Goal: Task Accomplishment & Management: Manage account settings

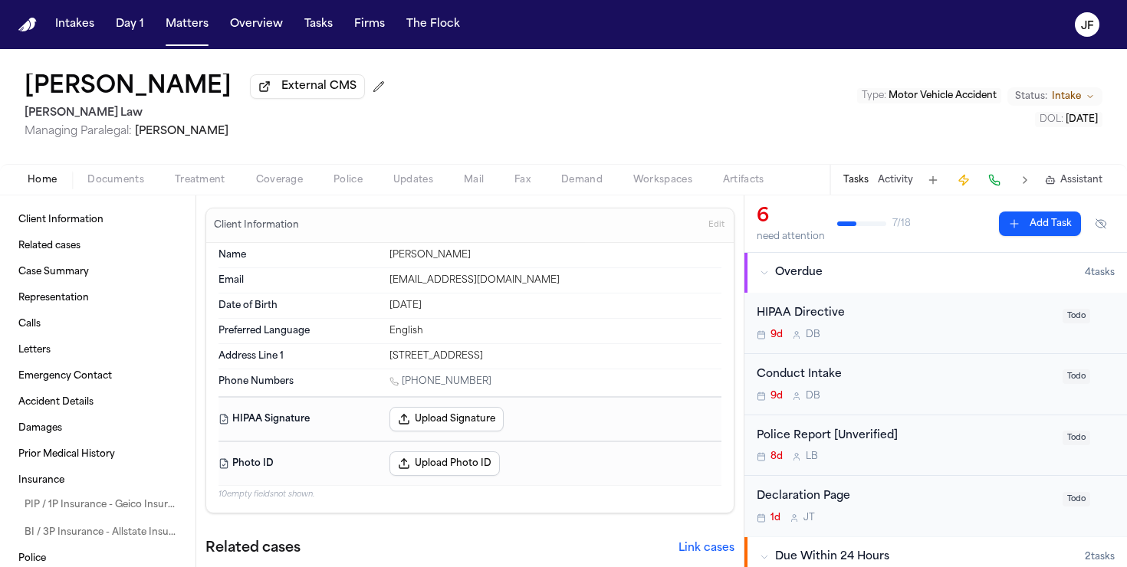
scroll to position [347, 0]
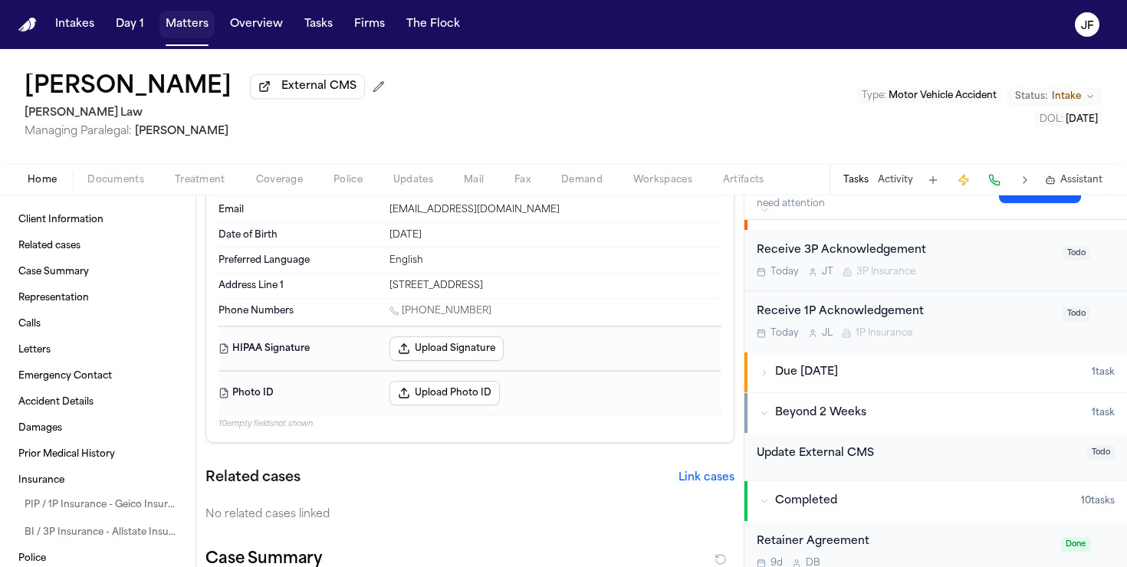
click at [185, 38] on button "Matters" at bounding box center [186, 25] width 55 height 28
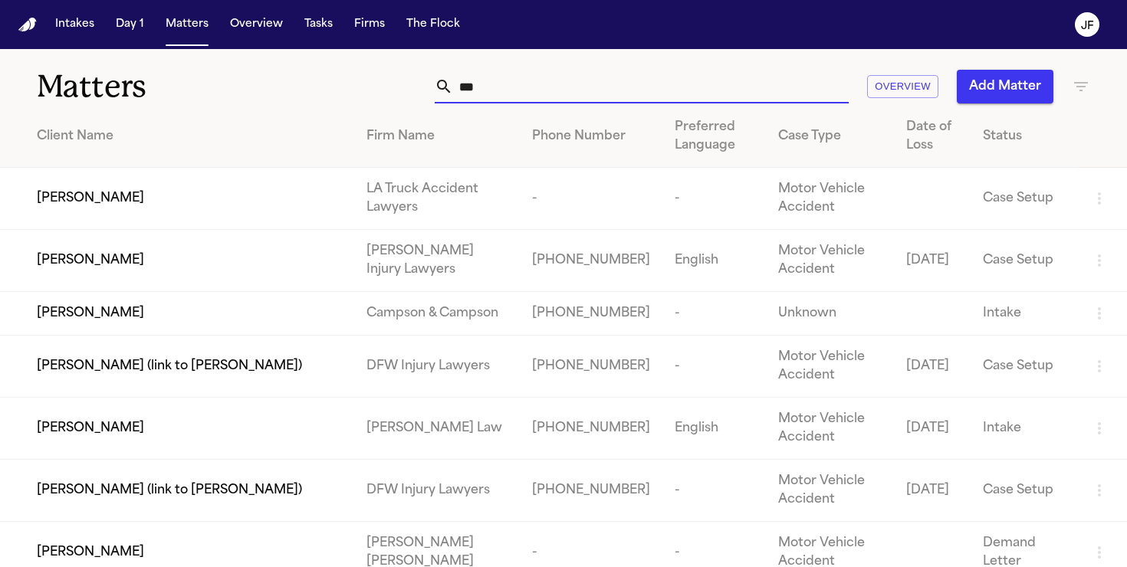
drag, startPoint x: 536, startPoint y: 97, endPoint x: 363, endPoint y: 90, distance: 173.5
click at [363, 90] on div "*** Overview Add Matter" at bounding box center [709, 87] width 761 height 34
paste input "**********"
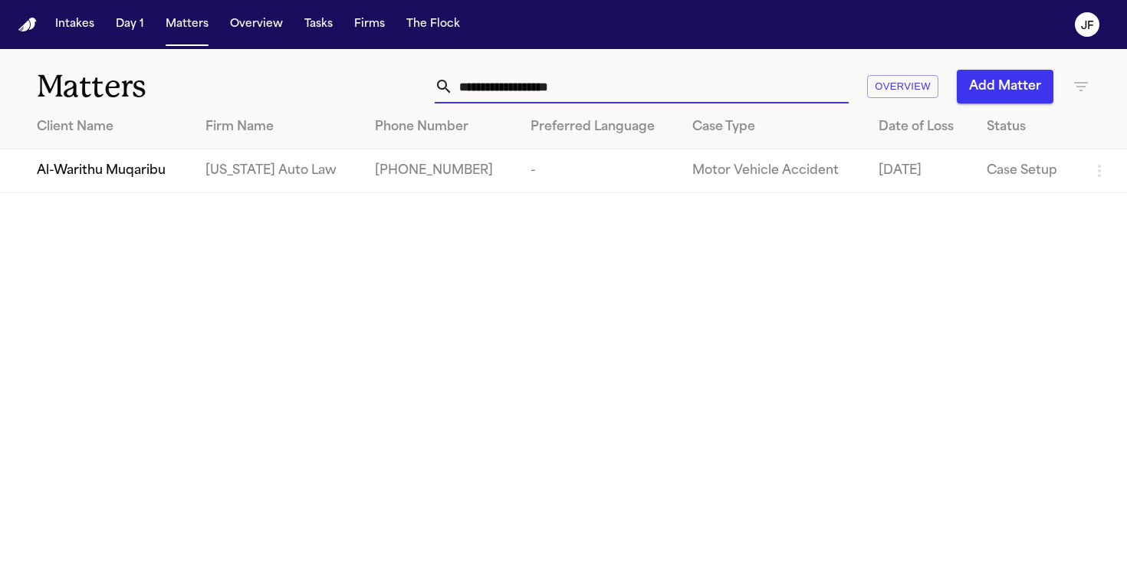
type input "**********"
click at [107, 172] on span "Al-Warithu Muqaribu" at bounding box center [101, 171] width 129 height 18
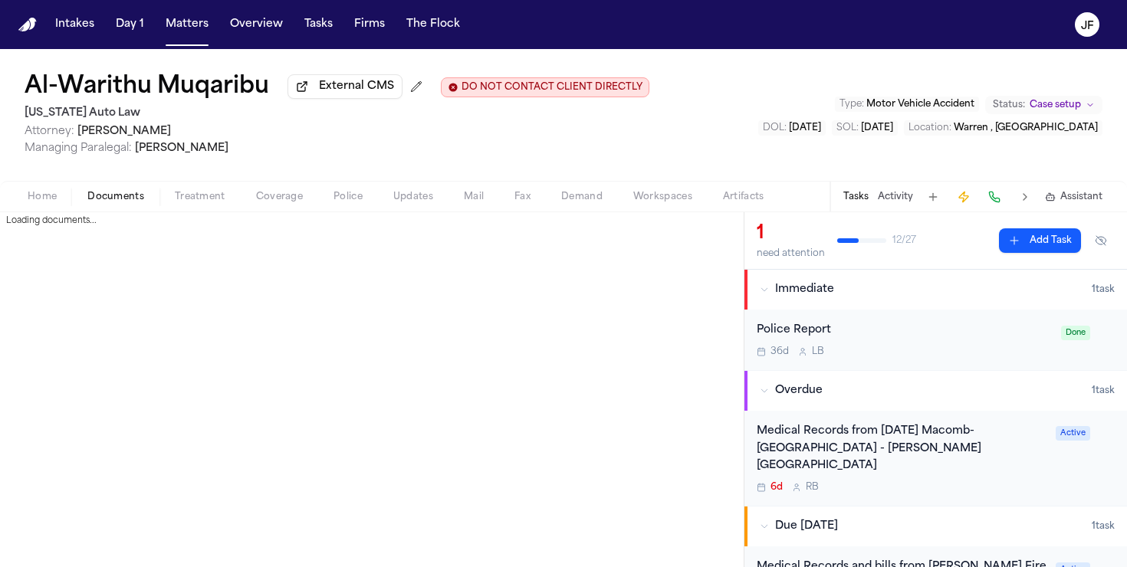
click at [113, 198] on span "Documents" at bounding box center [115, 197] width 57 height 12
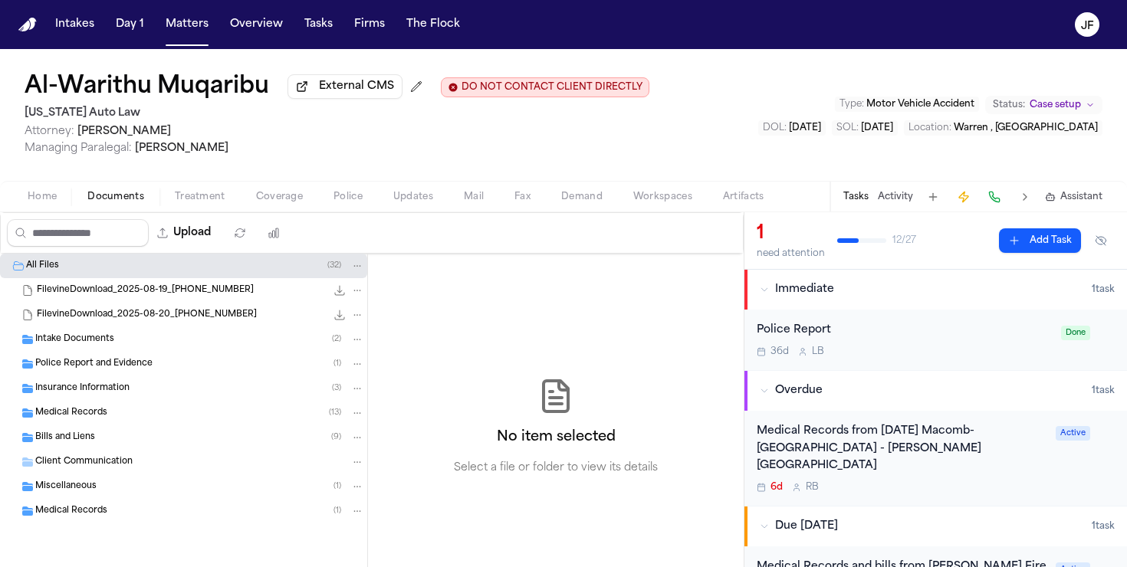
click at [117, 401] on div "Insurance Information ( 3 )" at bounding box center [183, 388] width 367 height 25
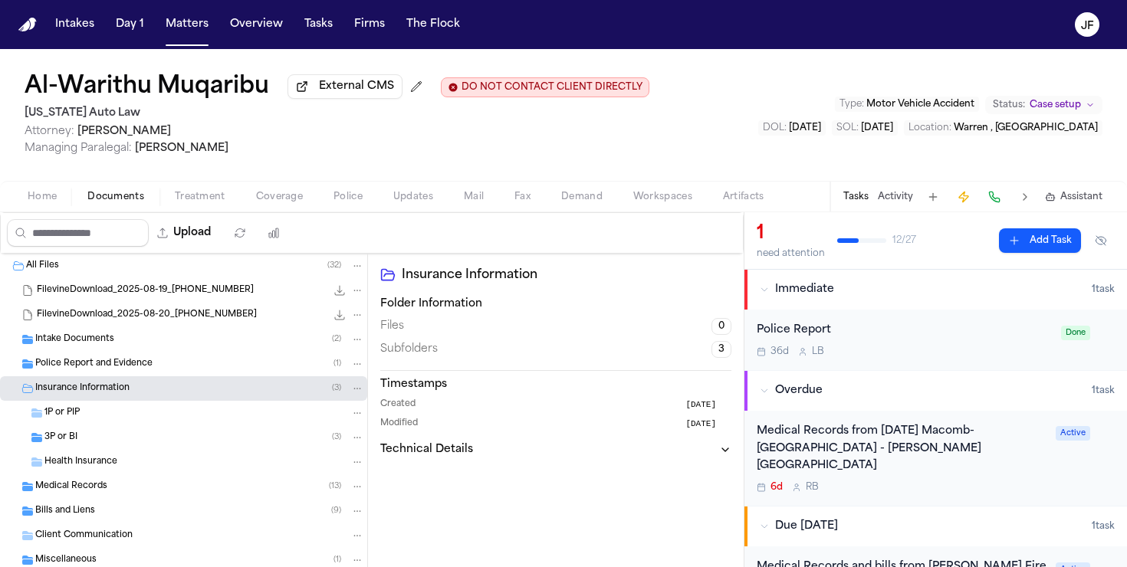
click at [114, 443] on div "3P or BI ( 3 )" at bounding box center [204, 438] width 320 height 14
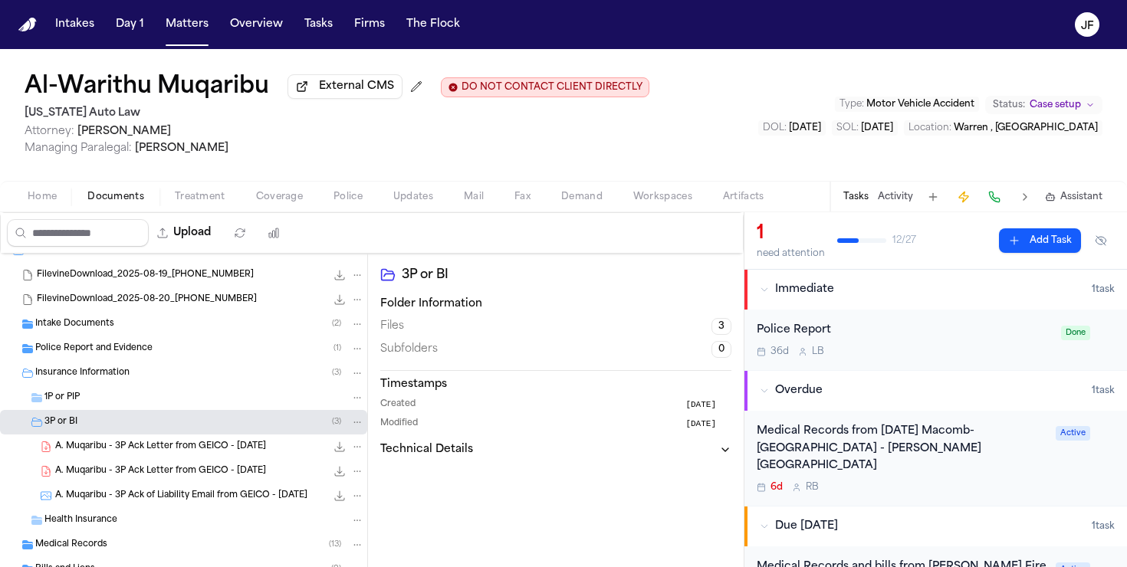
scroll to position [25, 0]
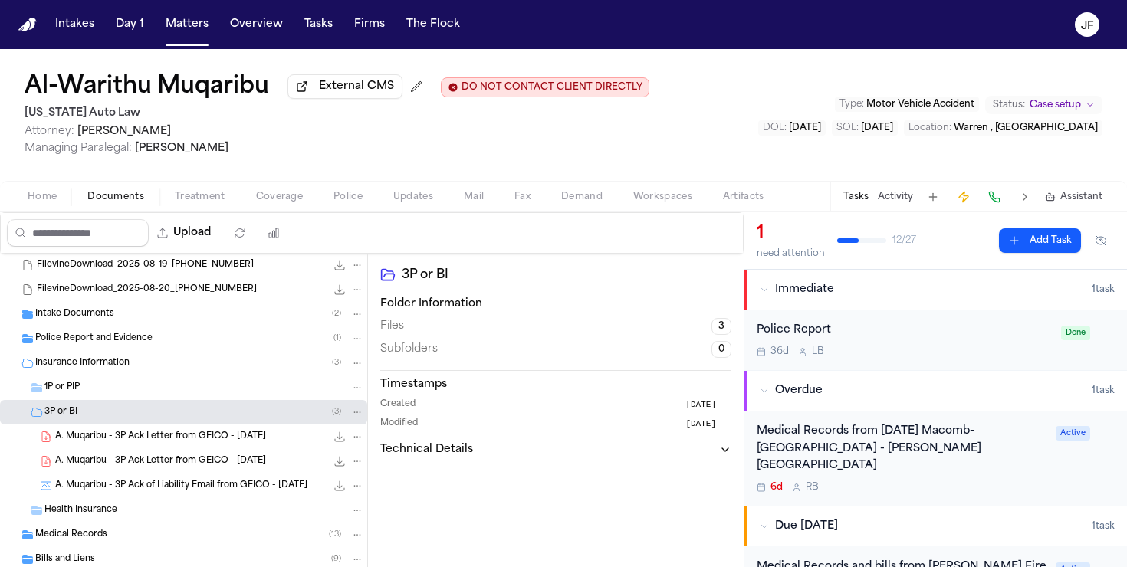
click at [114, 444] on span "A. Muqaribu - 3P Ack Letter from GEICO - 7.10.25" at bounding box center [160, 437] width 211 height 13
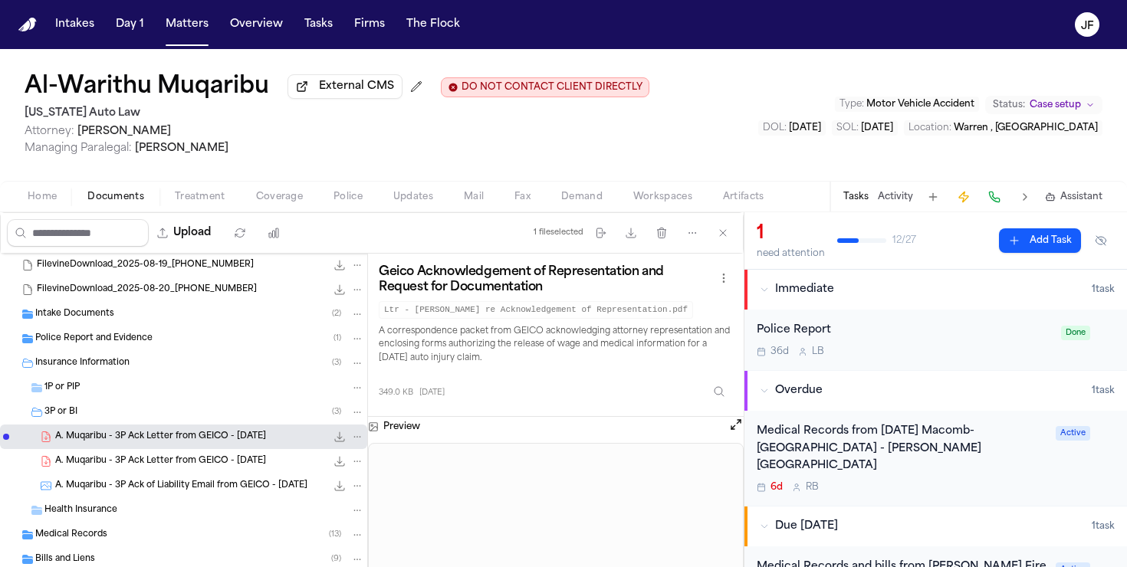
click at [0, 0] on span "117.9 KB • PDF" at bounding box center [0, 0] width 0 height 0
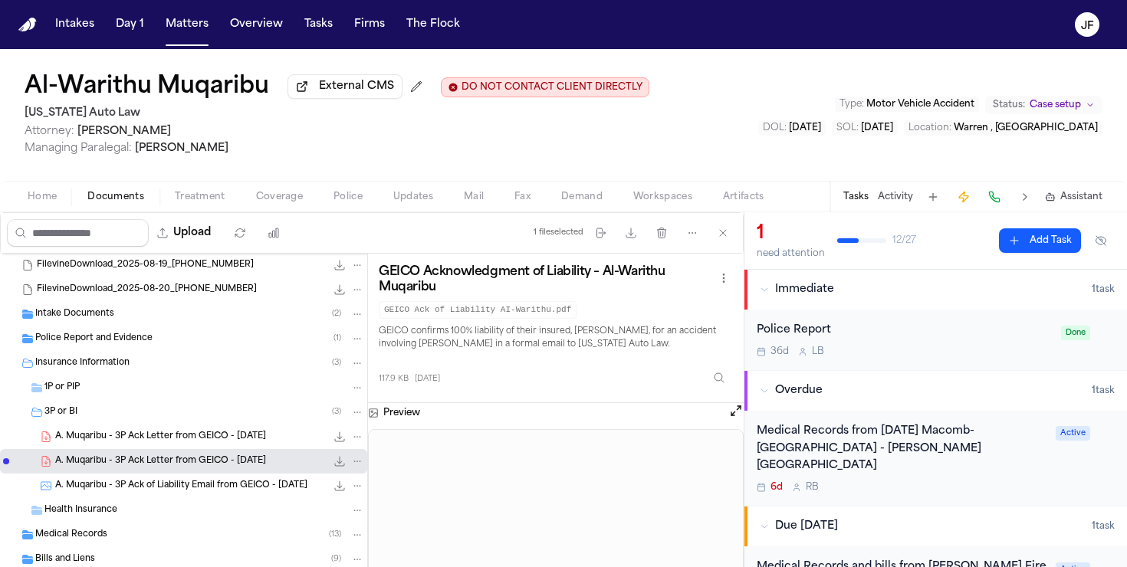
click at [337, 467] on icon "File: A. Muqaribu - 3P Ack Letter from GEICO - 9.22.25" at bounding box center [340, 462] width 10 height 10
click at [189, 33] on button "Matters" at bounding box center [186, 25] width 55 height 28
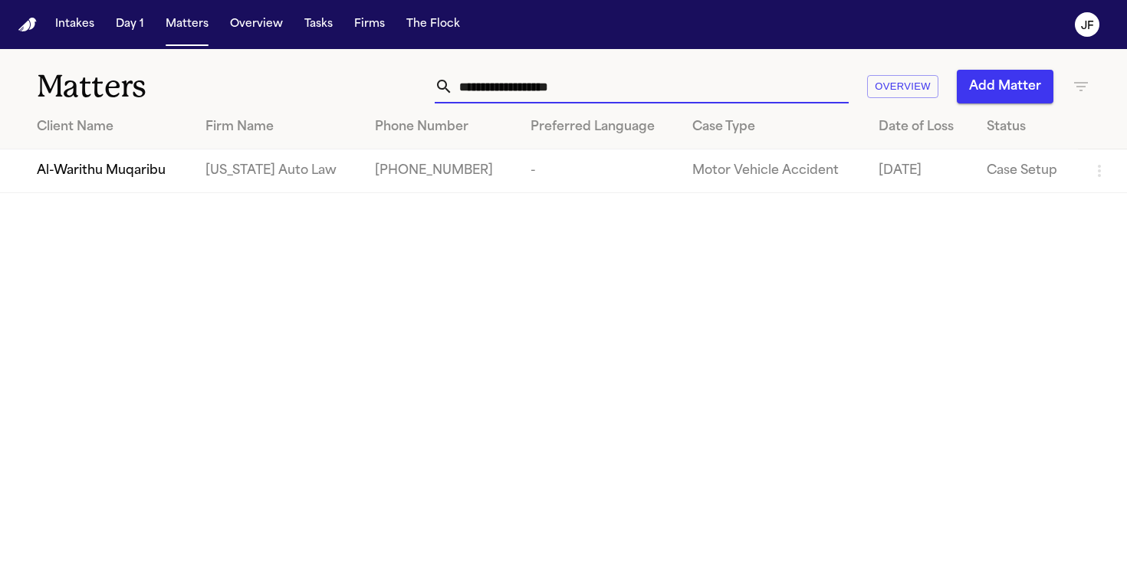
drag, startPoint x: 621, startPoint y: 87, endPoint x: 425, endPoint y: 33, distance: 203.7
click at [425, 33] on div "**********" at bounding box center [563, 283] width 1127 height 567
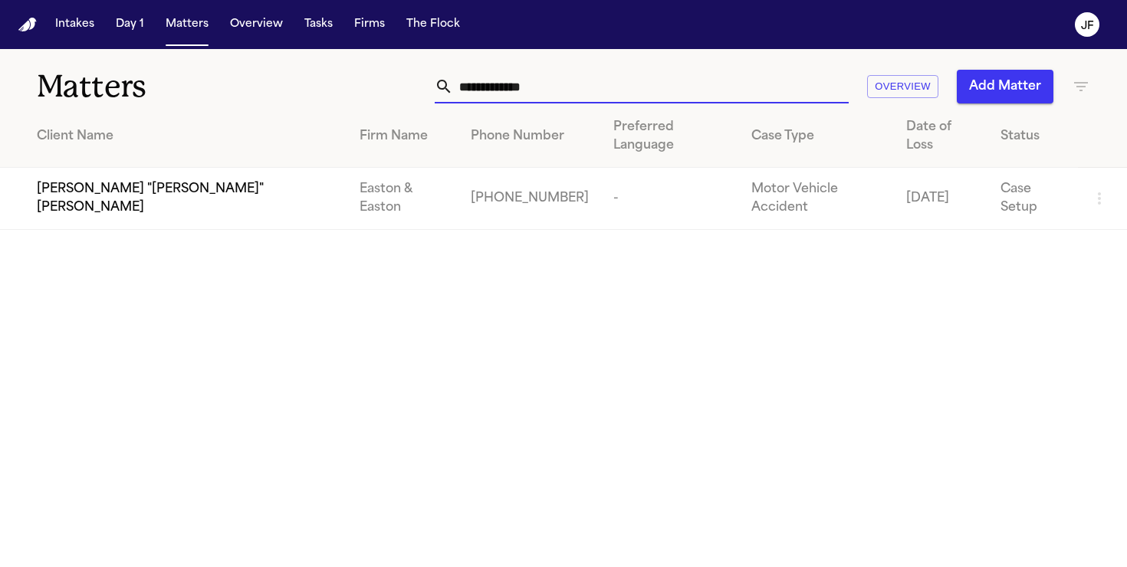
type input "**********"
click at [84, 180] on span "James "Jimmy" Matthews" at bounding box center [186, 198] width 298 height 37
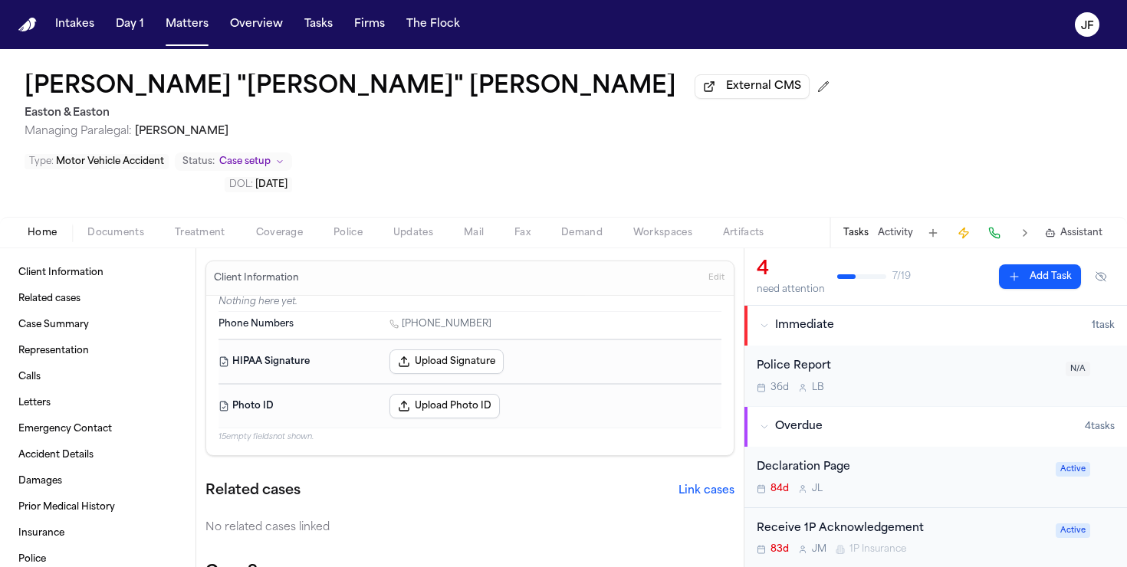
click at [117, 217] on div "Home Documents Treatment Coverage Police Updates Mail Fax Demand Workspaces Art…" at bounding box center [563, 232] width 1127 height 31
click at [117, 227] on span "Documents" at bounding box center [115, 233] width 57 height 12
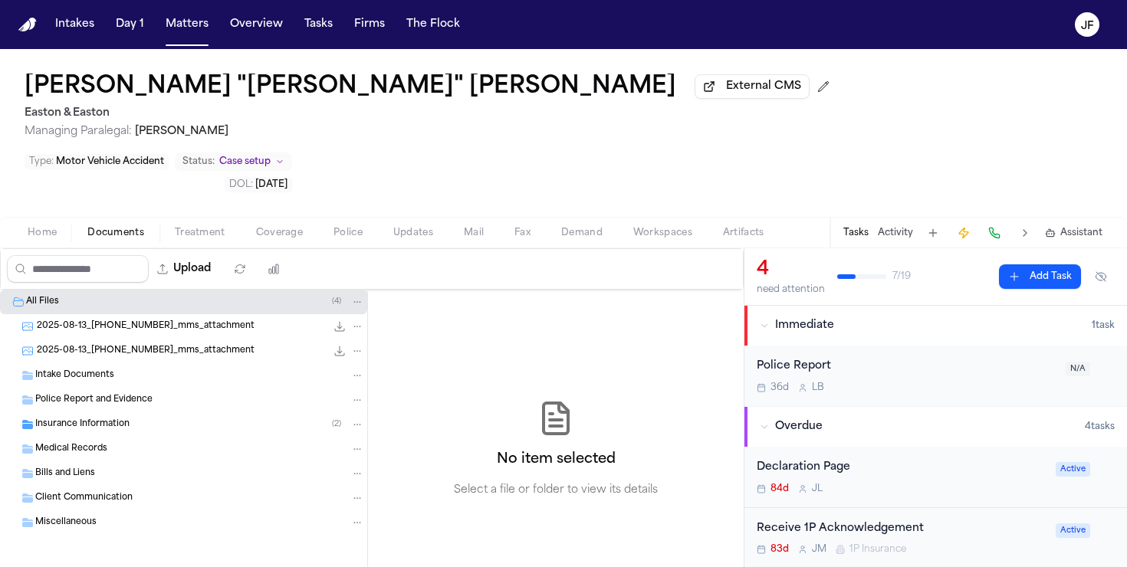
click at [99, 419] on span "Insurance Information" at bounding box center [82, 425] width 94 height 13
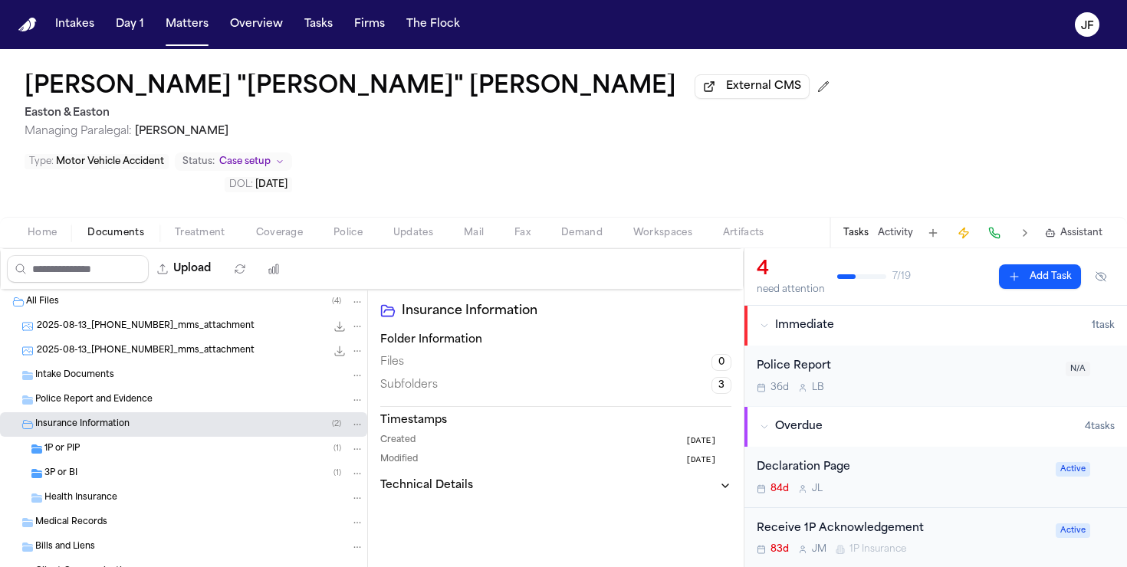
click at [98, 467] on div "3P or BI ( 1 )" at bounding box center [204, 474] width 320 height 14
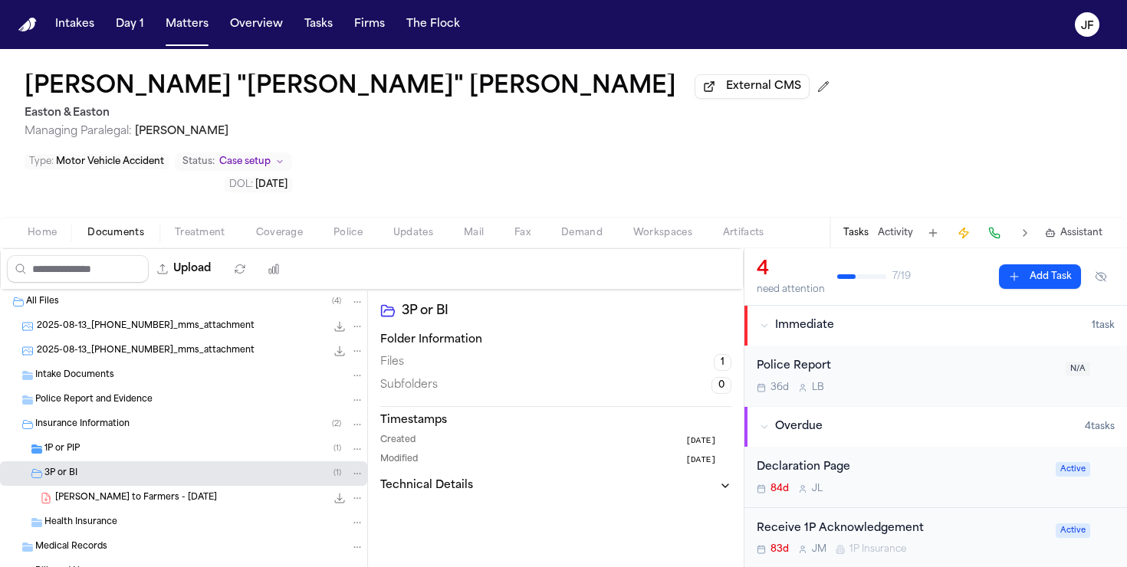
click at [101, 442] on div "1P or PIP ( 1 )" at bounding box center [204, 449] width 320 height 14
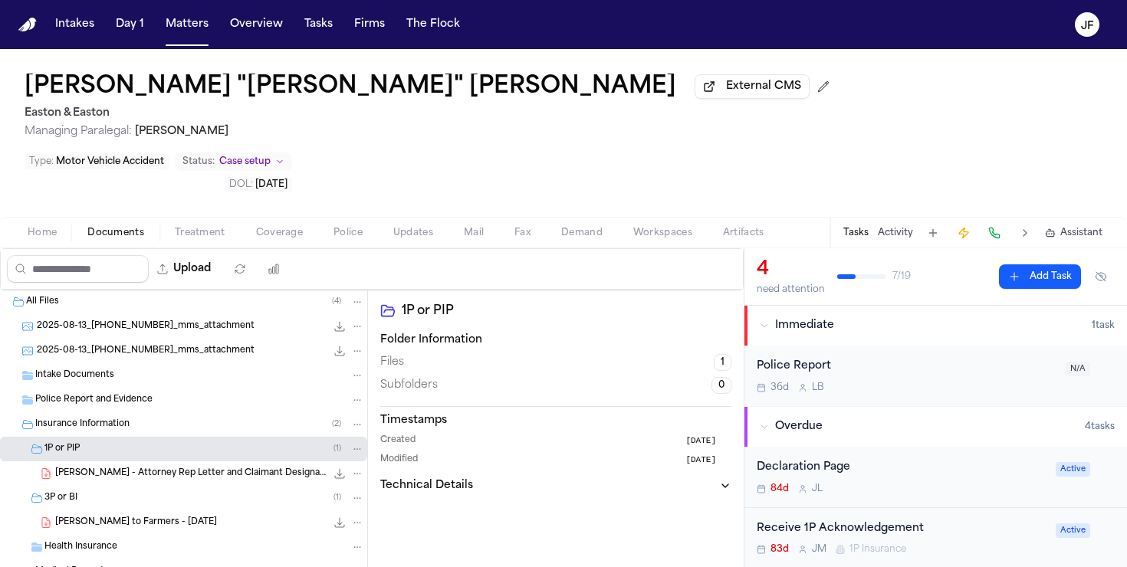
scroll to position [76, 0]
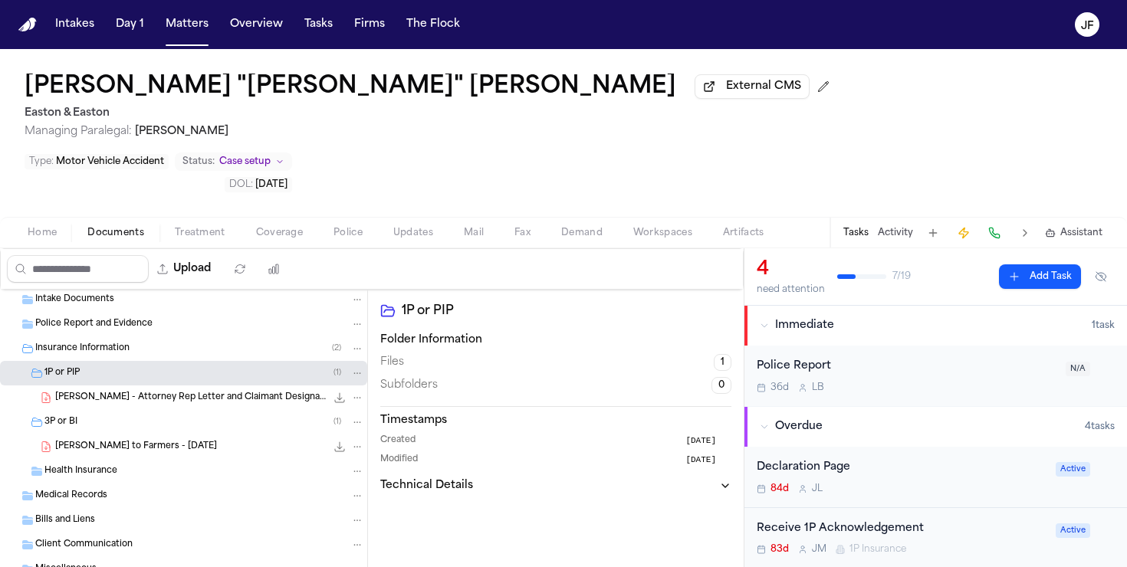
click at [178, 386] on div "J. Matthews - Attorney Rep Letter and Claimant Designation to American National…" at bounding box center [183, 398] width 367 height 25
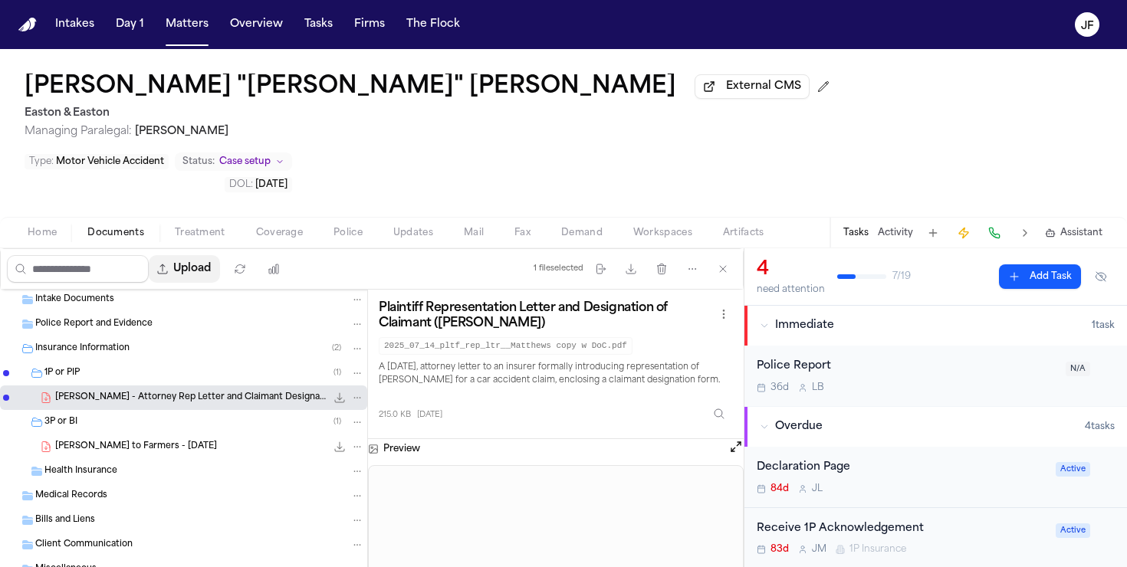
click at [200, 255] on button "Upload" at bounding box center [184, 269] width 71 height 28
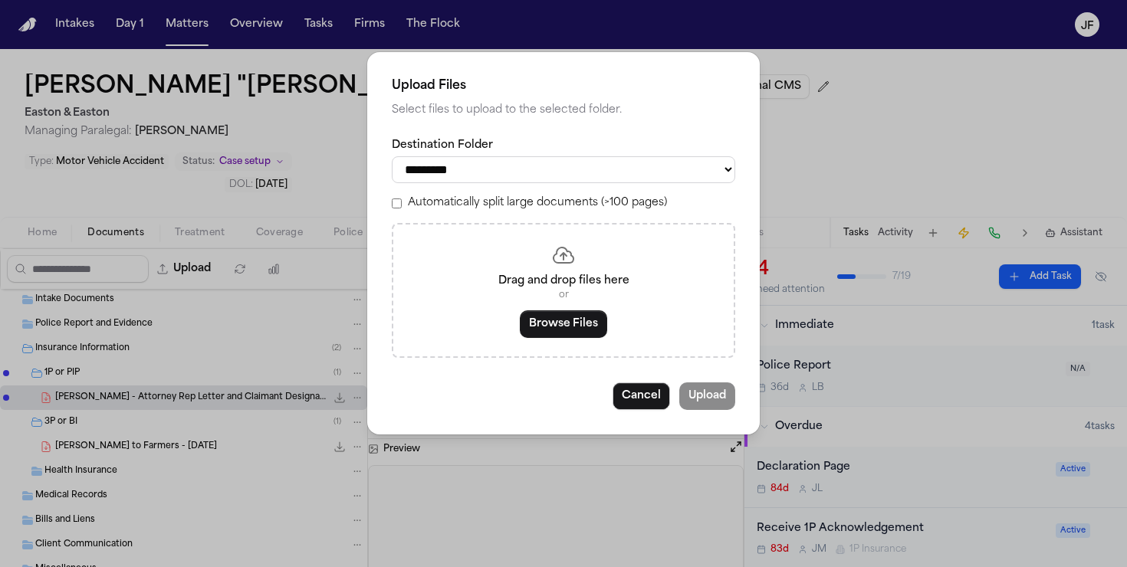
click at [583, 179] on select "**********" at bounding box center [564, 169] width 344 height 27
select select "**********"
click at [392, 156] on select "**********" at bounding box center [564, 169] width 344 height 27
click at [546, 338] on button "Browse Files" at bounding box center [563, 325] width 87 height 28
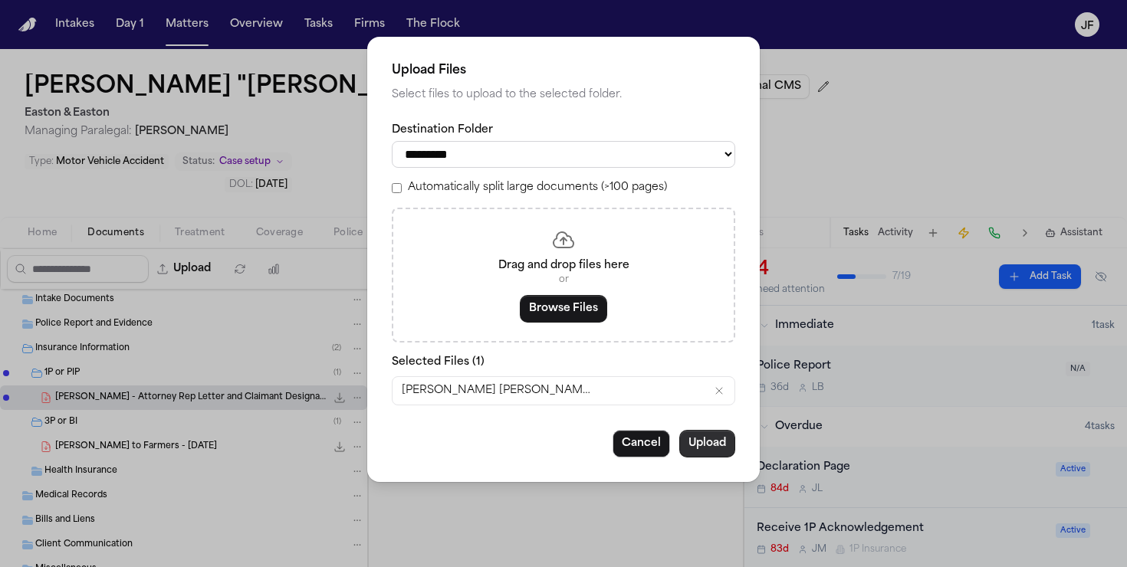
click at [697, 451] on button "Upload" at bounding box center [707, 444] width 56 height 28
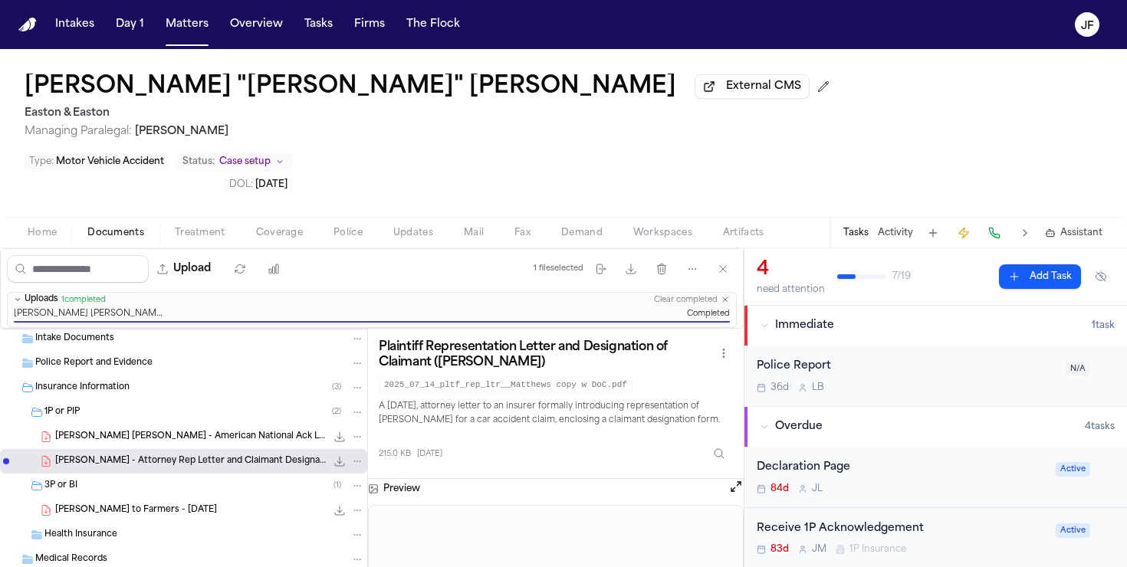
click at [849, 521] on div "Receive 1P Acknowledgement" at bounding box center [902, 530] width 290 height 18
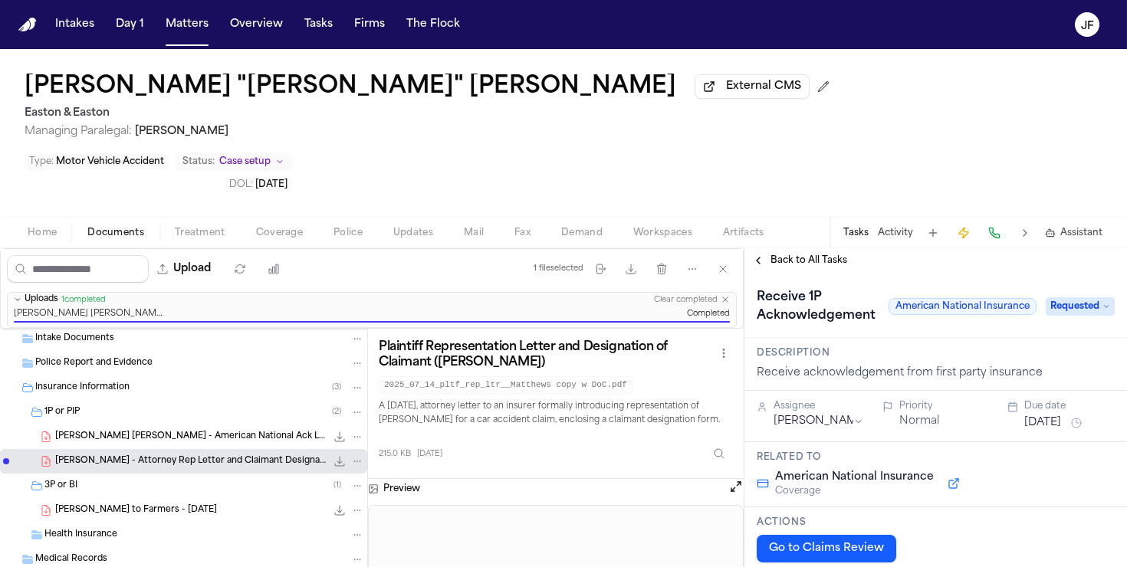
click at [1077, 298] on span "Requested" at bounding box center [1080, 307] width 69 height 18
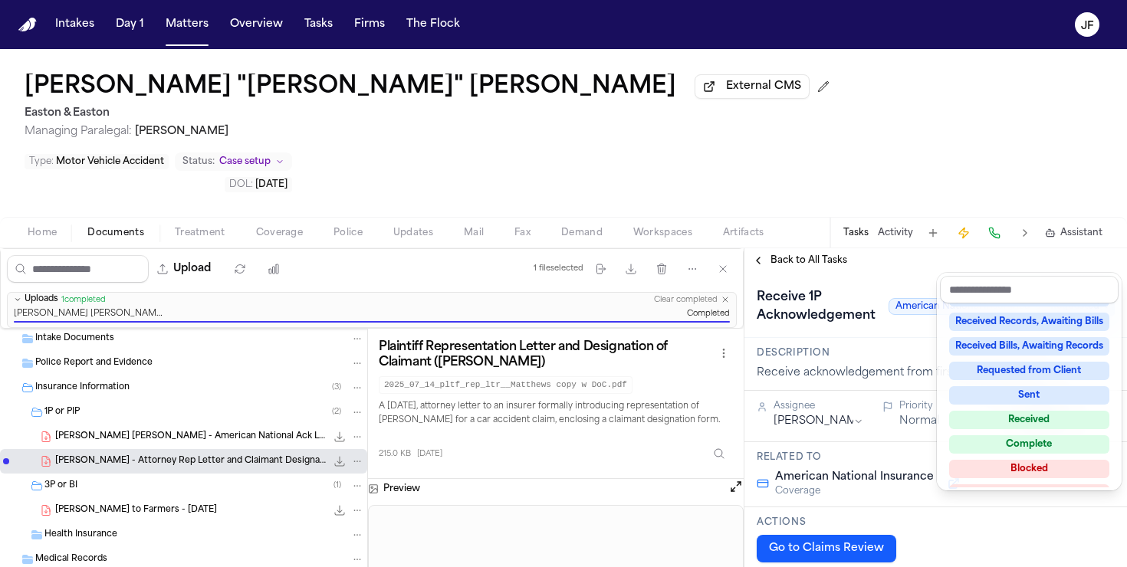
scroll to position [229, 0]
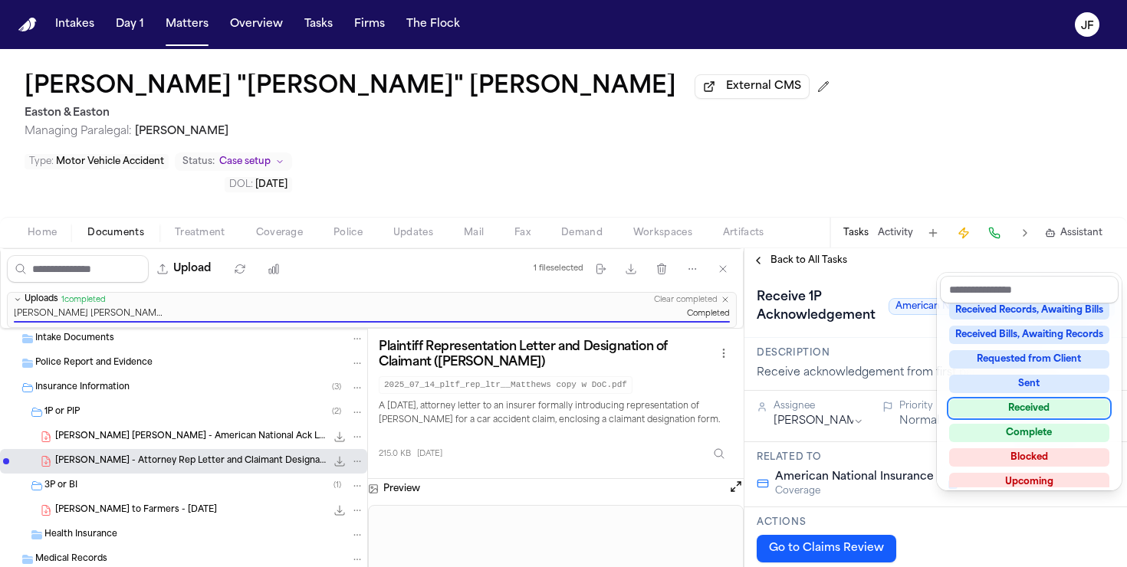
click at [1001, 407] on div "Received" at bounding box center [1029, 408] width 160 height 18
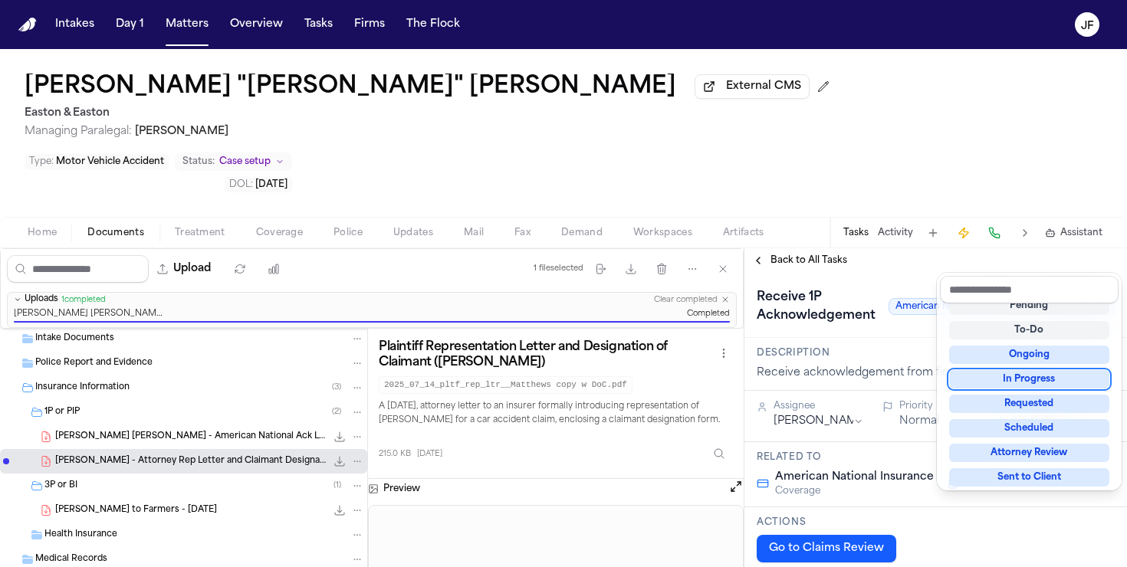
scroll to position [12, 0]
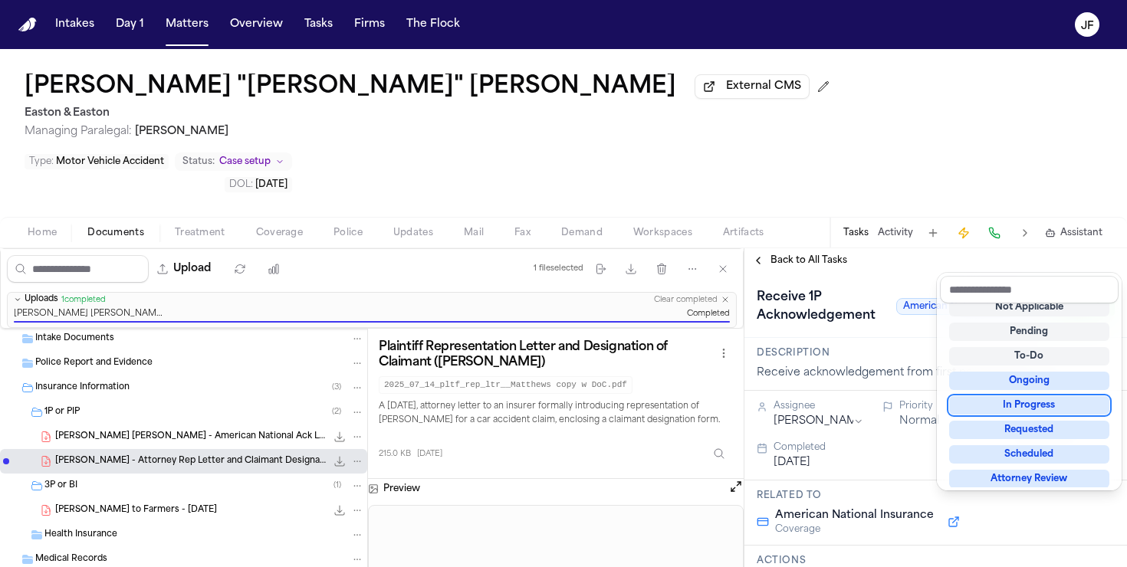
click at [845, 273] on div "Receive 1P Acknowledgement American National Insurance Received" at bounding box center [936, 305] width 383 height 65
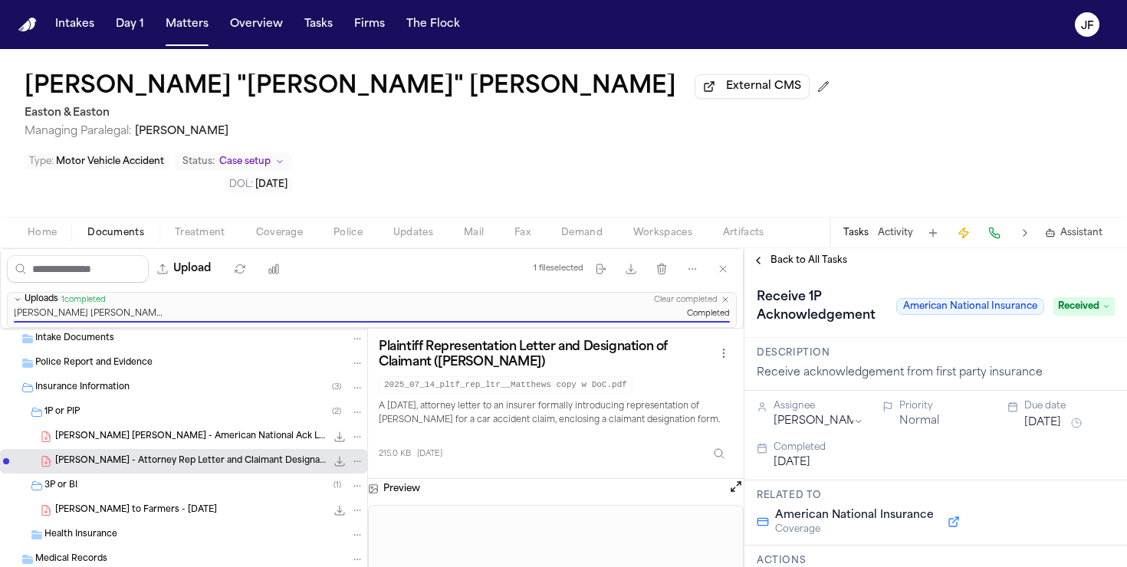
click at [842, 255] on span "Back to All Tasks" at bounding box center [809, 261] width 77 height 12
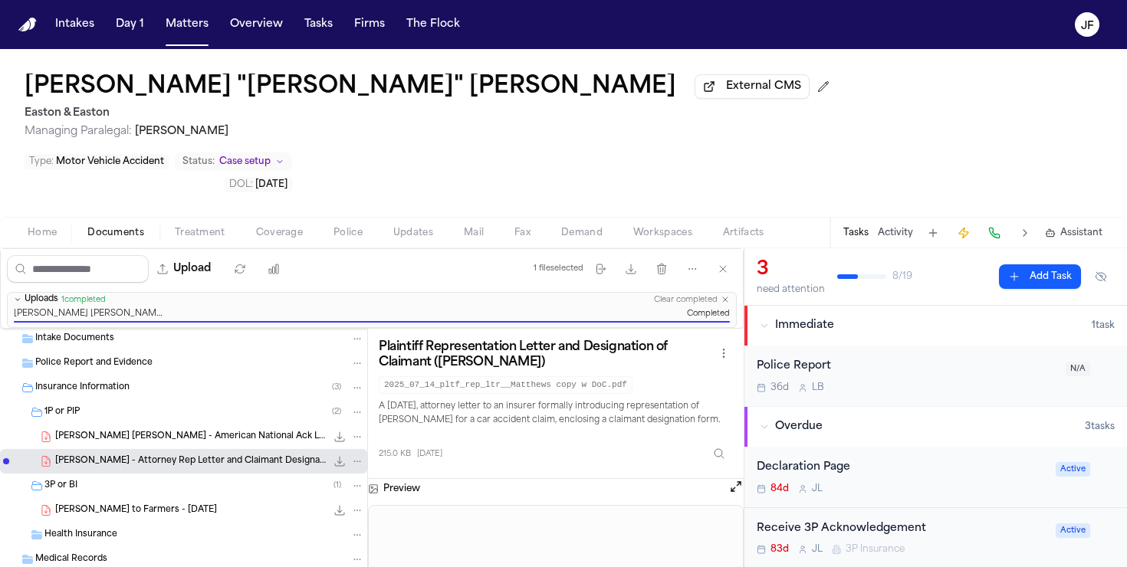
click at [188, 431] on span "J. Matthew - American National Ack Letter.pdf" at bounding box center [190, 437] width 271 height 13
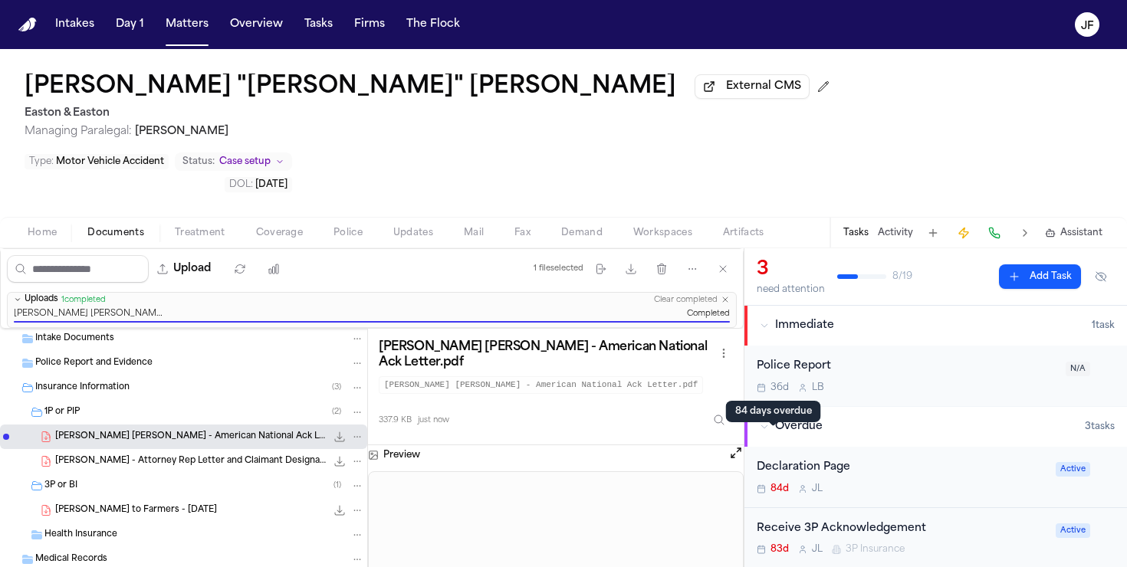
click at [783, 459] on div "Declaration Page 84d J L" at bounding box center [902, 477] width 290 height 36
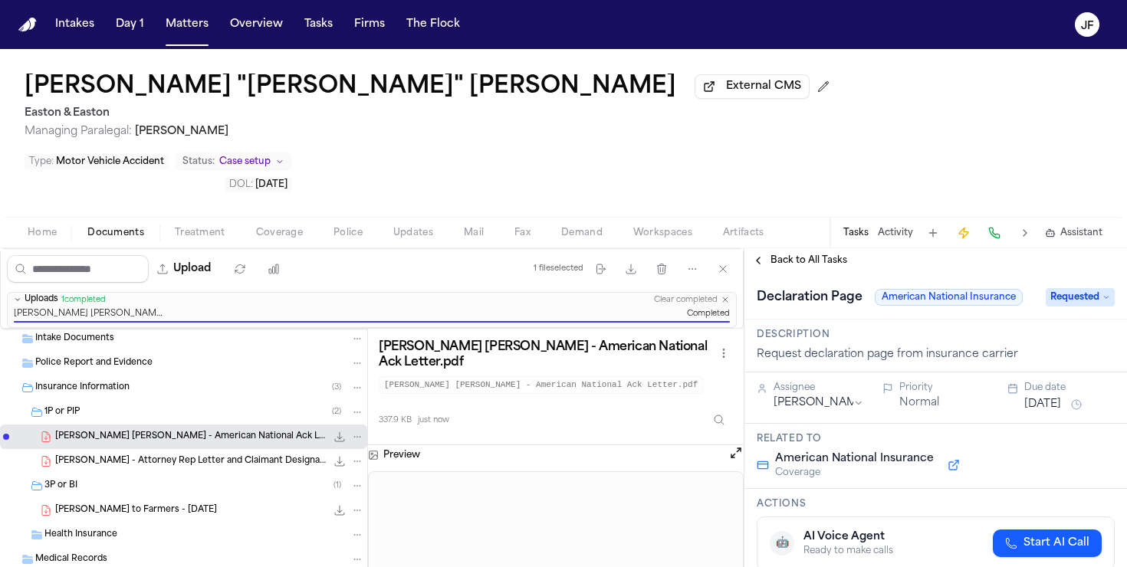
click at [1070, 288] on span "Requested" at bounding box center [1080, 297] width 69 height 18
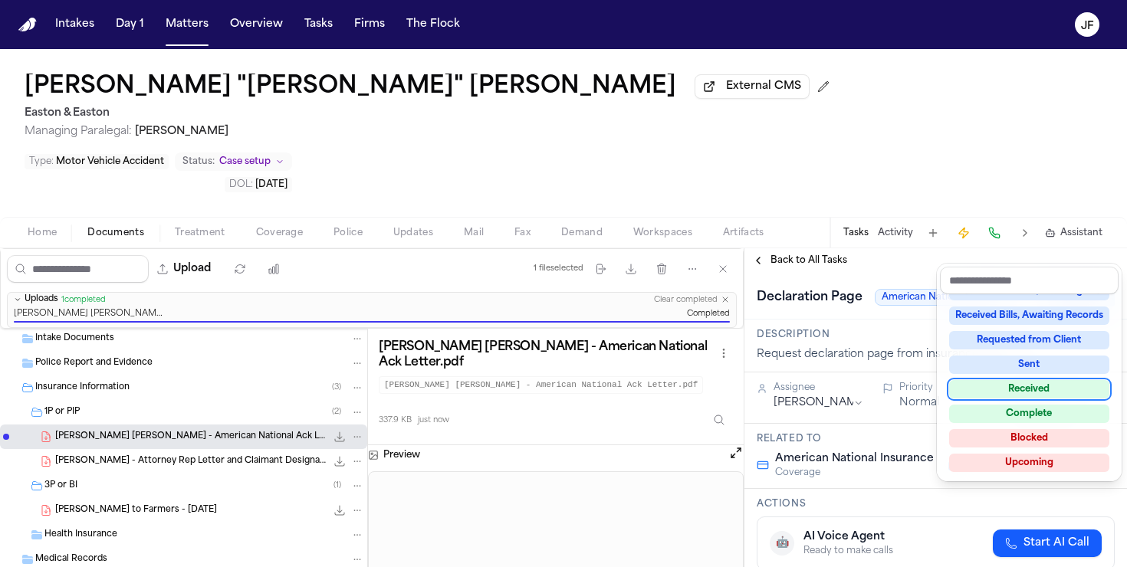
click at [1028, 388] on div "Received" at bounding box center [1029, 389] width 160 height 18
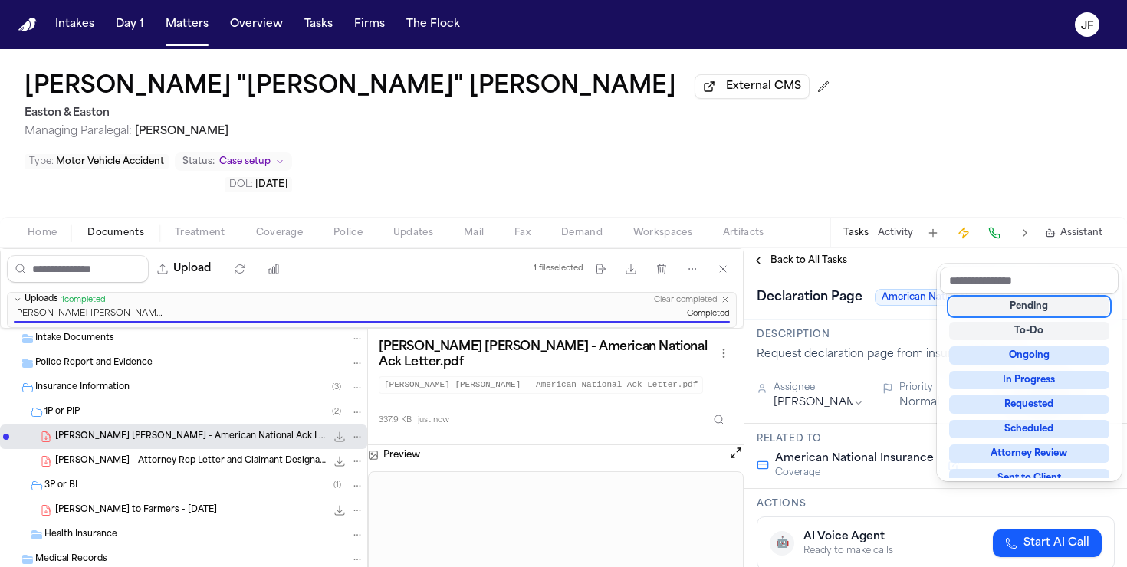
scroll to position [23, 0]
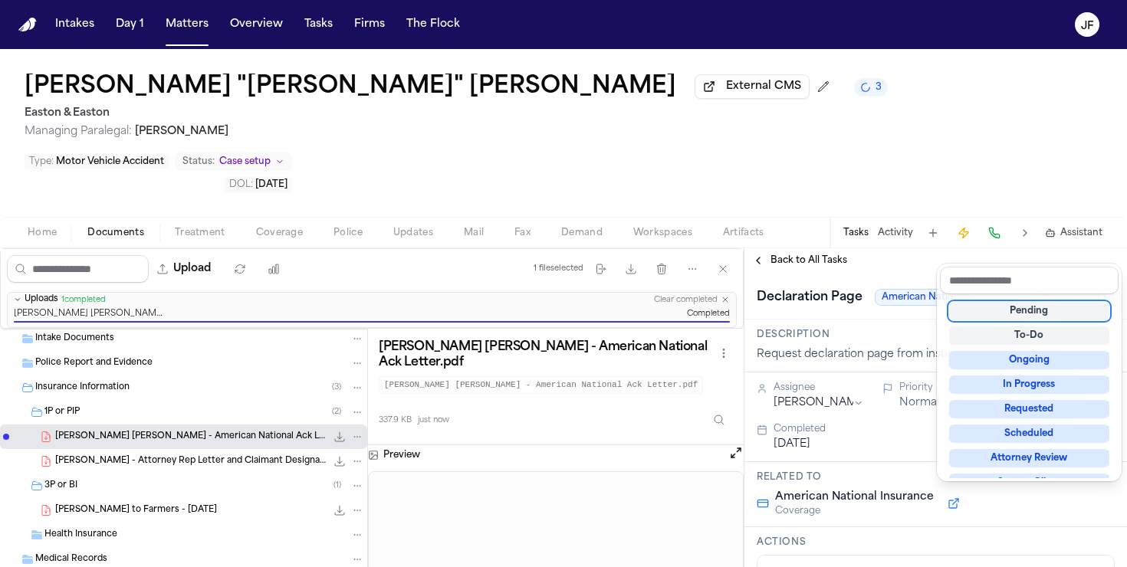
click at [187, 31] on div "Intakes Day 1 Matters Overview Tasks Firms The Flock JF James "Jimmy" Matthews …" at bounding box center [563, 283] width 1127 height 567
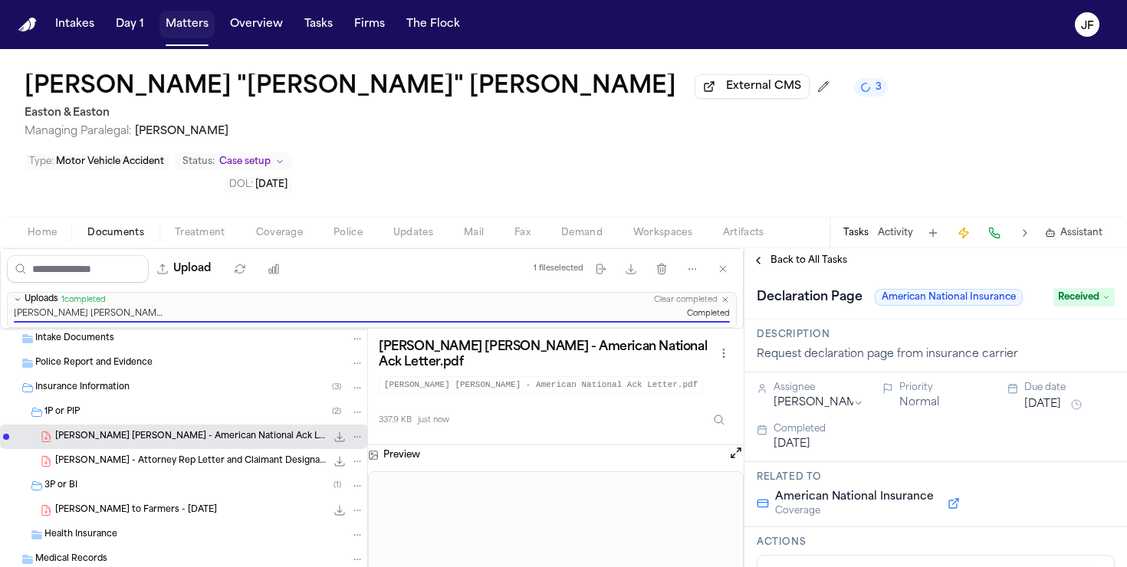
click at [193, 35] on button "Matters" at bounding box center [186, 25] width 55 height 28
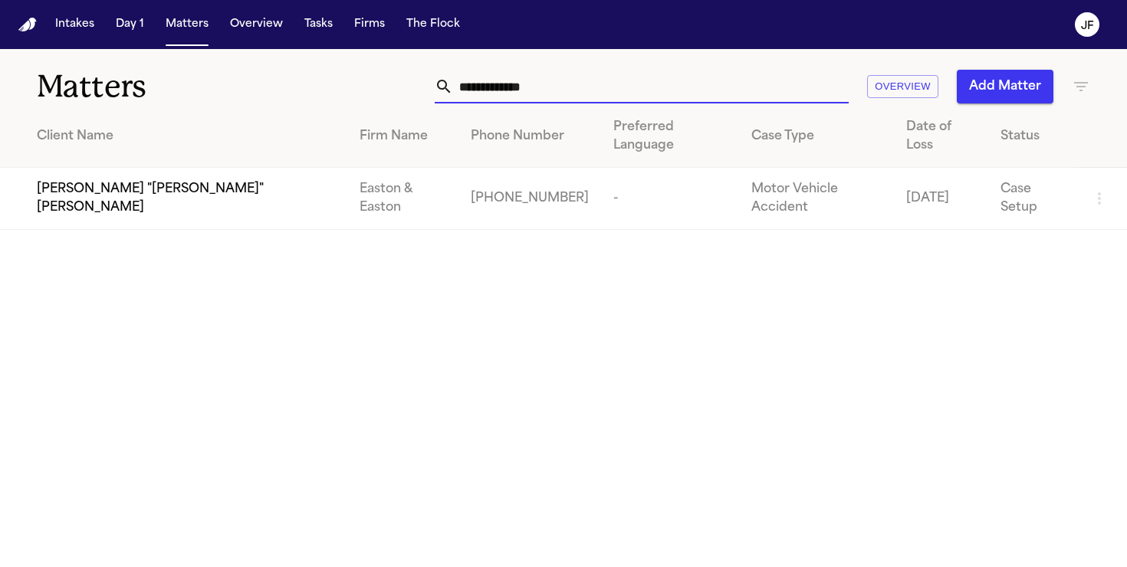
drag, startPoint x: 587, startPoint y: 84, endPoint x: 436, endPoint y: 67, distance: 152.0
click at [438, 70] on div "**********" at bounding box center [642, 87] width 414 height 34
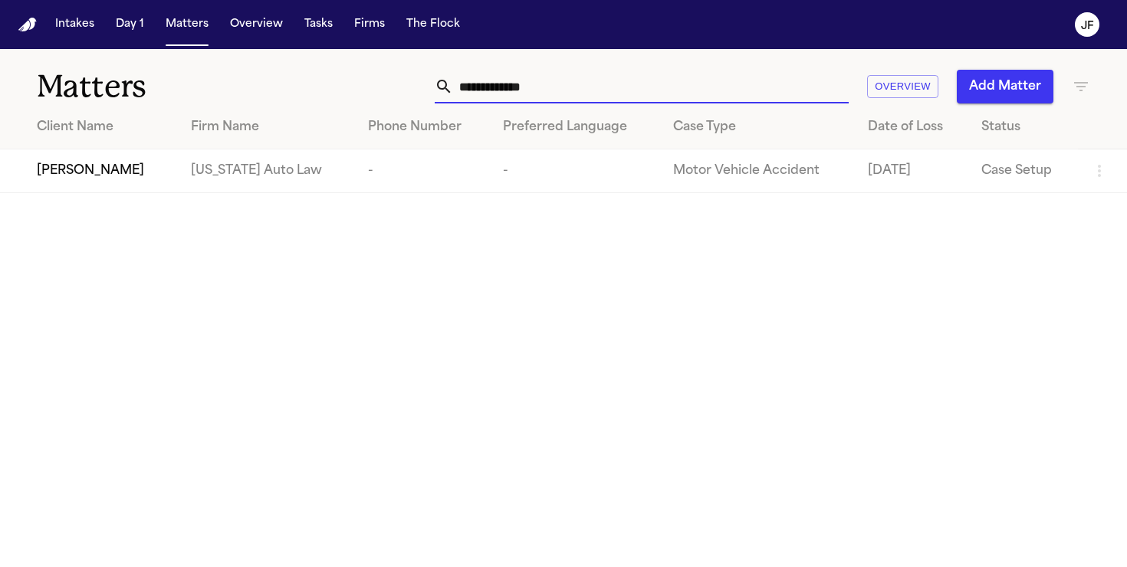
type input "**********"
click at [84, 189] on td "Lakeisha Taylor-Hunter" at bounding box center [89, 172] width 179 height 44
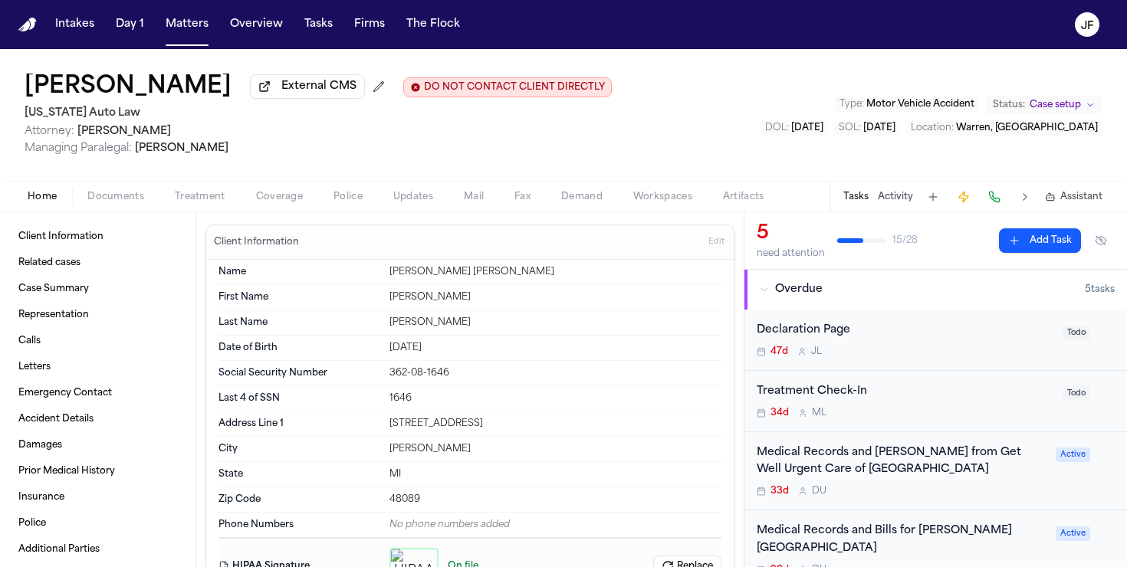
click at [121, 201] on span "Documents" at bounding box center [115, 197] width 57 height 12
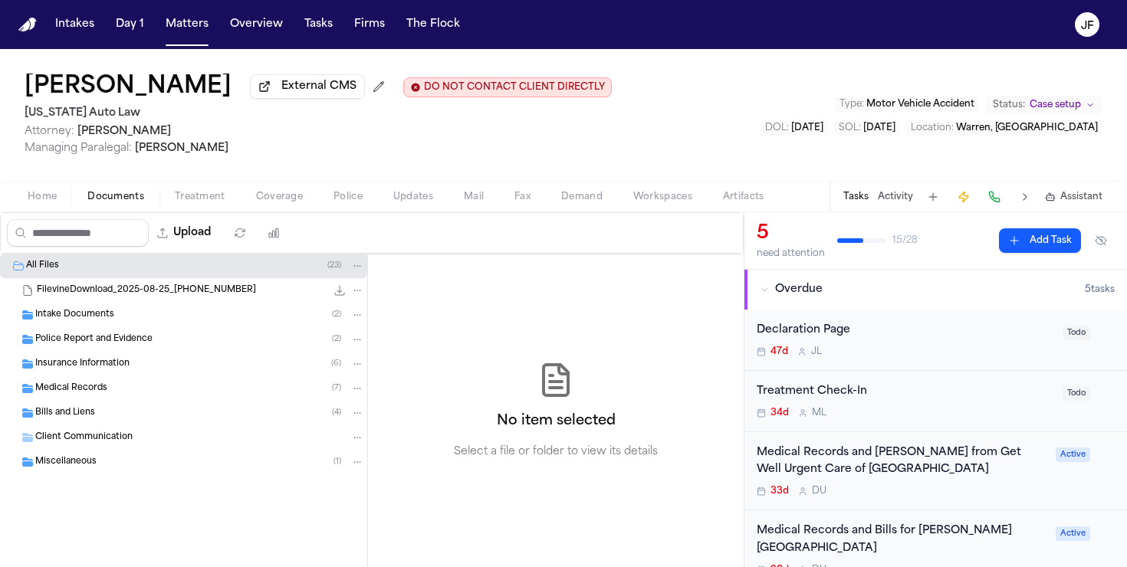
click at [125, 383] on div "Medical Records ( 7 )" at bounding box center [183, 388] width 367 height 25
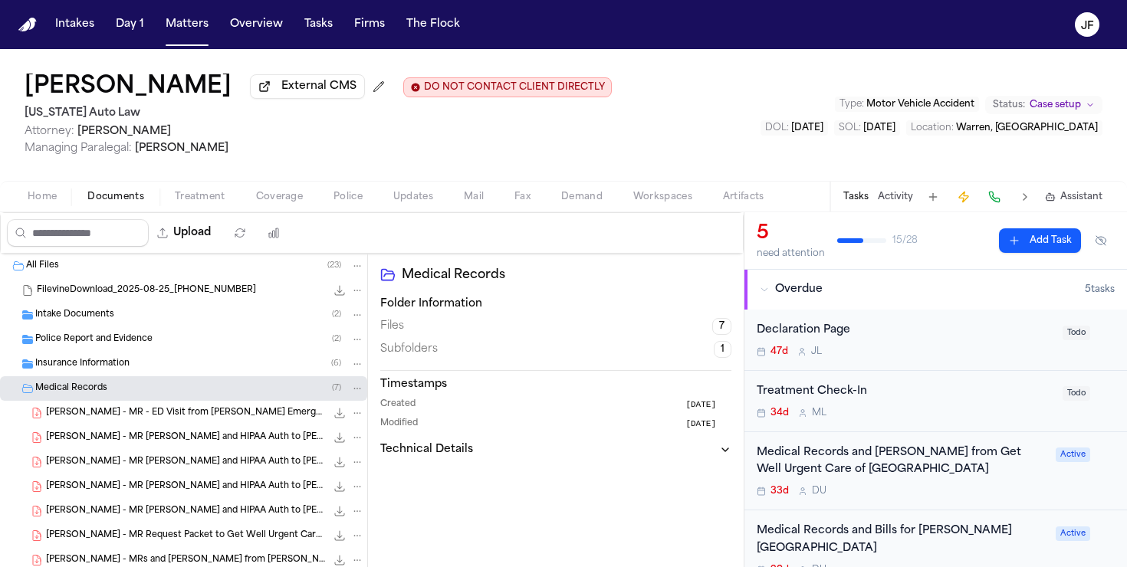
click at [127, 376] on div "Insurance Information ( 6 )" at bounding box center [183, 364] width 367 height 25
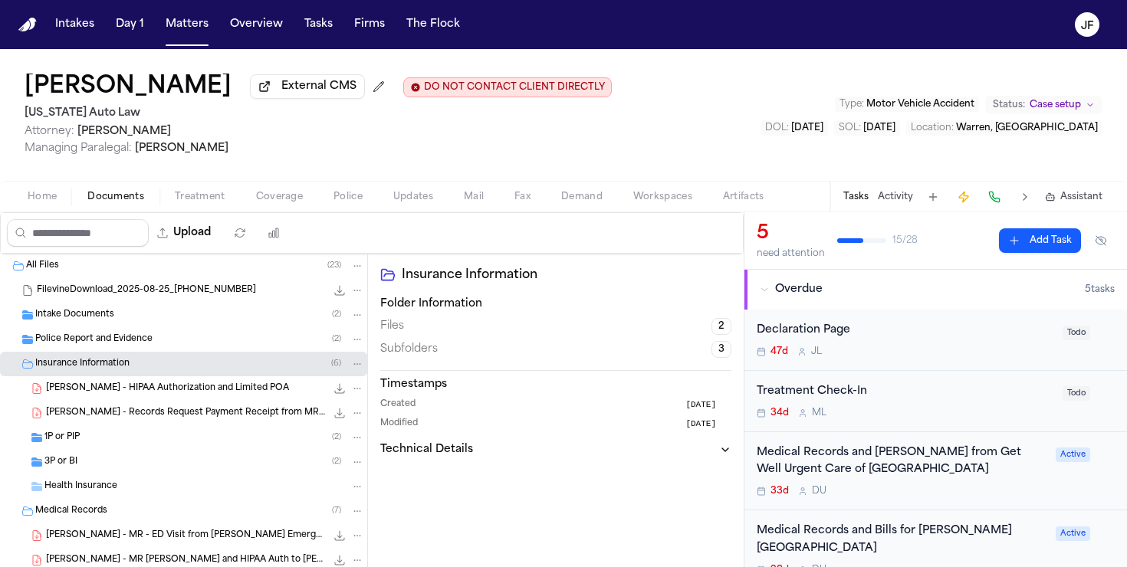
click at [128, 414] on span "L. Taylor-Hunter - Records Request Payment Receipt from MRO - 9.25.25" at bounding box center [186, 413] width 280 height 13
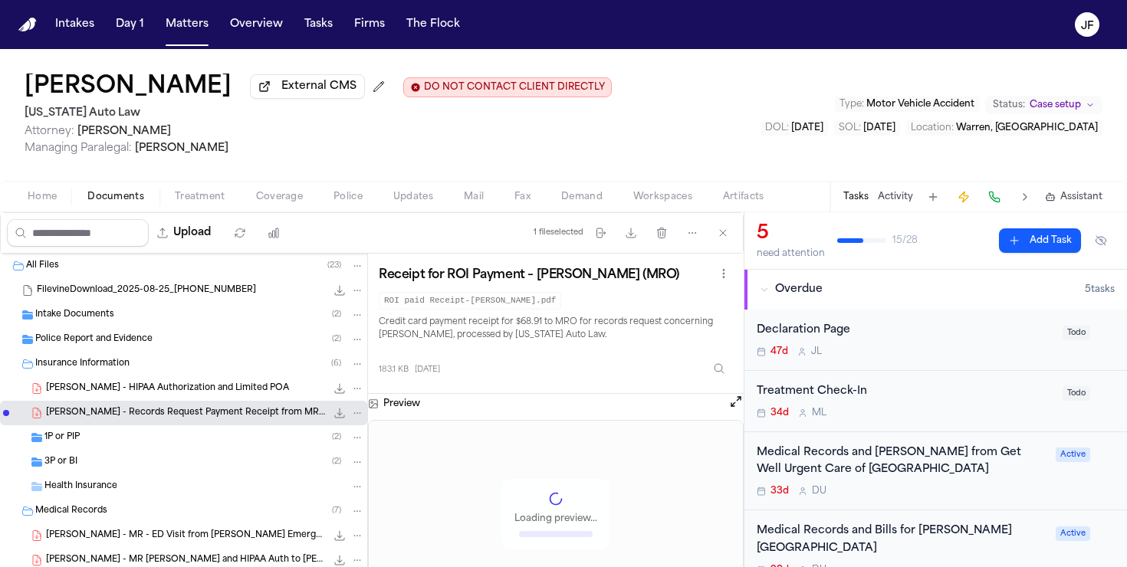
click at [114, 450] on div "1P or PIP ( 2 )" at bounding box center [183, 438] width 367 height 25
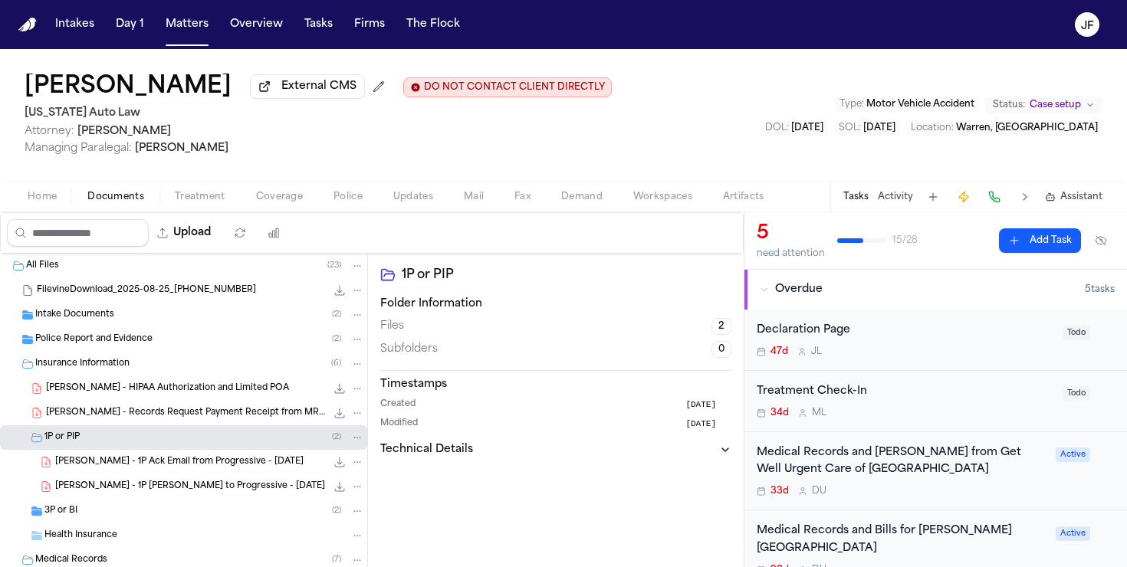
click at [122, 369] on span "Insurance Information" at bounding box center [82, 364] width 94 height 13
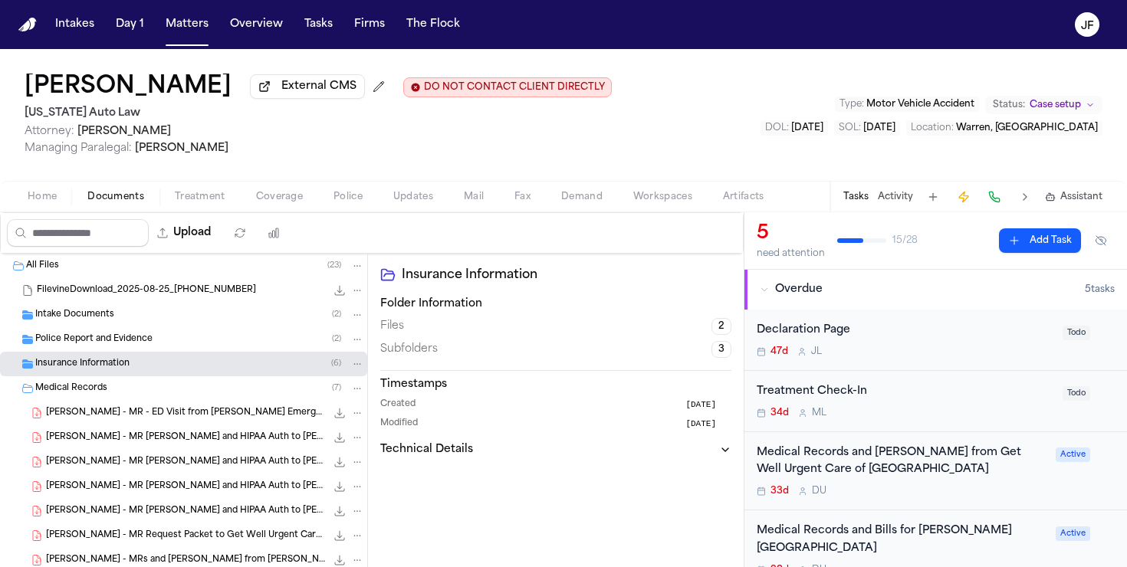
click at [100, 367] on span "Insurance Information" at bounding box center [82, 364] width 94 height 13
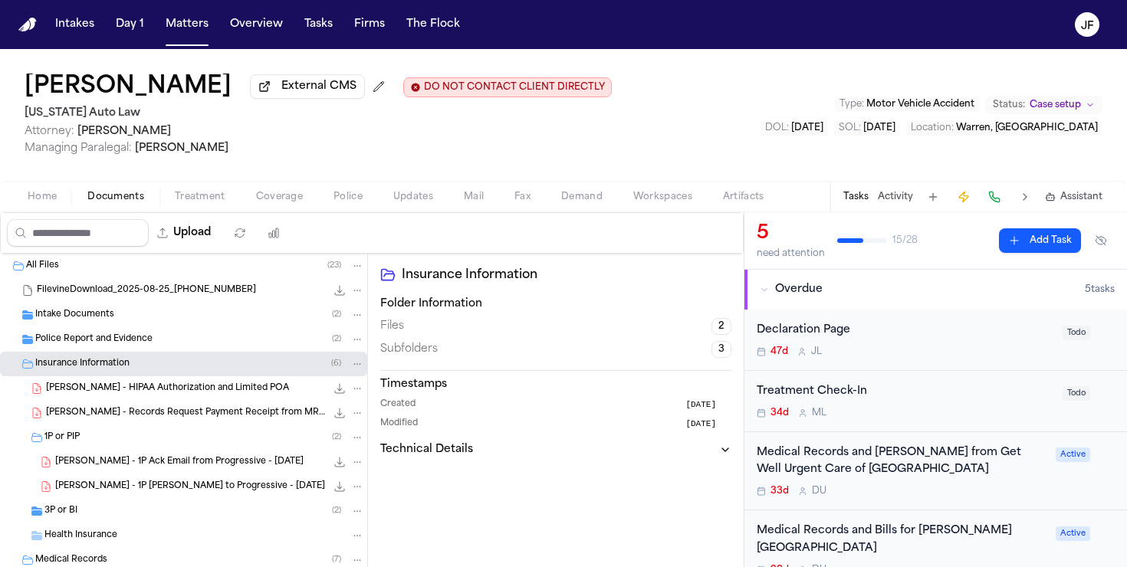
click at [175, 462] on span "L. Taylor-Hunter - 1P Ack Email from Progressive - 10.6.25" at bounding box center [179, 462] width 248 height 13
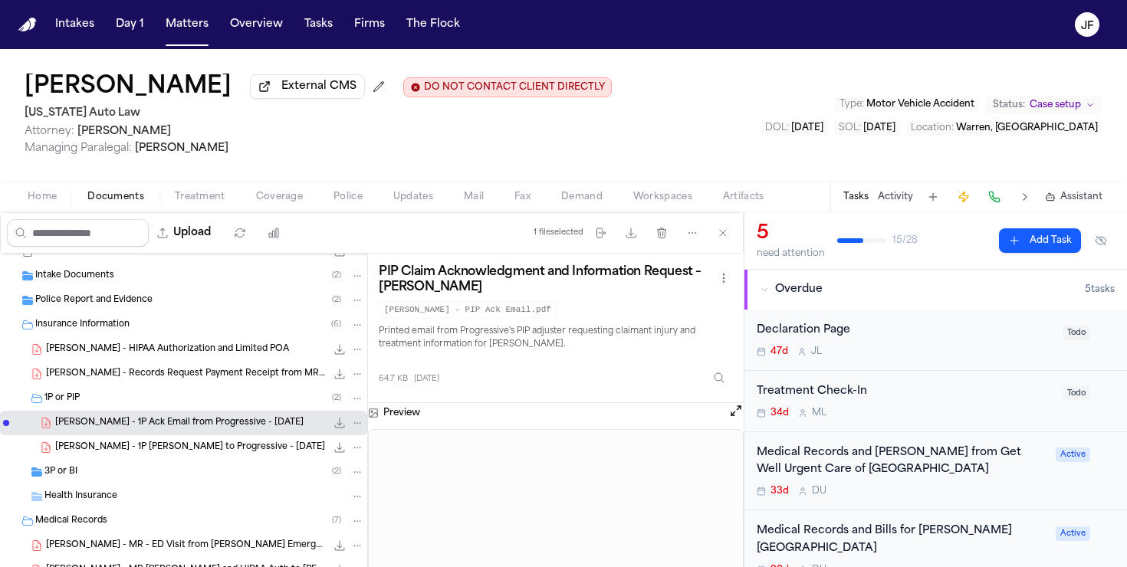
scroll to position [45, 0]
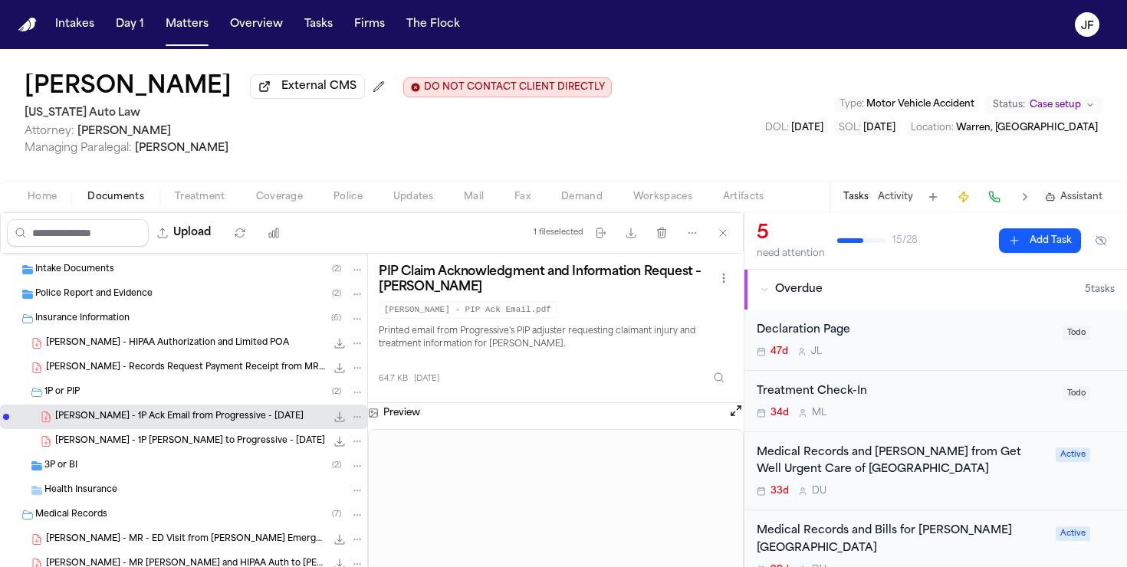
click at [196, 44] on span at bounding box center [187, 45] width 43 height 2
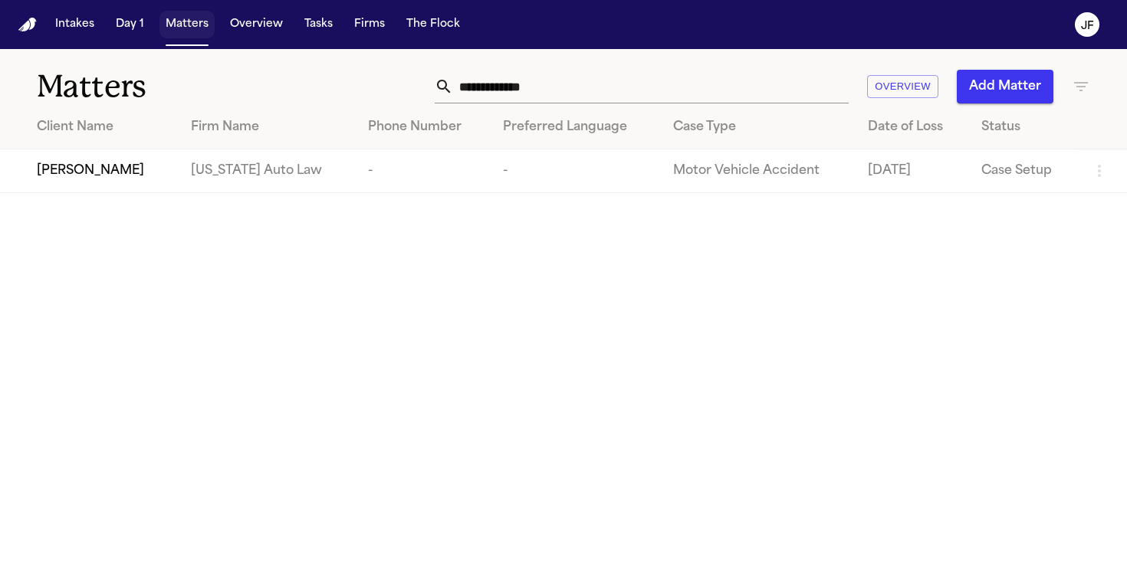
click at [196, 34] on button "Matters" at bounding box center [186, 25] width 55 height 28
drag, startPoint x: 550, startPoint y: 94, endPoint x: 386, endPoint y: 82, distance: 164.5
click at [386, 82] on div "**********" at bounding box center [709, 87] width 761 height 34
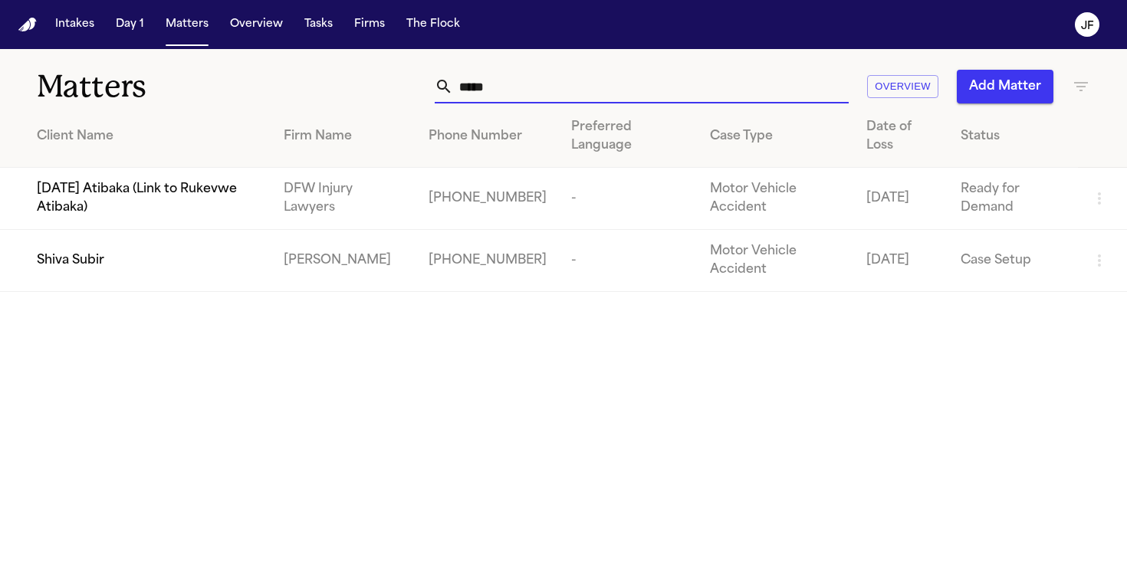
type input "*****"
click at [74, 258] on span "Shiva Subir" at bounding box center [70, 261] width 67 height 18
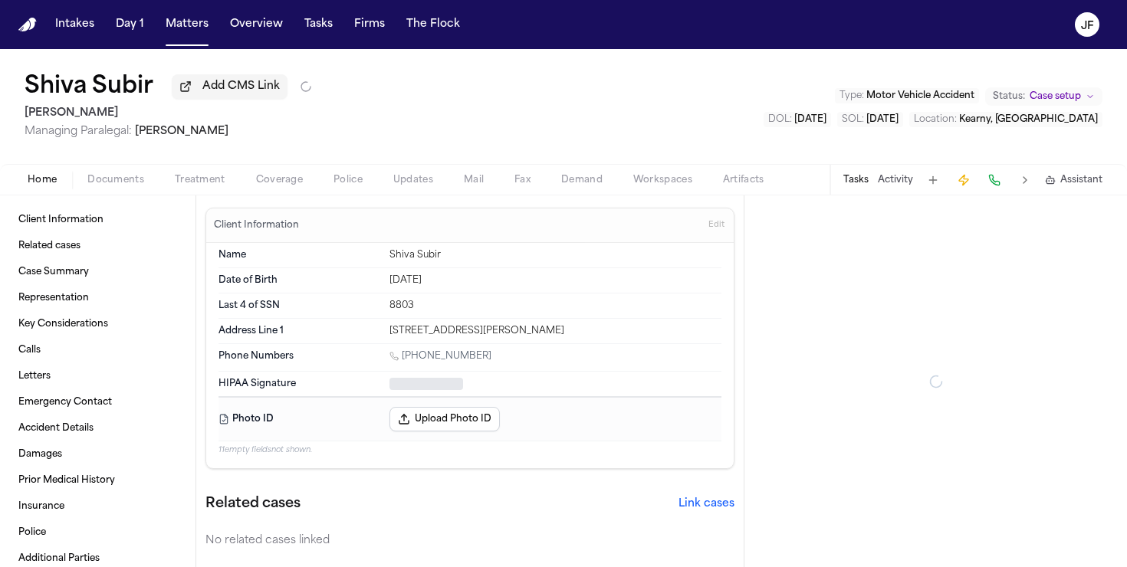
type textarea "*"
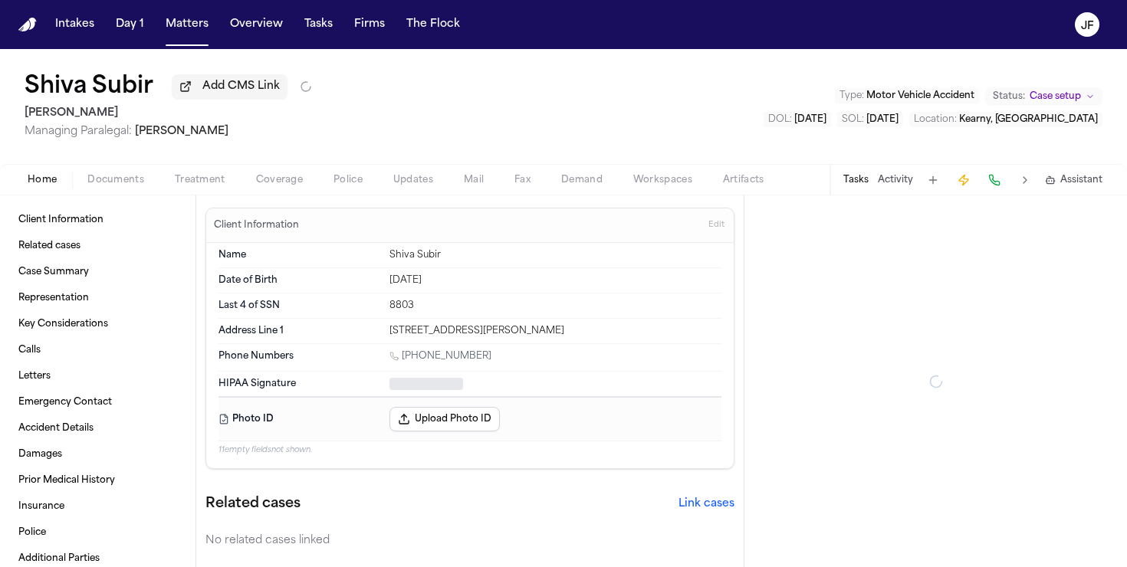
type textarea "*"
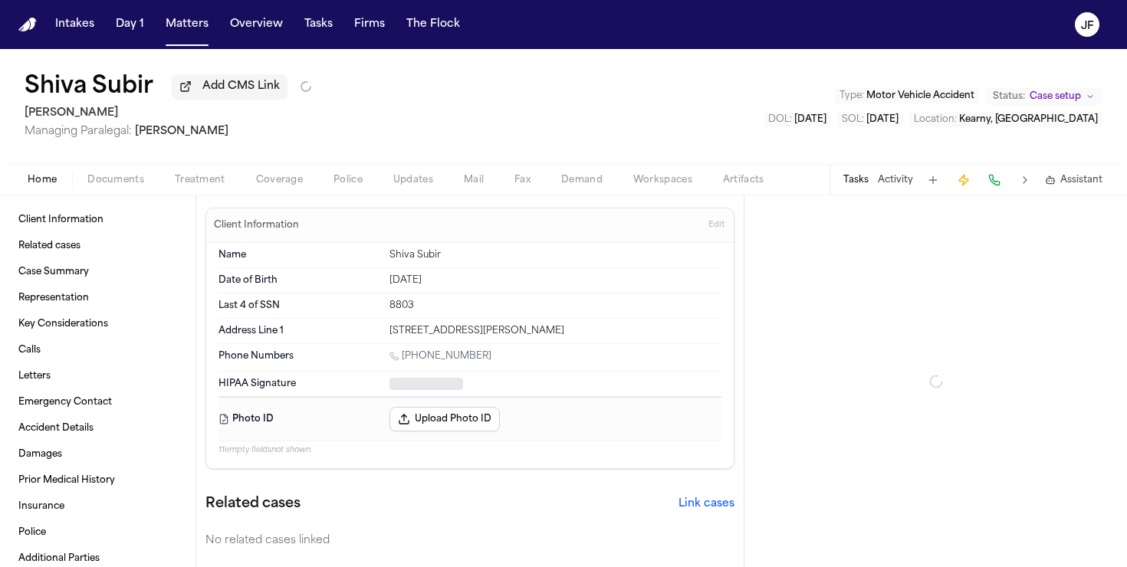
type textarea "*"
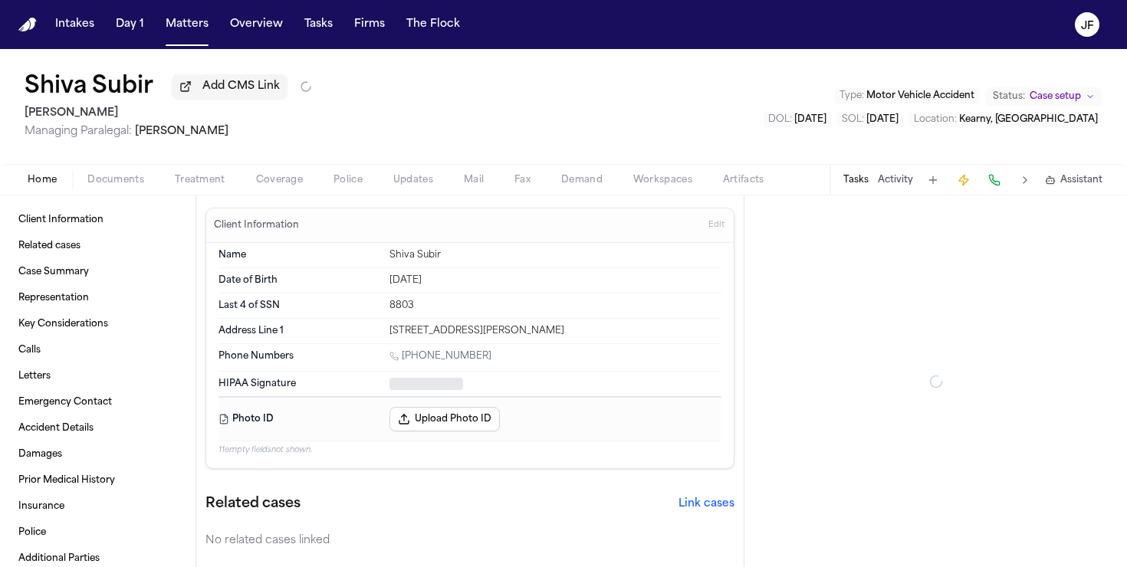
type textarea "*"
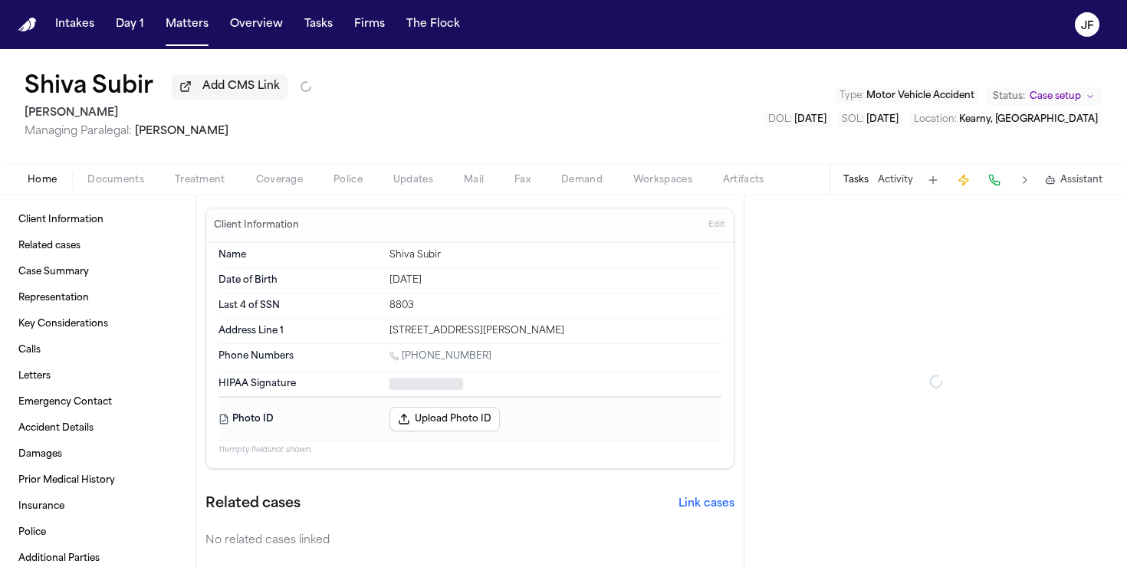
type textarea "*"
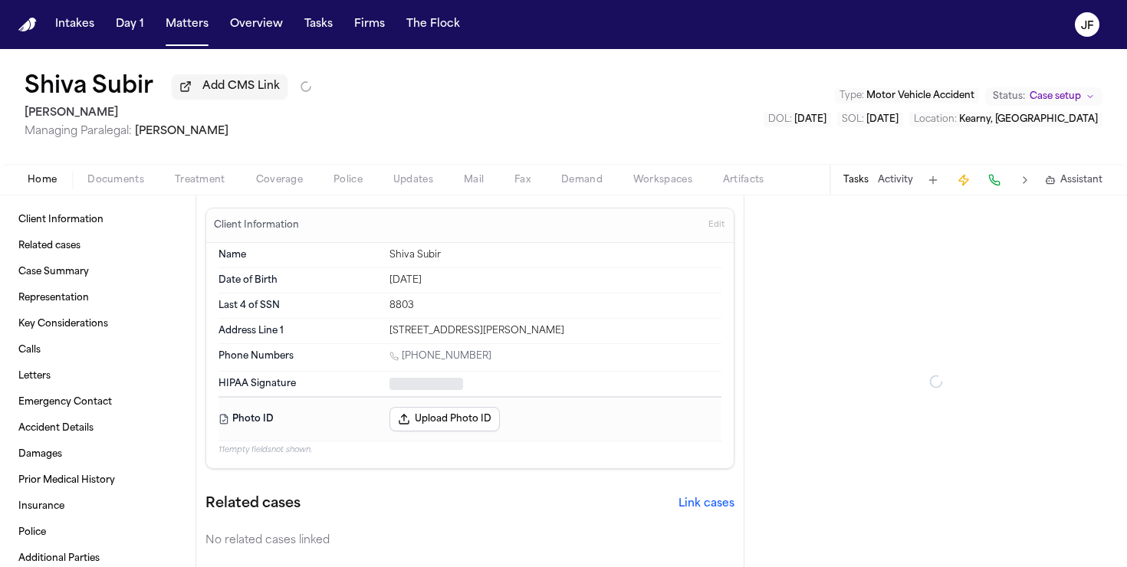
type textarea "*"
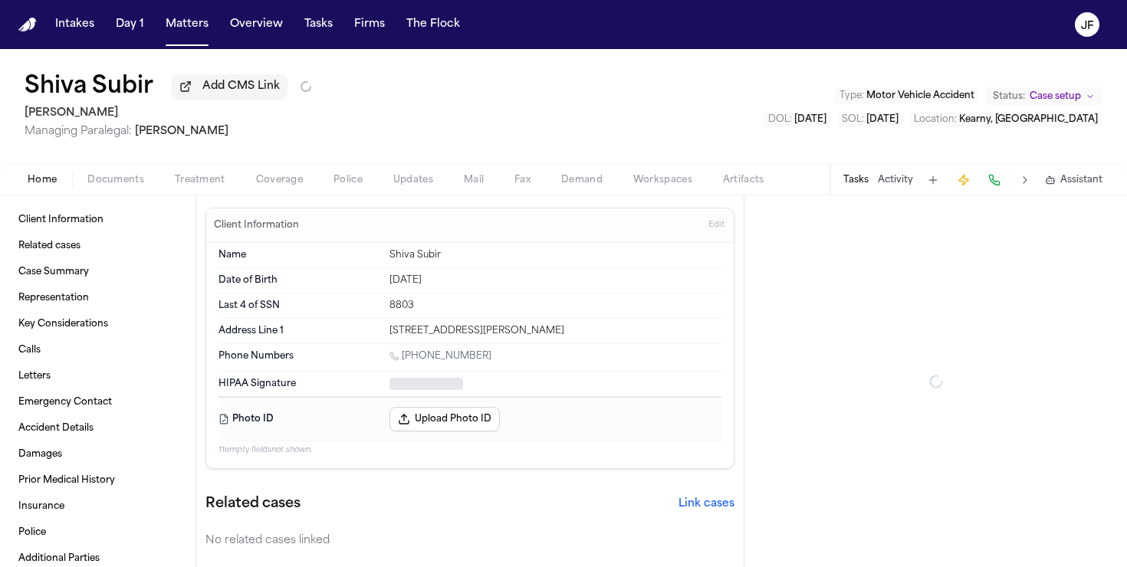
type textarea "*"
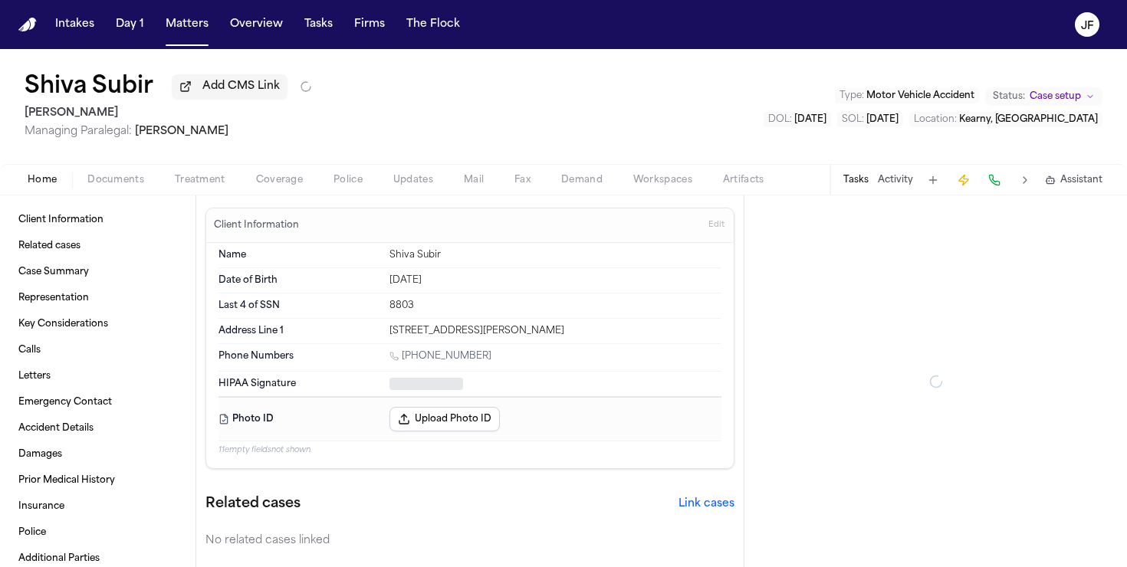
type textarea "*"
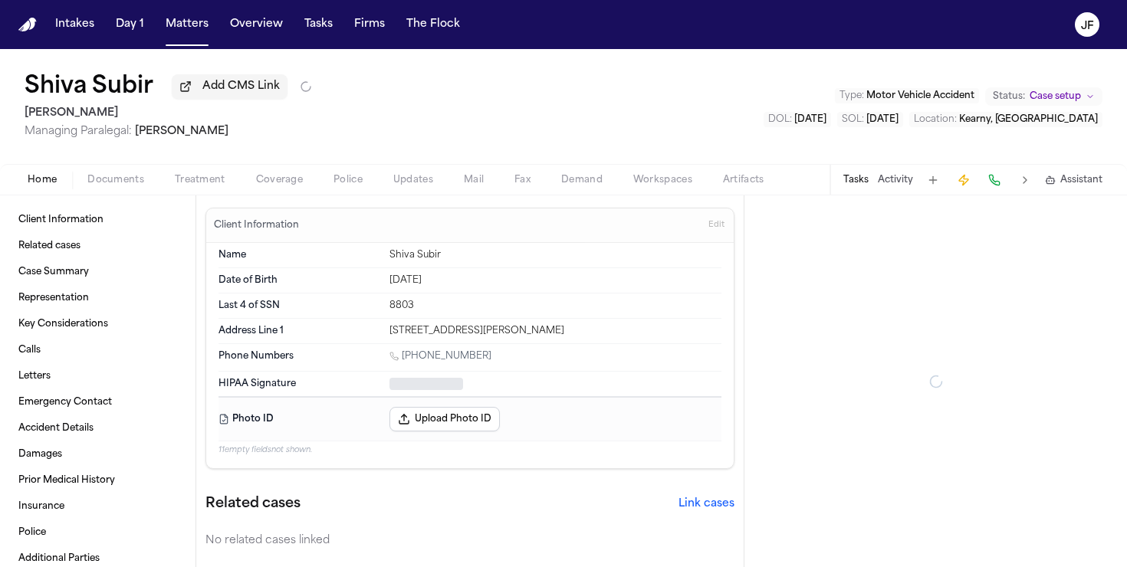
type textarea "*"
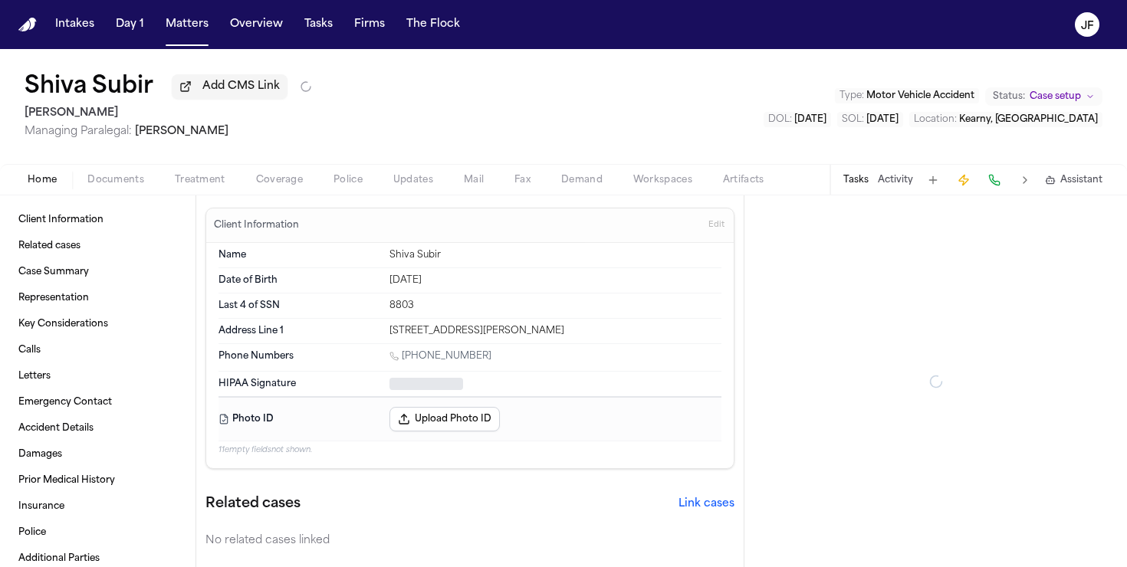
type textarea "*"
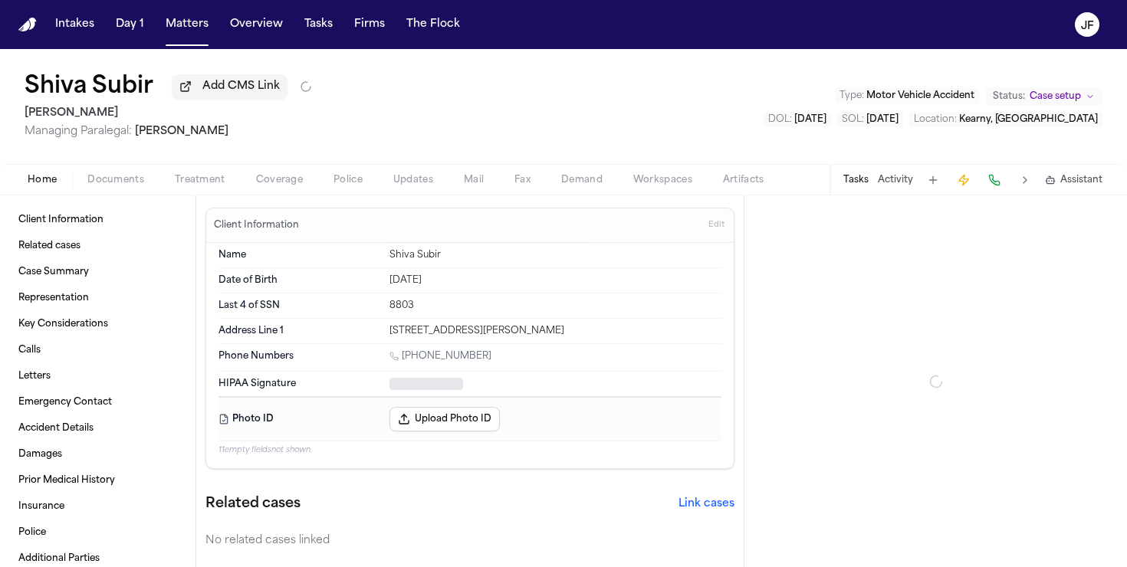
type textarea "*"
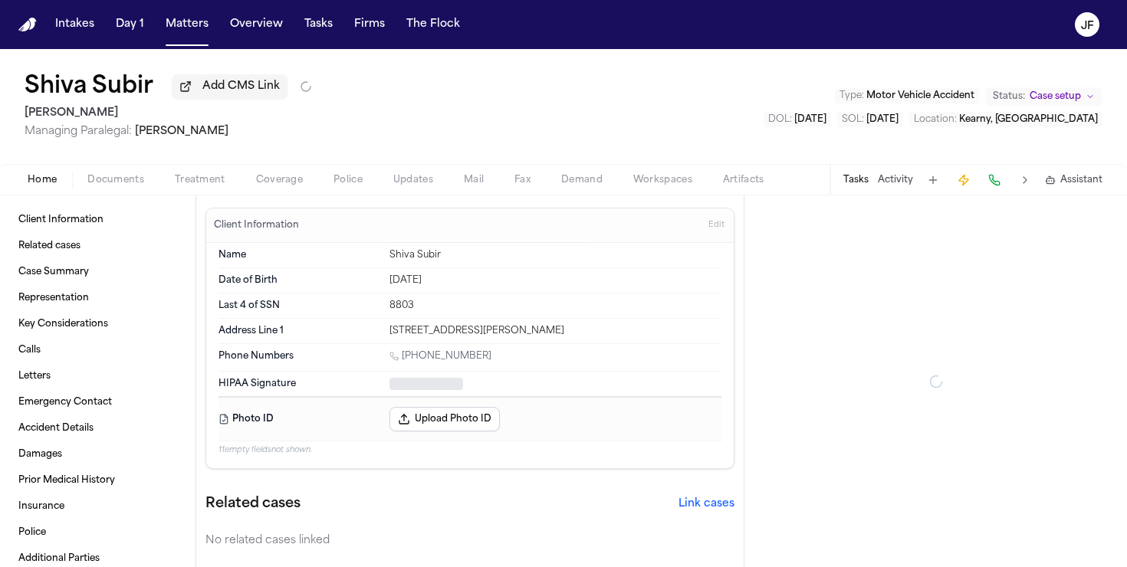
type textarea "*"
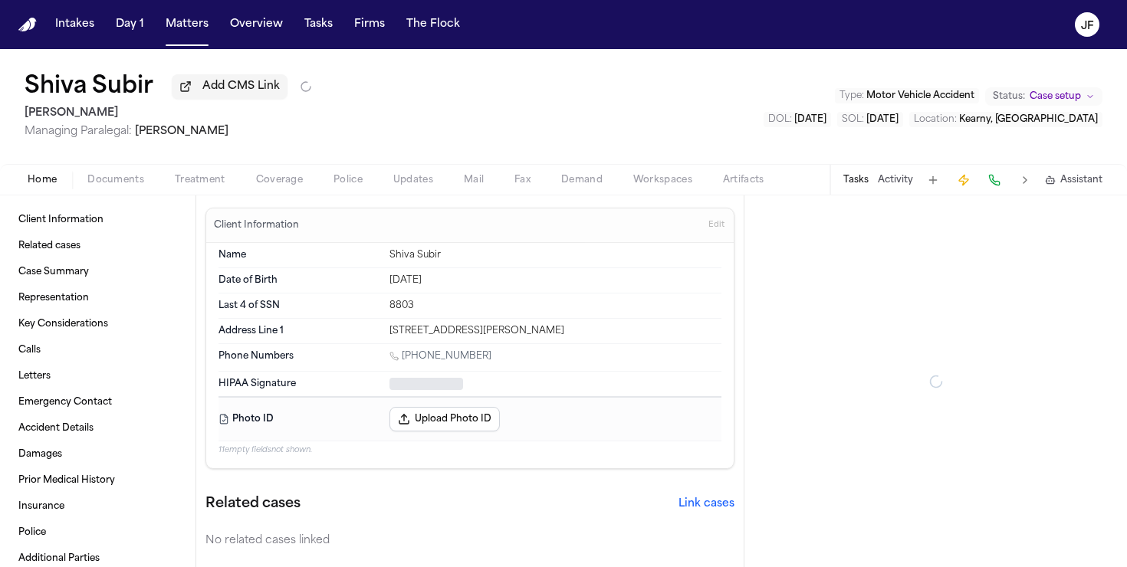
type textarea "*"
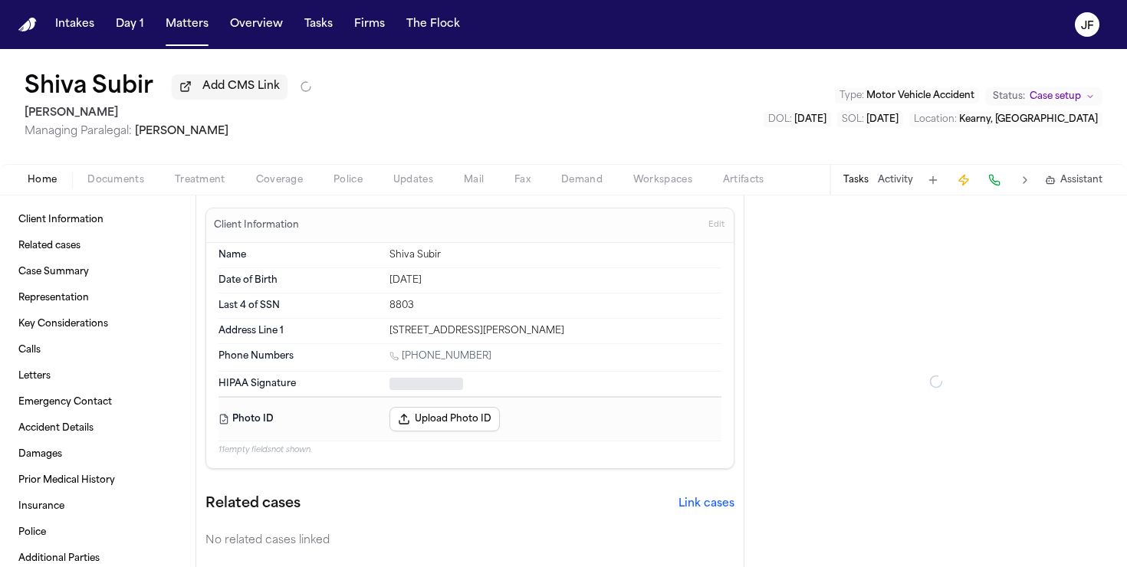
type textarea "*"
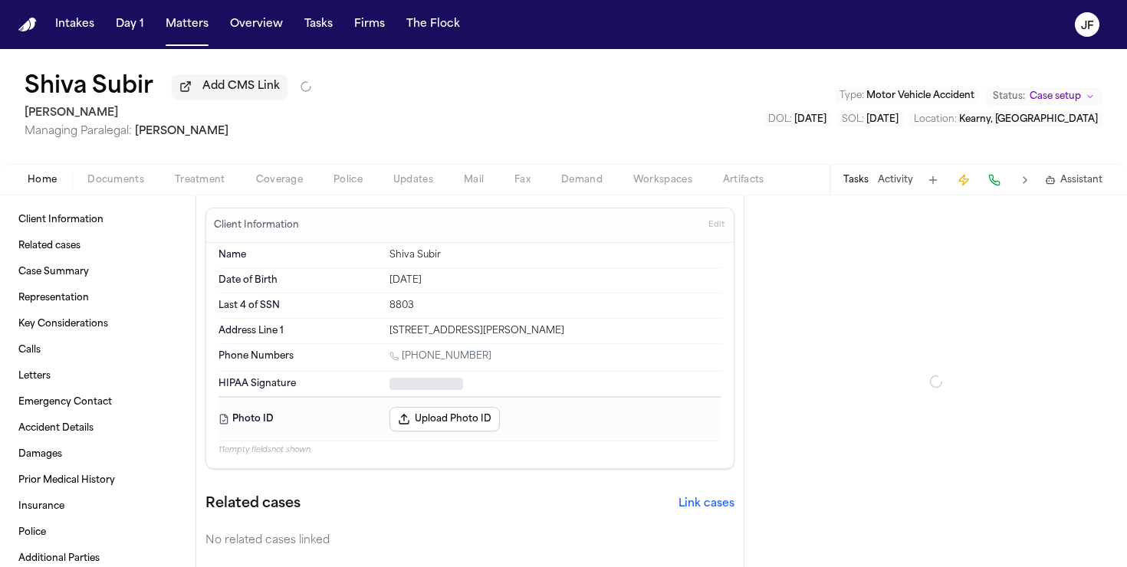
type textarea "*"
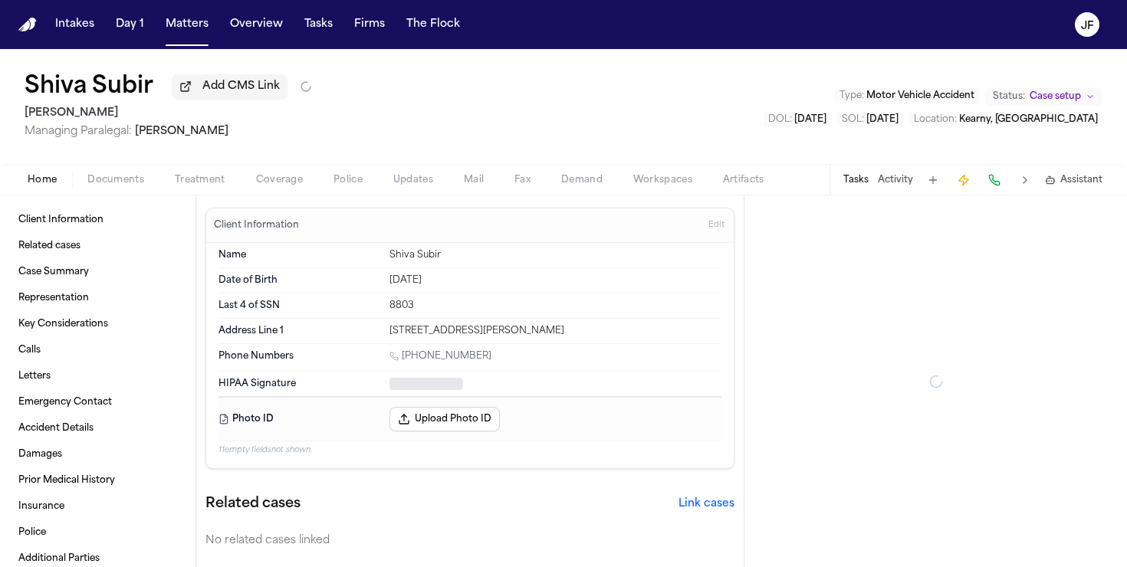
type textarea "*"
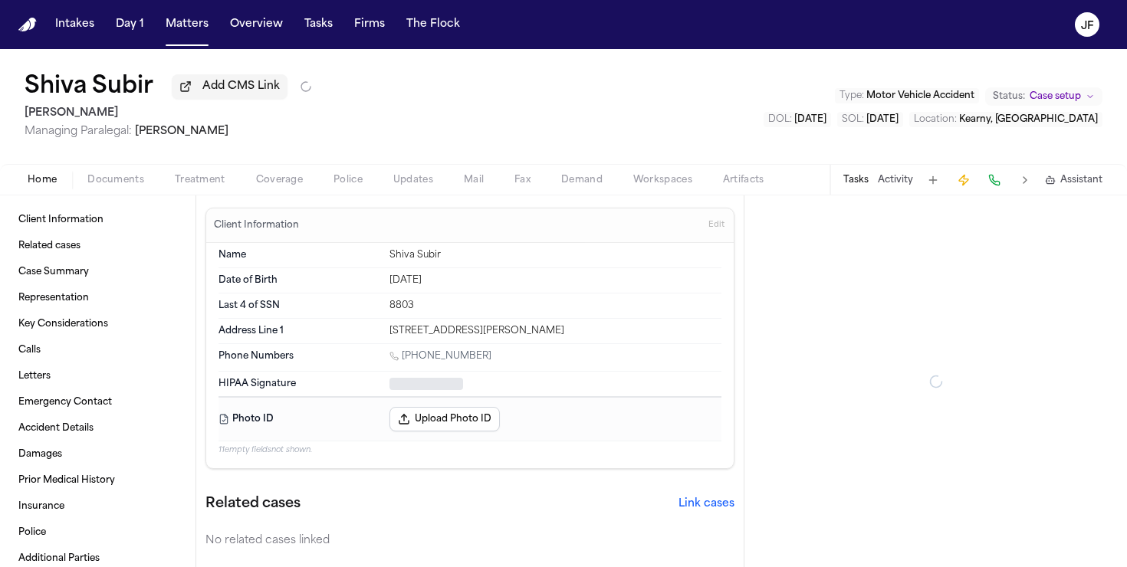
type textarea "*"
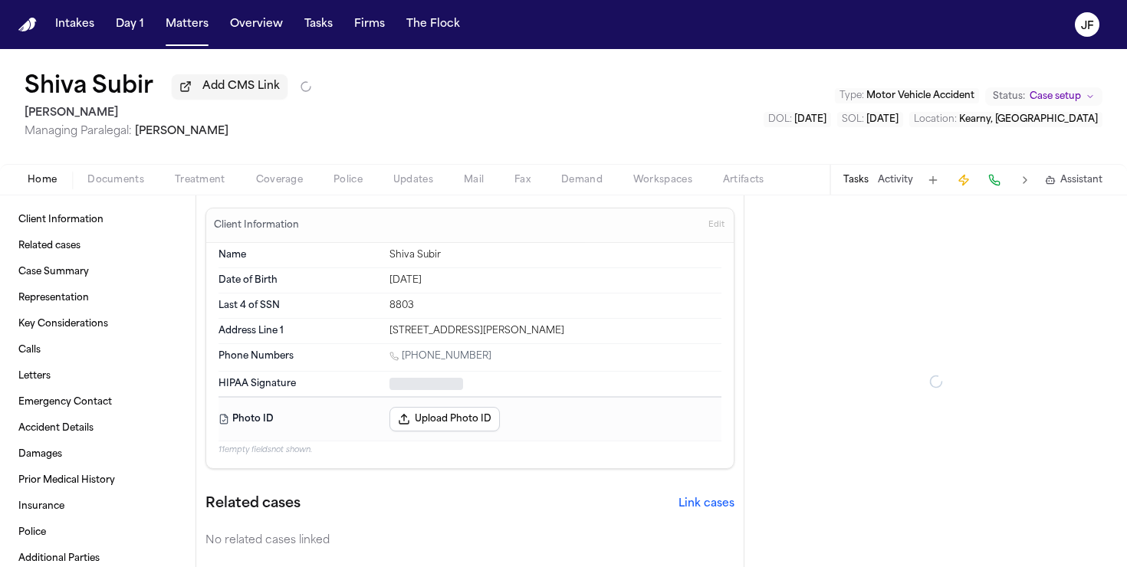
type textarea "*"
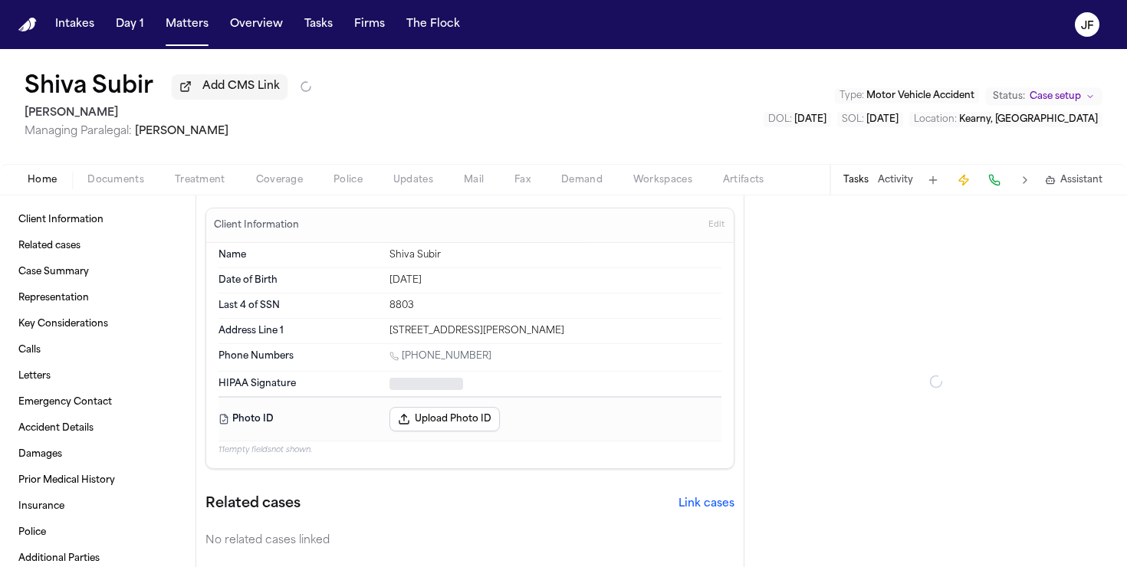
type textarea "*"
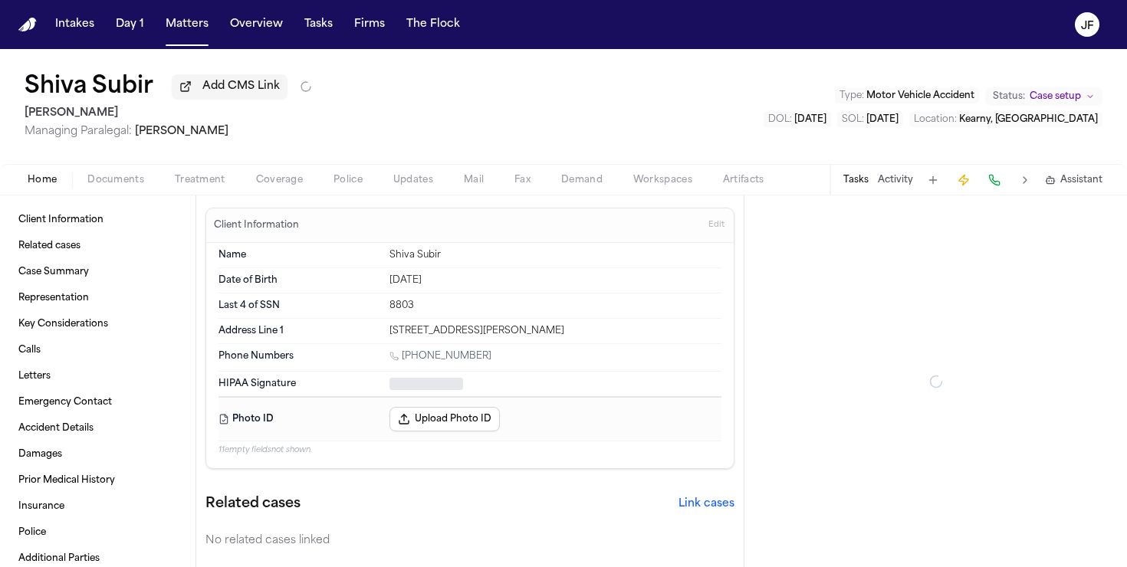
type textarea "*"
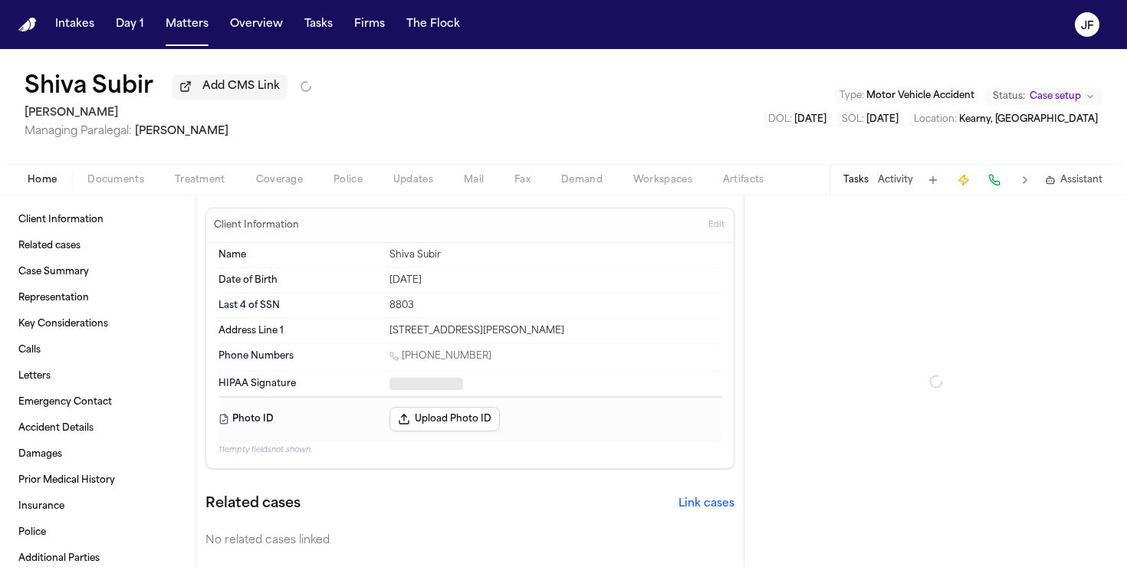
type textarea "*"
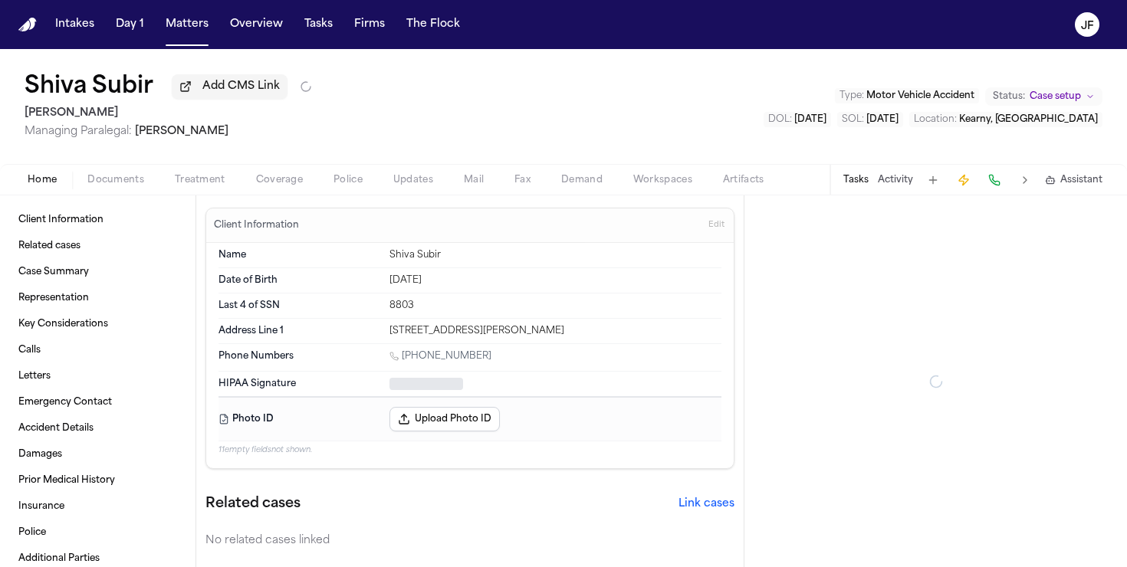
type textarea "*"
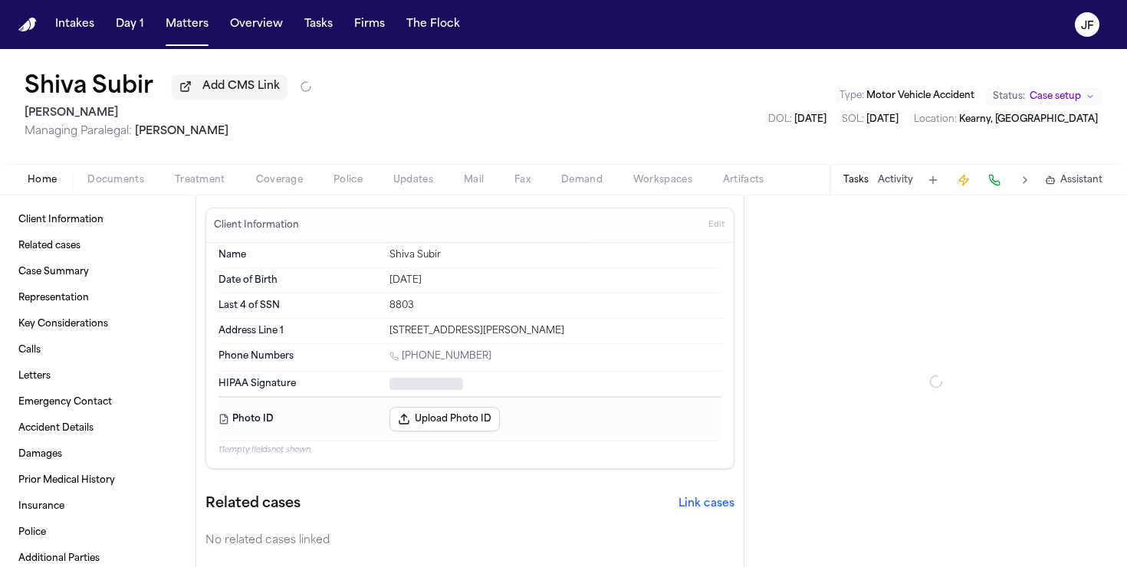
type textarea "*"
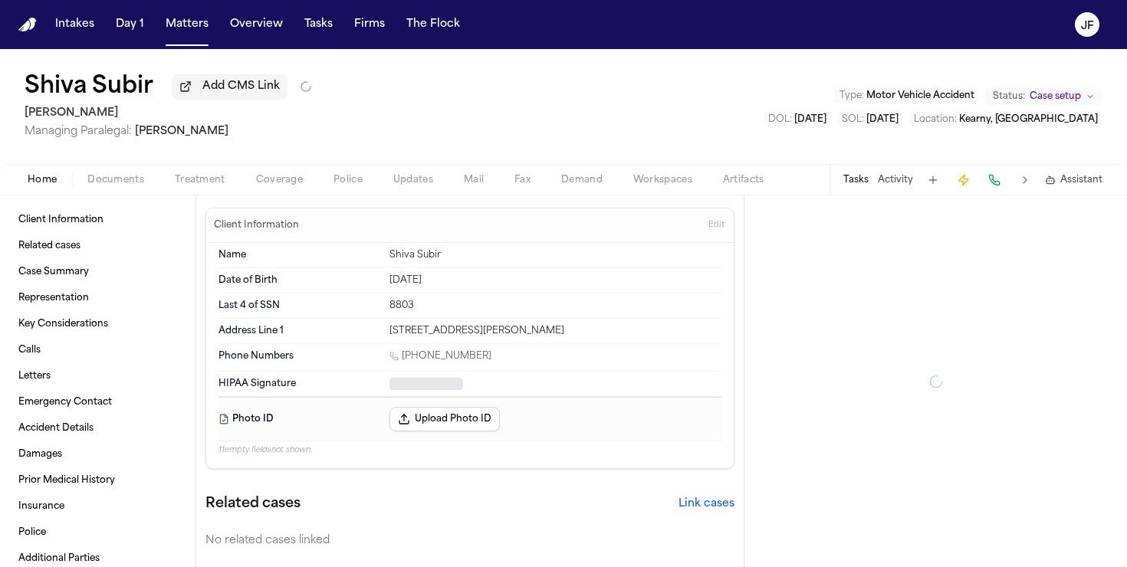
type textarea "*"
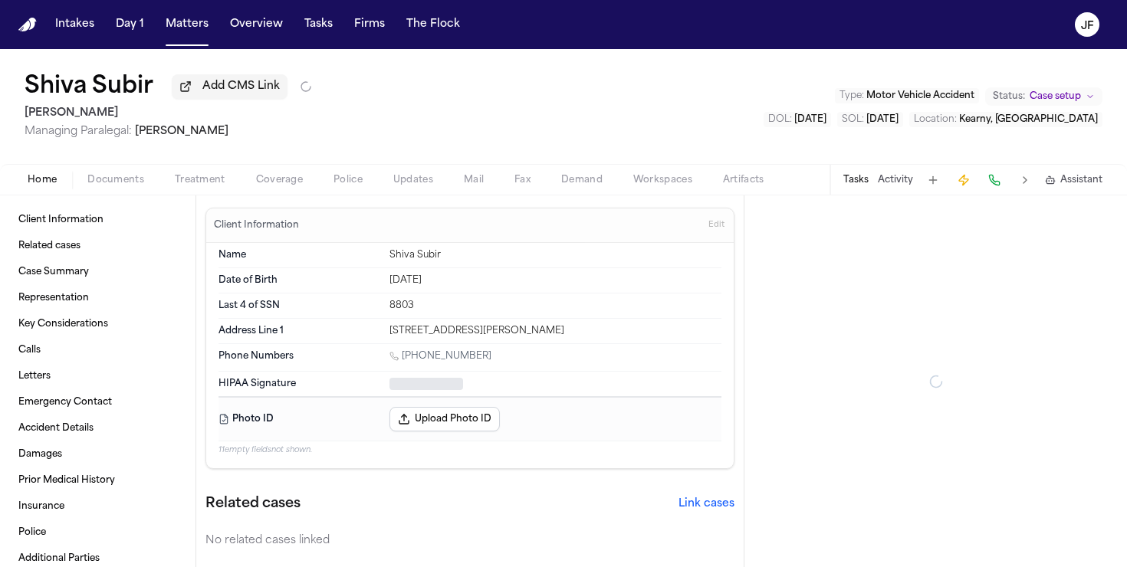
type textarea "*"
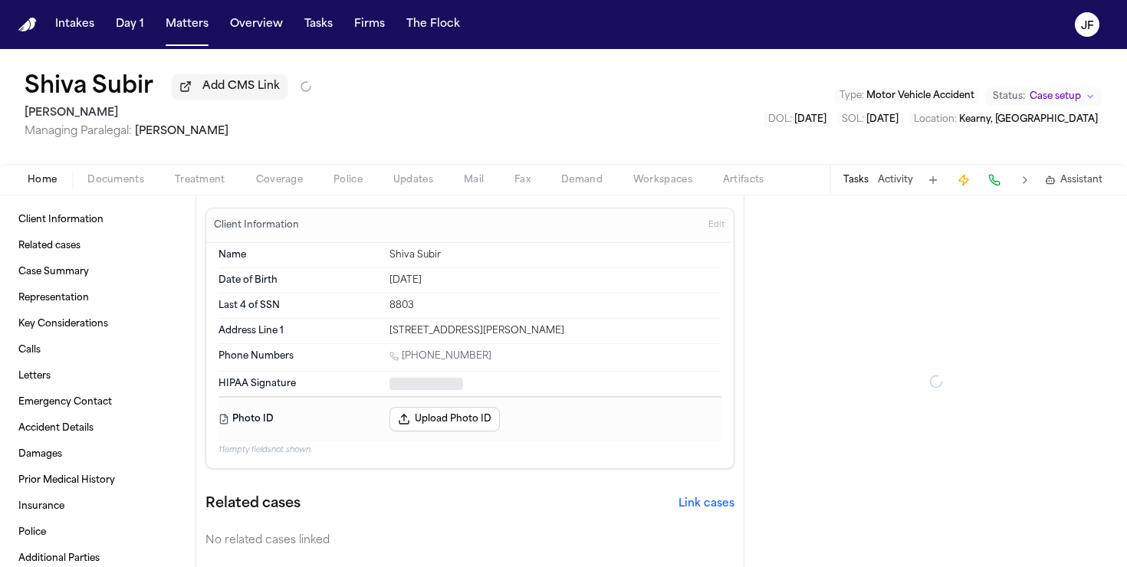
type textarea "*"
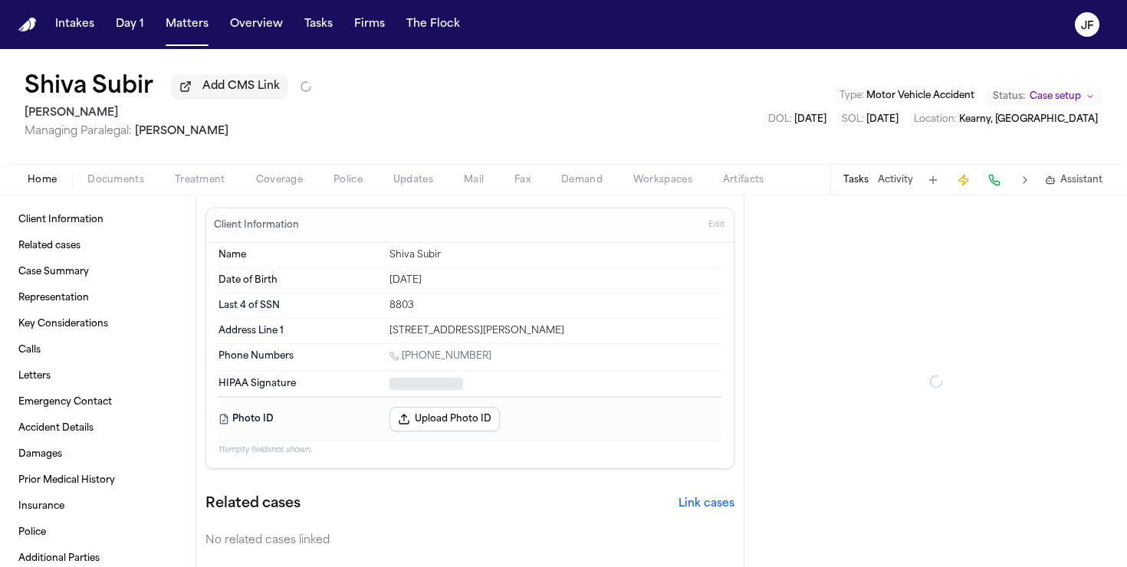
type textarea "*"
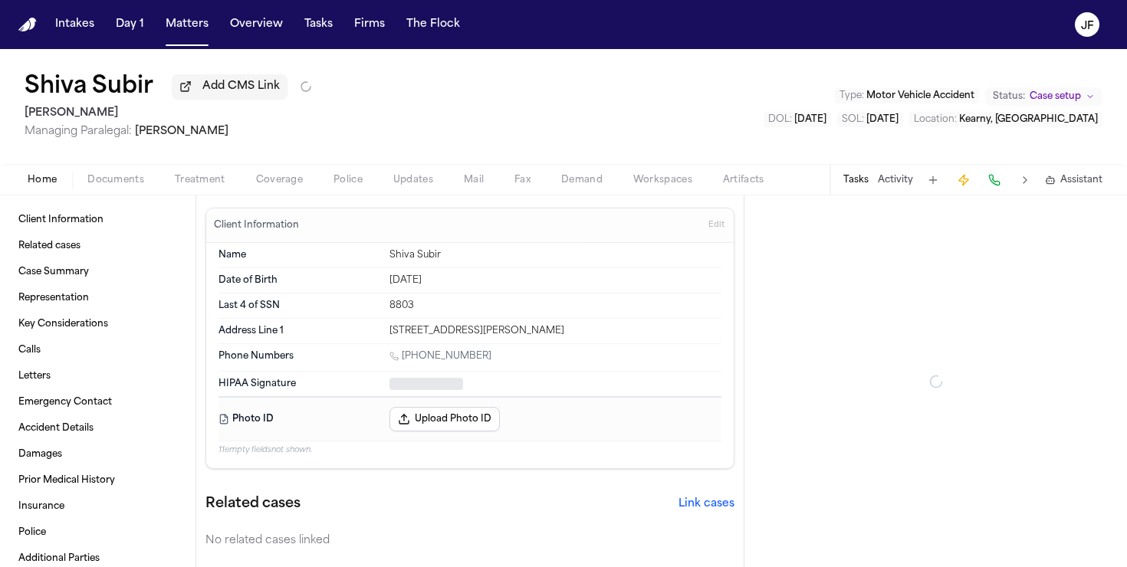
type textarea "*"
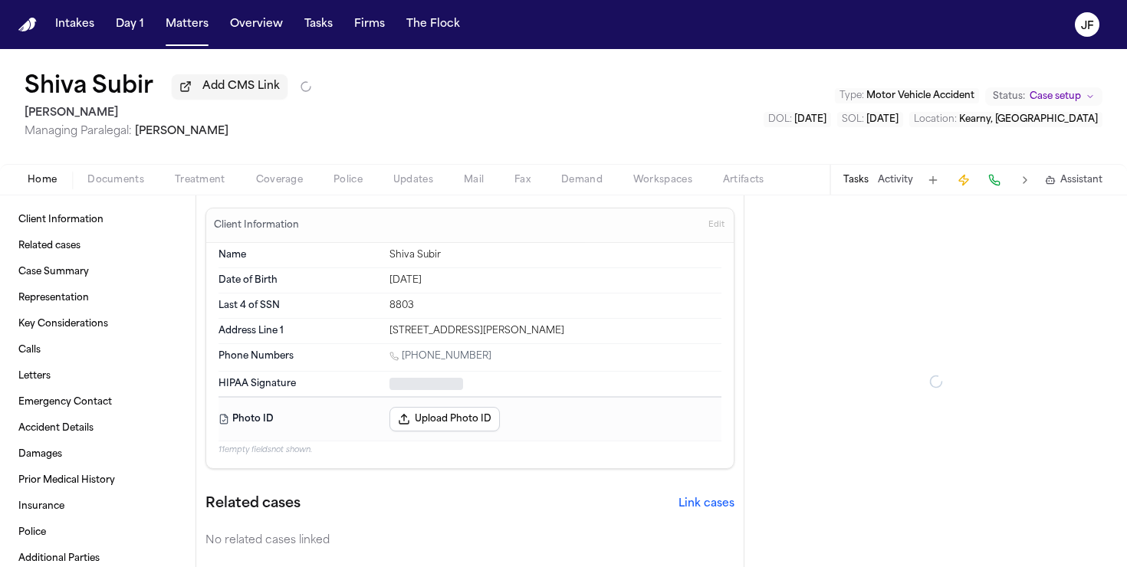
type textarea "*"
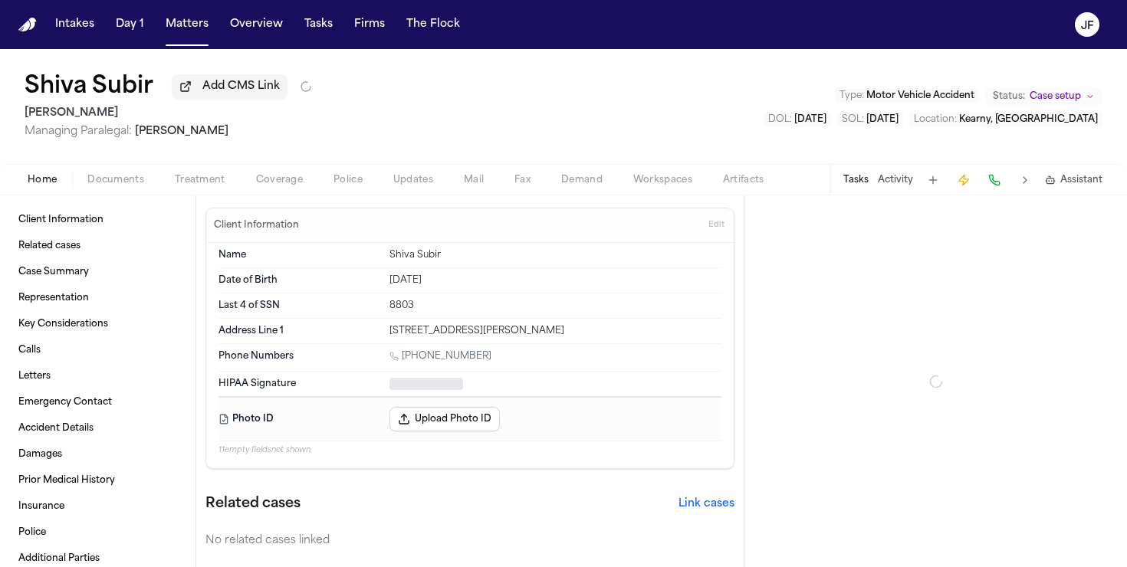
type textarea "*"
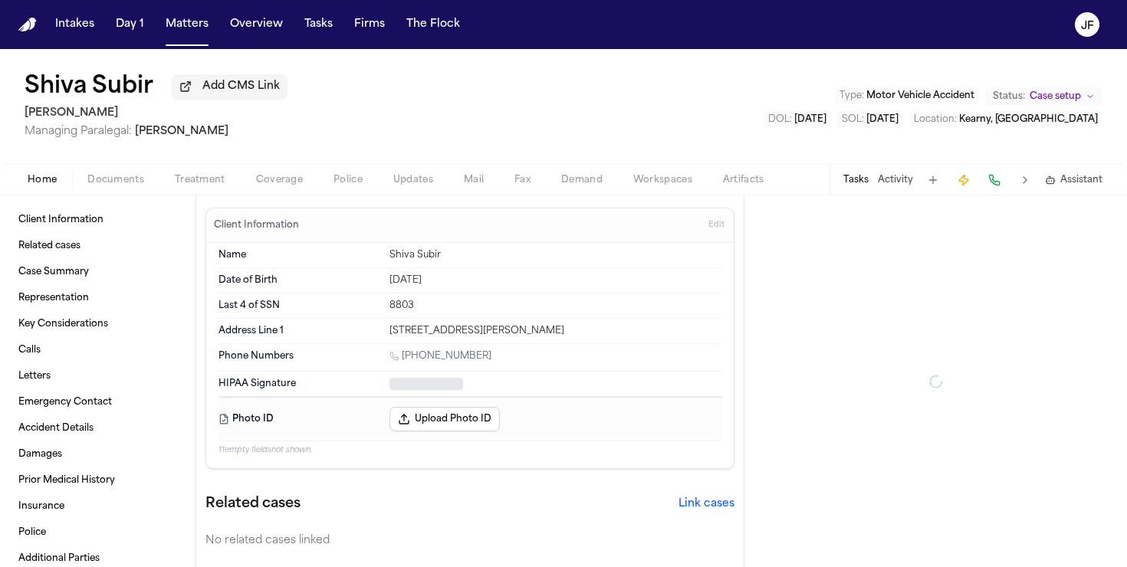
type textarea "*"
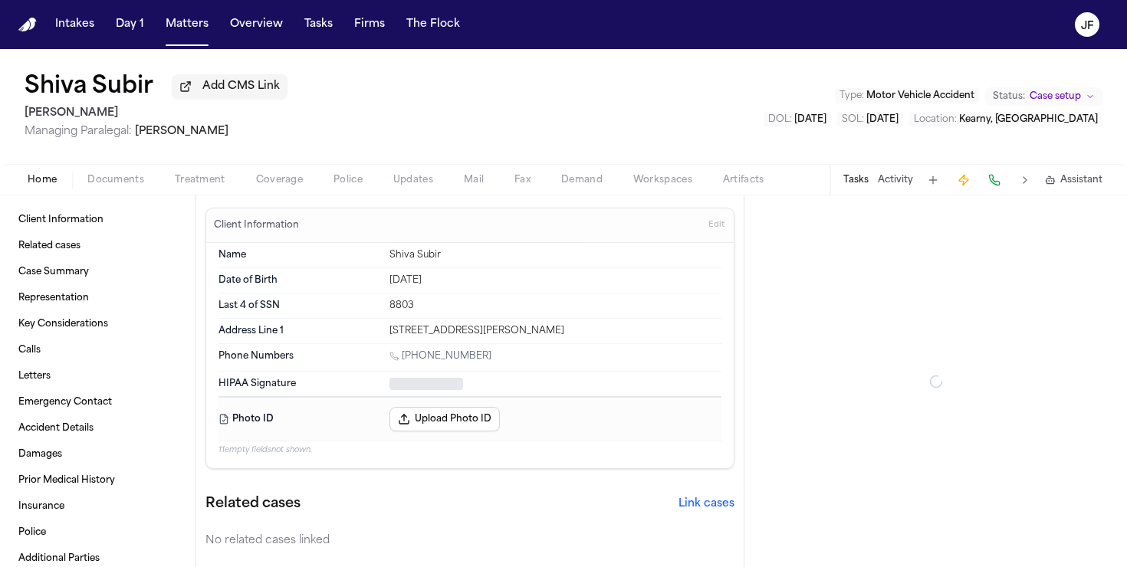
type textarea "*"
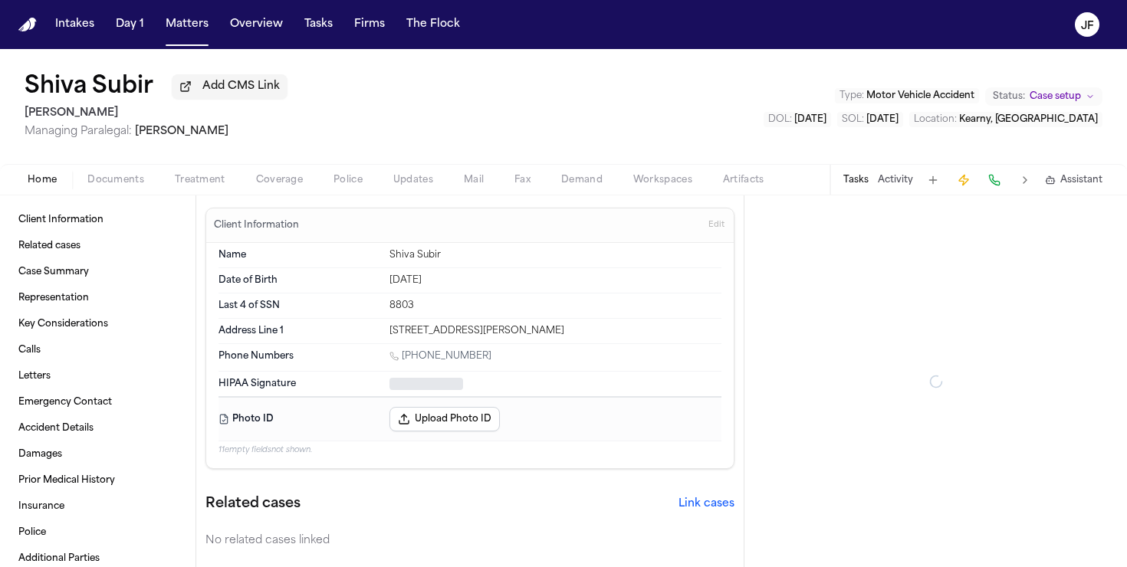
type textarea "*"
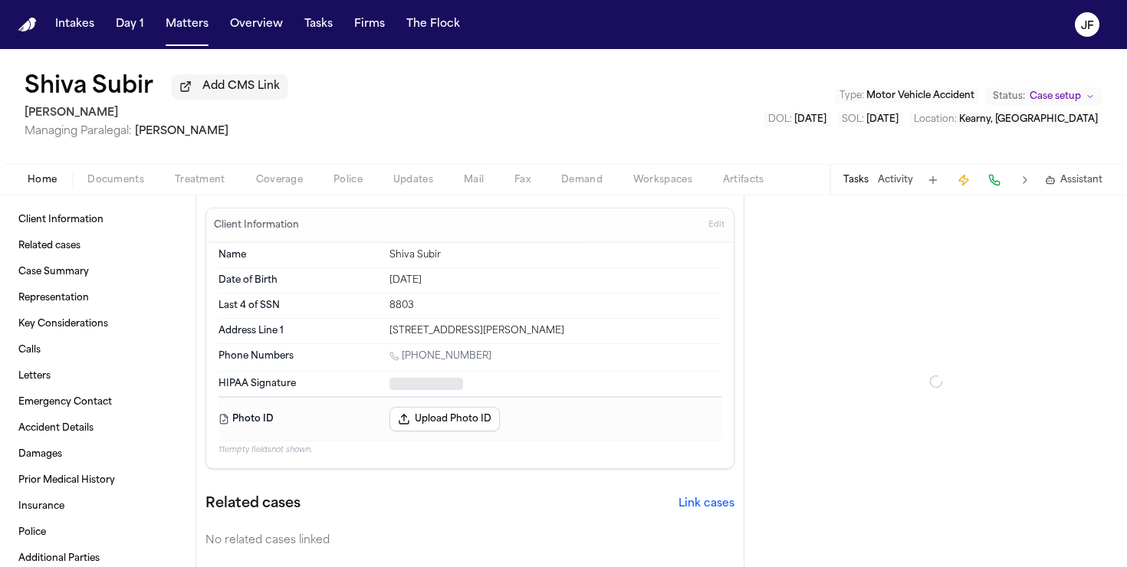
type textarea "*"
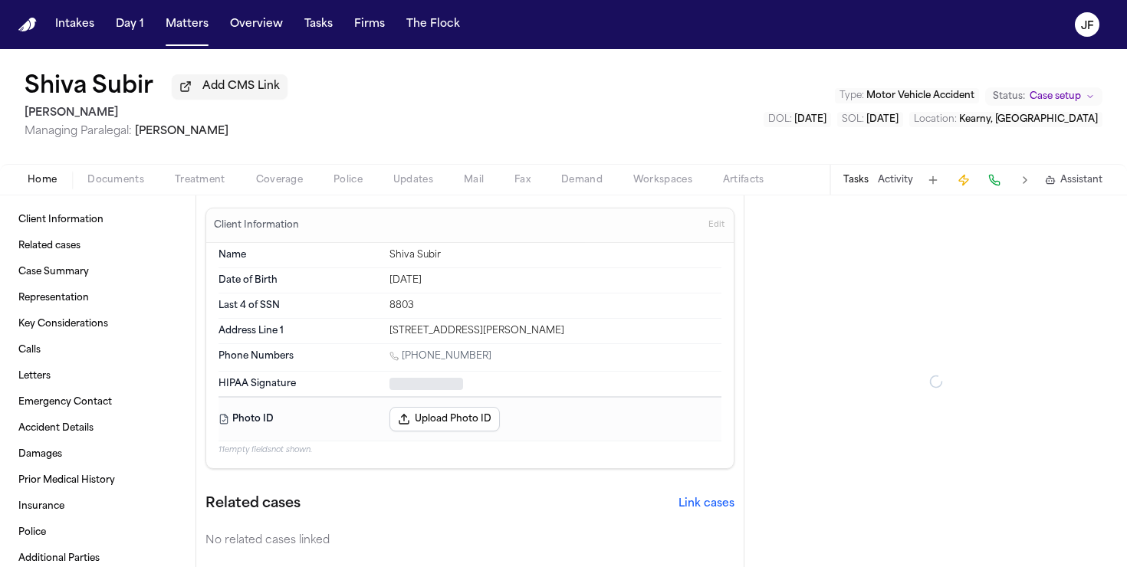
type textarea "*"
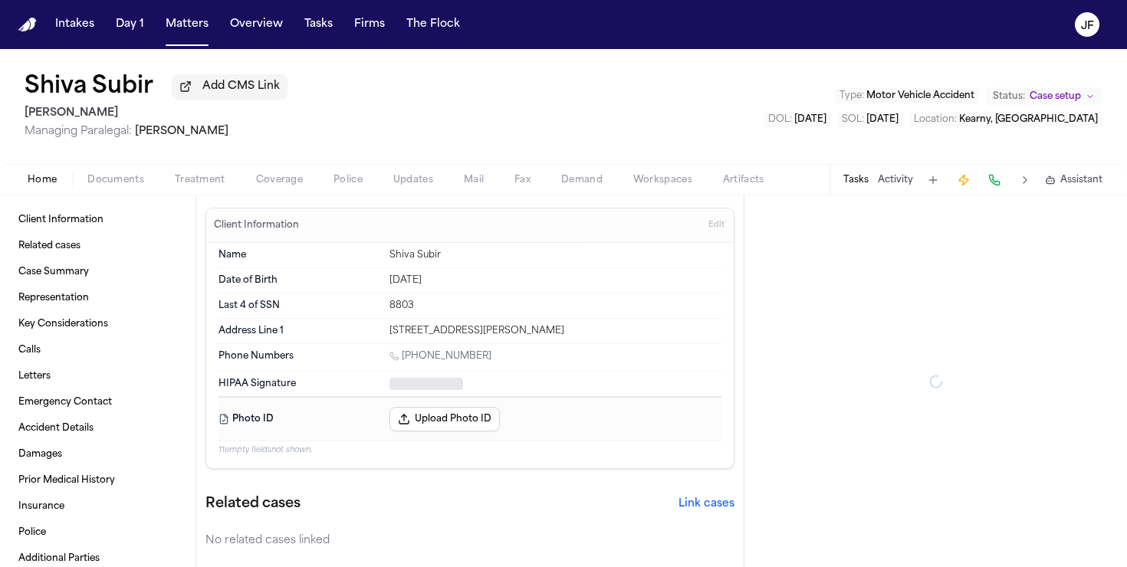
type textarea "*"
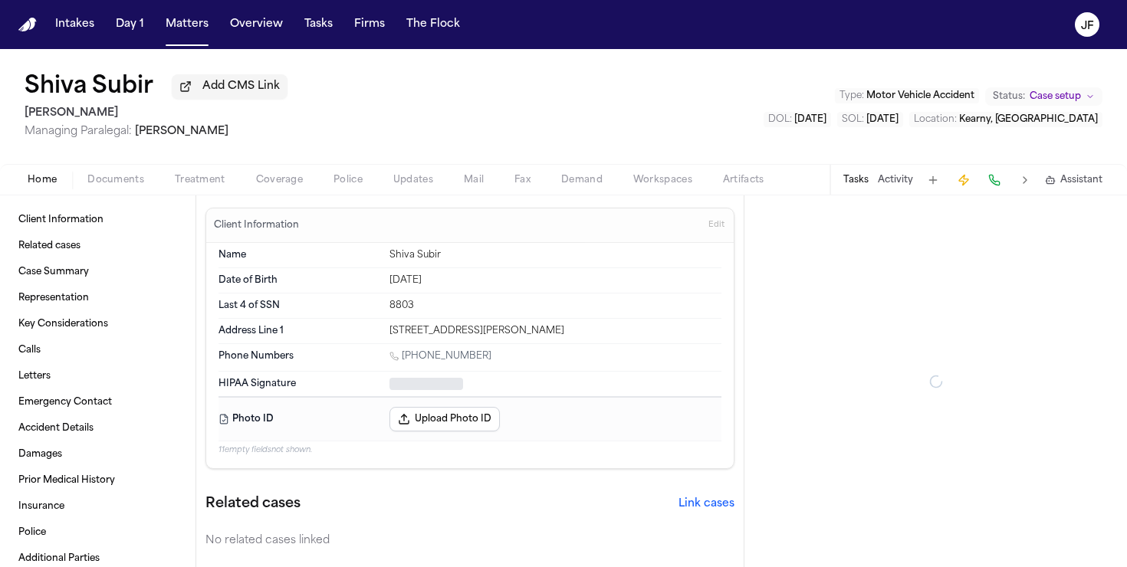
type textarea "*"
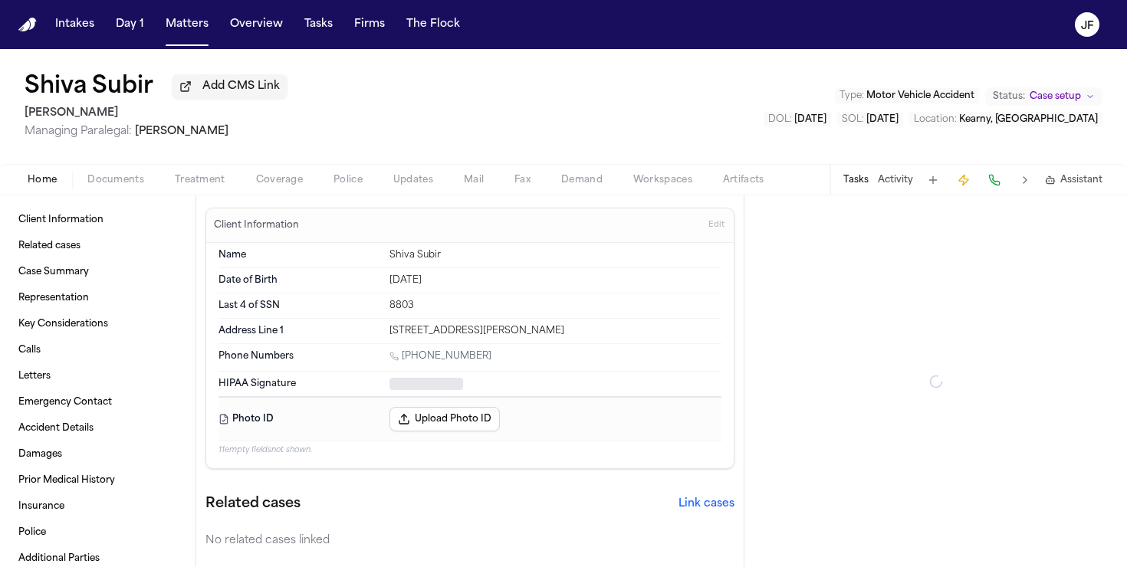
type textarea "*"
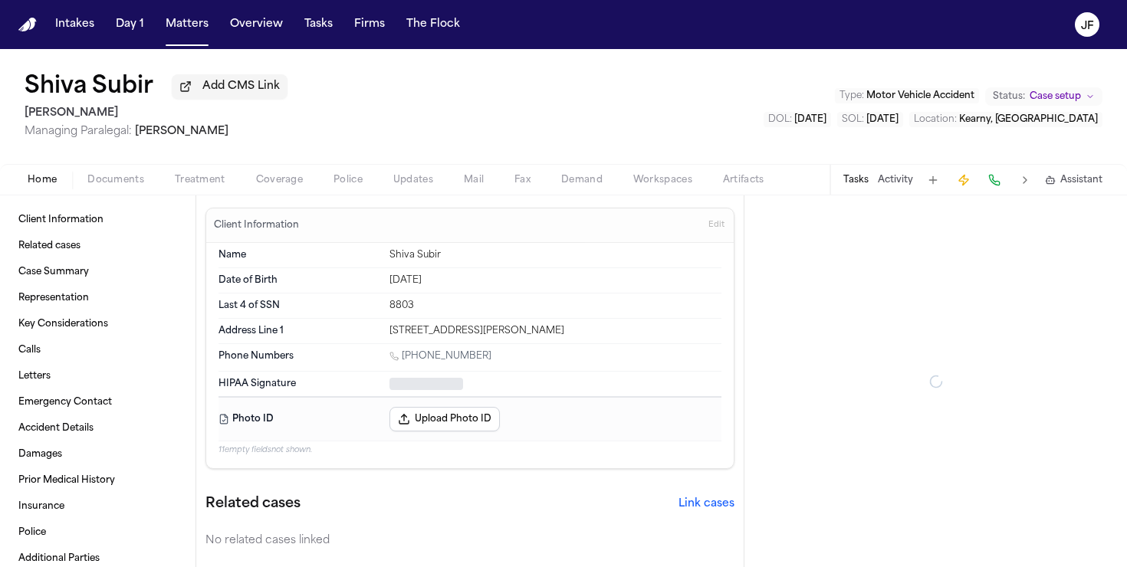
type textarea "*"
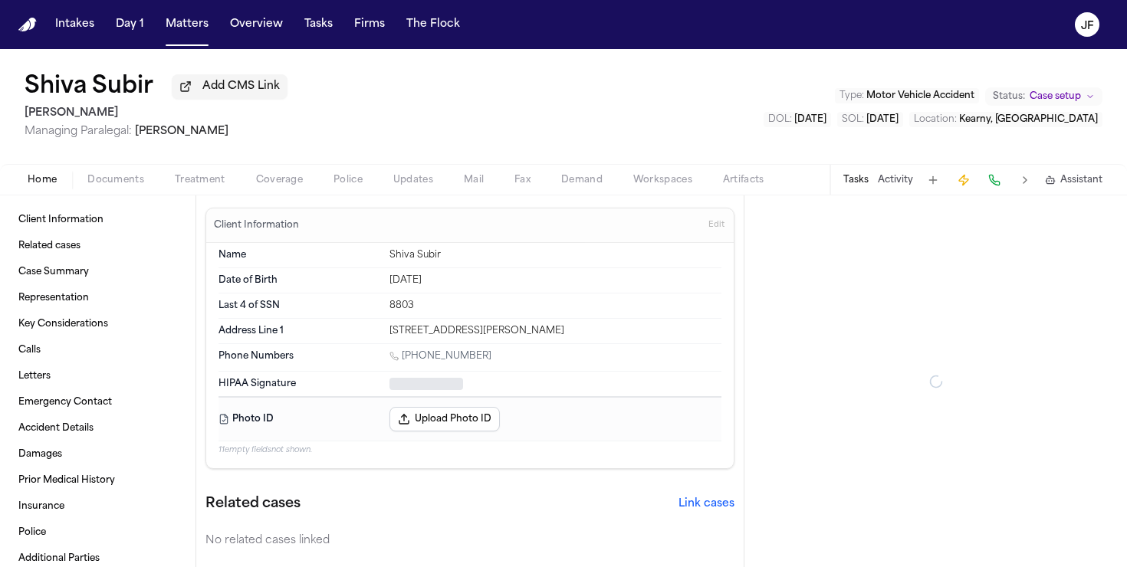
click at [108, 185] on span "Documents" at bounding box center [115, 180] width 57 height 12
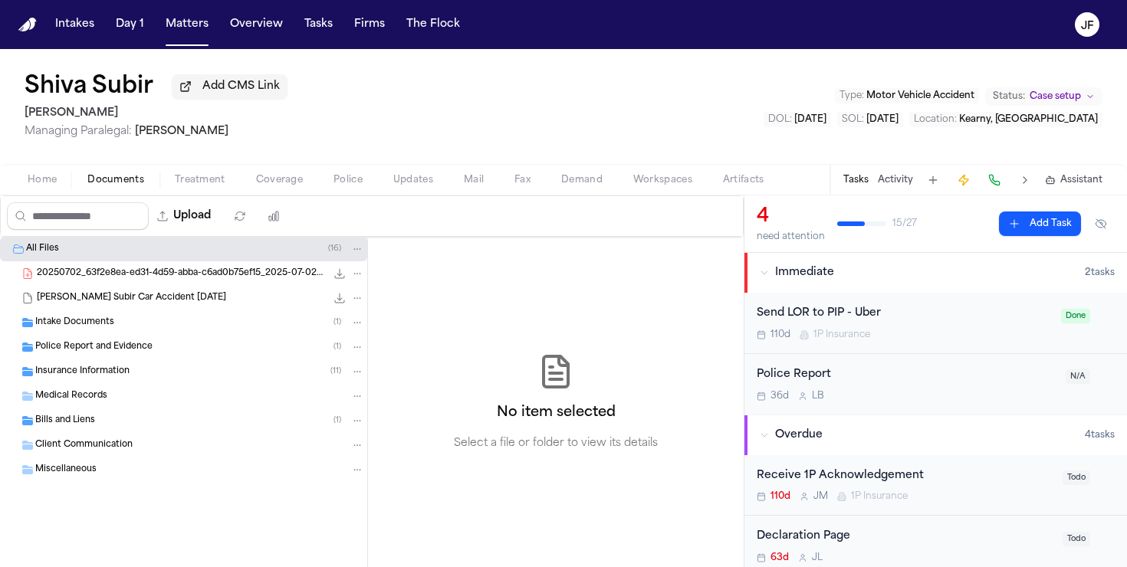
click at [76, 352] on span "Police Report and Evidence" at bounding box center [93, 347] width 117 height 13
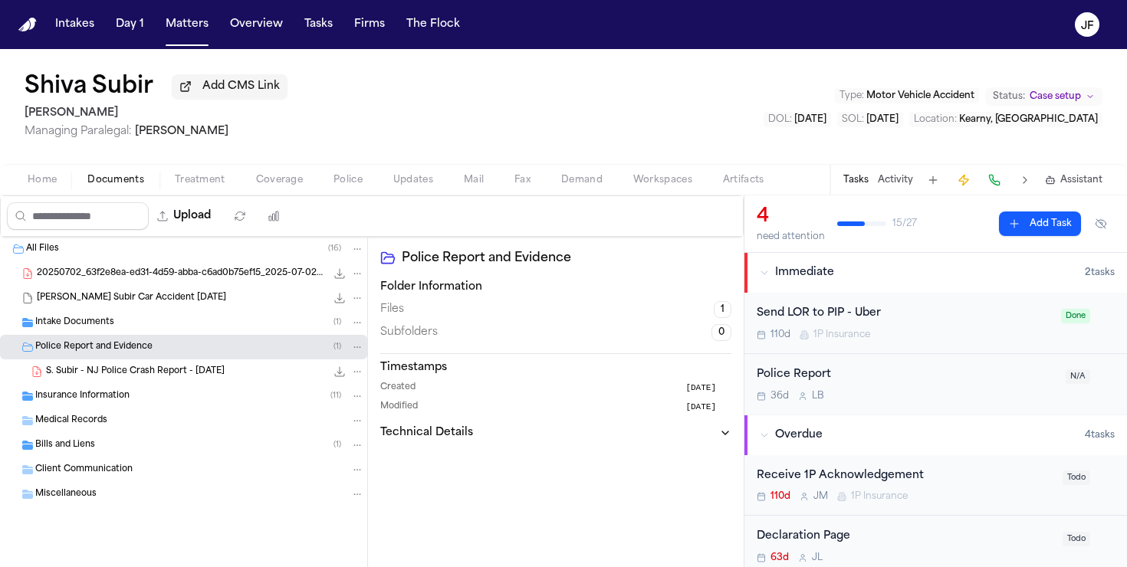
click at [76, 380] on div "S. Subir - NJ Police Crash Report - 6.17.25 145.9 KB • PDF" at bounding box center [205, 371] width 318 height 15
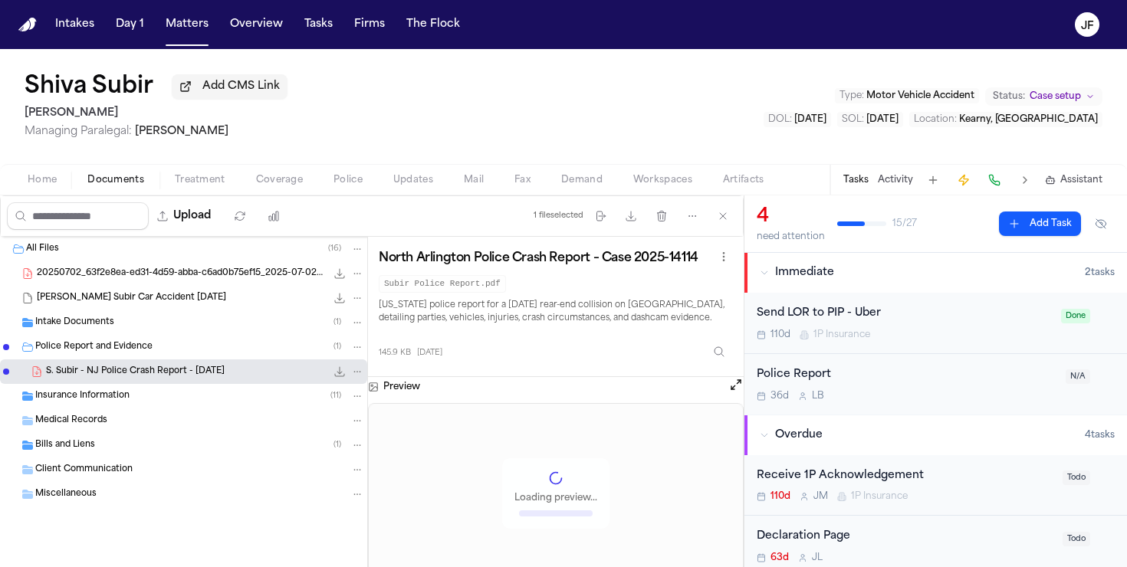
click at [79, 360] on div "Police Report and Evidence ( 1 )" at bounding box center [183, 347] width 367 height 25
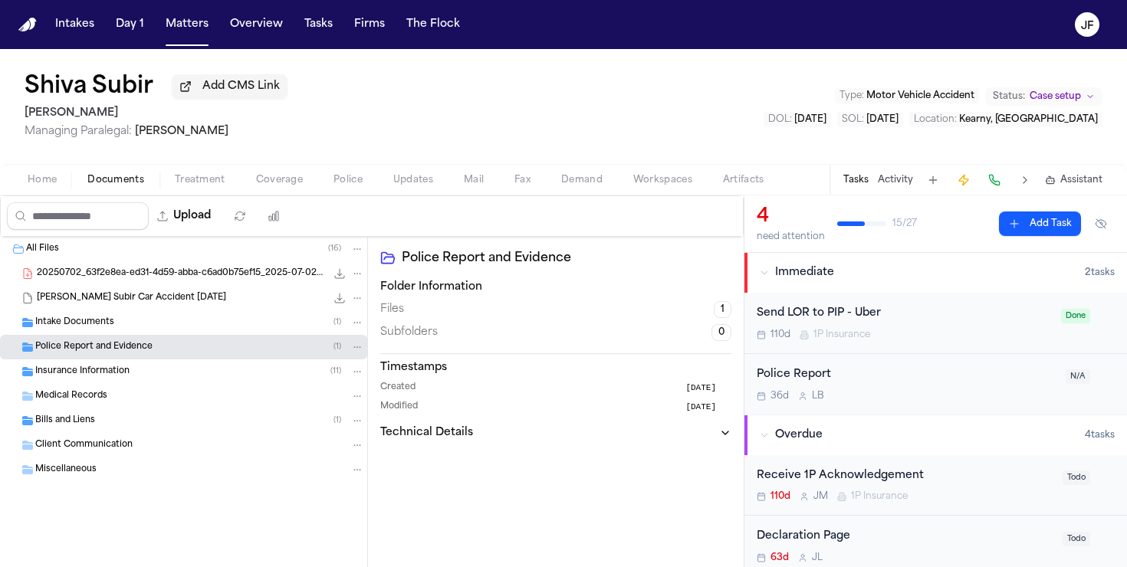
click at [79, 377] on span "Insurance Information" at bounding box center [82, 372] width 94 height 13
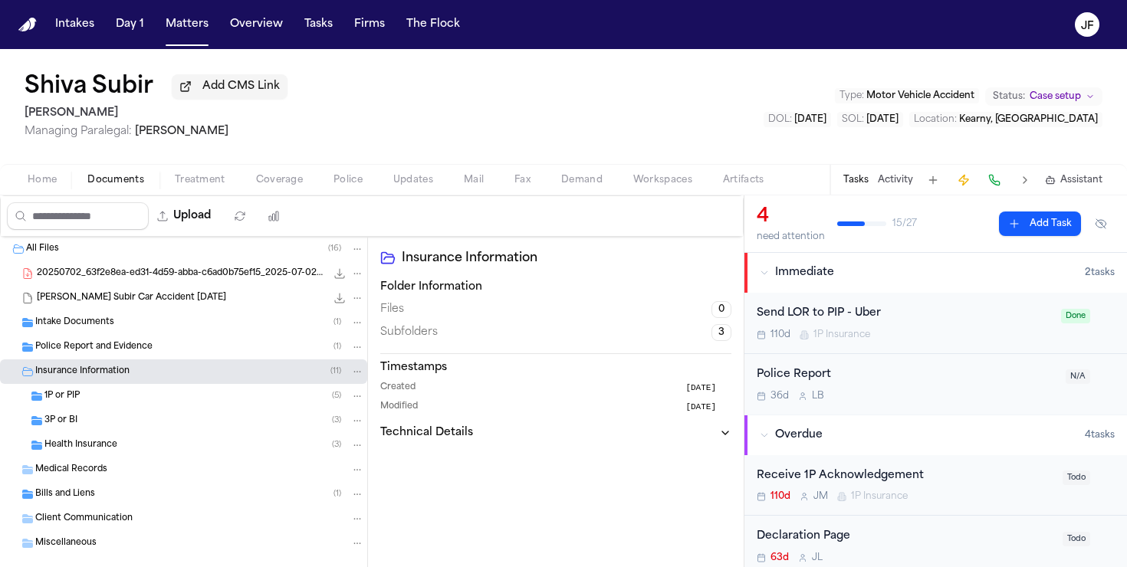
scroll to position [27, 0]
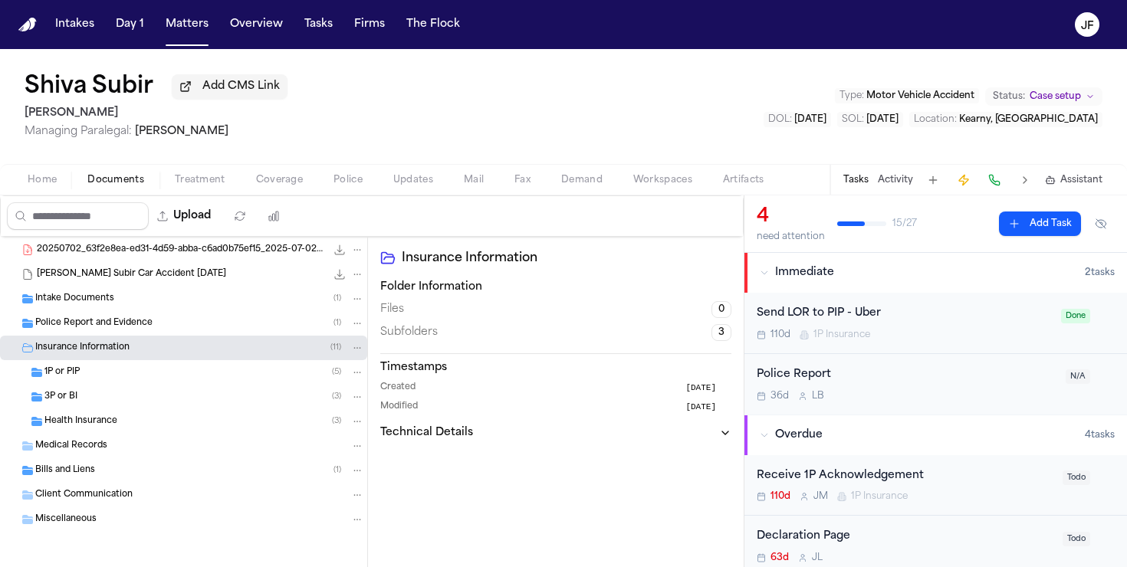
click at [81, 380] on div "1P or PIP ( 5 )" at bounding box center [183, 372] width 367 height 25
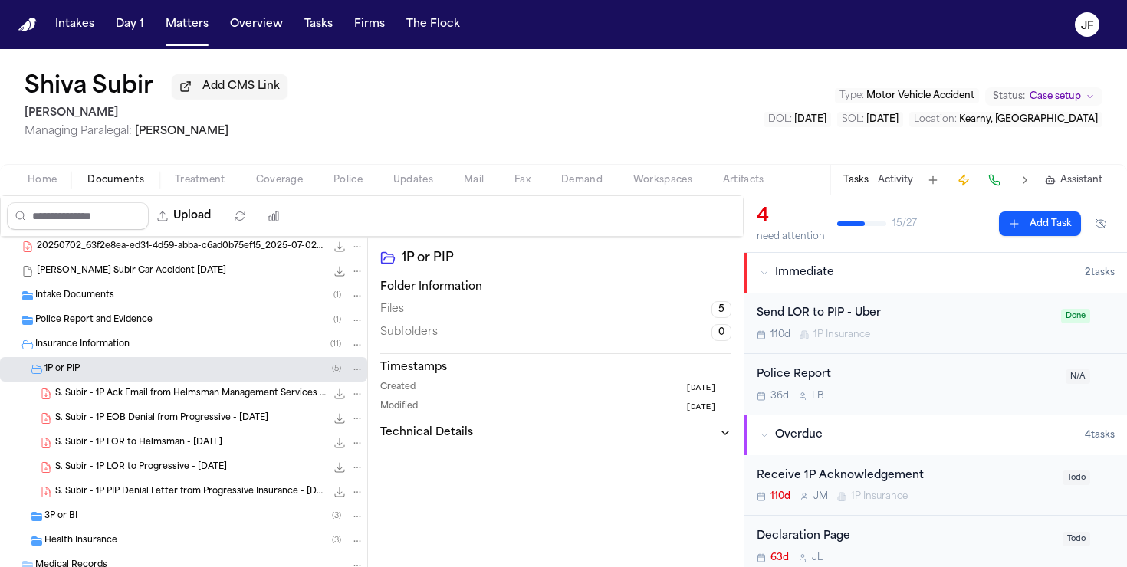
click at [81, 409] on div "S. Subir - 1P EOB Denial from Progressive - 8.27.25 67.8 KB • PDF" at bounding box center [183, 418] width 367 height 25
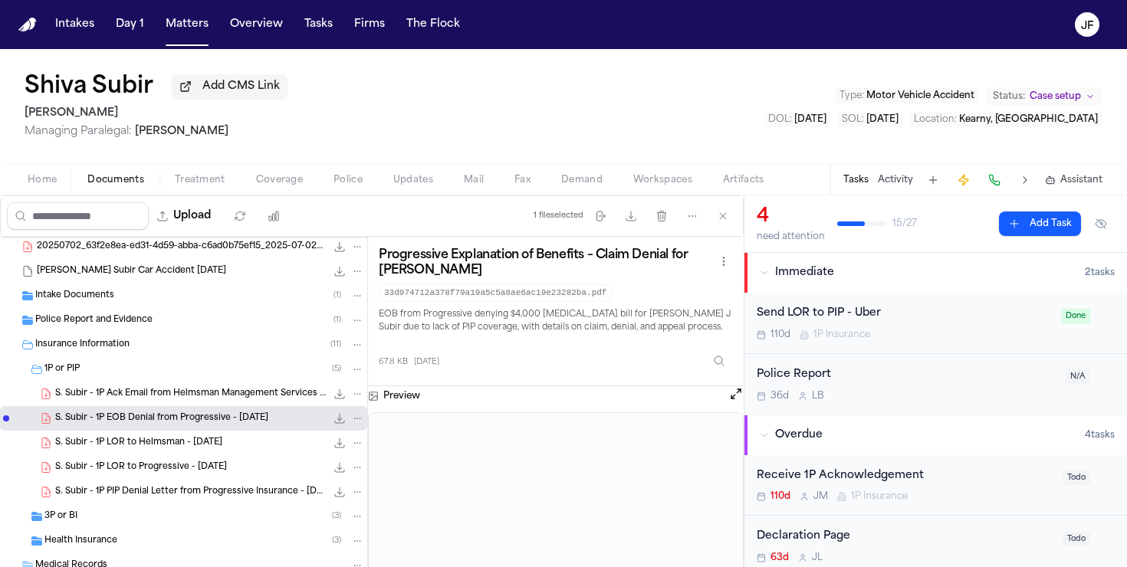
click at [87, 381] on div "1P or PIP ( 5 )" at bounding box center [183, 369] width 367 height 25
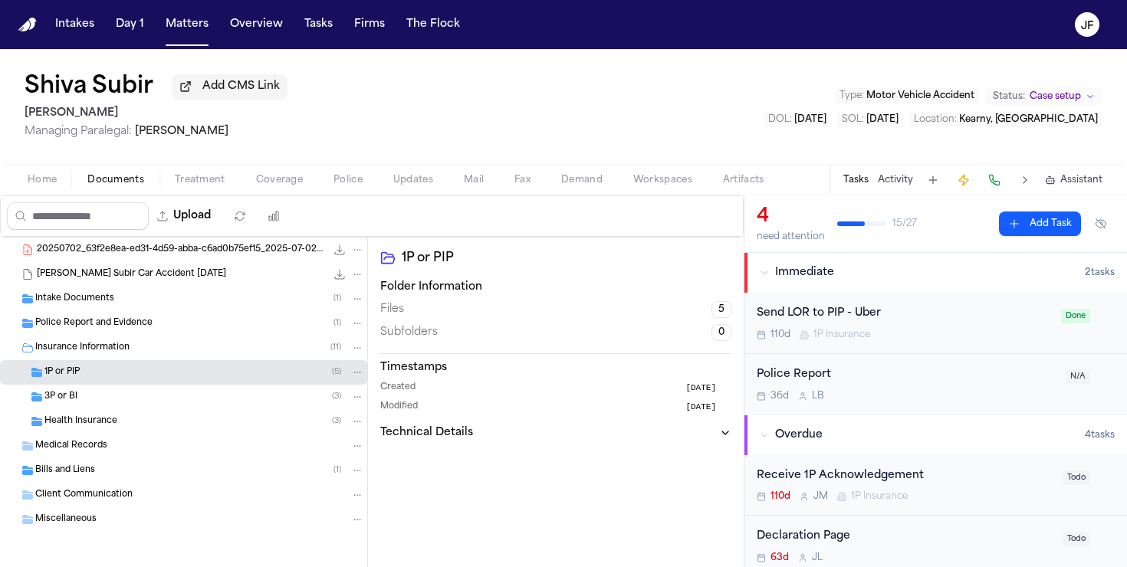
click at [79, 403] on div "3P or BI ( 3 )" at bounding box center [204, 397] width 320 height 14
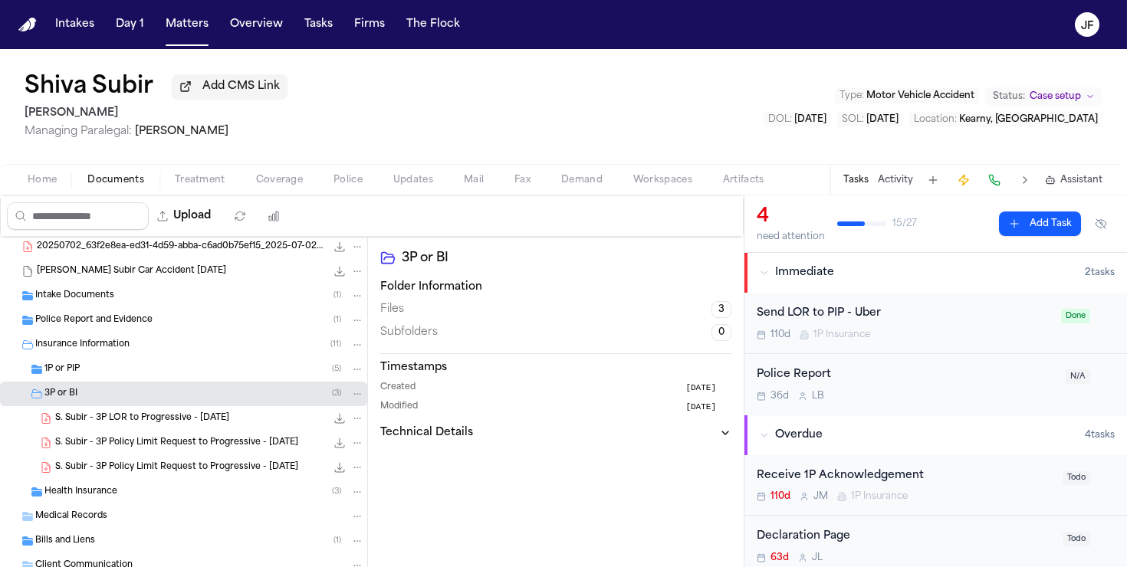
click at [93, 381] on div "1P or PIP ( 5 )" at bounding box center [183, 369] width 367 height 25
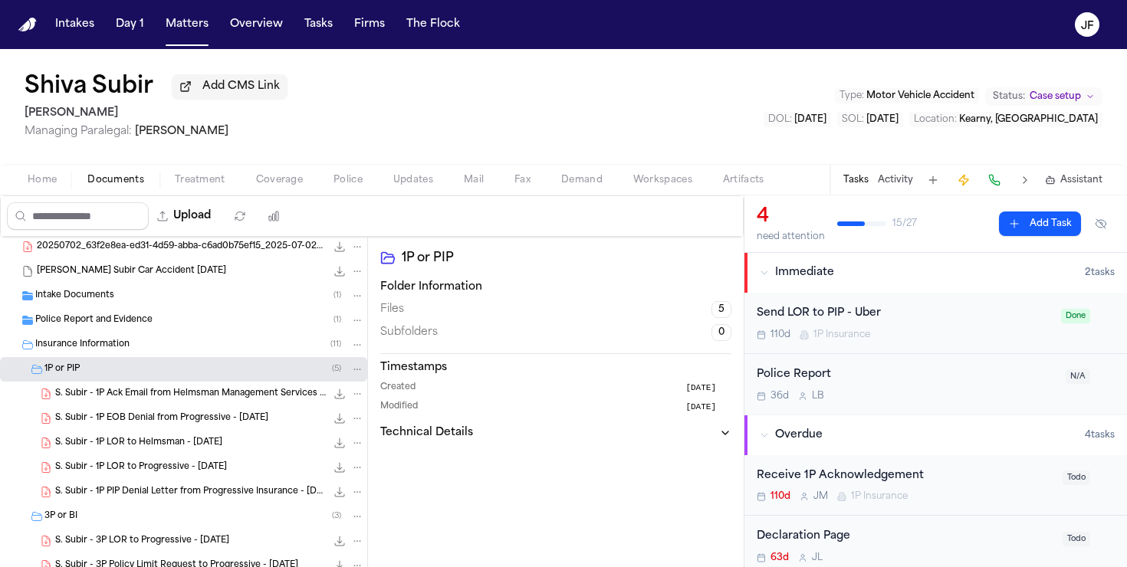
click at [143, 413] on div "S. Subir - 1P EOB Denial from Progressive - 8.27.25 67.8 KB • PDF" at bounding box center [183, 418] width 367 height 25
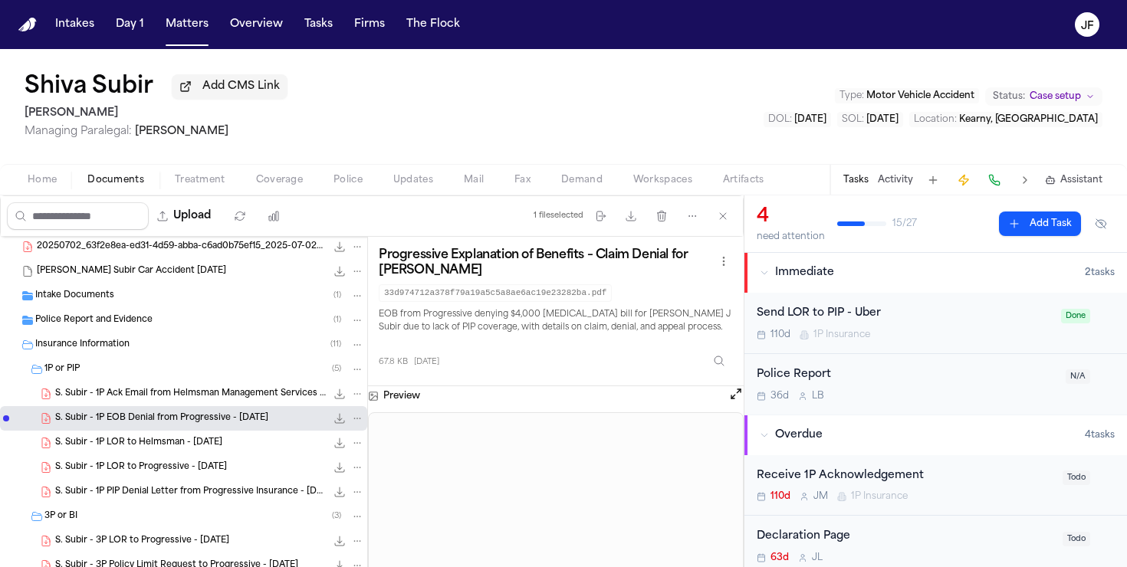
click at [149, 399] on span "S. Subir - 1P Ack Email from Helmsman Management Services - 9.15.25" at bounding box center [190, 394] width 271 height 13
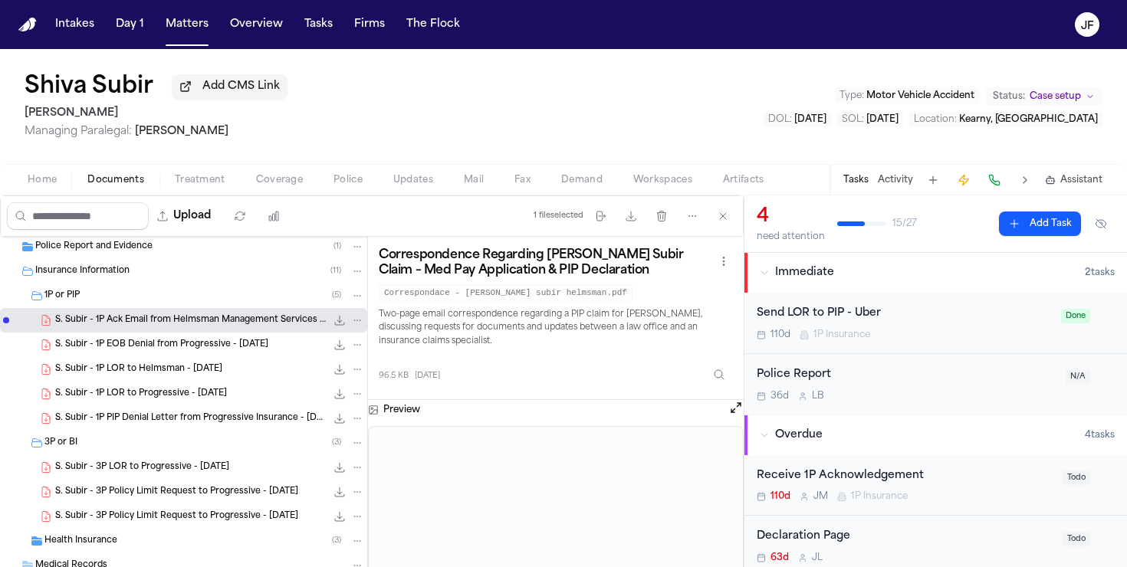
scroll to position [110, 0]
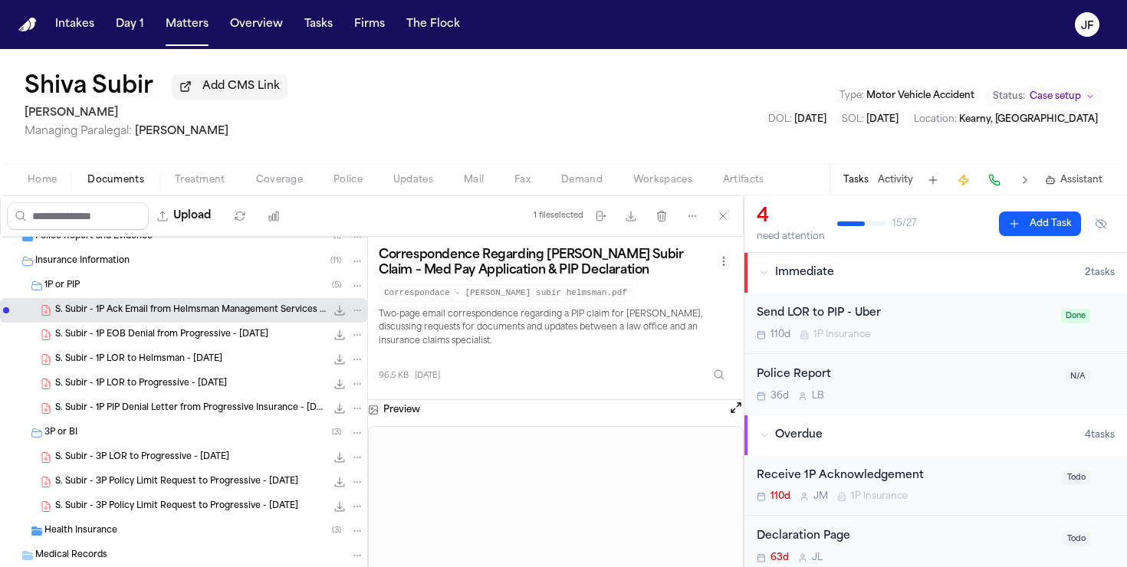
click at [188, 463] on span "S. Subir - 3P LOR to Progressive - 6.18.25" at bounding box center [142, 458] width 174 height 13
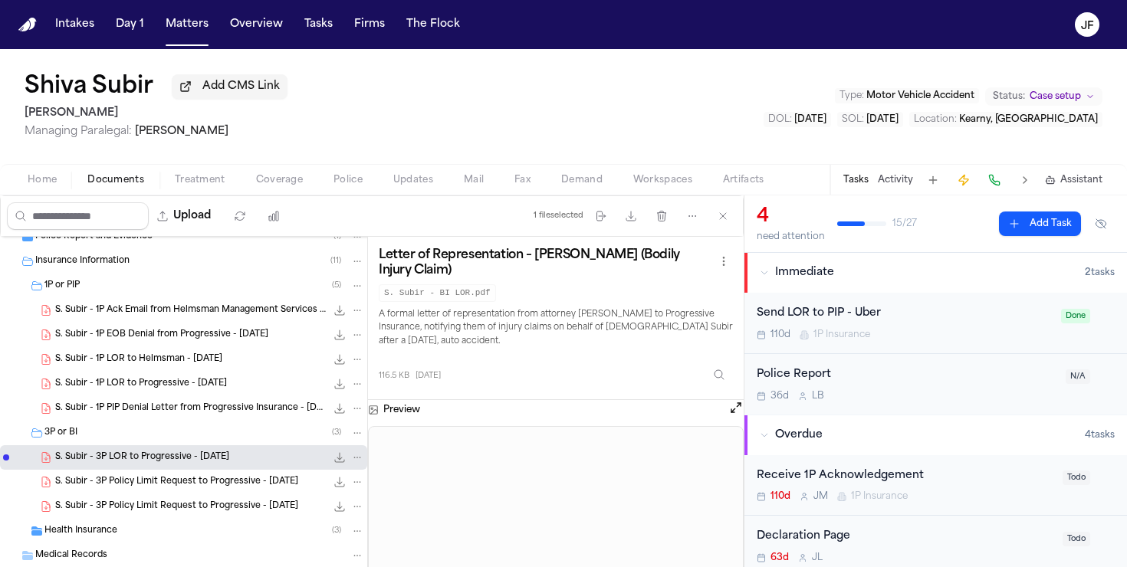
click at [232, 489] on span "S. Subir - 3P Policy Limit Request to Progressive - 9.10.25" at bounding box center [176, 482] width 243 height 13
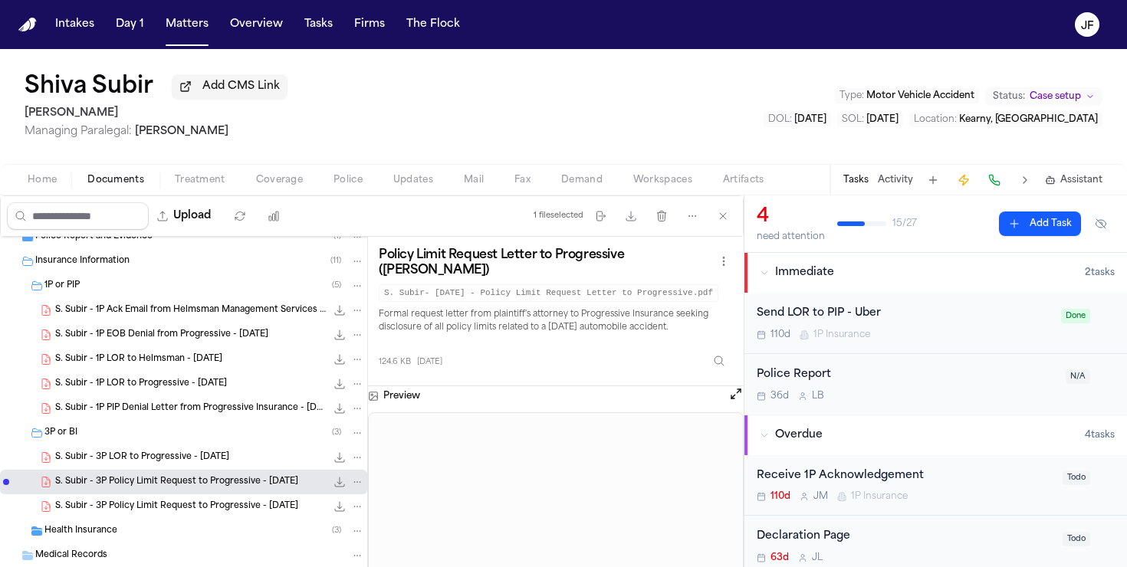
click at [250, 511] on span "S. Subir - 3P Policy Limit Request to Progressive - 9.23.25" at bounding box center [176, 507] width 243 height 13
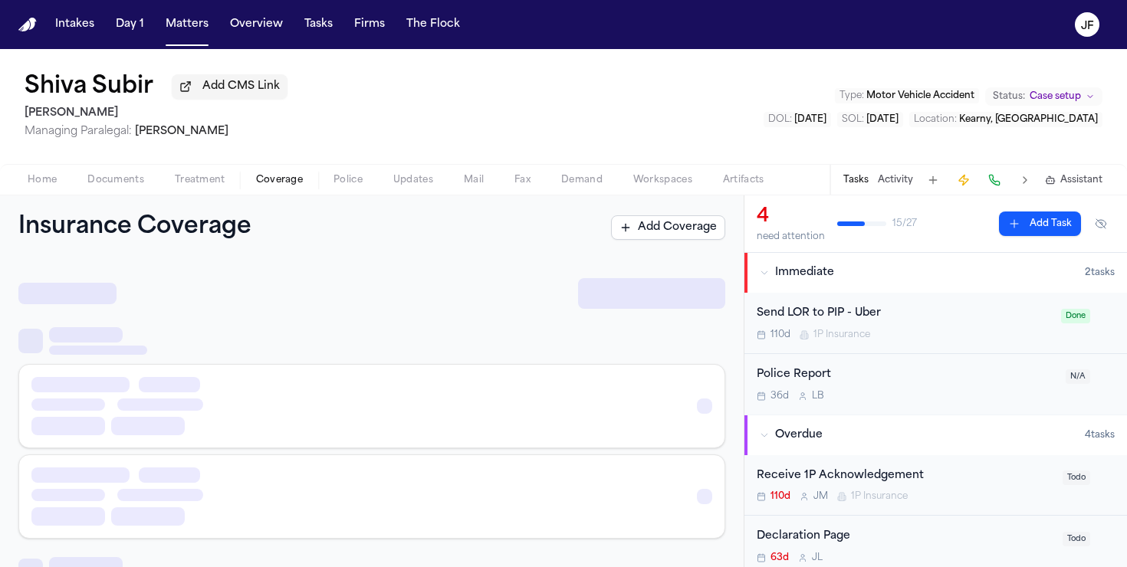
click at [259, 185] on span "Coverage" at bounding box center [279, 180] width 47 height 12
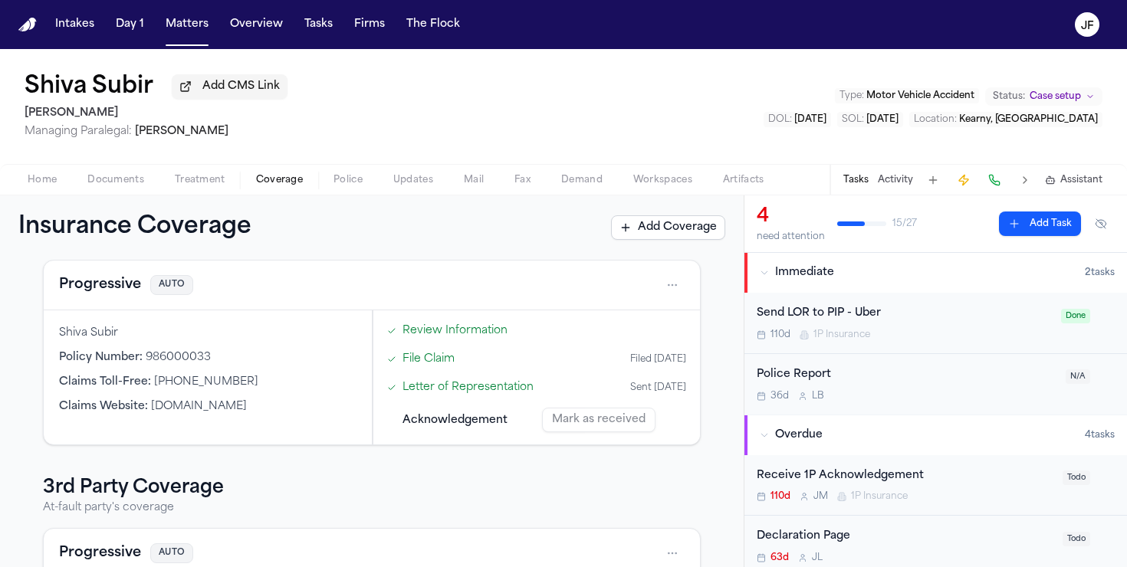
scroll to position [628, 0]
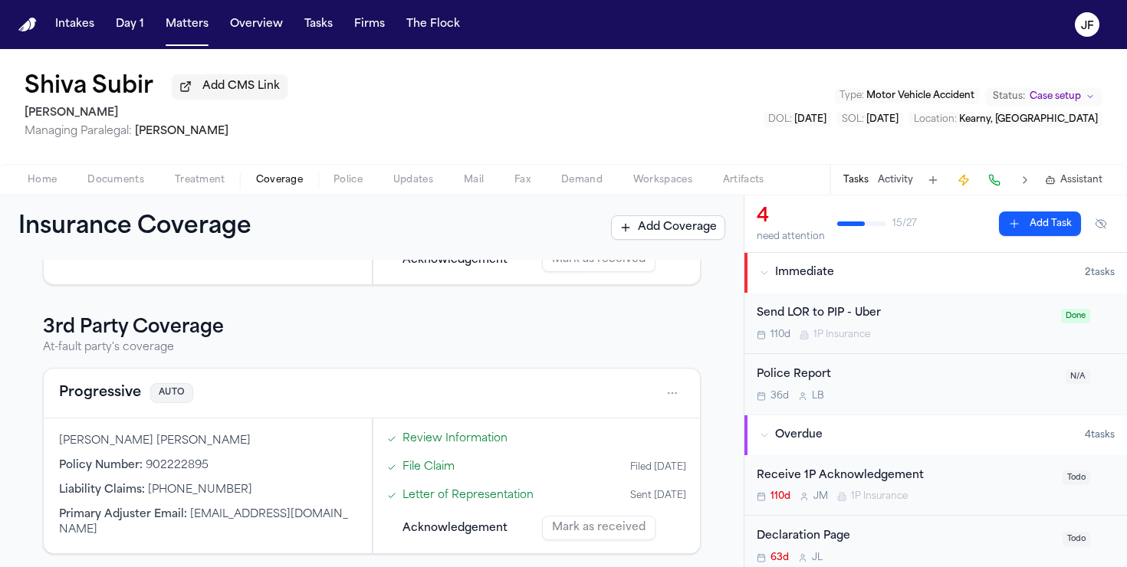
click at [116, 383] on button "Progressive" at bounding box center [100, 393] width 82 height 21
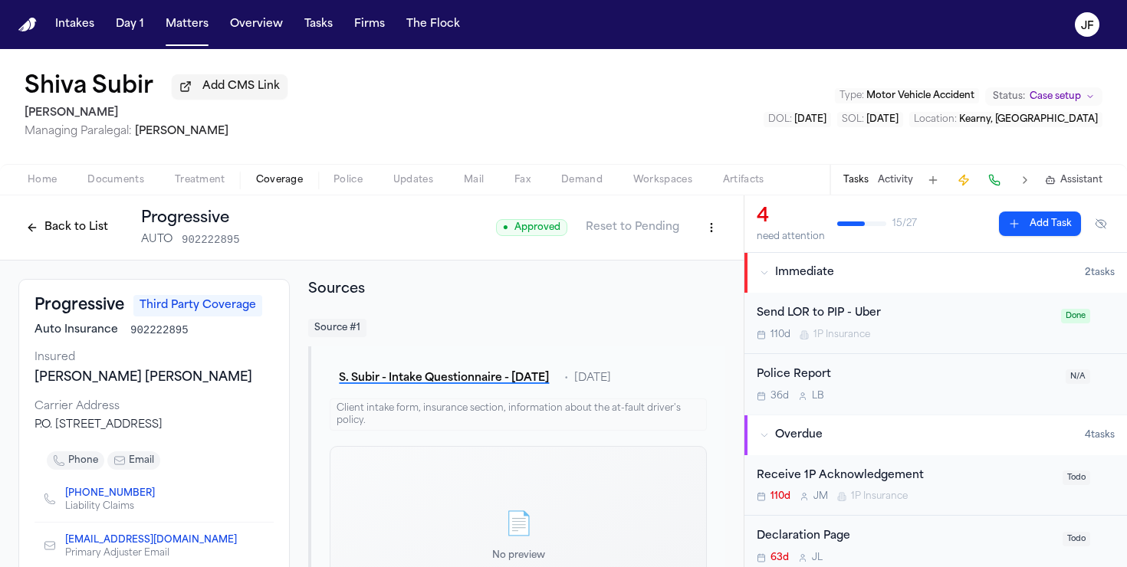
click at [705, 225] on html "Intakes Day 1 Matters Overview Tasks Firms The Flock JF Shiva Subir Add CMS Lin…" at bounding box center [563, 283] width 1127 height 567
click at [672, 264] on div "Edit Coverage" at bounding box center [658, 264] width 129 height 25
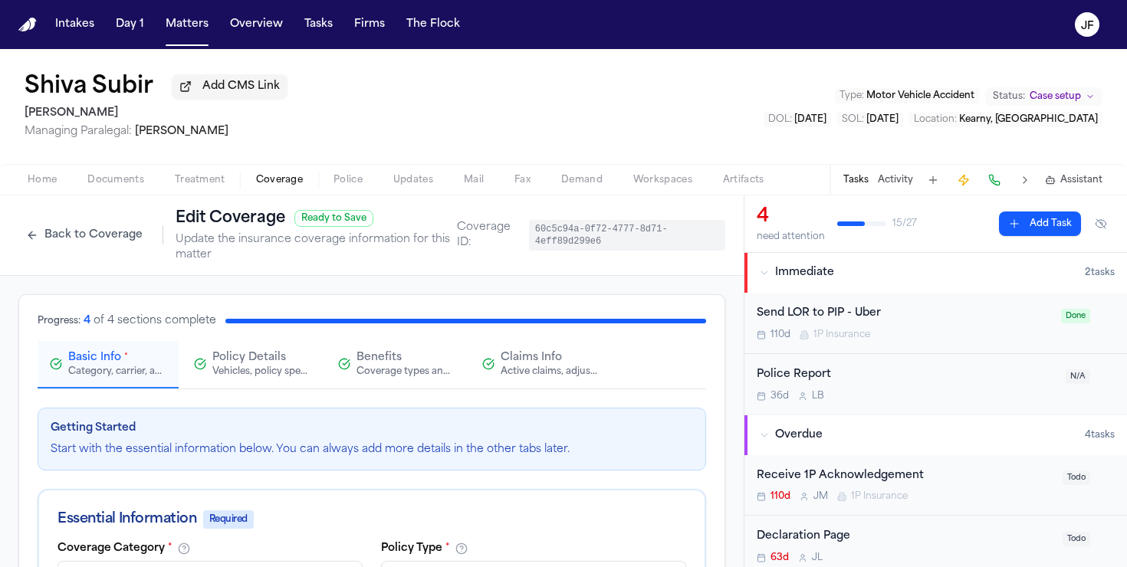
click at [510, 366] on span "Claims Info" at bounding box center [531, 357] width 61 height 15
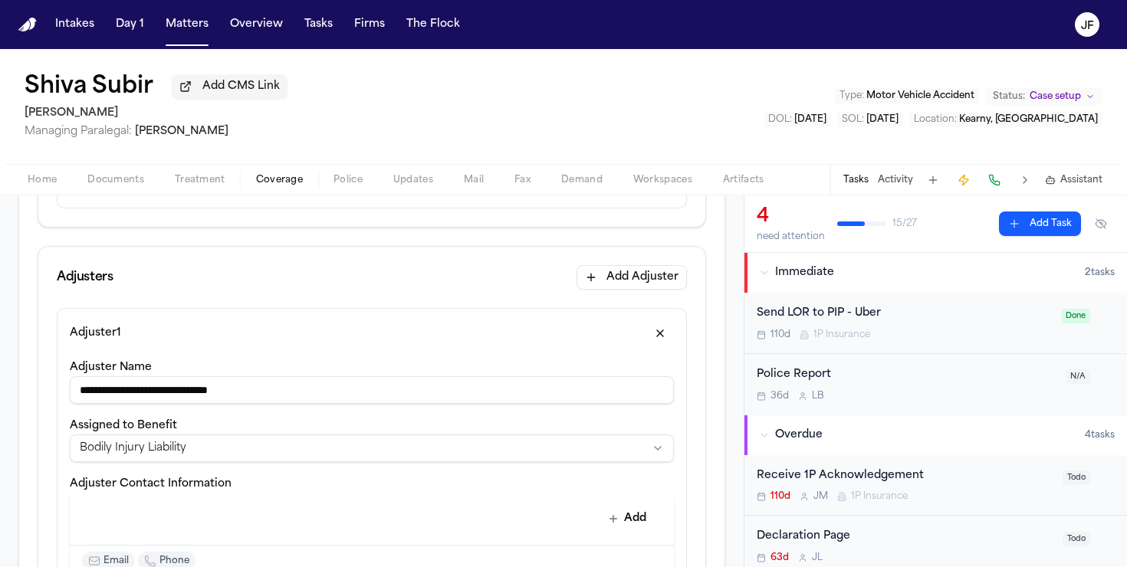
scroll to position [373, 0]
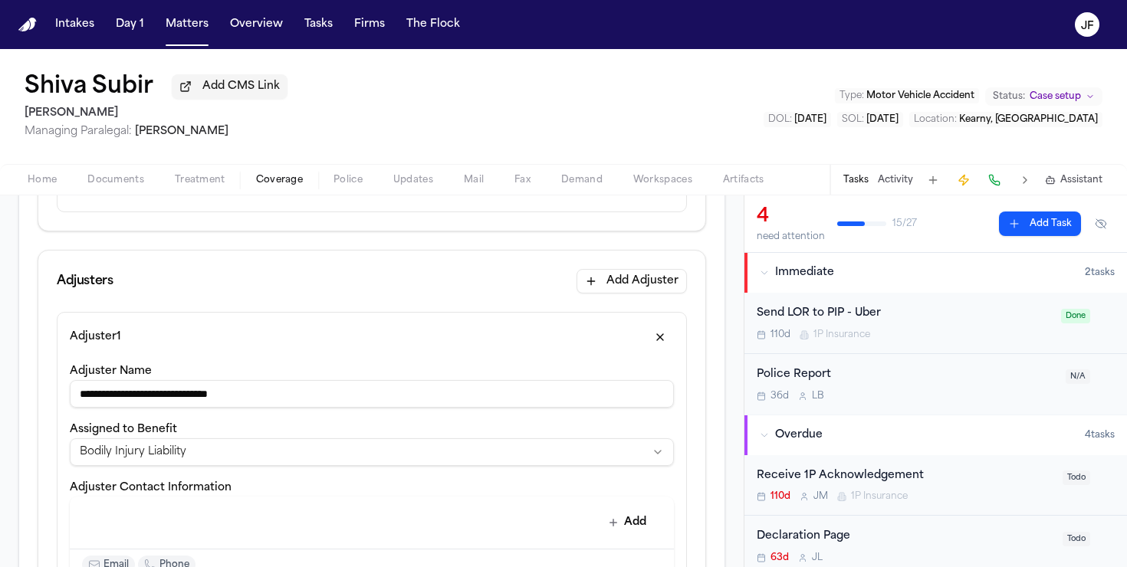
drag, startPoint x: 315, startPoint y: 398, endPoint x: 0, endPoint y: 391, distance: 315.2
paste input
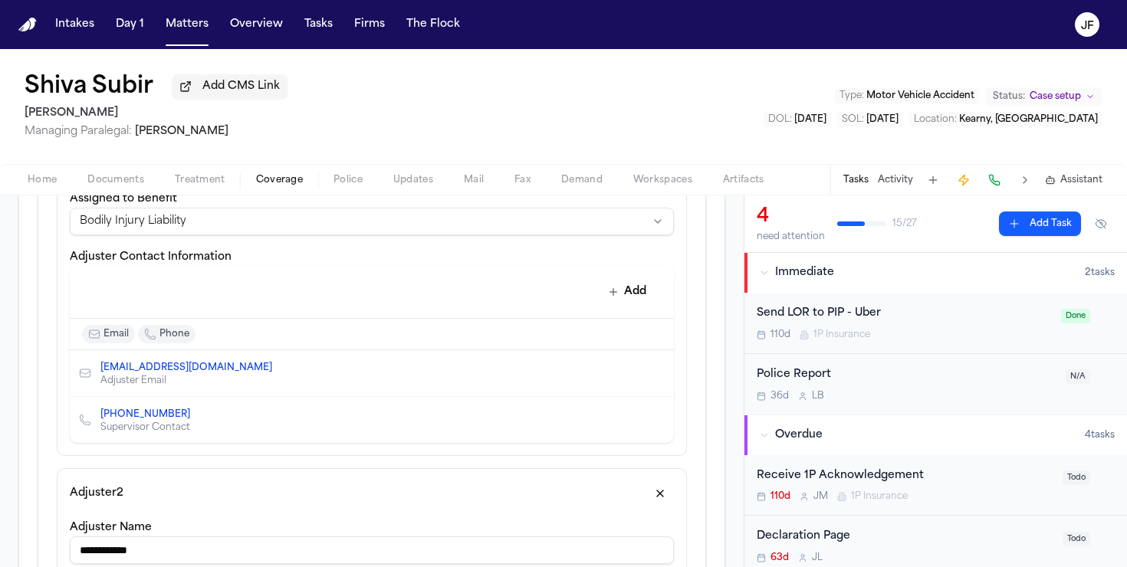
scroll to position [610, 0]
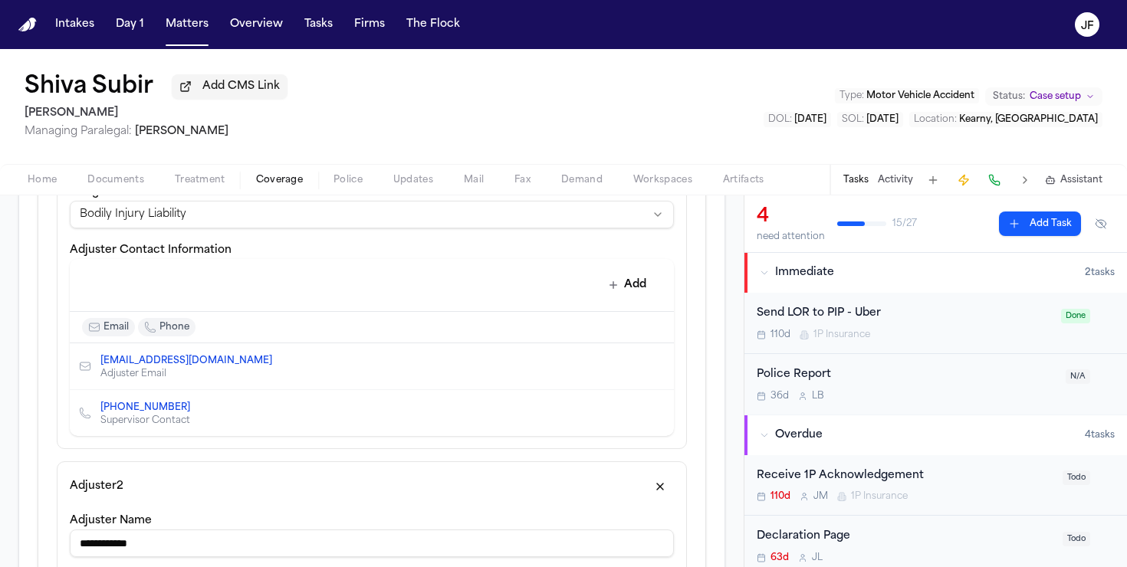
click at [631, 370] on icon "Edit contact" at bounding box center [631, 367] width 8 height 8
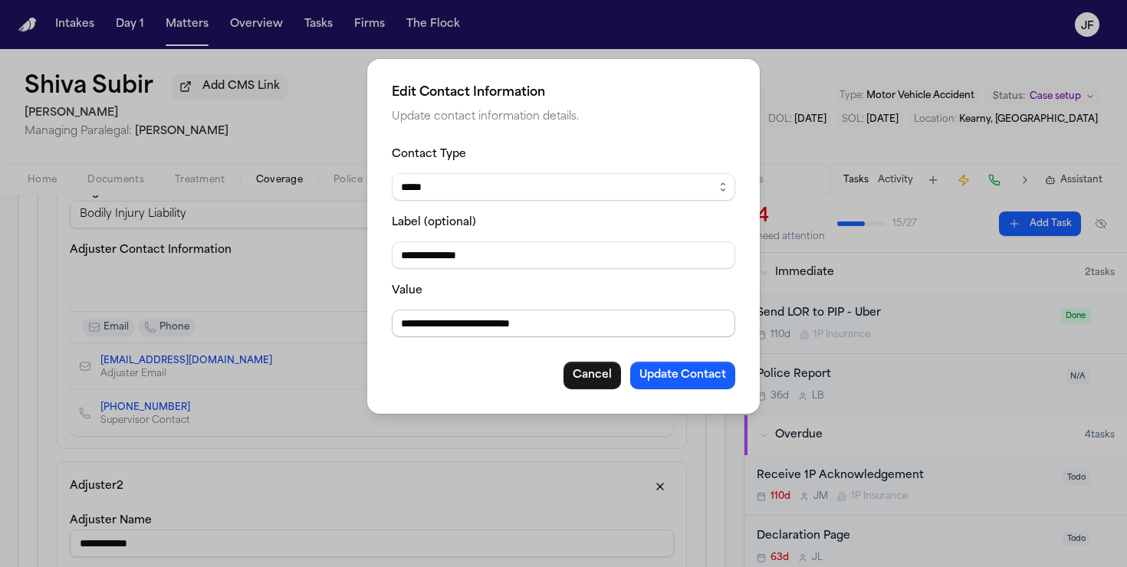
drag, startPoint x: 580, startPoint y: 324, endPoint x: 316, endPoint y: 311, distance: 264.9
click at [317, 321] on div "**********" at bounding box center [563, 283] width 1127 height 567
paste input
click at [696, 373] on button "Update Contact" at bounding box center [682, 376] width 105 height 28
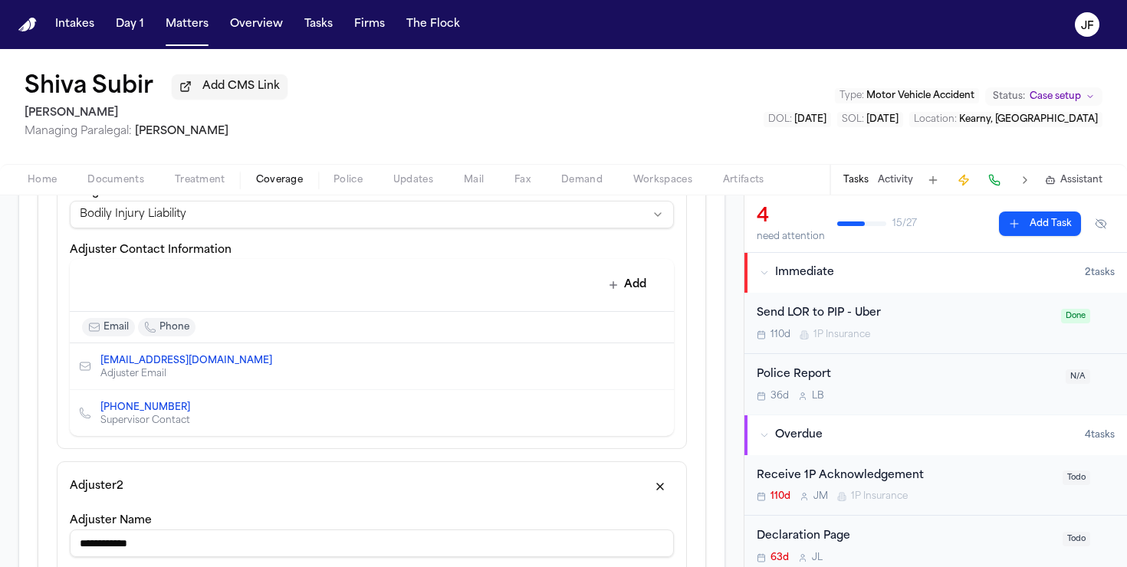
click at [627, 415] on icon "Edit contact" at bounding box center [631, 413] width 11 height 11
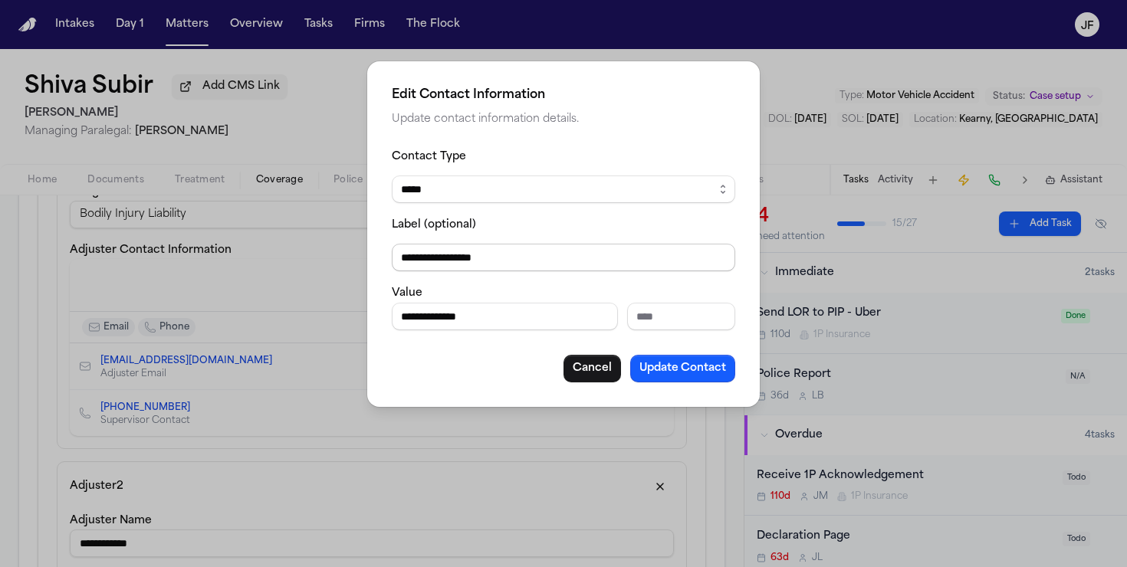
click at [515, 260] on input "**********" at bounding box center [564, 258] width 344 height 28
click at [400, 263] on input "**********" at bounding box center [564, 258] width 344 height 28
click at [679, 376] on button "Update Contact" at bounding box center [682, 369] width 105 height 28
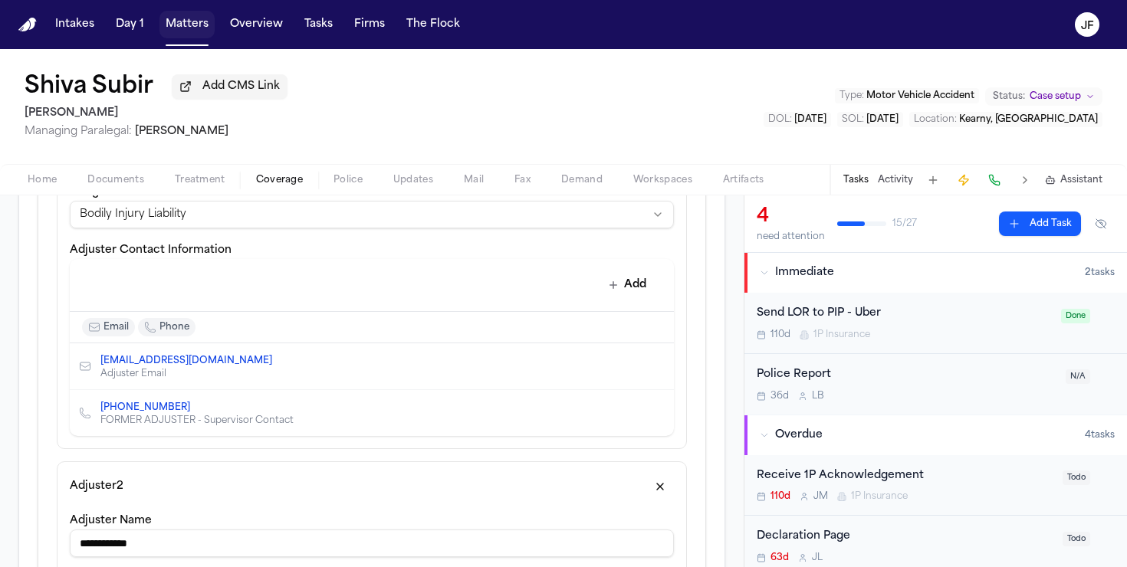
click at [194, 29] on button "Matters" at bounding box center [186, 25] width 55 height 28
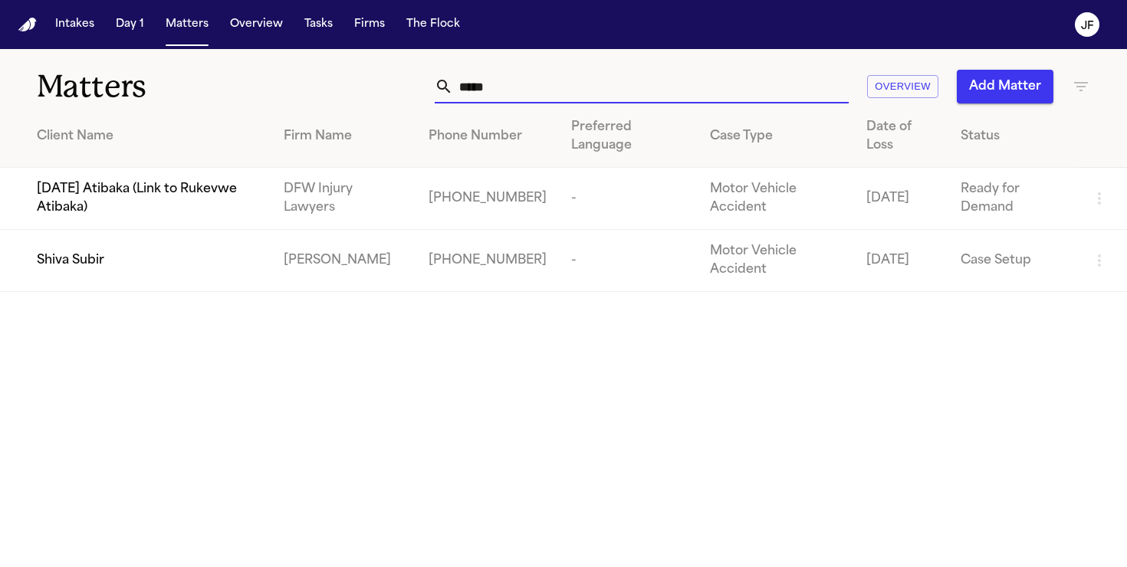
drag, startPoint x: 557, startPoint y: 98, endPoint x: 404, endPoint y: 94, distance: 153.4
click at [404, 94] on div "***** Overview Add Matter" at bounding box center [709, 87] width 761 height 34
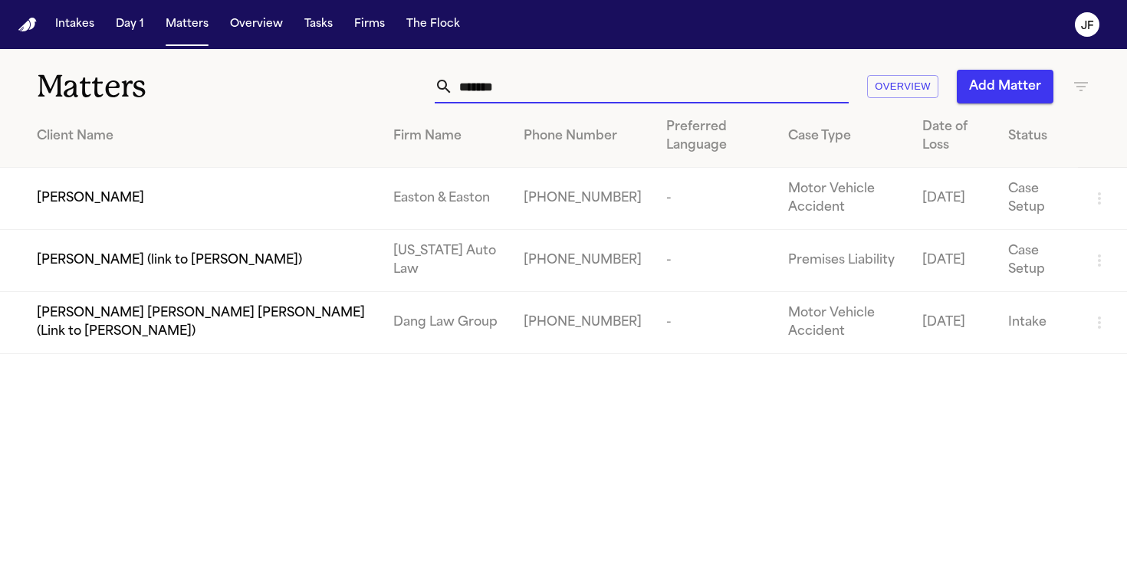
click at [88, 198] on span "Esteban Ortiz" at bounding box center [90, 198] width 107 height 18
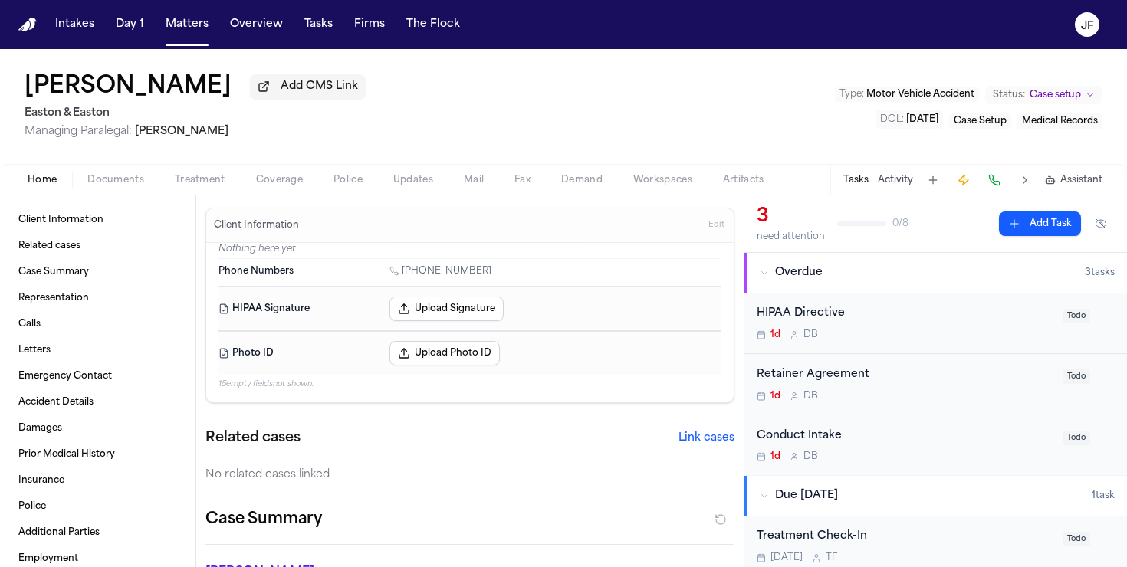
click at [112, 186] on span "Documents" at bounding box center [115, 180] width 57 height 12
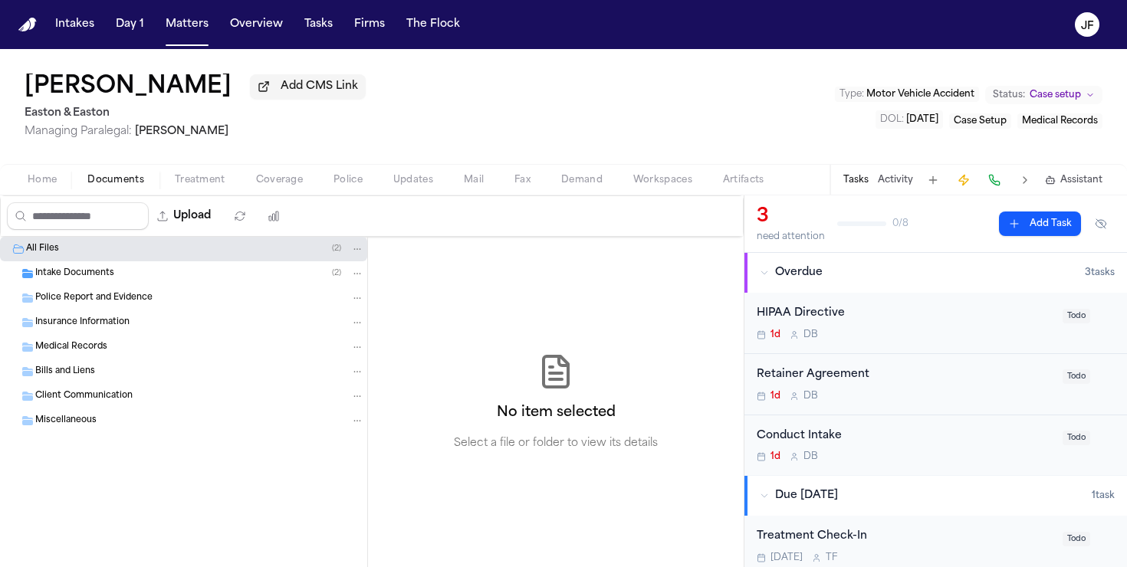
click at [137, 280] on div "Intake Documents ( 2 )" at bounding box center [199, 274] width 329 height 14
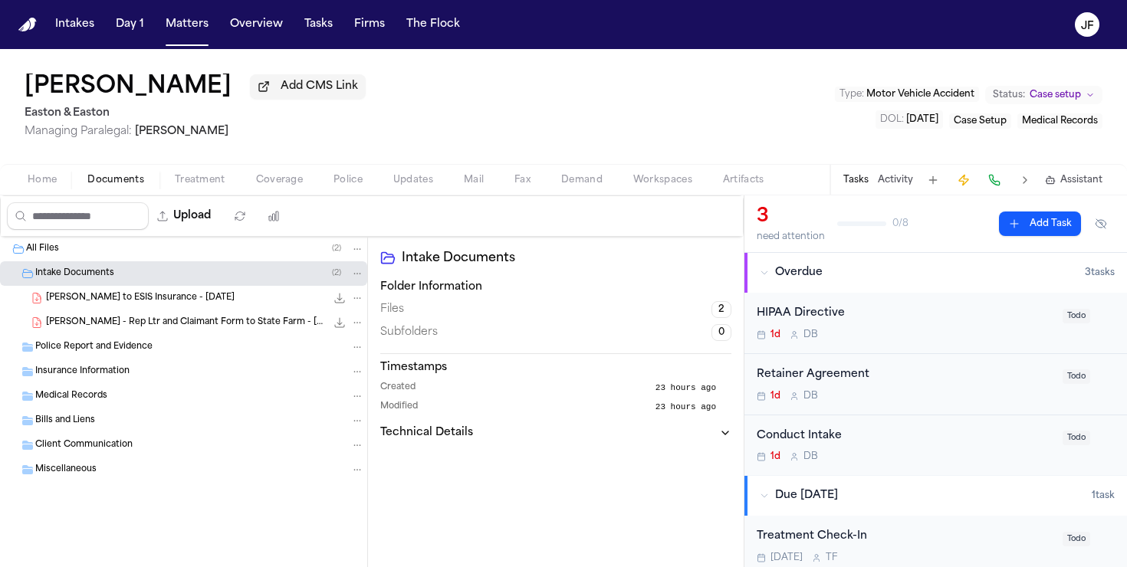
click at [137, 280] on div "Intake Documents ( 2 )" at bounding box center [199, 274] width 329 height 14
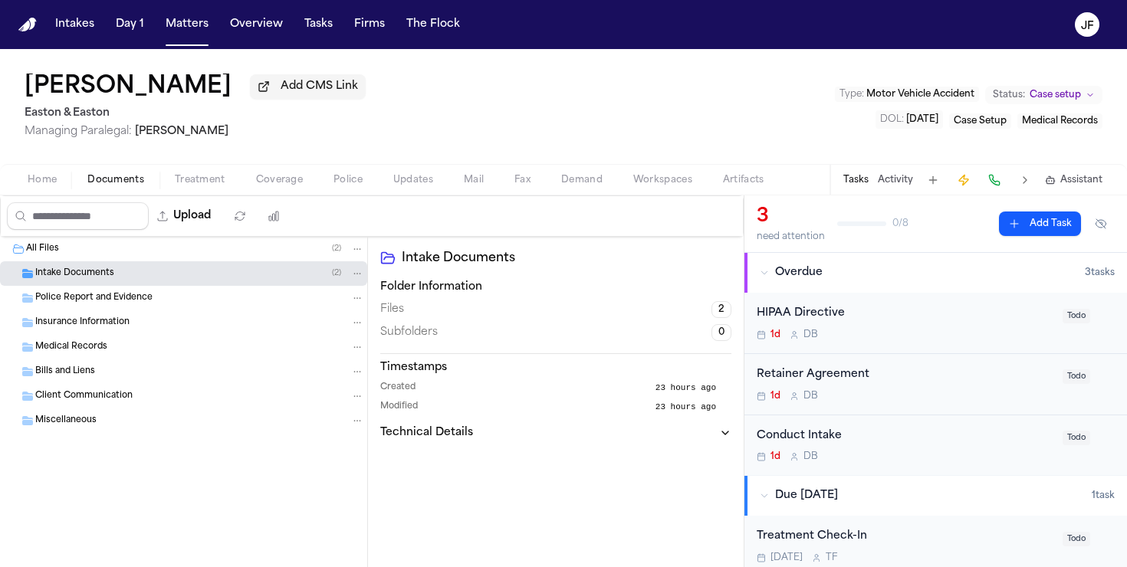
click at [137, 280] on div "Intake Documents ( 2 )" at bounding box center [199, 274] width 329 height 14
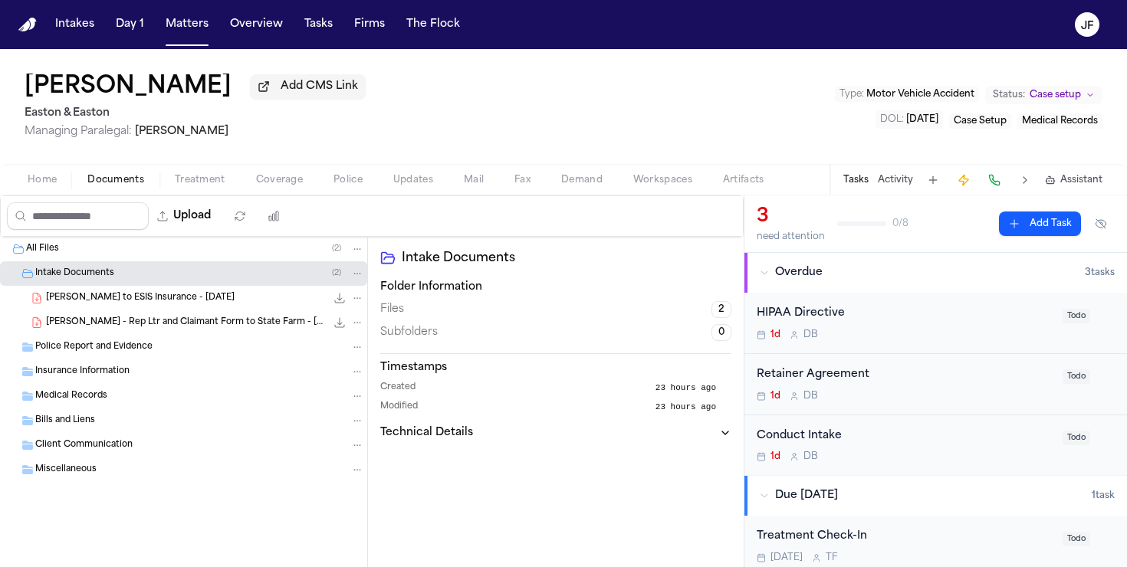
click at [145, 320] on span "E. Ortiz - Rep Ltr and Claimant Form to State Farm - 9.9.25" at bounding box center [186, 323] width 280 height 13
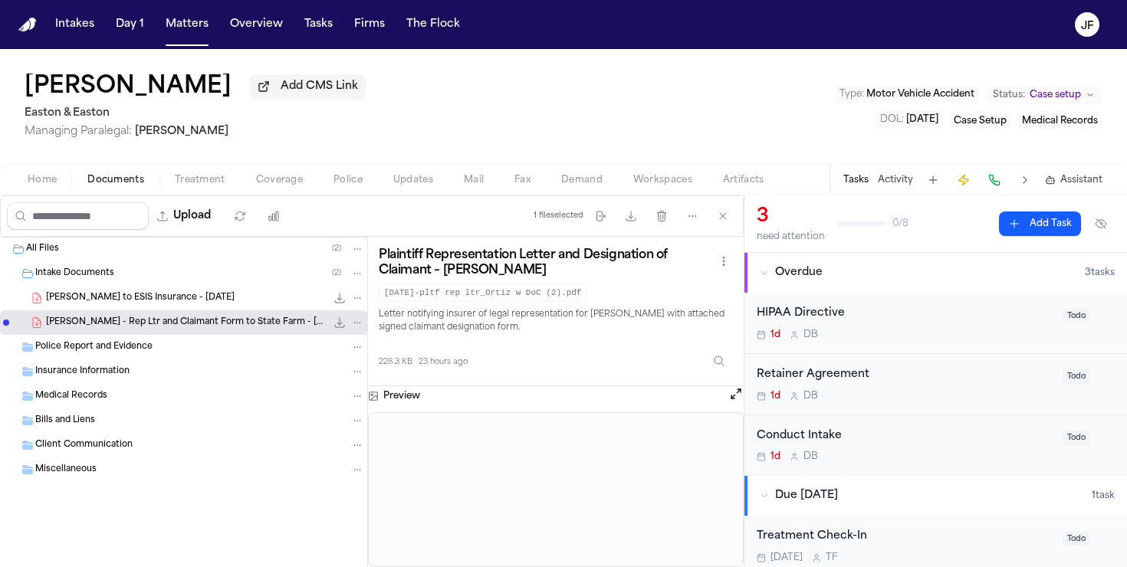
click at [360, 324] on icon "File: E. Ortiz - Rep Ltr and Claimant Form to State Farm - 9.9.25" at bounding box center [357, 322] width 11 height 11
click at [344, 377] on button "Move" at bounding box center [357, 384] width 105 height 28
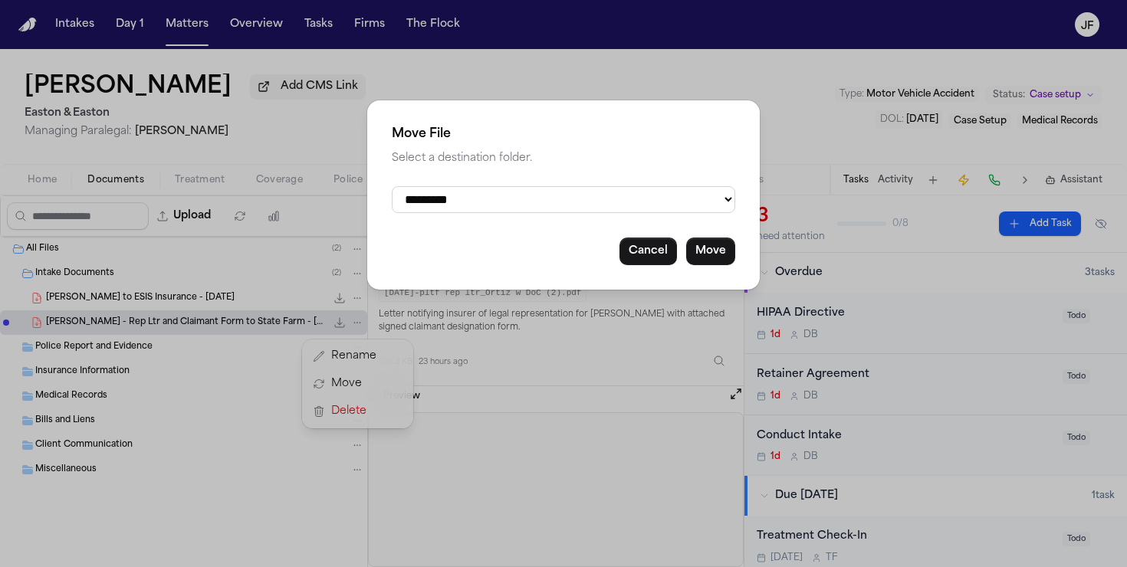
click at [565, 205] on select "**********" at bounding box center [564, 199] width 344 height 27
click at [659, 265] on button "Cancel" at bounding box center [649, 252] width 58 height 28
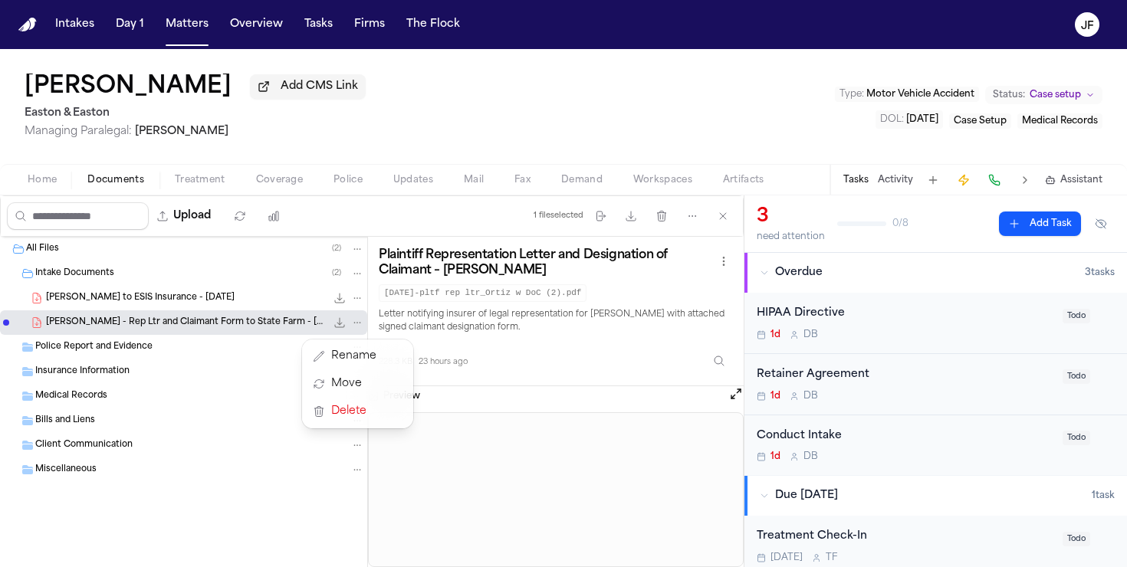
click at [597, 461] on div "All Files ( 2 ) Intake Documents ( 2 ) E. Ortiz - LOR to ESIS Insurance - 10.7.…" at bounding box center [372, 402] width 744 height 330
click at [361, 325] on icon "File: E. Ortiz - Rep Ltr and Claimant Form to State Farm - 9.9.25" at bounding box center [357, 322] width 11 height 11
click at [357, 383] on button "Move" at bounding box center [357, 384] width 105 height 28
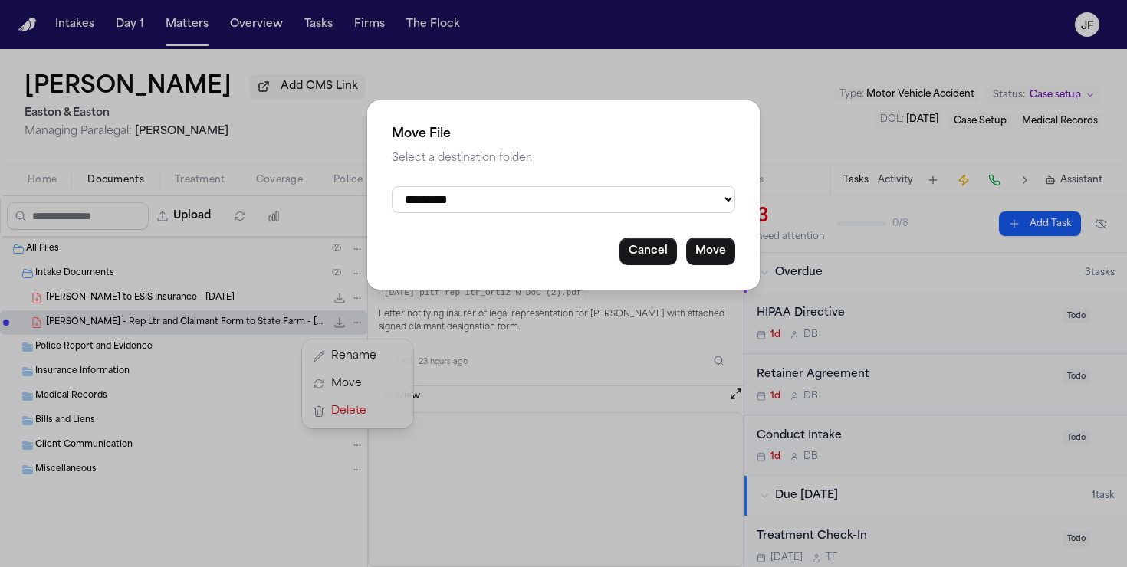
click at [542, 212] on select "**********" at bounding box center [564, 199] width 344 height 27
click at [392, 186] on select "**********" at bounding box center [564, 199] width 344 height 27
click at [700, 265] on button "Move" at bounding box center [710, 252] width 49 height 28
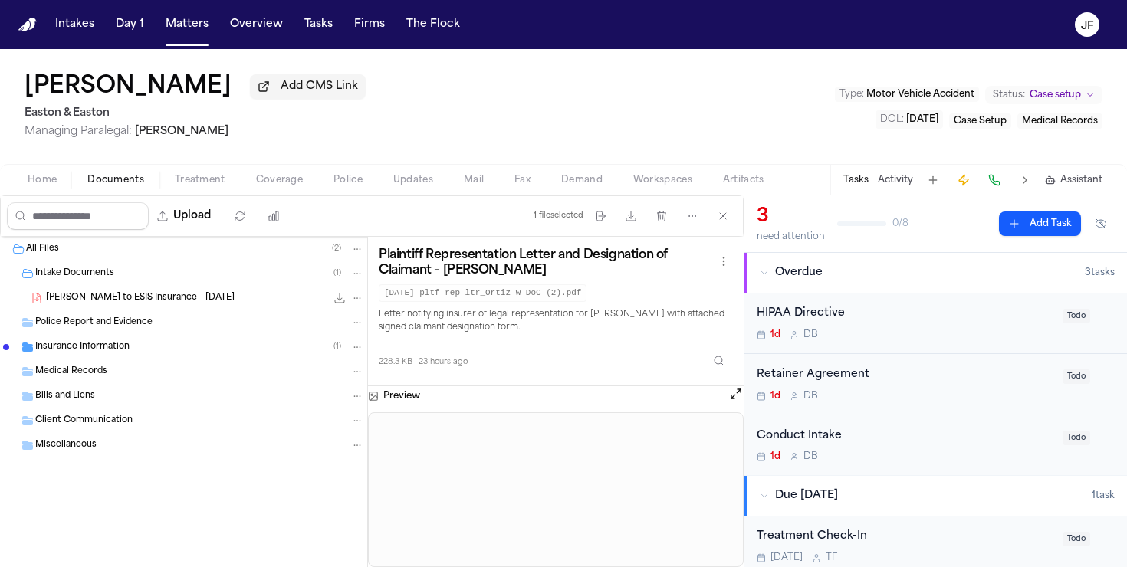
click at [109, 305] on span "E. Ortiz - LOR to ESIS Insurance - 10.7.25" at bounding box center [140, 298] width 189 height 13
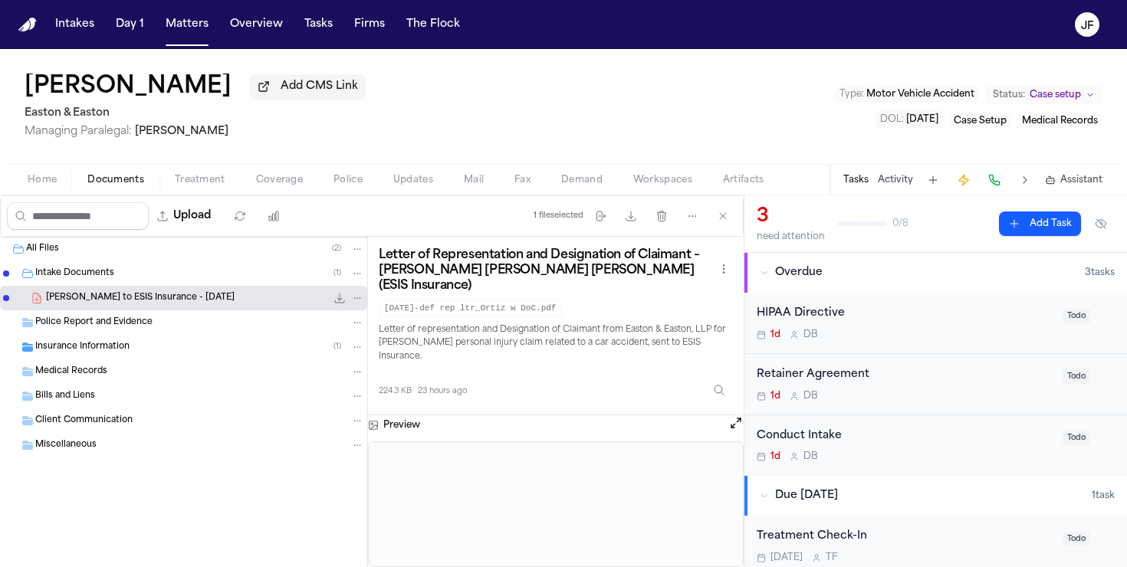
click at [362, 299] on icon "File: E. Ortiz - LOR to ESIS Insurance - 10.7.25" at bounding box center [357, 298] width 11 height 11
click at [357, 352] on button "Move" at bounding box center [357, 360] width 105 height 28
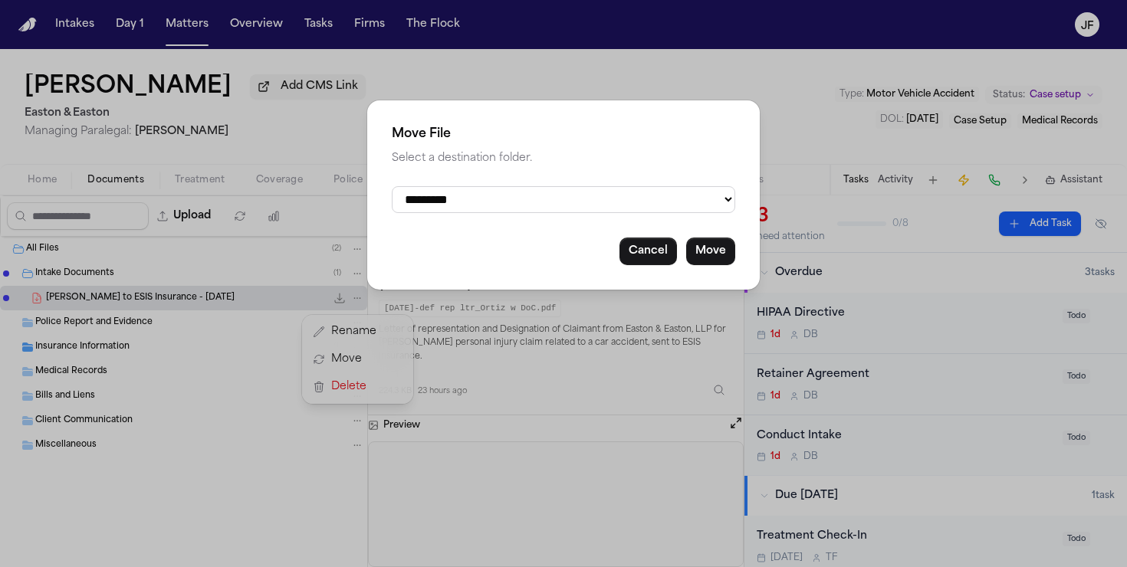
click at [561, 213] on select "**********" at bounding box center [564, 199] width 344 height 27
click at [392, 186] on select "**********" at bounding box center [564, 199] width 344 height 27
click at [718, 254] on button "Move" at bounding box center [710, 252] width 49 height 28
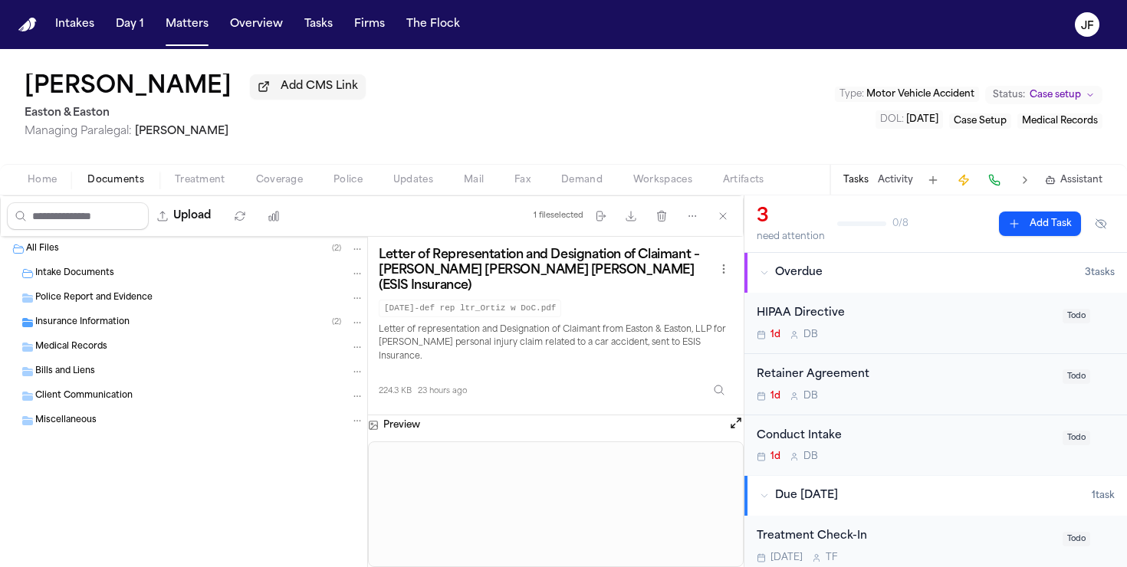
click at [465, 169] on div "Home Documents Treatment Coverage Police Updates Mail Fax Demand Workspaces Art…" at bounding box center [563, 179] width 1127 height 31
click at [318, 33] on button "Tasks" at bounding box center [318, 25] width 41 height 28
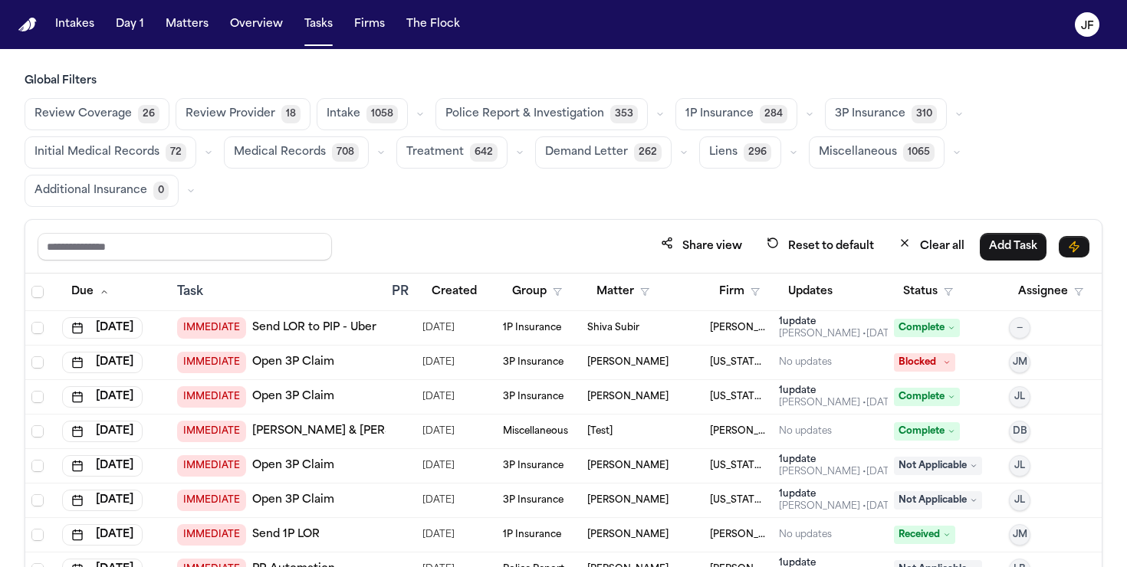
click at [950, 117] on button "button" at bounding box center [959, 114] width 18 height 18
click at [1049, 128] on div "Review Coverage 26 Review Provider 18 Intake 1058 Police Report & Investigation…" at bounding box center [564, 152] width 1078 height 109
click at [805, 113] on icon "button" at bounding box center [809, 114] width 9 height 9
click at [829, 64] on main "Global Filters Review Coverage 26 Review Provider 18 Intake 1058 Police Report …" at bounding box center [563, 308] width 1127 height 518
click at [189, 31] on button "Matters" at bounding box center [186, 25] width 55 height 28
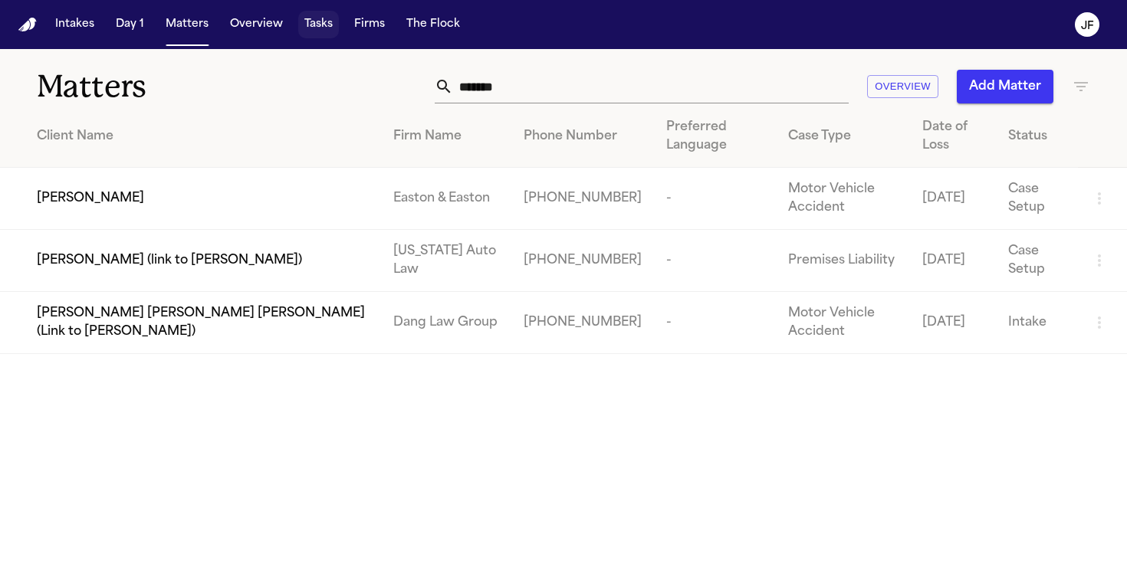
click at [321, 18] on button "Tasks" at bounding box center [318, 25] width 41 height 28
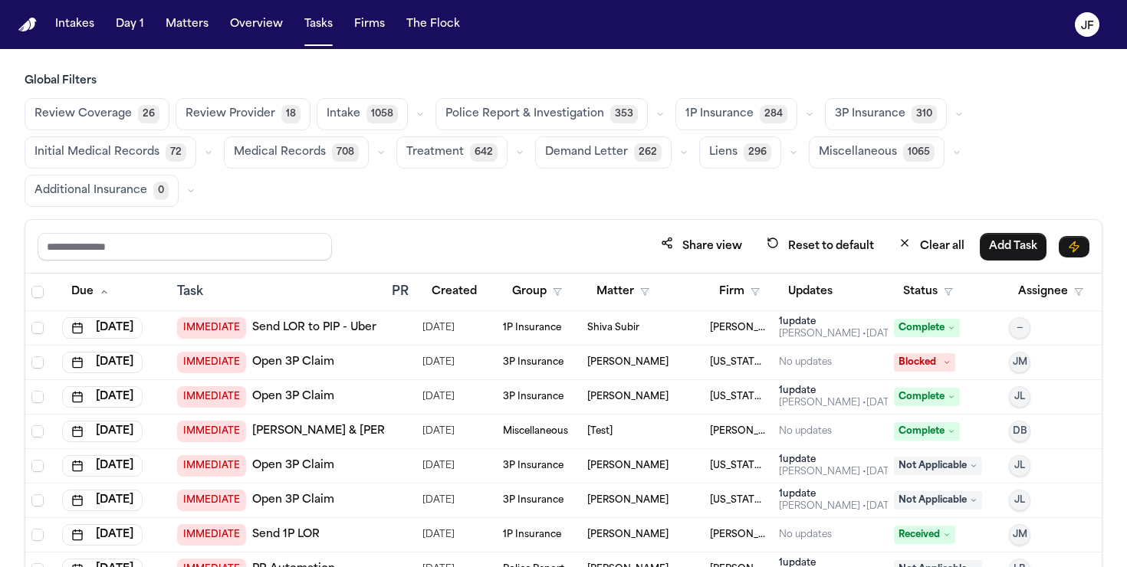
click at [768, 111] on span "284" at bounding box center [774, 114] width 28 height 18
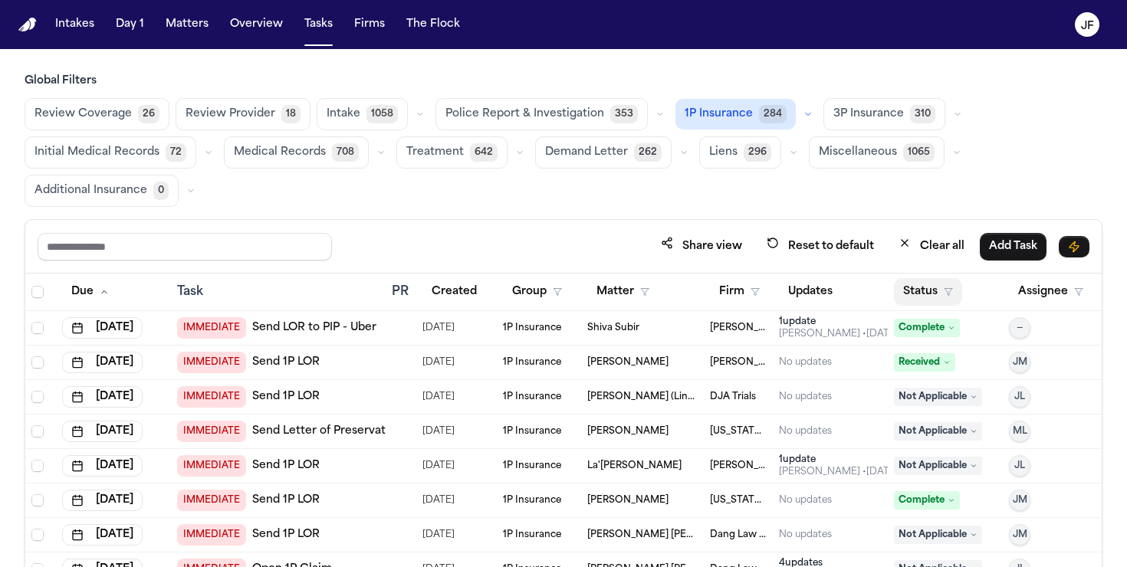
click at [911, 294] on button "Status" at bounding box center [928, 292] width 68 height 28
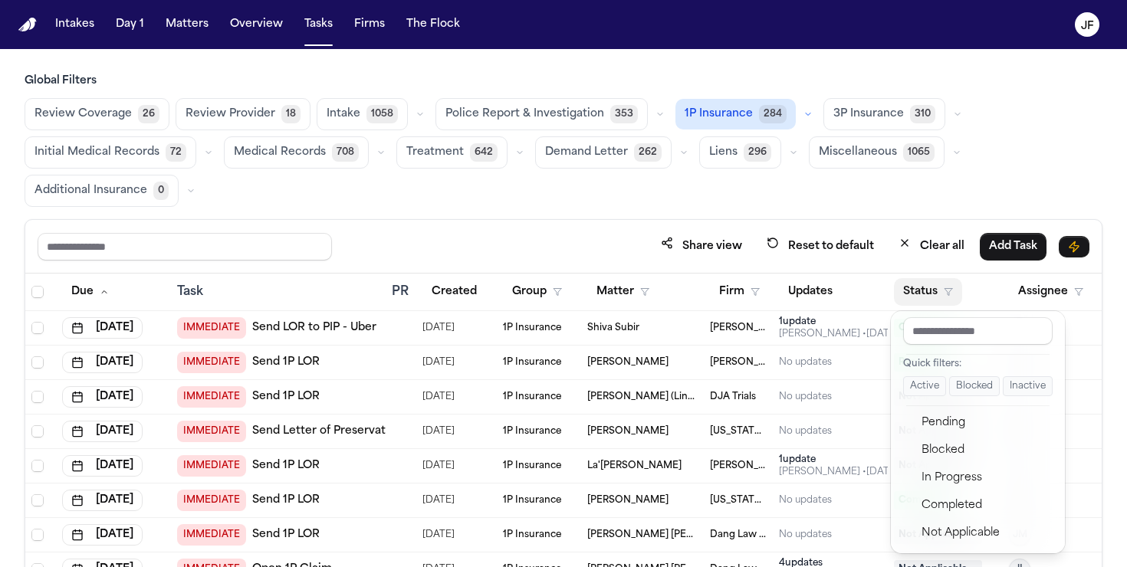
click at [980, 388] on button "Blocked" at bounding box center [974, 386] width 51 height 20
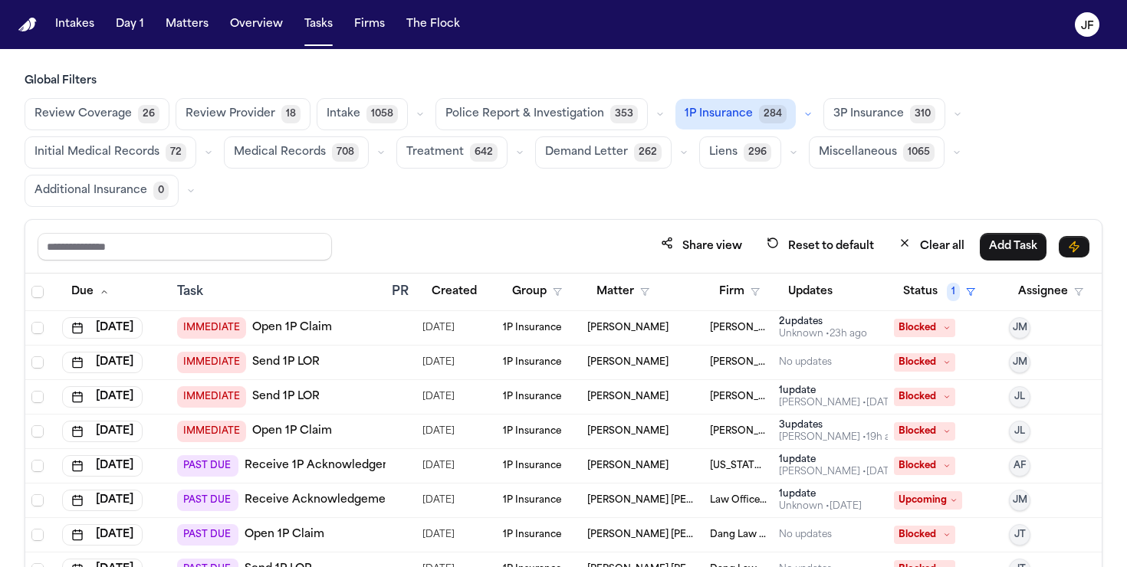
click at [847, 116] on span "3P Insurance" at bounding box center [869, 114] width 71 height 15
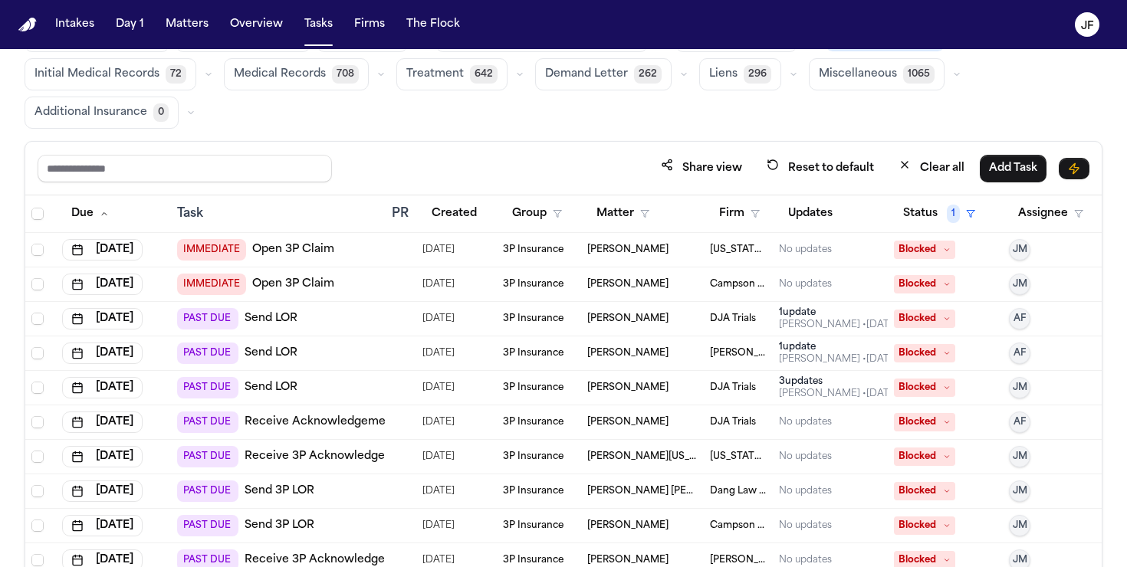
scroll to position [12, 0]
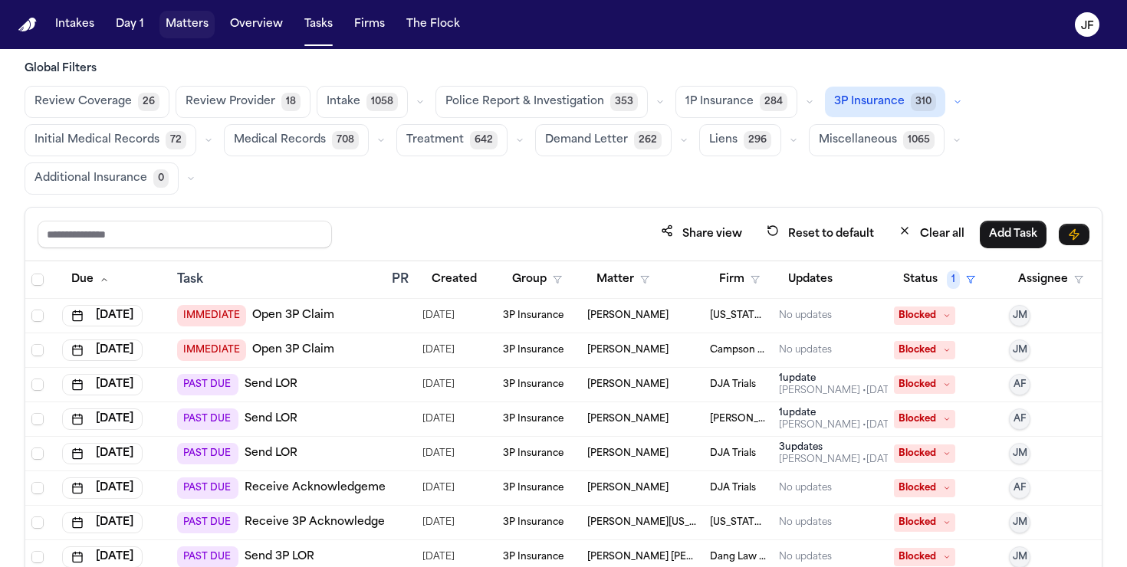
click at [192, 22] on button "Matters" at bounding box center [186, 25] width 55 height 28
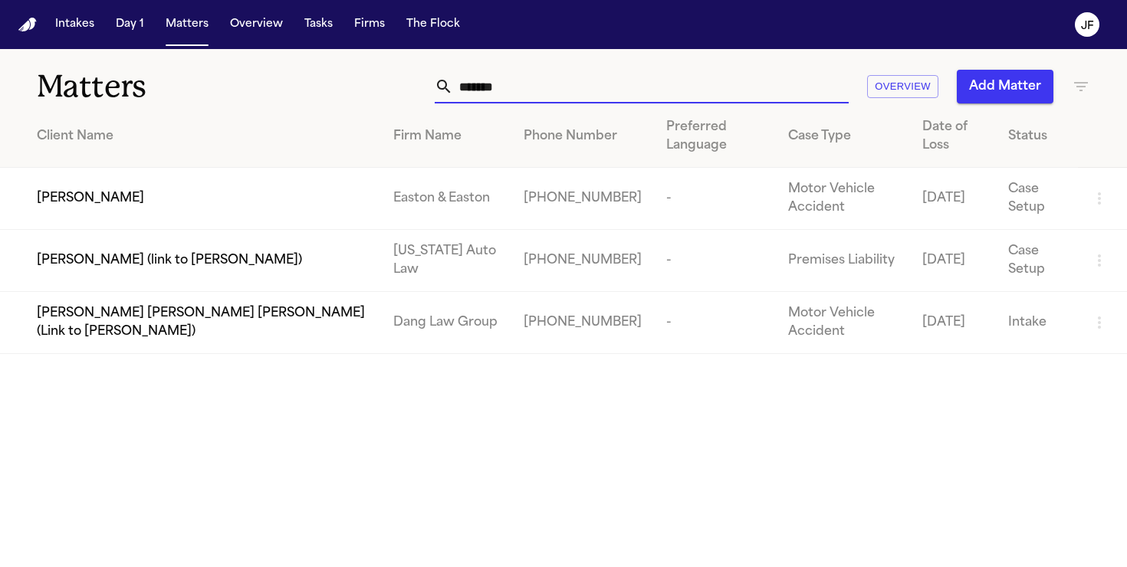
click at [528, 90] on input "*******" at bounding box center [651, 87] width 396 height 34
click at [74, 196] on span "Esteban Ortiz" at bounding box center [90, 198] width 107 height 18
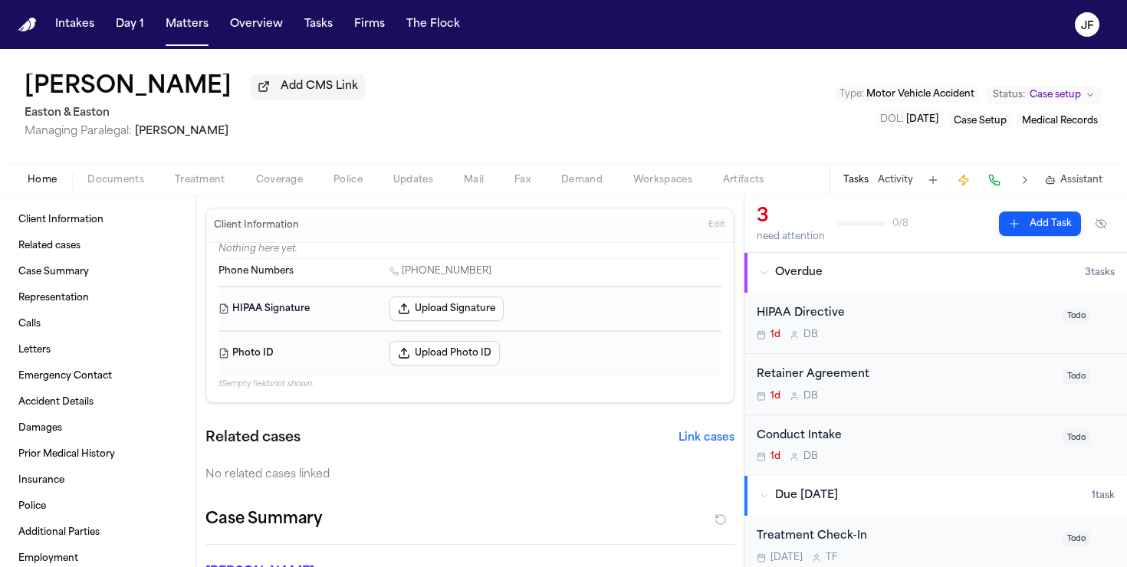
click at [113, 186] on span "Documents" at bounding box center [115, 180] width 57 height 12
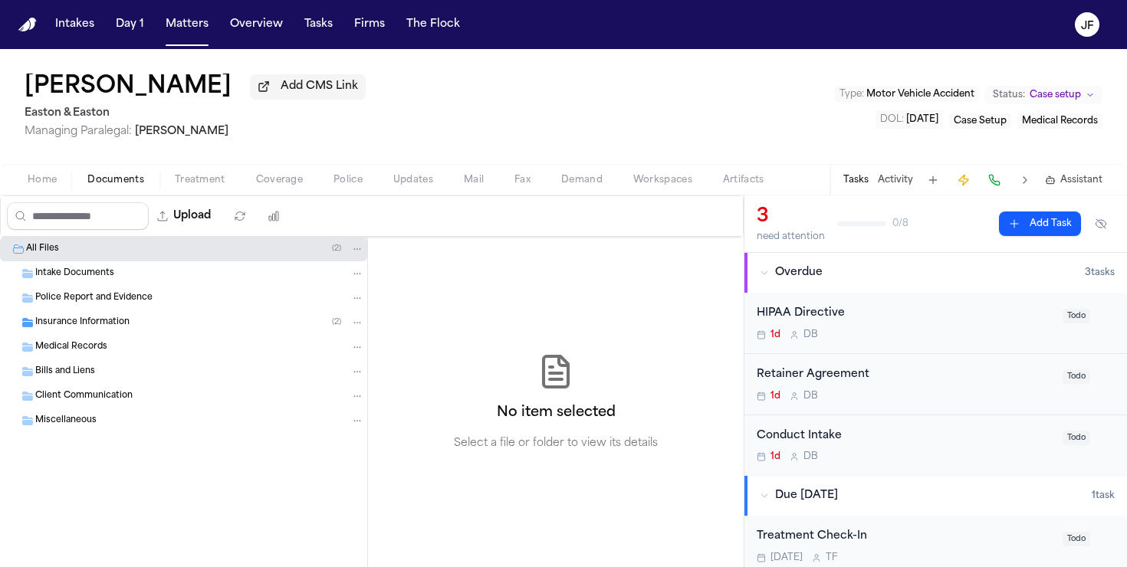
click at [106, 330] on span "Insurance Information" at bounding box center [82, 323] width 94 height 13
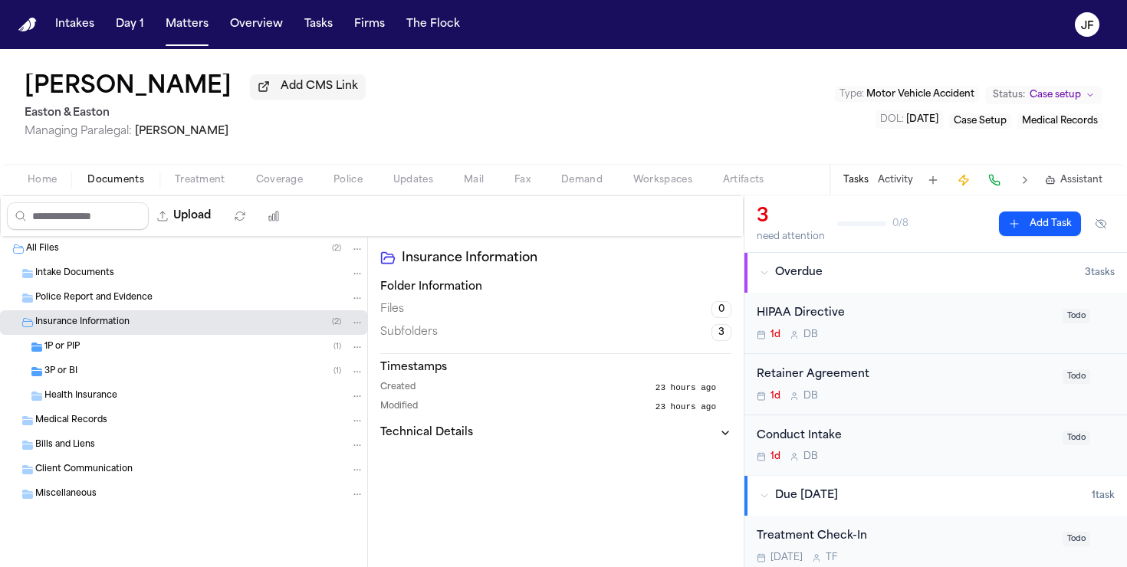
click at [127, 376] on div "3P or BI ( 1 )" at bounding box center [204, 372] width 320 height 14
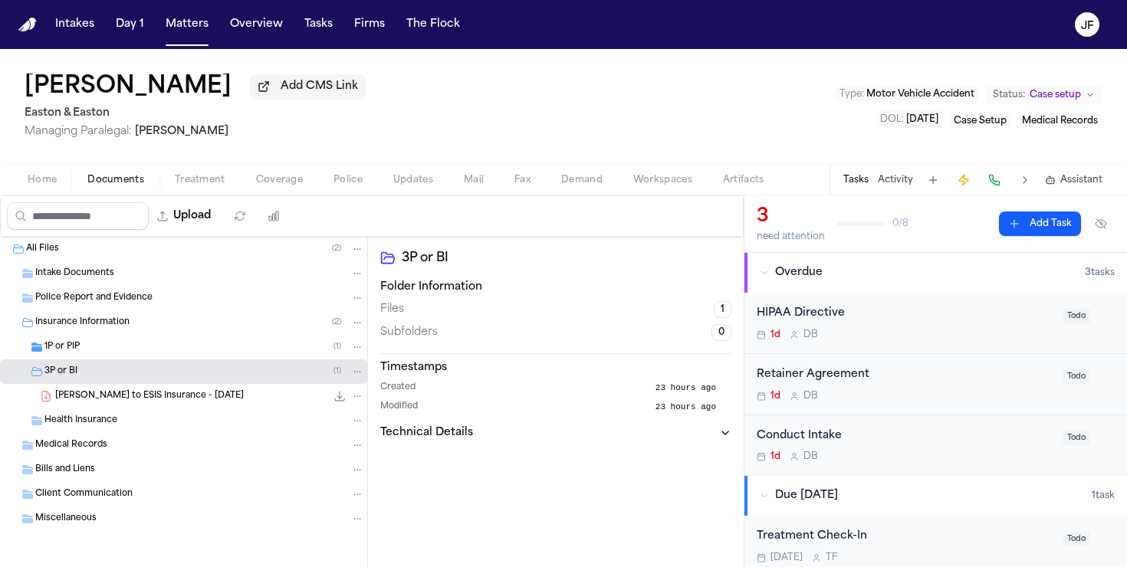
click at [130, 353] on div "1P or PIP ( 1 )" at bounding box center [204, 347] width 320 height 14
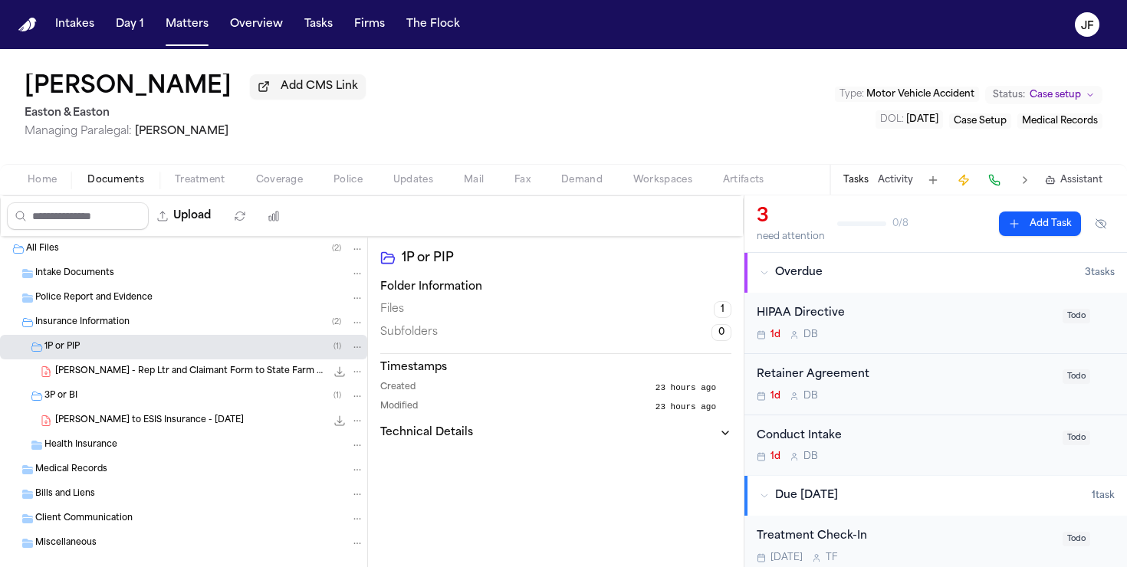
click at [184, 384] on div "E. Ortiz - Rep Ltr and Claimant Form to State Farm - 9.9.25 228.3 KB • PDF" at bounding box center [183, 372] width 367 height 25
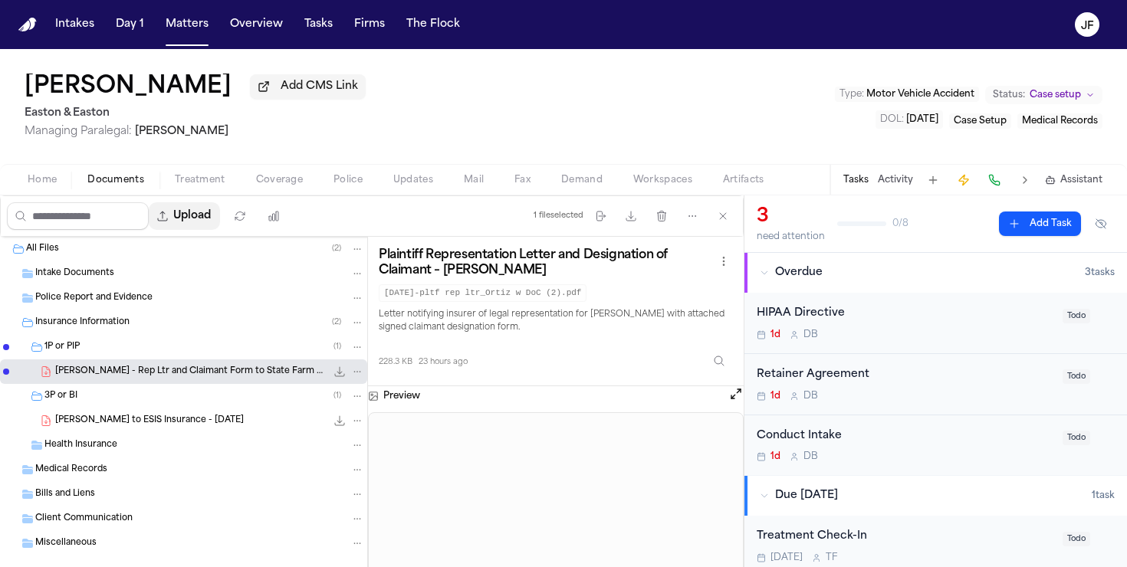
click at [219, 221] on button "Upload" at bounding box center [184, 216] width 71 height 28
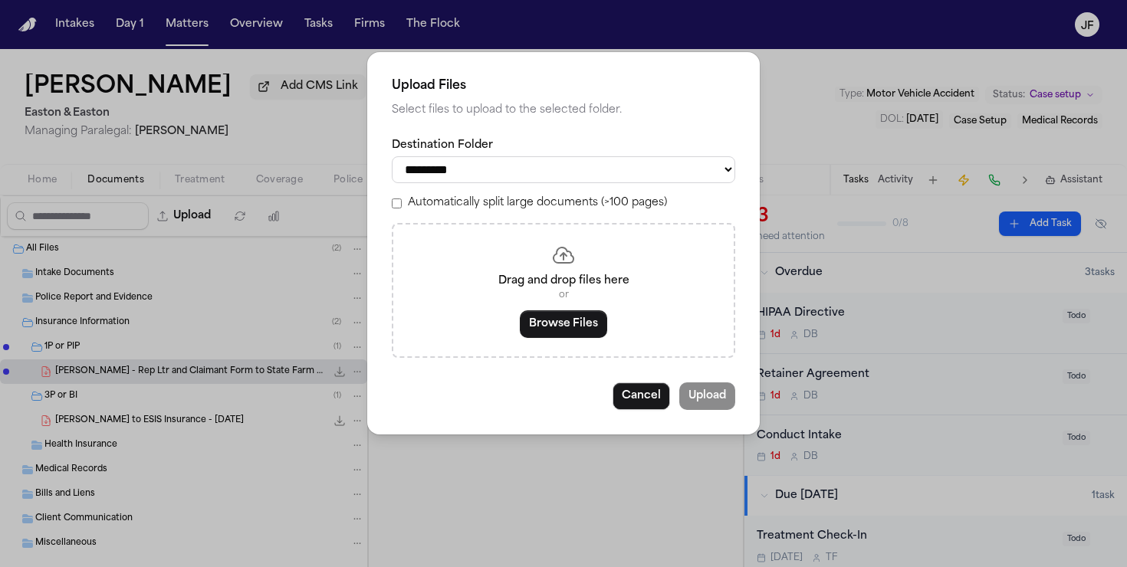
click at [540, 166] on select "**********" at bounding box center [564, 169] width 344 height 27
click at [392, 156] on select "**********" at bounding box center [564, 169] width 344 height 27
click at [580, 319] on button "Browse Files" at bounding box center [563, 325] width 87 height 28
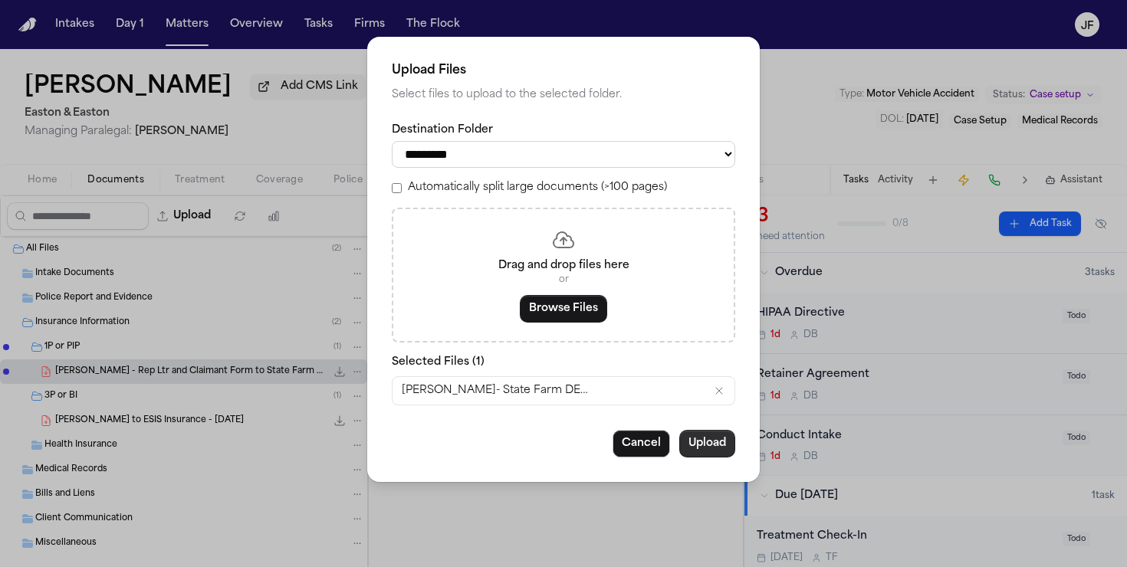
click at [709, 445] on button "Upload" at bounding box center [707, 444] width 56 height 28
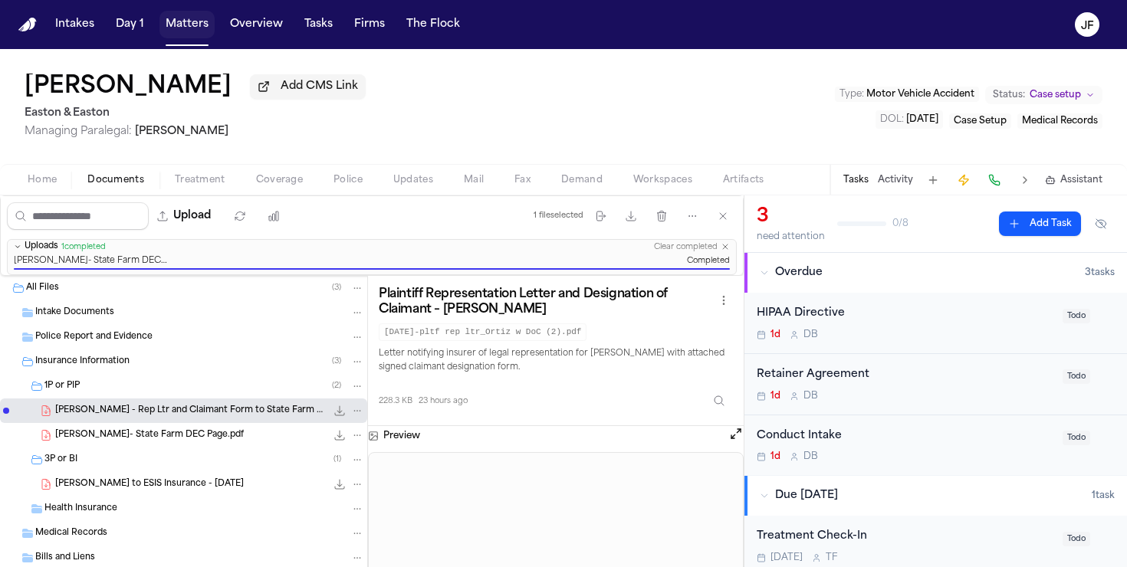
click at [184, 38] on button "Matters" at bounding box center [186, 25] width 55 height 28
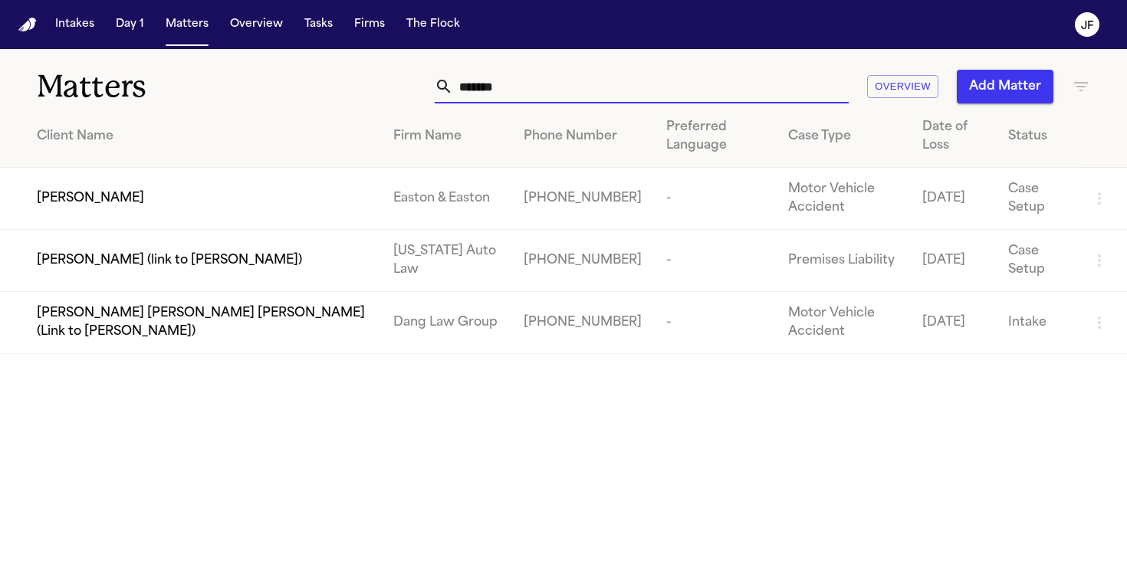
drag, startPoint x: 538, startPoint y: 96, endPoint x: 316, endPoint y: 91, distance: 222.4
click at [316, 91] on div "Matters ******* Overview Add Matter" at bounding box center [563, 77] width 1127 height 57
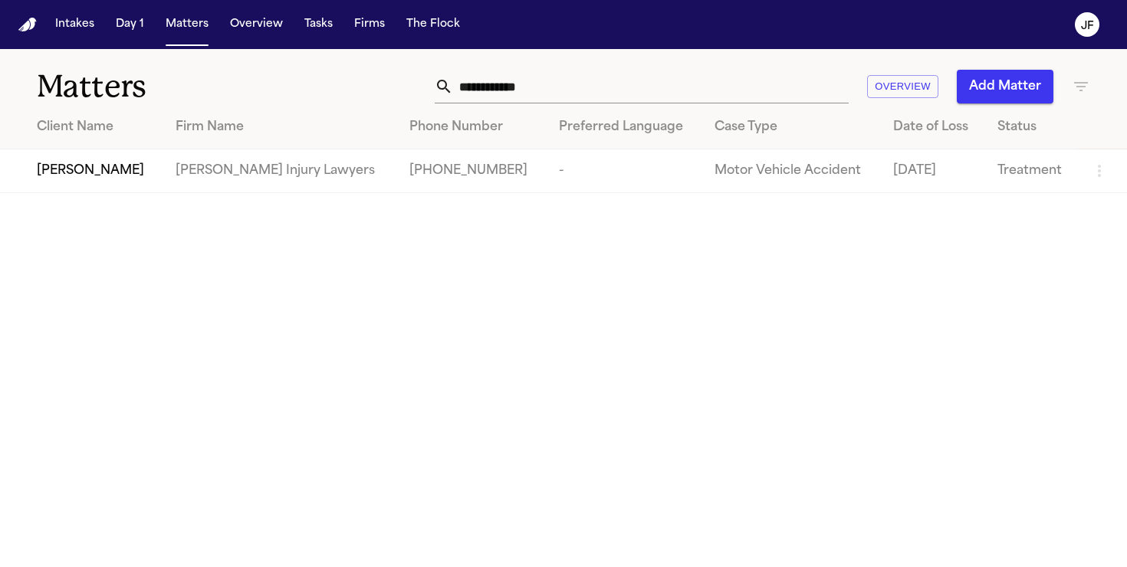
click at [79, 176] on span "Adriana Edwards" at bounding box center [90, 171] width 107 height 18
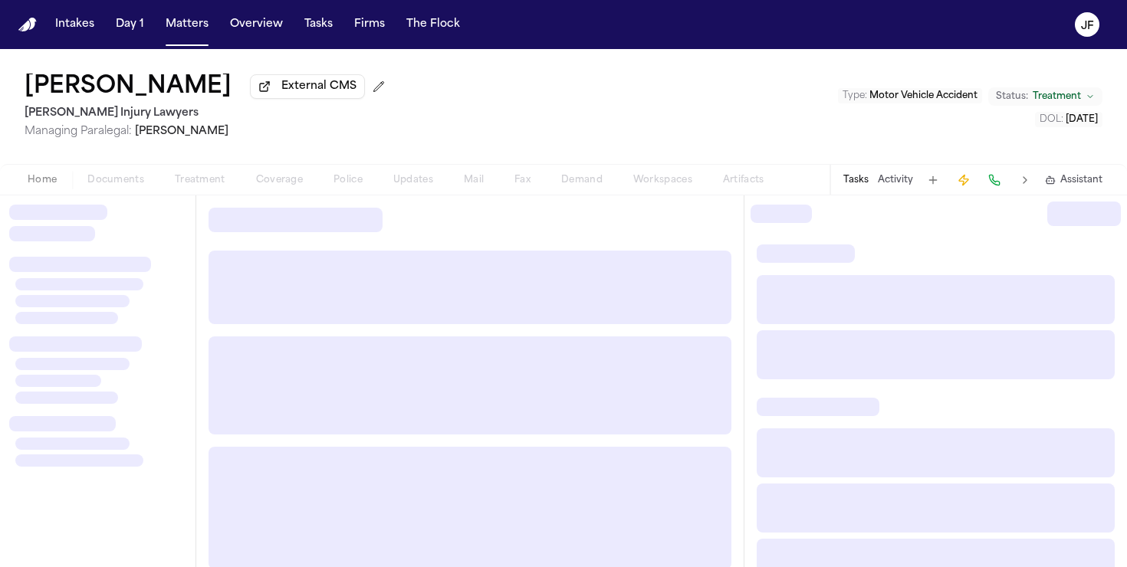
click at [118, 187] on div "Home Documents Treatment Coverage Police Updates Mail Fax Demand Workspaces Art…" at bounding box center [396, 180] width 768 height 18
click at [118, 186] on div "Home Documents Treatment Coverage Police Updates Mail Fax Demand Workspaces Art…" at bounding box center [396, 180] width 768 height 18
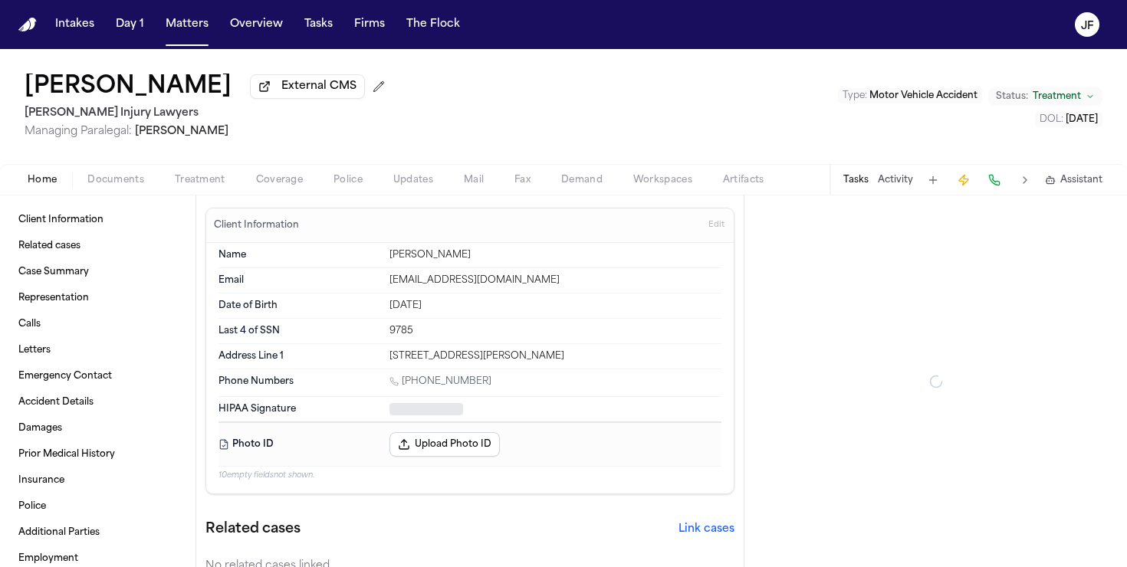
click at [118, 186] on span "Documents" at bounding box center [115, 180] width 57 height 12
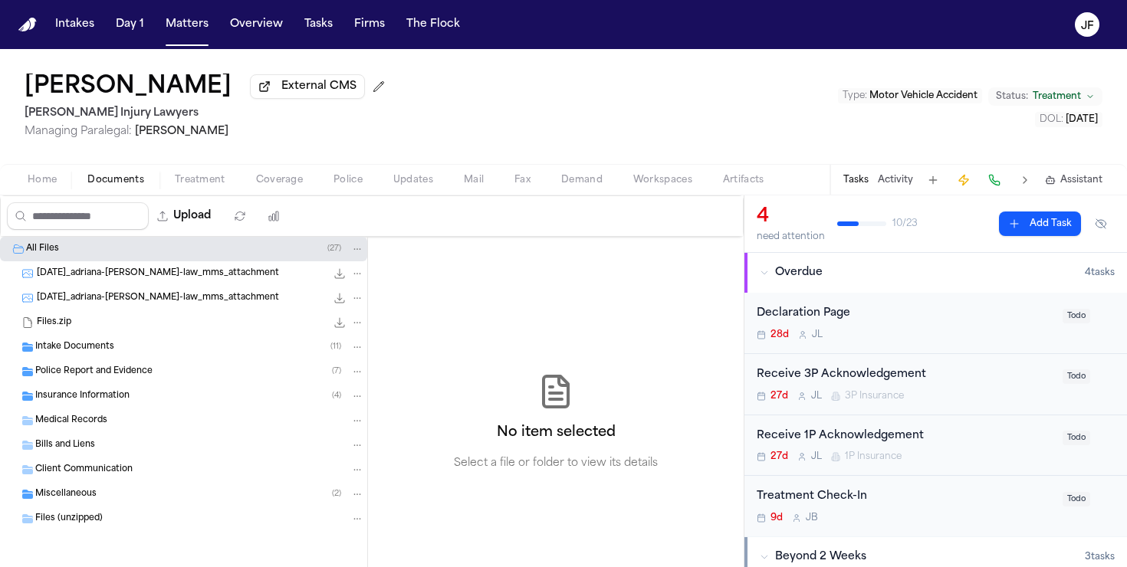
click at [67, 384] on div "Police Report and Evidence ( 7 )" at bounding box center [183, 372] width 367 height 25
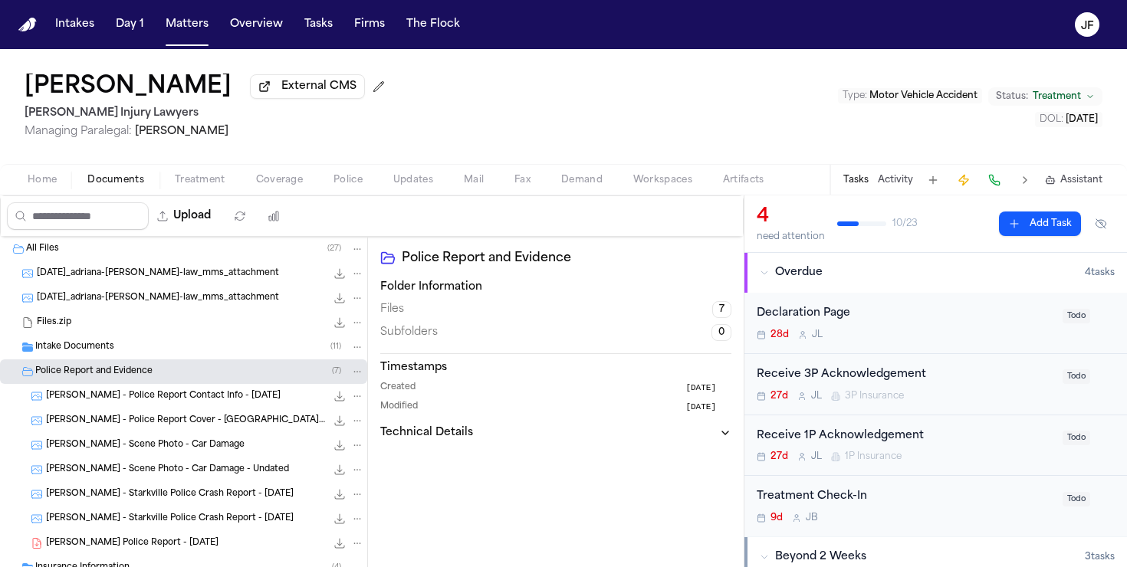
click at [74, 376] on span "Police Report and Evidence" at bounding box center [93, 372] width 117 height 13
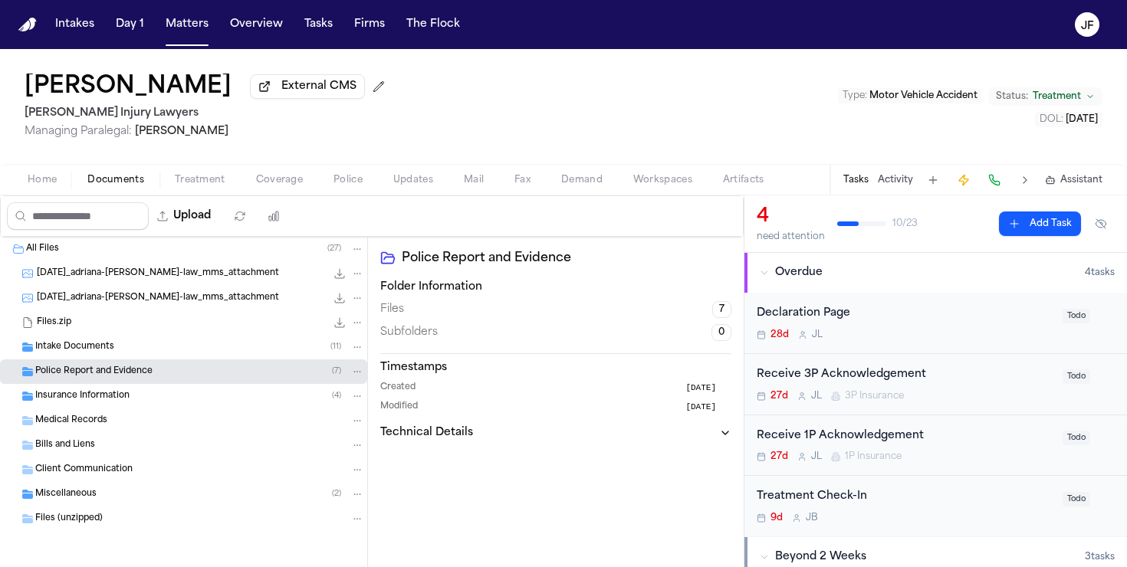
click at [74, 424] on span "Medical Records" at bounding box center [71, 421] width 72 height 13
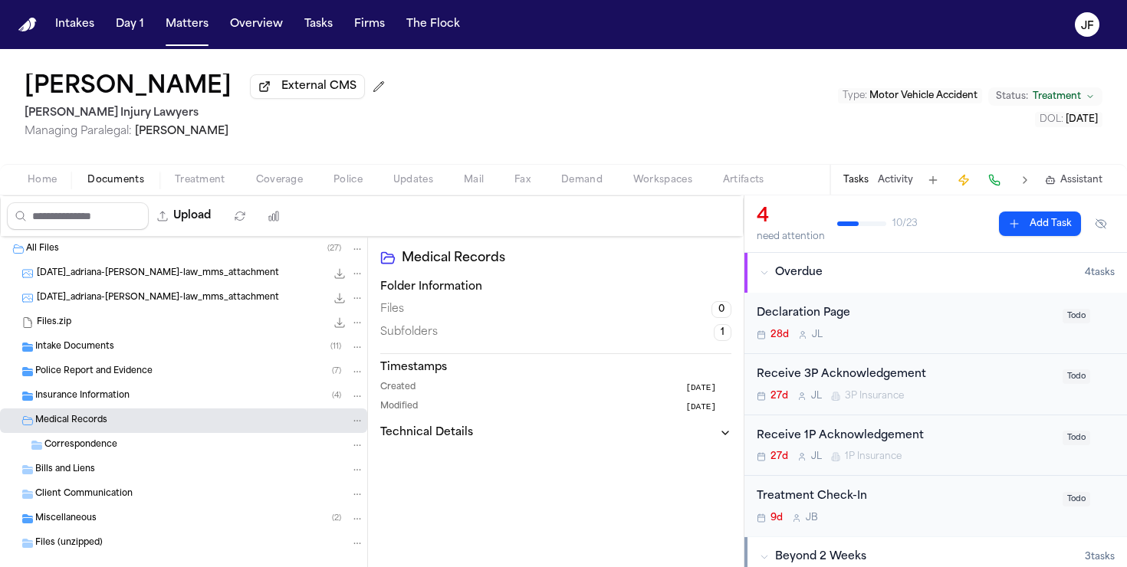
click at [90, 403] on span "Insurance Information" at bounding box center [82, 396] width 94 height 13
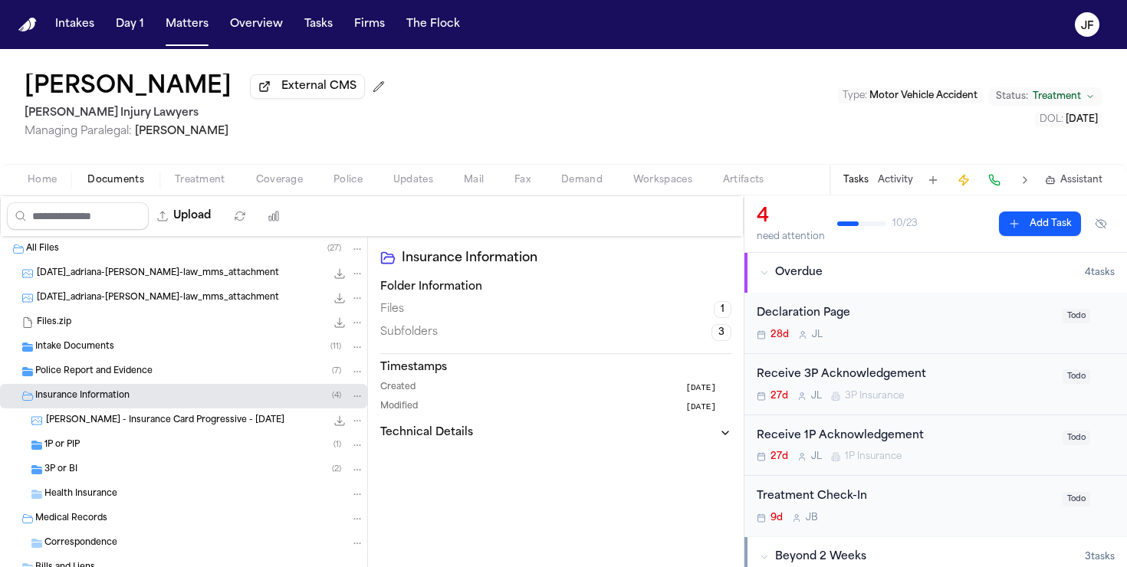
click at [74, 464] on div "3P or BI ( 2 )" at bounding box center [183, 470] width 367 height 25
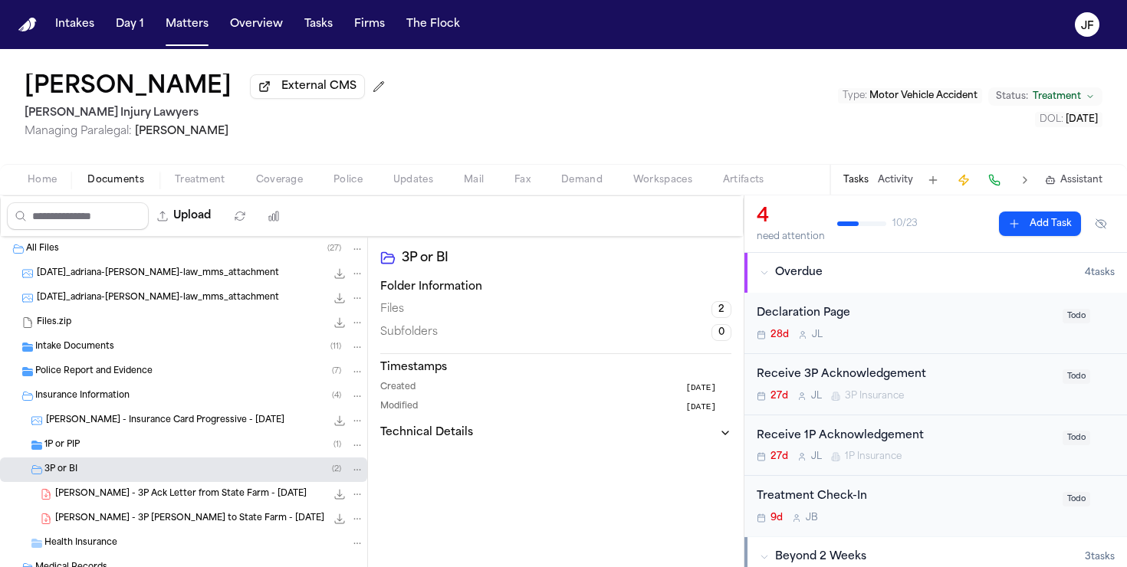
click at [77, 462] on div "3P or BI ( 2 )" at bounding box center [183, 470] width 367 height 25
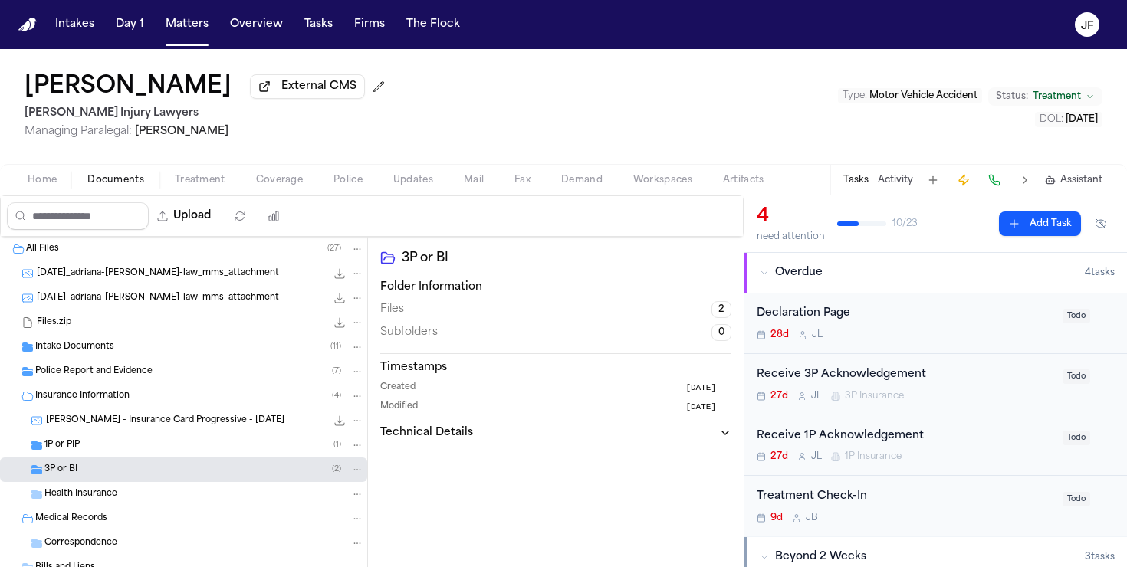
click at [79, 456] on div "1P or PIP ( 1 )" at bounding box center [183, 445] width 367 height 25
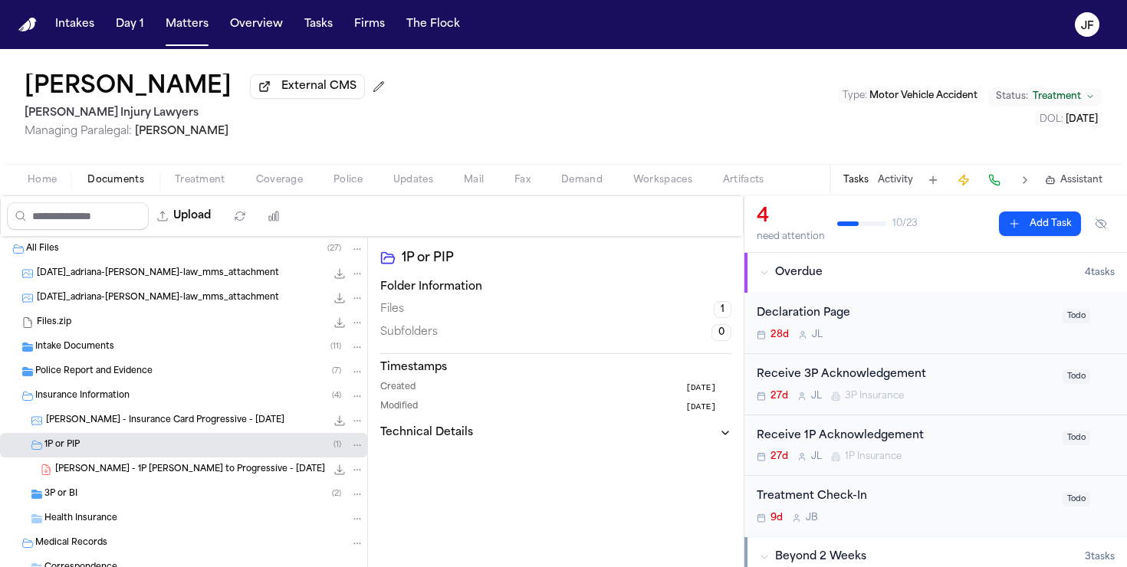
click at [79, 473] on span "A. Edwards - 1P LOR to Progressive - 9.11.25" at bounding box center [190, 470] width 270 height 13
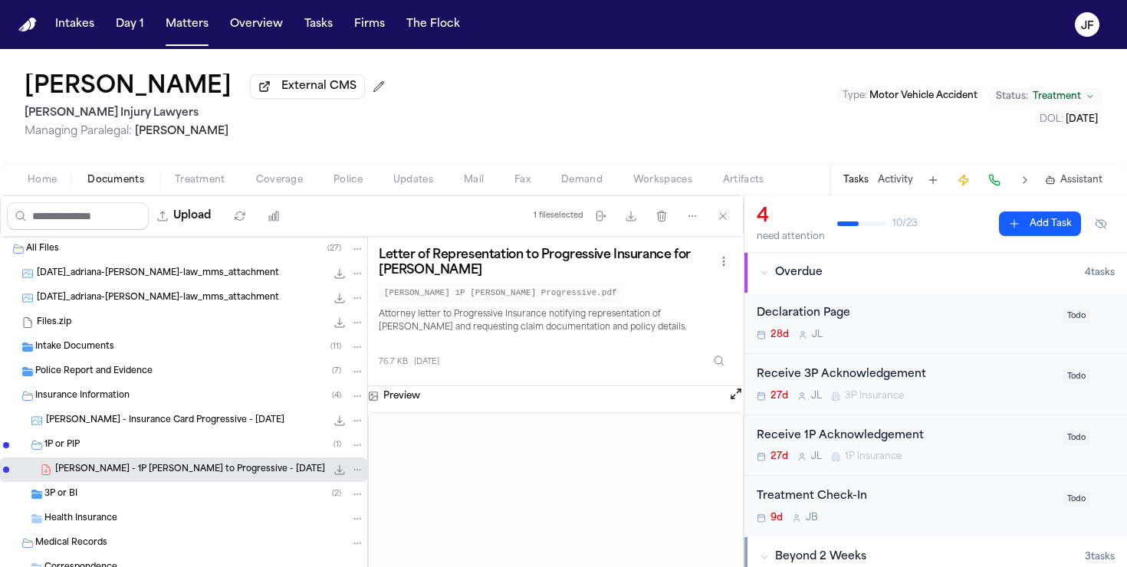
click at [81, 495] on div "3P or BI ( 2 )" at bounding box center [204, 495] width 320 height 14
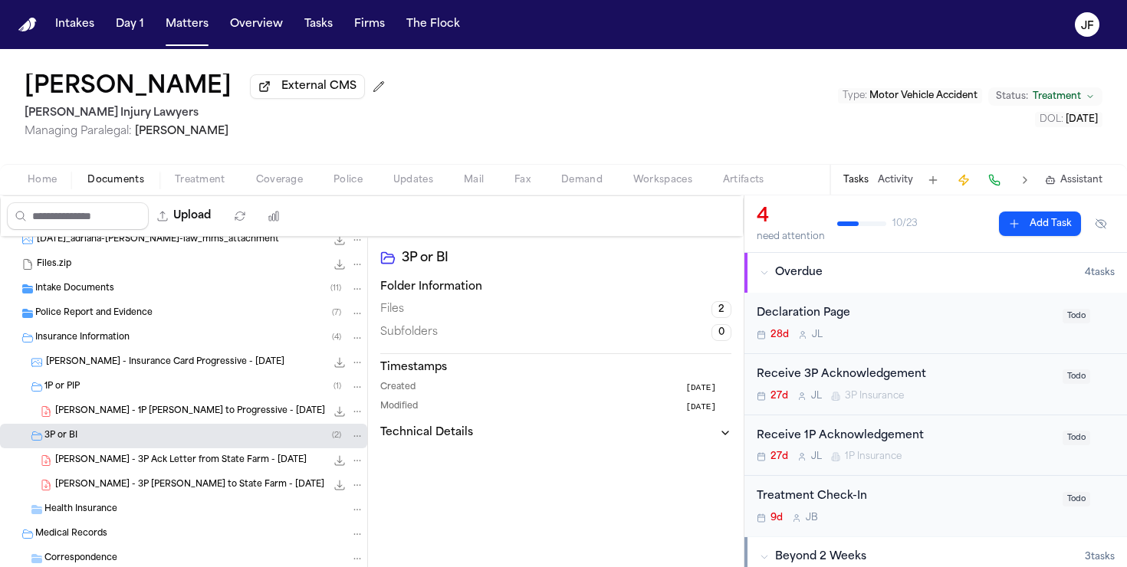
scroll to position [64, 0]
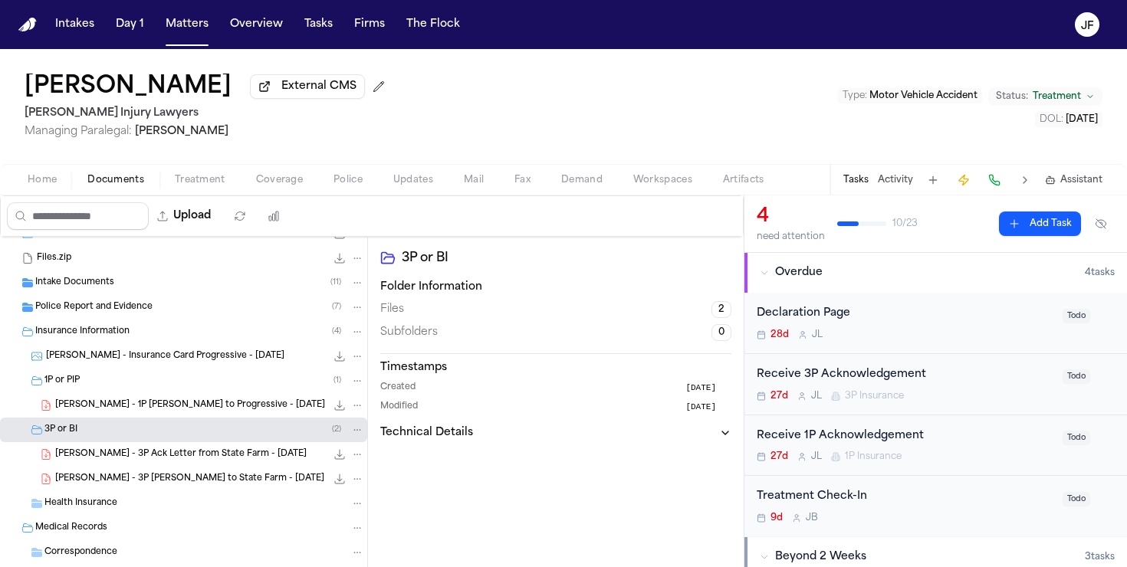
click at [142, 470] on div "A. Edwards - 3P LOR to State Farm - 9.11.25 81.2 KB • PDF" at bounding box center [183, 479] width 367 height 25
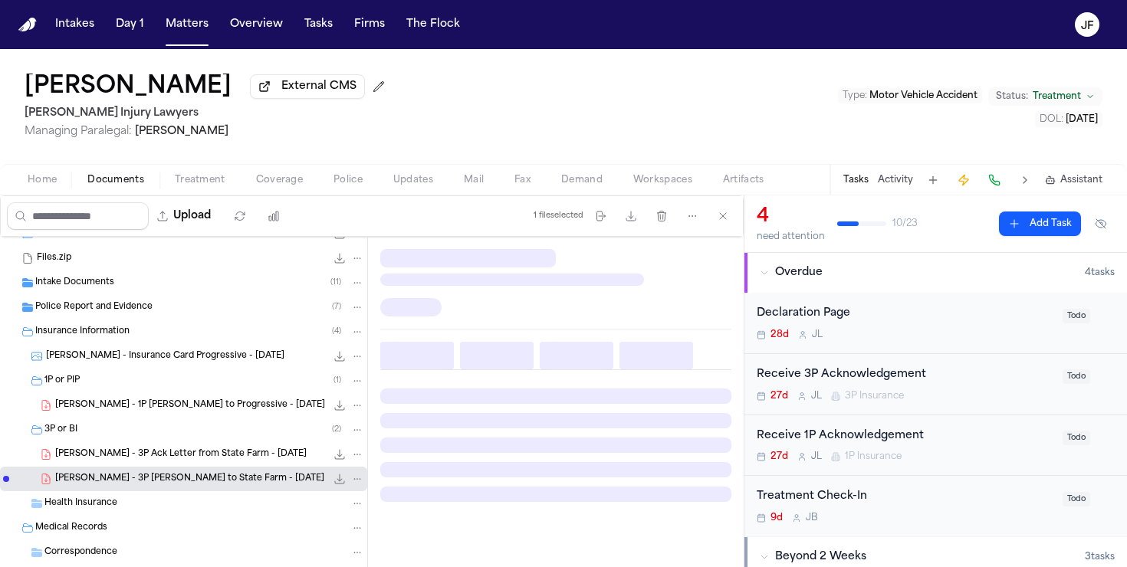
click at [159, 442] on div "3P or BI ( 2 )" at bounding box center [183, 430] width 367 height 25
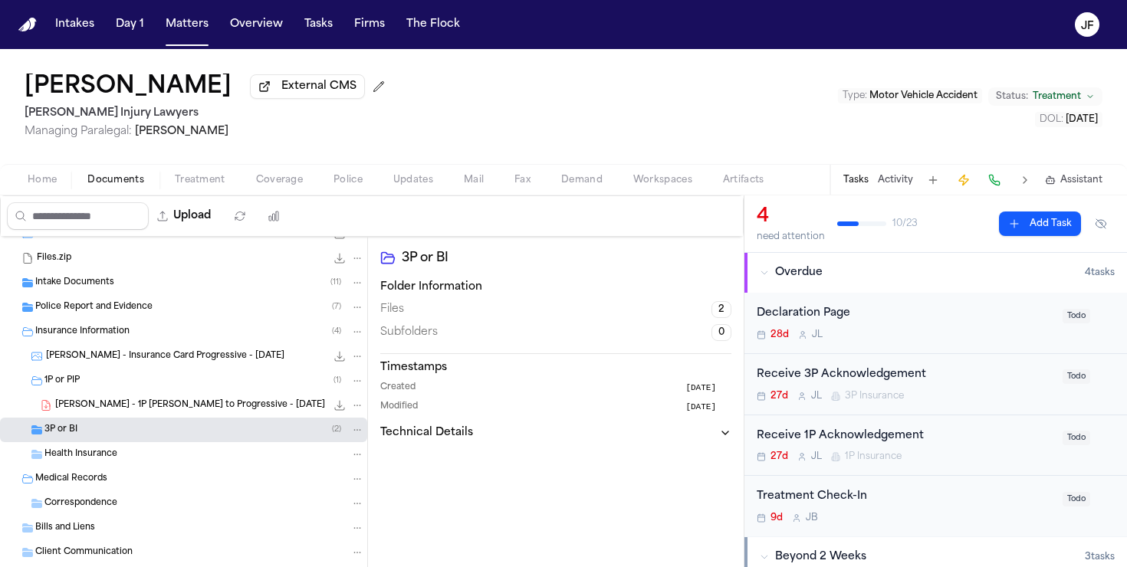
click at [159, 428] on div "3P or BI ( 2 )" at bounding box center [204, 430] width 320 height 14
click at [159, 459] on span "A. Edwards - 3P Ack Letter from State Farm - 9.16.25" at bounding box center [181, 455] width 252 height 13
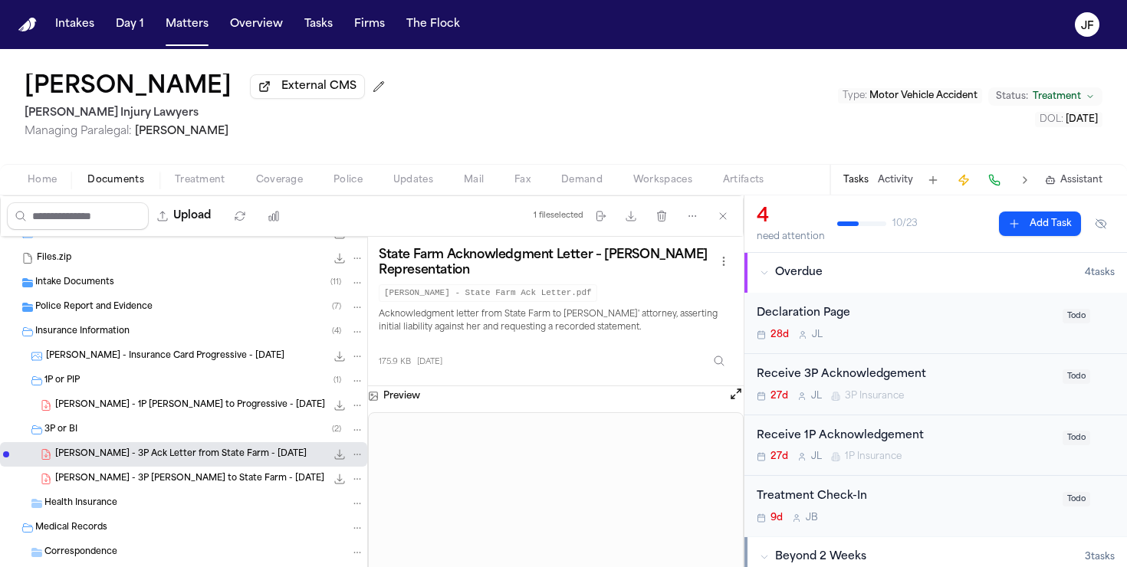
click at [212, 37] on div "Intakes Day 1 Matters Overview Tasks Firms The Flock" at bounding box center [257, 25] width 417 height 28
click at [192, 33] on button "Matters" at bounding box center [186, 25] width 55 height 28
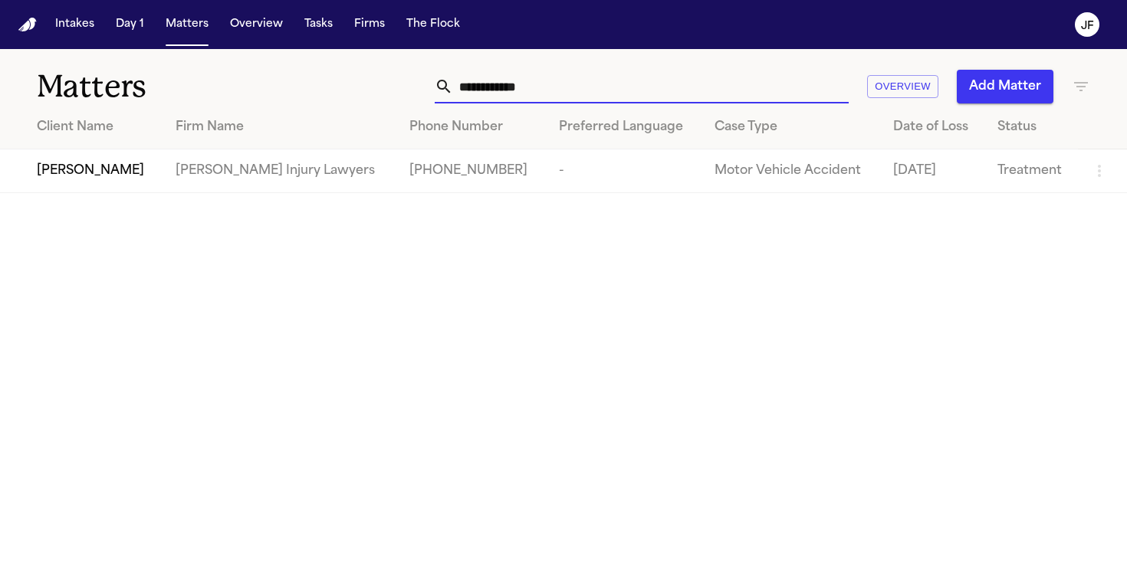
drag, startPoint x: 554, startPoint y: 88, endPoint x: 211, endPoint y: 74, distance: 343.8
click at [216, 83] on div "**********" at bounding box center [563, 77] width 1127 height 57
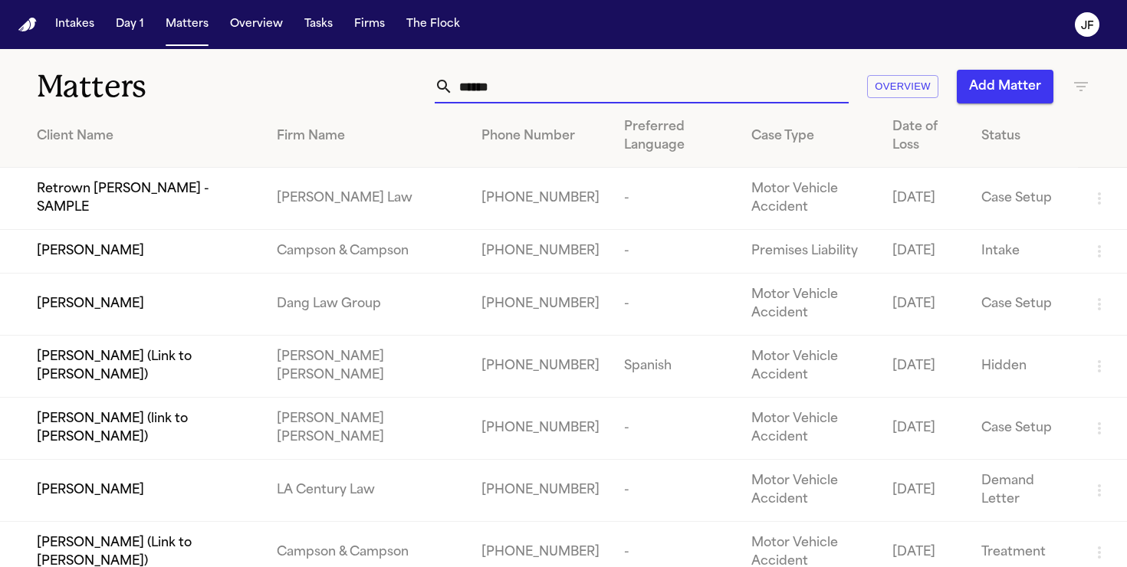
drag, startPoint x: 524, startPoint y: 94, endPoint x: 330, endPoint y: 74, distance: 195.8
click at [330, 74] on div "****** Overview Add Matter" at bounding box center [709, 87] width 761 height 34
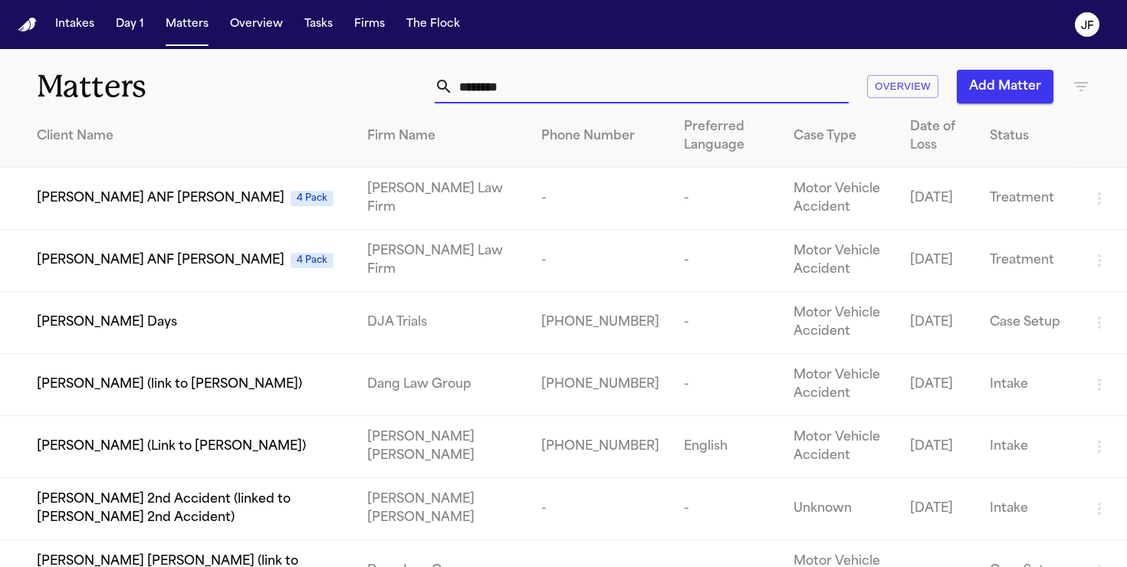
click at [73, 320] on span "Allan Days" at bounding box center [107, 323] width 140 height 18
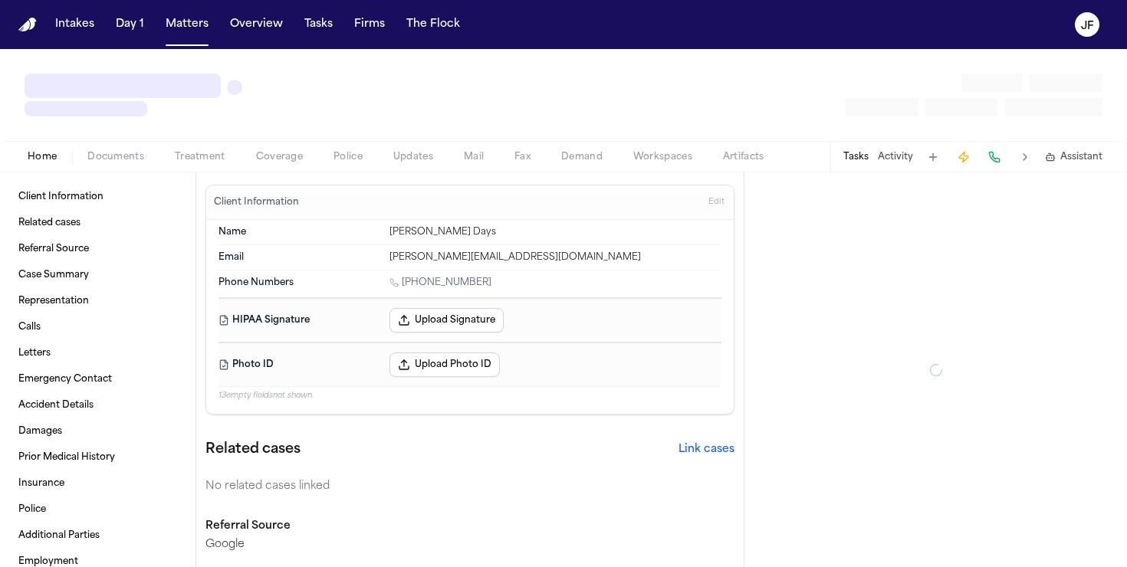
click at [127, 162] on span "Documents" at bounding box center [115, 157] width 57 height 12
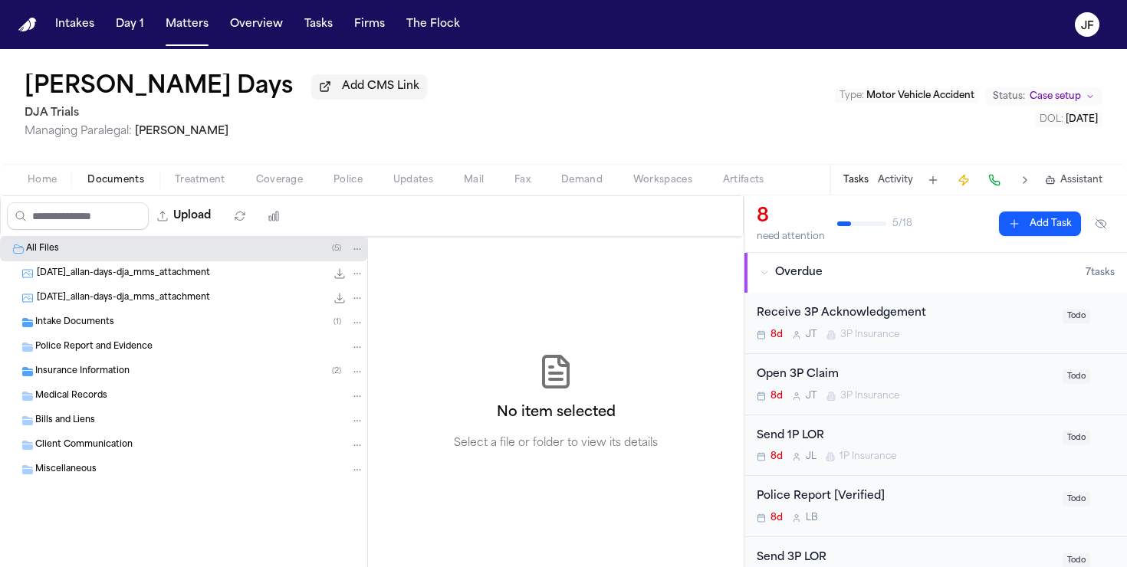
click at [107, 373] on span "Insurance Information" at bounding box center [82, 372] width 94 height 13
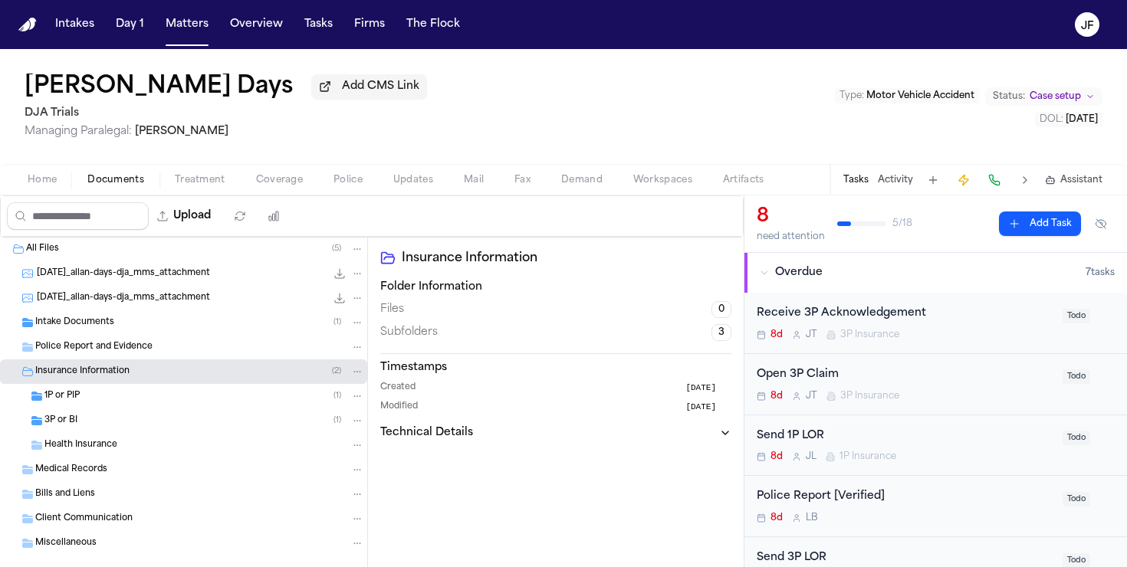
click at [107, 428] on div "3P or BI ( 1 )" at bounding box center [204, 421] width 320 height 14
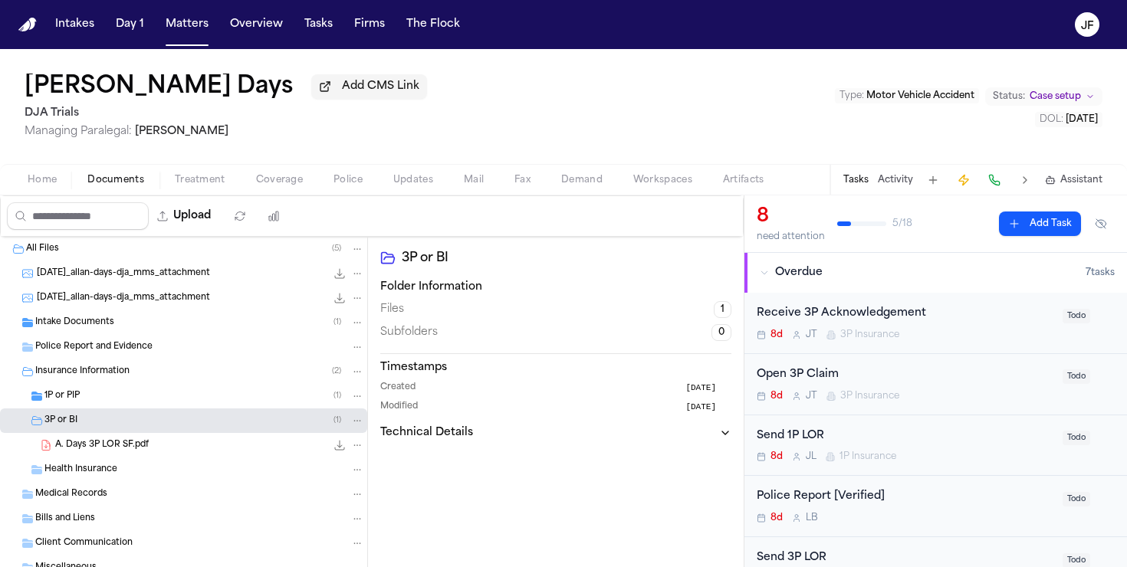
click at [117, 396] on div "1P or PIP ( 1 )" at bounding box center [204, 397] width 320 height 14
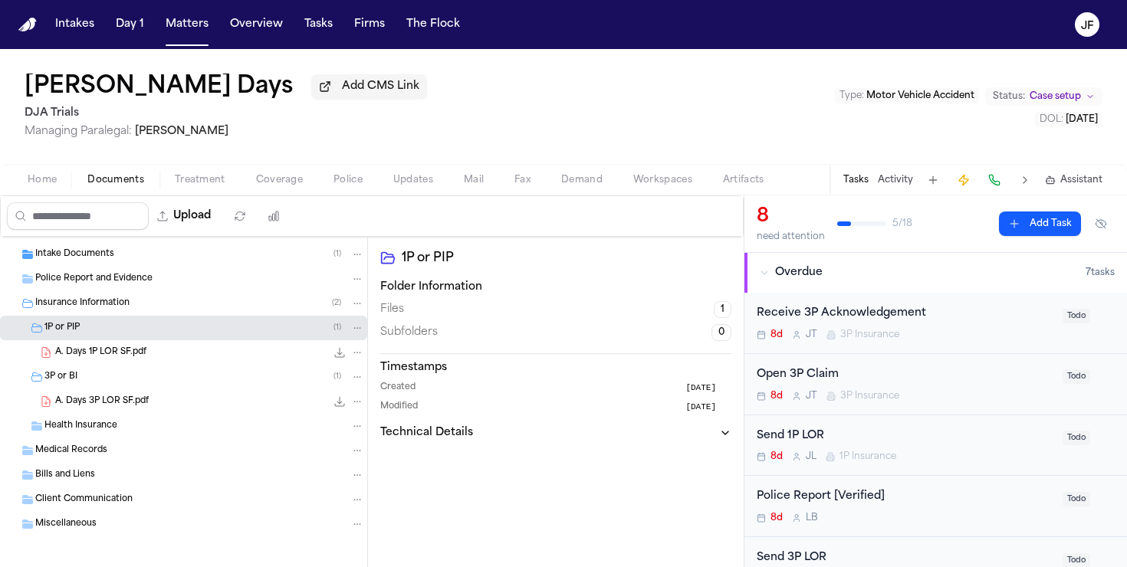
scroll to position [76, 0]
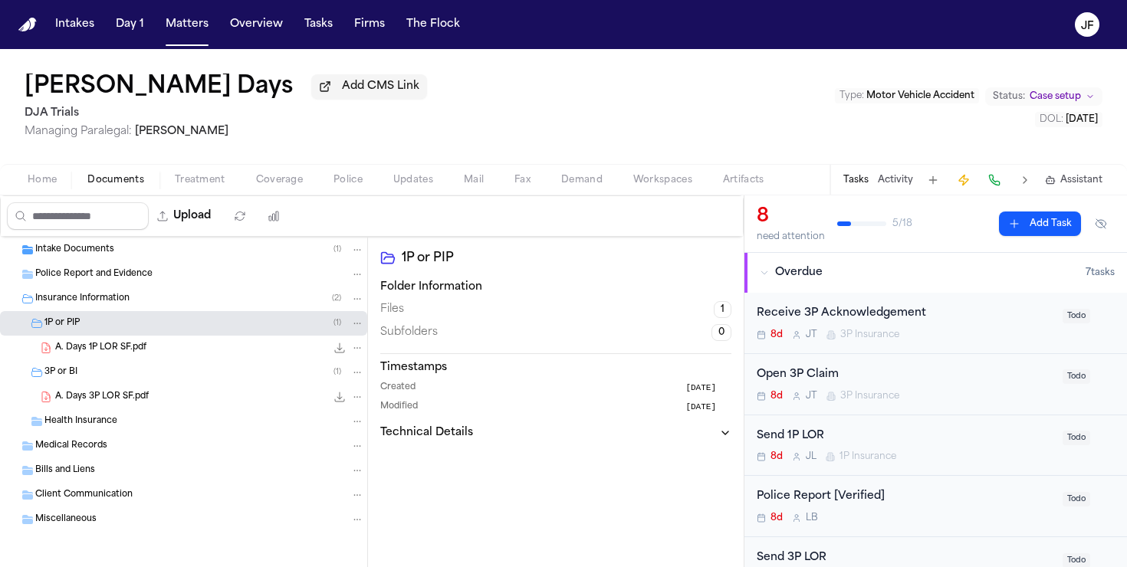
click at [120, 399] on span "A. Days 3P LOR SF.pdf" at bounding box center [102, 397] width 94 height 13
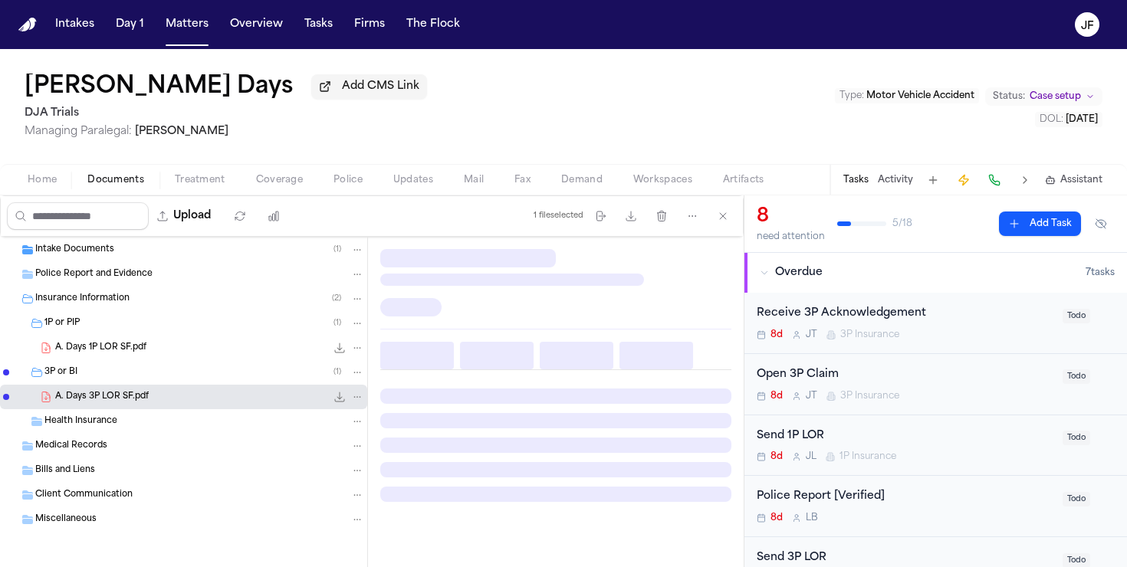
click at [130, 358] on div "A. Days 1P LOR SF.pdf 253.5 KB • PDF" at bounding box center [183, 348] width 367 height 25
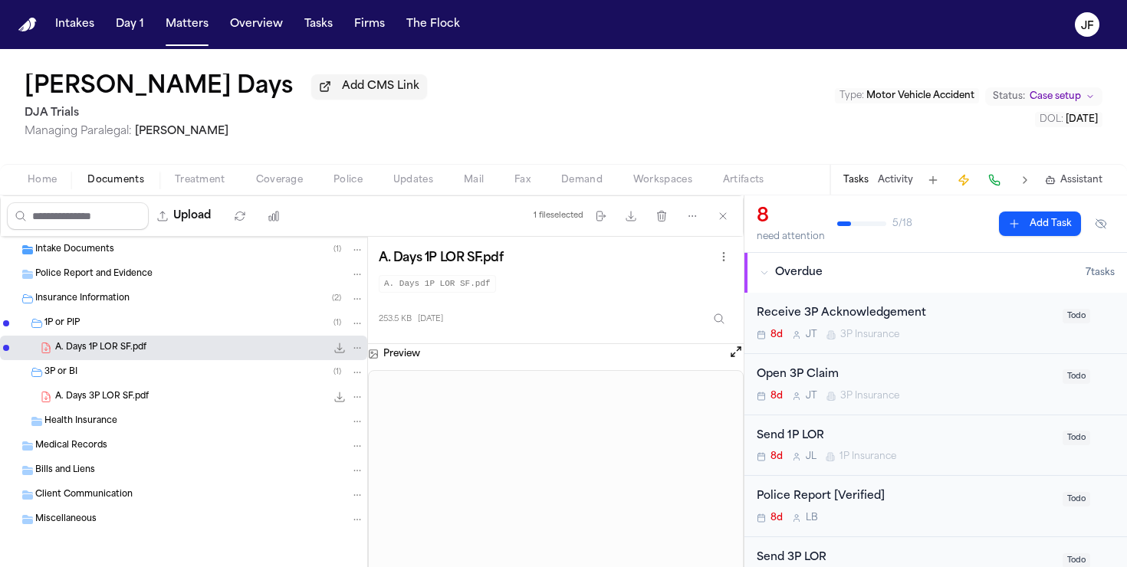
click at [256, 178] on span "Coverage" at bounding box center [279, 180] width 47 height 12
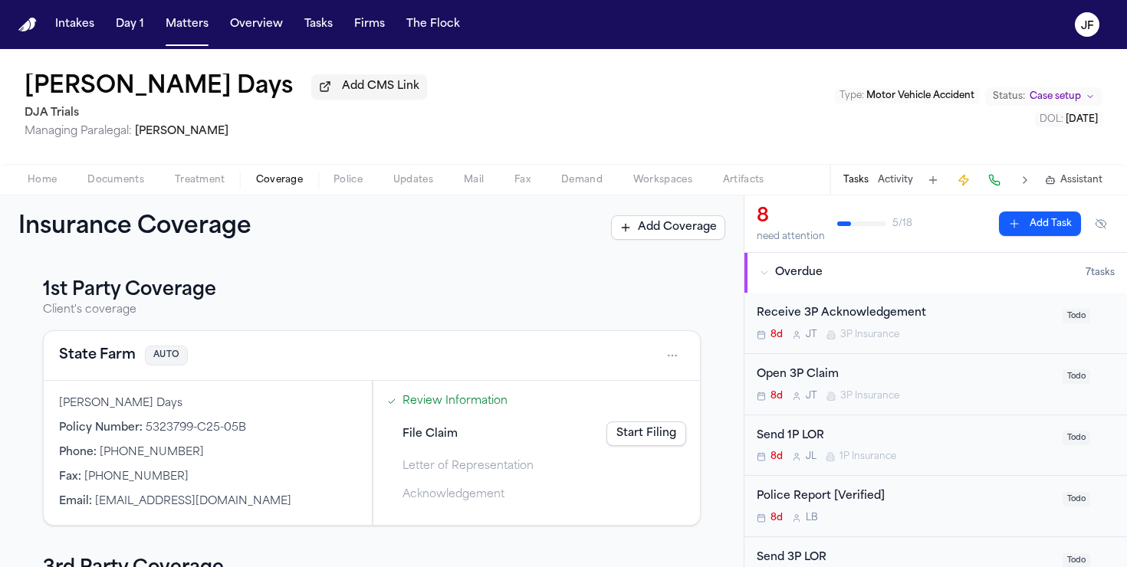
click at [97, 352] on button "State Farm" at bounding box center [97, 355] width 77 height 21
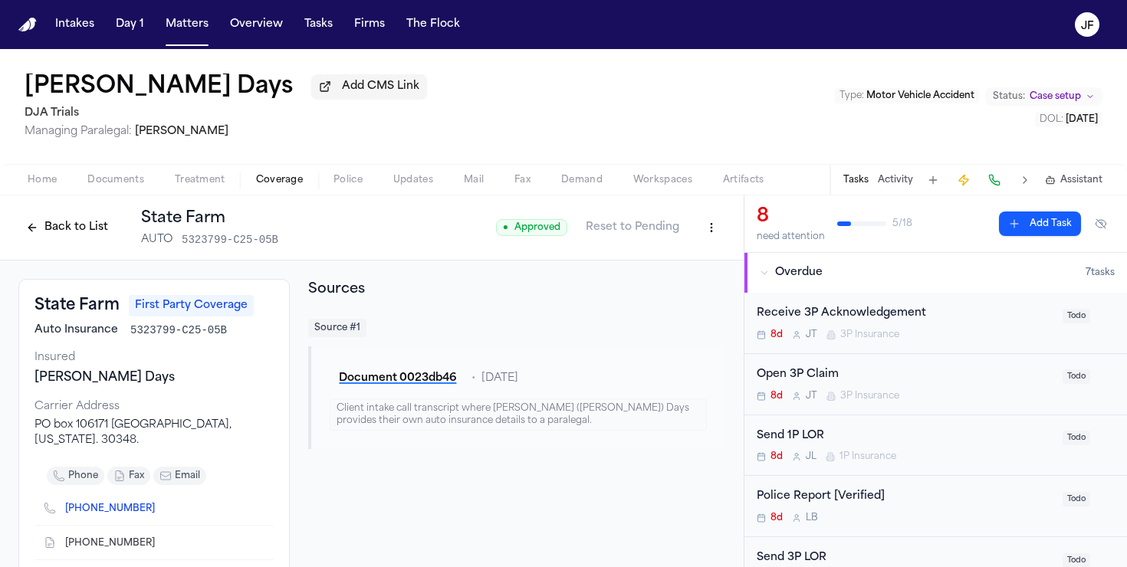
click at [53, 243] on div "Back to List State Farm AUTO 5323799-C25-05B" at bounding box center [148, 228] width 260 height 40
click at [54, 237] on button "Back to List" at bounding box center [66, 227] width 97 height 25
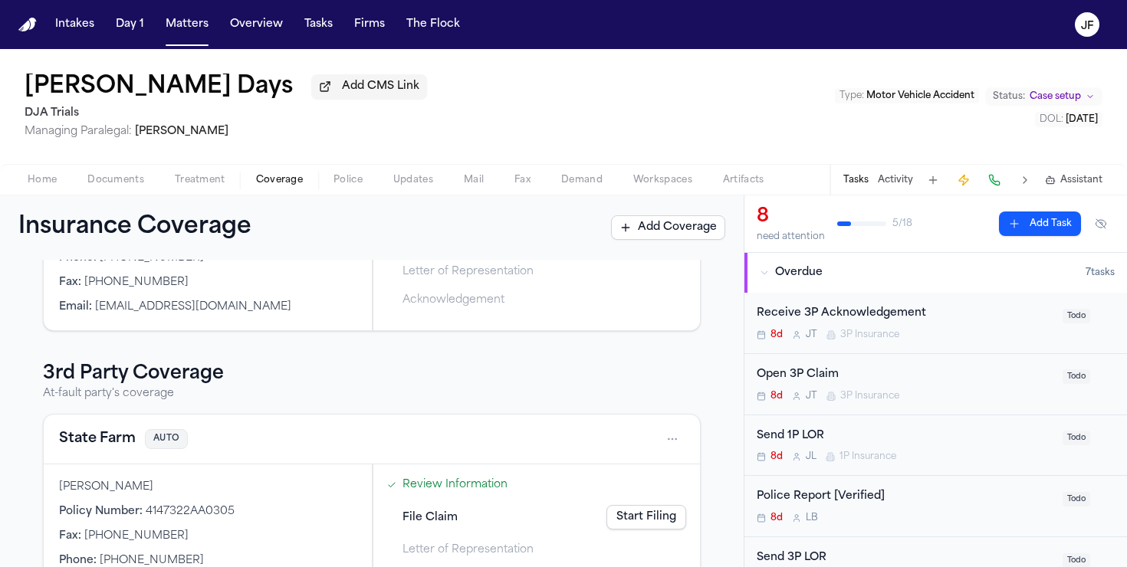
scroll to position [258, 0]
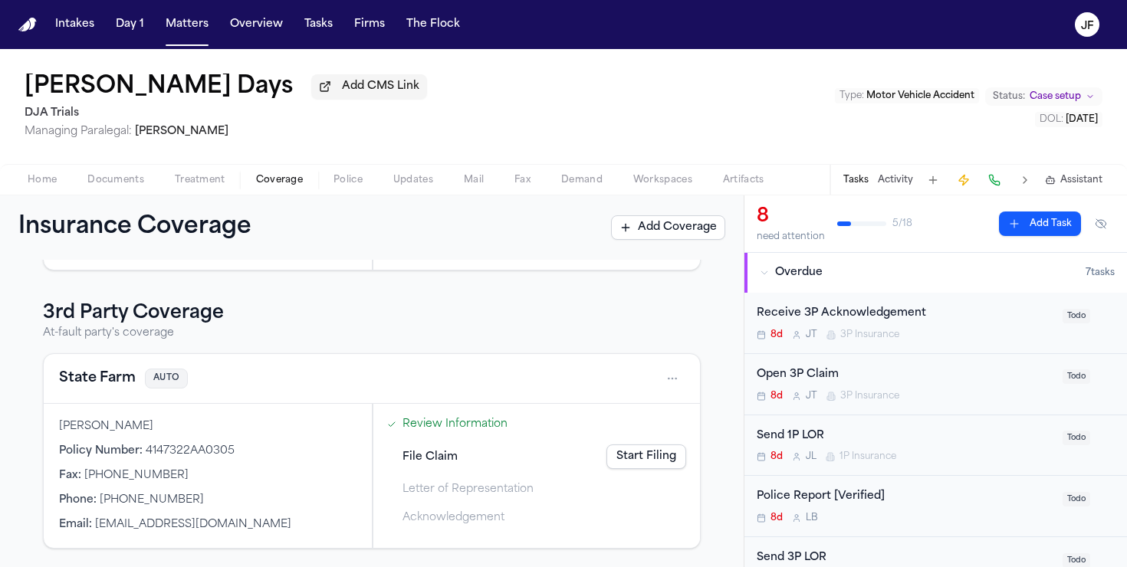
click at [120, 375] on button "State Farm" at bounding box center [97, 378] width 77 height 21
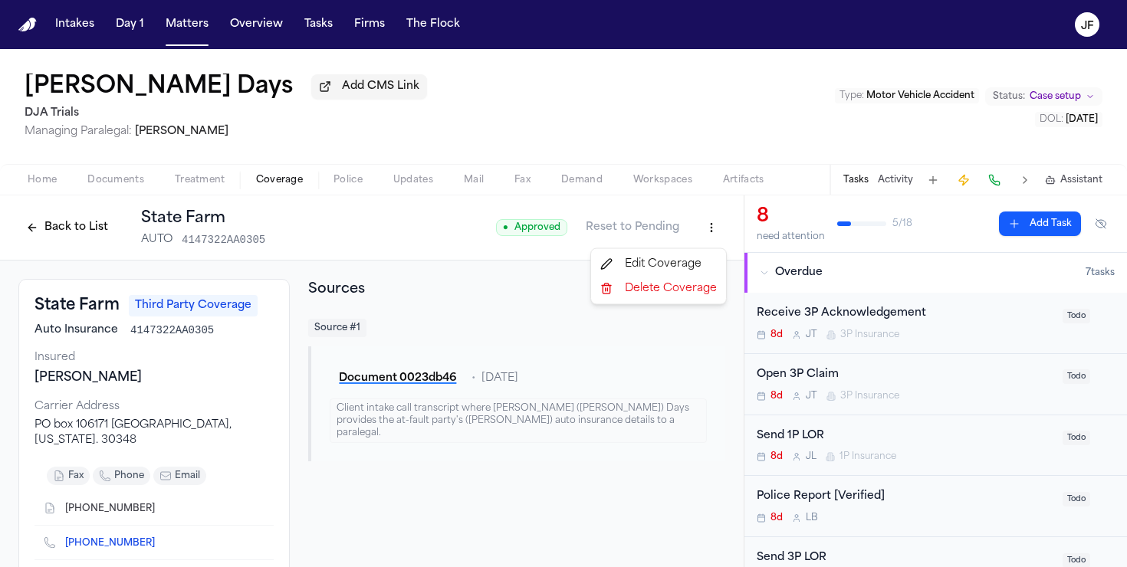
click at [715, 242] on html "Intakes Day 1 Matters Overview Tasks Firms The Flock JF Allan Days Add CMS Link…" at bounding box center [563, 283] width 1127 height 567
click at [689, 264] on div "Edit Coverage" at bounding box center [658, 264] width 129 height 25
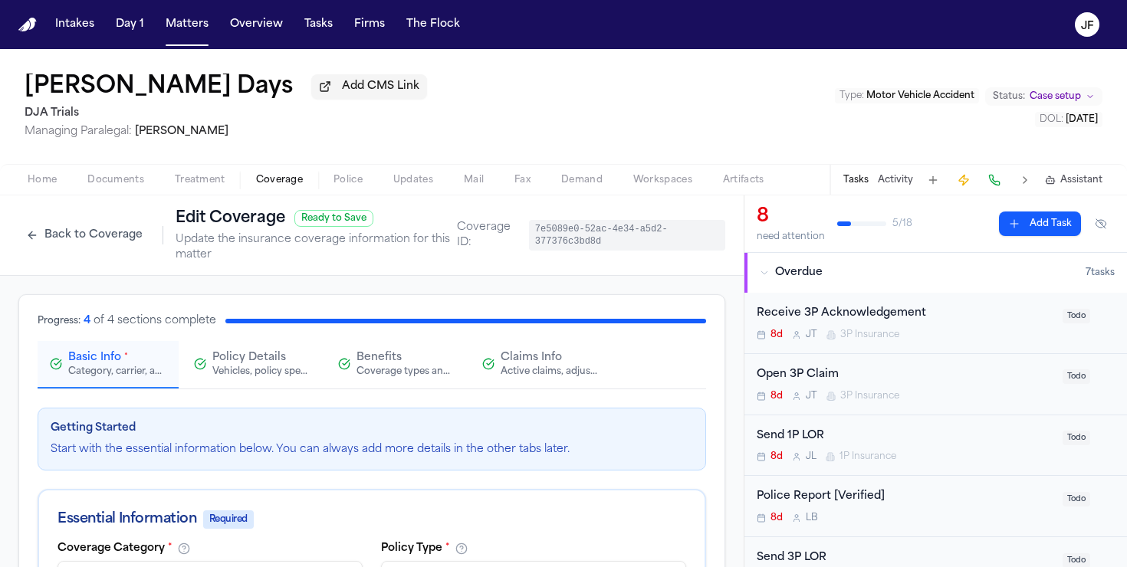
click at [553, 373] on div "Active claims, adjusters, and subrogation details" at bounding box center [550, 372] width 98 height 12
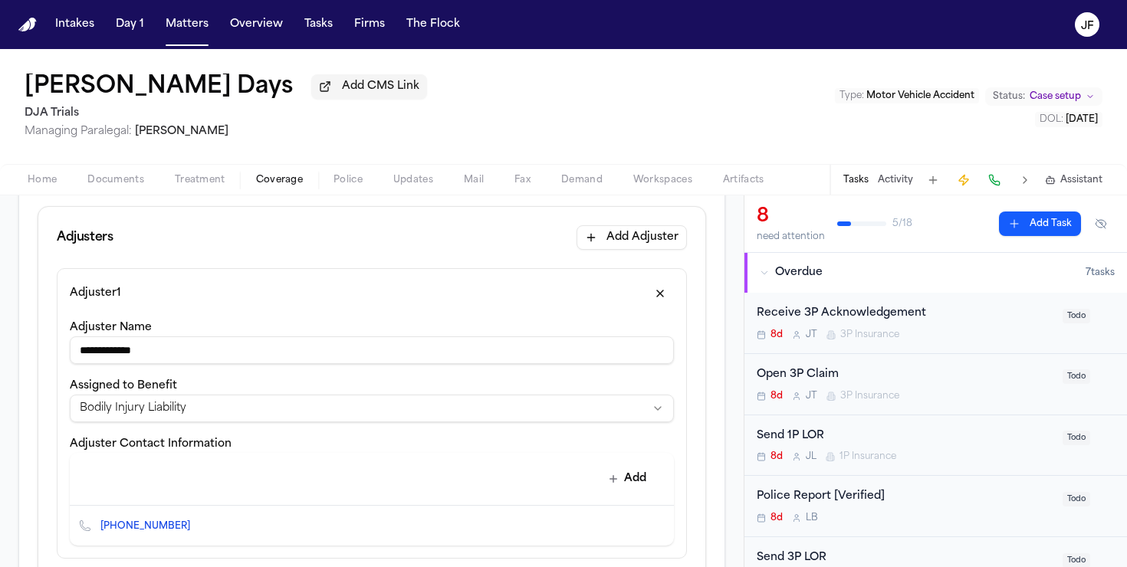
scroll to position [432, 0]
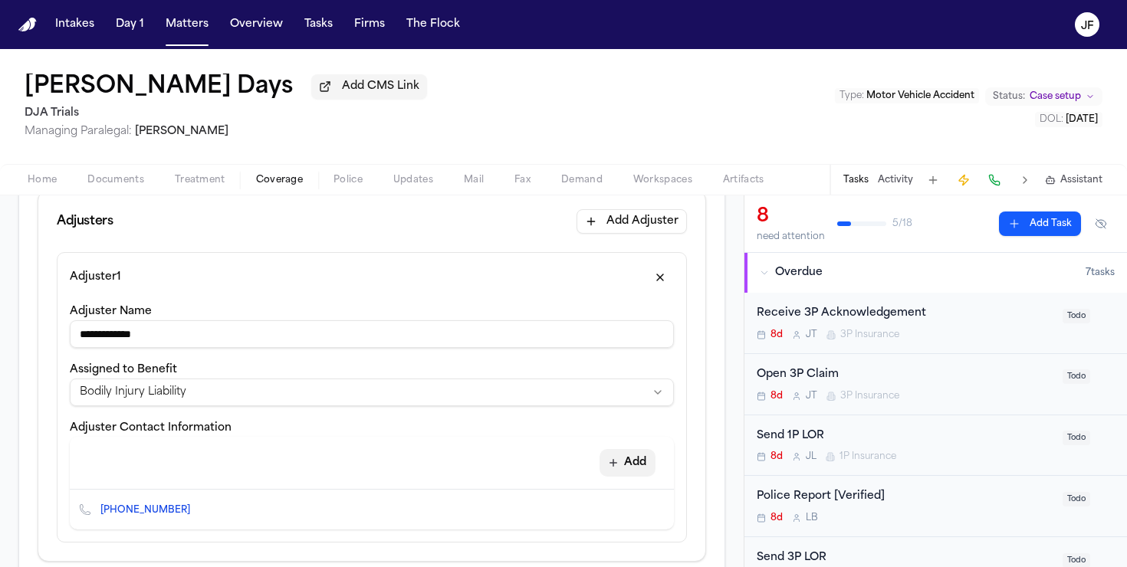
click at [644, 474] on button "Add" at bounding box center [628, 463] width 56 height 28
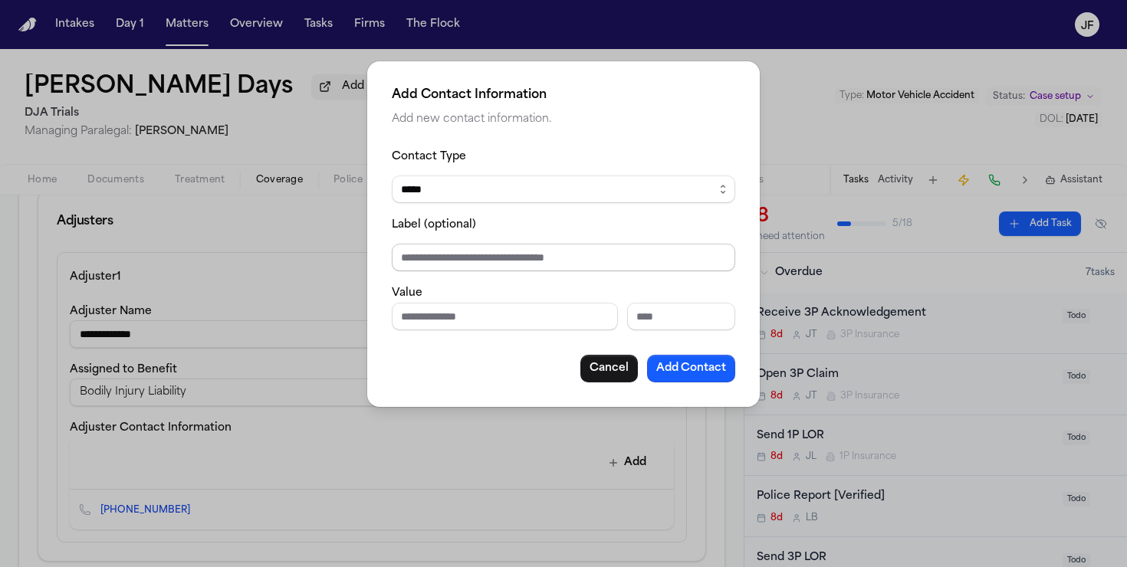
click at [477, 253] on input "Label (optional)" at bounding box center [564, 258] width 344 height 28
click at [423, 318] on input "Phone number" at bounding box center [505, 317] width 226 height 28
paste input "**********"
click at [673, 317] on input "Extension" at bounding box center [681, 317] width 108 height 28
click at [673, 377] on button "Add Contact" at bounding box center [691, 369] width 88 height 28
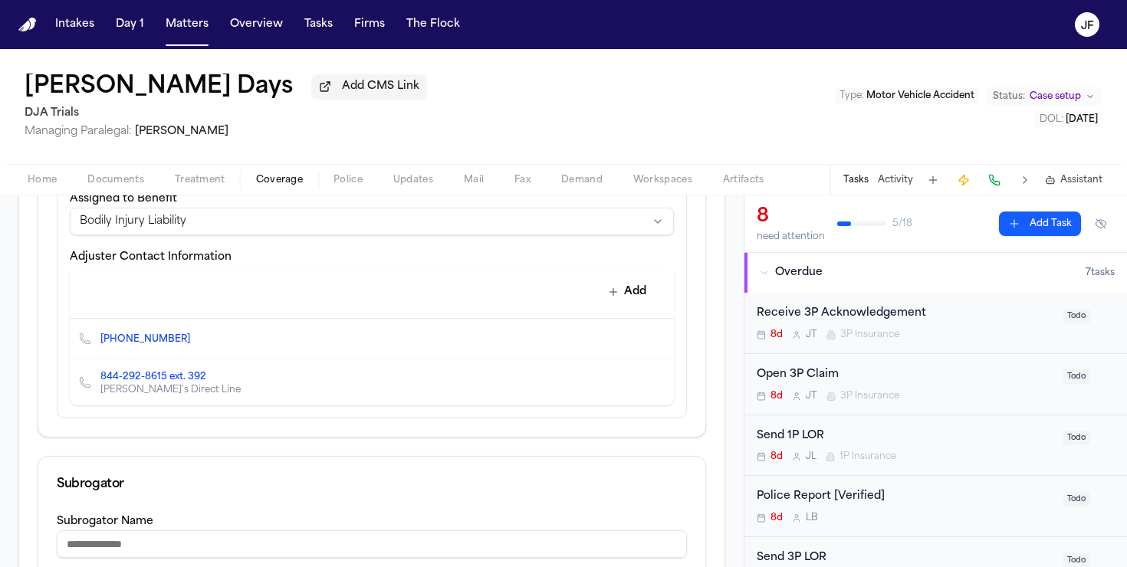
scroll to position [585, 0]
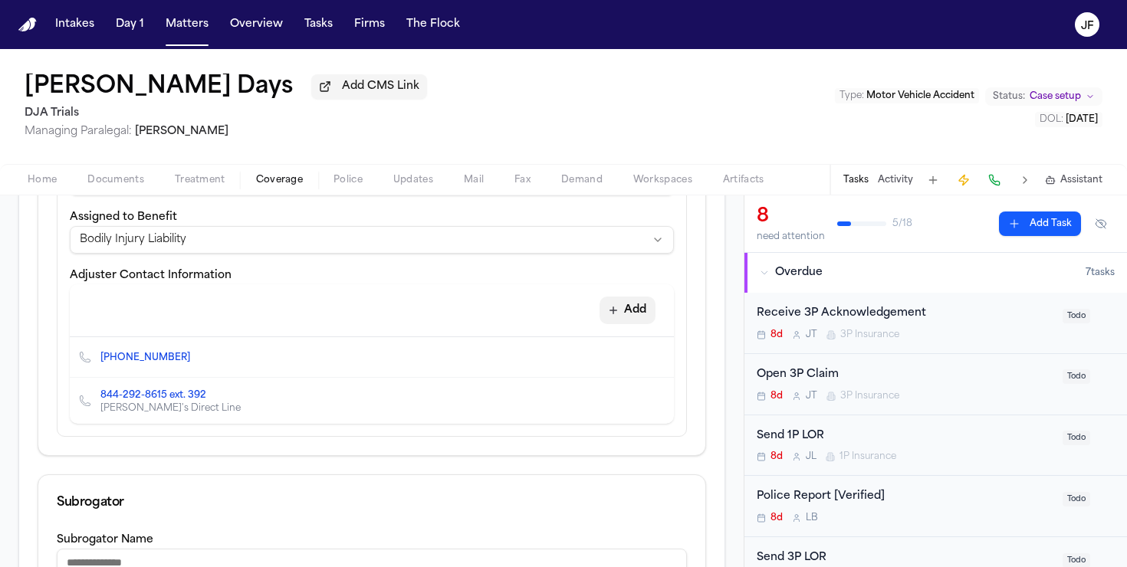
click at [624, 311] on button "Add" at bounding box center [628, 311] width 56 height 28
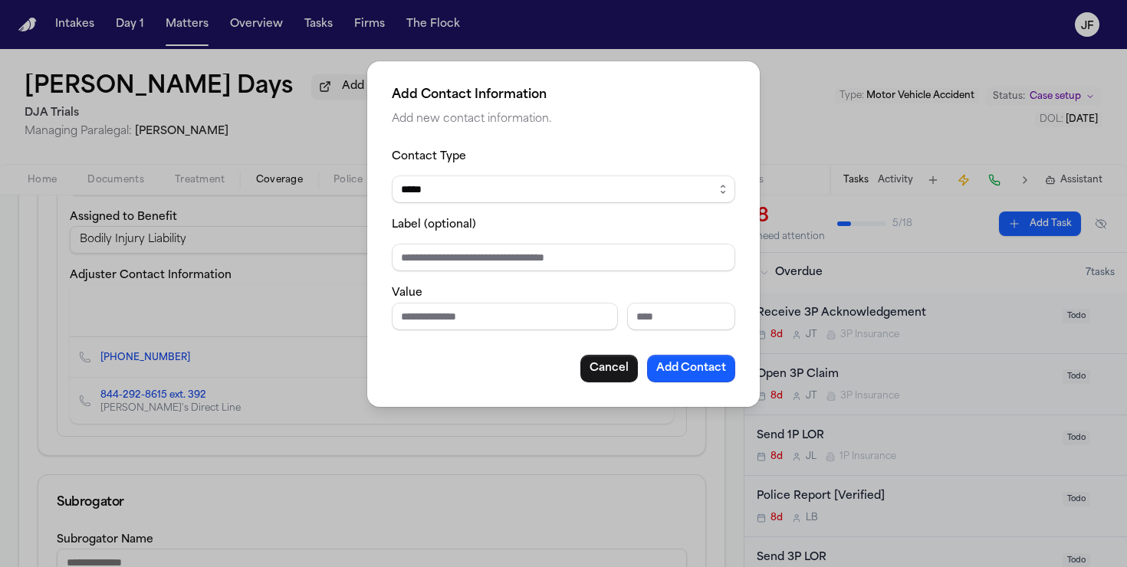
click at [570, 176] on select "***** ***** ******* *** *****" at bounding box center [564, 190] width 344 height 28
click at [392, 176] on select "***** ***** ******* *** *****" at bounding box center [564, 190] width 344 height 28
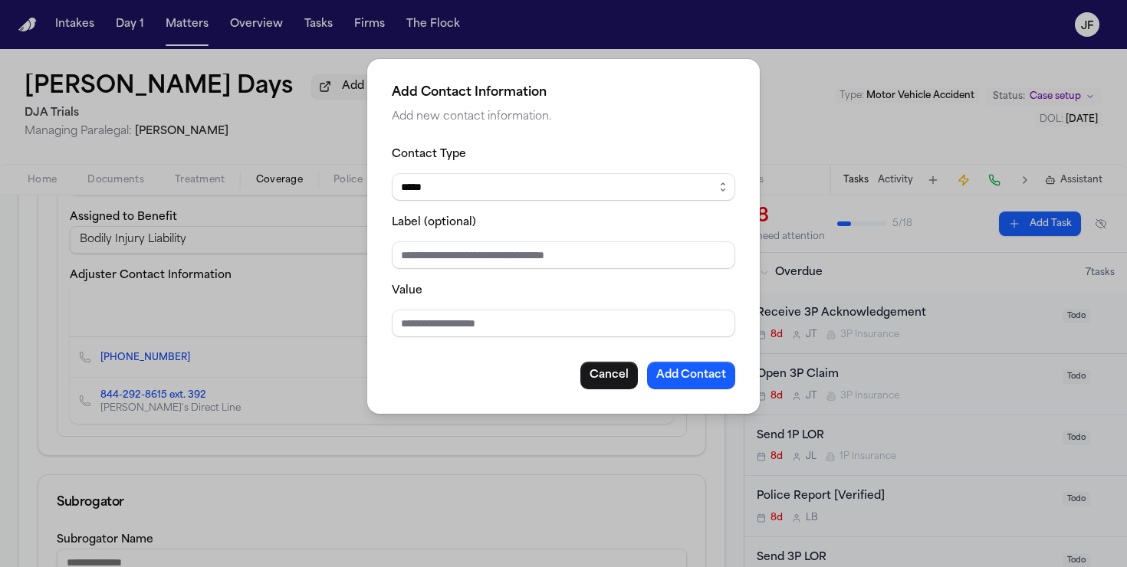
click at [509, 320] on input "Value" at bounding box center [564, 324] width 344 height 28
click at [447, 261] on input "Label (optional)" at bounding box center [564, 256] width 344 height 28
click at [680, 383] on button "Add Contact" at bounding box center [691, 376] width 88 height 28
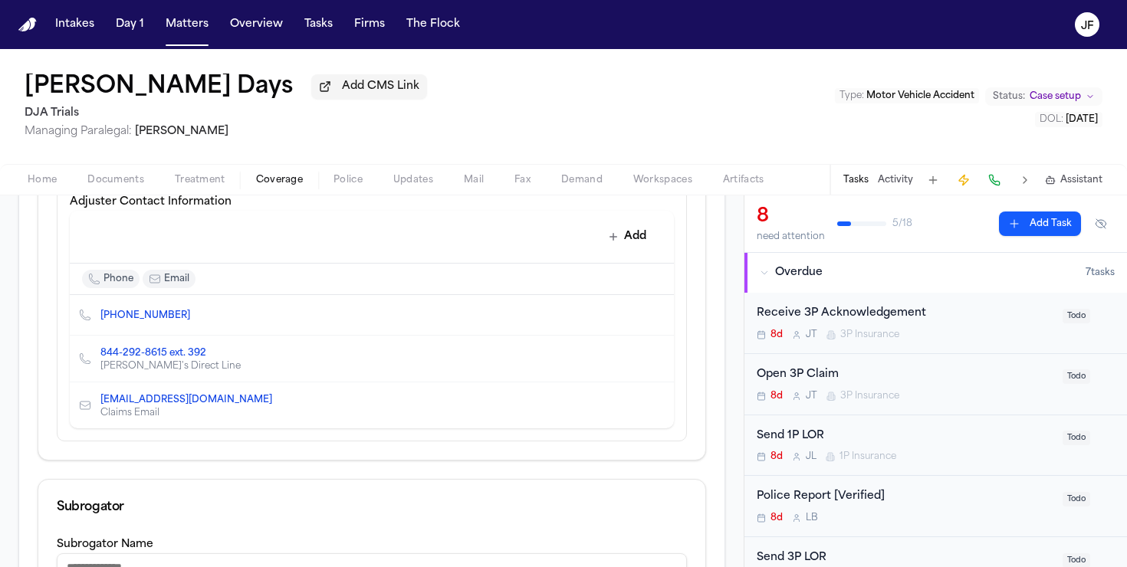
scroll to position [667, 0]
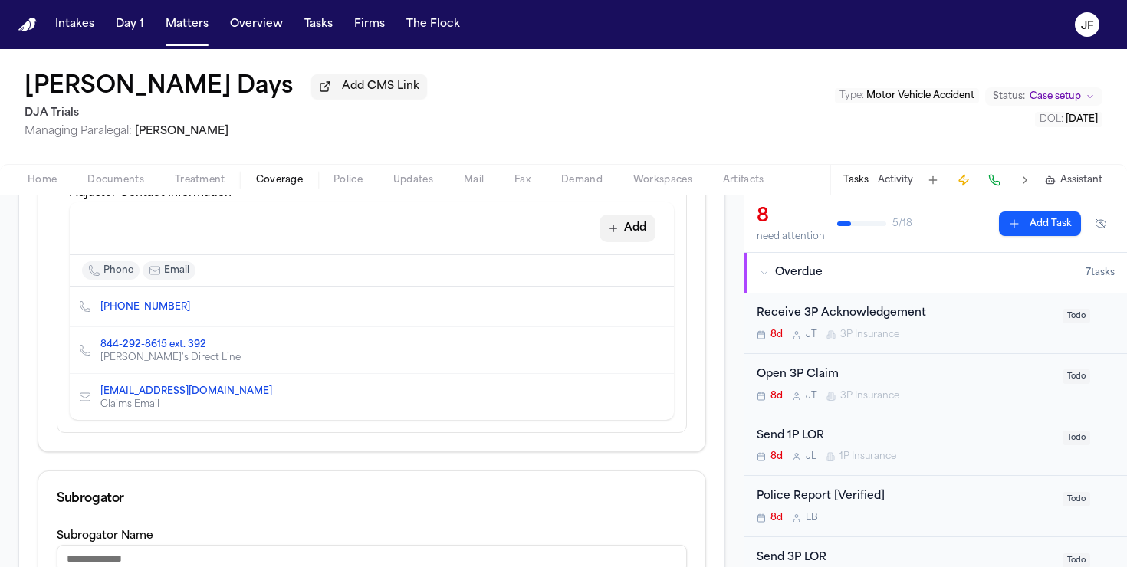
click at [620, 238] on button "Add" at bounding box center [628, 229] width 56 height 28
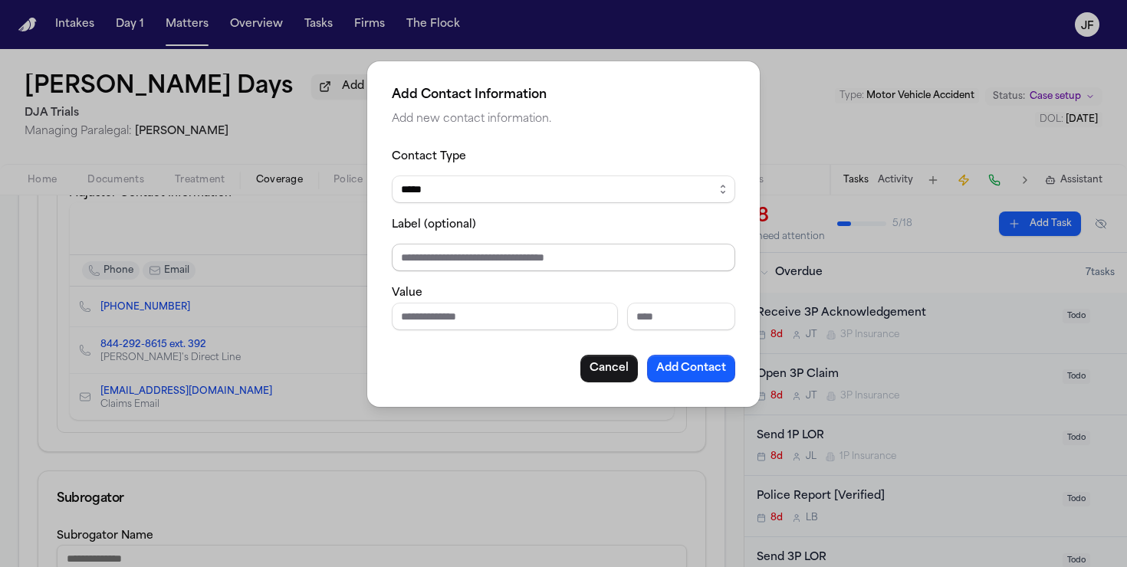
click at [520, 265] on input "Label (optional)" at bounding box center [564, 258] width 344 height 28
click at [533, 206] on fieldset "**********" at bounding box center [564, 238] width 344 height 183
click at [533, 189] on select "***** ***** ******* *** *****" at bounding box center [564, 190] width 344 height 28
click at [392, 176] on select "***** ***** ******* *** *****" at bounding box center [564, 190] width 344 height 28
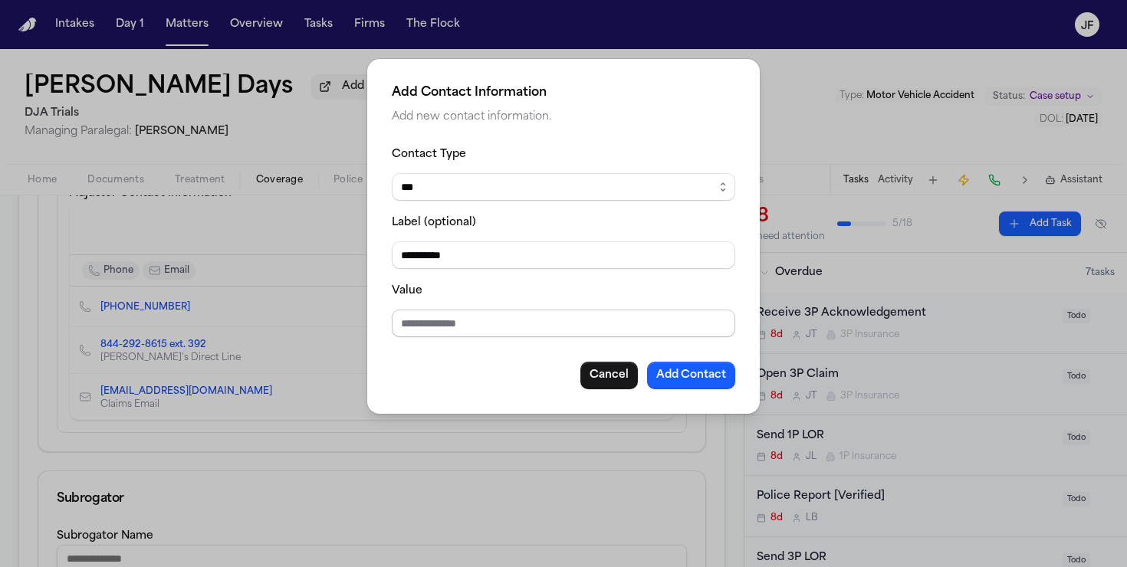
click at [526, 333] on input "Value" at bounding box center [564, 324] width 344 height 28
paste input "**********"
click at [688, 378] on button "Add Contact" at bounding box center [691, 376] width 88 height 28
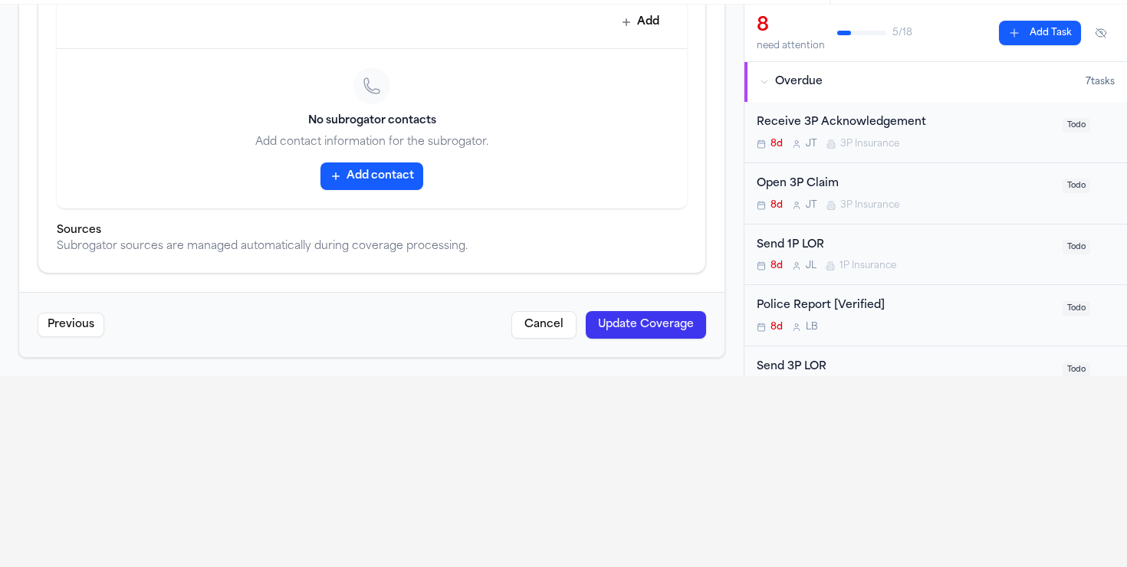
scroll to position [281, 0]
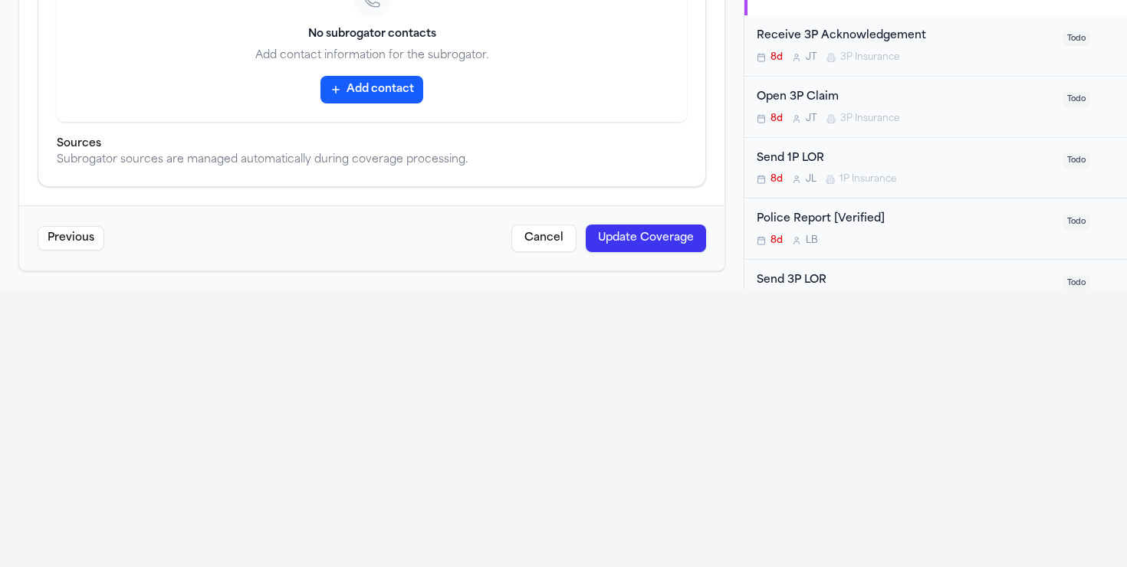
click at [639, 241] on button "Update Coverage" at bounding box center [646, 239] width 120 height 28
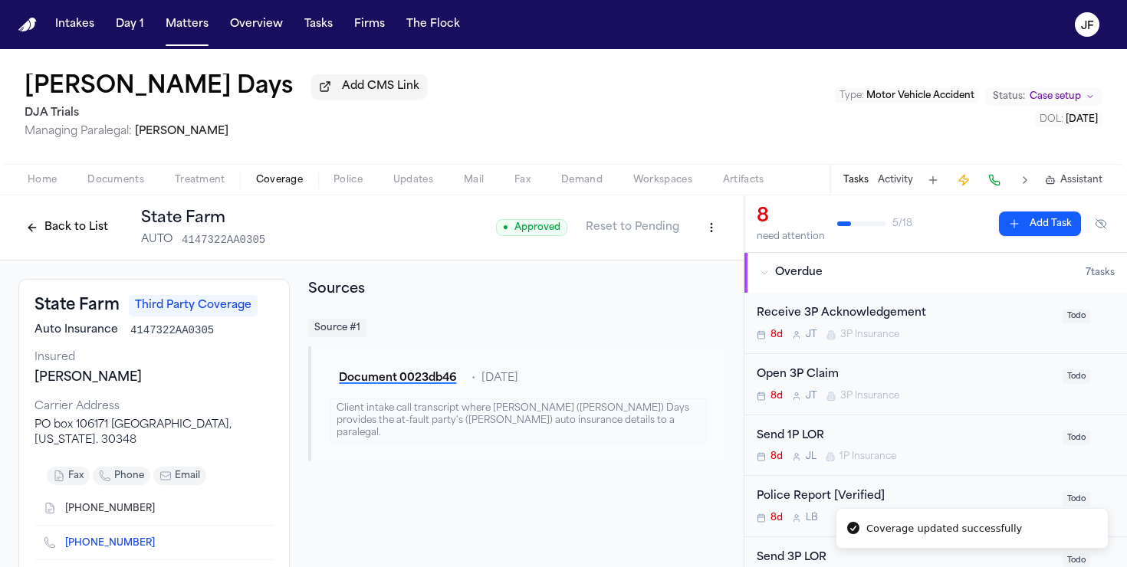
click at [55, 221] on button "Back to List" at bounding box center [66, 227] width 97 height 25
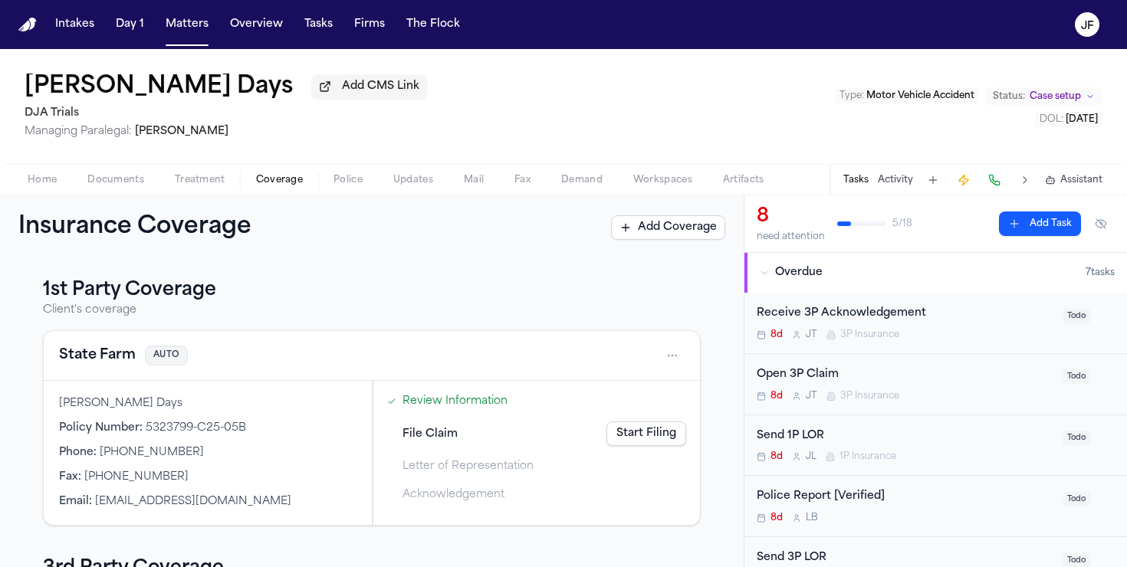
click at [64, 173] on button "Home" at bounding box center [42, 180] width 60 height 18
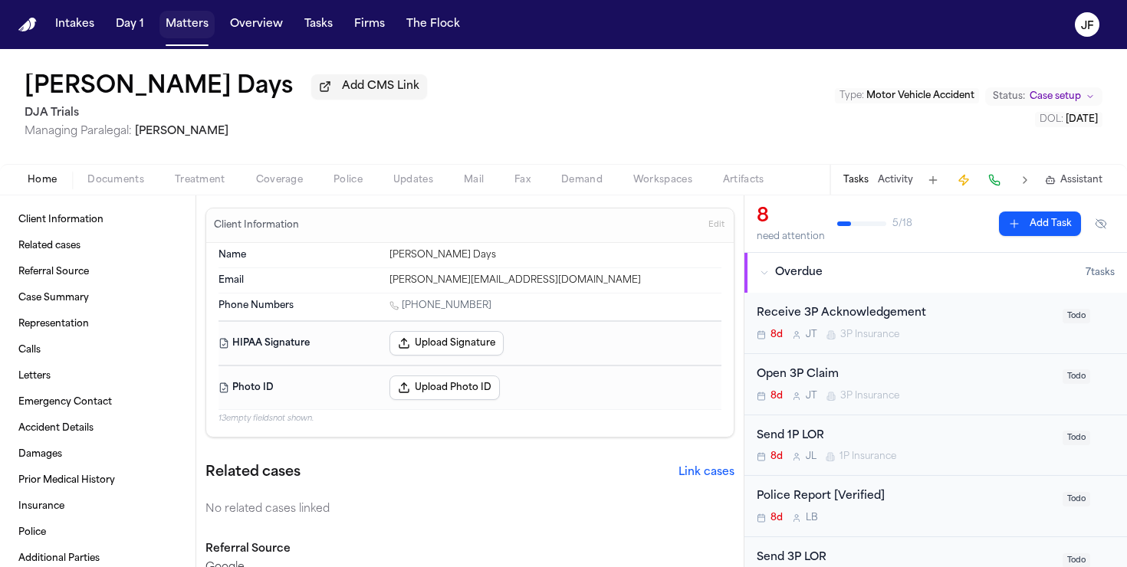
click at [189, 34] on button "Matters" at bounding box center [186, 25] width 55 height 28
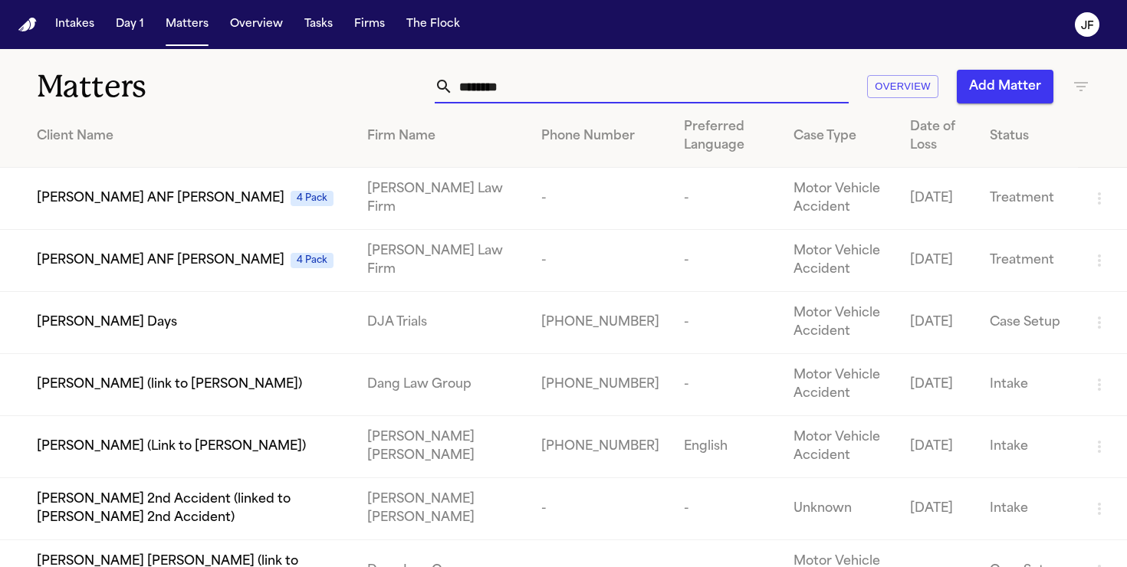
drag, startPoint x: 535, startPoint y: 97, endPoint x: 385, endPoint y: 90, distance: 150.4
click at [386, 93] on div "******** Overview Add Matter" at bounding box center [709, 87] width 761 height 34
paste input "********"
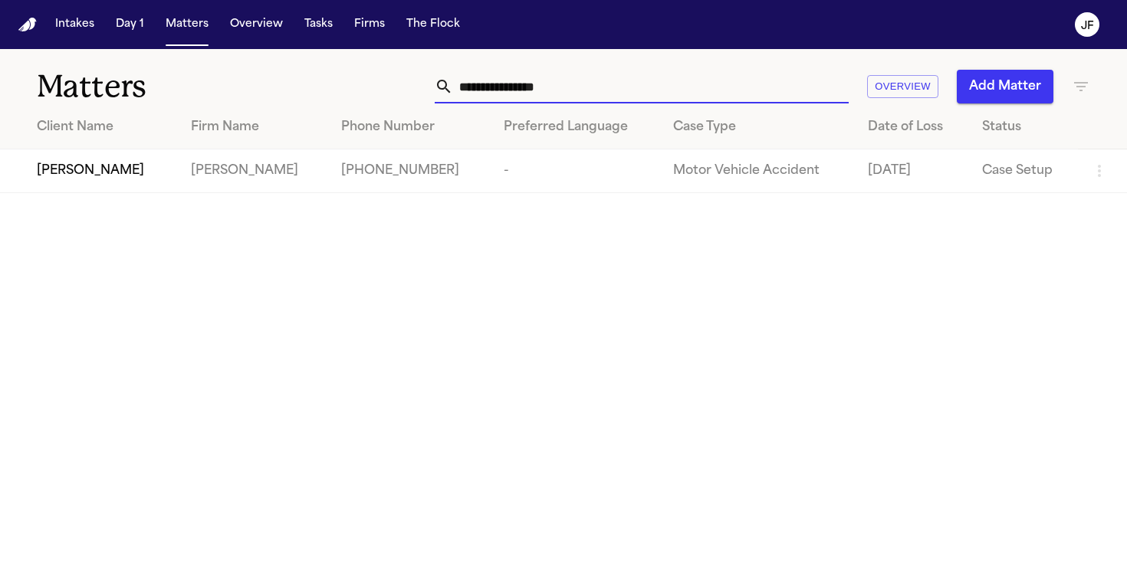
click at [122, 173] on span "Ghazi Alharayzeh" at bounding box center [90, 171] width 107 height 18
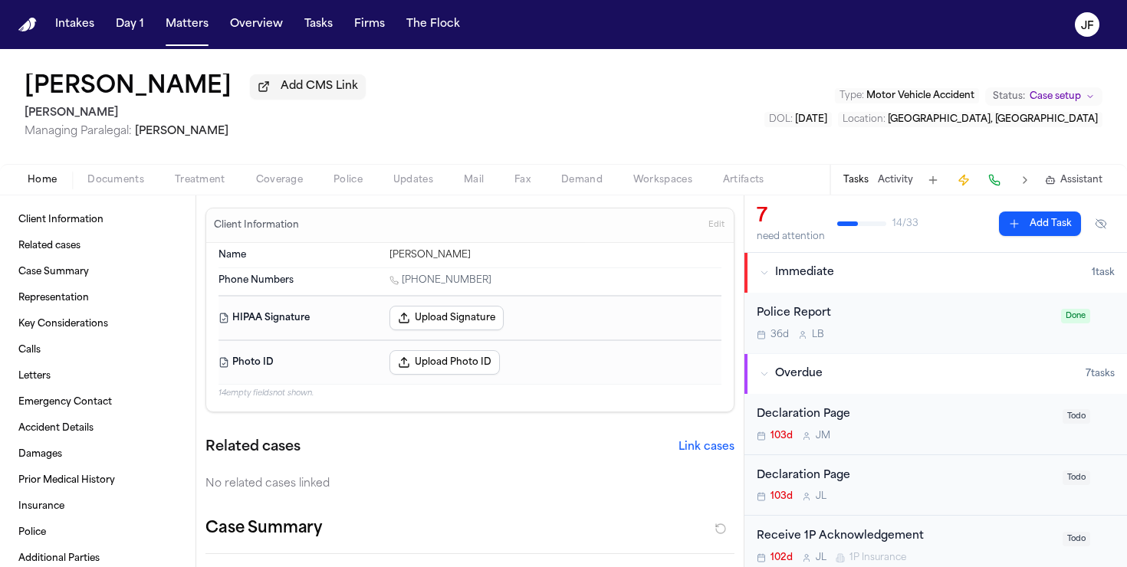
click at [127, 182] on span "Documents" at bounding box center [115, 180] width 57 height 12
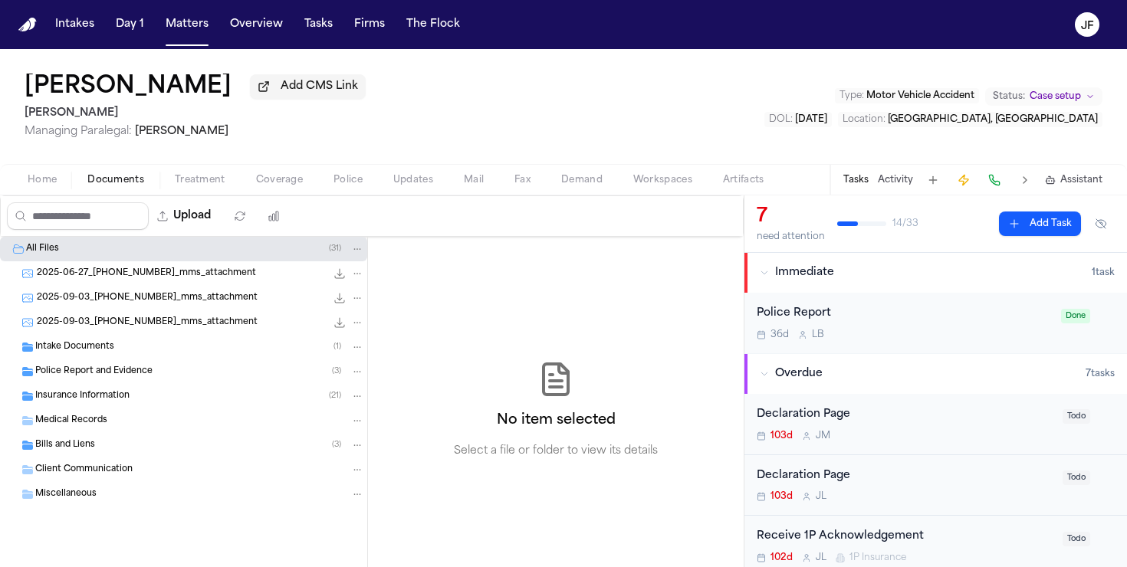
click at [134, 399] on div "Insurance Information ( 21 )" at bounding box center [199, 397] width 329 height 14
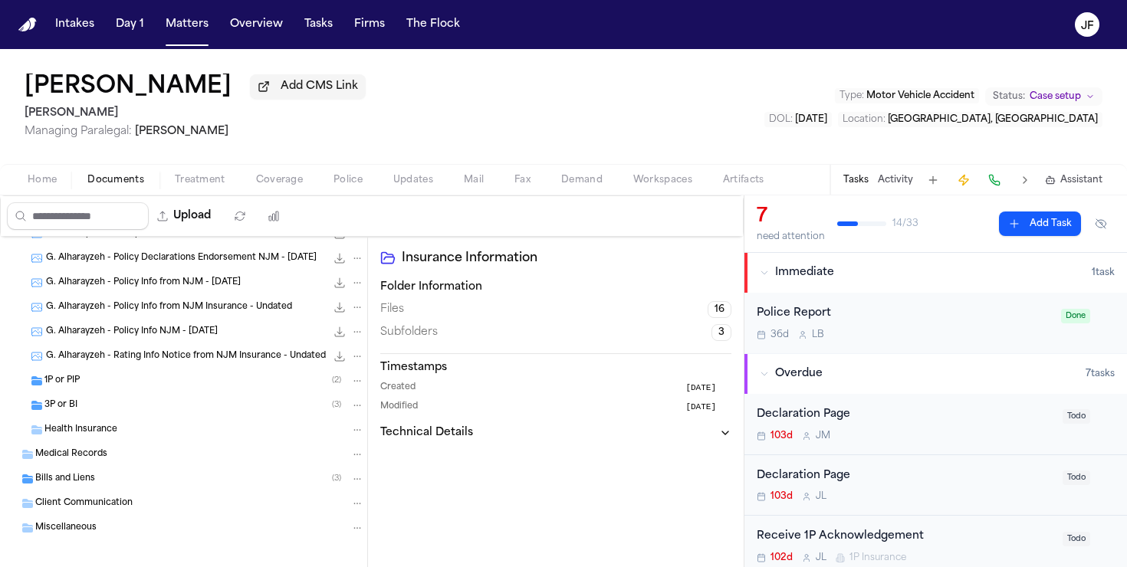
scroll to position [444, 0]
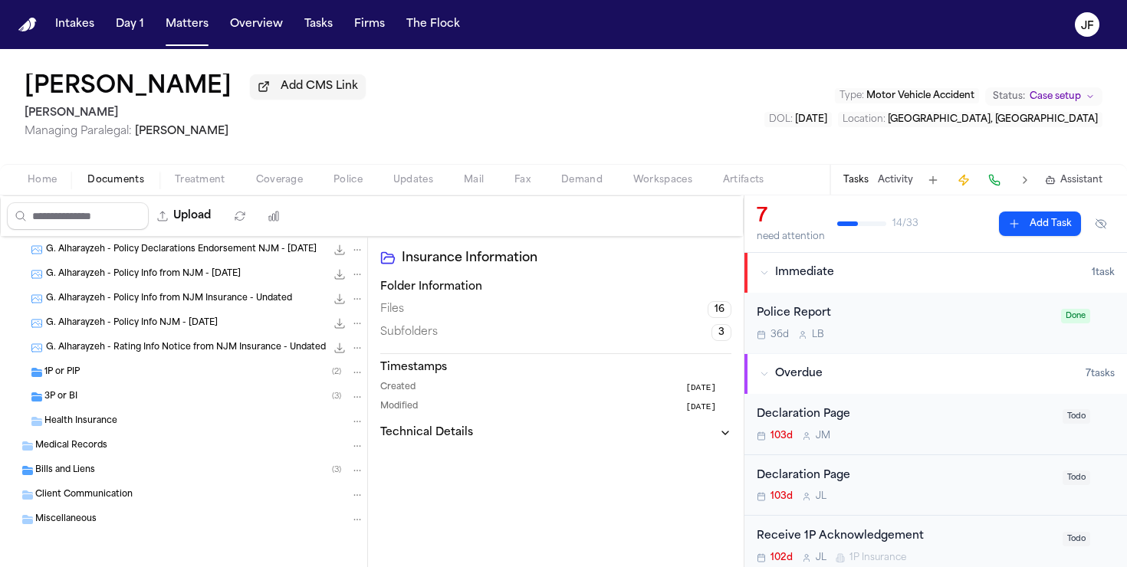
click at [146, 400] on div "3P or BI ( 3 )" at bounding box center [204, 397] width 320 height 14
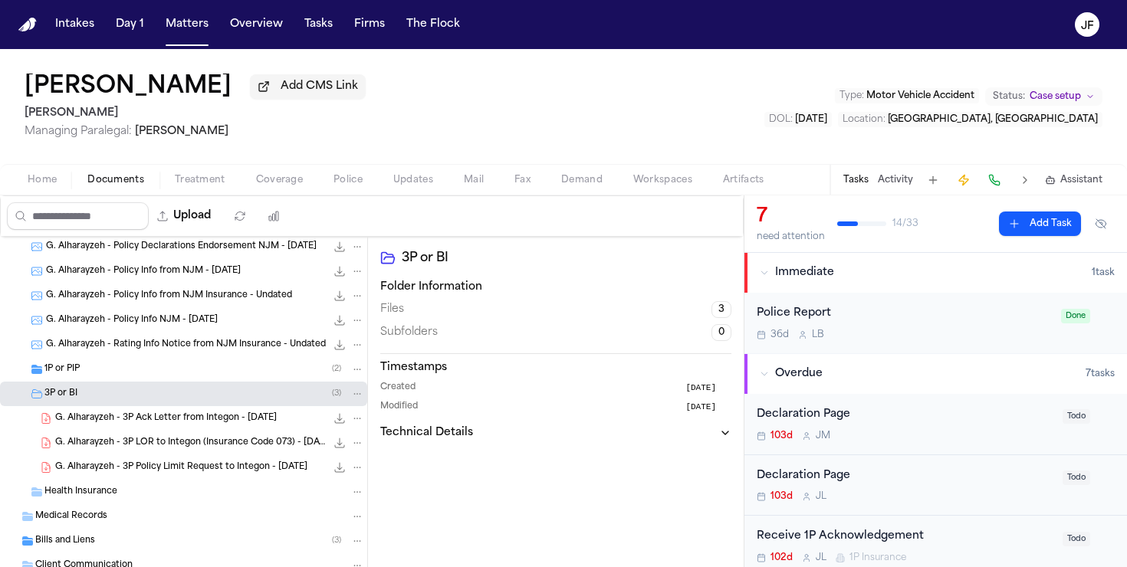
click at [150, 370] on div "1P or PIP ( 2 )" at bounding box center [204, 370] width 320 height 14
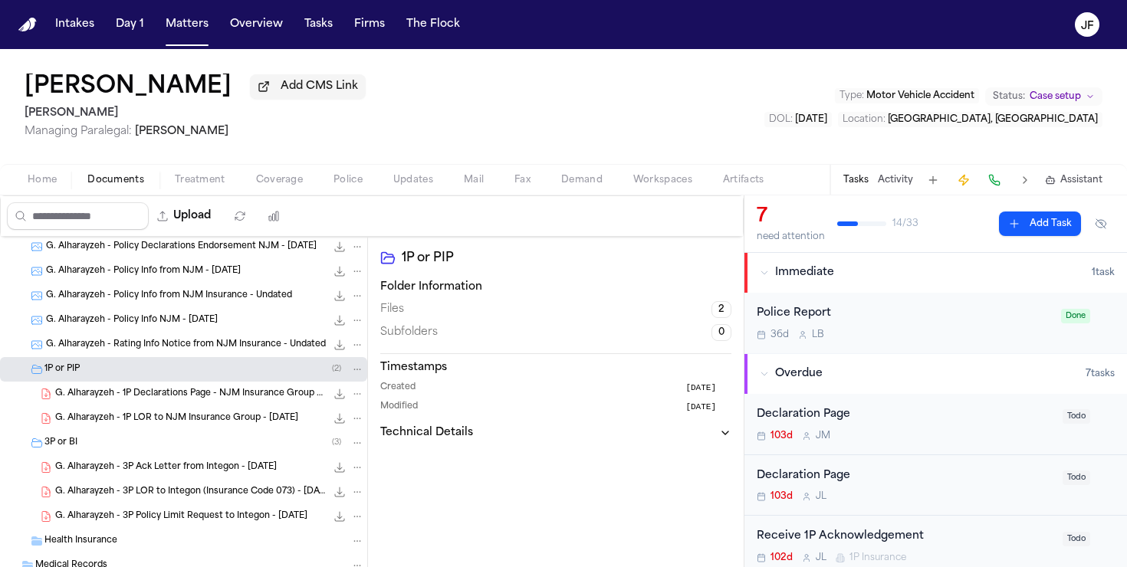
click at [160, 406] on div "G. Alharayzeh - 1P Declarations Page - NJM Insurance Group - 7.21.25 35.9 KB • …" at bounding box center [183, 394] width 367 height 25
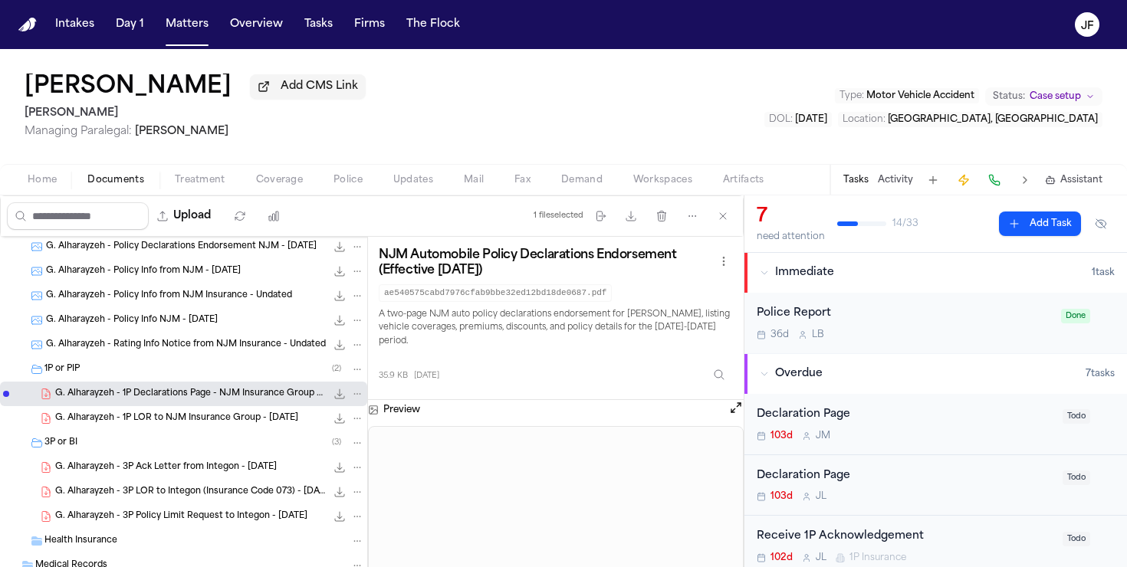
click at [199, 426] on span "G. Alharayzeh - 1P LOR to NJM Insurance Group - 7.1.25" at bounding box center [176, 419] width 243 height 13
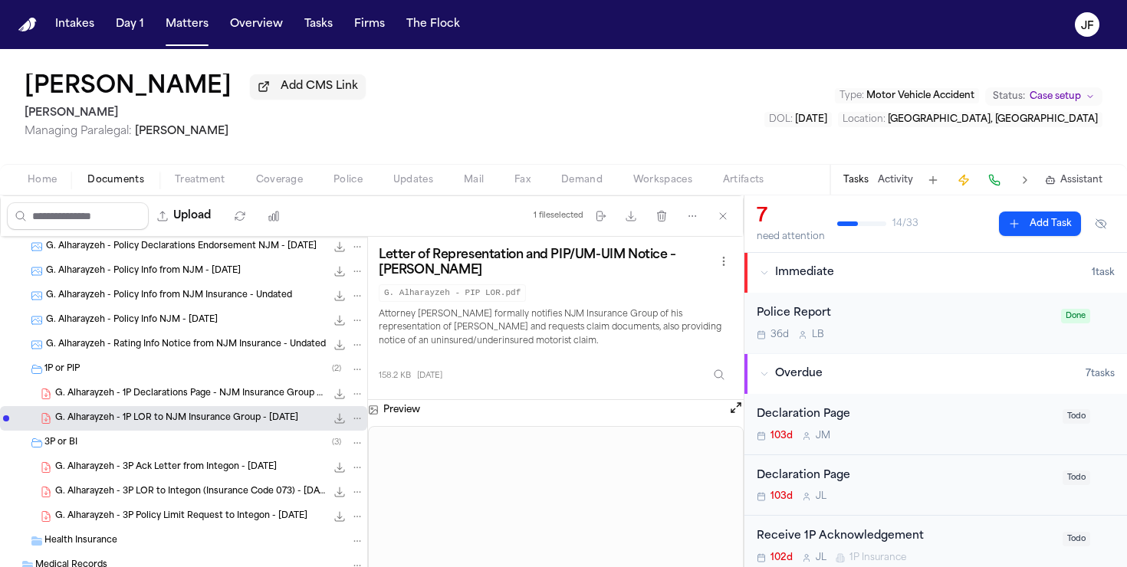
click at [215, 399] on span "G. Alharayzeh - 1P Declarations Page - NJM Insurance Group - 7.21.25" at bounding box center [190, 394] width 271 height 13
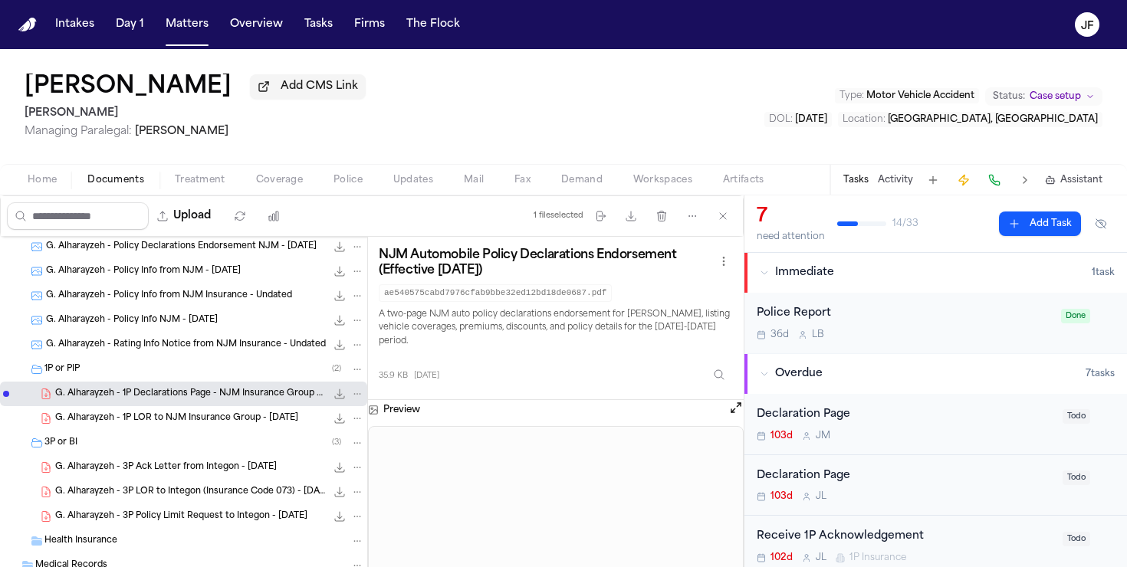
click at [195, 223] on button "Upload" at bounding box center [184, 216] width 71 height 28
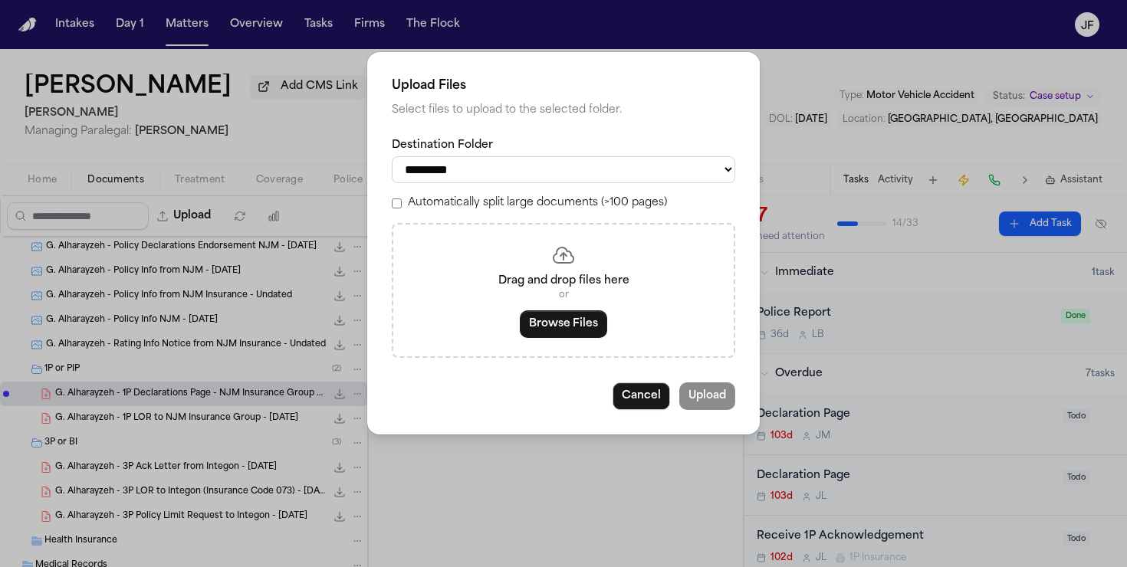
click at [502, 183] on select "**********" at bounding box center [564, 169] width 344 height 27
click at [392, 156] on select "**********" at bounding box center [564, 169] width 344 height 27
click at [528, 324] on button "Browse Files" at bounding box center [563, 325] width 87 height 28
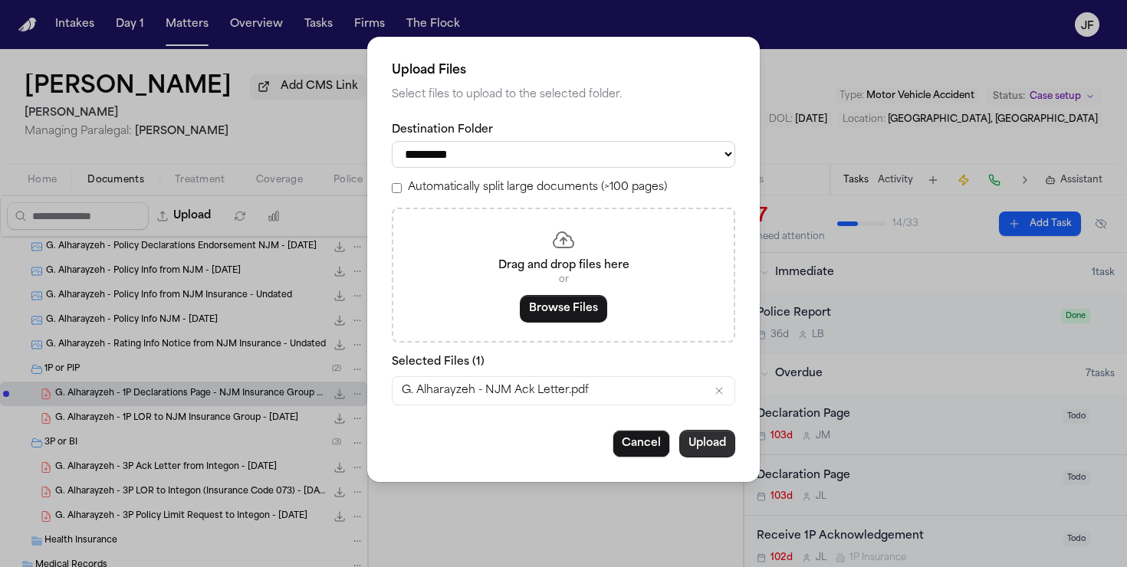
click at [724, 442] on button "Upload" at bounding box center [707, 444] width 56 height 28
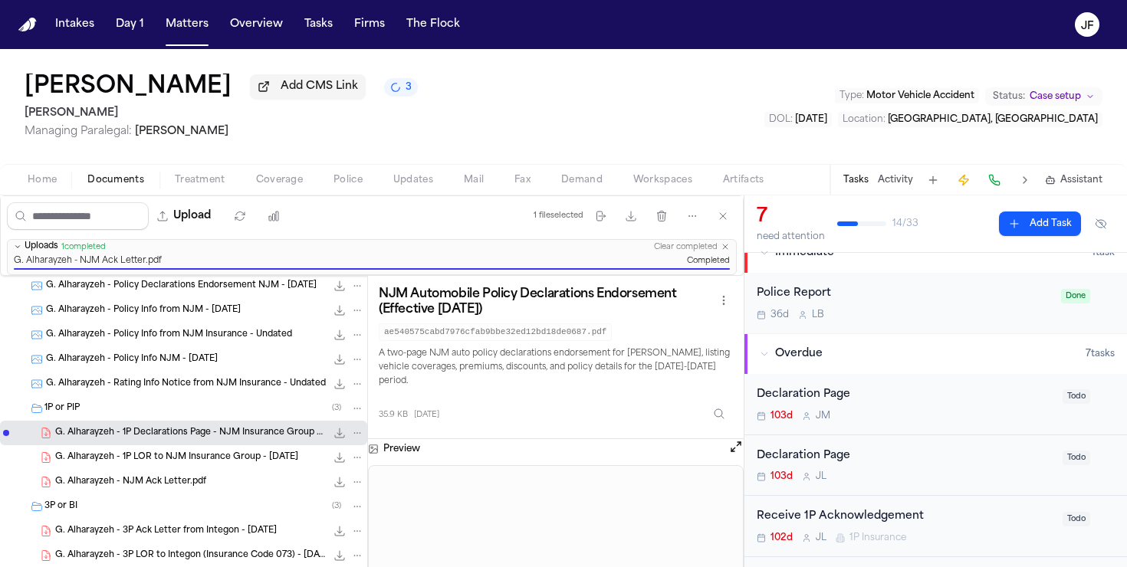
scroll to position [28, 0]
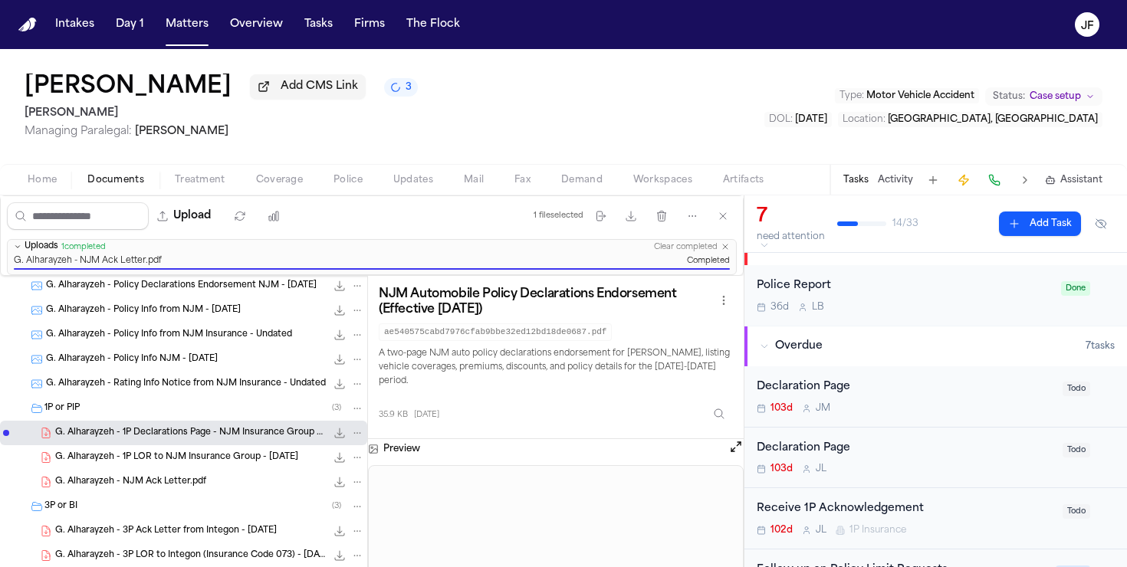
click at [827, 386] on div "Declaration Page" at bounding box center [905, 388] width 297 height 18
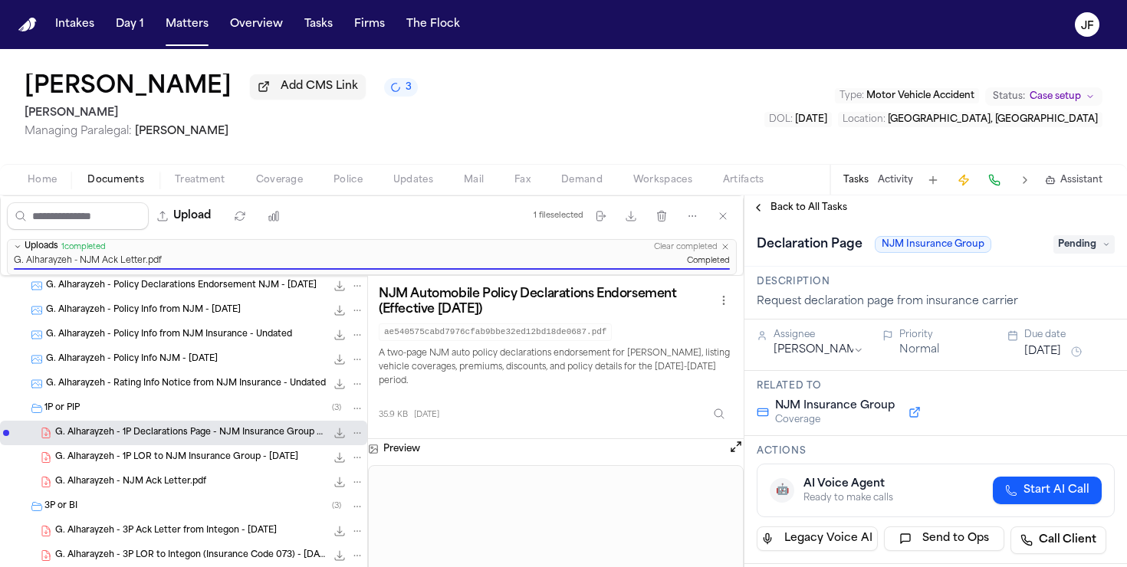
click at [1080, 251] on span "Pending" at bounding box center [1084, 244] width 61 height 18
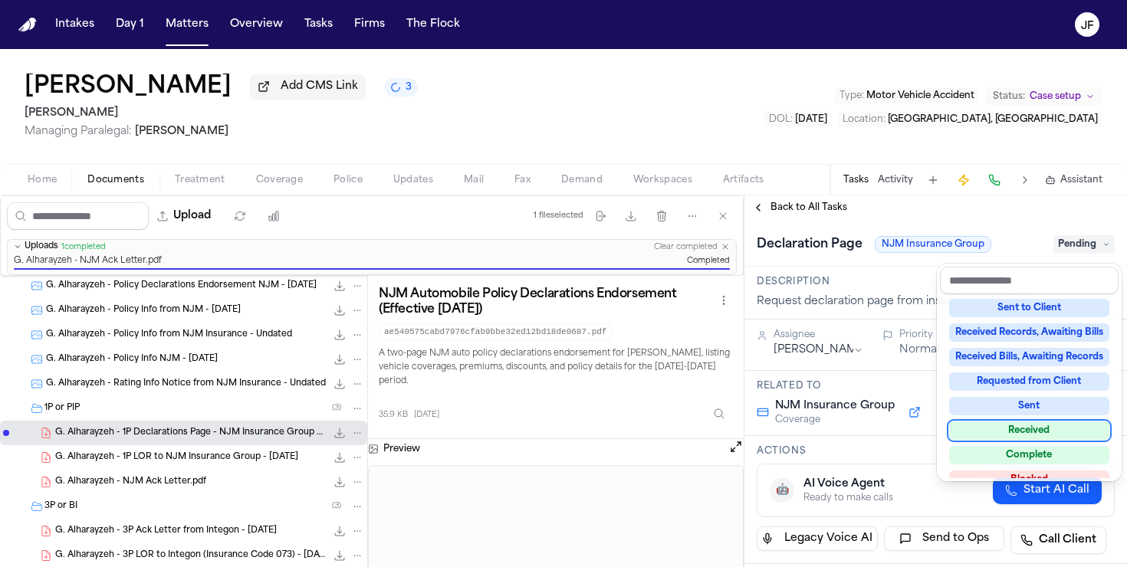
click at [1017, 432] on div "Received" at bounding box center [1029, 431] width 160 height 18
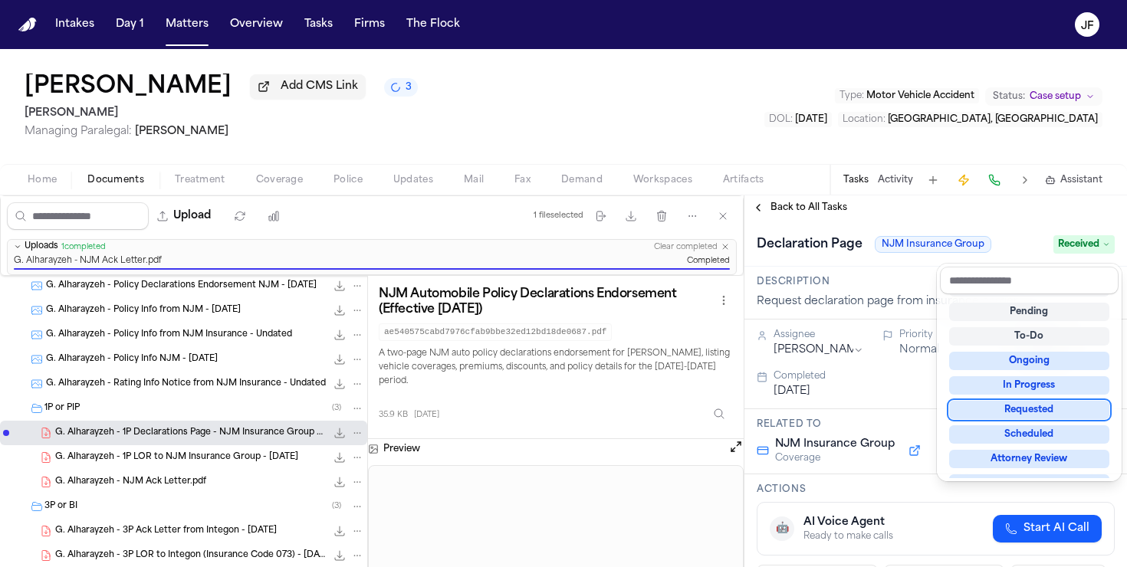
click at [788, 222] on div "**********" at bounding box center [936, 382] width 383 height 372
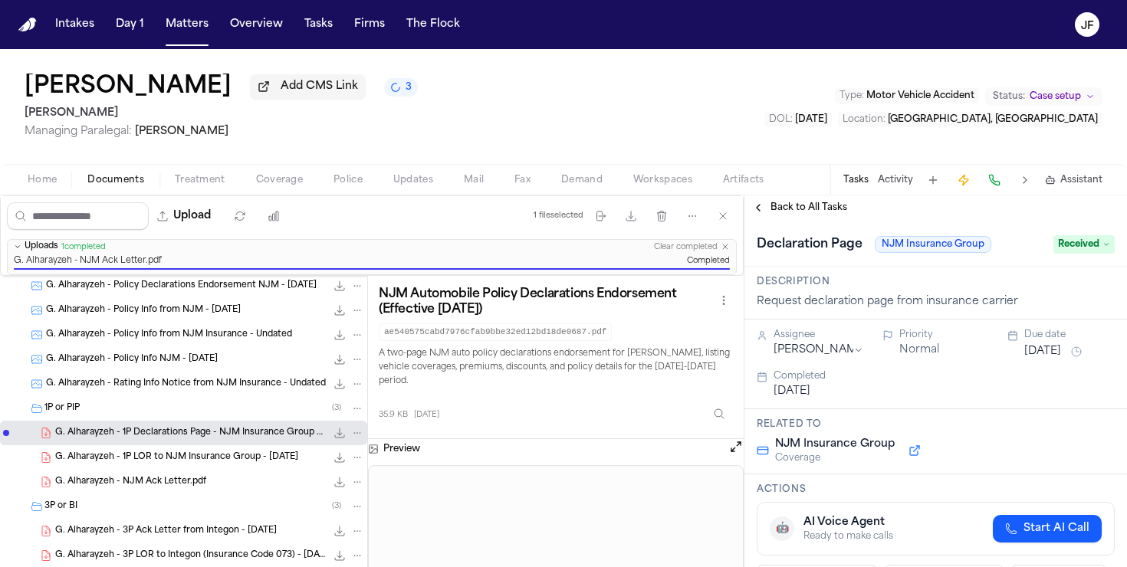
click at [793, 214] on span "Back to All Tasks" at bounding box center [809, 208] width 77 height 12
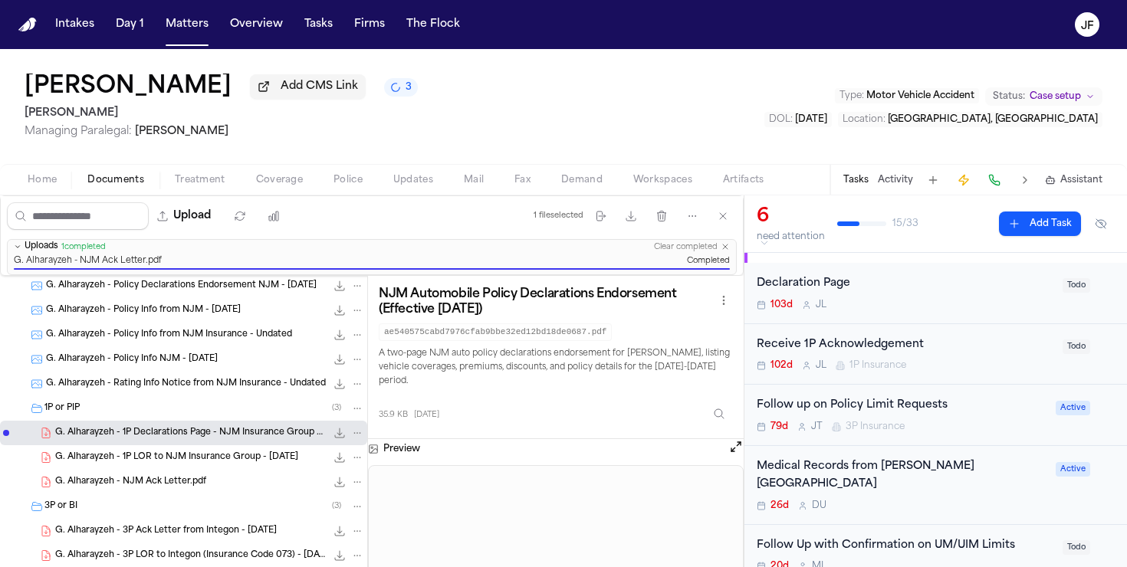
scroll to position [132, 0]
click at [819, 289] on div "Declaration Page" at bounding box center [905, 284] width 297 height 18
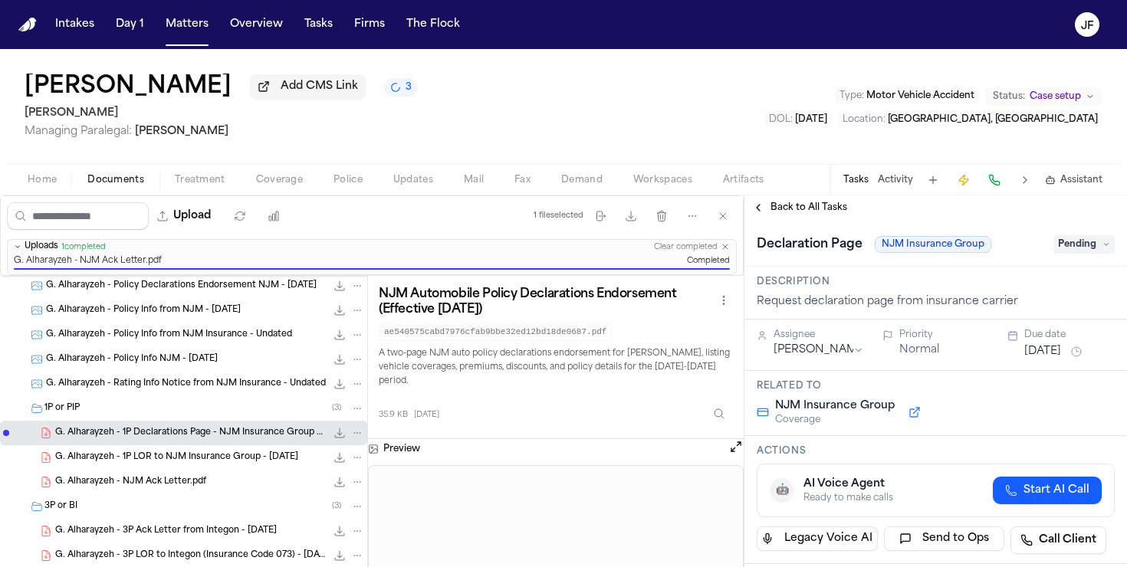
click at [1083, 246] on span "Pending" at bounding box center [1084, 244] width 61 height 18
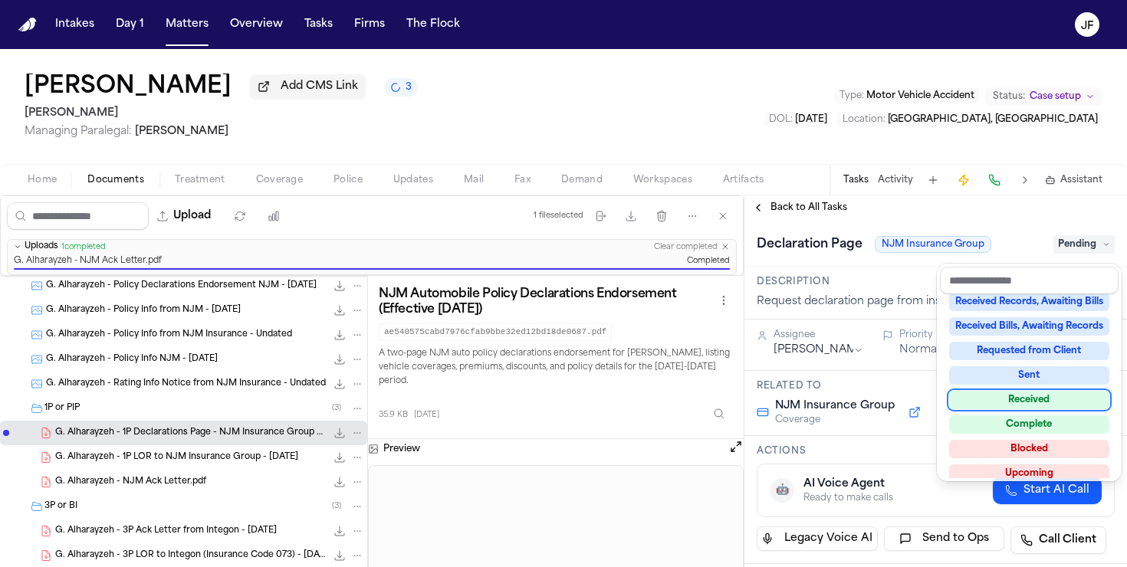
click at [1024, 401] on div "Received" at bounding box center [1029, 400] width 160 height 18
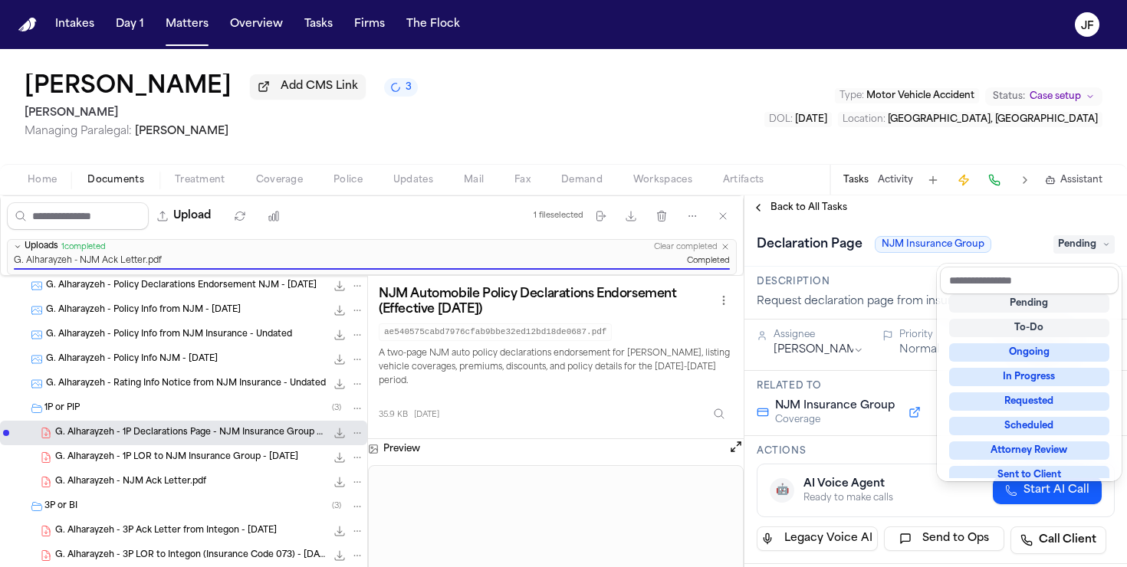
scroll to position [25, 0]
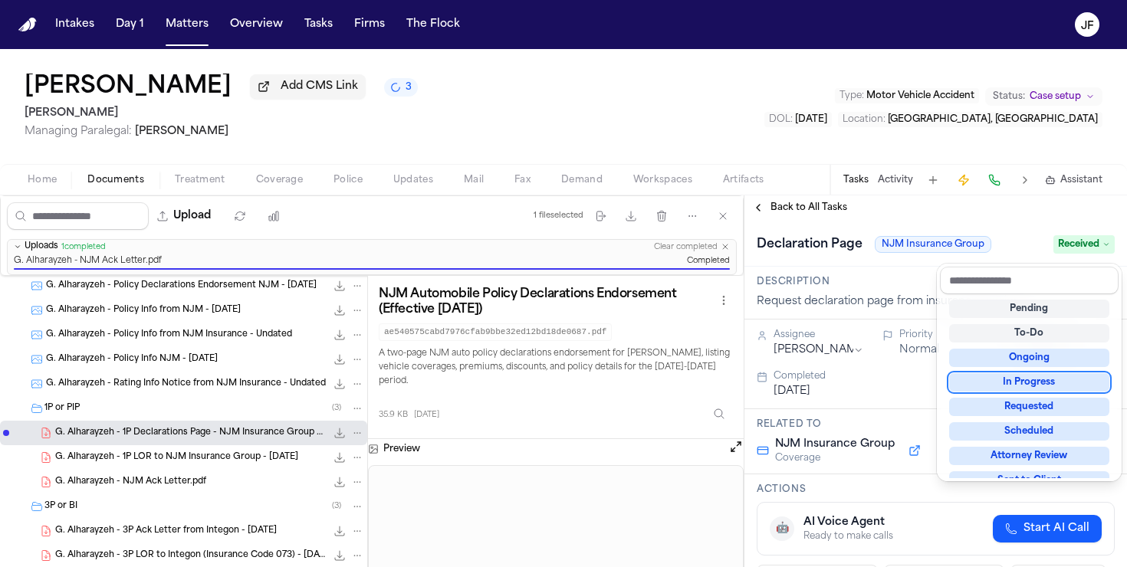
click at [797, 224] on div "Declaration Page NJM Insurance Group Received" at bounding box center [936, 243] width 383 height 47
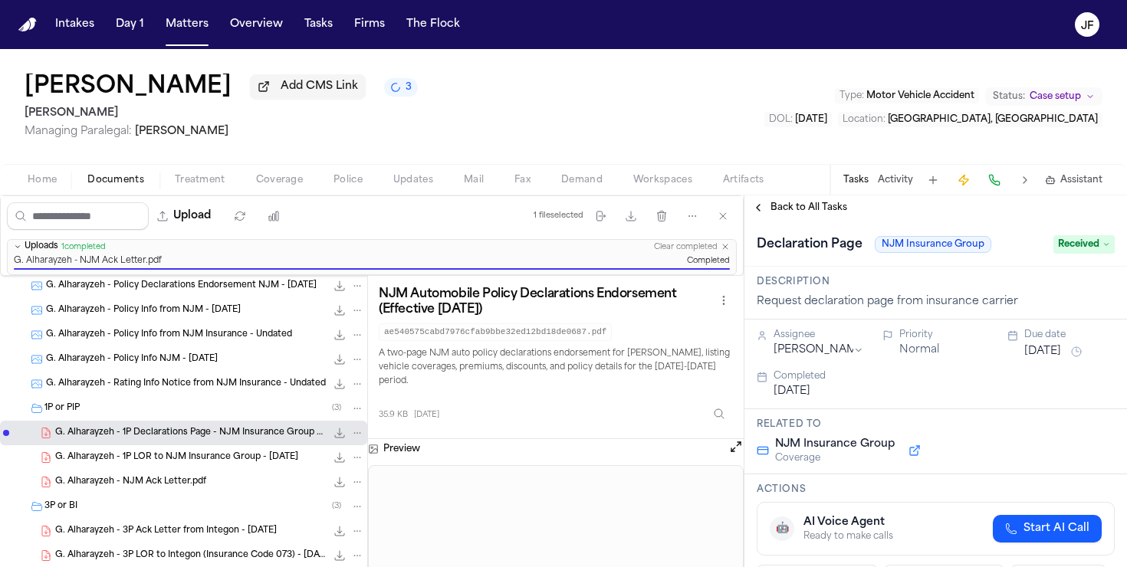
click at [804, 212] on span "Back to All Tasks" at bounding box center [809, 208] width 77 height 12
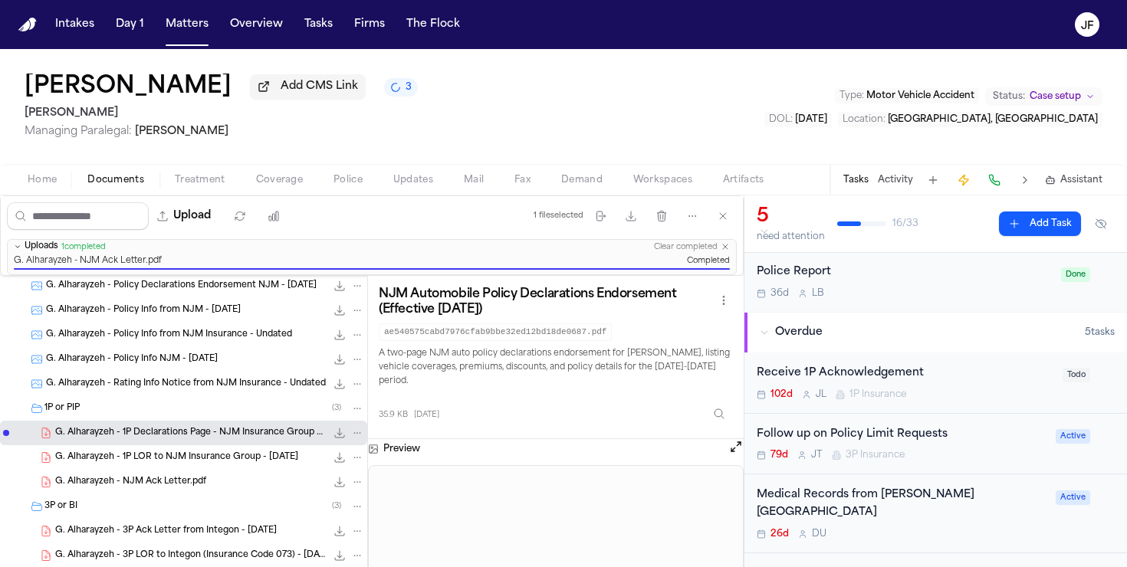
scroll to position [61, 0]
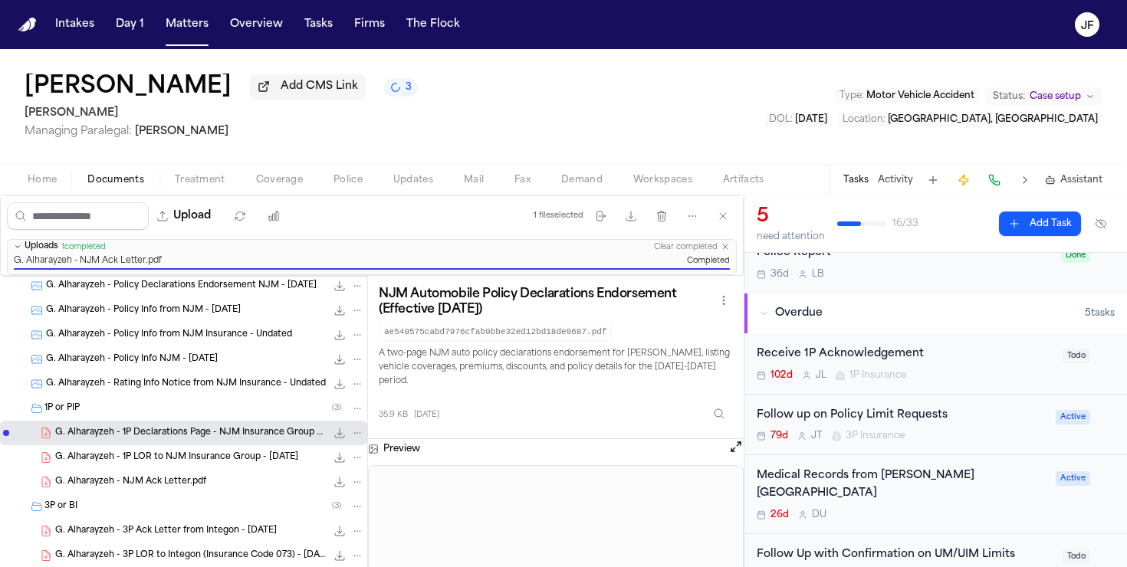
click at [854, 353] on div "Receive 1P Acknowledgement" at bounding box center [905, 355] width 297 height 18
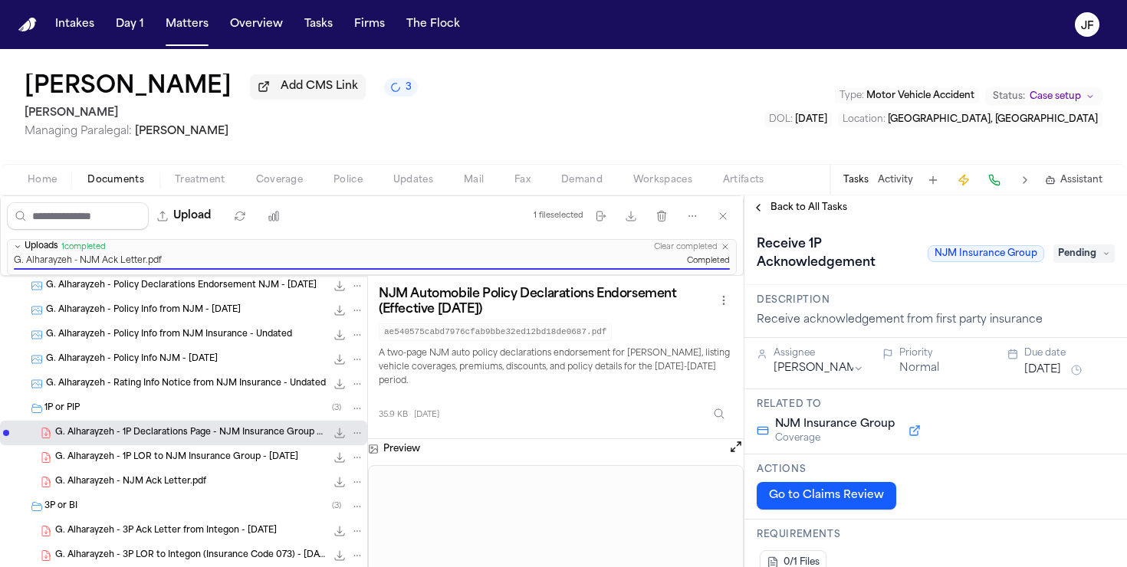
click at [1076, 259] on span "Pending" at bounding box center [1084, 254] width 61 height 18
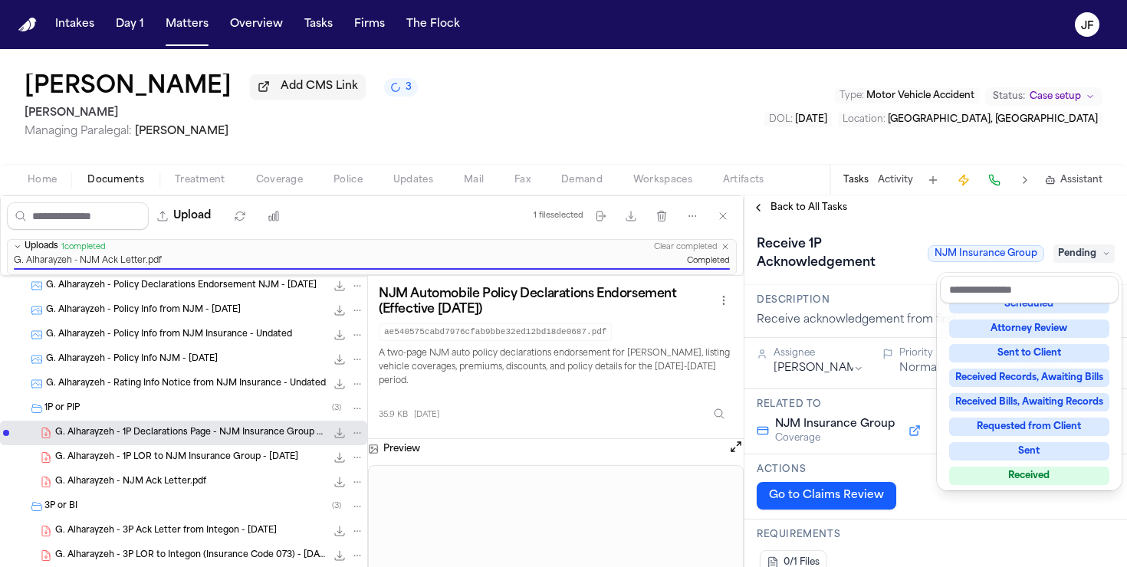
scroll to position [163, 0]
click at [1000, 471] on div "Received" at bounding box center [1029, 475] width 160 height 18
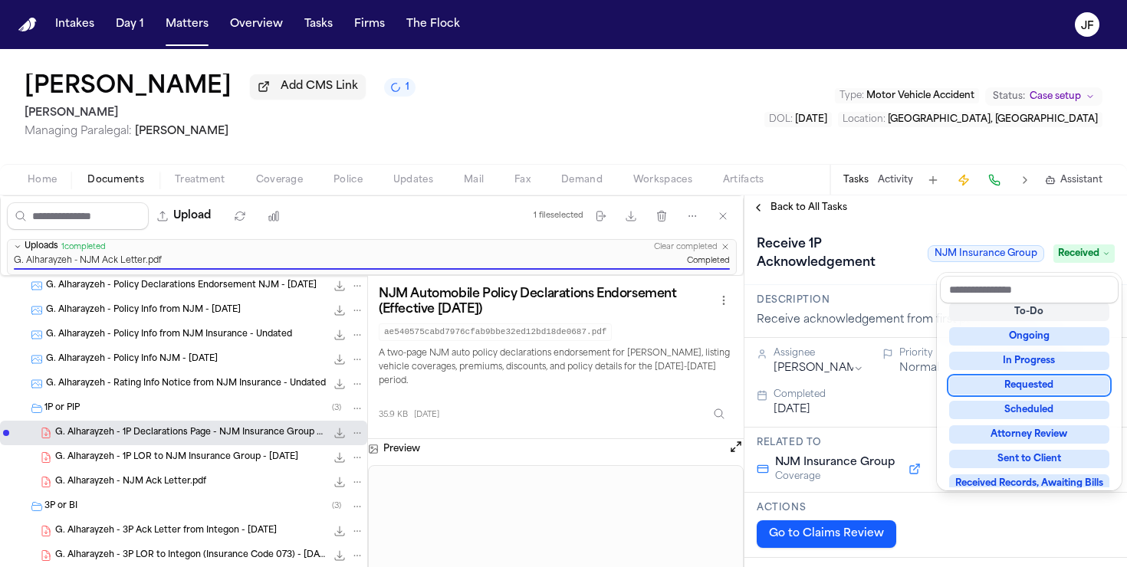
click at [903, 268] on div "Receive 1P Acknowledgement NJM Insurance Group Received" at bounding box center [936, 253] width 358 height 43
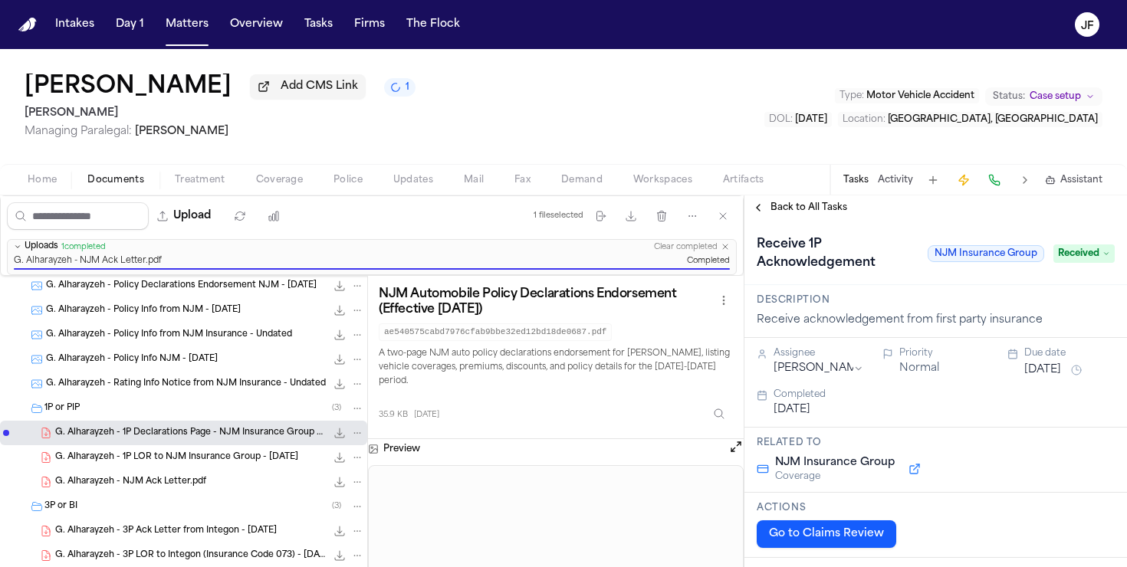
click at [793, 186] on div "Home Documents Treatment Coverage Police Updates Mail Fax Demand Workspaces Art…" at bounding box center [563, 179] width 1127 height 31
click at [793, 202] on div "Back to All Tasks" at bounding box center [936, 208] width 383 height 25
click at [793, 219] on div "Back to All Tasks" at bounding box center [936, 208] width 383 height 25
click at [793, 214] on span "Back to All Tasks" at bounding box center [809, 208] width 77 height 12
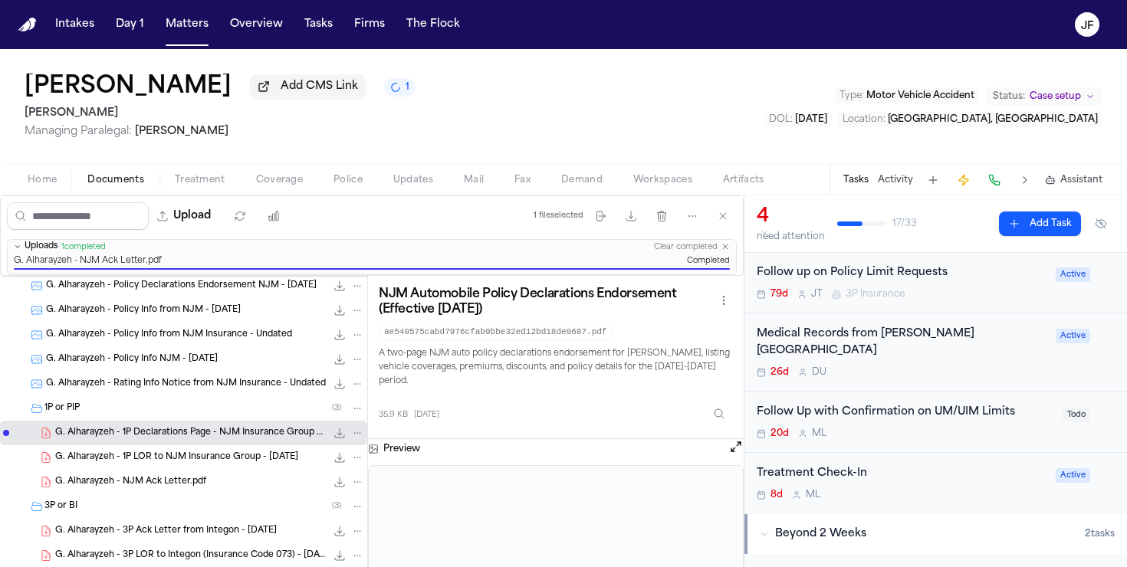
scroll to position [126, 0]
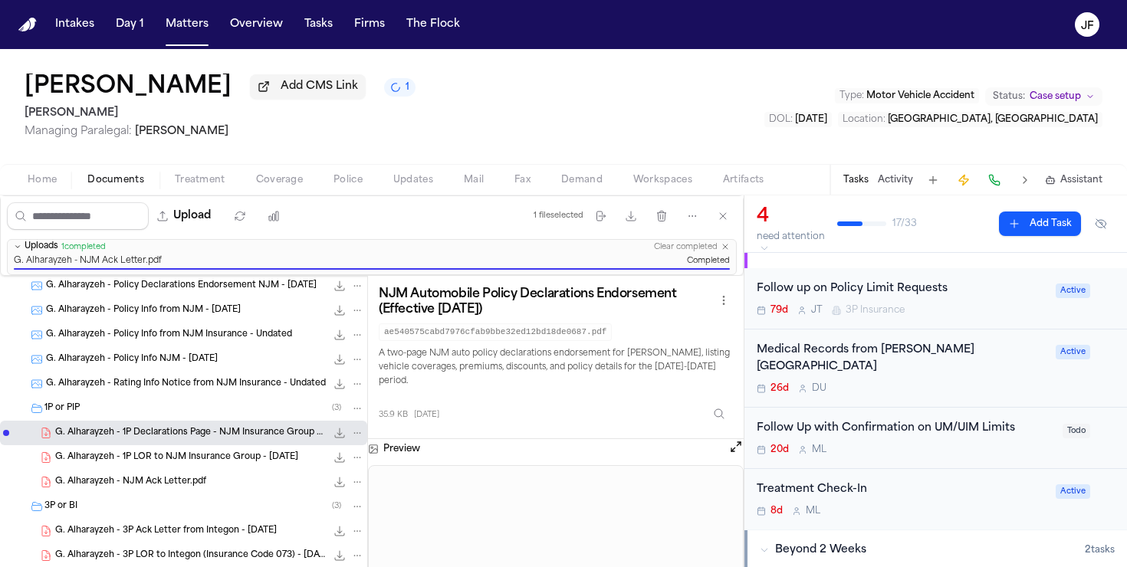
click at [212, 459] on span "G. Alharayzeh - 1P LOR to NJM Insurance Group - 7.1.25" at bounding box center [176, 458] width 243 height 13
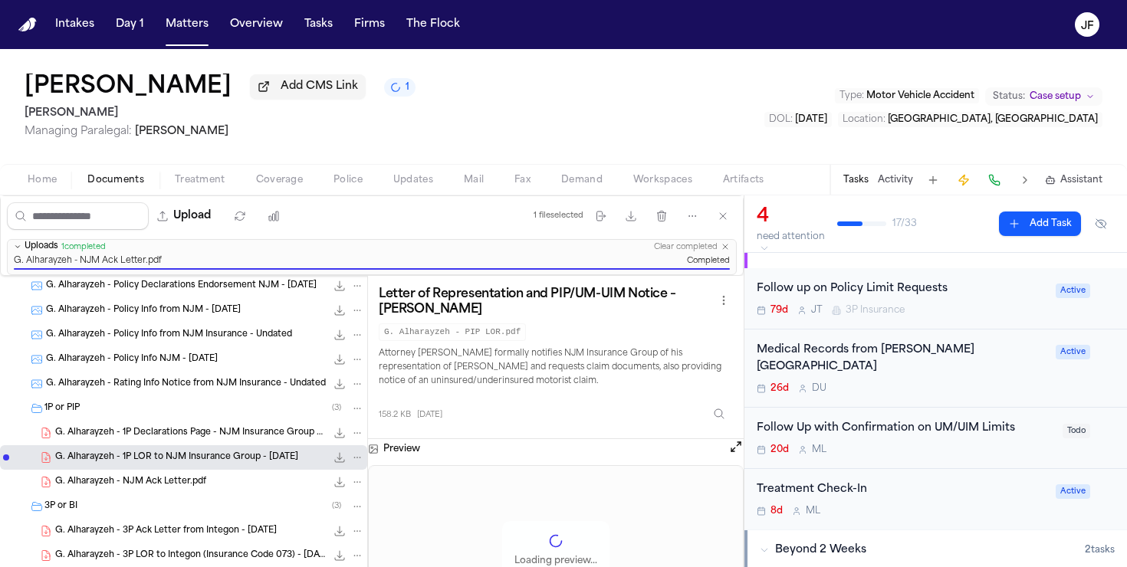
click at [227, 439] on span "G. Alharayzeh - 1P Declarations Page - NJM Insurance Group - 7.21.25" at bounding box center [190, 433] width 271 height 13
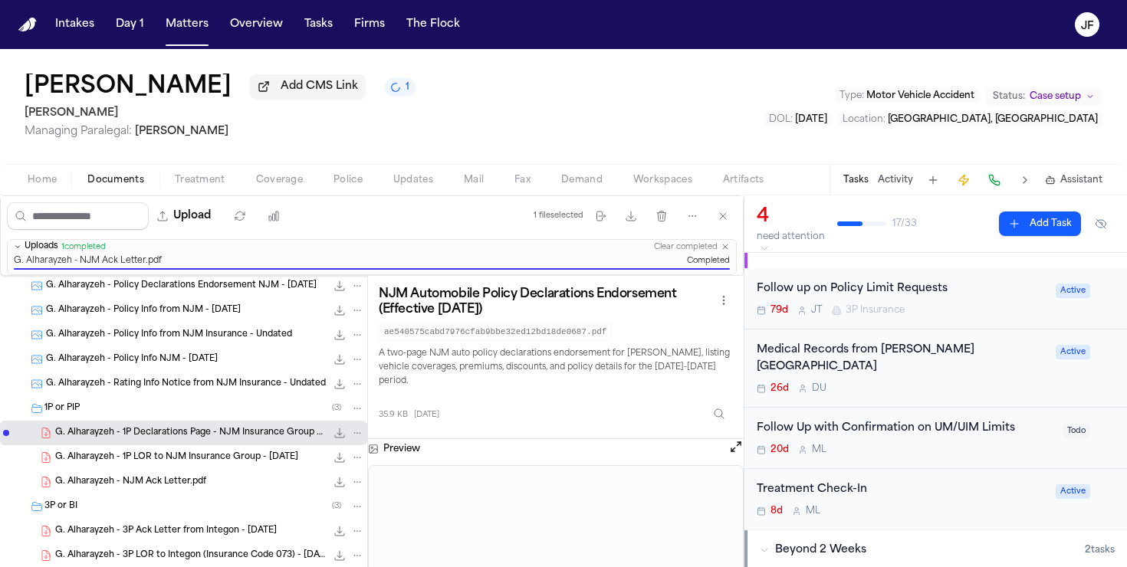
click at [337, 439] on icon "File: G. Alharayzeh - 1P Declarations Page - NJM Insurance Group - 7.21.25" at bounding box center [340, 433] width 12 height 12
click at [945, 435] on div "Follow Up with Confirmation on UM/UIM Limits" at bounding box center [905, 429] width 297 height 18
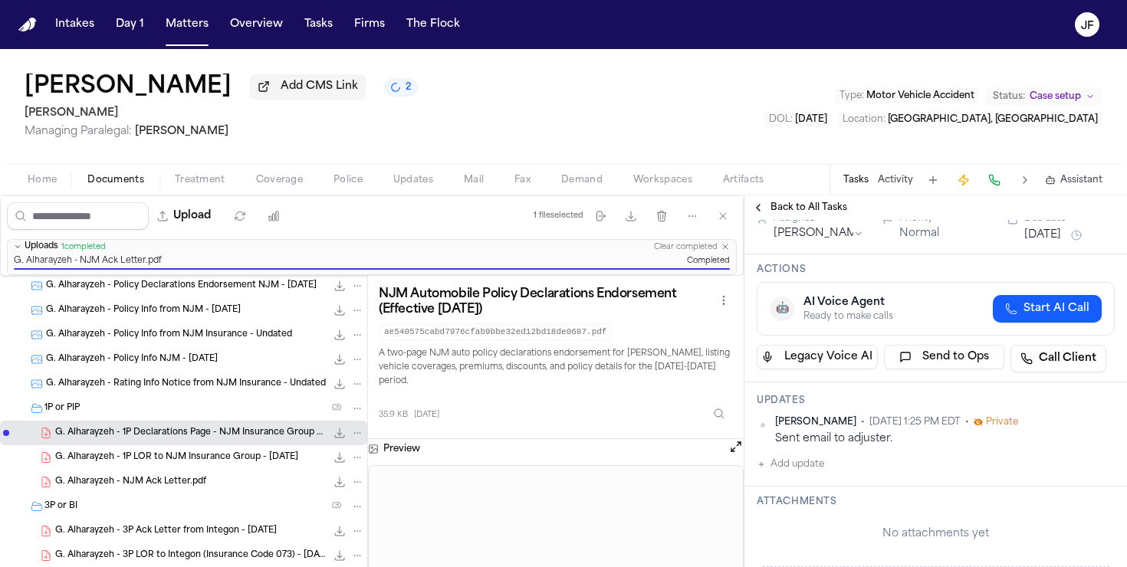
scroll to position [84, 0]
click at [0, 0] on span "35.9 KB • PDF" at bounding box center [0, 0] width 0 height 0
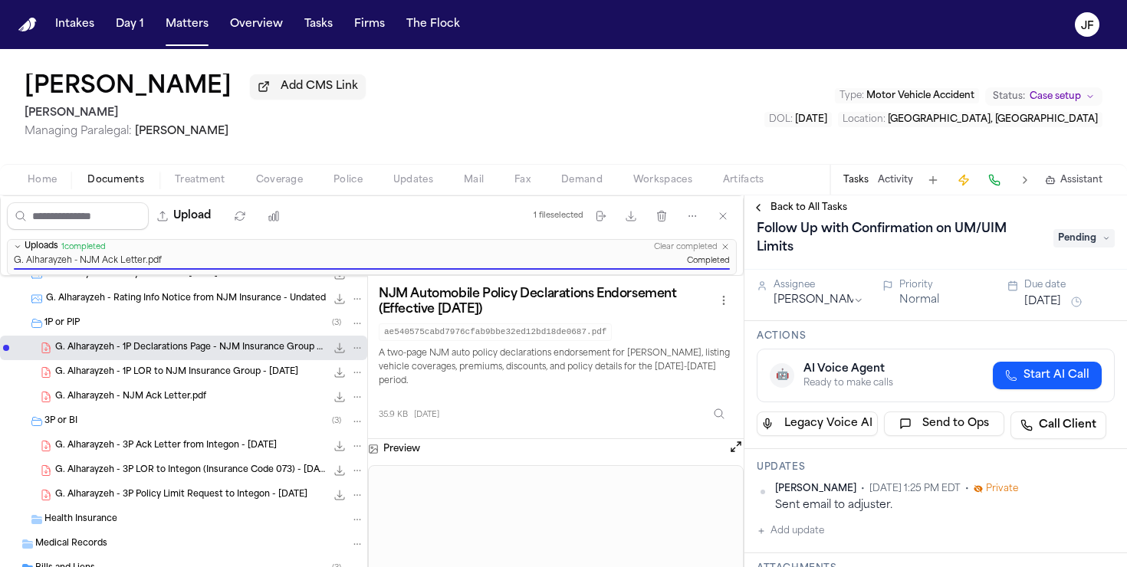
scroll to position [0, 0]
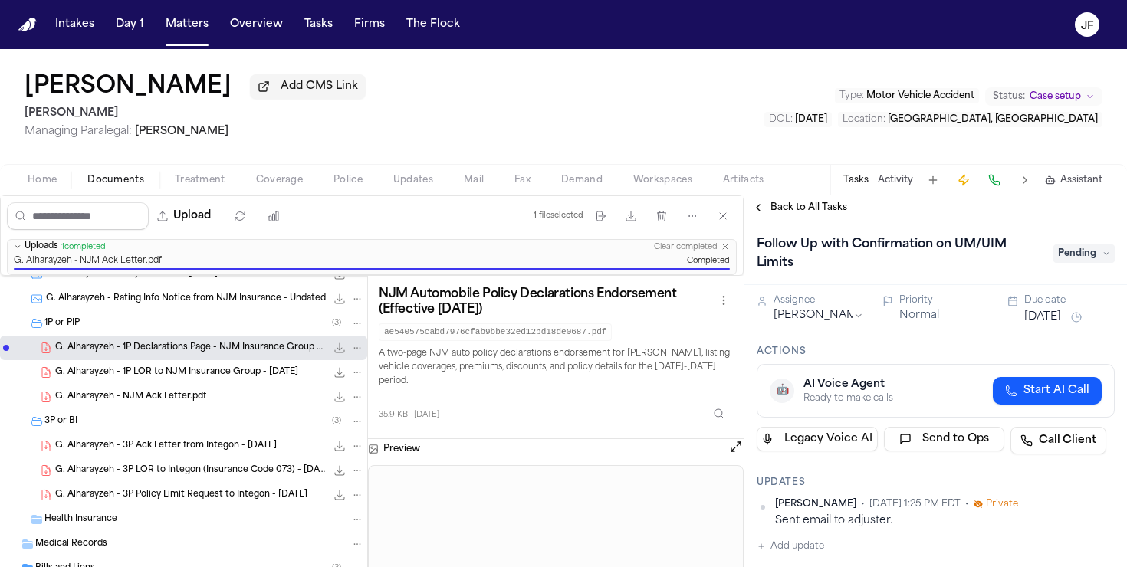
click at [799, 214] on span "Back to All Tasks" at bounding box center [809, 208] width 77 height 12
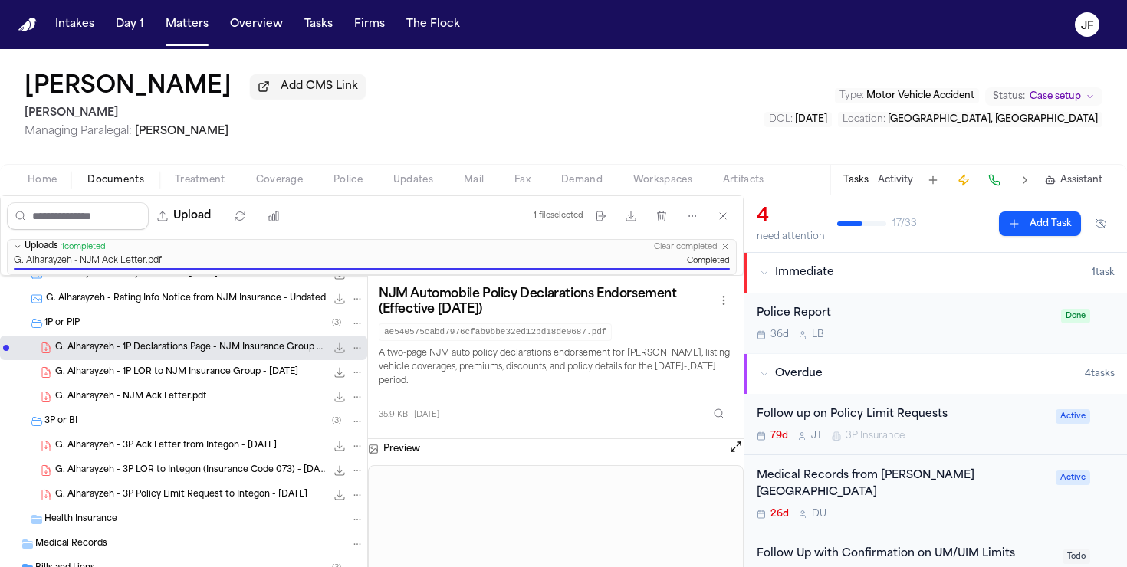
click at [514, 156] on div "Ghazi Alharayzeh Add CMS Link Mohamed K Ahmed Managing Paralegal: Jacqueline Ma…" at bounding box center [563, 106] width 1127 height 115
click at [58, 195] on div "Home Documents Treatment Coverage Police Updates Mail Fax Demand Workspaces Art…" at bounding box center [563, 179] width 1127 height 31
click at [58, 192] on div "Home Documents Treatment Coverage Police Updates Mail Fax Demand Workspaces Art…" at bounding box center [563, 179] width 1127 height 31
click at [165, 28] on button "Matters" at bounding box center [186, 25] width 55 height 28
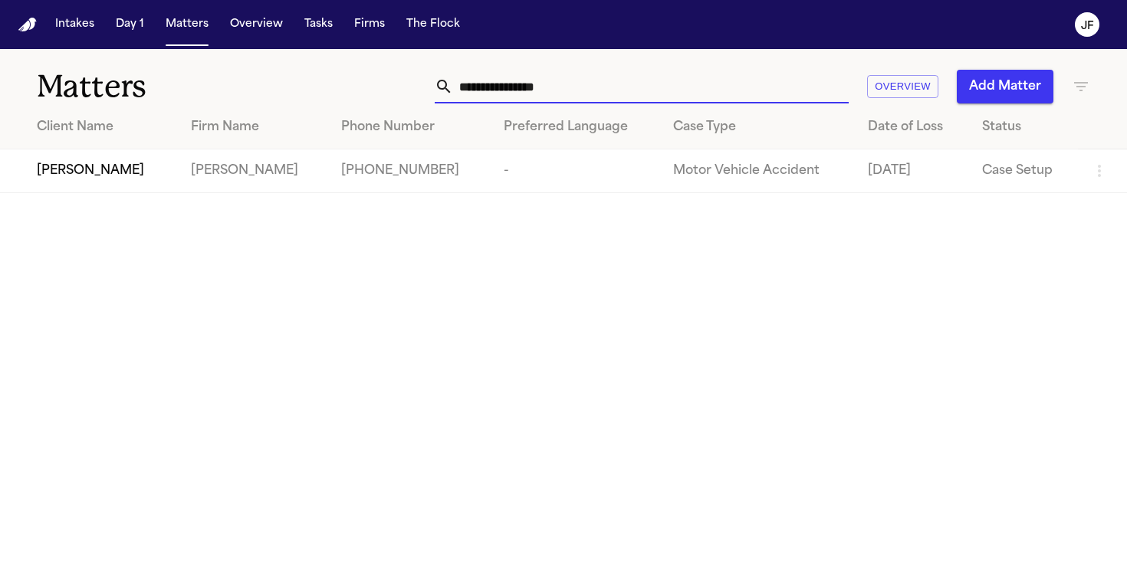
drag, startPoint x: 590, startPoint y: 90, endPoint x: 332, endPoint y: 22, distance: 267.1
click at [332, 22] on div "**********" at bounding box center [563, 283] width 1127 height 567
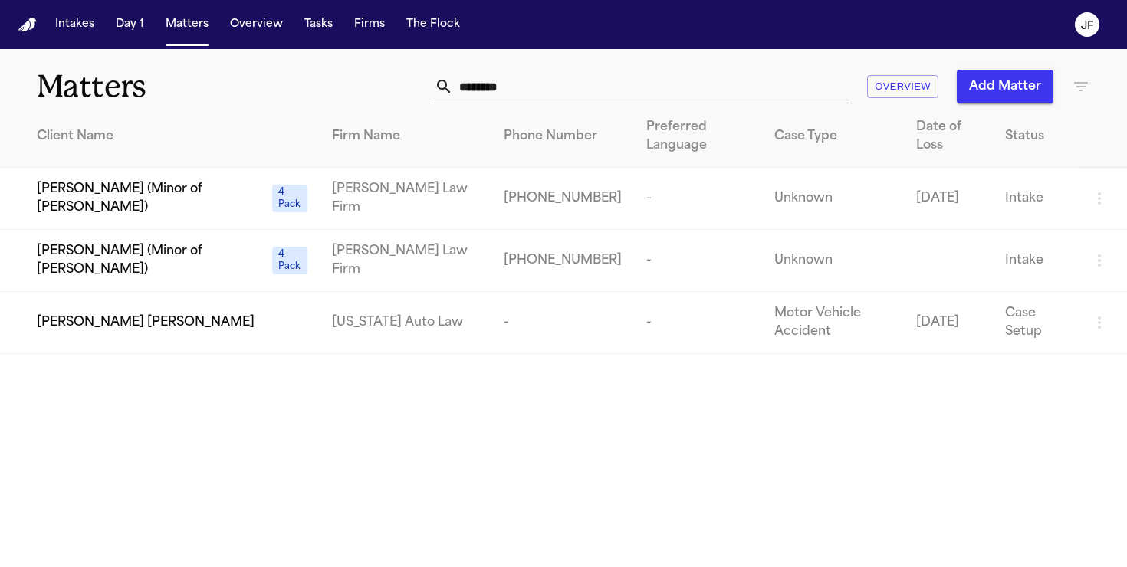
click at [84, 327] on span "Connor Fischer" at bounding box center [146, 323] width 218 height 18
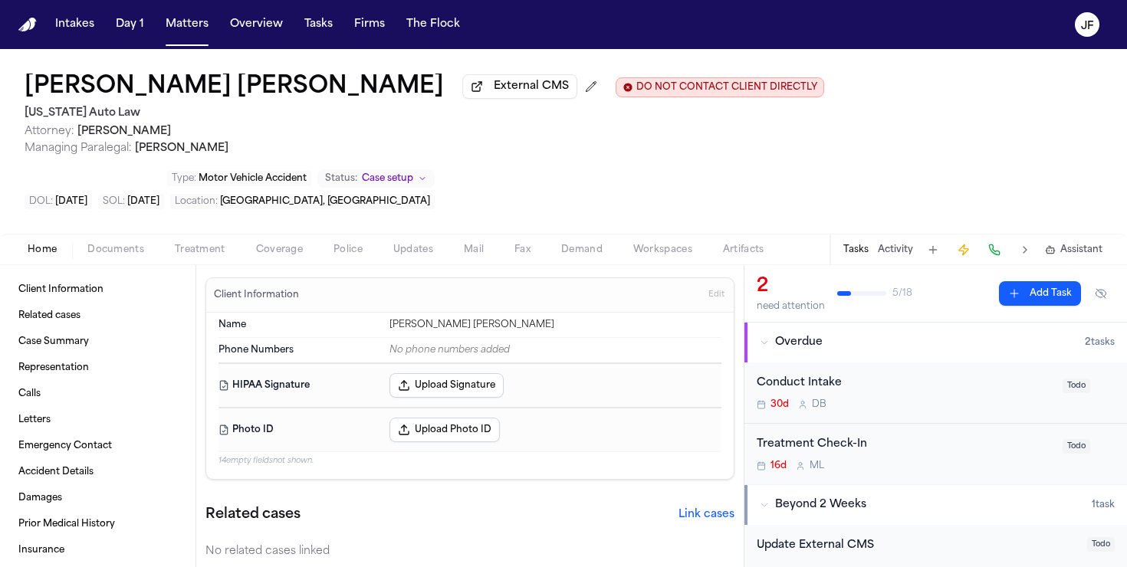
click at [94, 265] on div "Client Information Related cases Case Summary Representation Calls Letters Emer…" at bounding box center [98, 416] width 196 height 302
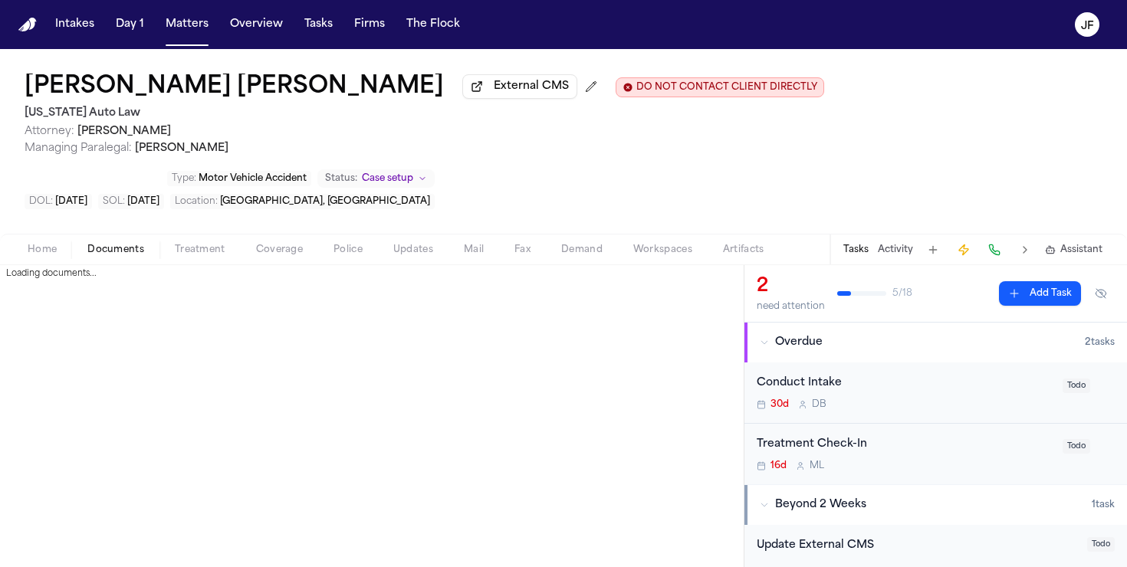
click at [99, 241] on button "Documents" at bounding box center [115, 250] width 87 height 18
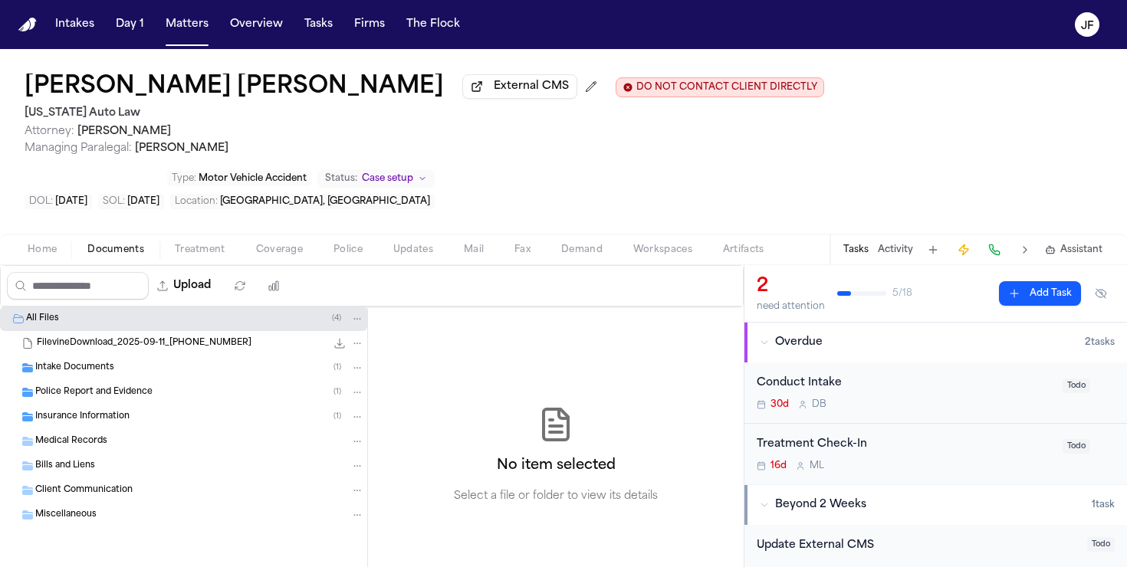
click at [110, 405] on div "Insurance Information ( 1 )" at bounding box center [183, 417] width 367 height 25
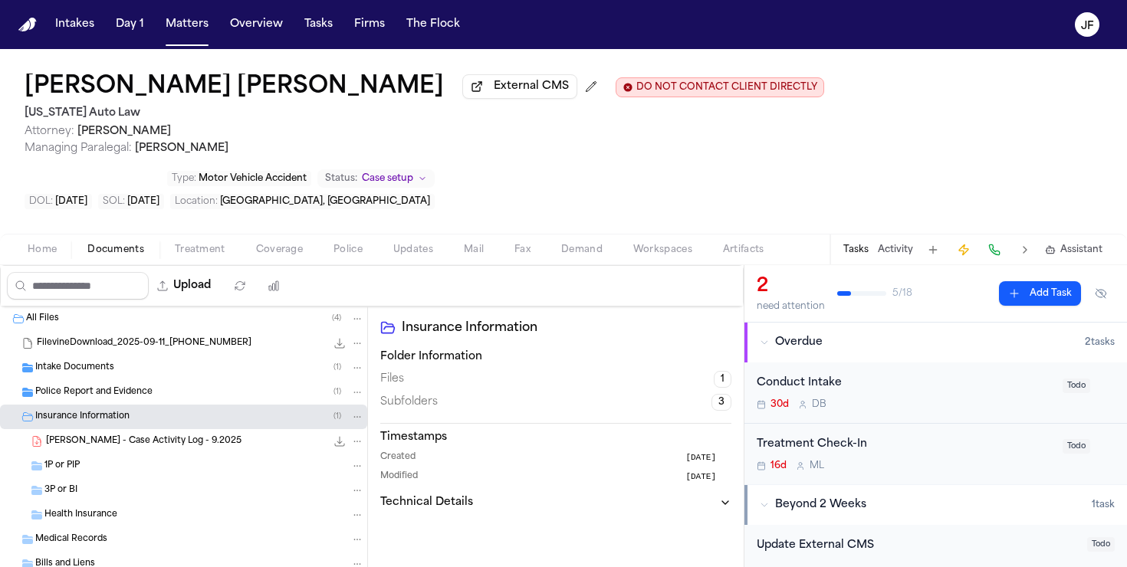
click at [110, 459] on div "1P or PIP" at bounding box center [204, 466] width 320 height 14
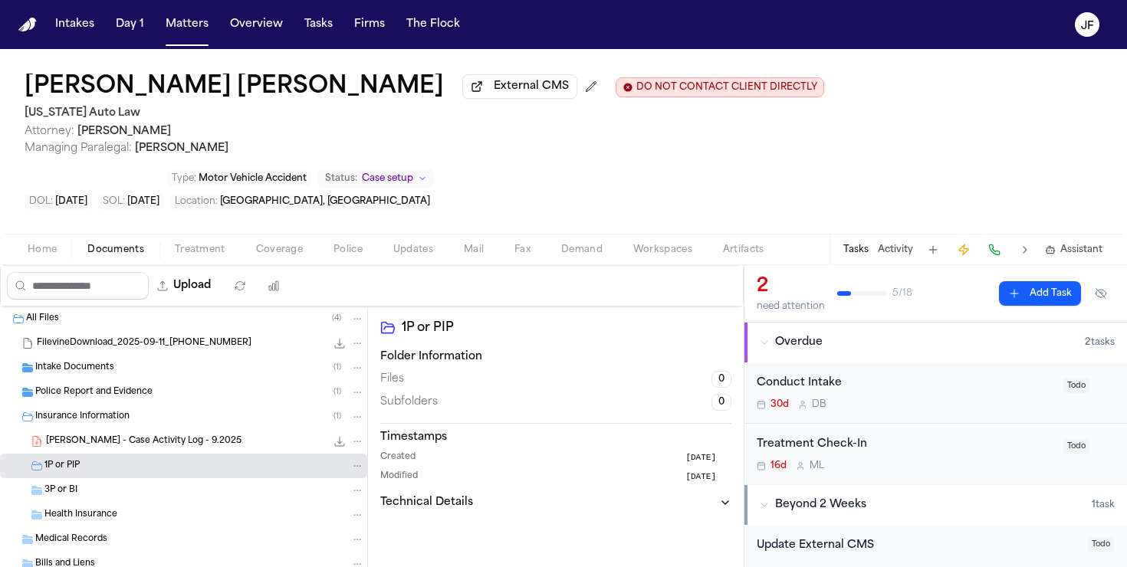
click at [110, 478] on div "3P or BI" at bounding box center [183, 490] width 367 height 25
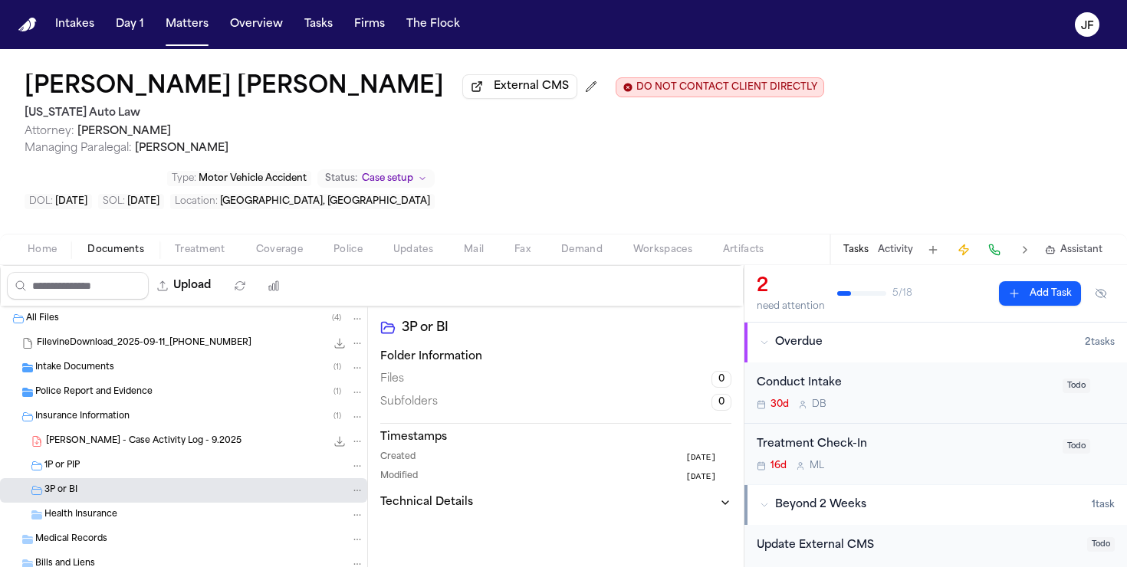
click at [130, 386] on span "Police Report and Evidence" at bounding box center [93, 392] width 117 height 13
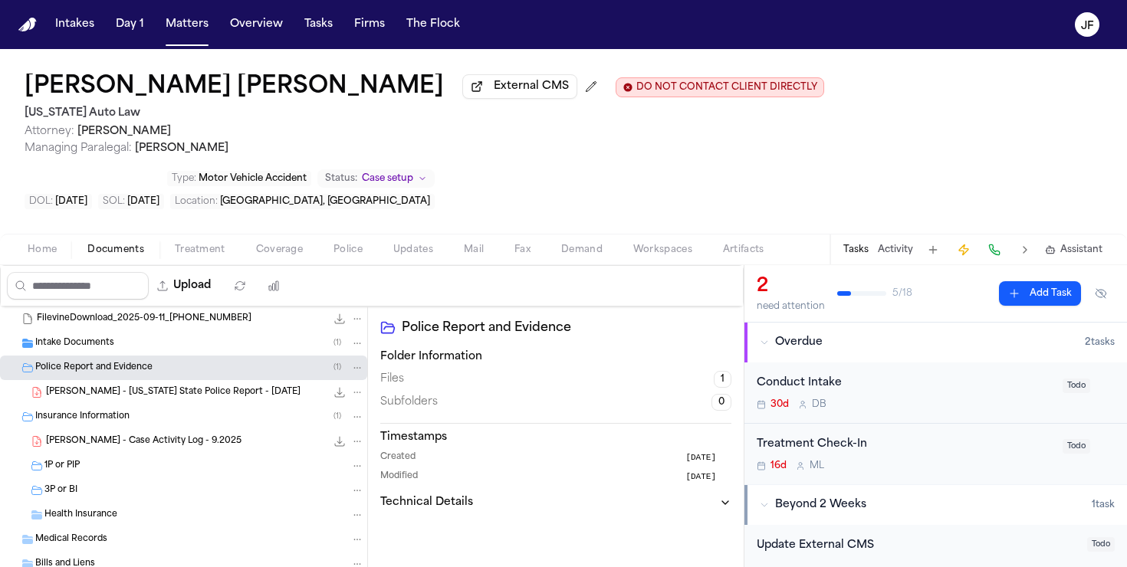
scroll to position [34, 0]
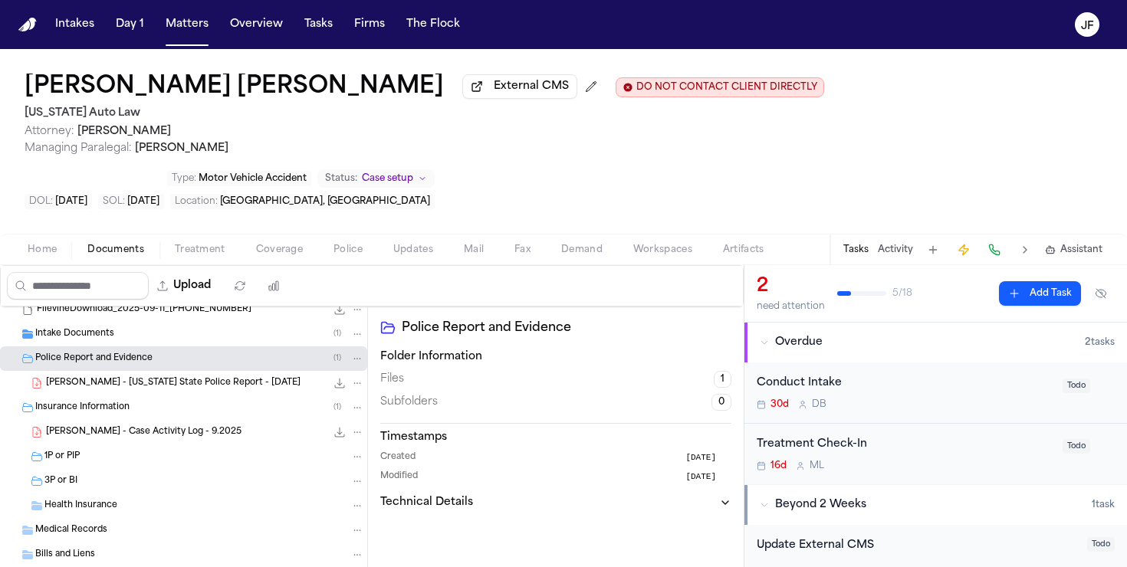
click at [150, 327] on div "Intake Documents ( 1 )" at bounding box center [199, 334] width 329 height 14
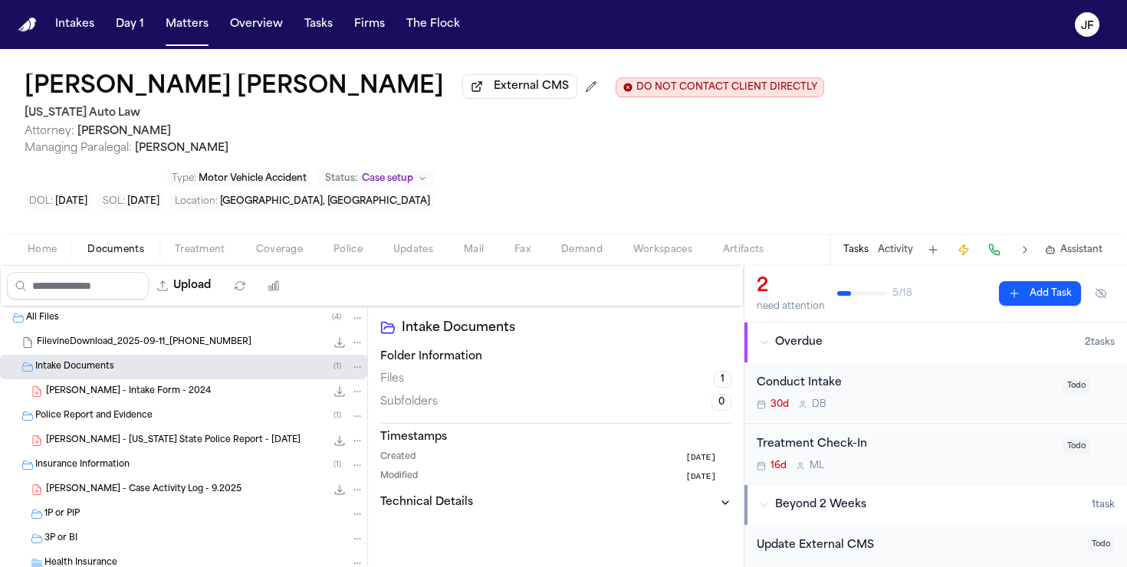
scroll to position [0, 0]
click at [285, 234] on div "Home Documents Treatment Coverage Police Updates Mail Fax Demand Workspaces Art…" at bounding box center [563, 249] width 1127 height 31
click at [285, 244] on span "Coverage" at bounding box center [279, 250] width 47 height 12
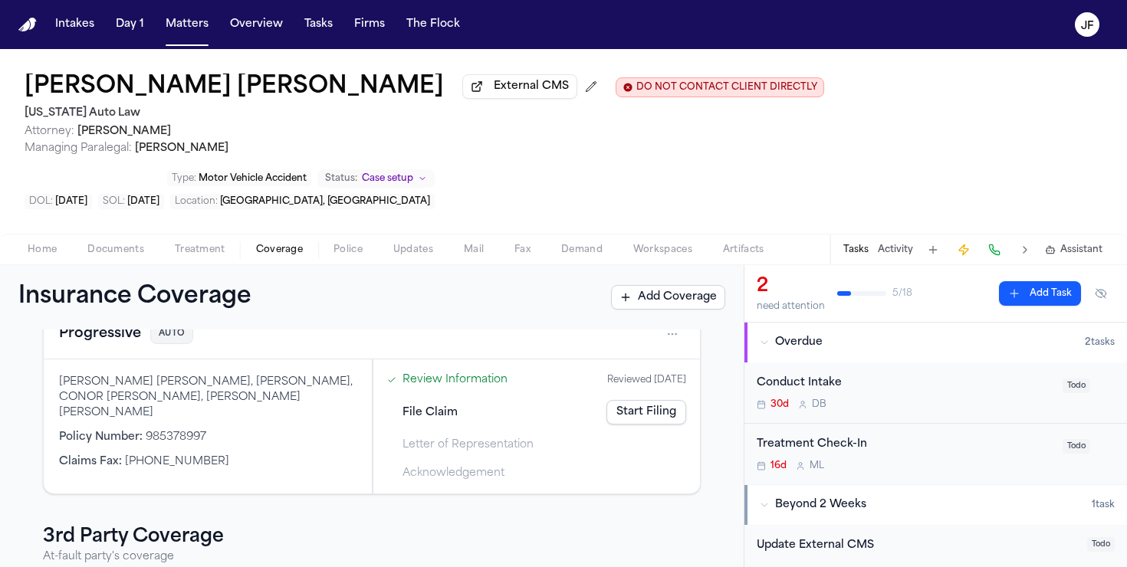
scroll to position [390, 0]
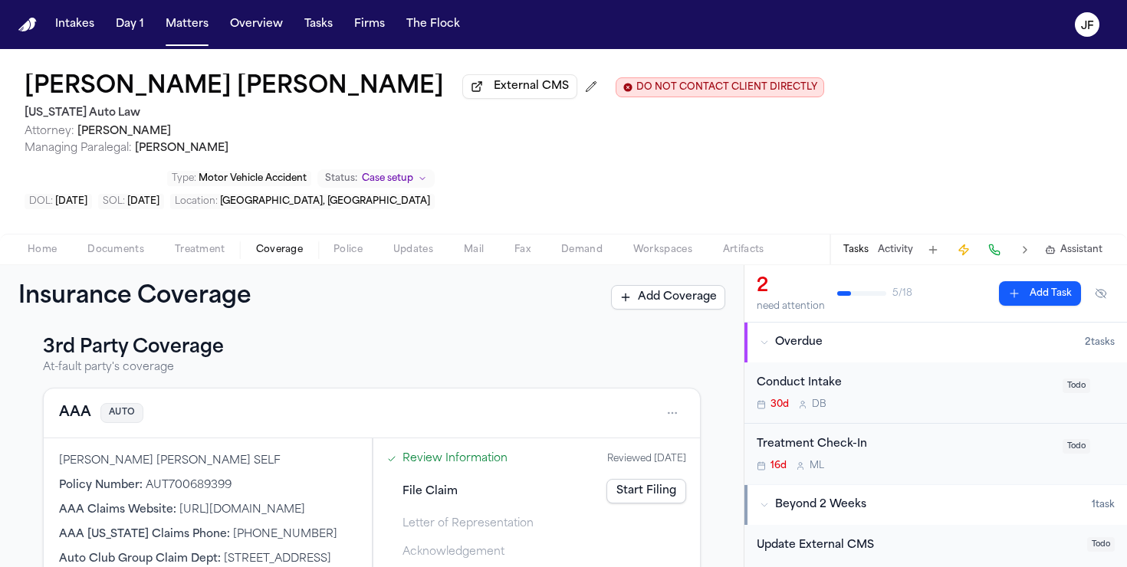
click at [81, 403] on button "AAA" at bounding box center [75, 413] width 32 height 21
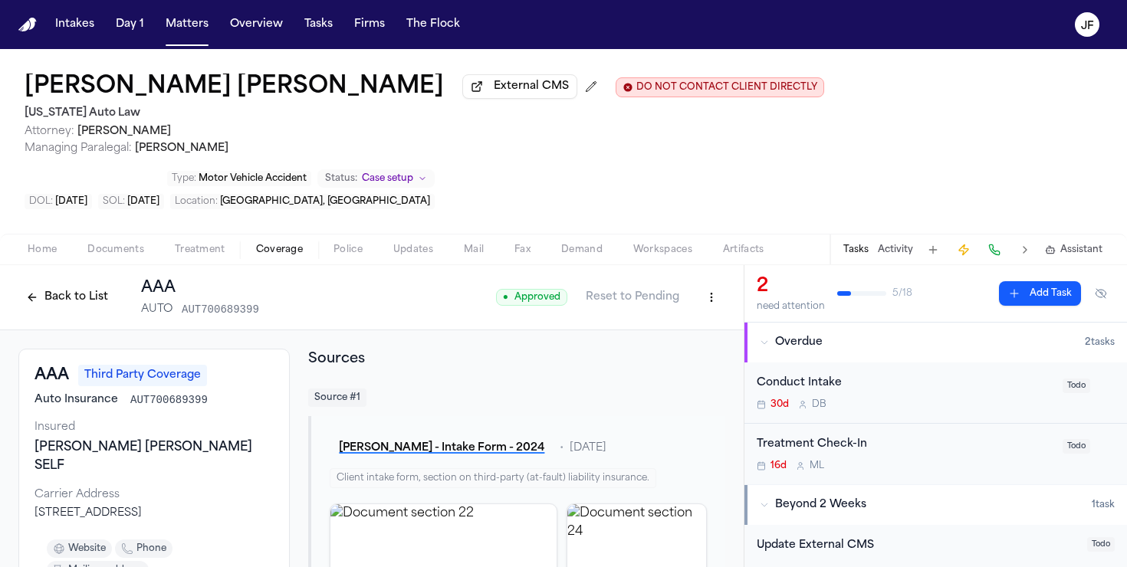
click at [710, 246] on html "Intakes Day 1 Matters Overview Tasks Firms The Flock JF Connor Fischer External…" at bounding box center [563, 283] width 1127 height 567
click at [672, 278] on div "Edit Coverage" at bounding box center [658, 281] width 129 height 25
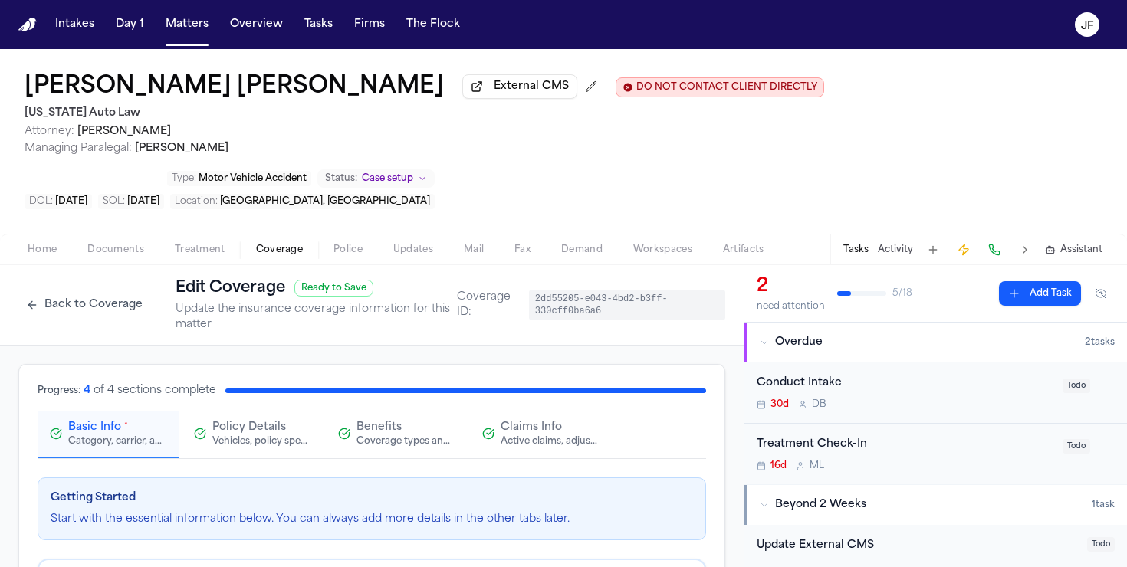
click at [513, 436] on div "Active claims, adjusters, and subrogation details" at bounding box center [550, 442] width 98 height 12
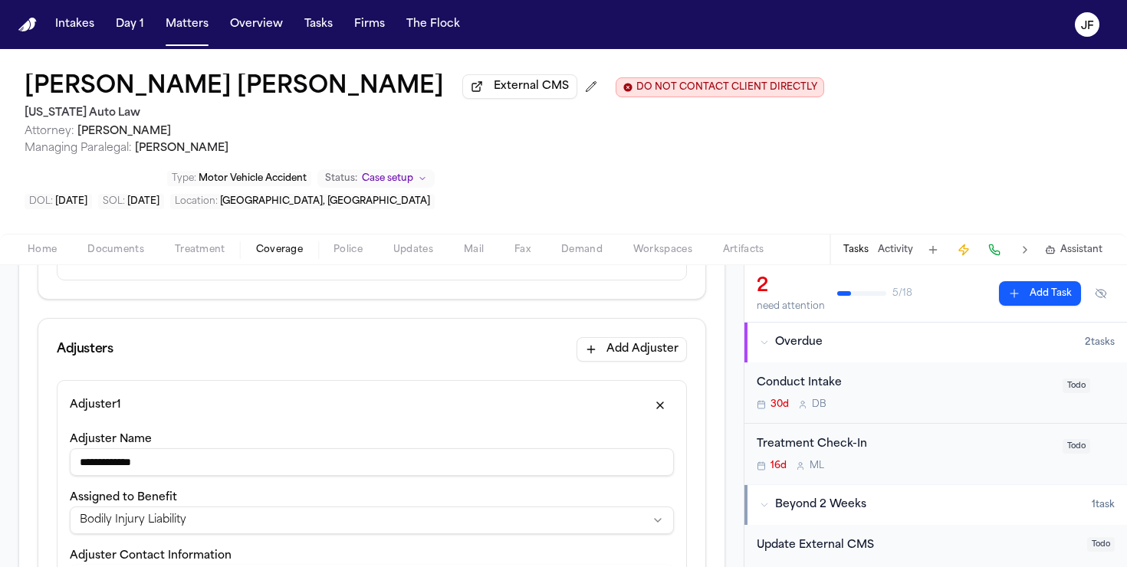
scroll to position [425, 0]
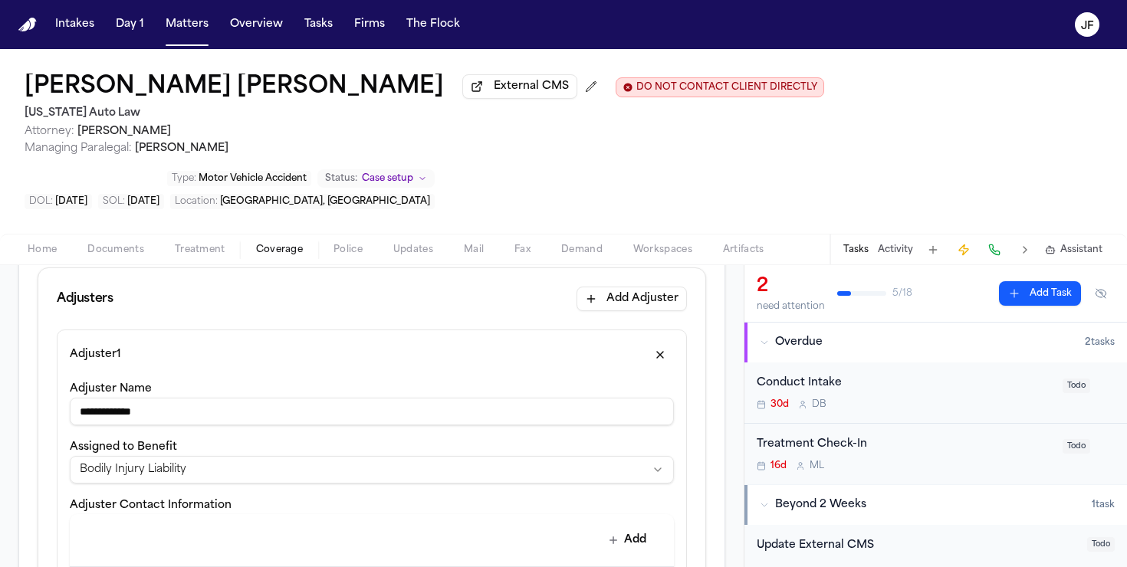
drag, startPoint x: 169, startPoint y: 355, endPoint x: 0, endPoint y: 360, distance: 169.5
paste input "*"
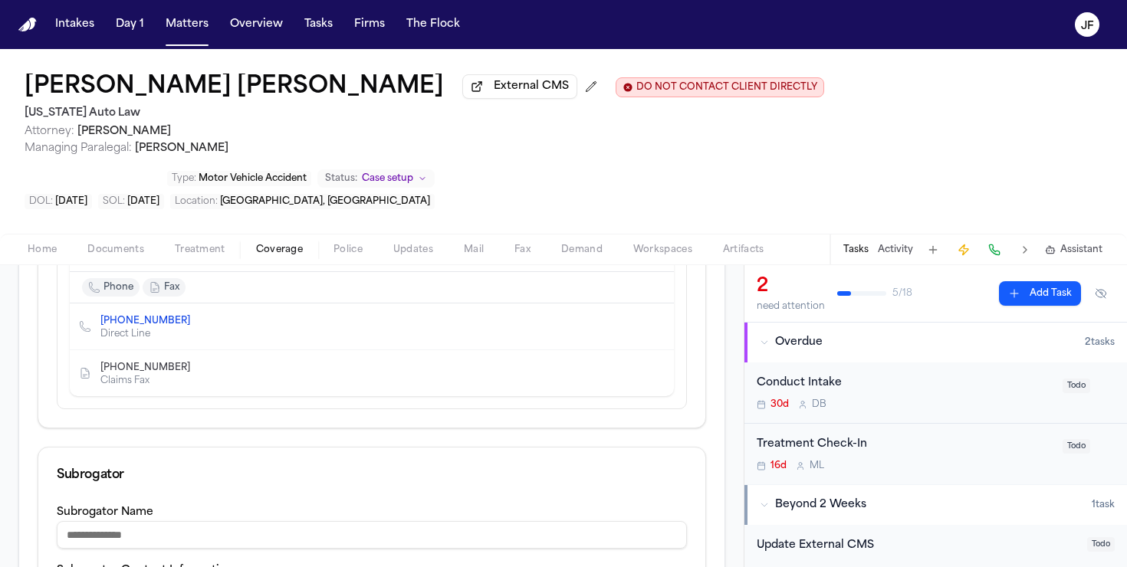
scroll to position [735, 0]
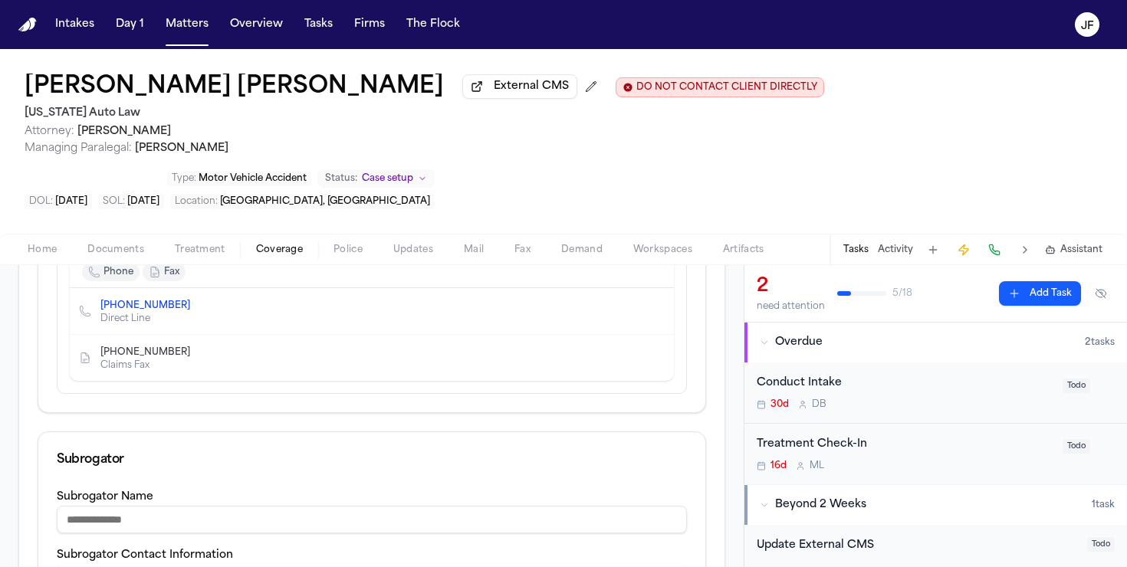
click at [639, 301] on button "Edit contact" at bounding box center [630, 311] width 21 height 21
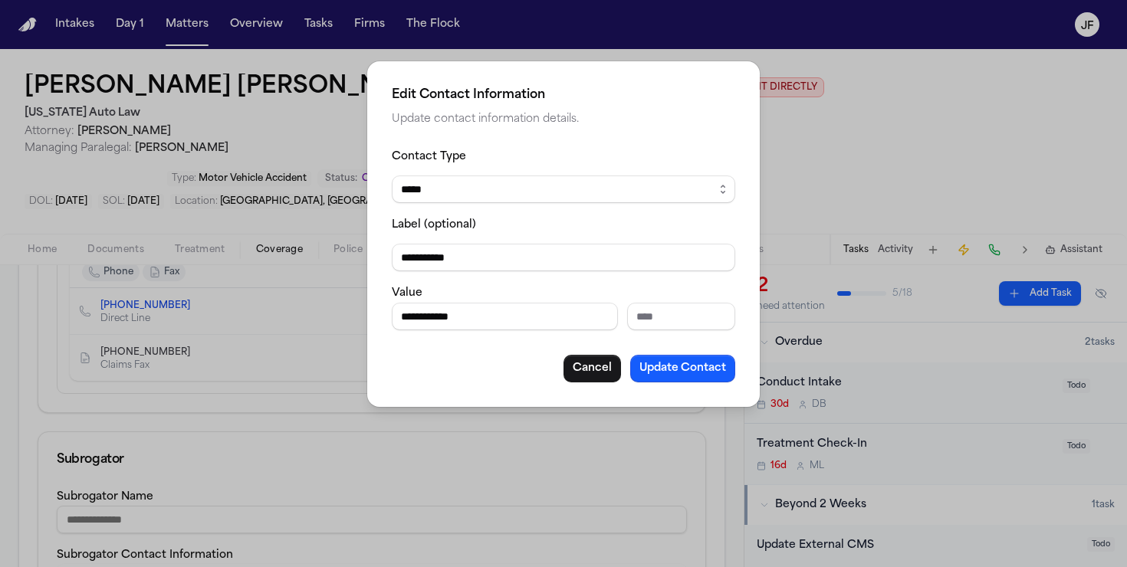
drag, startPoint x: 549, startPoint y: 321, endPoint x: 222, endPoint y: 311, distance: 327.6
click at [222, 311] on div "**********" at bounding box center [563, 283] width 1127 height 567
paste input "Phone number"
click at [662, 357] on button "Update Contact" at bounding box center [682, 369] width 105 height 28
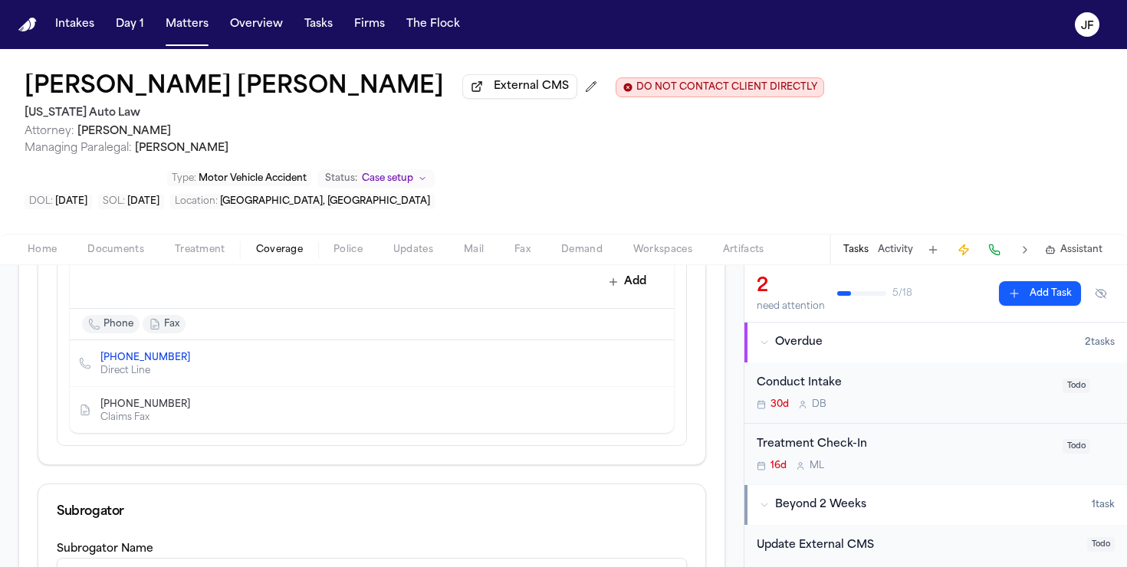
scroll to position [653, 0]
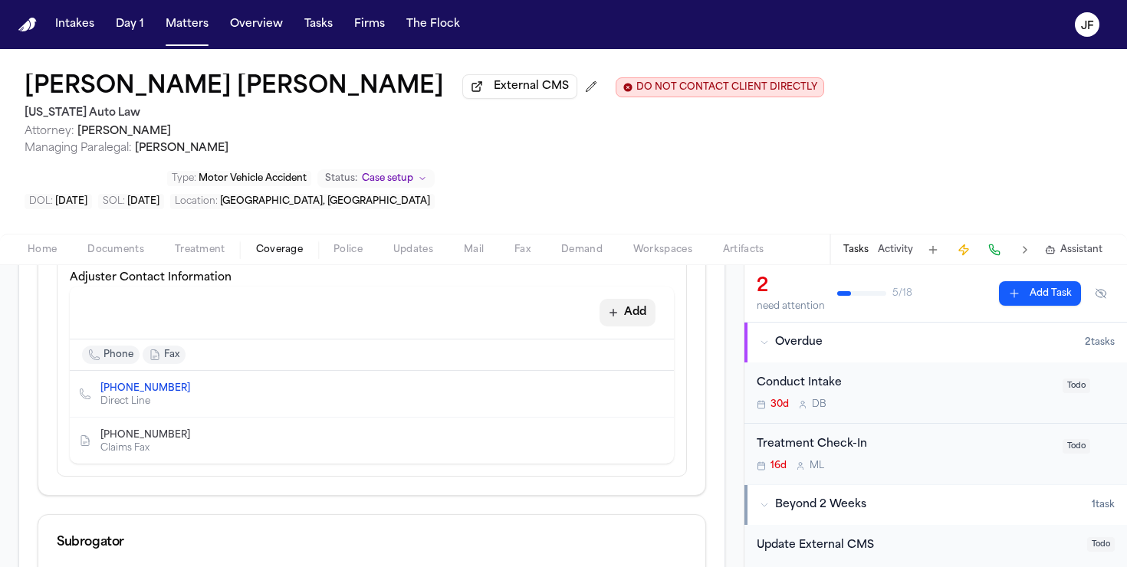
click at [640, 299] on button "Add" at bounding box center [628, 313] width 56 height 28
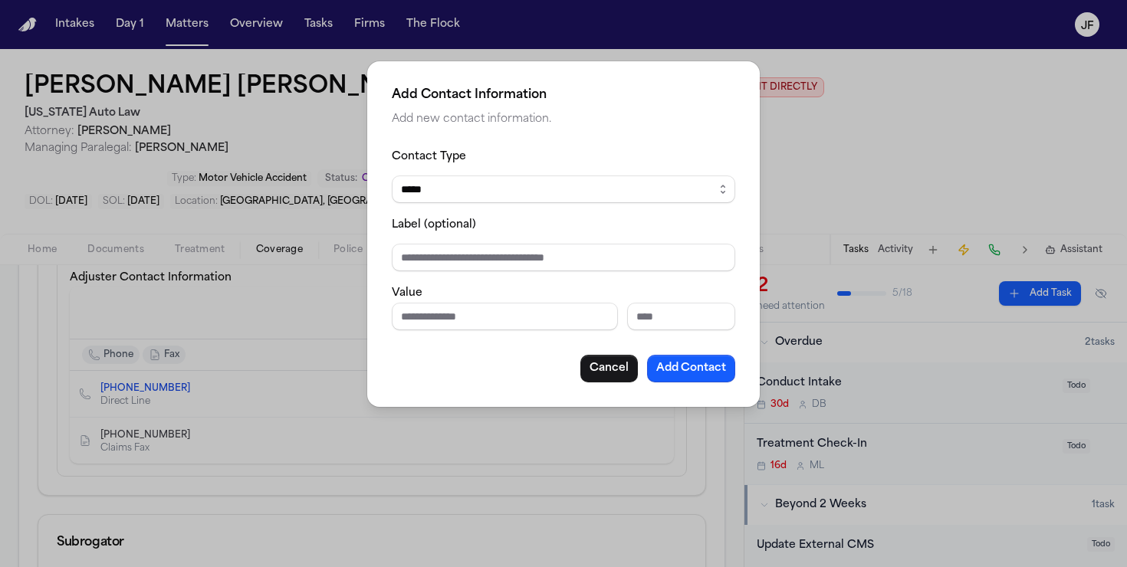
click at [491, 201] on select "***** ***** ******* *** *****" at bounding box center [564, 190] width 344 height 28
click at [392, 176] on select "***** ***** ******* *** *****" at bounding box center [564, 190] width 344 height 28
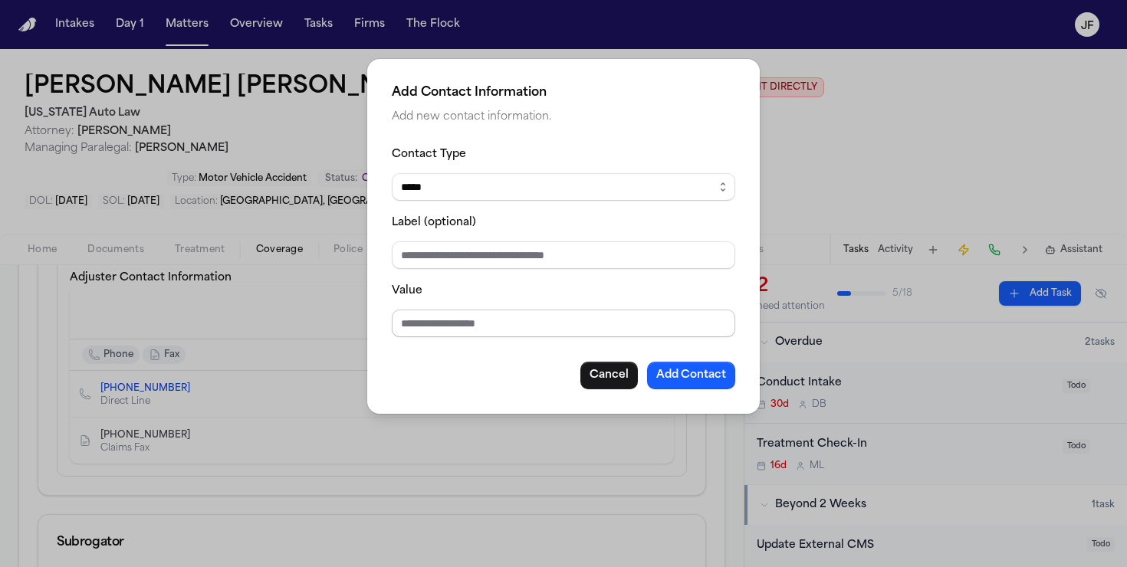
click at [485, 311] on input "Value" at bounding box center [564, 324] width 344 height 28
click at [555, 255] on input "Label (optional)" at bounding box center [564, 256] width 344 height 28
click at [703, 361] on div "**********" at bounding box center [564, 267] width 344 height 245
click at [696, 379] on button "Add Contact" at bounding box center [691, 376] width 88 height 28
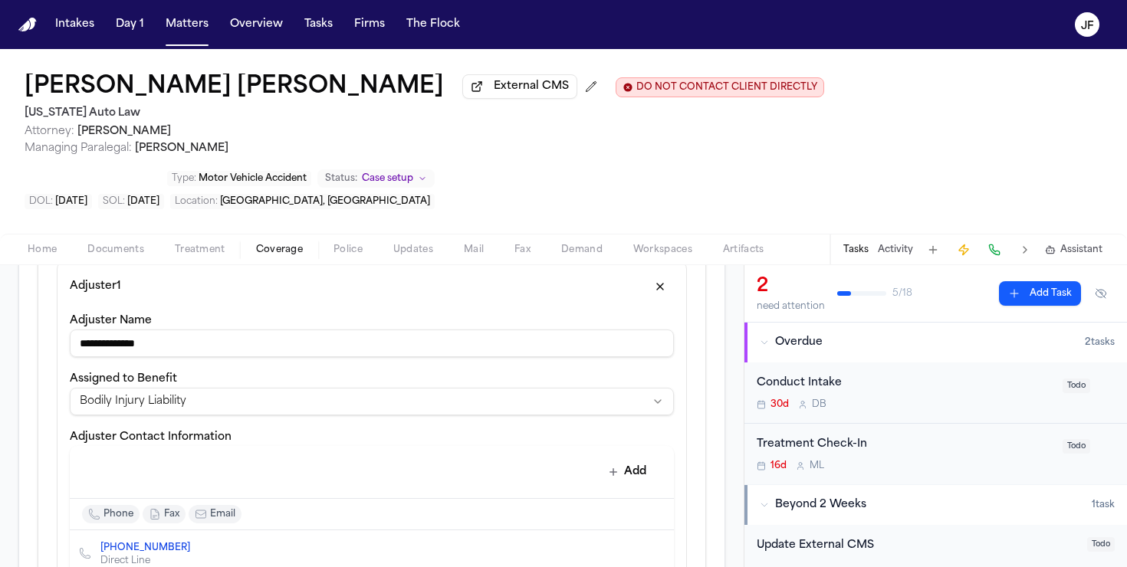
scroll to position [1110, 0]
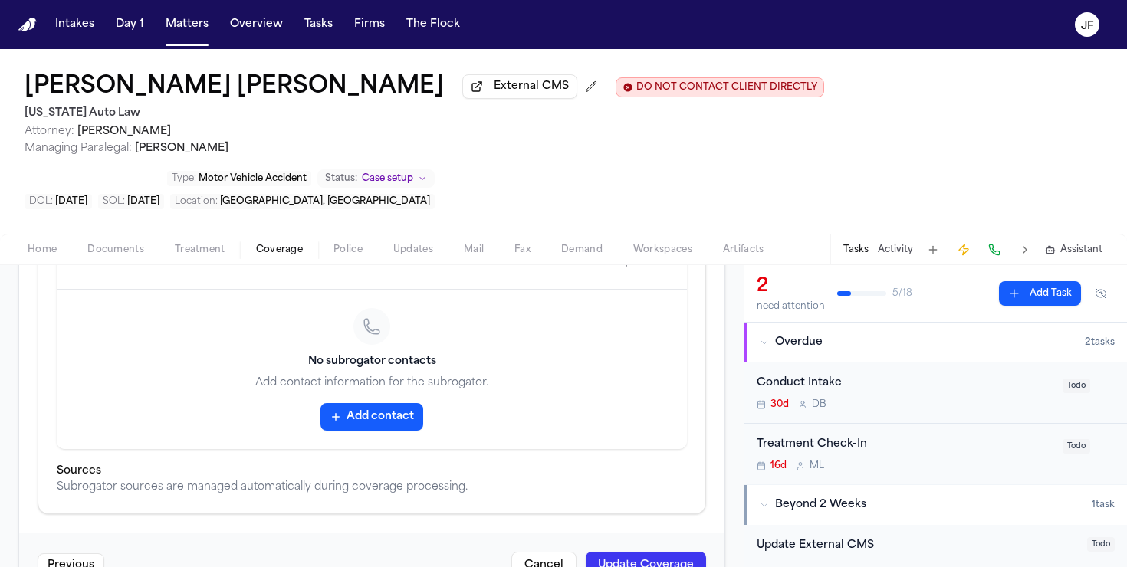
click at [654, 552] on button "Update Coverage" at bounding box center [646, 566] width 120 height 28
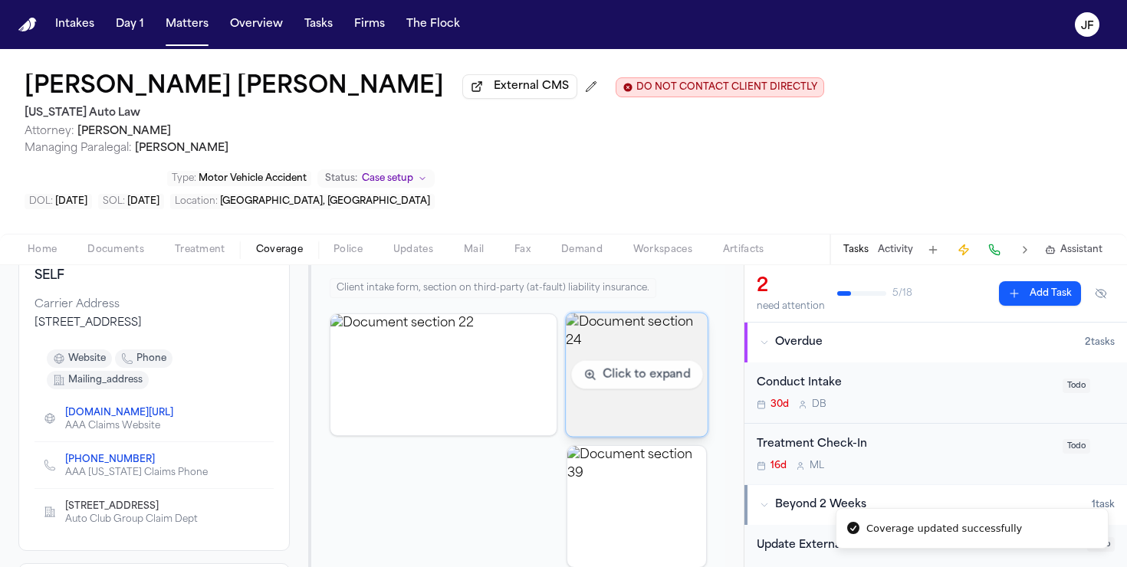
scroll to position [193, 0]
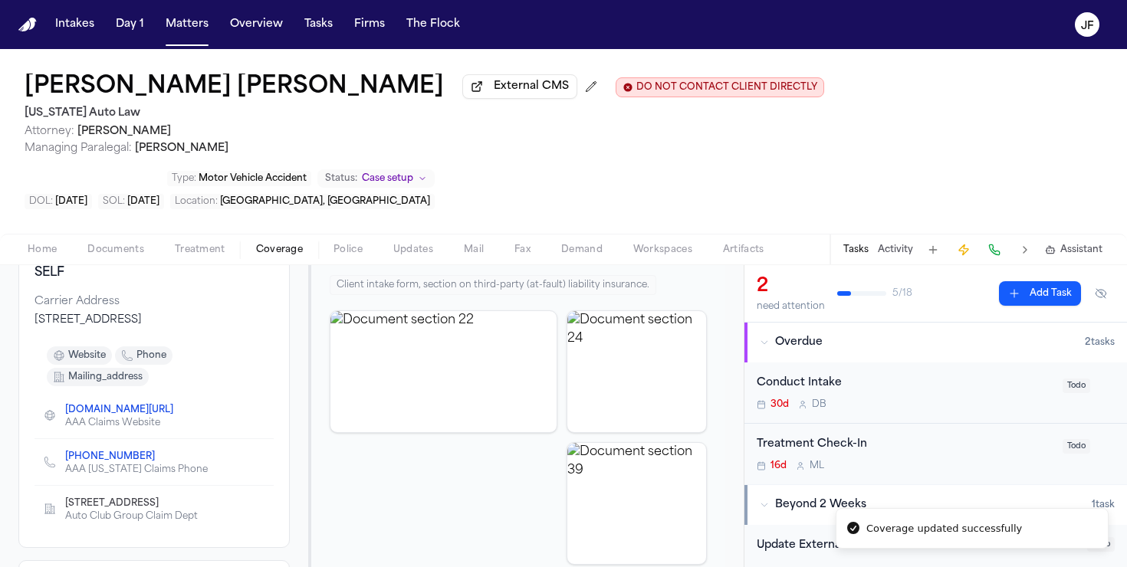
click at [47, 244] on span "Home" at bounding box center [42, 250] width 29 height 12
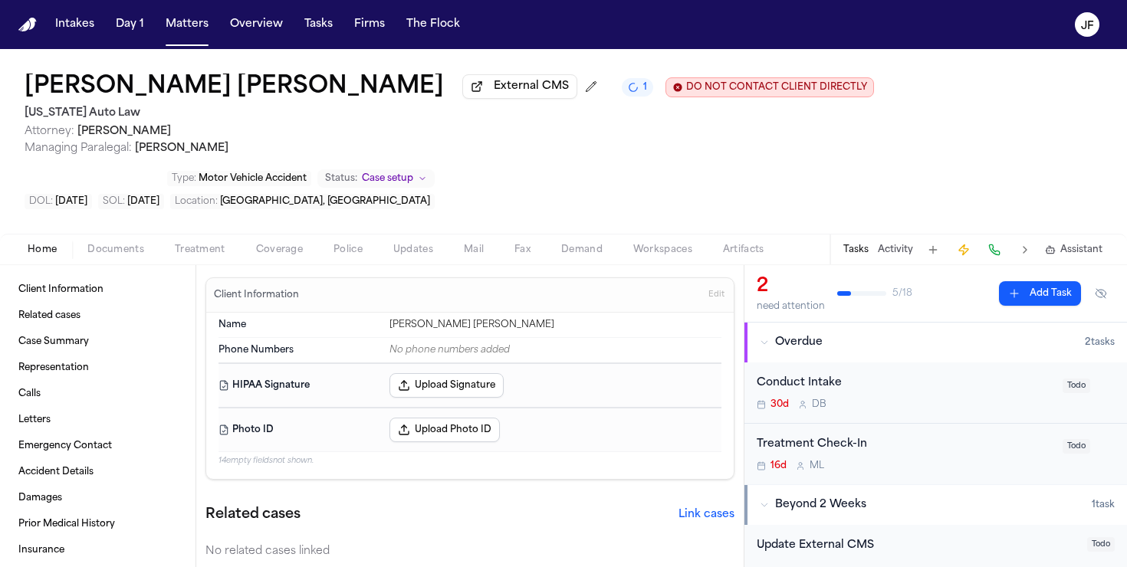
click at [129, 244] on span "Documents" at bounding box center [115, 250] width 57 height 12
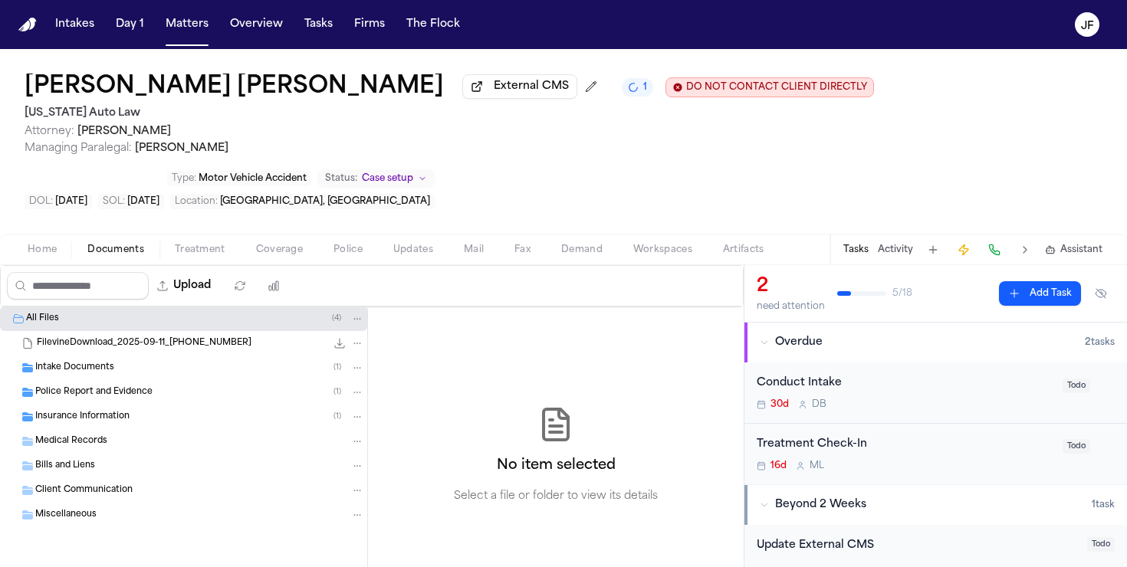
click at [101, 405] on div "Insurance Information ( 1 )" at bounding box center [183, 417] width 367 height 25
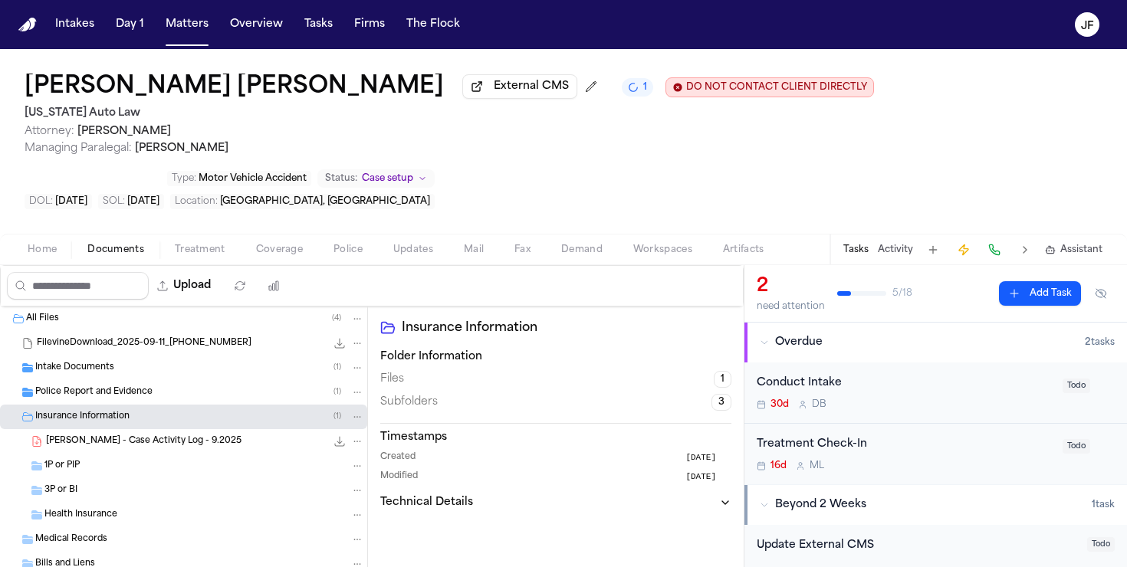
click at [90, 454] on div "1P or PIP" at bounding box center [183, 466] width 367 height 25
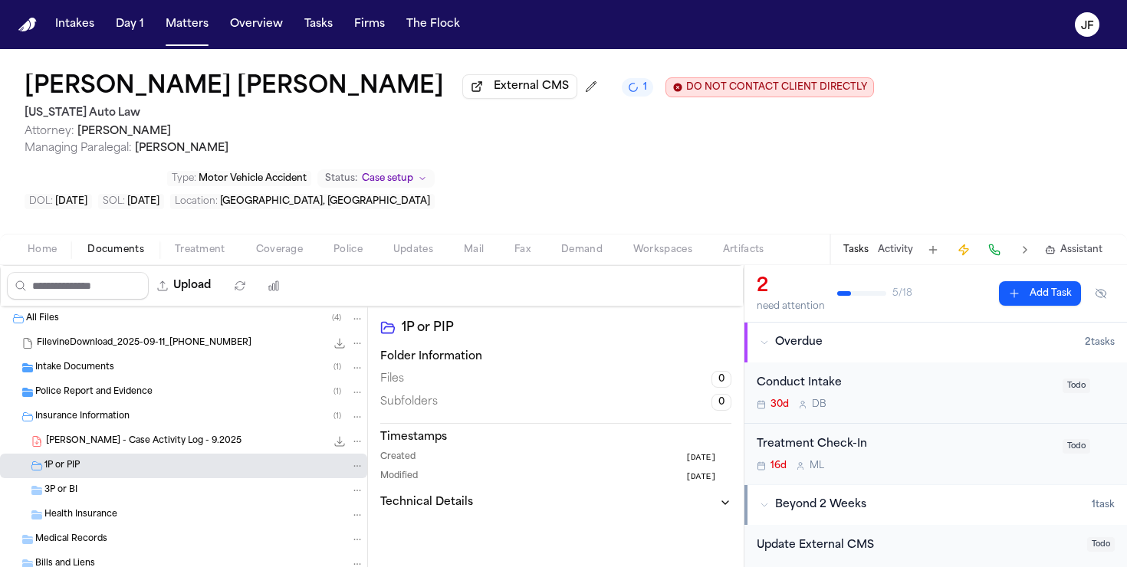
click at [92, 484] on div "3P or BI" at bounding box center [204, 491] width 320 height 14
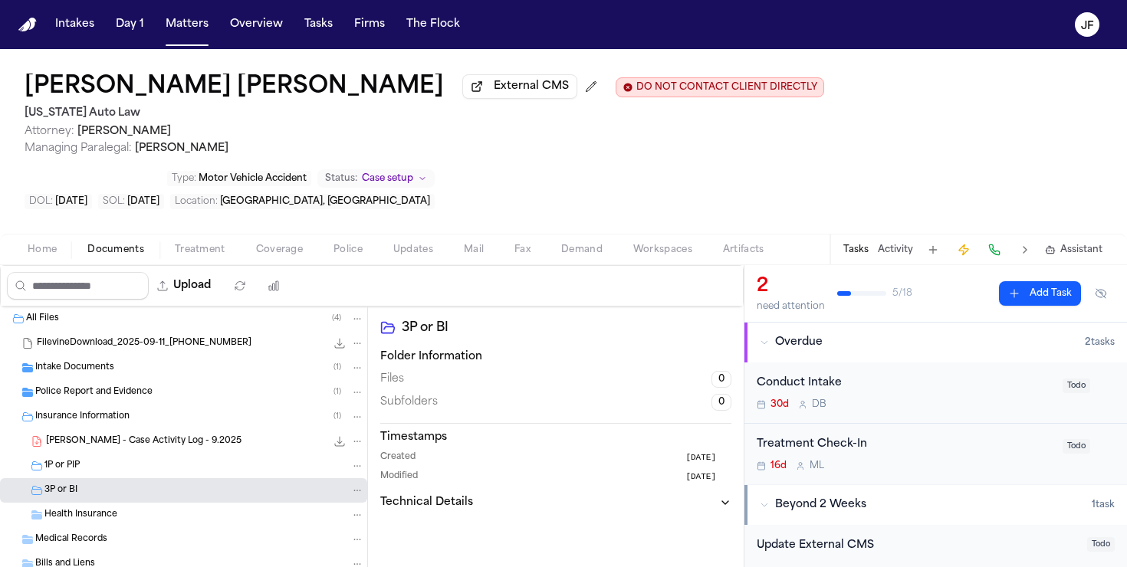
click at [99, 454] on div "1P or PIP" at bounding box center [183, 466] width 367 height 25
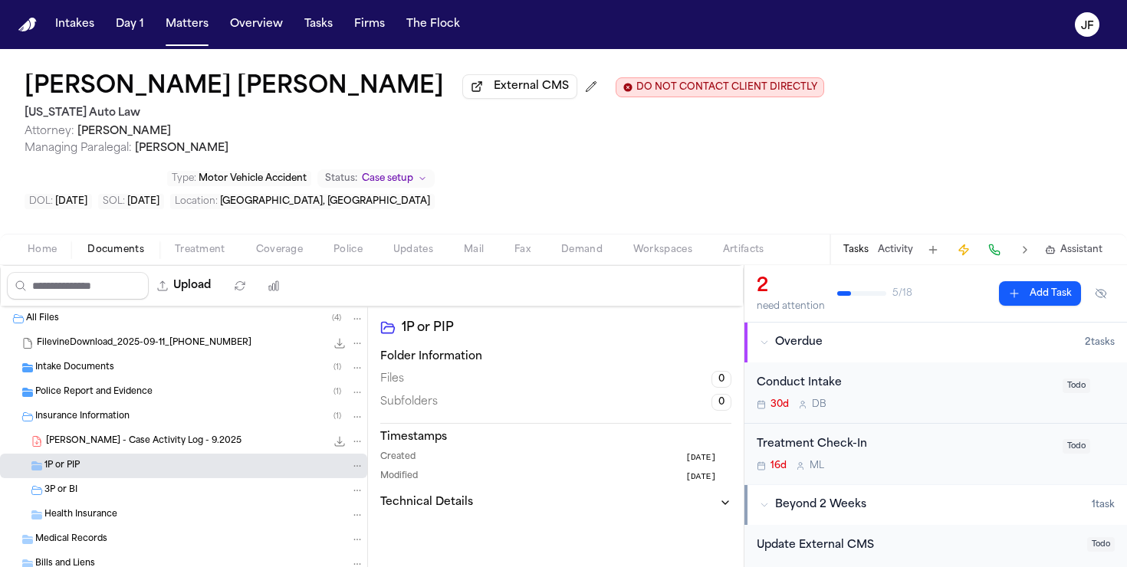
click at [97, 484] on div "3P or BI" at bounding box center [204, 491] width 320 height 14
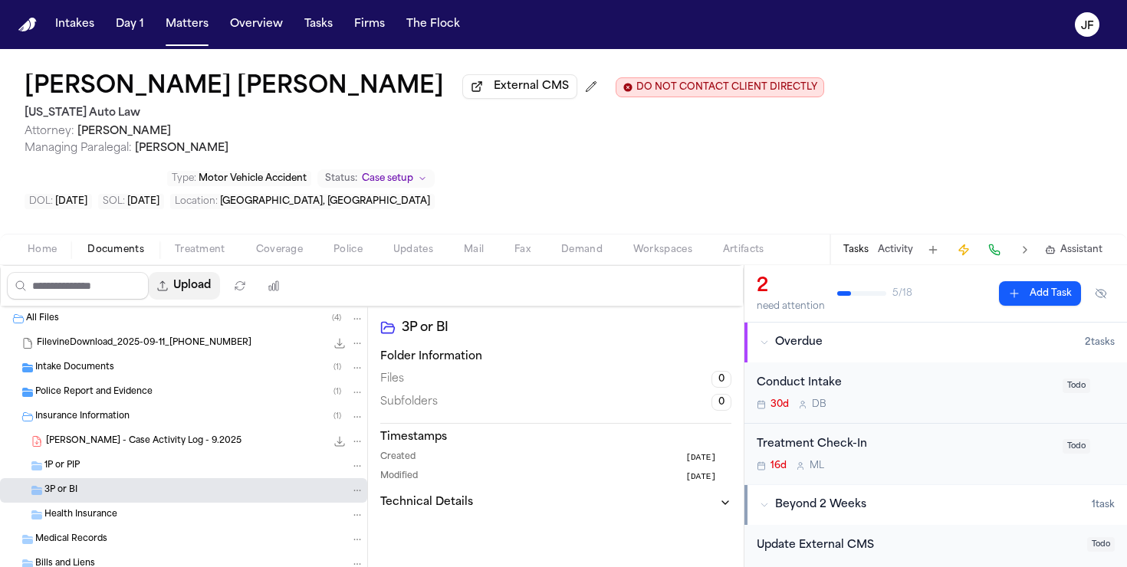
click at [192, 272] on button "Upload" at bounding box center [184, 286] width 71 height 28
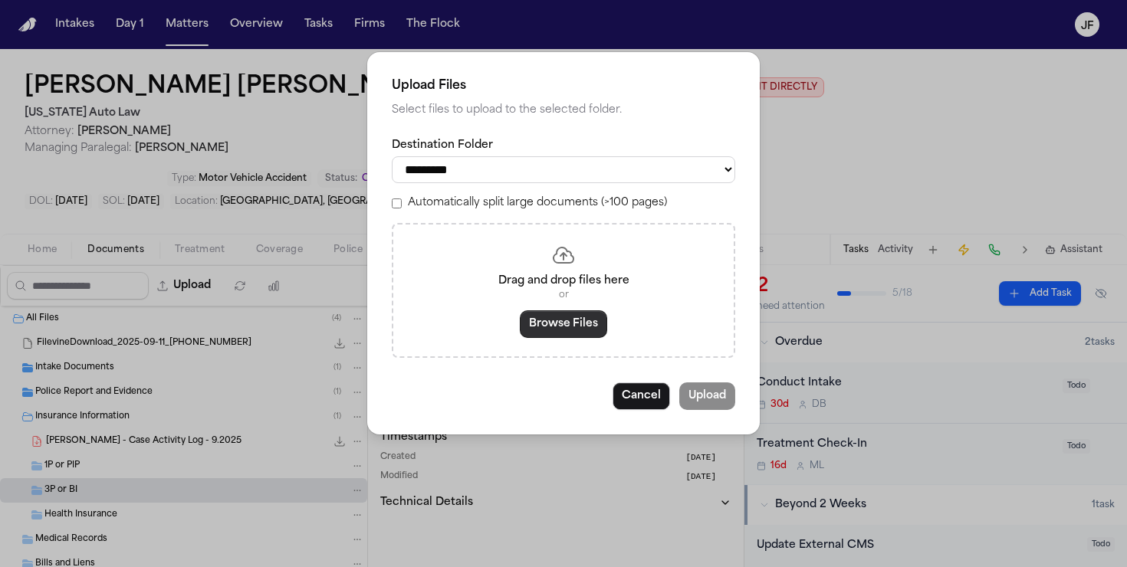
click at [561, 330] on button "Browse Files" at bounding box center [563, 325] width 87 height 28
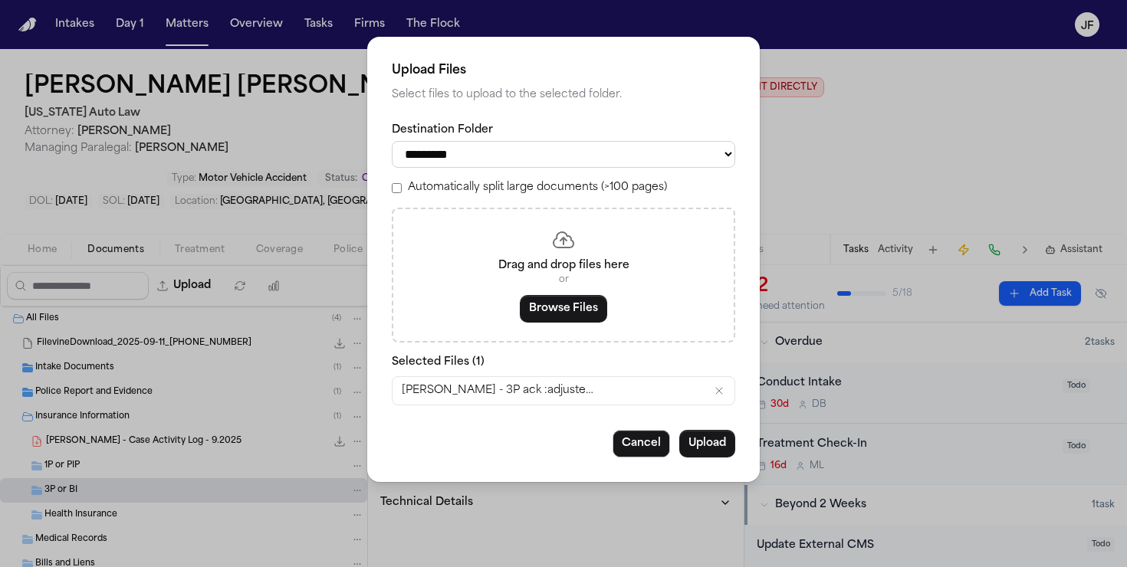
click at [708, 453] on button "Upload" at bounding box center [707, 444] width 56 height 28
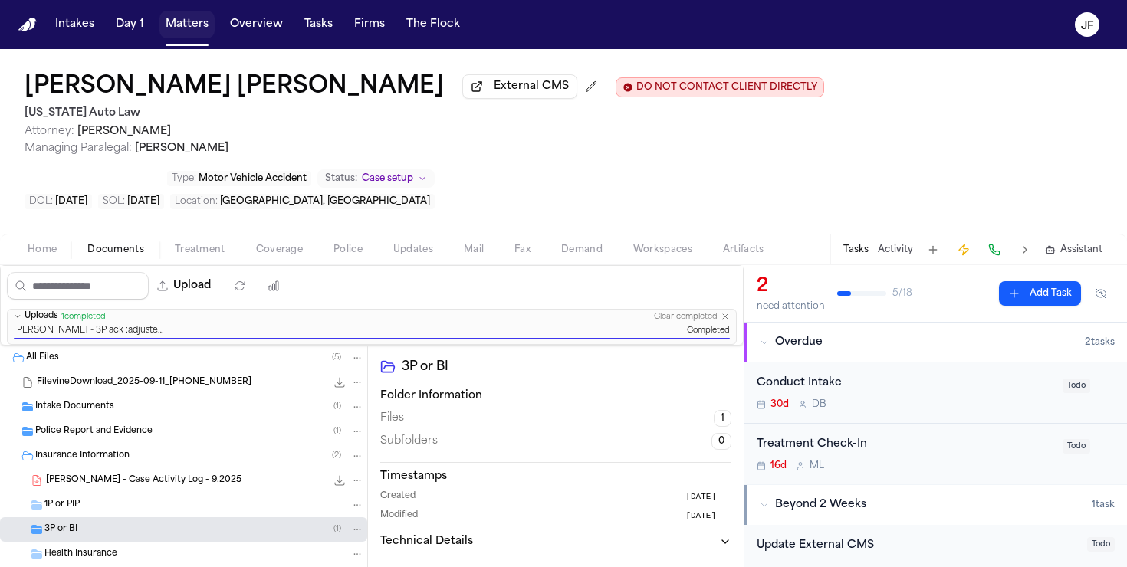
click at [187, 35] on button "Matters" at bounding box center [186, 25] width 55 height 28
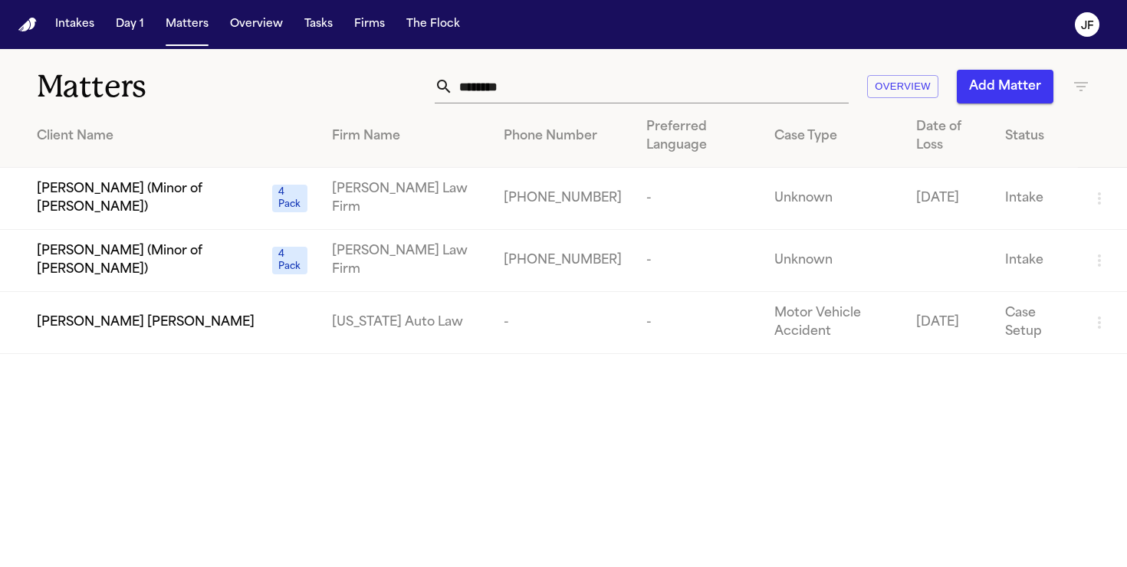
click at [534, 90] on input "********" at bounding box center [651, 87] width 396 height 34
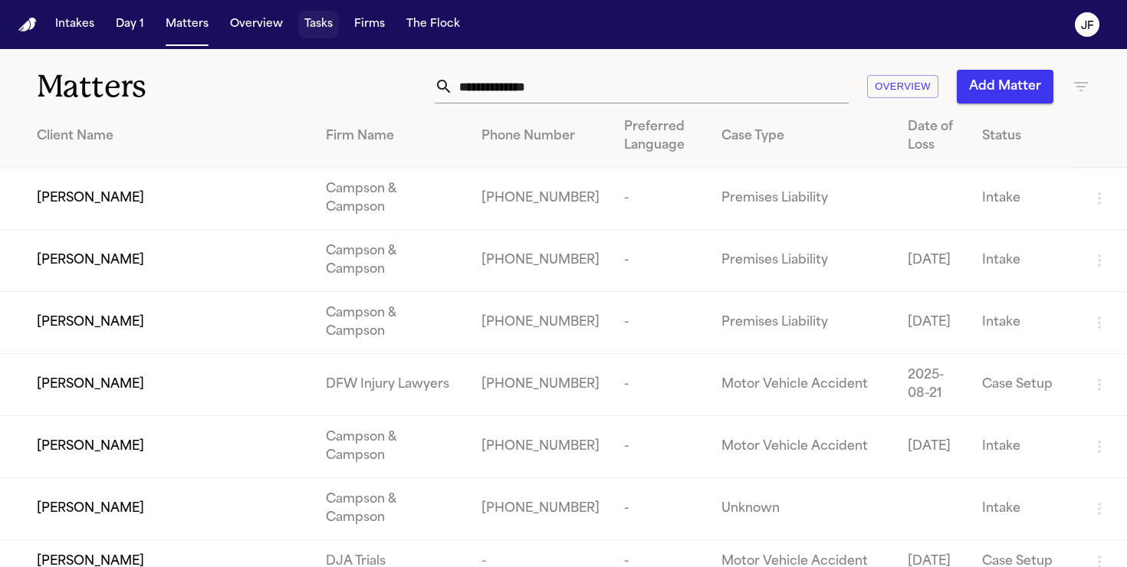
click at [314, 30] on button "Tasks" at bounding box center [318, 25] width 41 height 28
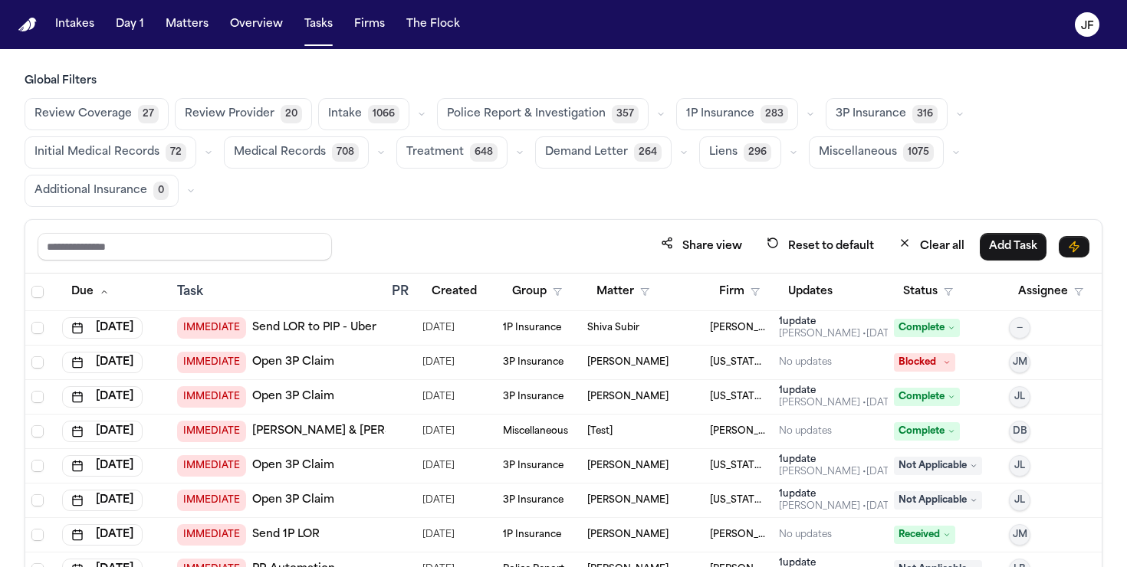
click at [808, 114] on icon "button" at bounding box center [810, 114] width 5 height 2
click at [806, 113] on icon "button" at bounding box center [810, 114] width 9 height 9
click at [955, 117] on icon "button" at bounding box center [959, 114] width 9 height 9
click at [810, 114] on div "Review Coverage 27 Review Provider 20 Intake 1066 Police Report & Investigation…" at bounding box center [564, 152] width 1078 height 109
click at [806, 113] on icon "button" at bounding box center [810, 114] width 9 height 9
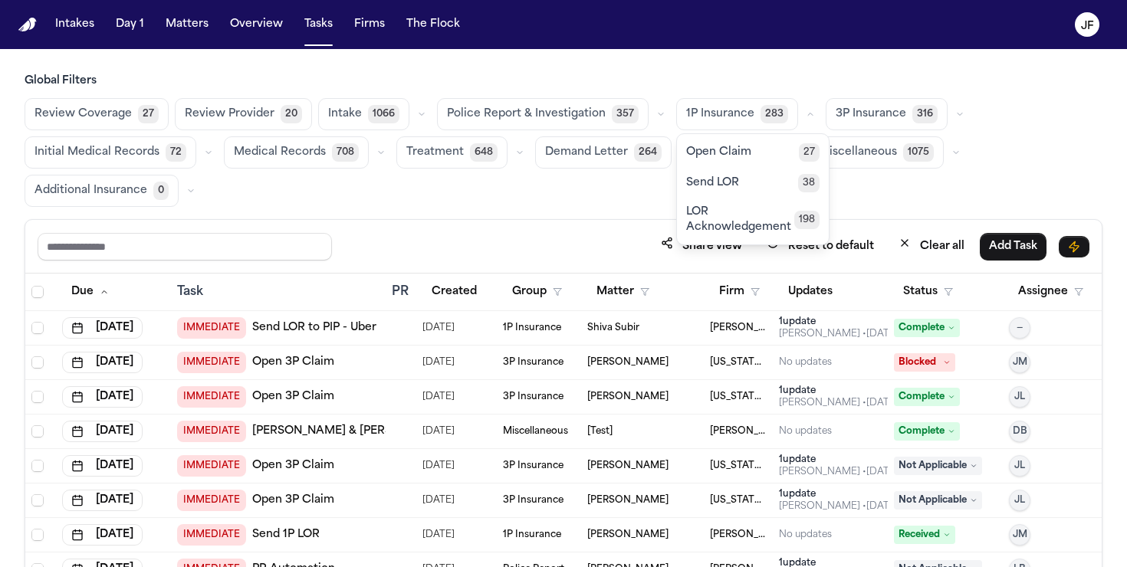
click at [792, 96] on div "Global Filters Review Coverage 27 Review Provider 20 Intake 1066 Police Report …" at bounding box center [564, 140] width 1078 height 133
click at [951, 121] on button "button" at bounding box center [960, 114] width 18 height 18
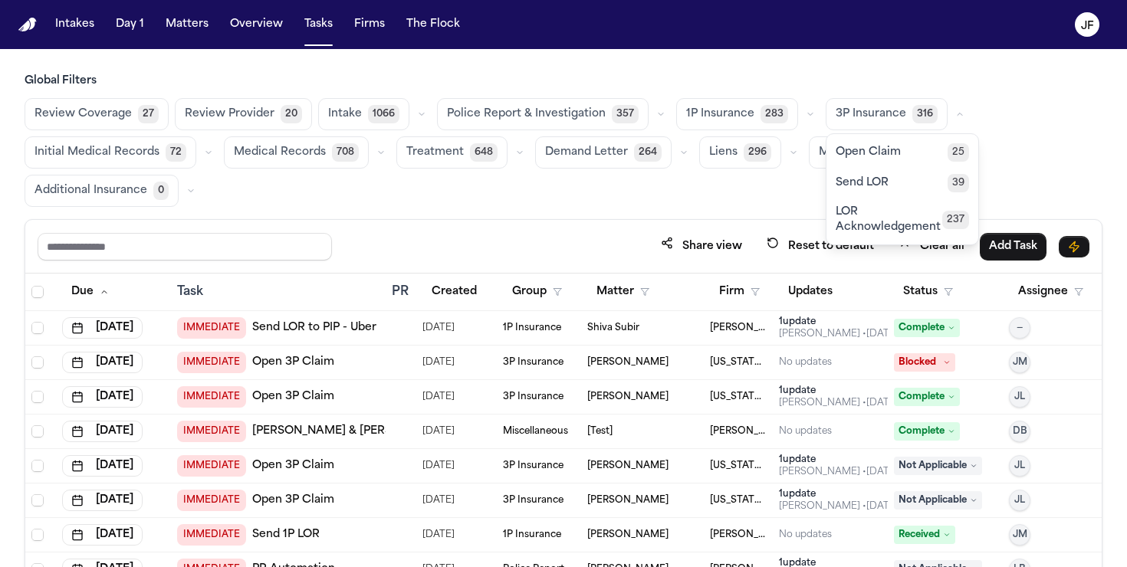
click at [805, 109] on button "button" at bounding box center [810, 114] width 18 height 18
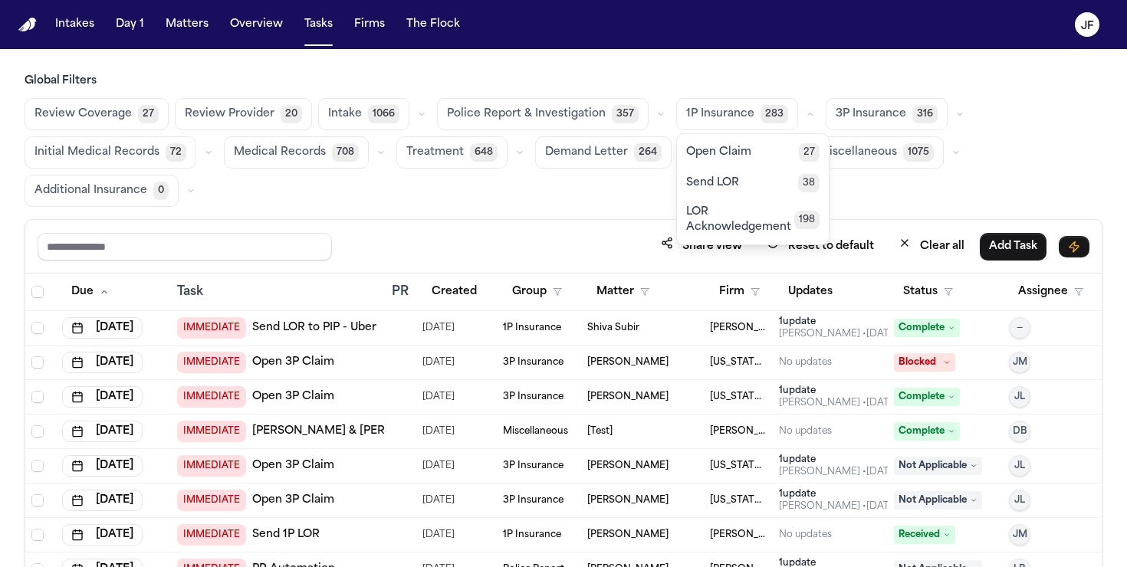
click at [936, 126] on div "3P Insurance 316" at bounding box center [897, 114] width 143 height 32
click at [945, 123] on div "3P Insurance 316" at bounding box center [897, 114] width 143 height 32
click at [955, 117] on icon "button" at bounding box center [959, 114] width 9 height 9
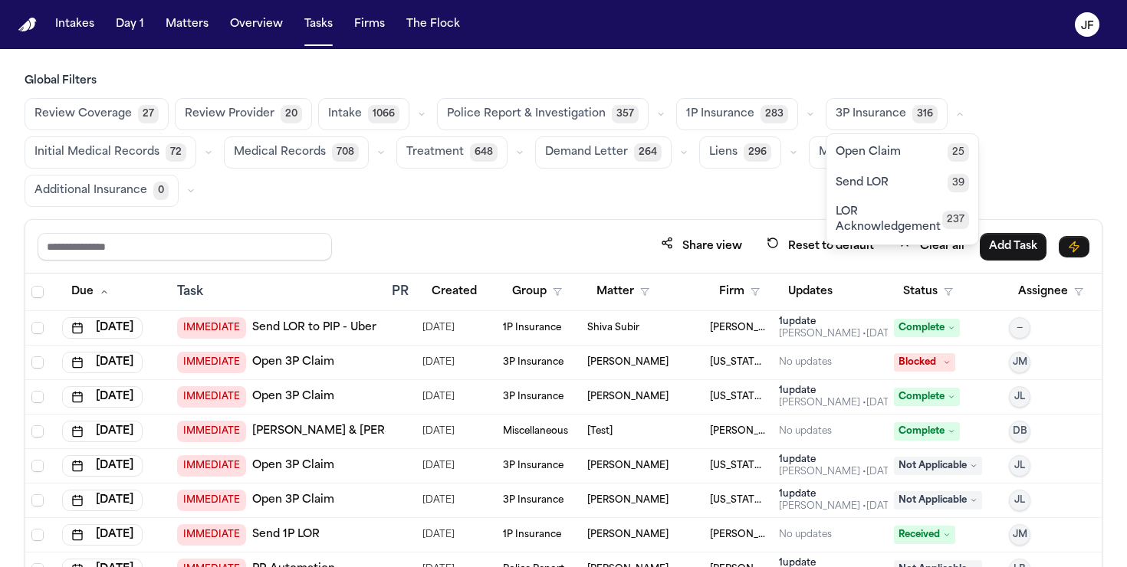
click at [955, 112] on div "Review Coverage 27 Review Provider 20 Intake 1066 Police Report & Investigation…" at bounding box center [564, 152] width 1078 height 109
click at [808, 83] on h3 "Global Filters" at bounding box center [564, 81] width 1078 height 15
click at [717, 122] on span "1P Insurance" at bounding box center [720, 114] width 68 height 15
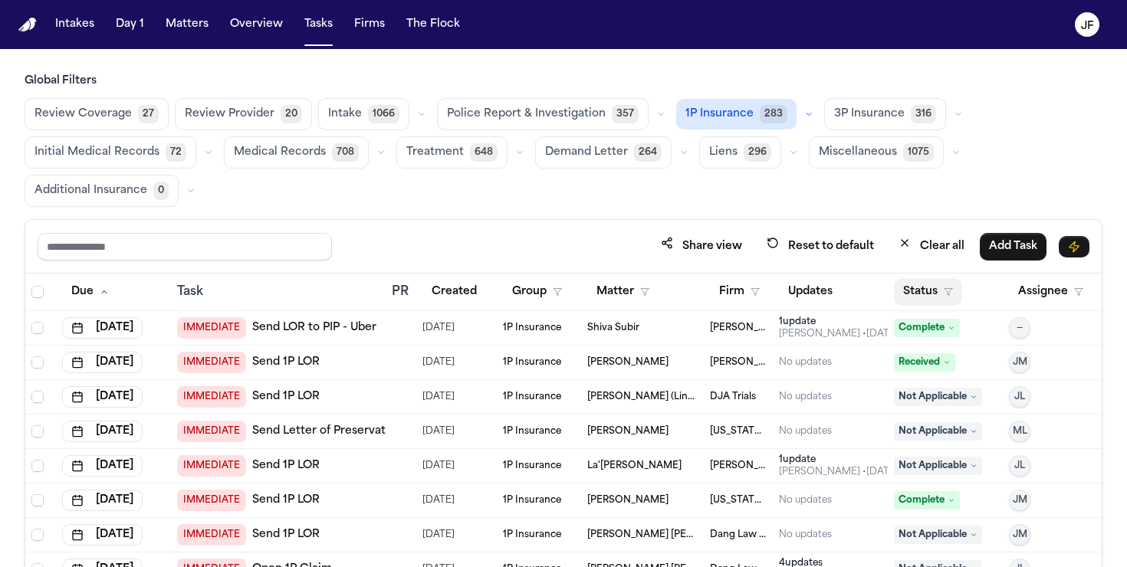
click at [919, 286] on button "Status" at bounding box center [928, 292] width 68 height 28
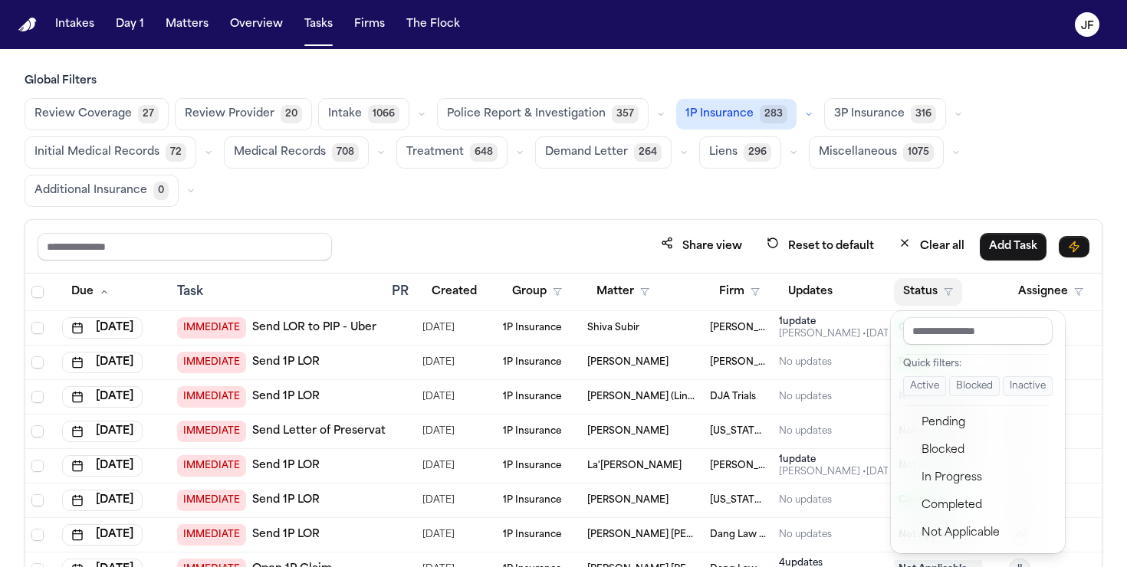
click at [911, 392] on button "Active" at bounding box center [924, 386] width 43 height 20
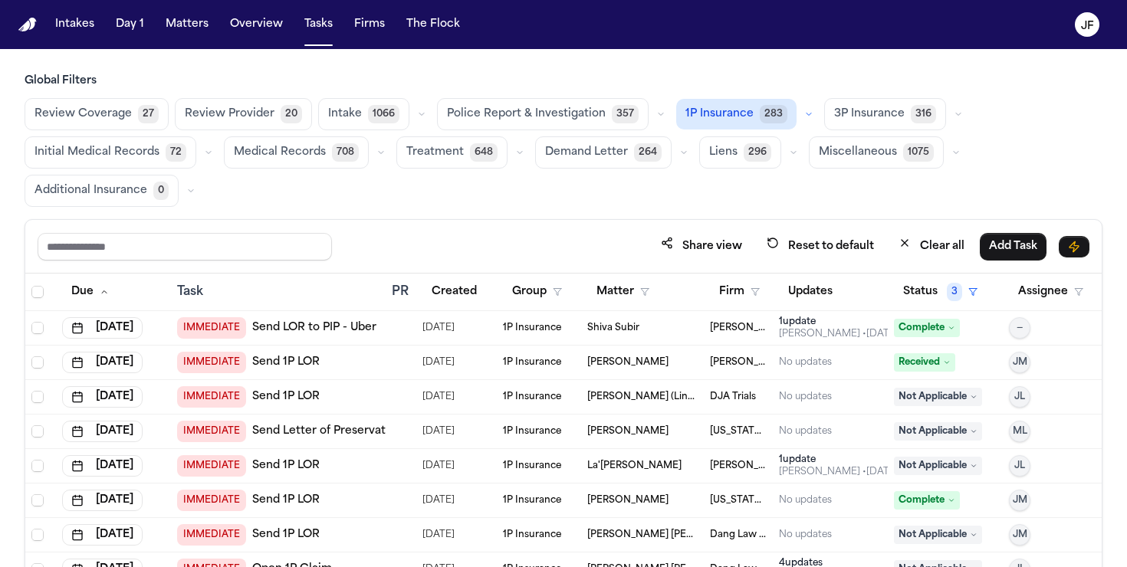
click at [866, 204] on div "Review Coverage 27 Review Provider 20 Intake 1066 Police Report & Investigation…" at bounding box center [564, 152] width 1078 height 109
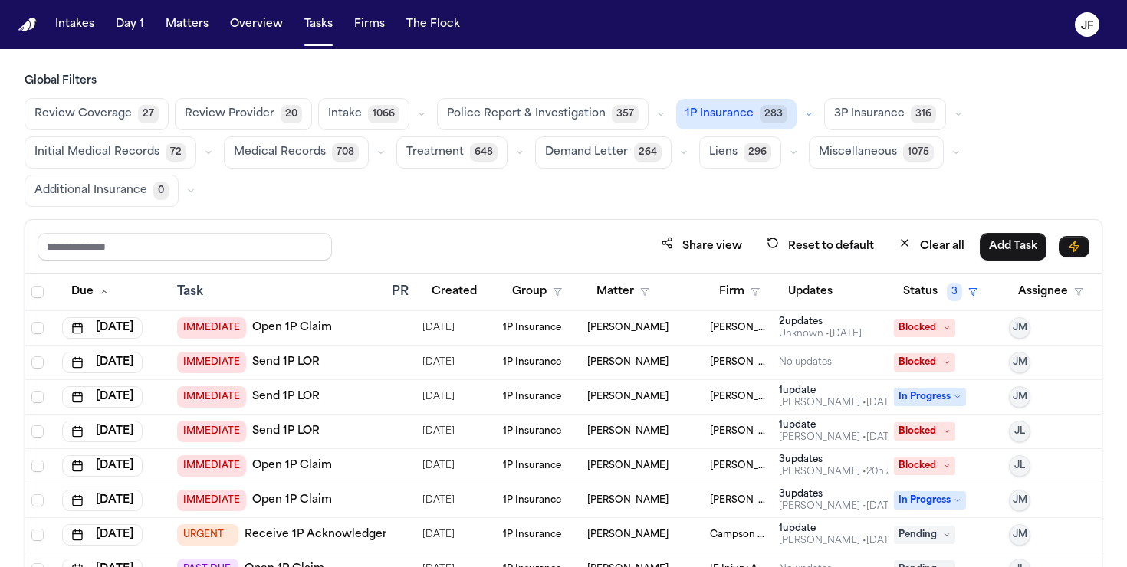
click at [804, 117] on icon "button" at bounding box center [808, 114] width 9 height 9
click at [752, 159] on button "Open Claim 27" at bounding box center [753, 151] width 152 height 31
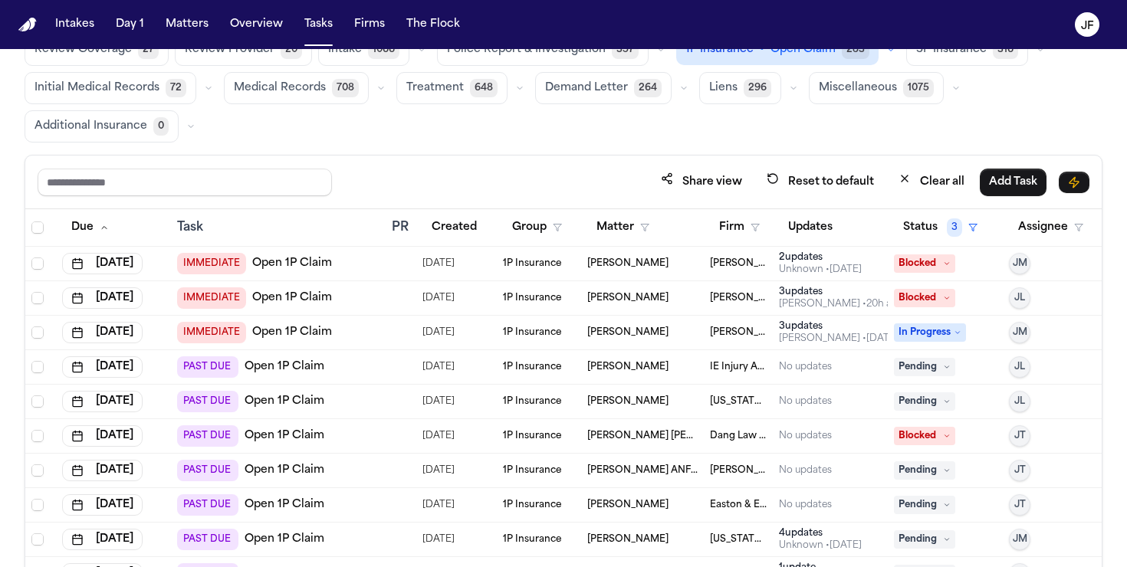
scroll to position [61, 0]
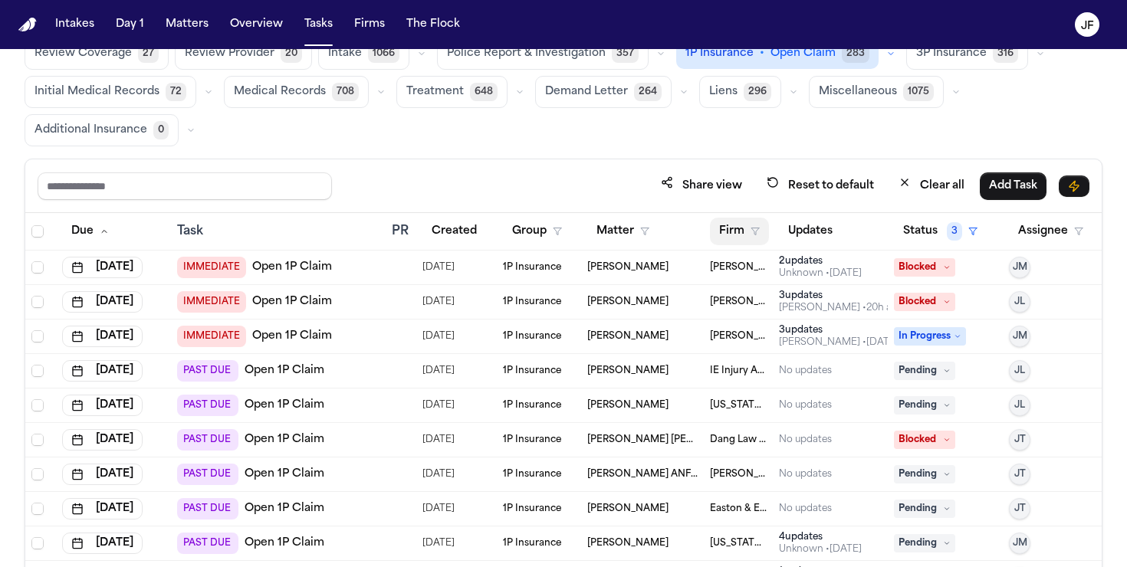
click at [745, 233] on button "Firm" at bounding box center [739, 232] width 59 height 28
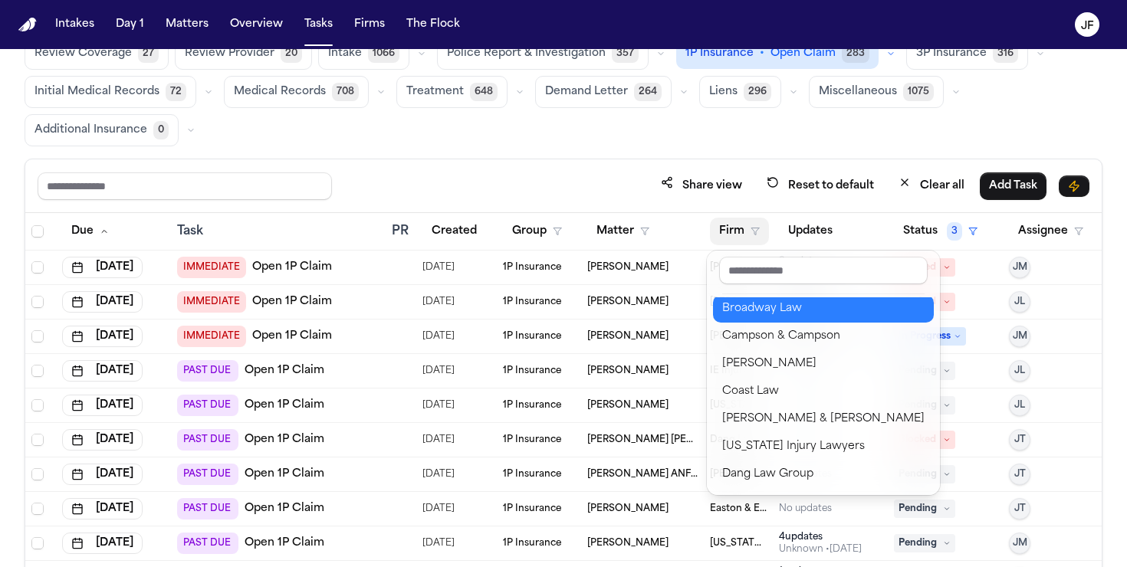
scroll to position [253, 0]
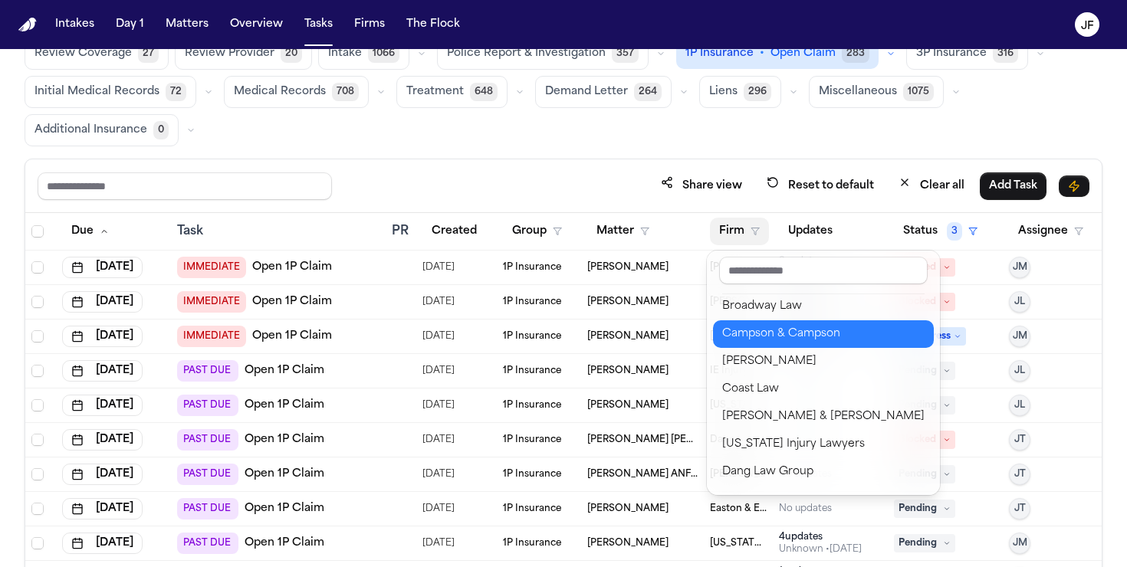
click at [785, 337] on div "Campson & Campson" at bounding box center [823, 334] width 202 height 18
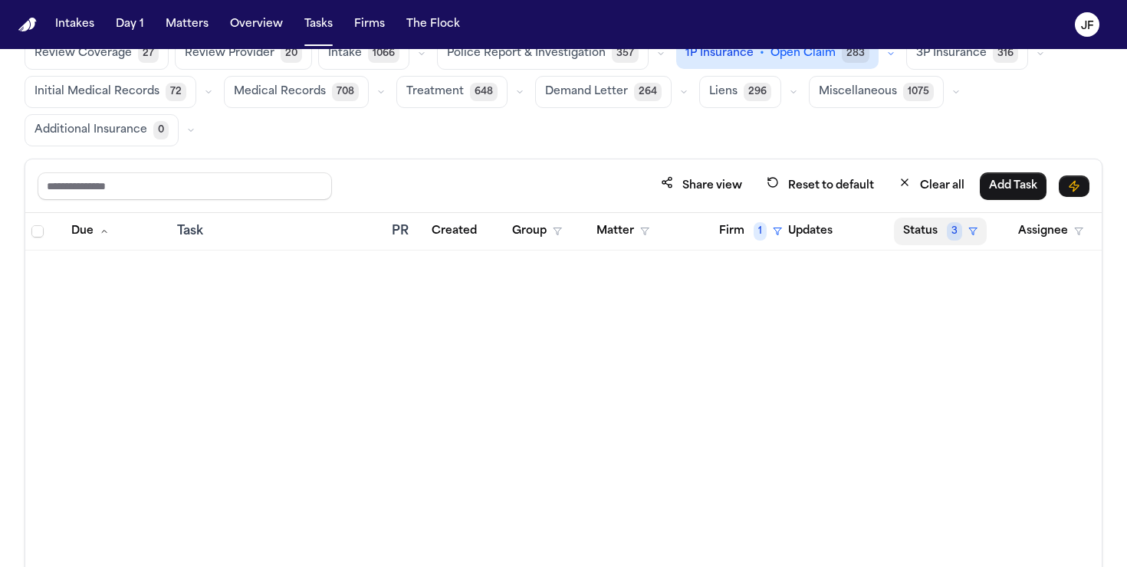
click at [952, 233] on span "3" at bounding box center [954, 231] width 15 height 18
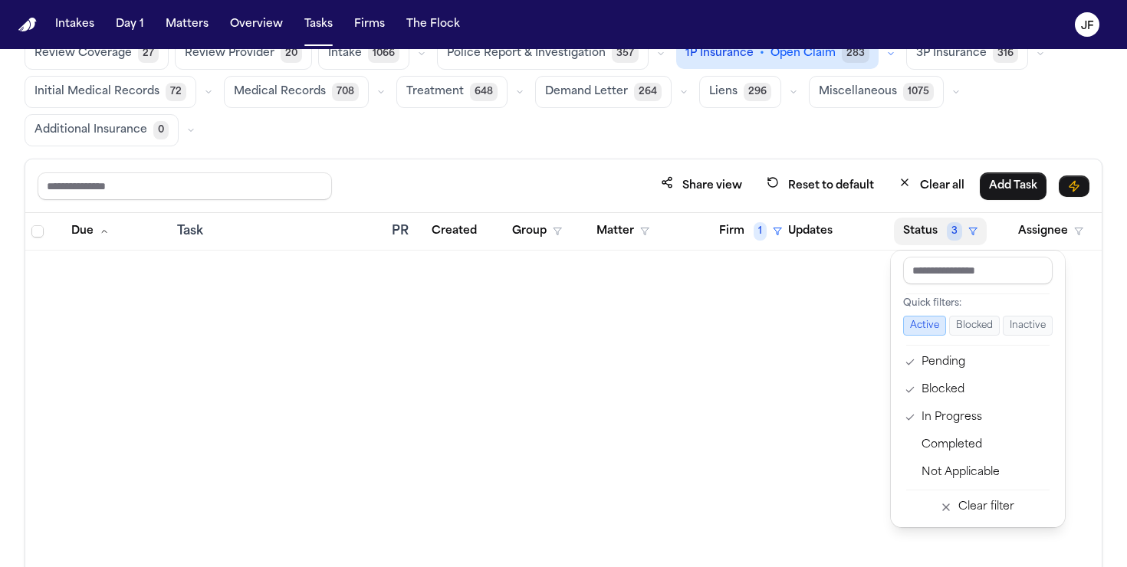
click at [919, 325] on button "Active" at bounding box center [924, 326] width 43 height 20
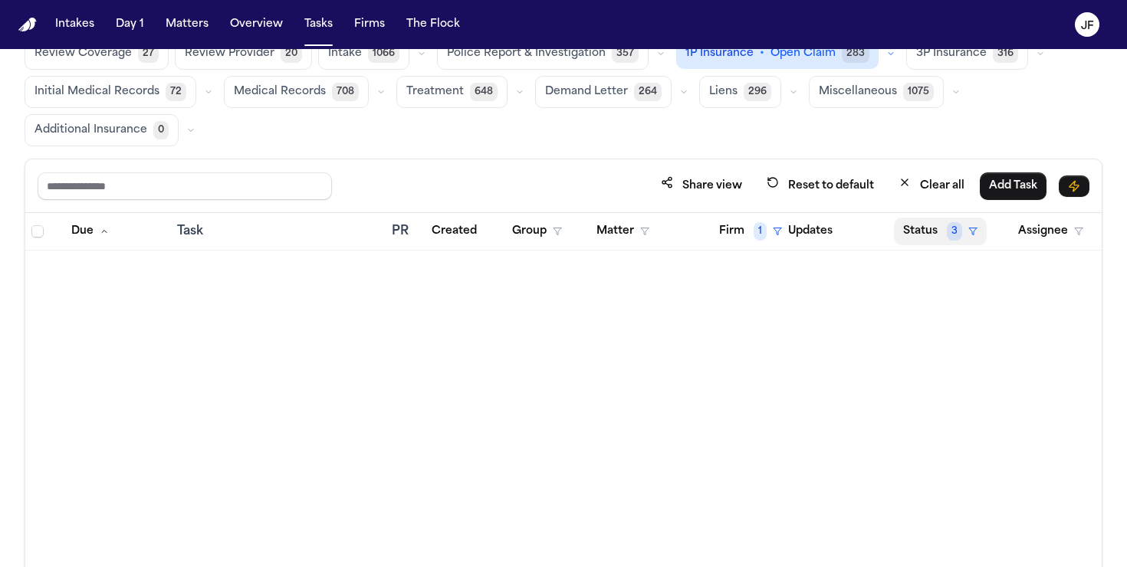
click at [928, 238] on button "Status 3" at bounding box center [940, 232] width 93 height 28
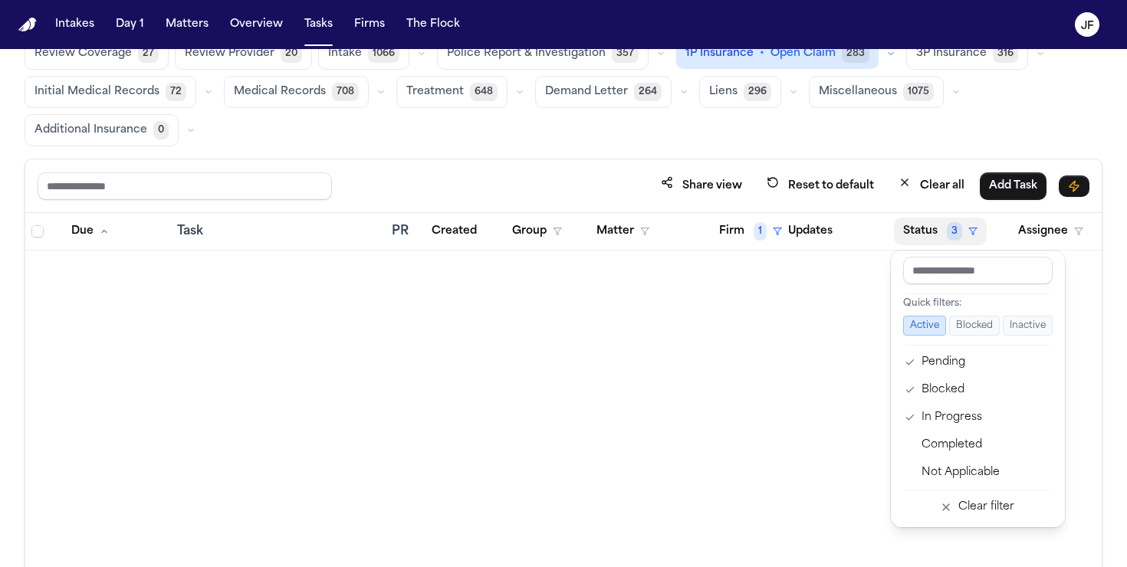
click at [732, 239] on table "Due Task PR Created Group Matter Firm 1 Updates Status 3 Assignee" at bounding box center [567, 232] width 1085 height 38
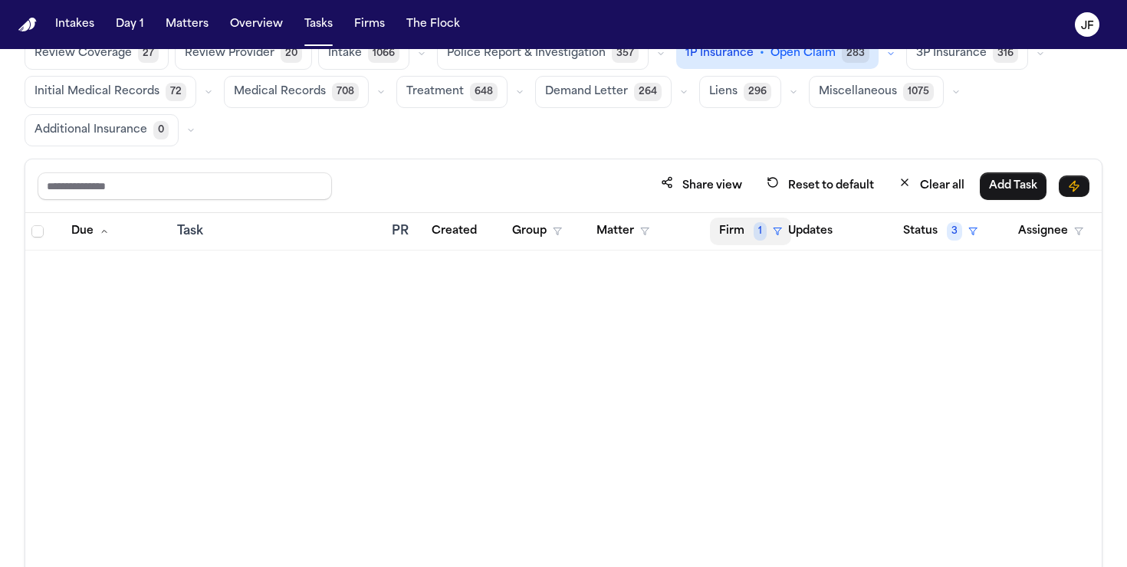
click at [733, 234] on button "Firm 1" at bounding box center [750, 232] width 81 height 28
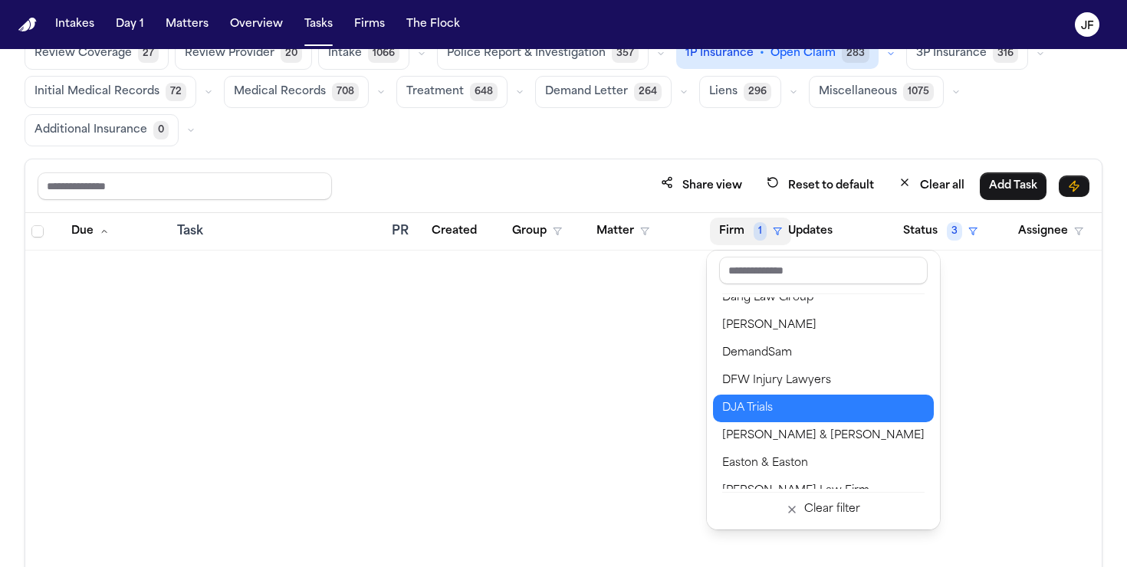
scroll to position [547, 0]
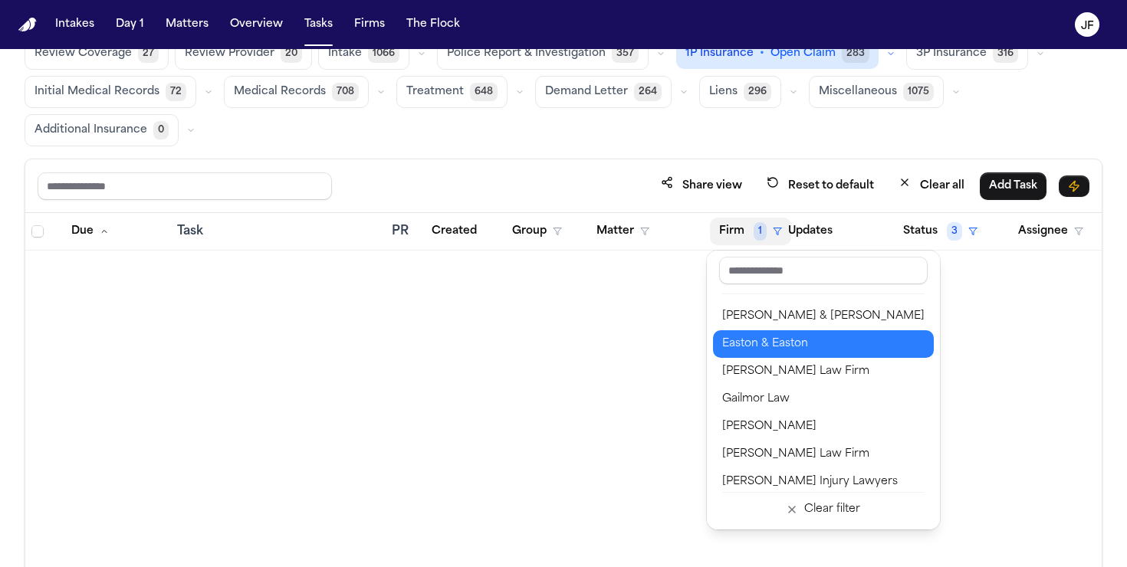
click at [777, 346] on div "Easton & Easton" at bounding box center [823, 344] width 202 height 18
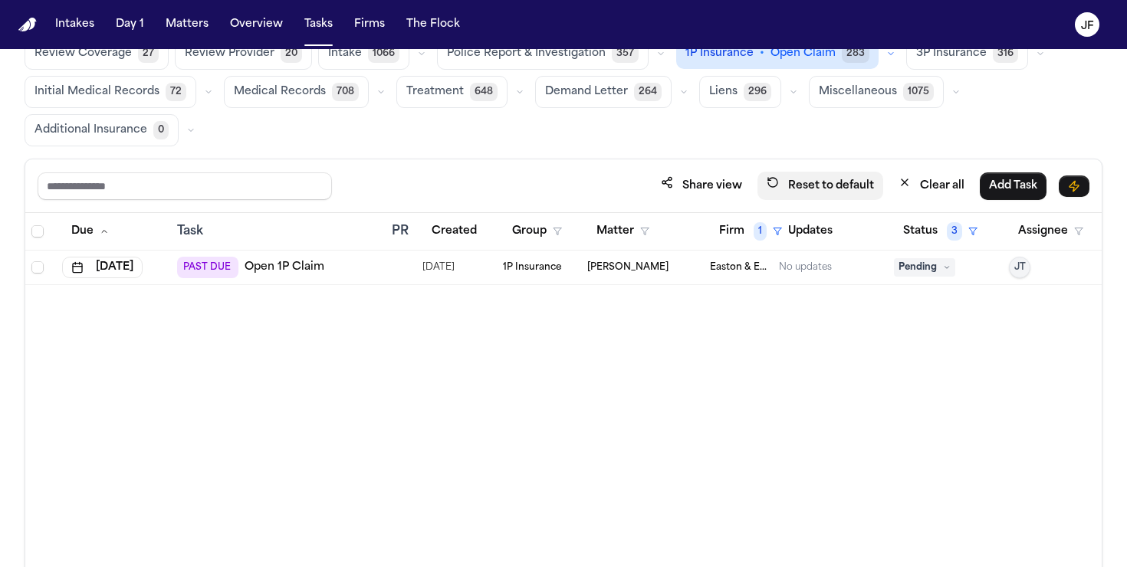
scroll to position [24, 0]
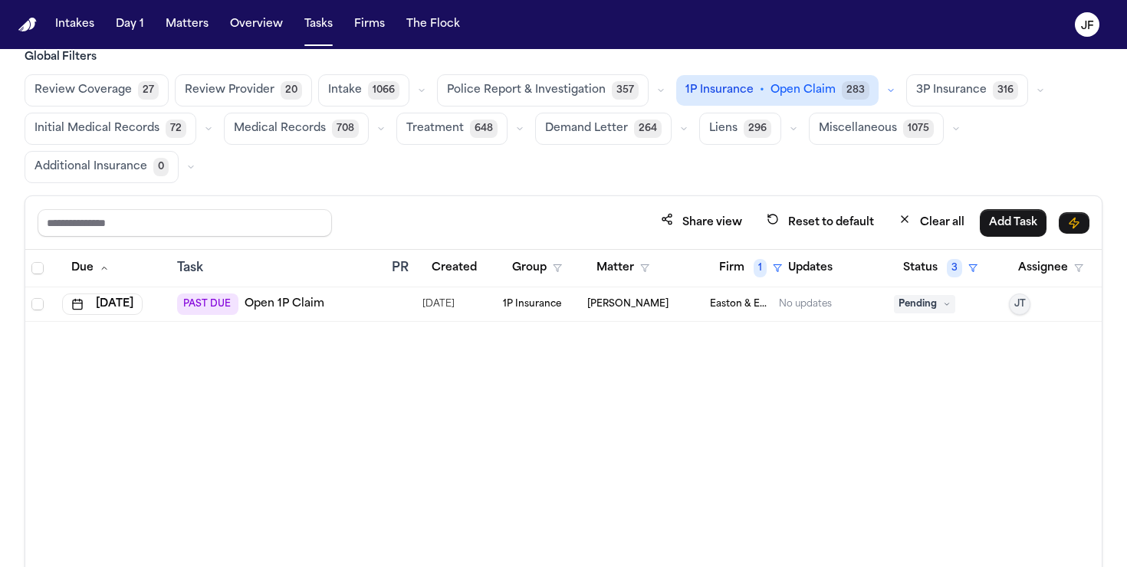
click at [801, 87] on span "Open Claim" at bounding box center [803, 90] width 65 height 15
click at [724, 86] on span "1P Insurance" at bounding box center [720, 90] width 68 height 15
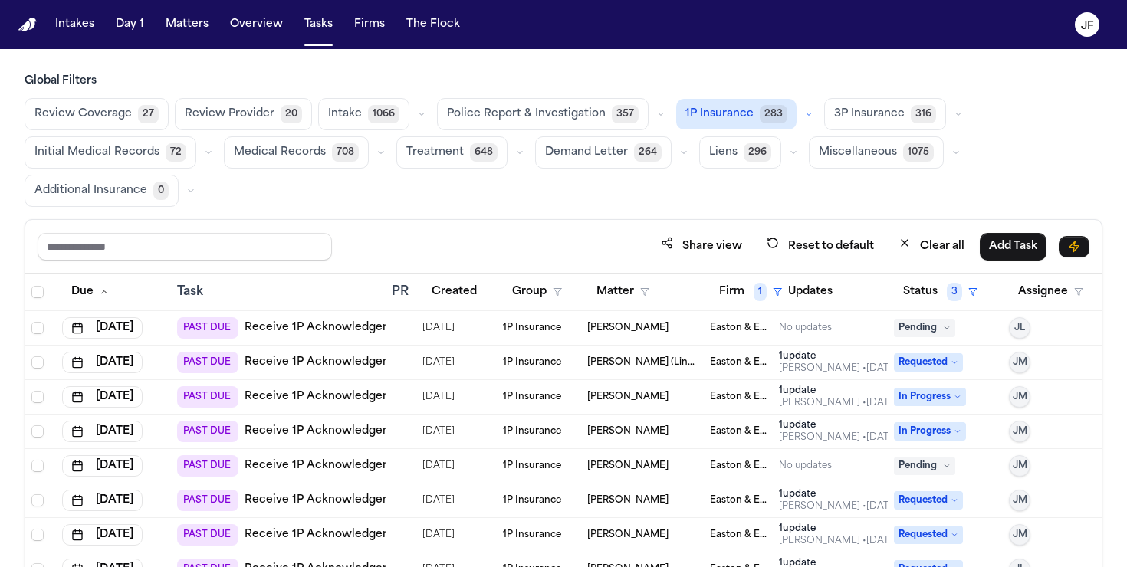
click at [800, 106] on button "button" at bounding box center [809, 114] width 18 height 18
click at [928, 101] on button "3P Insurance 316" at bounding box center [885, 114] width 122 height 32
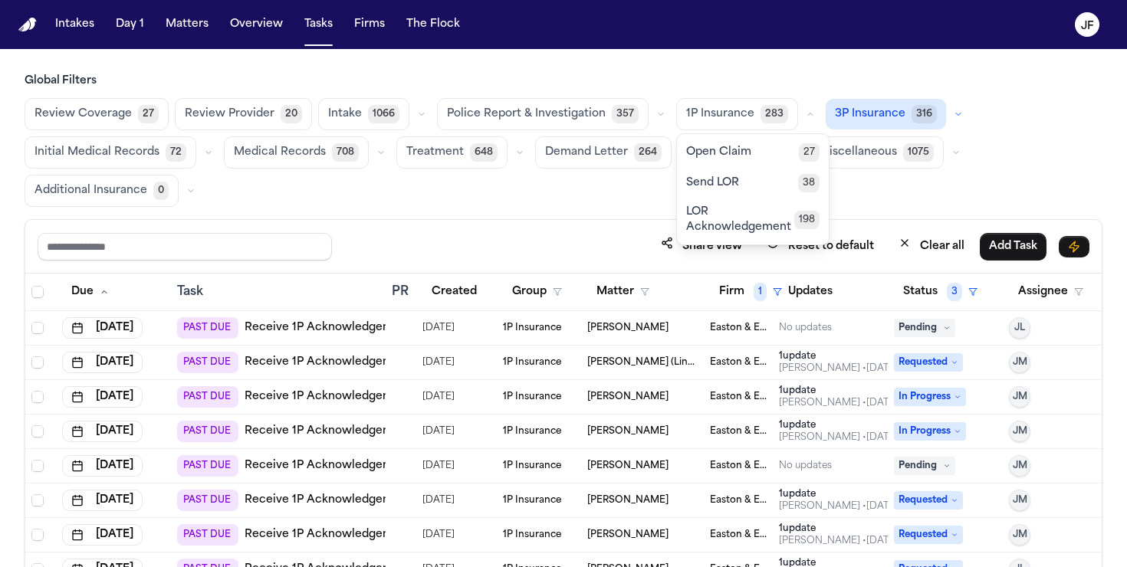
click at [854, 107] on span "3P Insurance" at bounding box center [870, 114] width 71 height 15
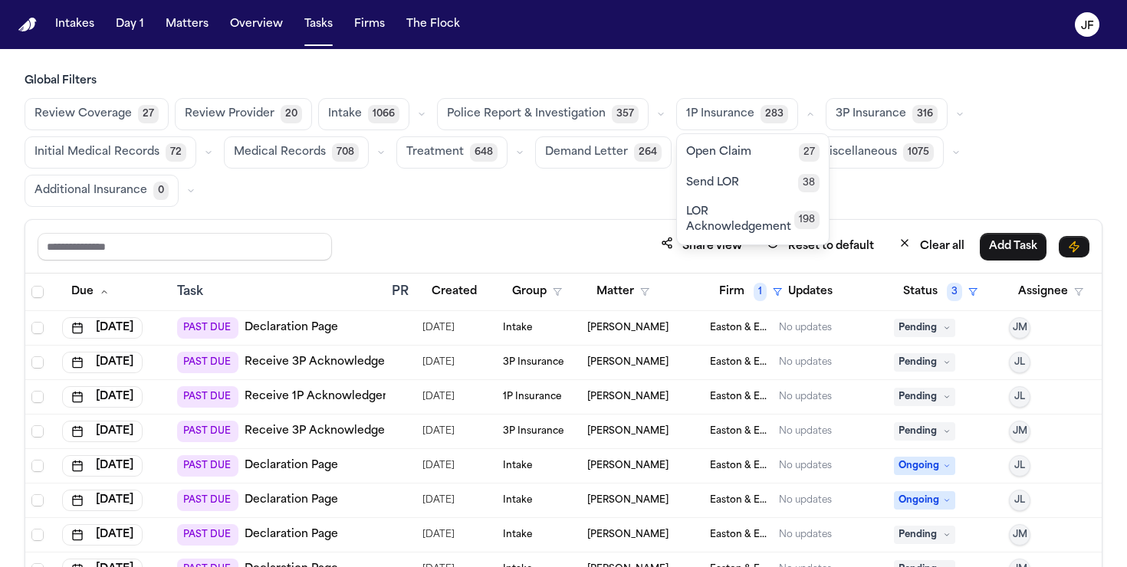
click at [846, 90] on div "Global Filters Review Coverage 27 Review Provider 20 Intake 1066 Police Report …" at bounding box center [564, 140] width 1078 height 133
click at [806, 113] on icon "button" at bounding box center [810, 114] width 9 height 9
click at [827, 79] on h3 "Global Filters" at bounding box center [564, 81] width 1078 height 15
click at [955, 113] on icon "button" at bounding box center [959, 114] width 9 height 9
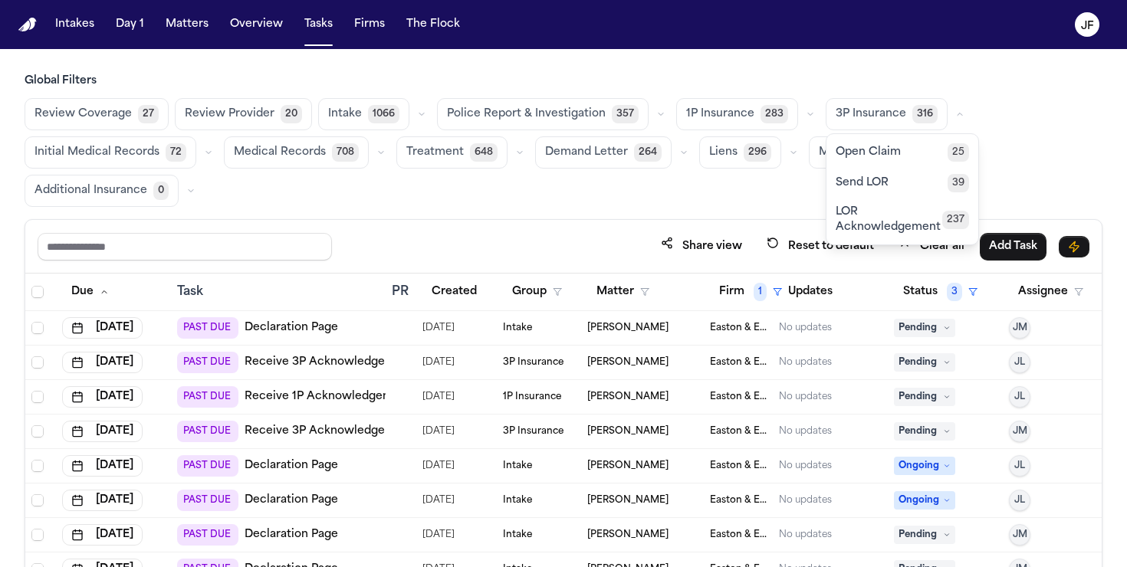
click at [955, 99] on div "Review Coverage 27 Review Provider 20 Intake 1066 Police Report & Investigation…" at bounding box center [564, 152] width 1078 height 109
click at [806, 117] on icon "button" at bounding box center [810, 114] width 9 height 9
click at [815, 91] on div "Global Filters Review Coverage 27 Review Provider 20 Intake 1066 Police Report …" at bounding box center [564, 140] width 1078 height 133
click at [802, 109] on button "button" at bounding box center [810, 114] width 18 height 18
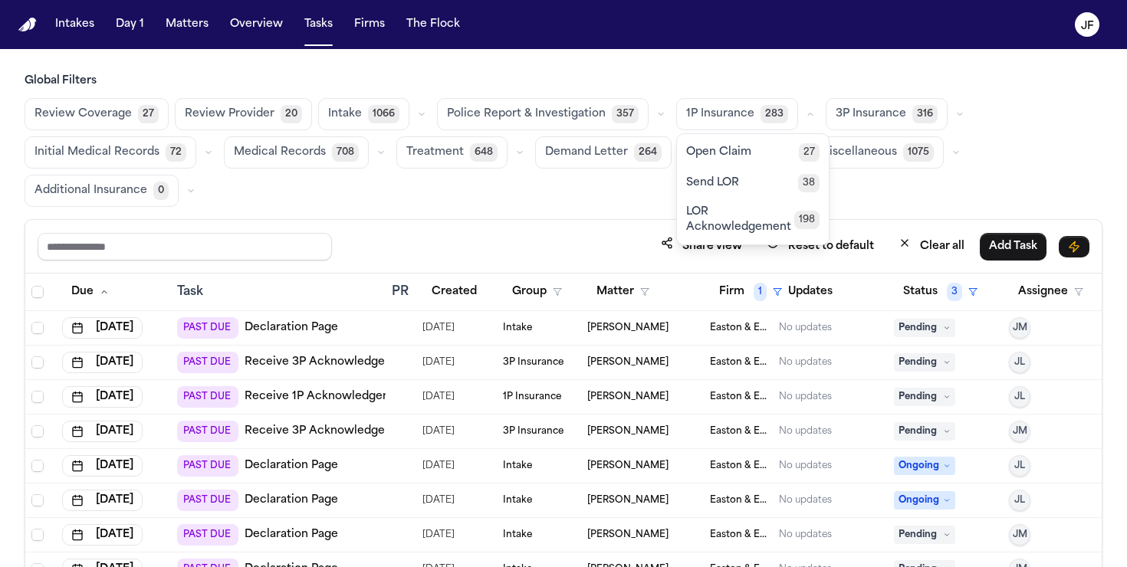
click at [810, 81] on h3 "Global Filters" at bounding box center [564, 81] width 1078 height 15
click at [801, 119] on button "button" at bounding box center [810, 114] width 18 height 18
click at [827, 58] on main "Global Filters Review Coverage 27 Review Provider 20 Intake 1066 Police Report …" at bounding box center [563, 308] width 1127 height 518
click at [801, 117] on button "button" at bounding box center [810, 114] width 18 height 18
click at [806, 118] on icon "button" at bounding box center [810, 114] width 9 height 9
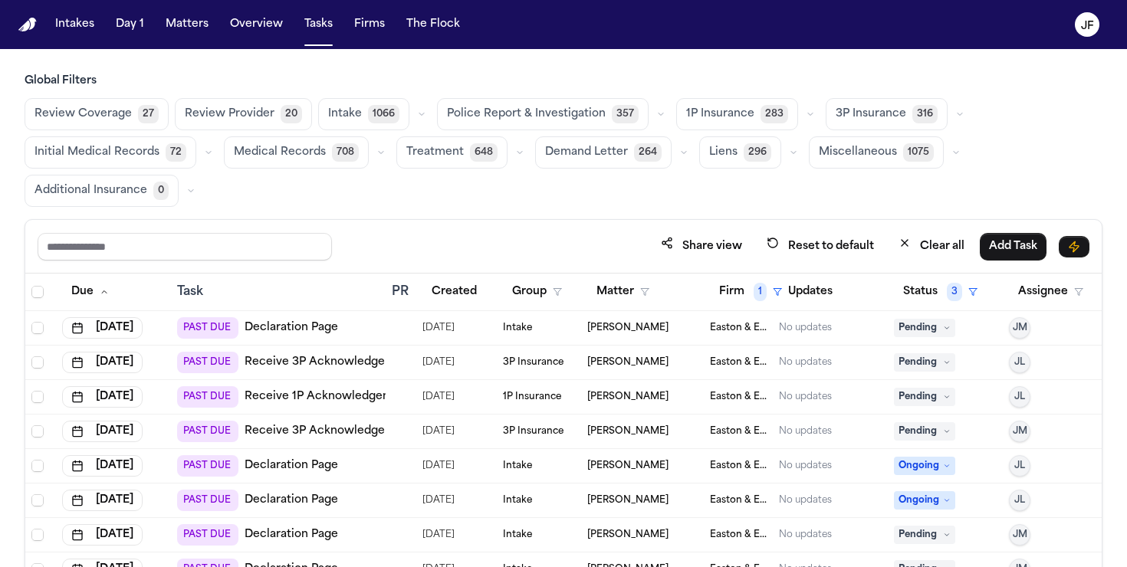
click at [812, 91] on div "Global Filters Review Coverage 27 Review Provider 20 Intake 1066 Police Report …" at bounding box center [564, 140] width 1078 height 133
click at [806, 114] on icon "button" at bounding box center [810, 114] width 9 height 9
click at [728, 158] on span "Open Claim" at bounding box center [718, 152] width 65 height 15
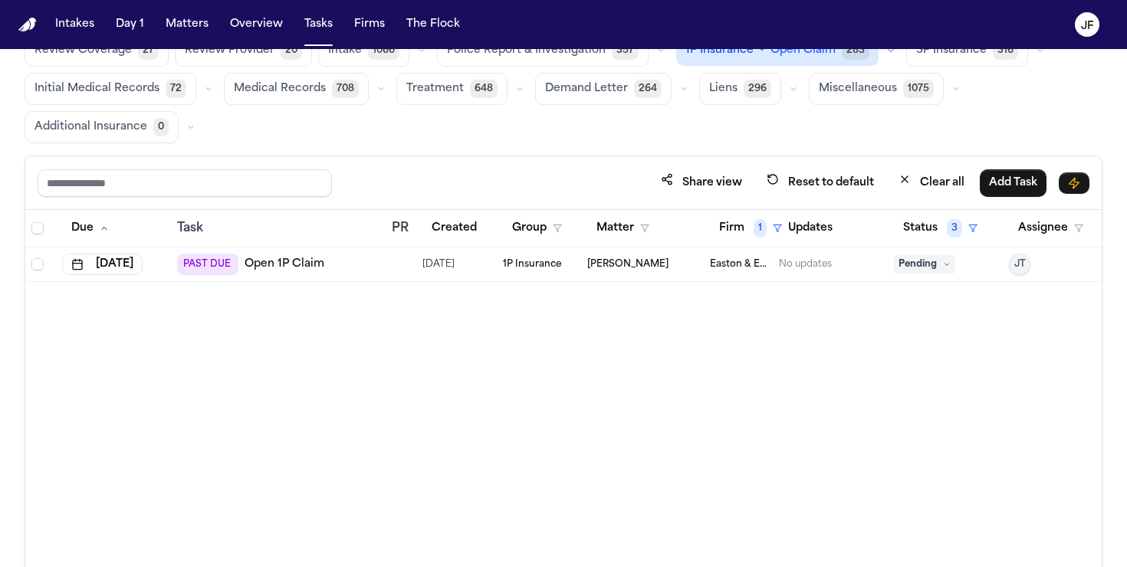
scroll to position [73, 0]
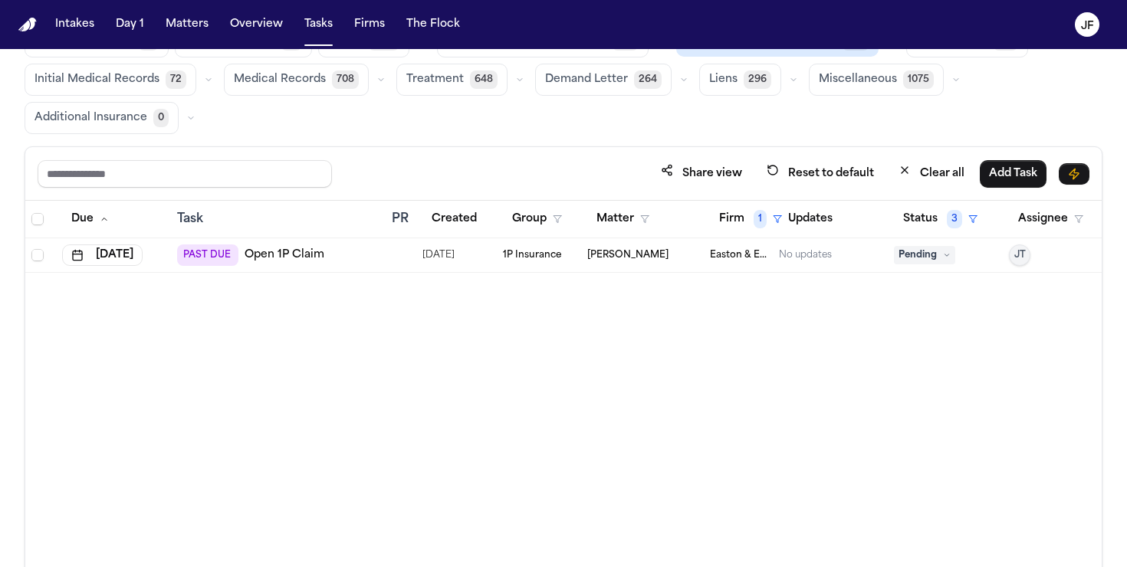
click at [302, 253] on link "Open 1P Claim" at bounding box center [285, 255] width 80 height 15
click at [293, 258] on link "Open 1P Claim" at bounding box center [285, 255] width 80 height 15
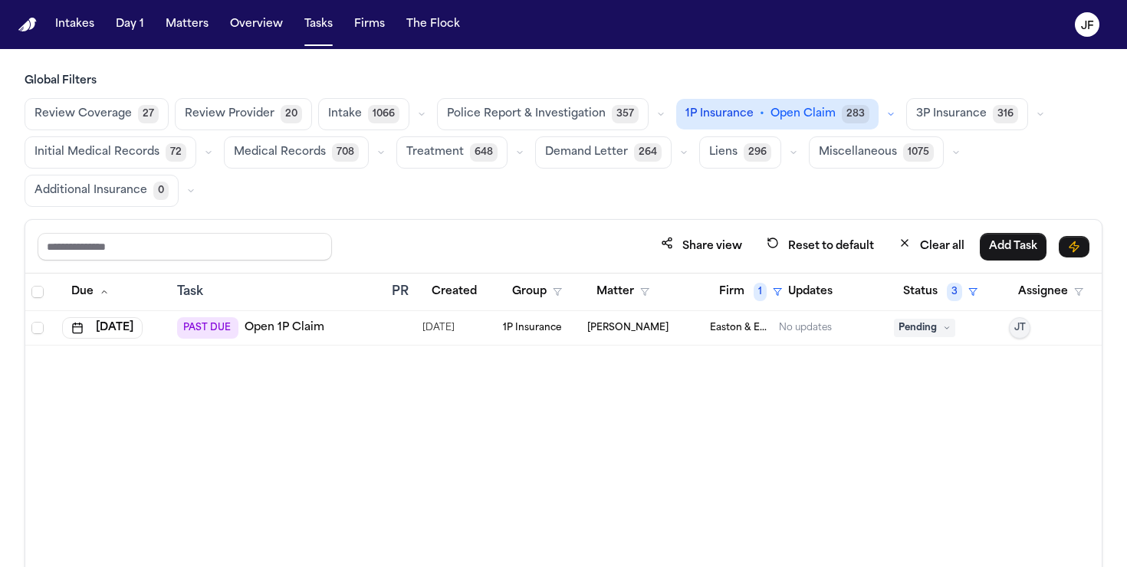
click at [889, 113] on icon "button" at bounding box center [891, 114] width 5 height 2
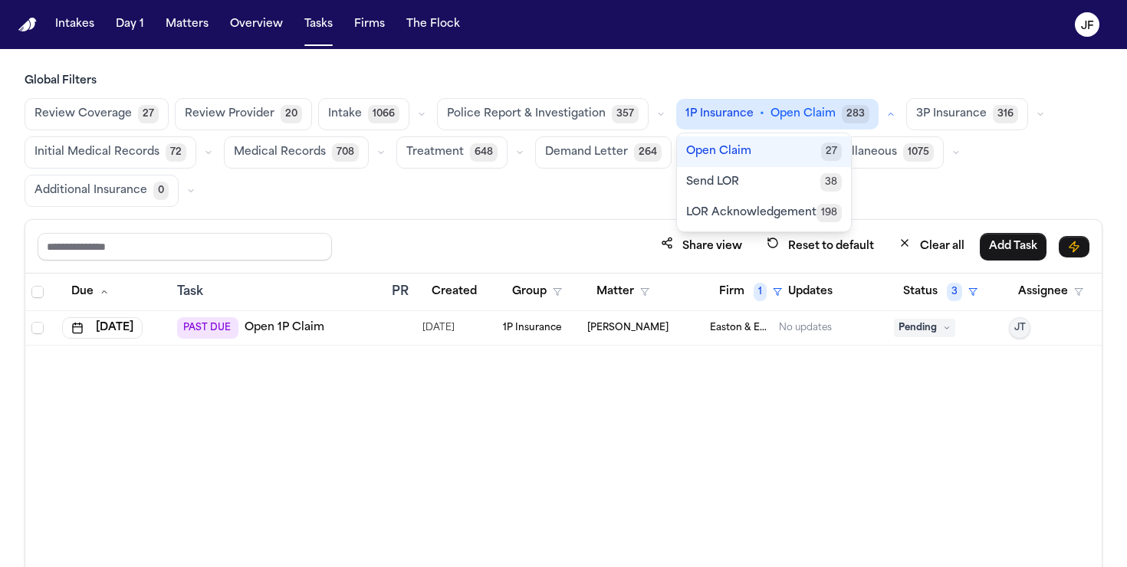
click at [797, 205] on span "LOR Acknowledgement" at bounding box center [751, 212] width 130 height 15
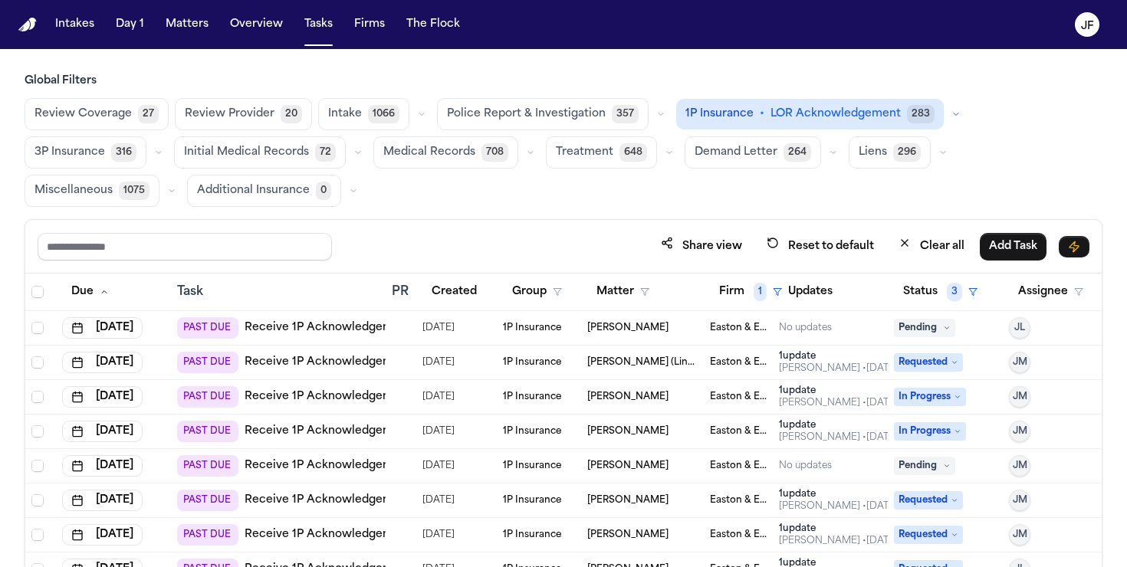
click at [328, 324] on link "Receive 1P Acknowledgement" at bounding box center [328, 328] width 167 height 15
click at [741, 298] on button "Firm 1" at bounding box center [750, 292] width 81 height 28
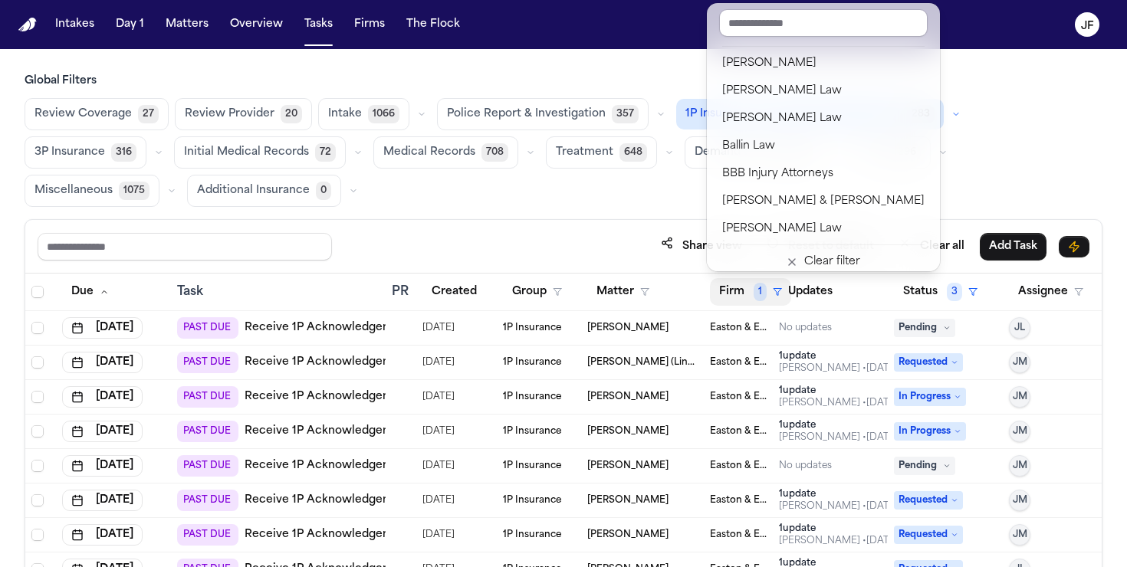
click at [812, 250] on button "Clear filter" at bounding box center [823, 262] width 221 height 28
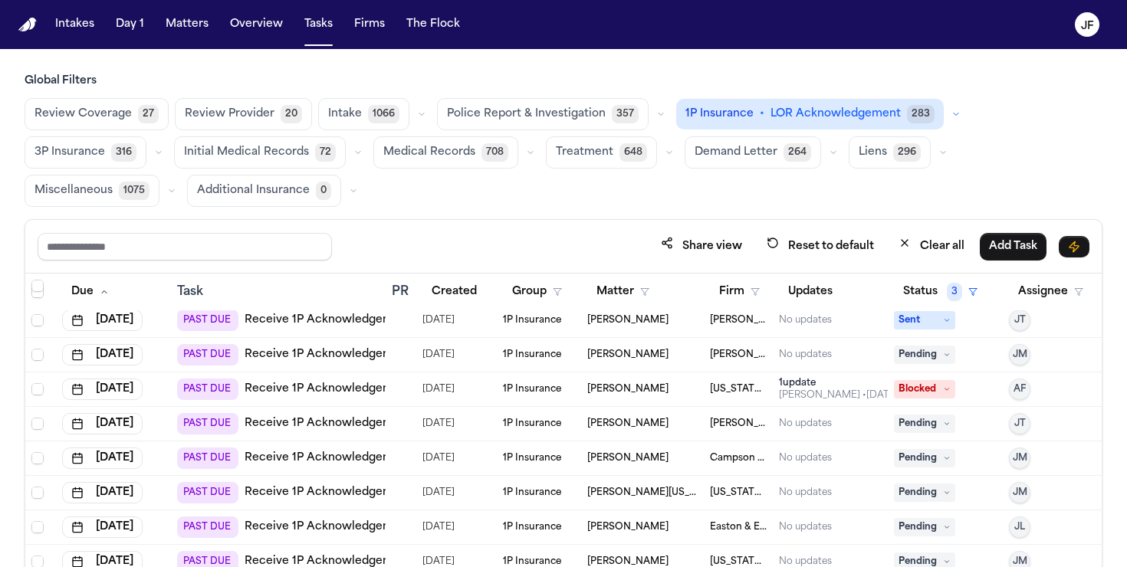
scroll to position [94, 0]
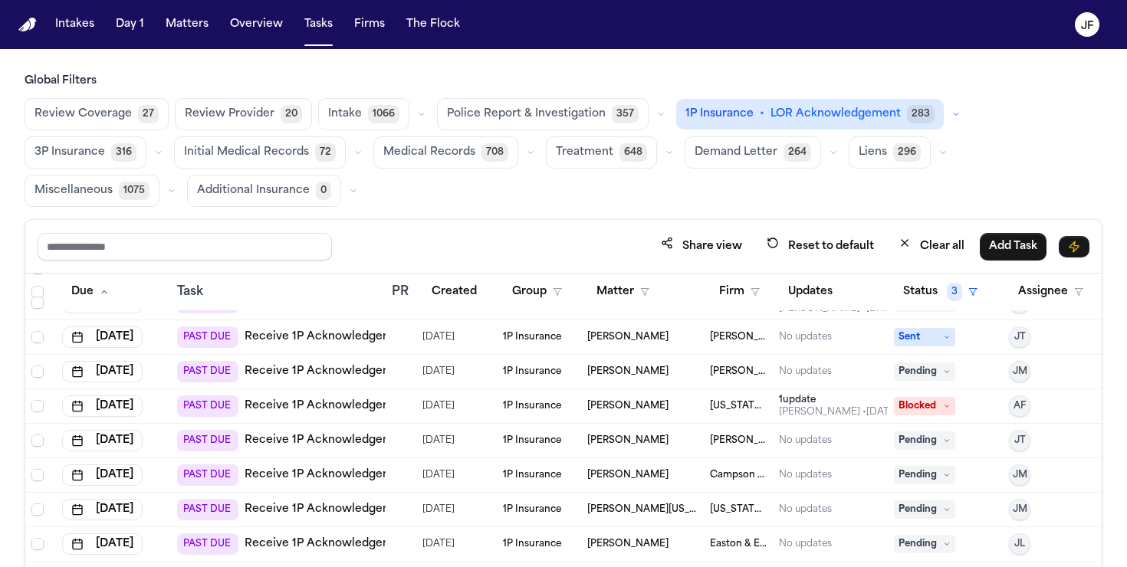
click at [351, 412] on link "Receive 1P Acknowledgement" at bounding box center [328, 406] width 167 height 15
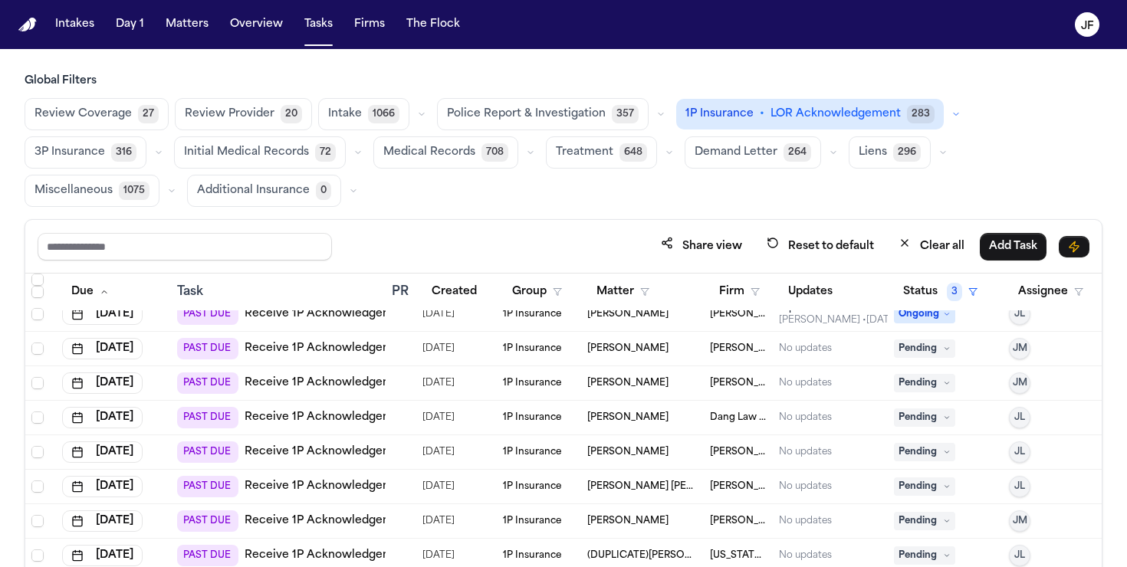
scroll to position [2560, 0]
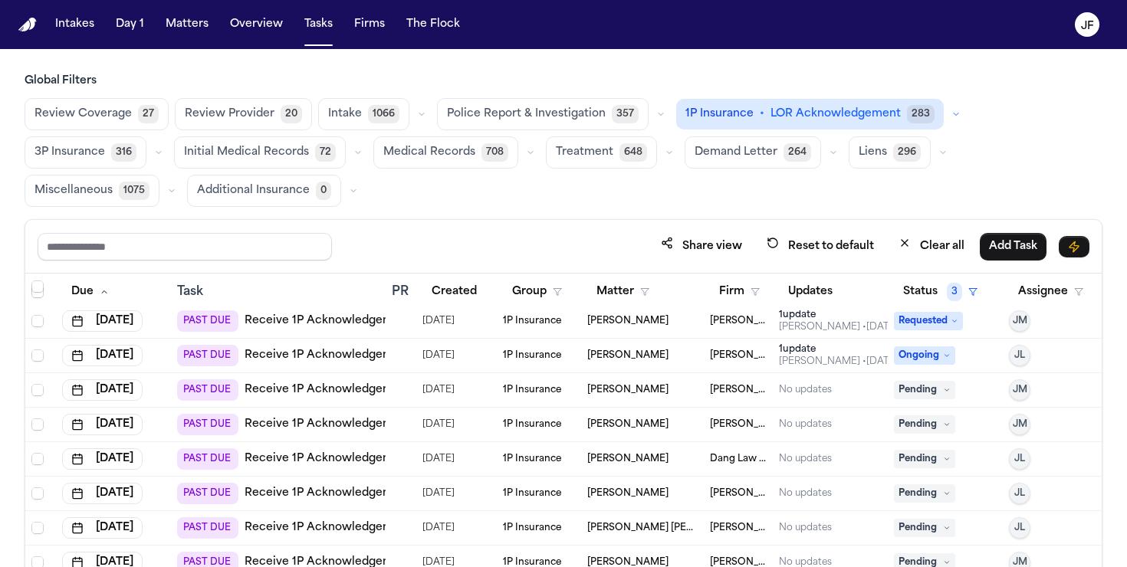
click at [339, 358] on link "Receive 1P Acknowledgement" at bounding box center [328, 355] width 167 height 15
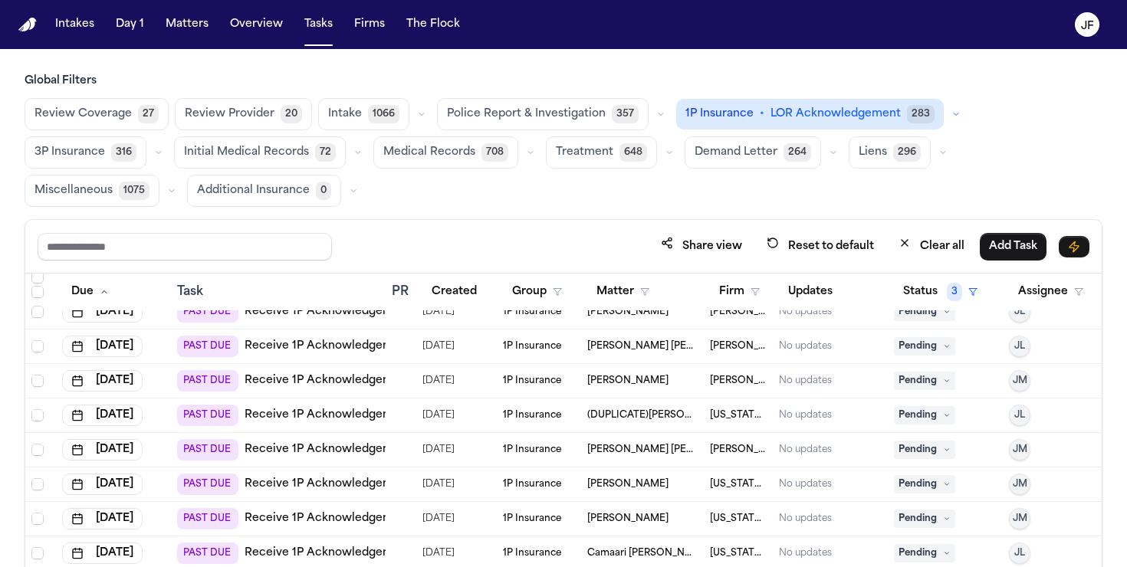
scroll to position [2748, 0]
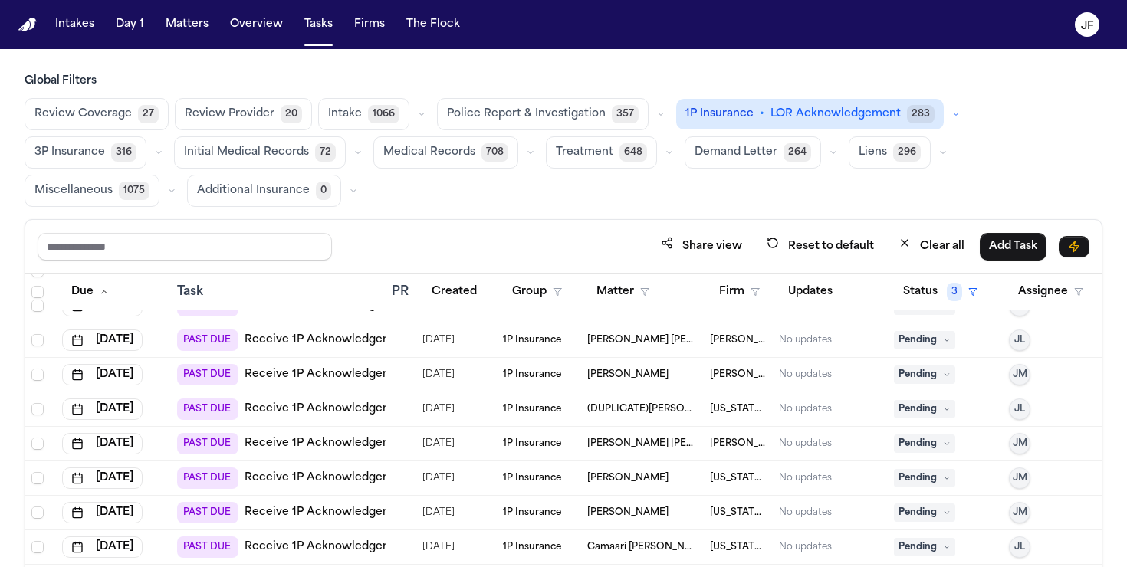
click at [334, 347] on link "Receive 1P Acknowledgement" at bounding box center [328, 340] width 167 height 15
click at [146, 136] on button "3P Insurance 316" at bounding box center [86, 152] width 122 height 32
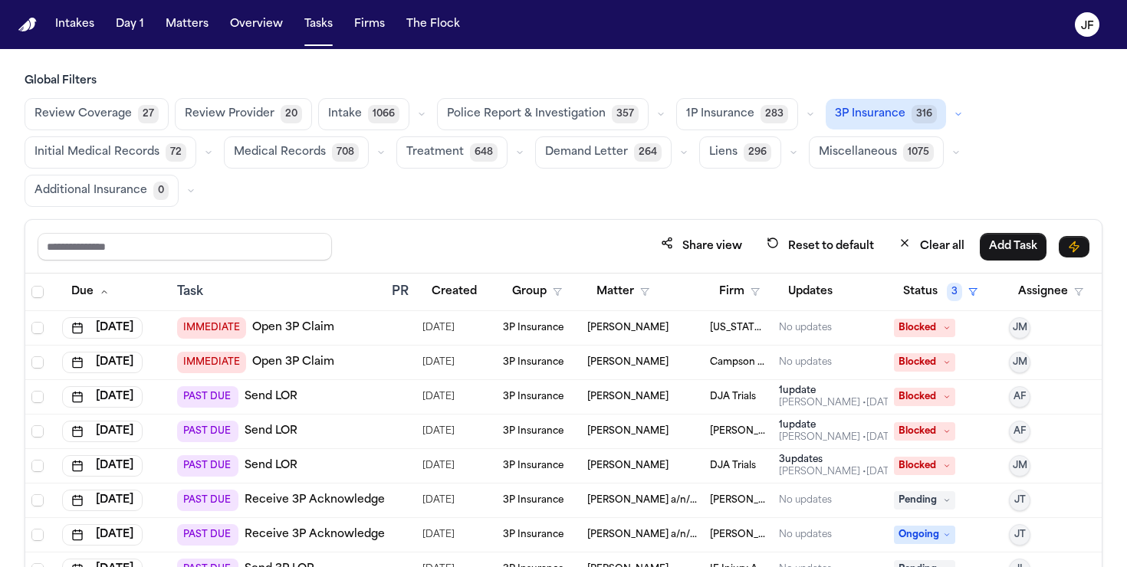
click at [954, 111] on icon "button" at bounding box center [958, 114] width 9 height 9
click at [908, 152] on button "Open Claim 25" at bounding box center [903, 151] width 152 height 31
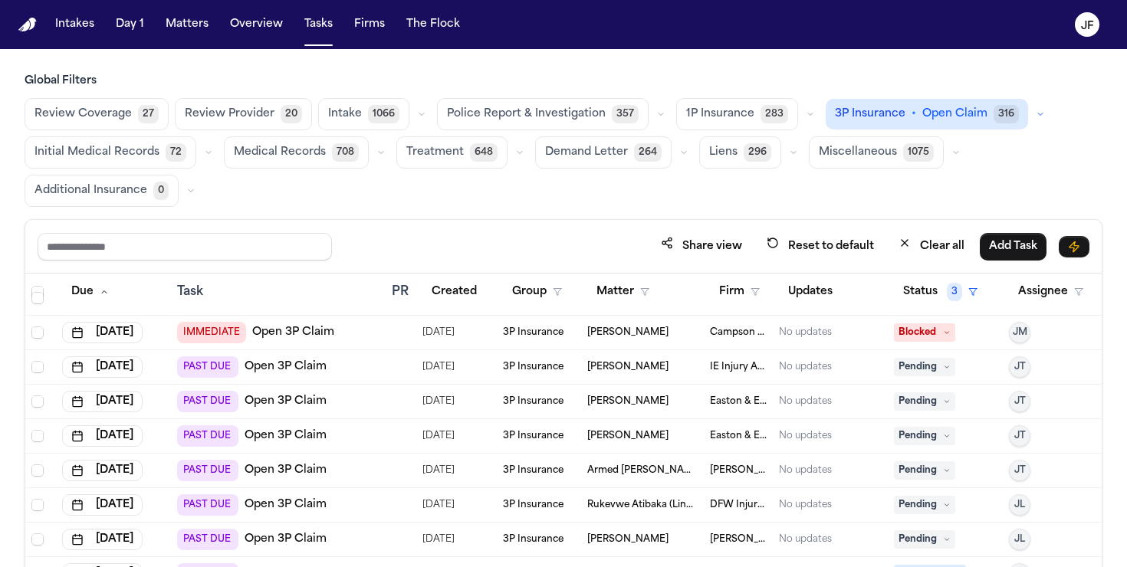
scroll to position [38, 0]
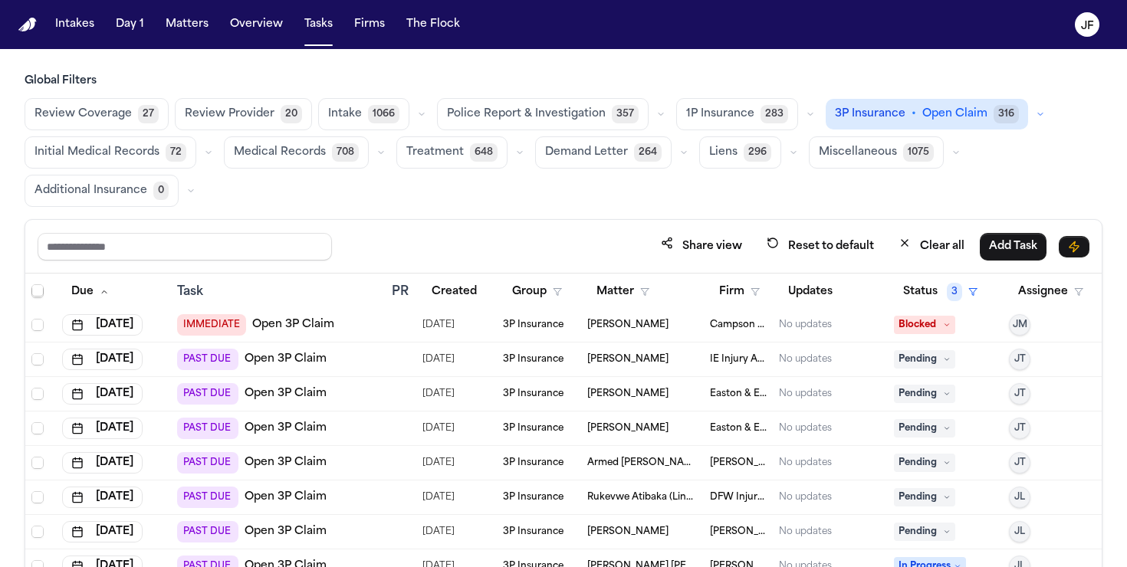
click at [297, 362] on link "Open 3P Claim" at bounding box center [286, 359] width 82 height 15
click at [1050, 140] on div "Review Coverage 27 Review Provider 20 Intake 1066 Police Report & Investigation…" at bounding box center [564, 152] width 1078 height 109
click at [191, 31] on button "Matters" at bounding box center [186, 25] width 55 height 28
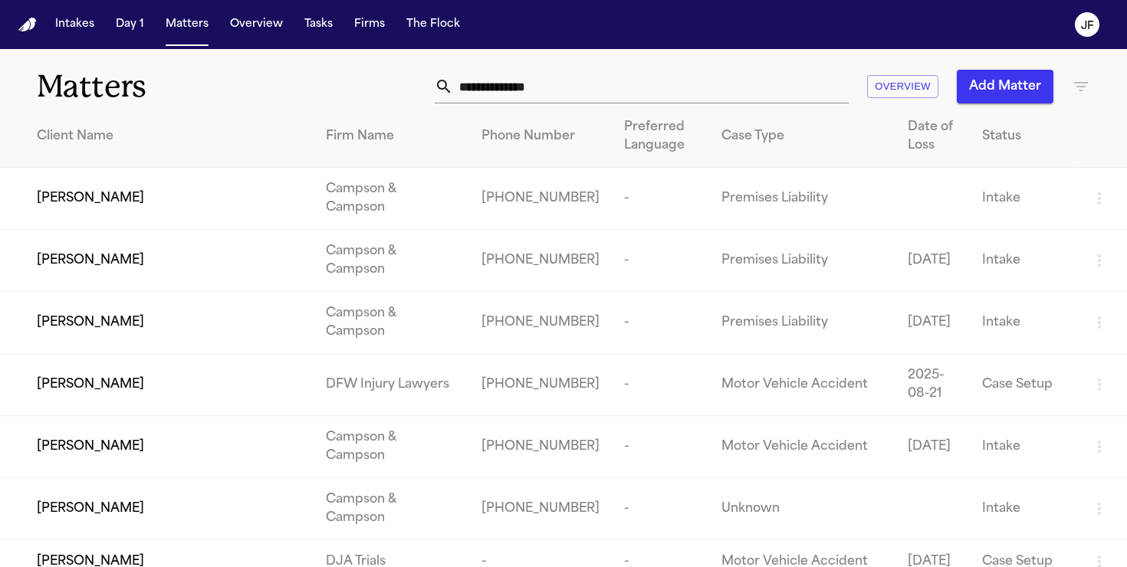
click at [526, 92] on input "text" at bounding box center [651, 87] width 396 height 34
paste input "**********"
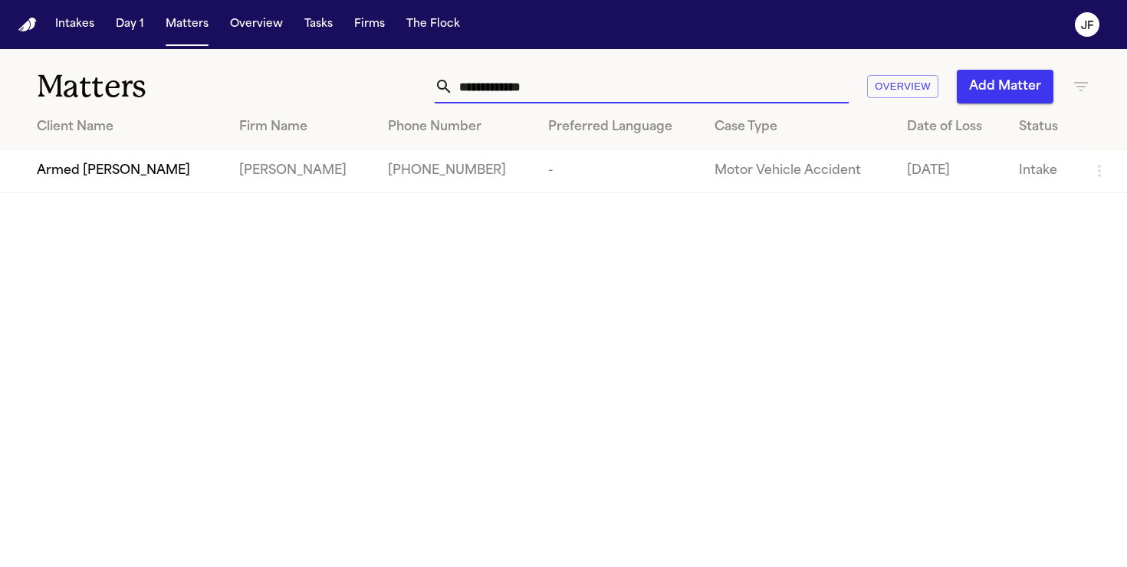
type input "**********"
click at [89, 179] on span "Armed Barkley" at bounding box center [113, 171] width 153 height 18
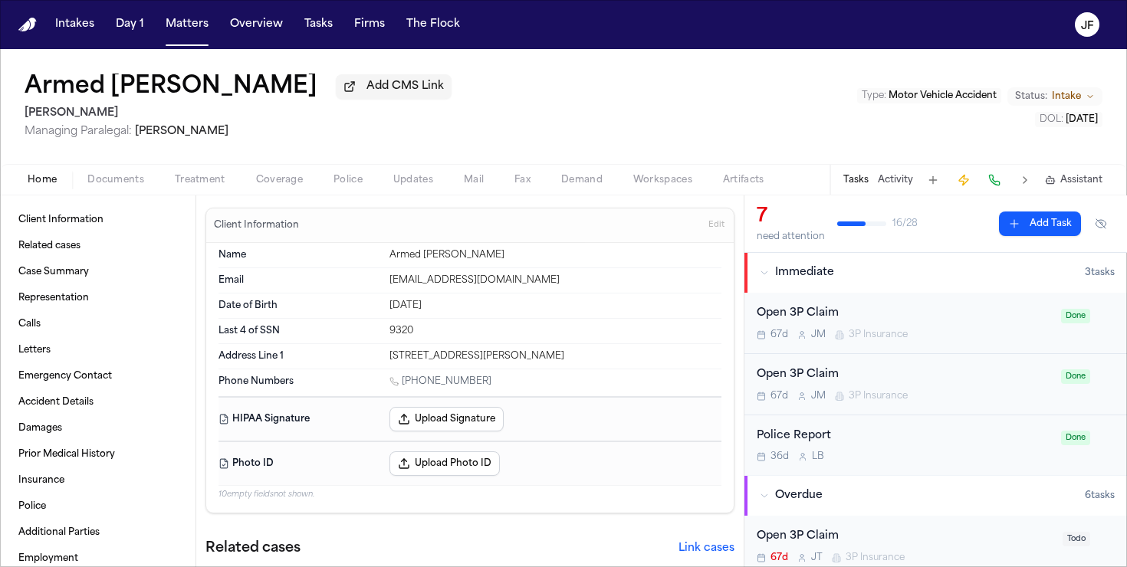
click at [106, 189] on span "button" at bounding box center [115, 189] width 75 height 2
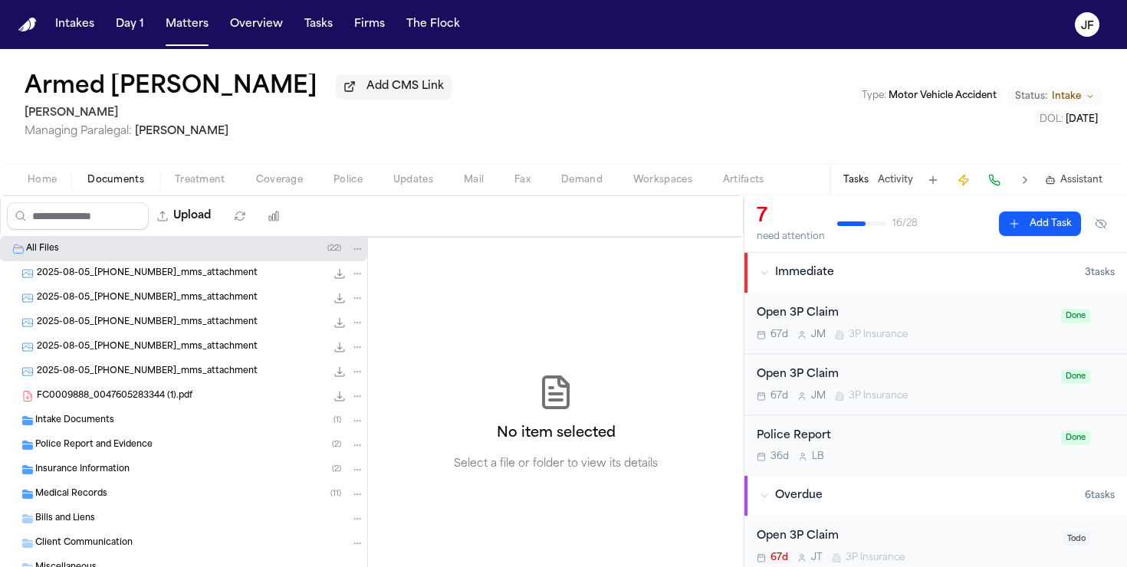
scroll to position [51, 0]
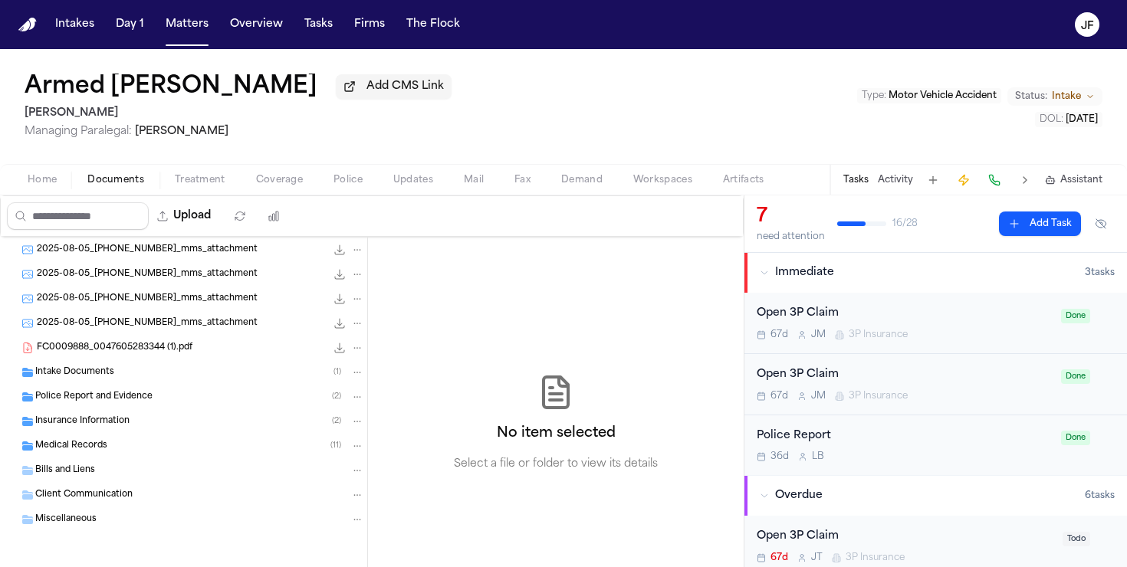
click at [110, 428] on div "Insurance Information ( 2 )" at bounding box center [199, 422] width 329 height 14
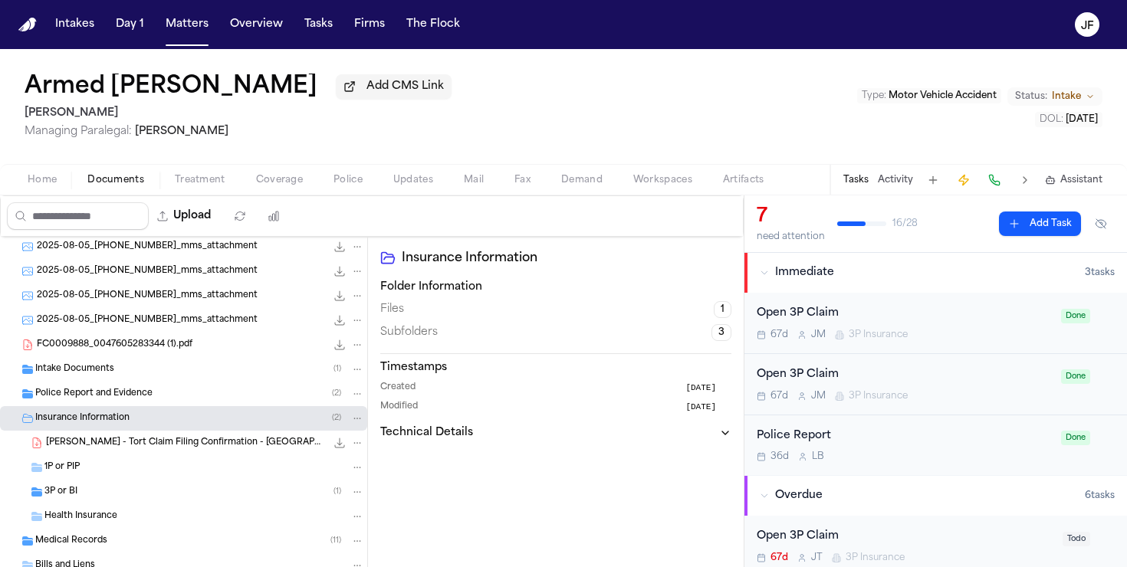
click at [108, 462] on div "1P or PIP" at bounding box center [183, 467] width 367 height 25
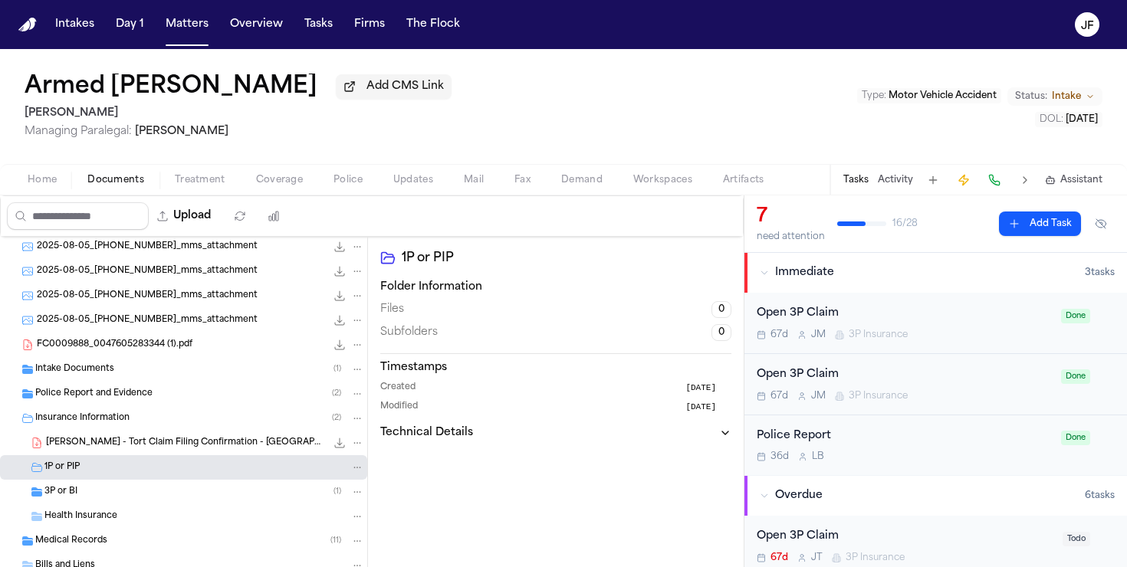
click at [89, 488] on div "3P or BI ( 1 )" at bounding box center [204, 492] width 320 height 14
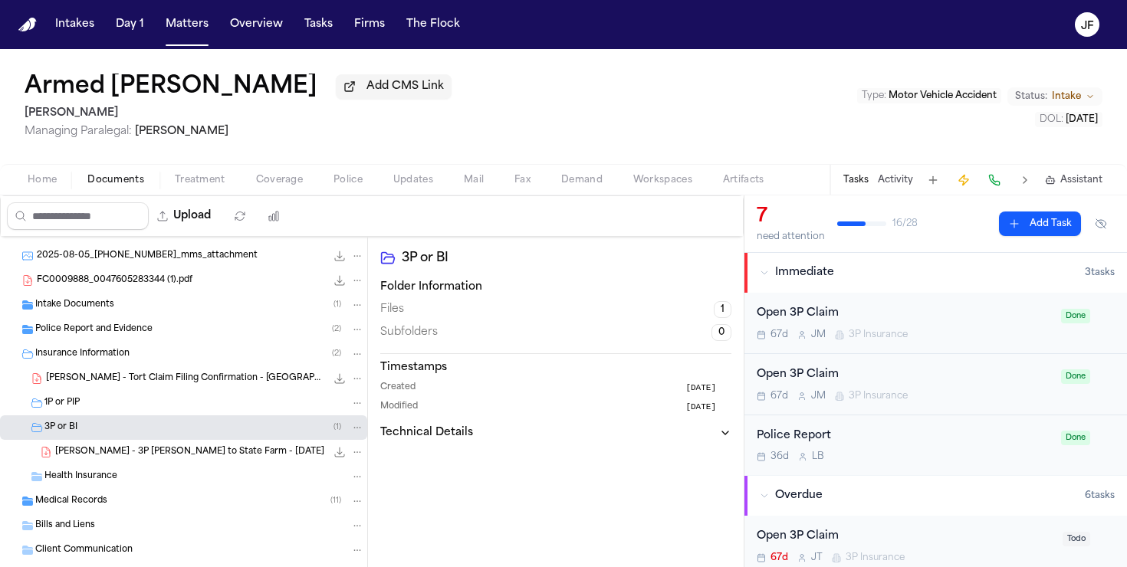
scroll to position [121, 0]
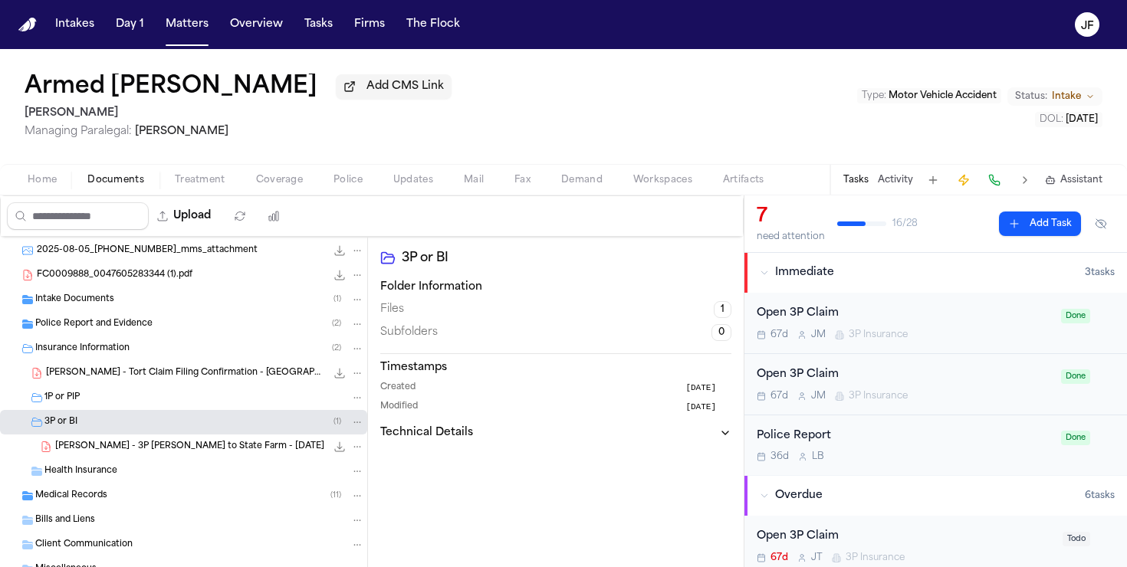
click at [179, 386] on div "A. Barkley - Tort Claim Filing Confirmation - NJ State - 7.28.25 231.9 KB • PDF" at bounding box center [183, 373] width 367 height 25
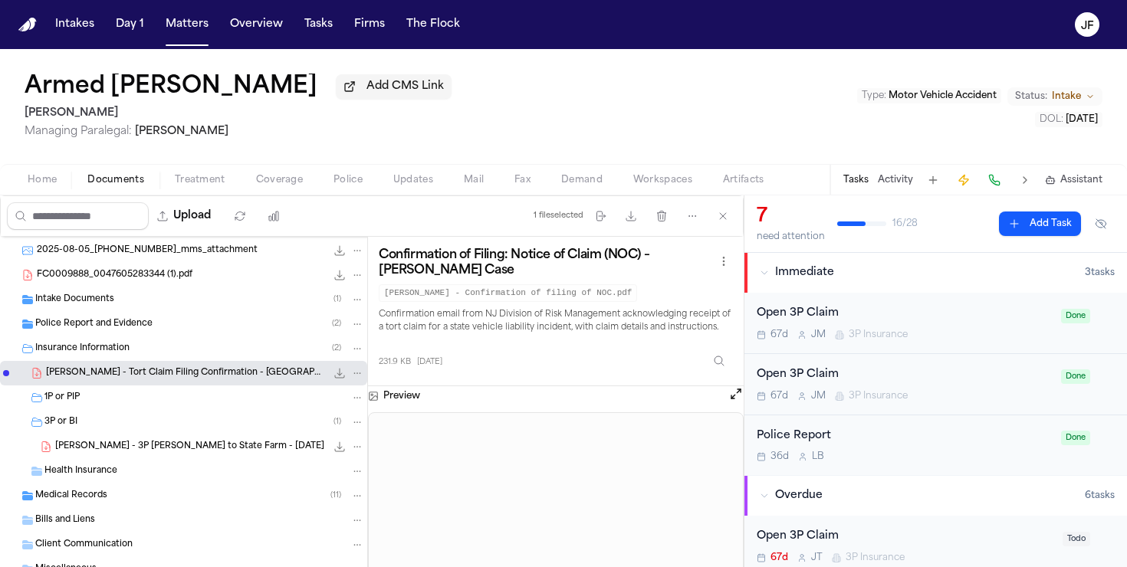
click at [779, 128] on div "Armed Barkley Add CMS Link Mohamed K Ahmed Managing Paralegal: Jacqueline Maldo…" at bounding box center [563, 106] width 1127 height 115
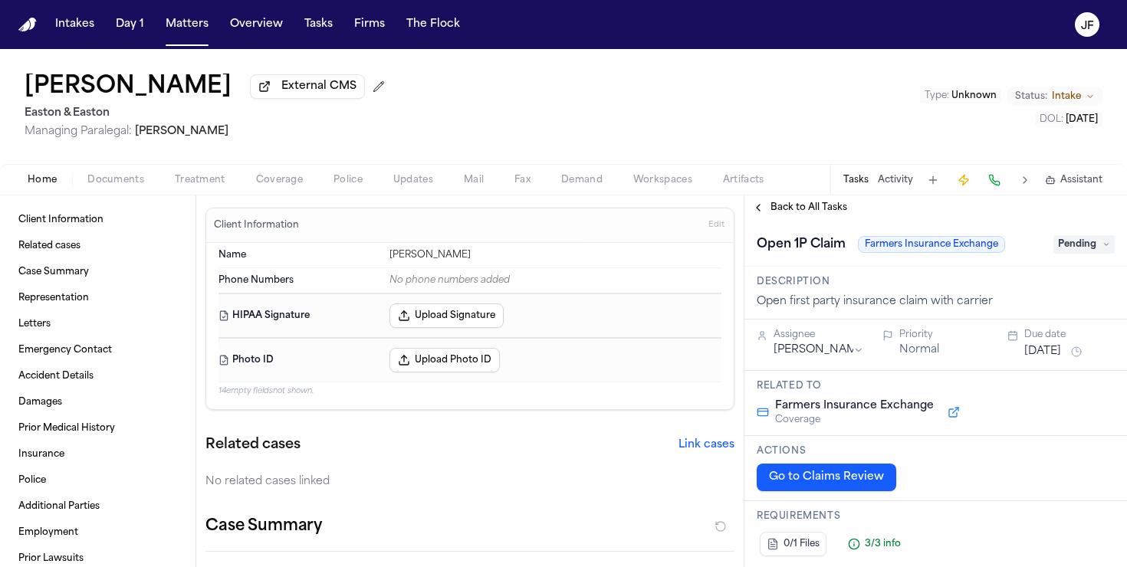
click at [268, 186] on span "Coverage" at bounding box center [279, 180] width 47 height 12
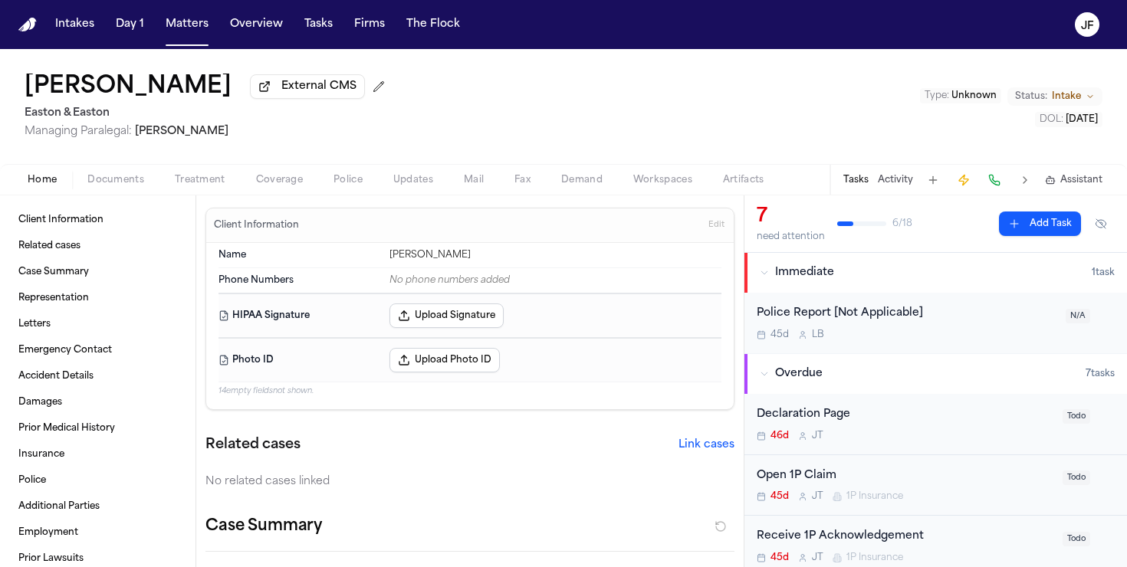
click at [48, 184] on span "Home" at bounding box center [42, 180] width 29 height 12
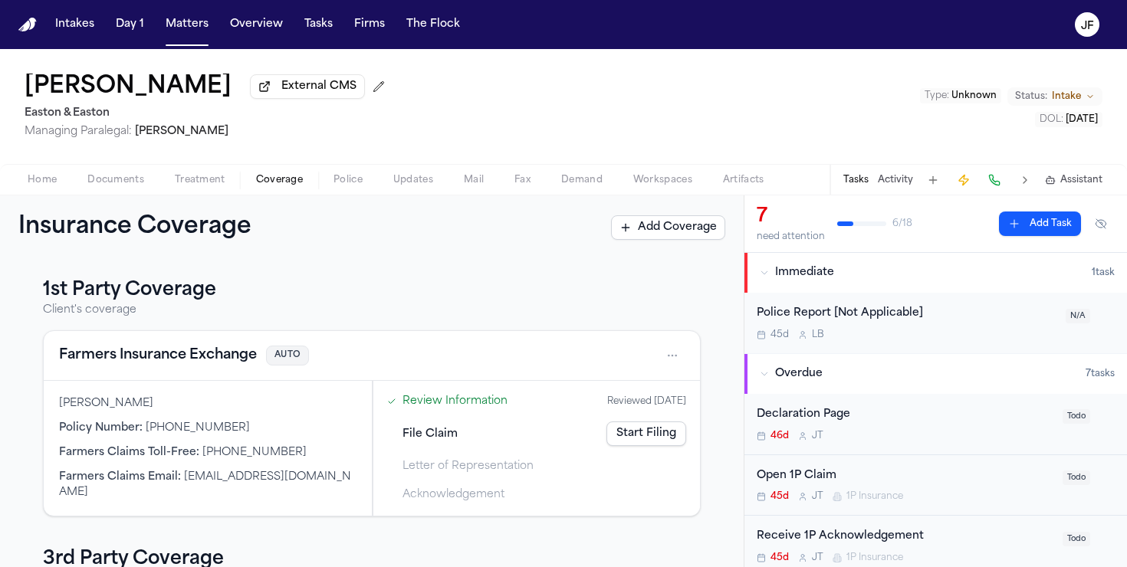
click at [281, 189] on span "button" at bounding box center [279, 189] width 65 height 2
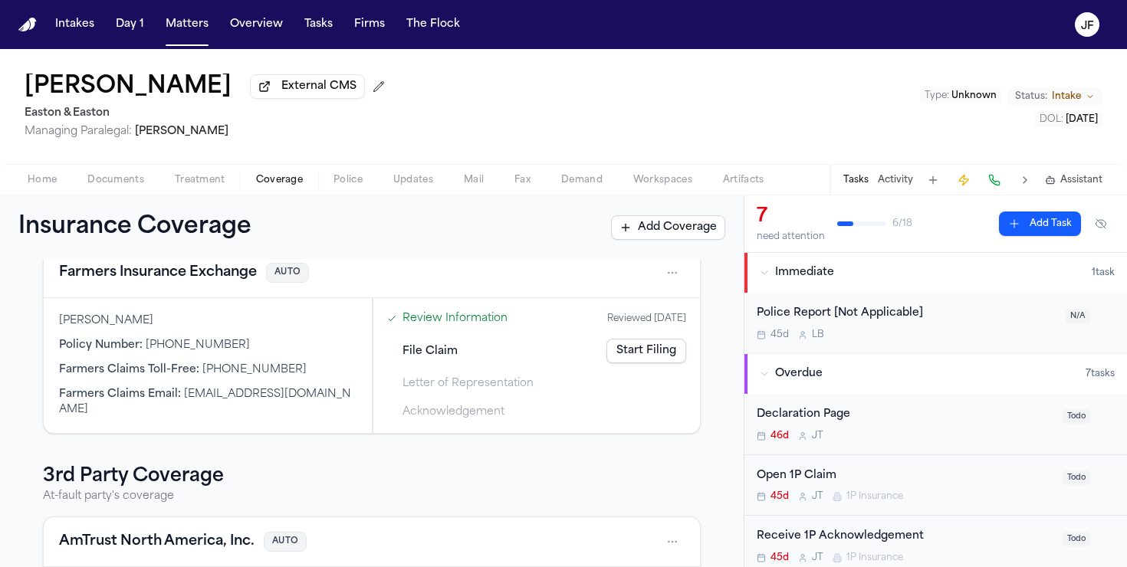
scroll to position [77, 0]
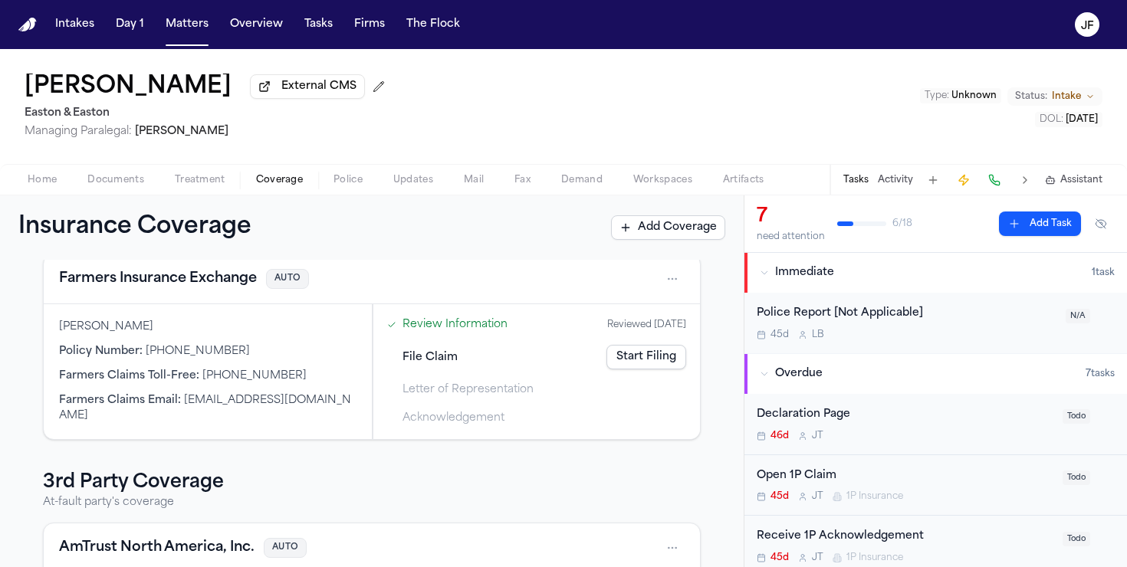
click at [425, 366] on span "File Claim" at bounding box center [430, 358] width 55 height 16
click at [403, 361] on span "File Claim" at bounding box center [430, 358] width 55 height 16
click at [419, 390] on span "Letter of Representation" at bounding box center [468, 390] width 131 height 16
click at [419, 403] on div "Letter of Representation" at bounding box center [536, 389] width 311 height 25
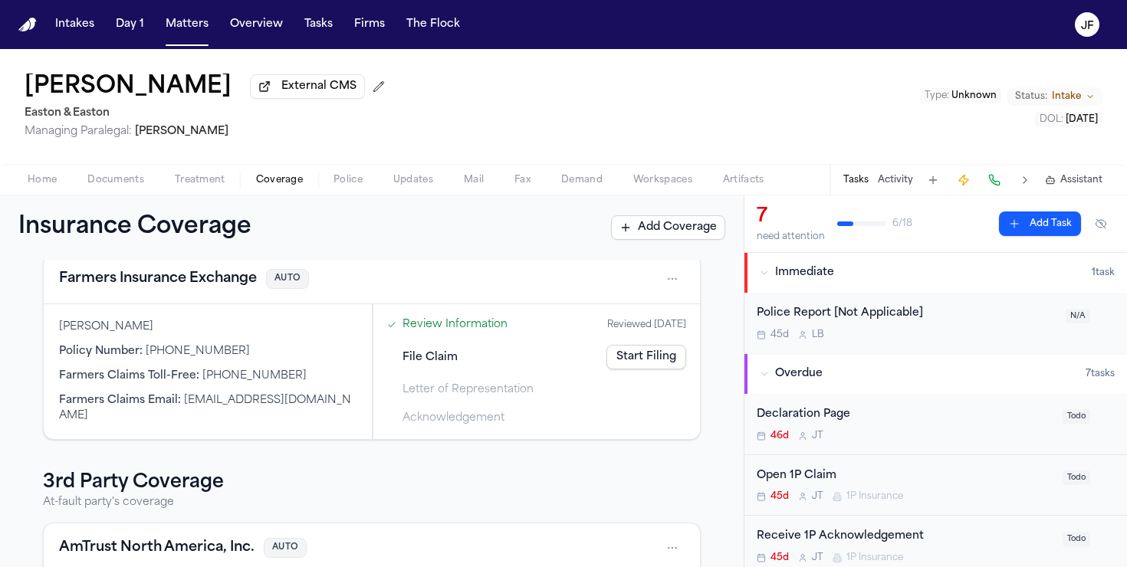
click at [419, 422] on span "Acknowledgement" at bounding box center [454, 418] width 102 height 16
click at [663, 358] on link "Start Filing" at bounding box center [647, 357] width 80 height 25
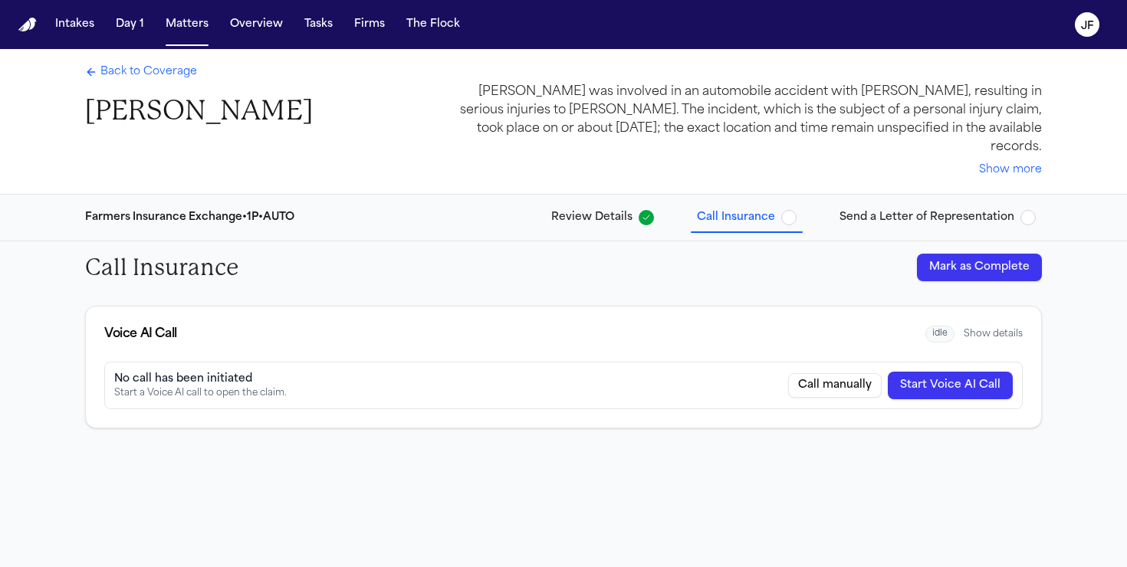
click at [160, 67] on span "Back to Coverage" at bounding box center [148, 71] width 97 height 15
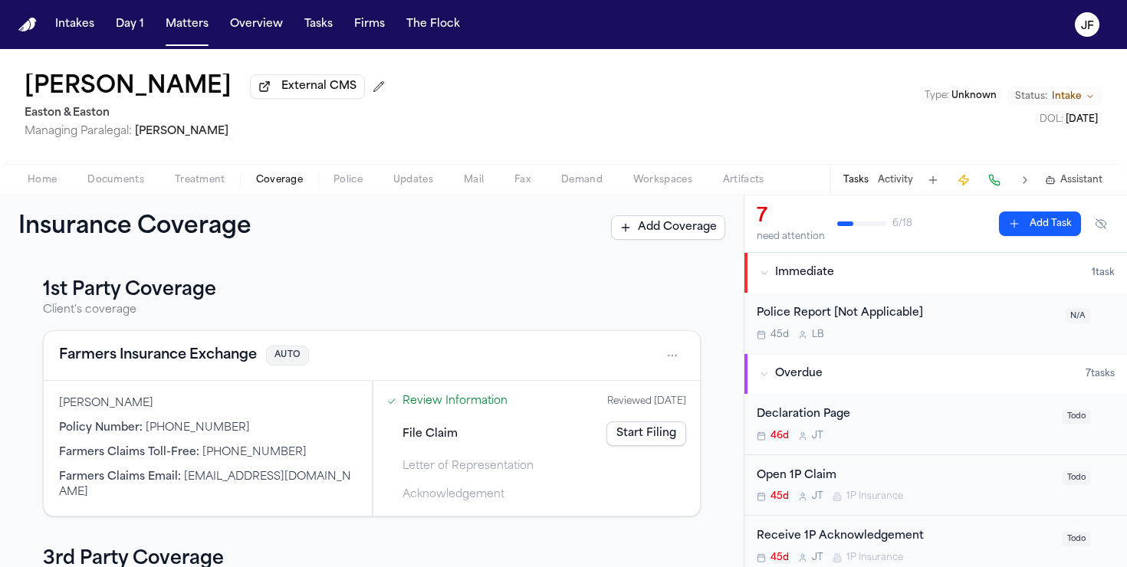
click at [459, 409] on link "Review Information" at bounding box center [455, 401] width 105 height 16
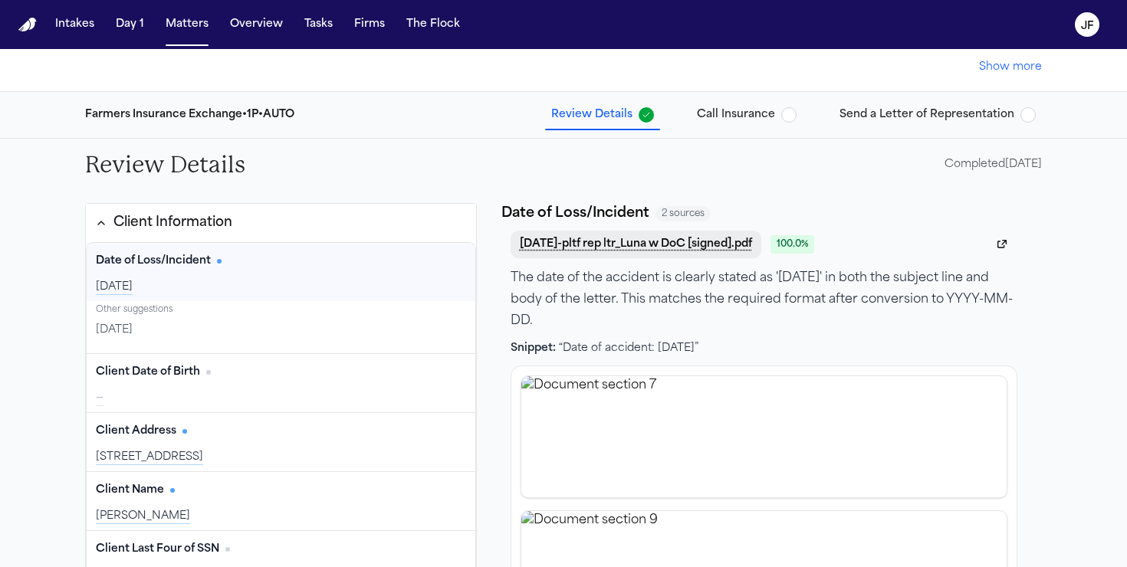
click at [705, 231] on button "2025-08-25-pltf rep ltr_Luna w DoC [signed].pdf" at bounding box center [636, 245] width 251 height 28
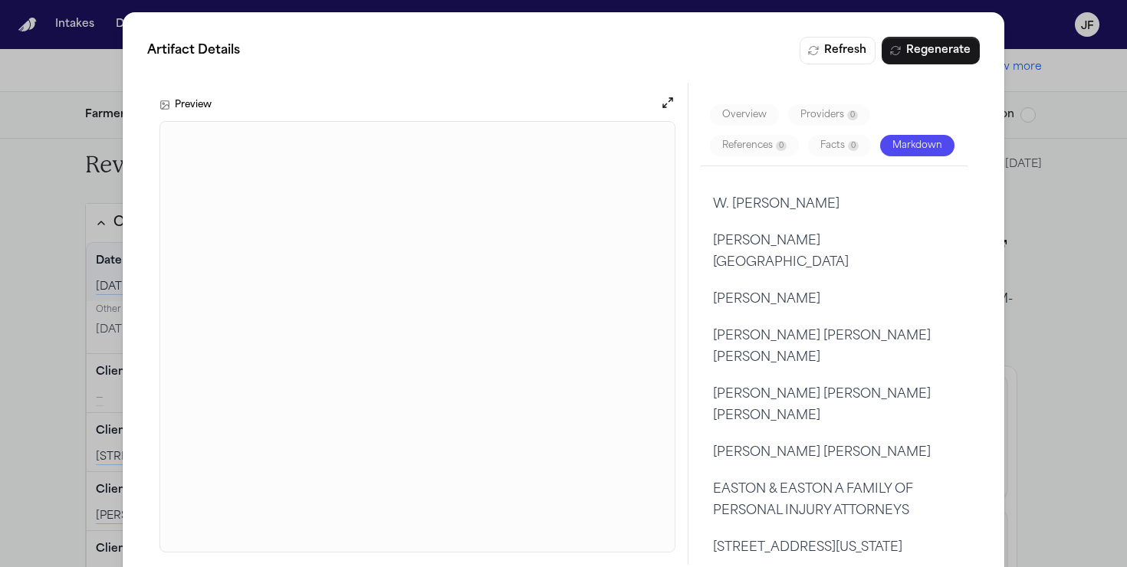
click at [1074, 179] on div "Artifact Details Refresh Regenerate Preview Overview Providers 0 References 0 F…" at bounding box center [563, 301] width 1127 height 602
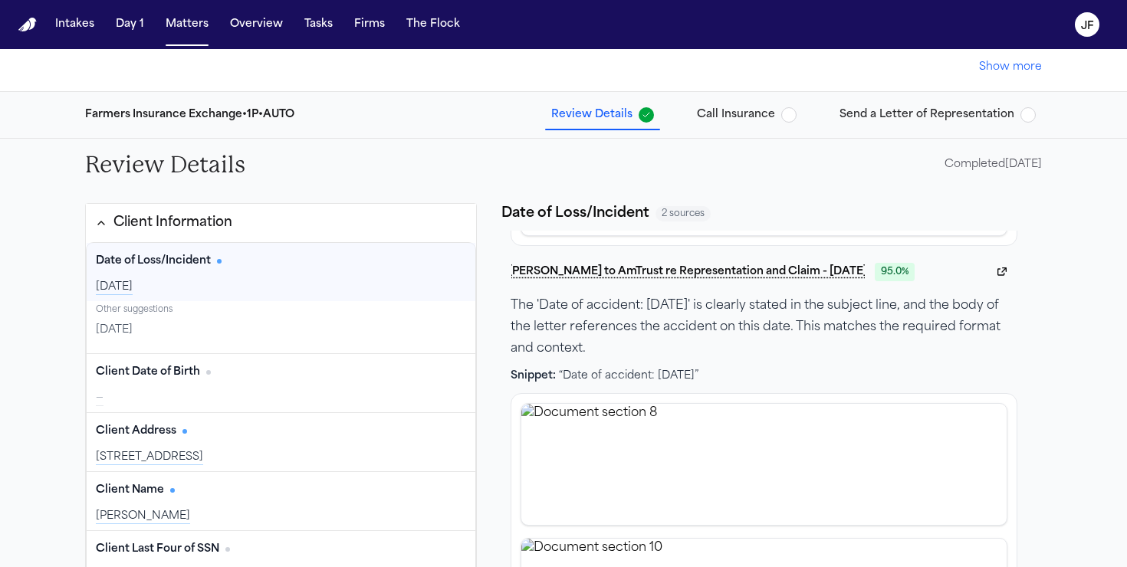
scroll to position [392, 0]
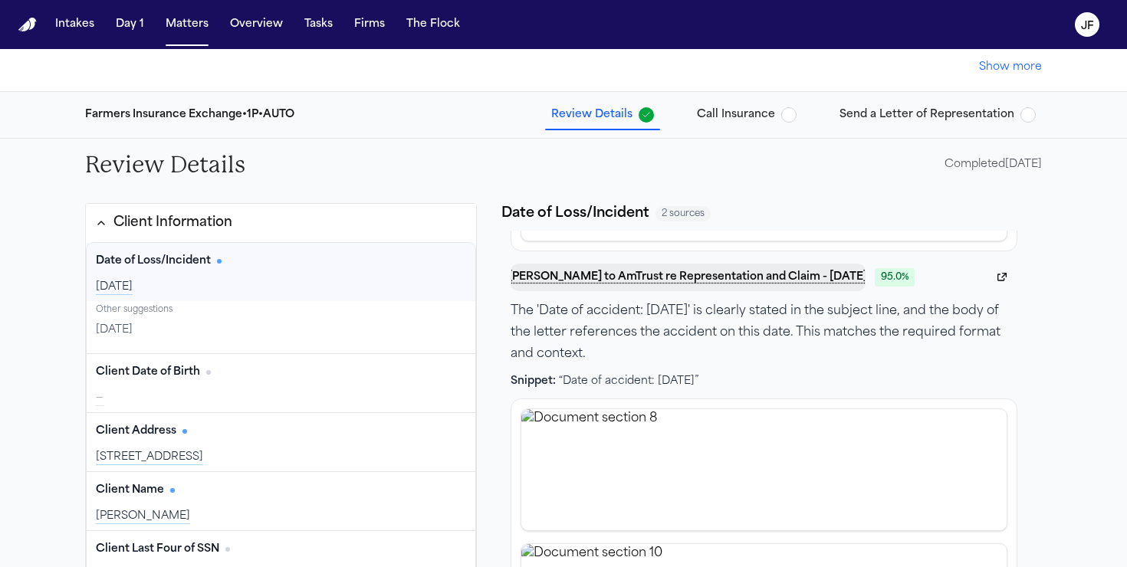
click at [705, 264] on button "D. Luna - LOR to AmTrust re Representation and Claim - 9.2.25" at bounding box center [688, 278] width 355 height 28
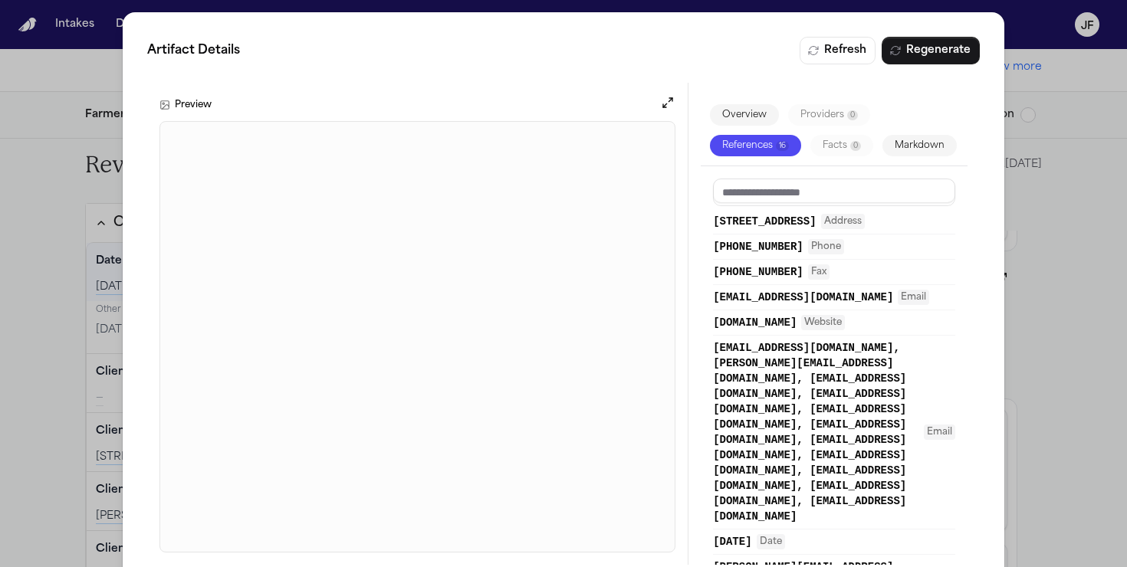
click at [1054, 386] on div "Artifact Details Refresh Regenerate Preview Overview Providers 0 References 16 …" at bounding box center [563, 301] width 1127 height 602
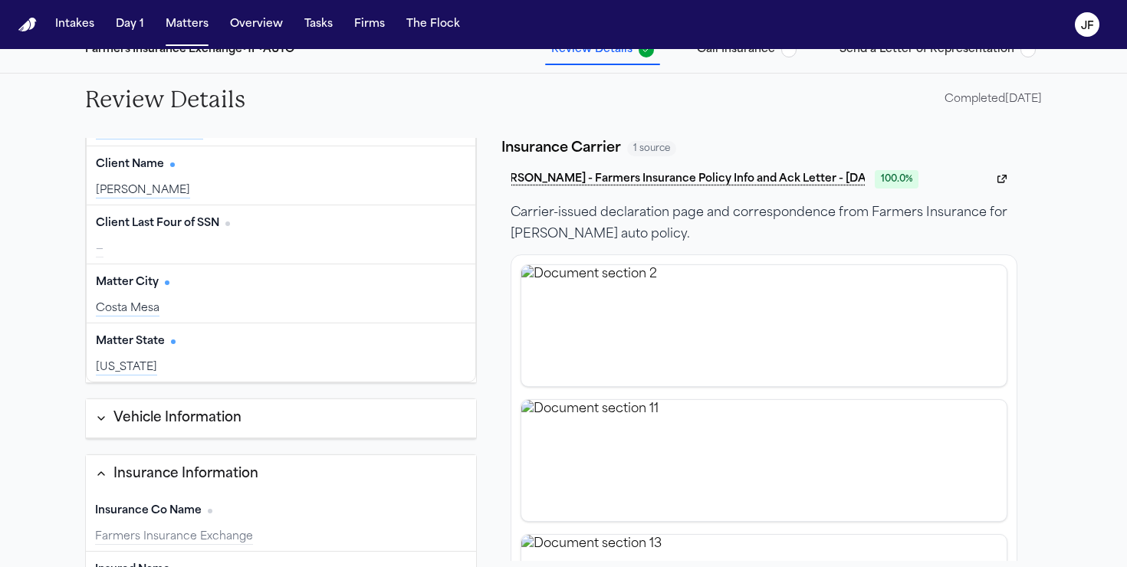
scroll to position [246, 0]
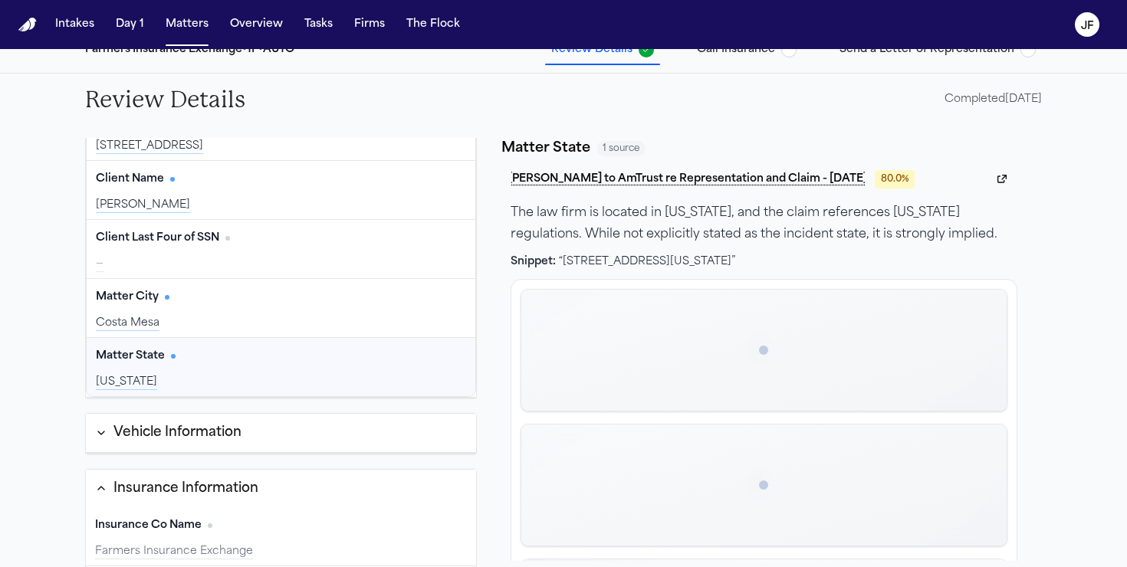
click at [279, 436] on div "Client Information Date of Loss/Incident Edit 2025-07-08 Other suggestions 2025…" at bounding box center [281, 356] width 392 height 929
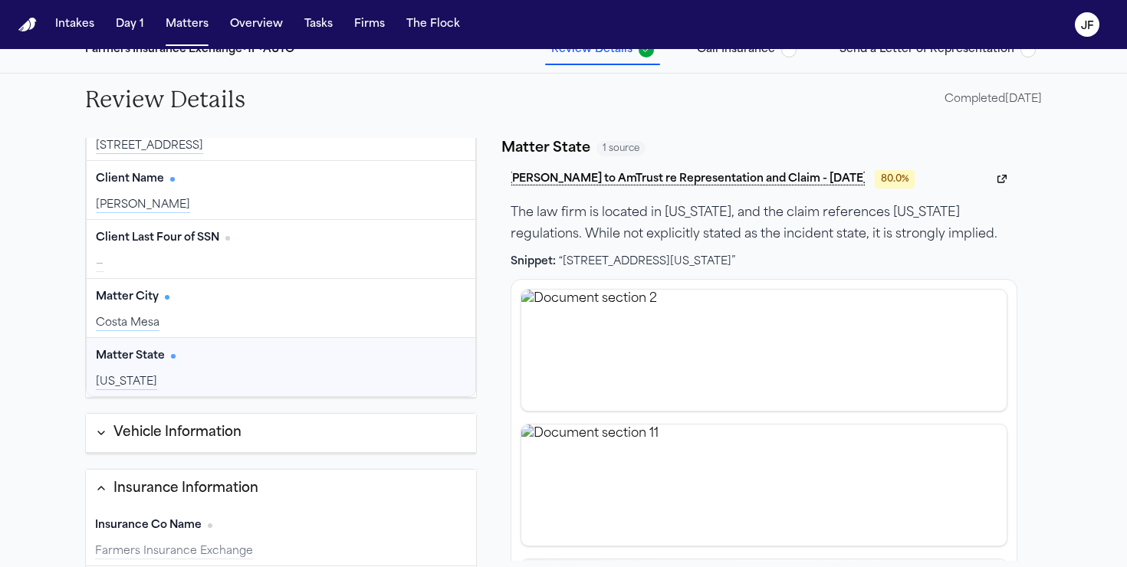
click at [289, 421] on button "Vehicle Information" at bounding box center [281, 433] width 390 height 39
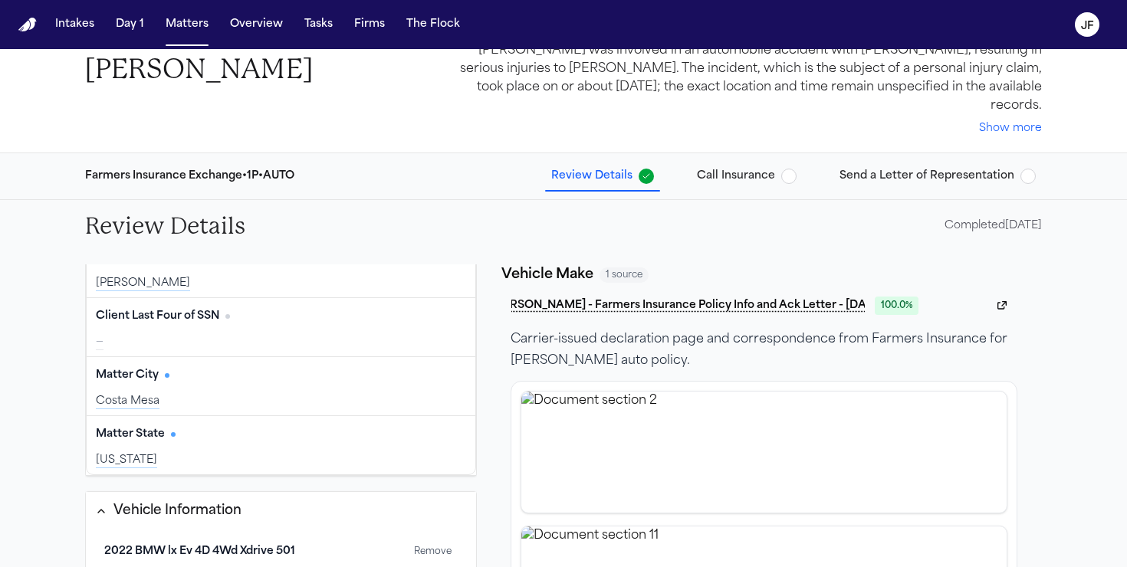
scroll to position [0, 0]
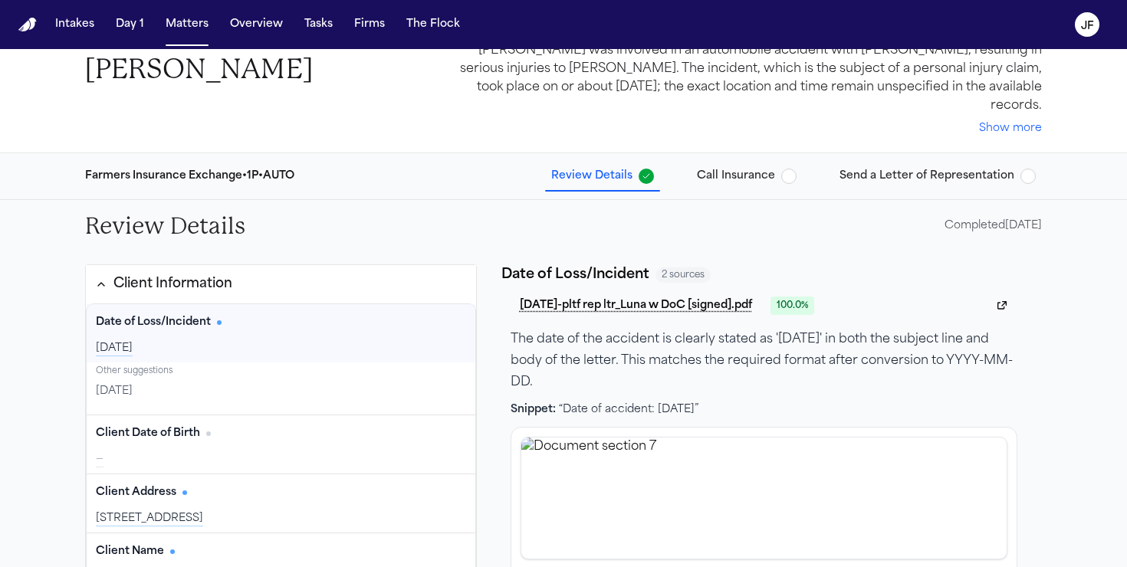
click at [797, 169] on span "button" at bounding box center [788, 176] width 15 height 15
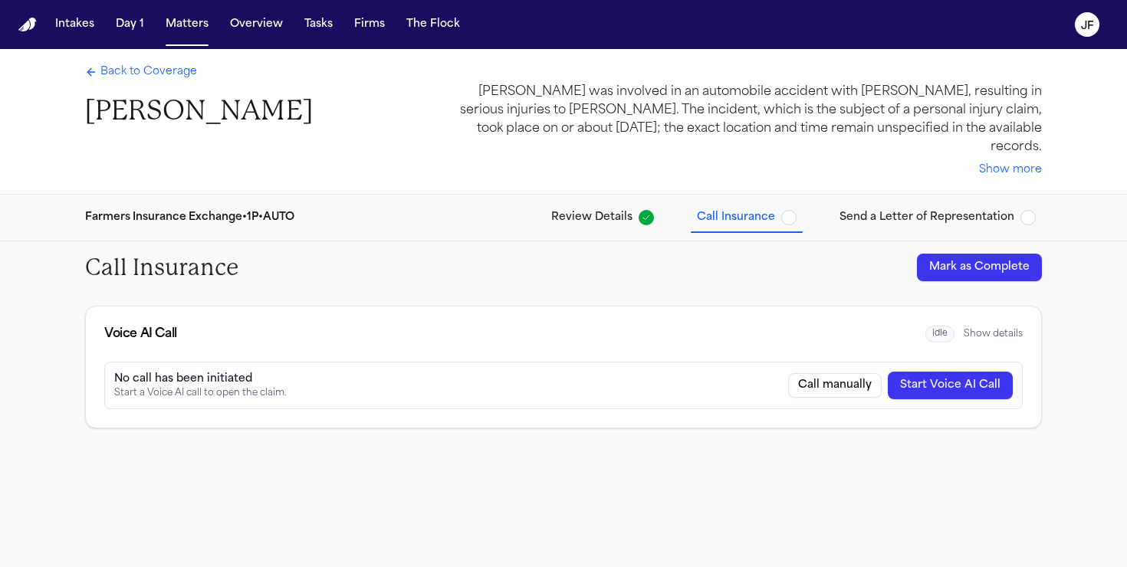
click at [194, 79] on span "Back to Coverage" at bounding box center [148, 71] width 97 height 15
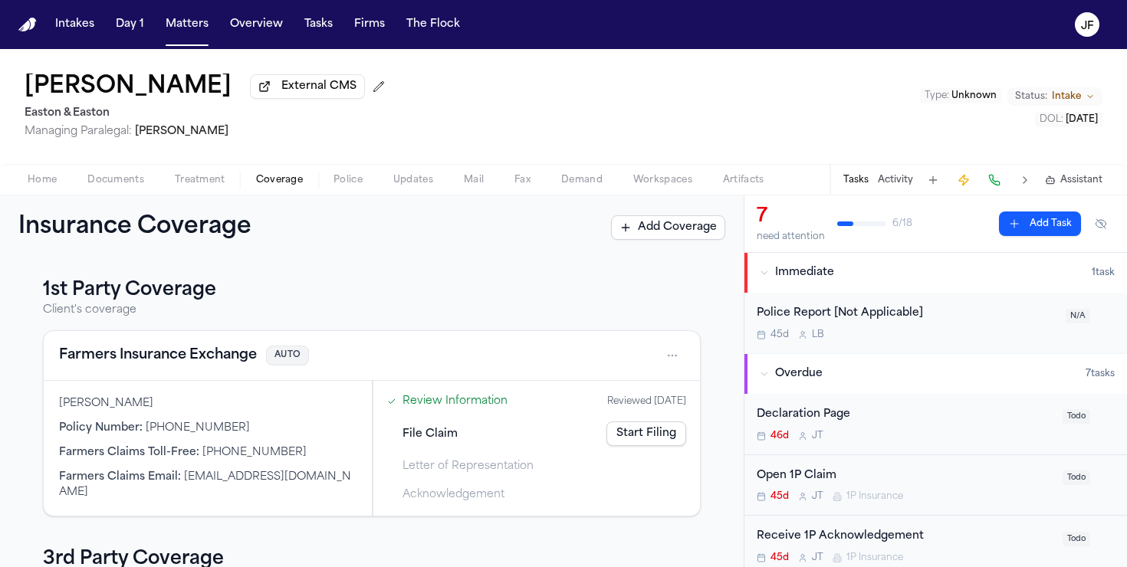
click at [29, 184] on span "Home" at bounding box center [42, 180] width 29 height 12
click at [301, 183] on span "Coverage" at bounding box center [279, 180] width 47 height 12
click at [349, 186] on span "Police" at bounding box center [348, 180] width 29 height 12
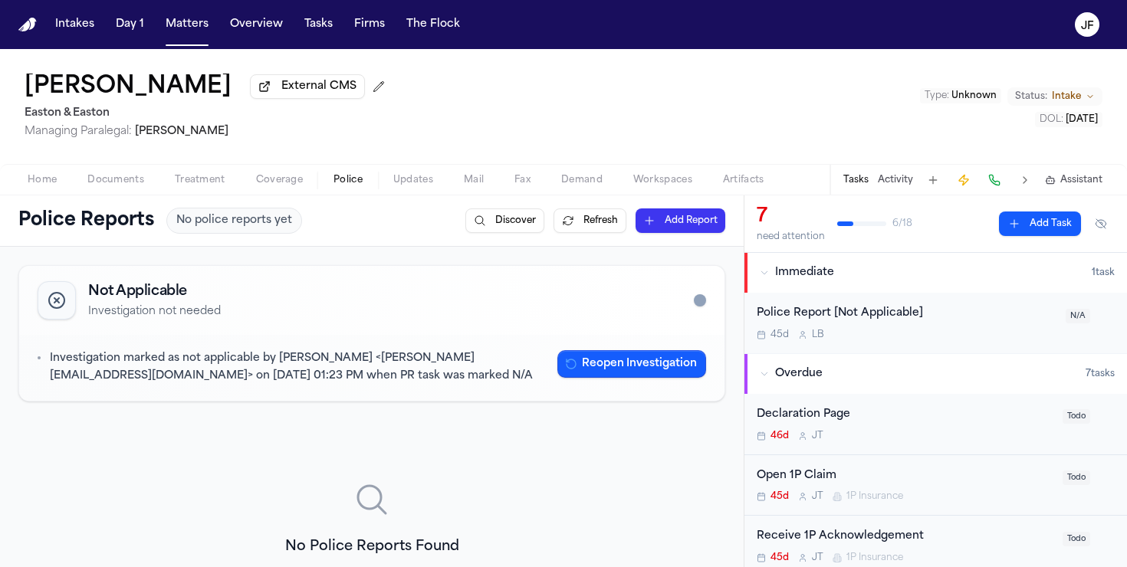
click at [43, 184] on span "Home" at bounding box center [42, 180] width 29 height 12
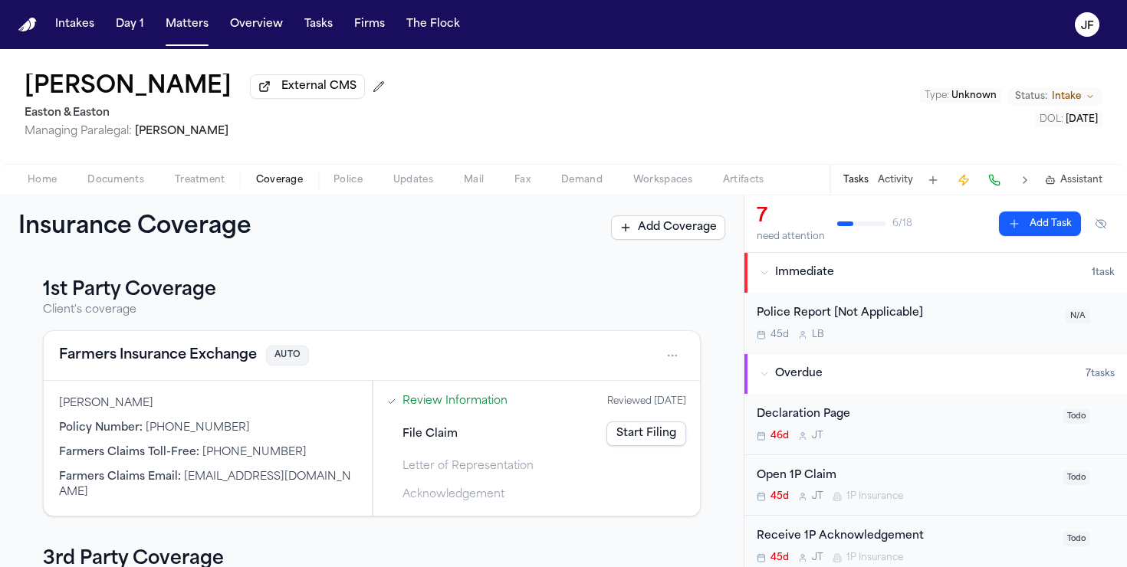
click at [268, 179] on span "Coverage" at bounding box center [279, 180] width 47 height 12
click at [669, 446] on link "Start Filing" at bounding box center [647, 434] width 80 height 25
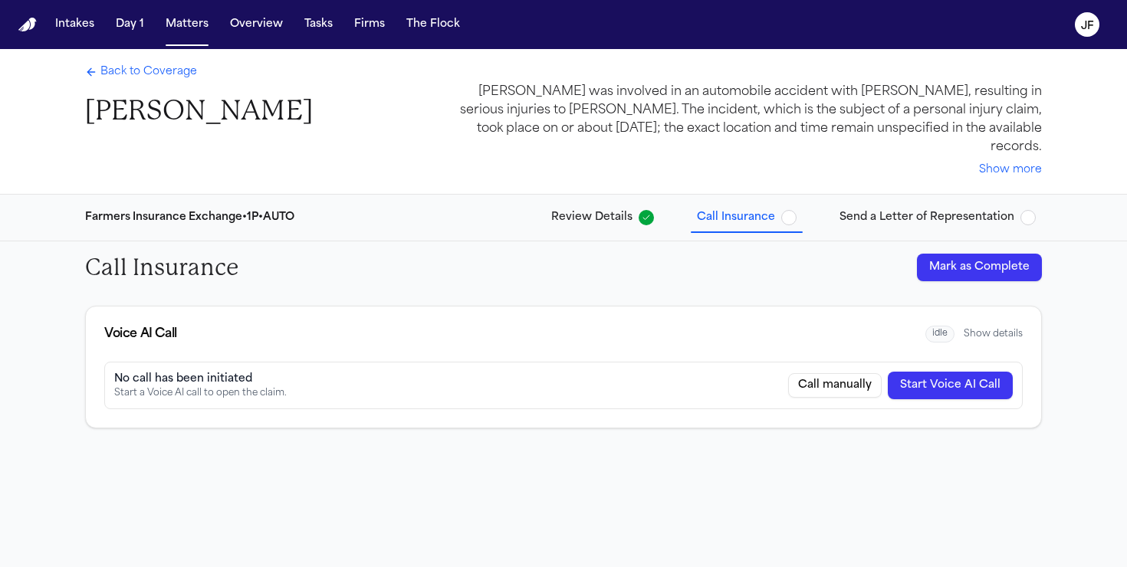
click at [125, 65] on span "Back to Coverage" at bounding box center [148, 71] width 97 height 15
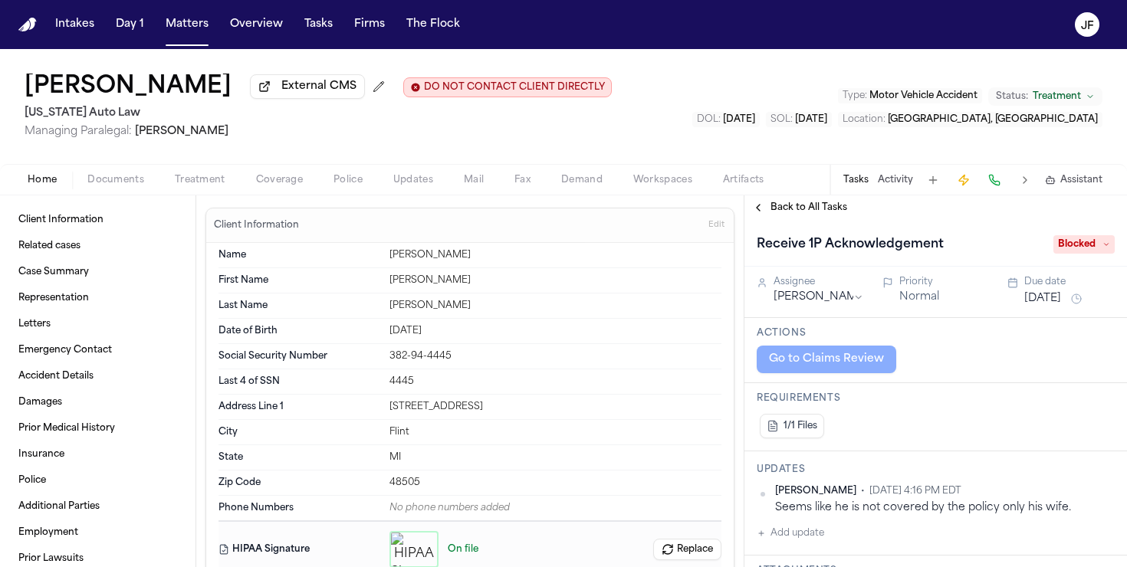
click at [129, 186] on span "Documents" at bounding box center [115, 180] width 57 height 12
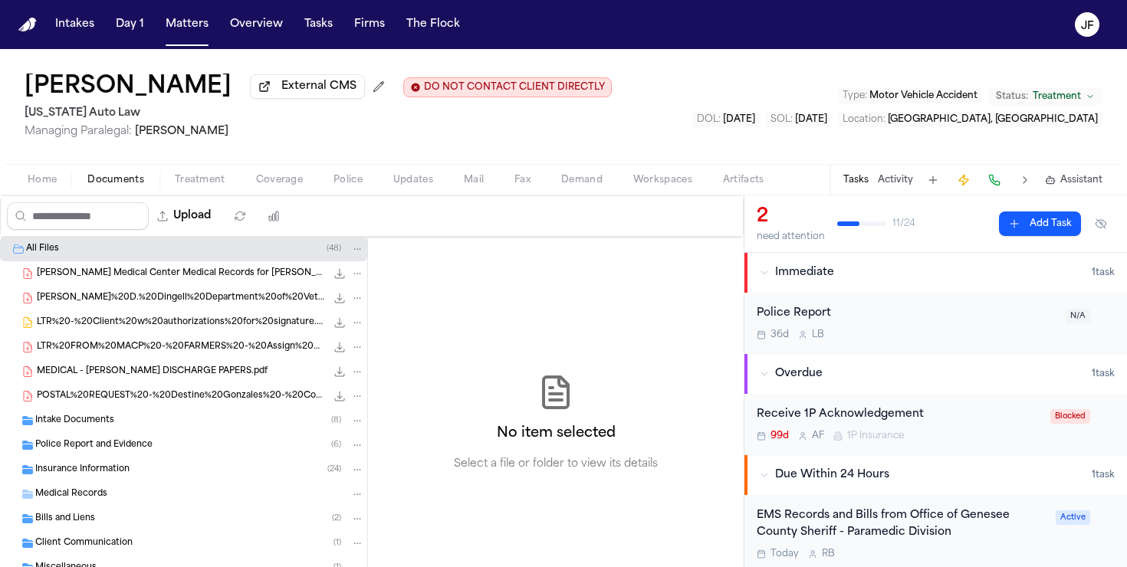
click at [68, 426] on span "Intake Documents" at bounding box center [74, 421] width 79 height 13
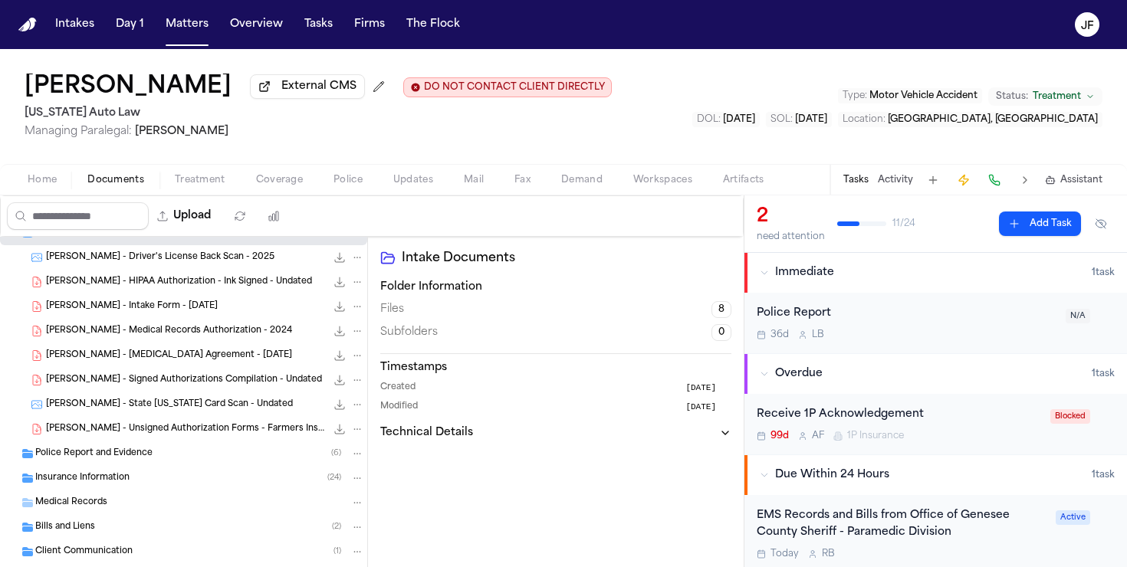
scroll to position [201, 0]
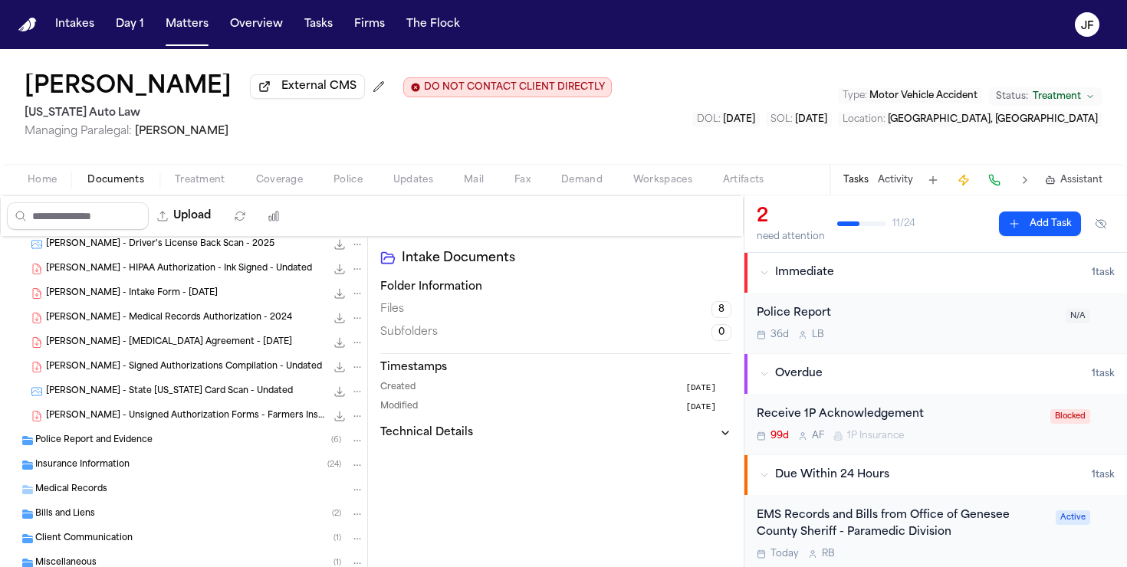
click at [80, 453] on div "Police Report and Evidence ( 6 )" at bounding box center [183, 441] width 367 height 25
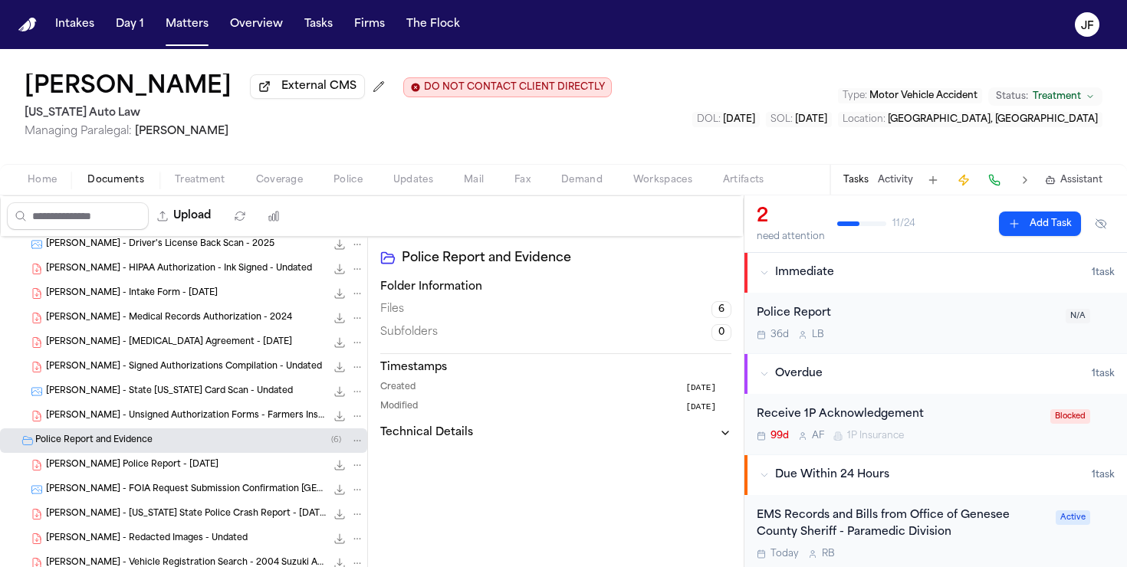
scroll to position [268, 0]
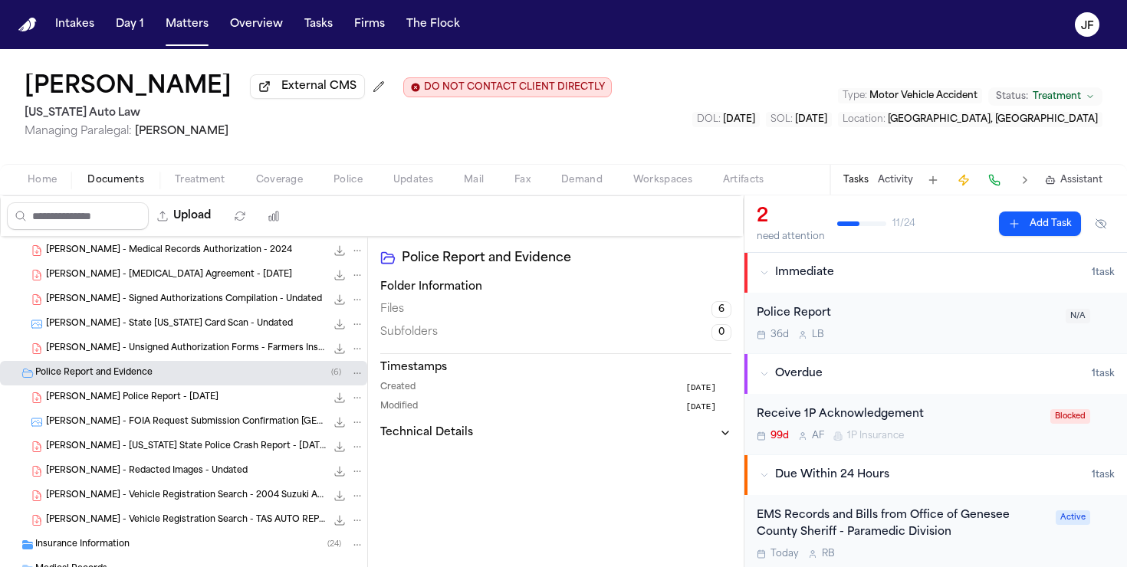
click at [142, 375] on span "Police Report and Evidence" at bounding box center [93, 373] width 117 height 13
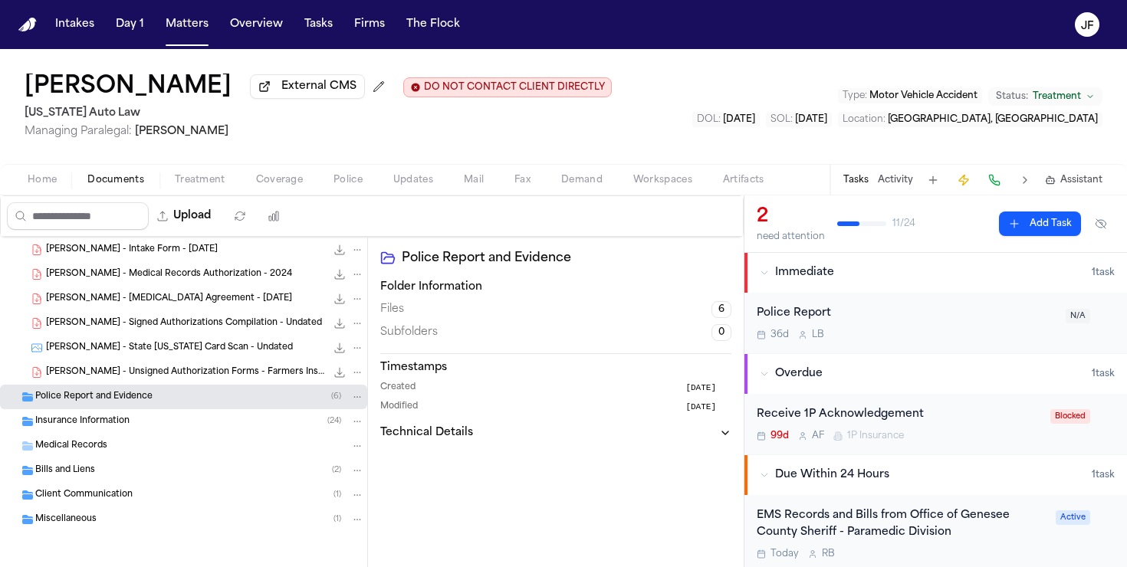
click at [142, 375] on span "J. Chisholm - Unsigned Authorization Forms - Farmers Insurance - Undated" at bounding box center [186, 373] width 280 height 13
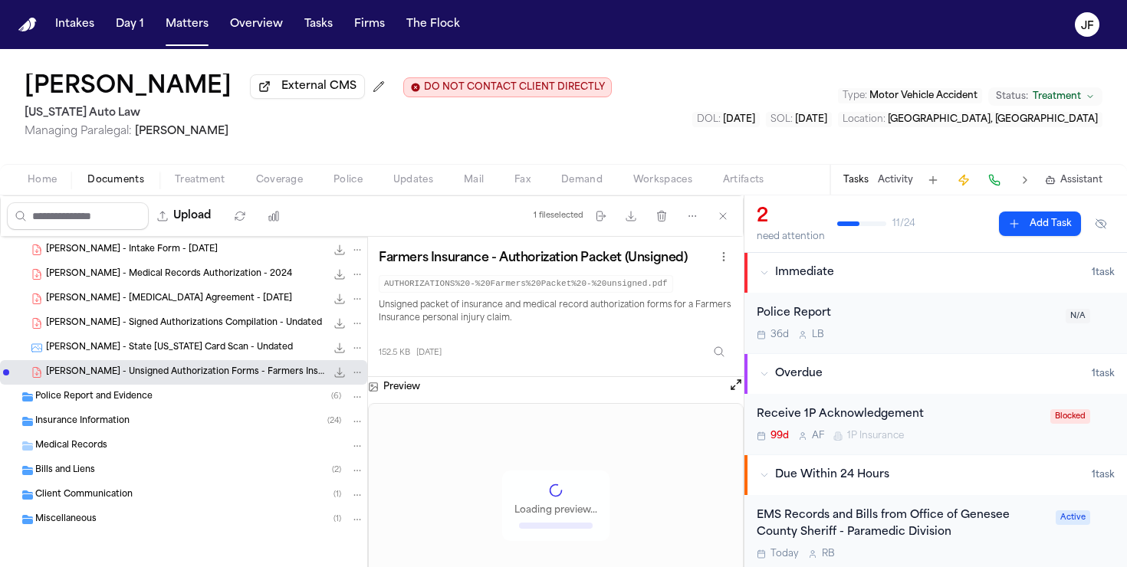
click at [142, 398] on span "Police Report and Evidence" at bounding box center [93, 397] width 117 height 13
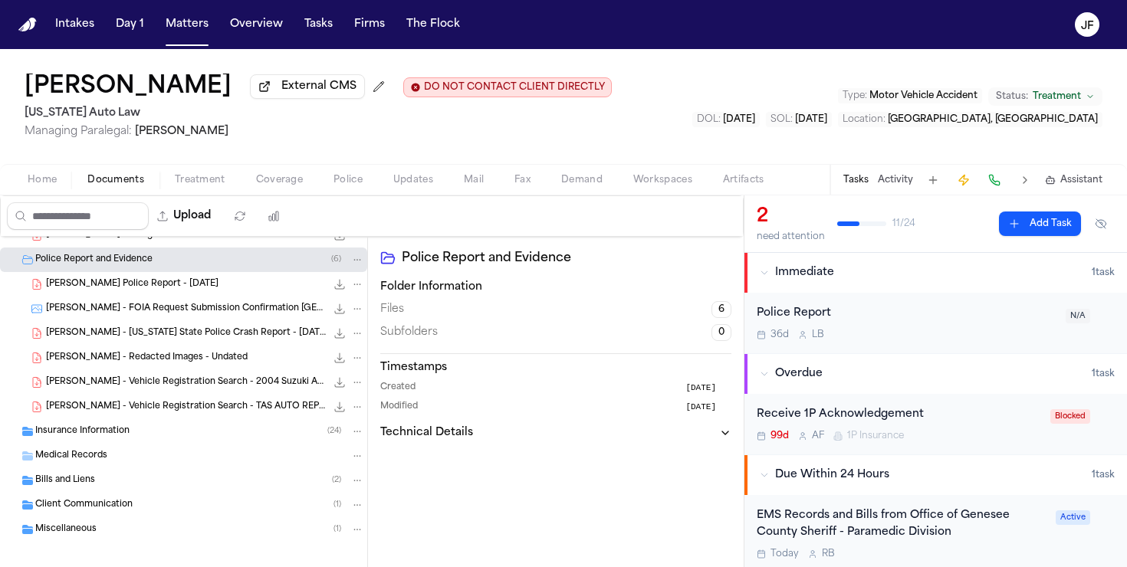
scroll to position [383, 0]
click at [143, 433] on div "Insurance Information ( 24 )" at bounding box center [199, 430] width 329 height 14
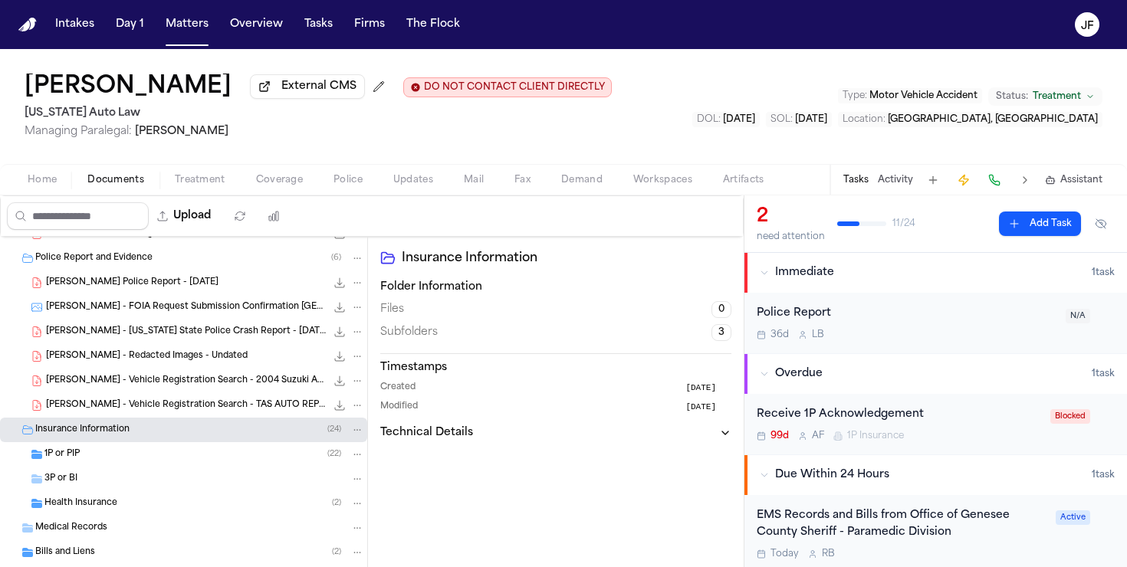
scroll to position [469, 0]
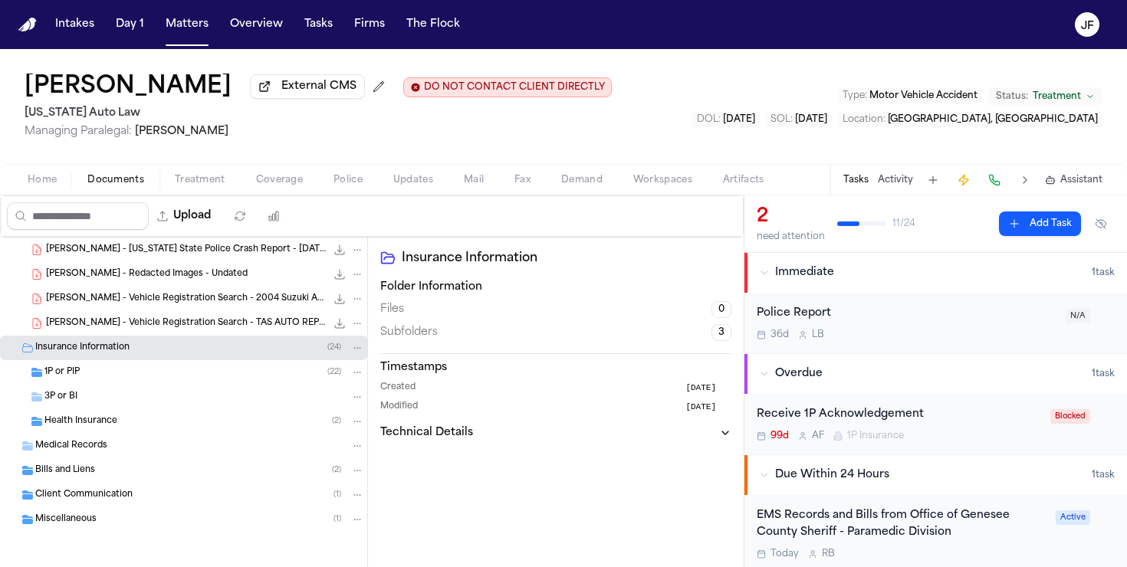
click at [166, 379] on div "1P or PIP ( 22 )" at bounding box center [204, 373] width 320 height 14
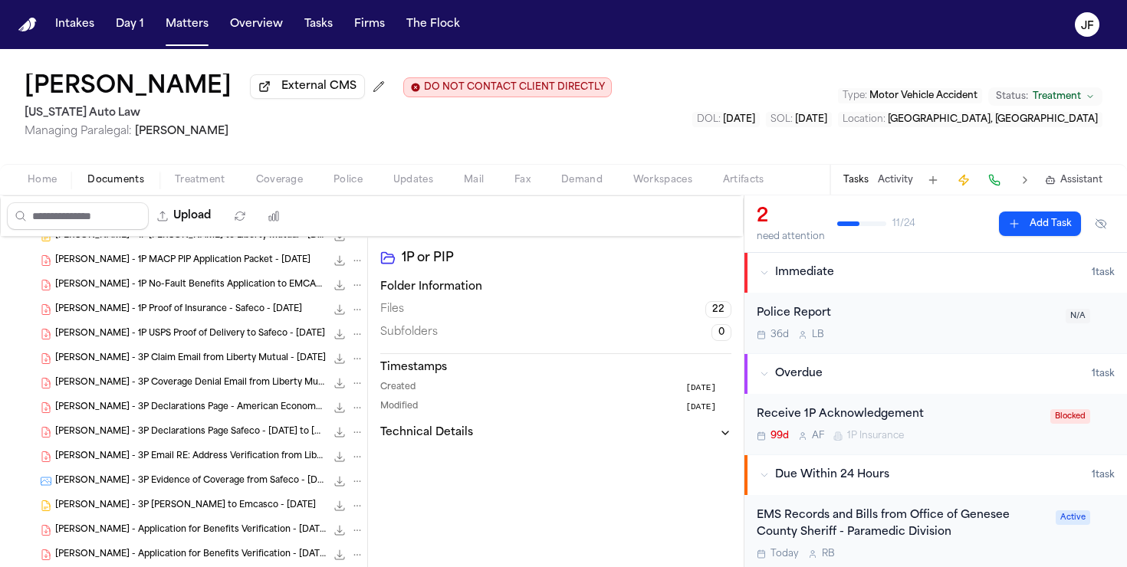
scroll to position [705, 0]
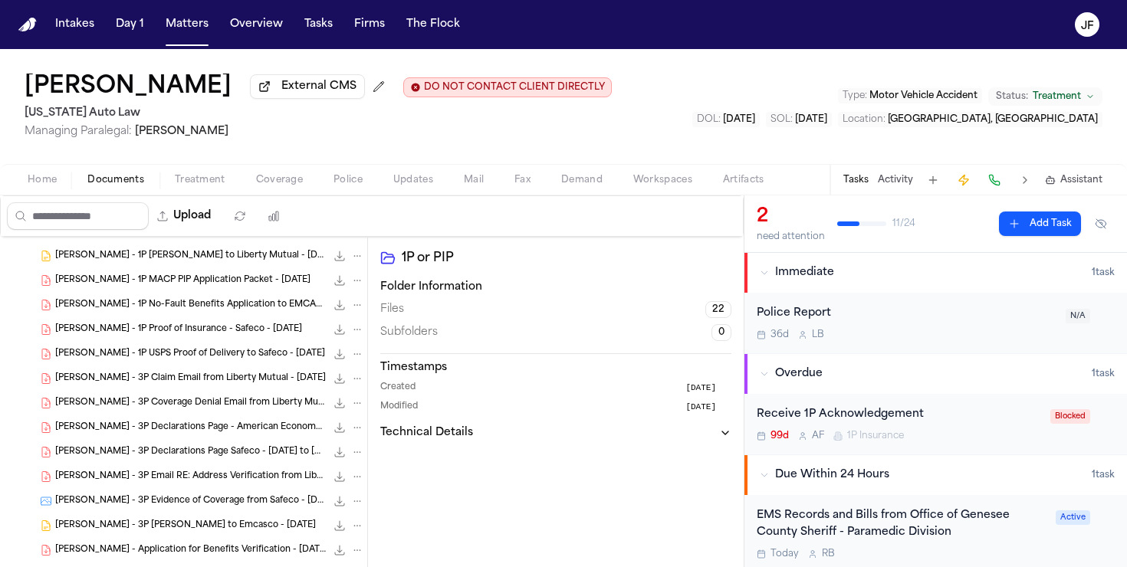
click at [47, 183] on span "Home" at bounding box center [42, 180] width 29 height 12
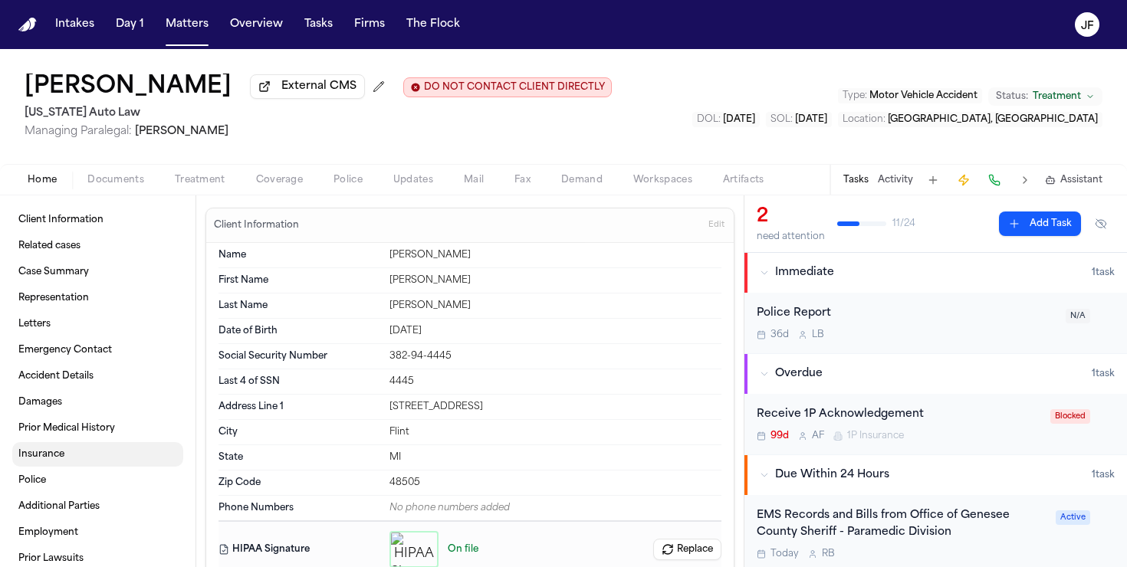
scroll to position [19, 0]
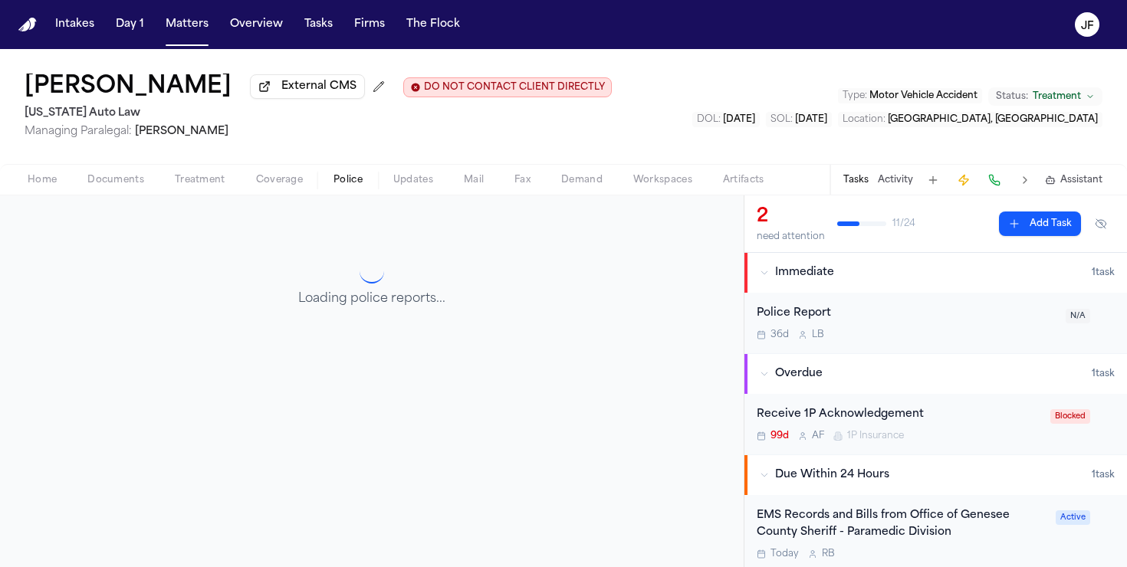
click at [366, 176] on button "Police" at bounding box center [348, 180] width 60 height 18
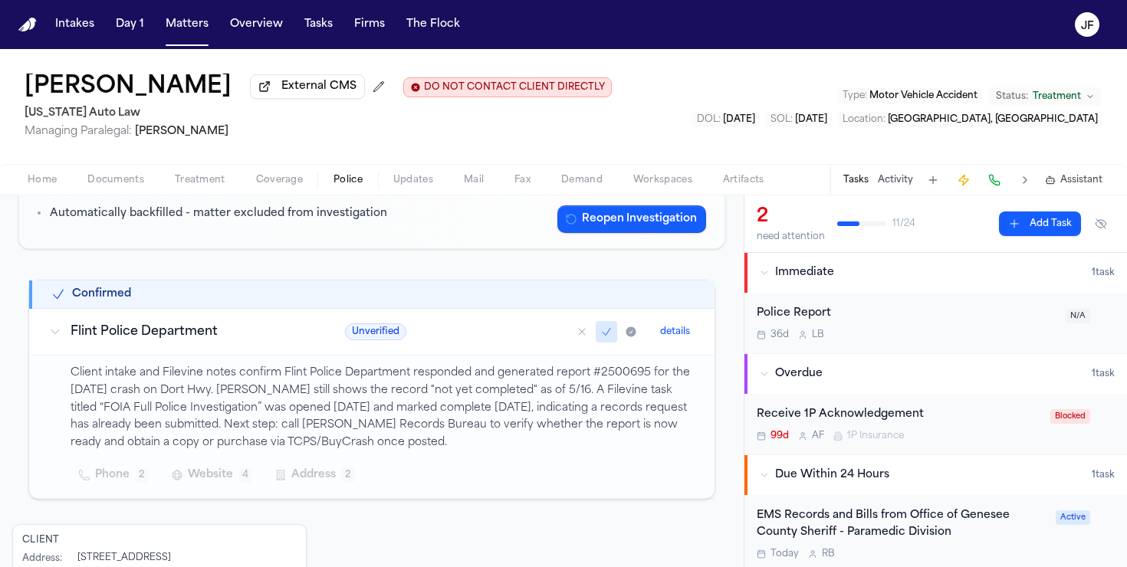
click at [311, 403] on p "Client intake and Filevine notes confirm Flint Police Department responded and …" at bounding box center [384, 408] width 626 height 87
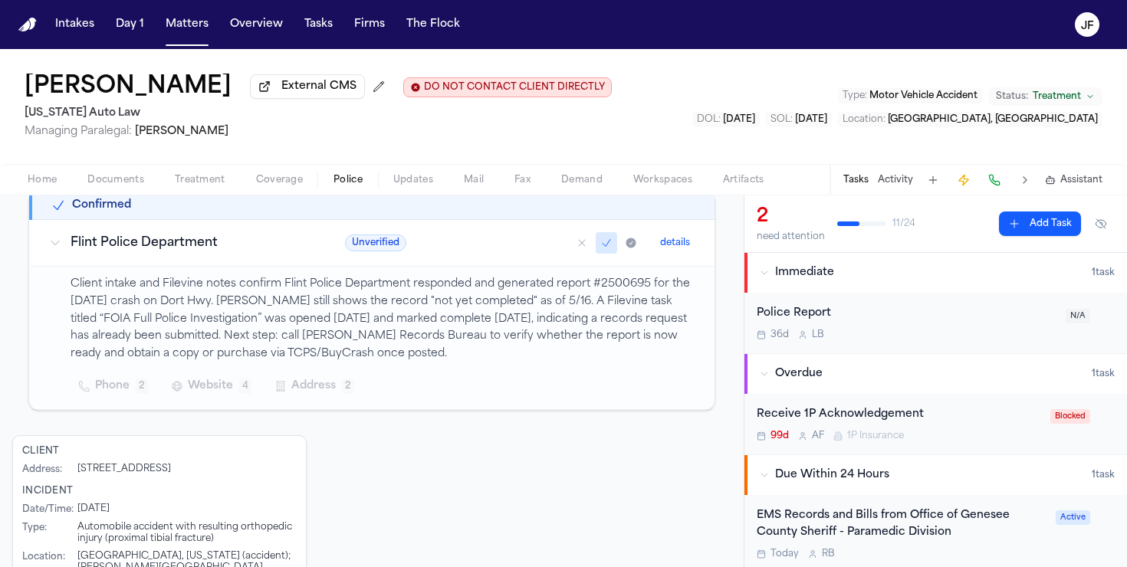
scroll to position [328, 0]
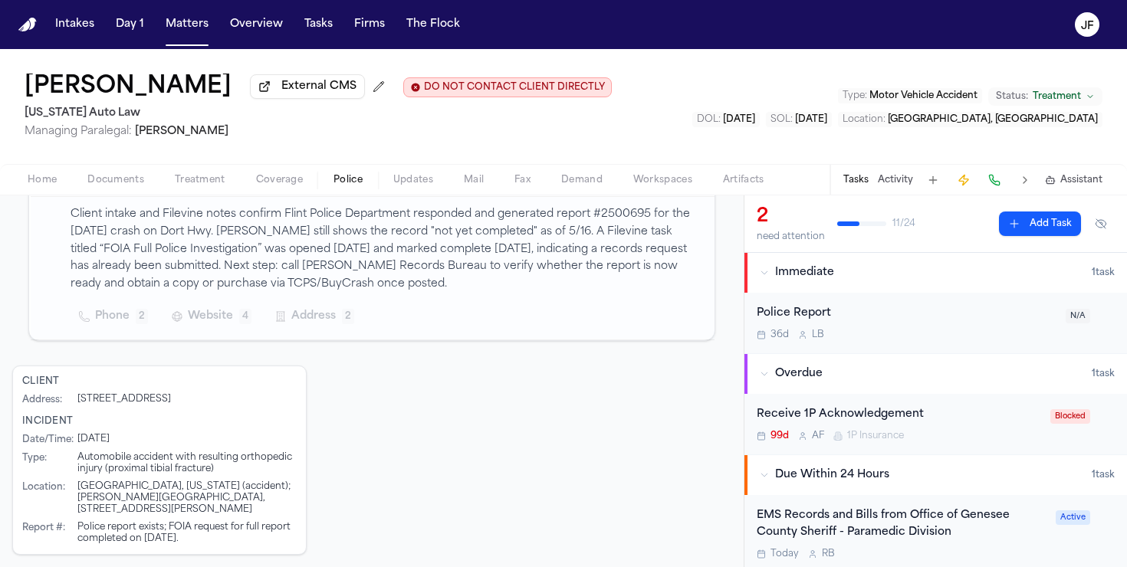
click at [929, 353] on div "Police Report 36d L B N/A" at bounding box center [936, 323] width 383 height 61
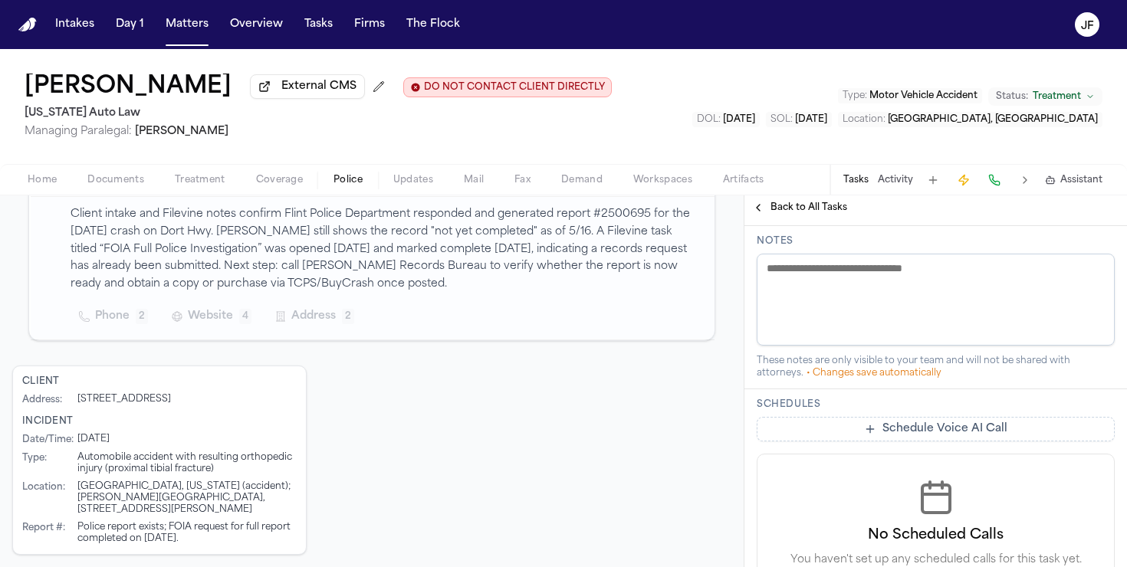
scroll to position [589, 0]
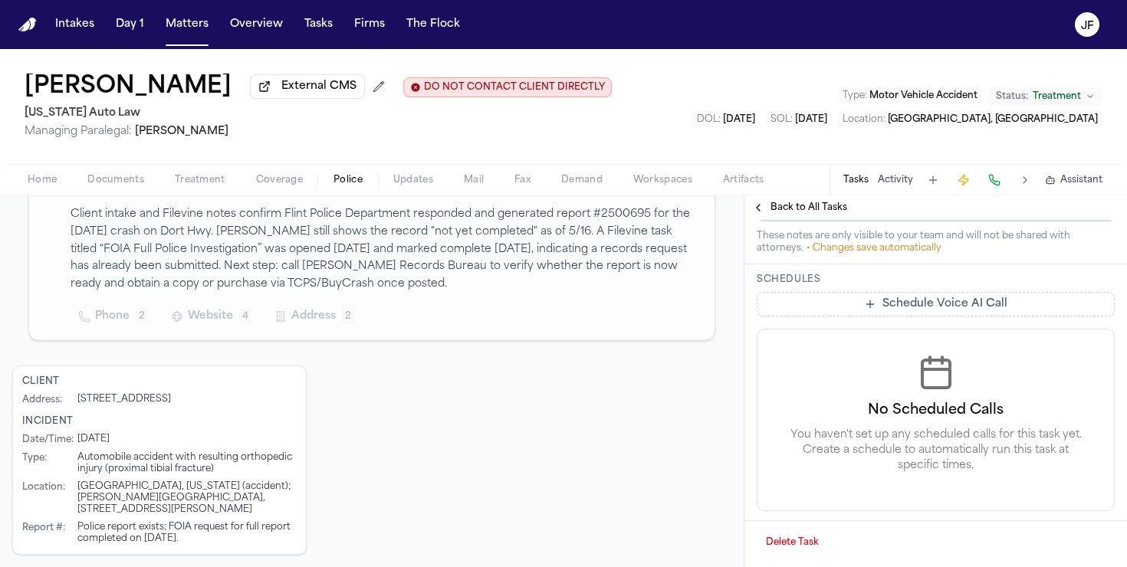
click at [904, 169] on div "Tasks Activity Assistant" at bounding box center [972, 180] width 285 height 30
click at [899, 186] on button "Activity" at bounding box center [895, 180] width 35 height 12
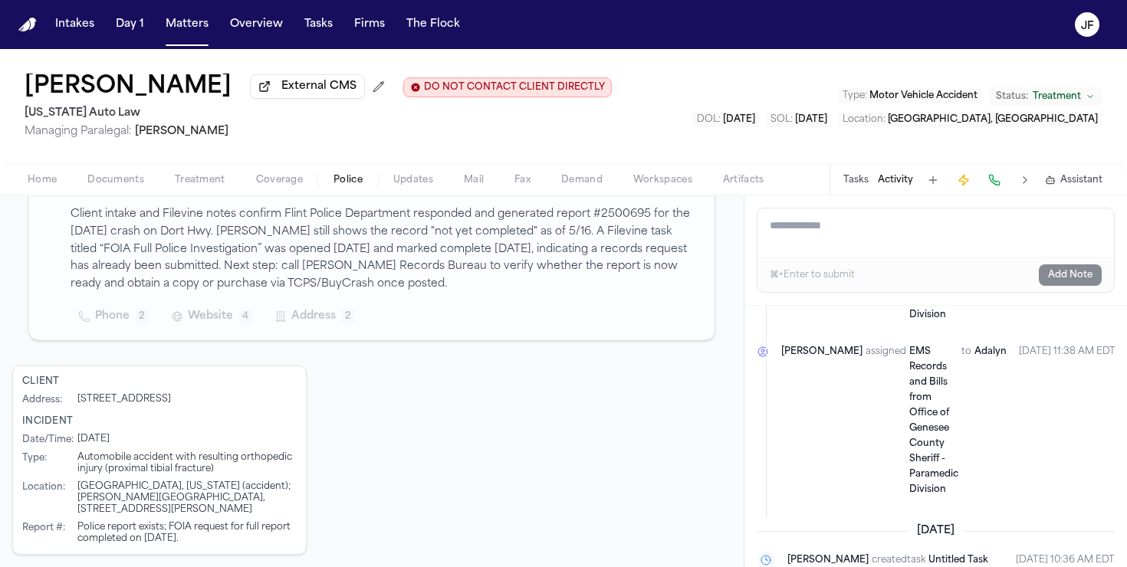
scroll to position [2303, 0]
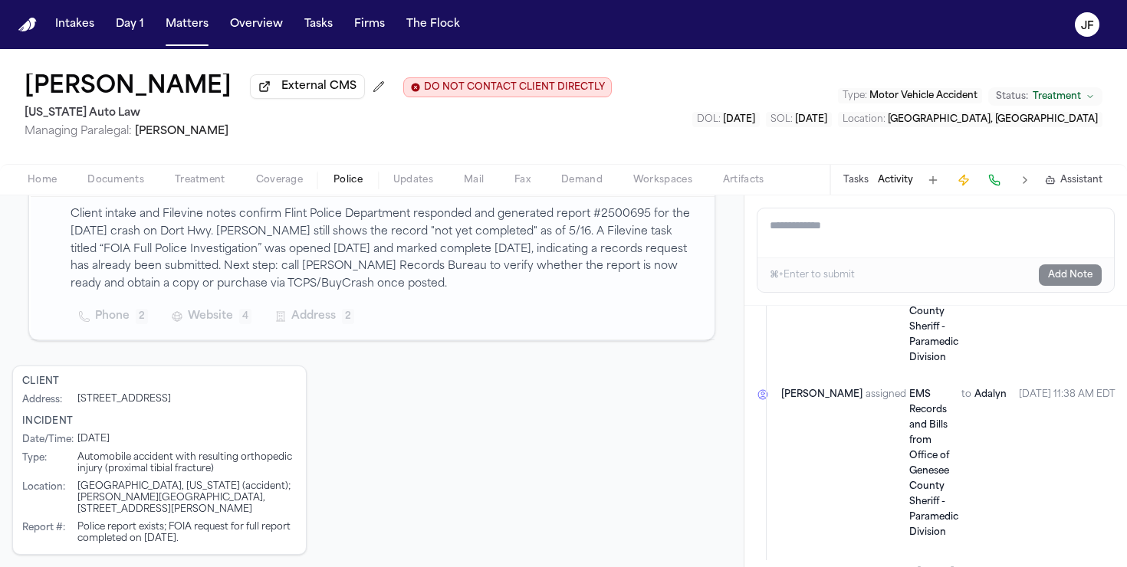
drag, startPoint x: 183, startPoint y: 177, endPoint x: 169, endPoint y: 177, distance: 13.8
click at [182, 177] on span "Treatment" at bounding box center [200, 180] width 51 height 12
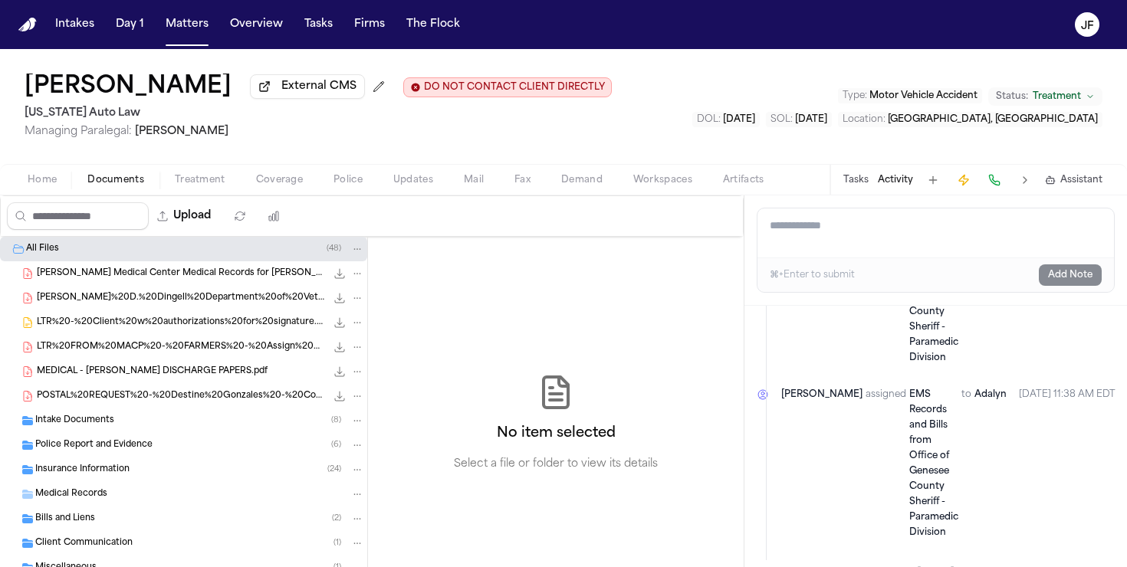
click at [146, 177] on button "Documents" at bounding box center [115, 180] width 87 height 18
click at [88, 457] on div "Police Report and Evidence ( 6 )" at bounding box center [183, 445] width 367 height 25
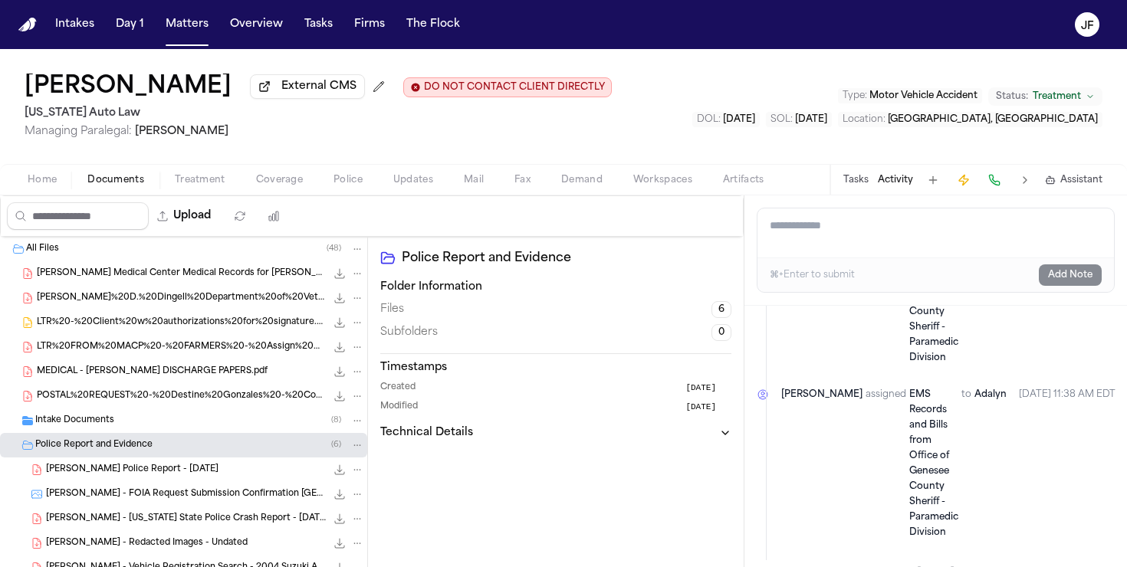
click at [57, 448] on span "Police Report and Evidence" at bounding box center [93, 445] width 117 height 13
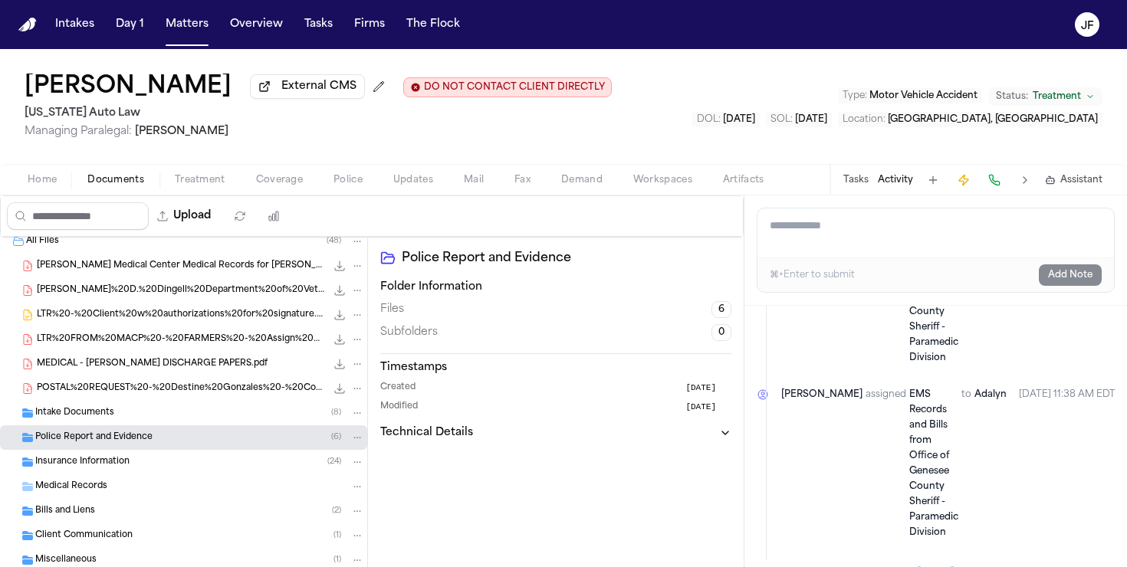
scroll to position [14, 0]
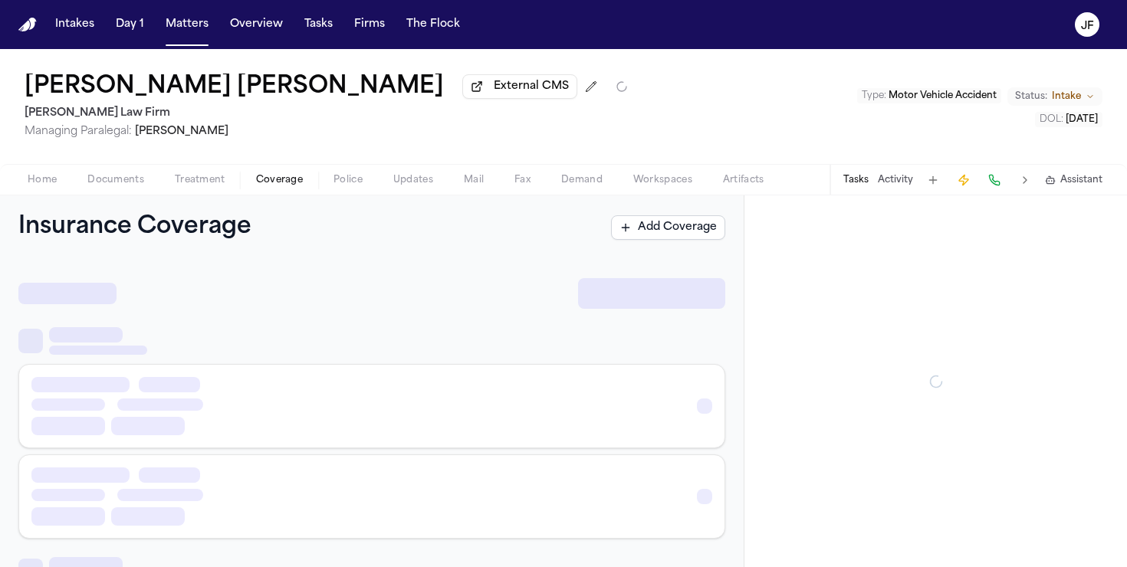
click at [271, 186] on span "Coverage" at bounding box center [279, 180] width 47 height 12
click at [43, 183] on span "Home" at bounding box center [42, 180] width 29 height 12
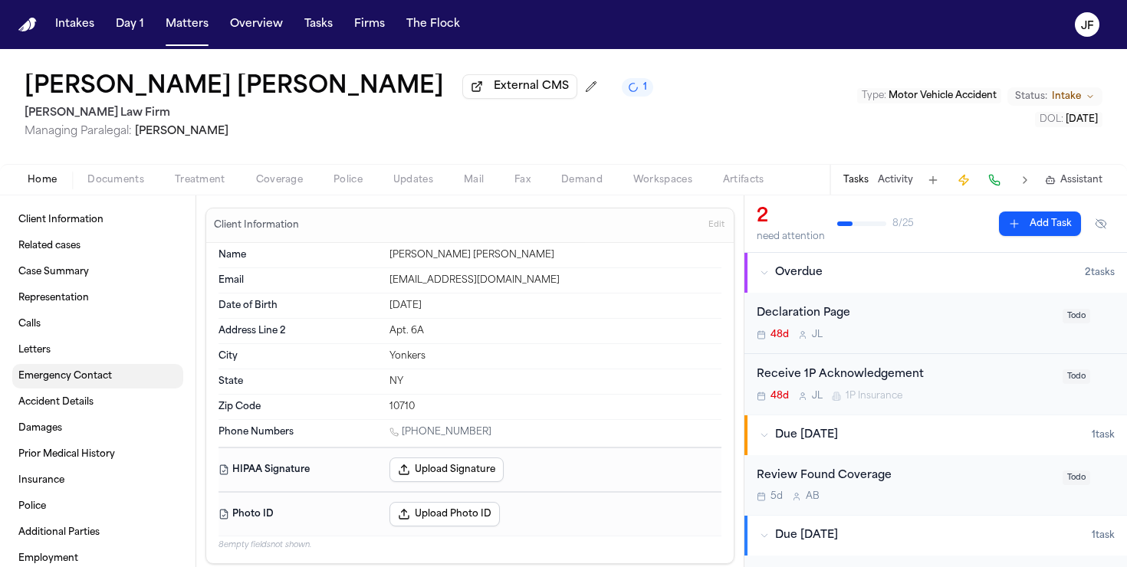
scroll to position [45, 0]
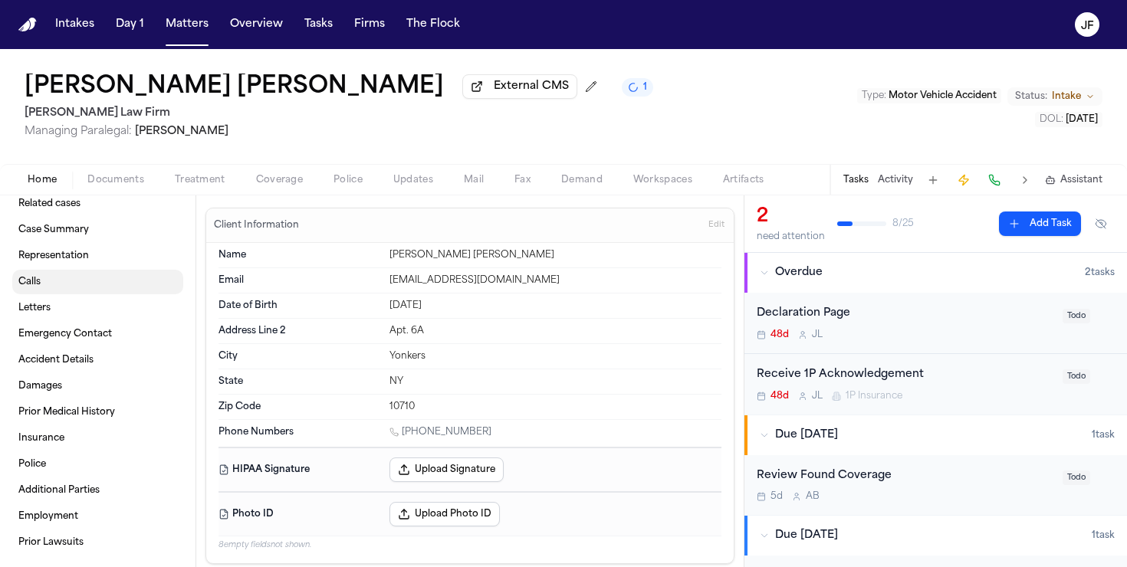
click at [136, 270] on link "Calls" at bounding box center [97, 282] width 171 height 25
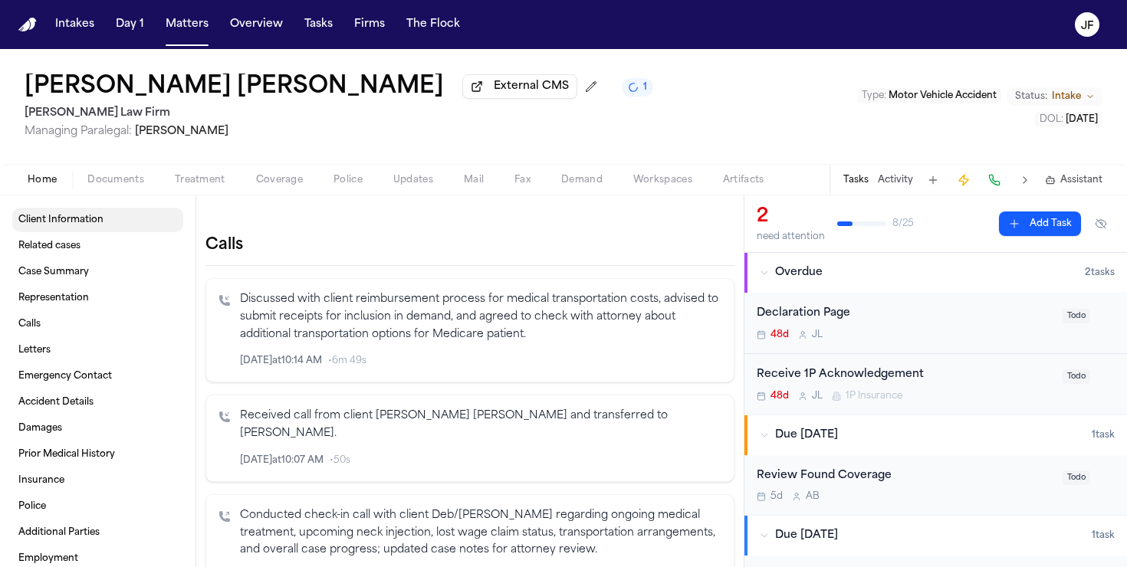
click at [127, 227] on link "Client Information" at bounding box center [97, 220] width 171 height 25
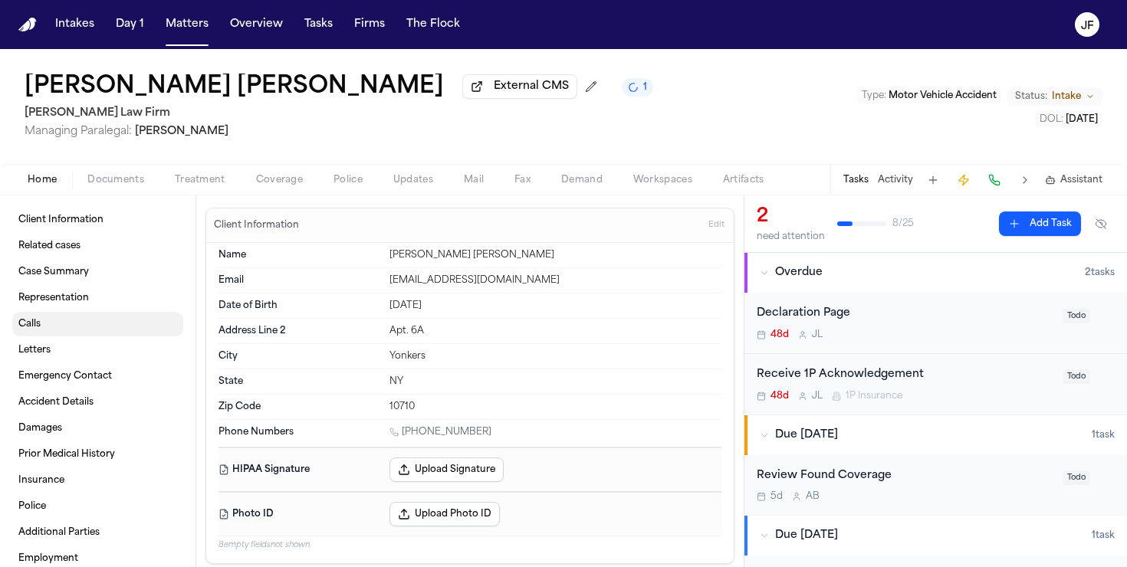
click at [97, 327] on link "Calls" at bounding box center [97, 324] width 171 height 25
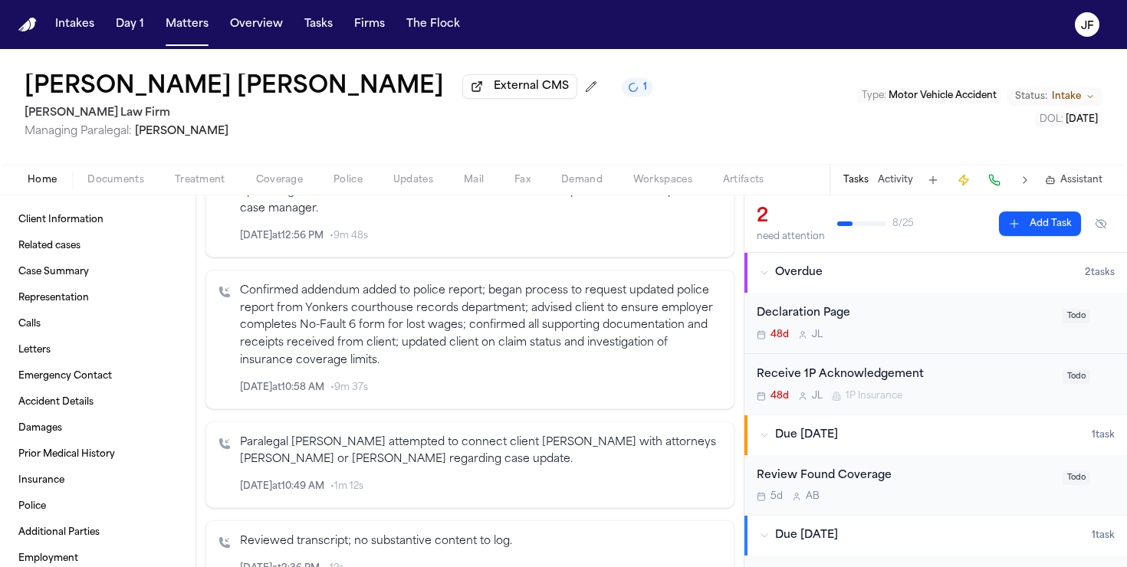
scroll to position [1408, 0]
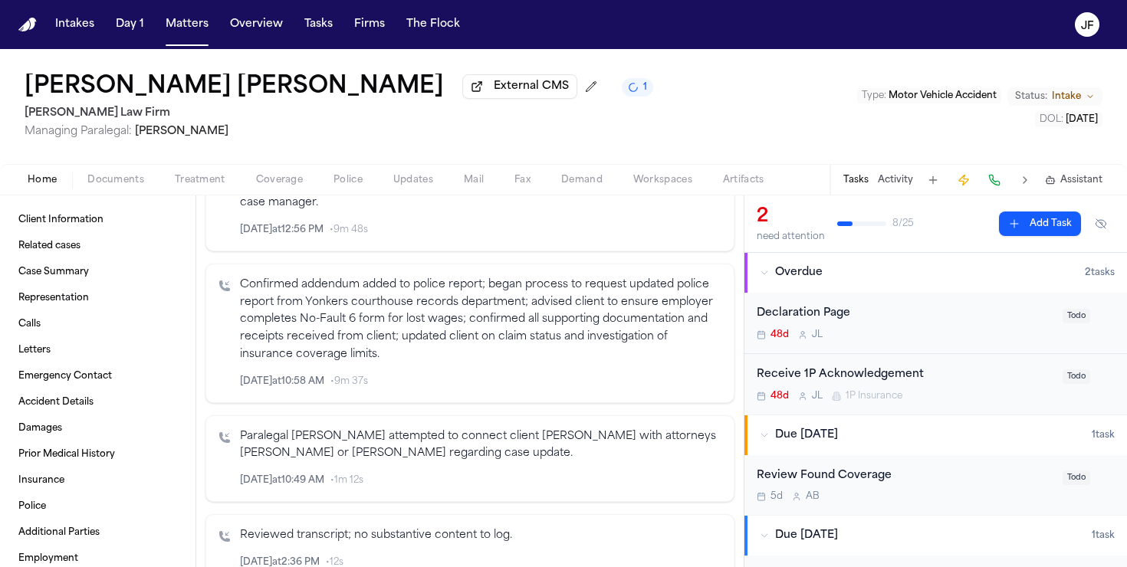
click at [657, 477] on icon "Inspect" at bounding box center [658, 481] width 8 height 8
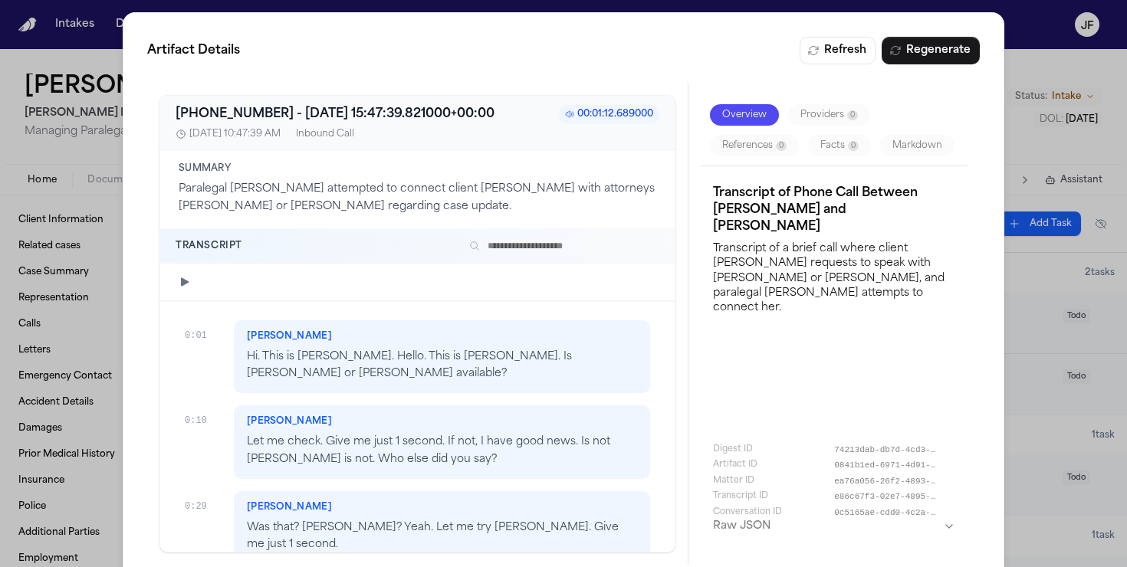
click at [58, 65] on div "Artifact Details Refresh Regenerate [PHONE_NUMBER] - [DATE] 15:47:39.821000+00:…" at bounding box center [563, 301] width 1127 height 602
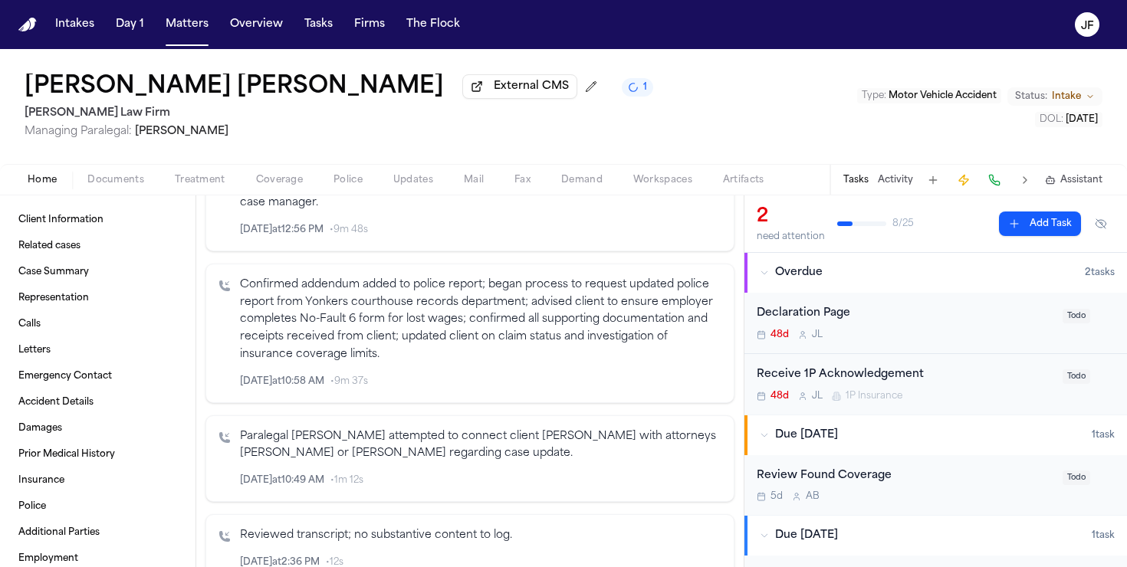
click at [678, 475] on icon "button" at bounding box center [676, 480] width 11 height 11
click at [653, 475] on icon "Inspect" at bounding box center [658, 480] width 11 height 11
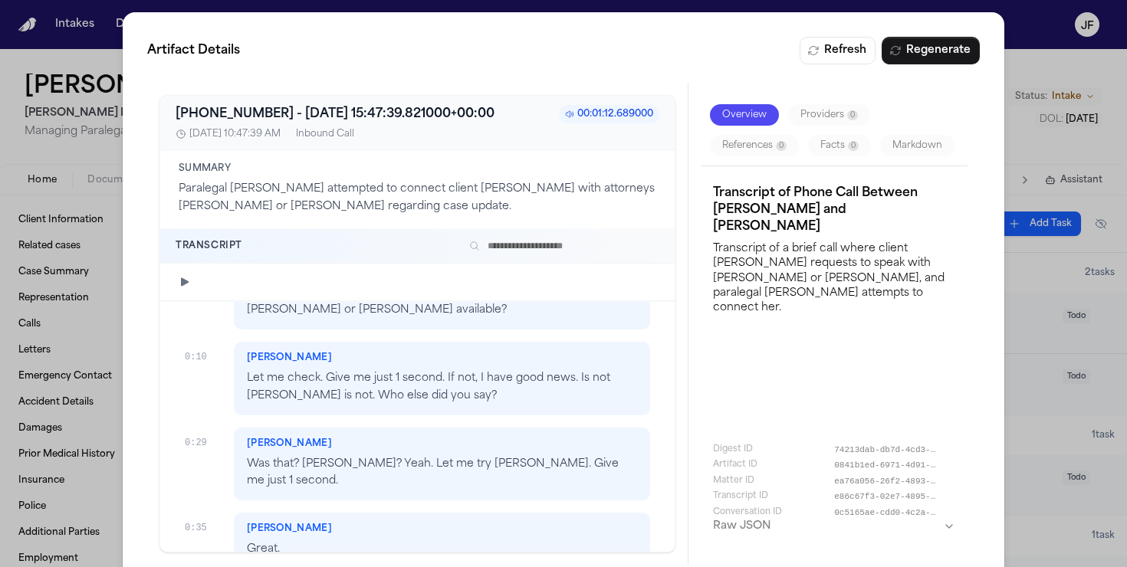
scroll to position [35, 0]
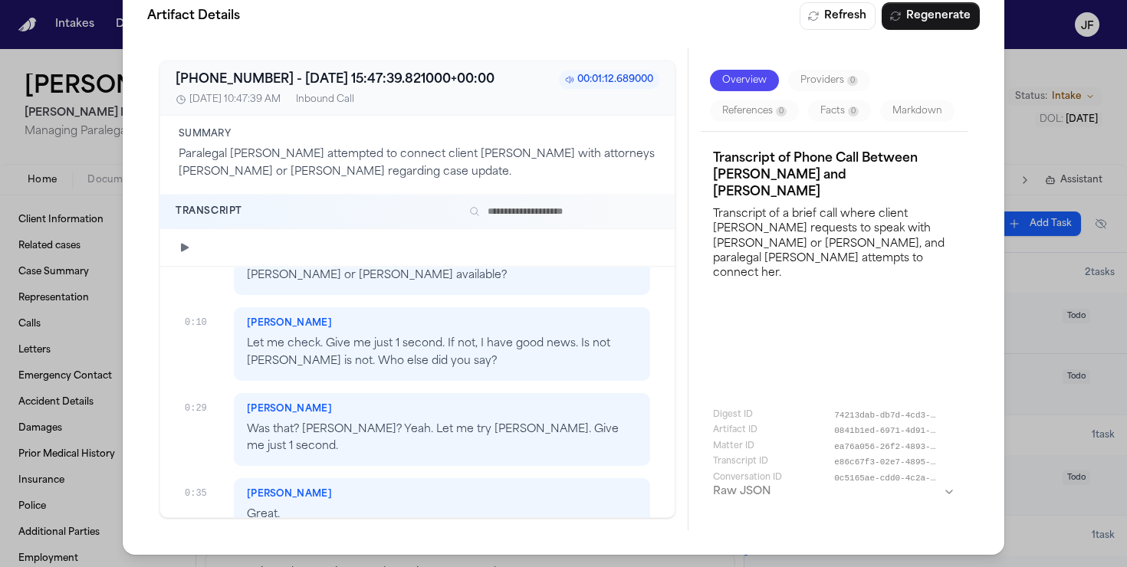
click at [573, 48] on div "[PHONE_NUMBER] - [DATE] 15:47:39.821000+00:00 00:01:12.689000 [DATE], 10:47:39 …" at bounding box center [417, 289] width 541 height 482
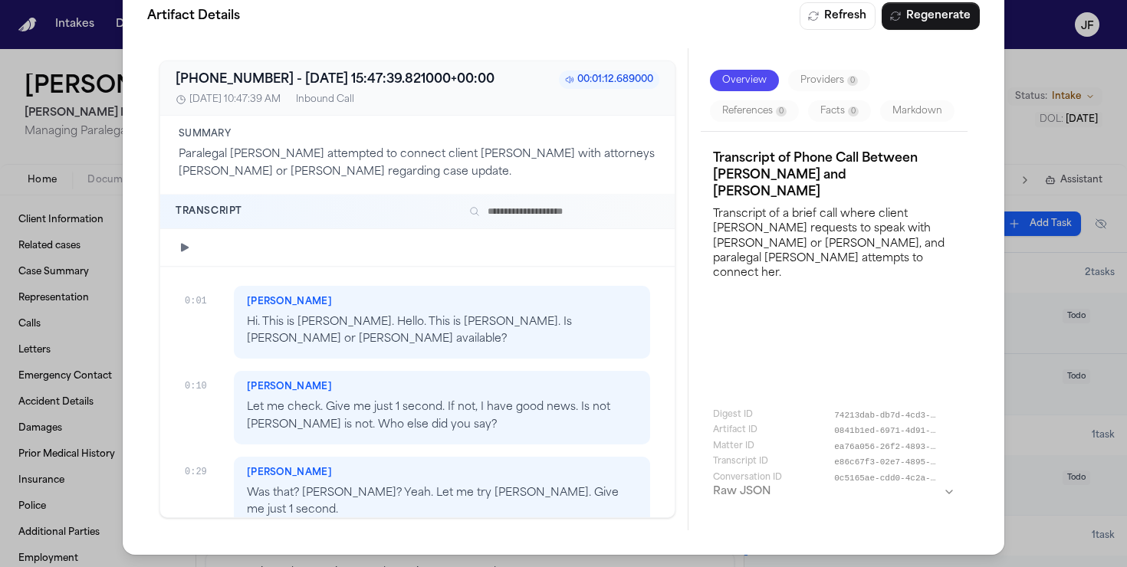
scroll to position [64, 0]
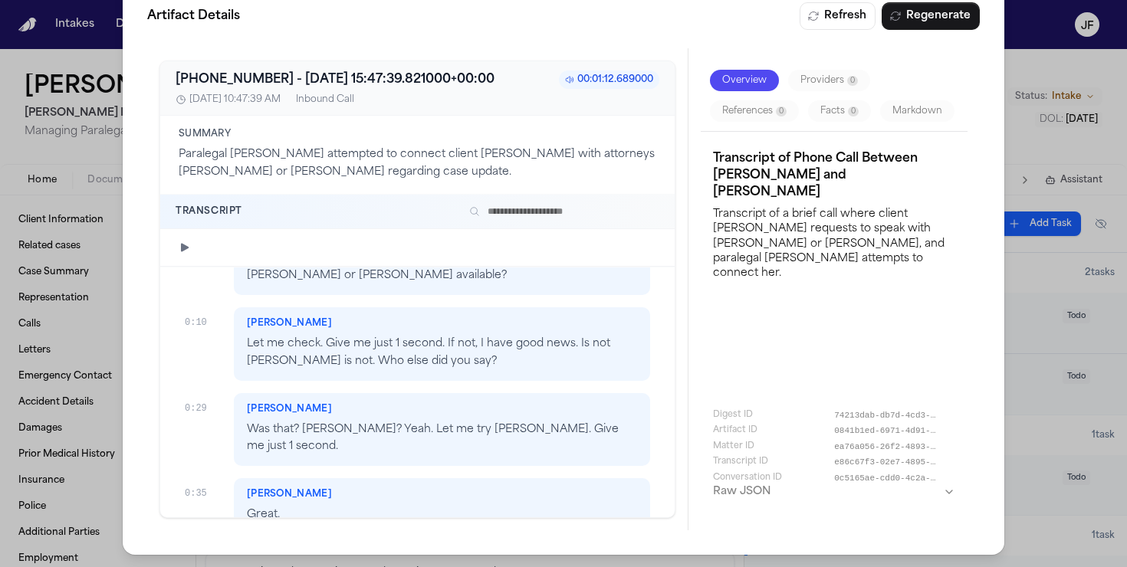
click at [199, 393] on div "0:29" at bounding box center [203, 403] width 37 height 21
click at [199, 478] on div "0:35" at bounding box center [203, 488] width 37 height 21
click at [187, 478] on div "0:35 [PERSON_NAME]." at bounding box center [417, 506] width 475 height 57
click at [109, 202] on div "Artifact Details Refresh Regenerate [PHONE_NUMBER] - [DATE] 15:47:39.821000+00:…" at bounding box center [563, 266] width 1127 height 602
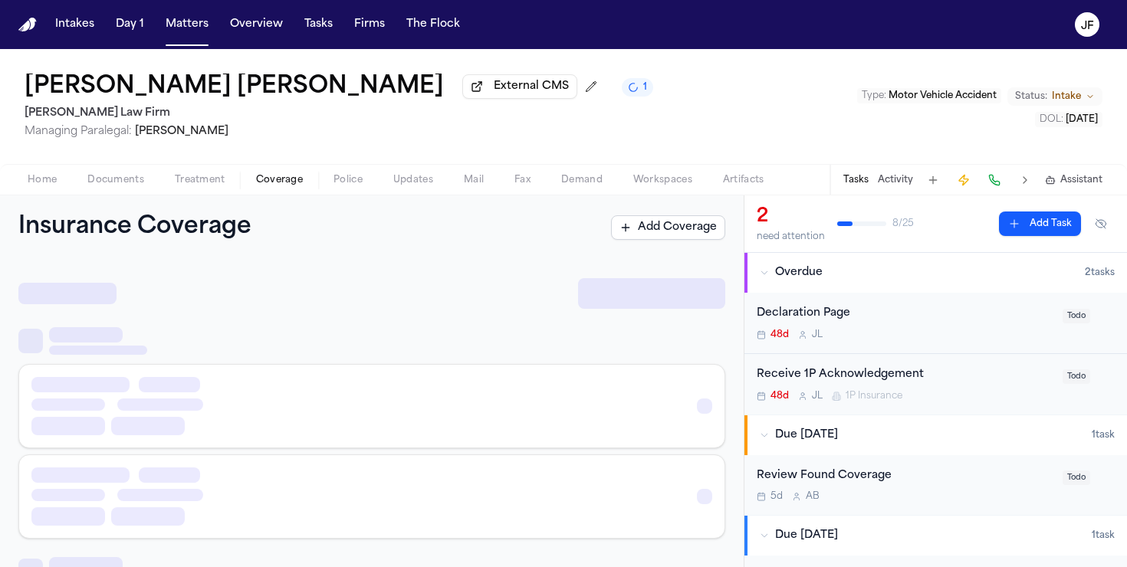
click at [278, 182] on span "Coverage" at bounding box center [279, 180] width 47 height 12
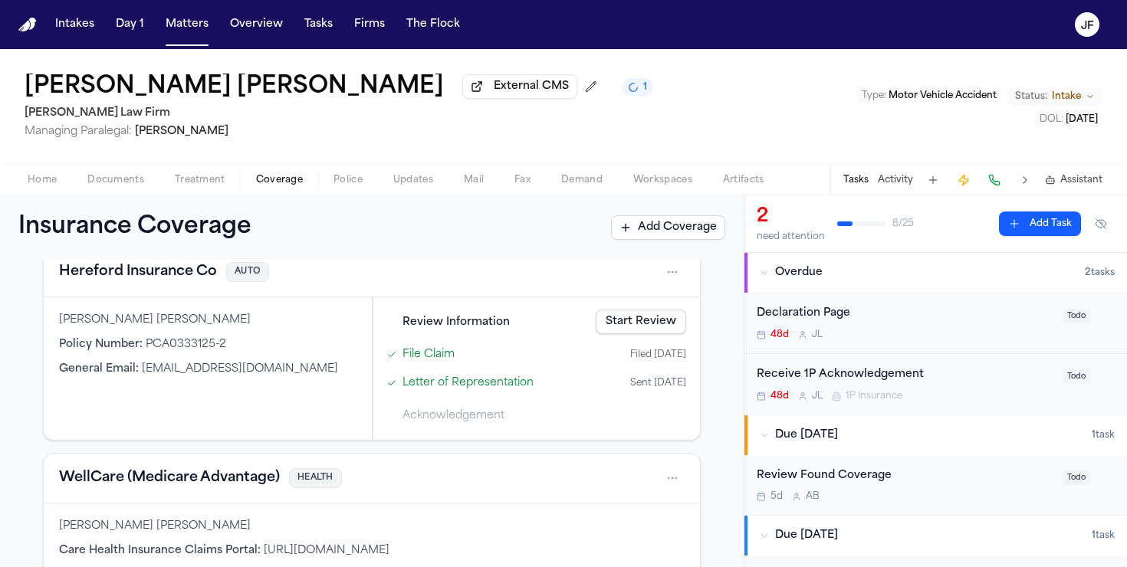
scroll to position [92, 0]
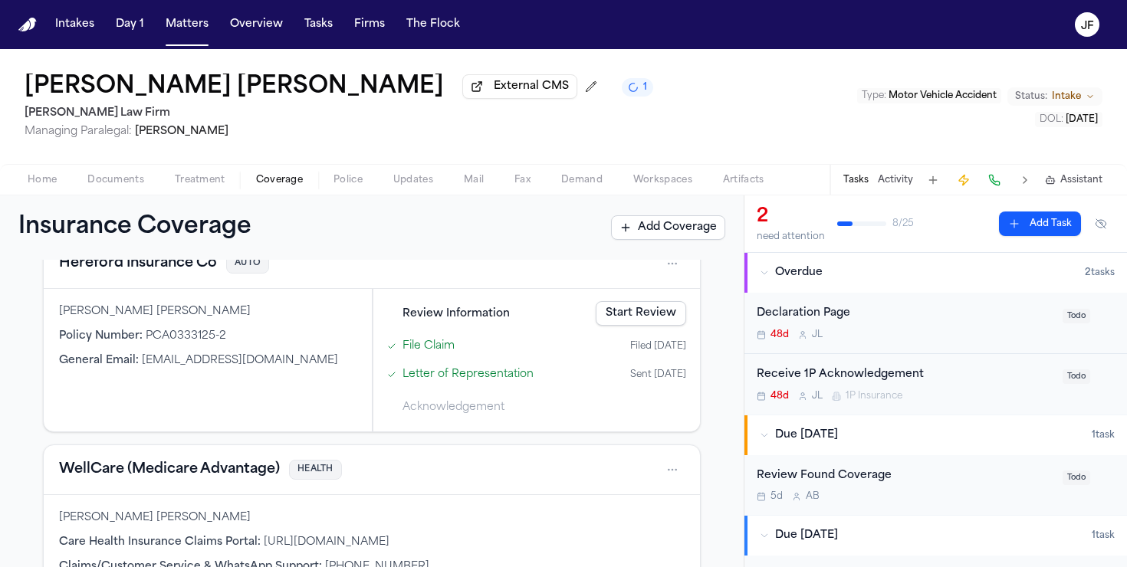
click at [427, 353] on link "File Claim" at bounding box center [429, 346] width 52 height 16
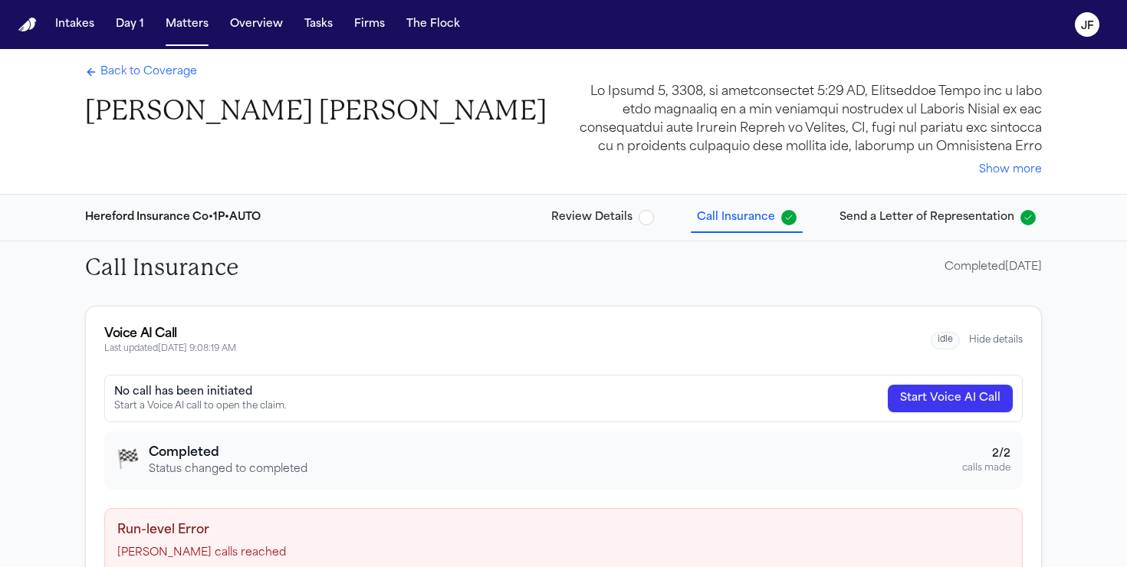
click at [784, 218] on span "Call Insurance" at bounding box center [747, 217] width 100 height 15
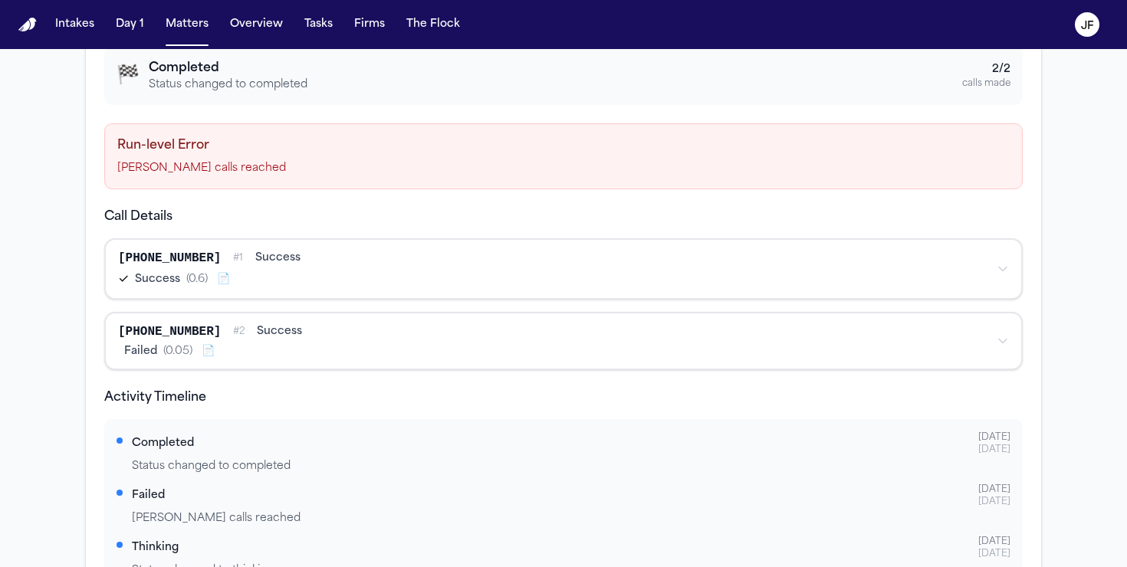
scroll to position [390, 0]
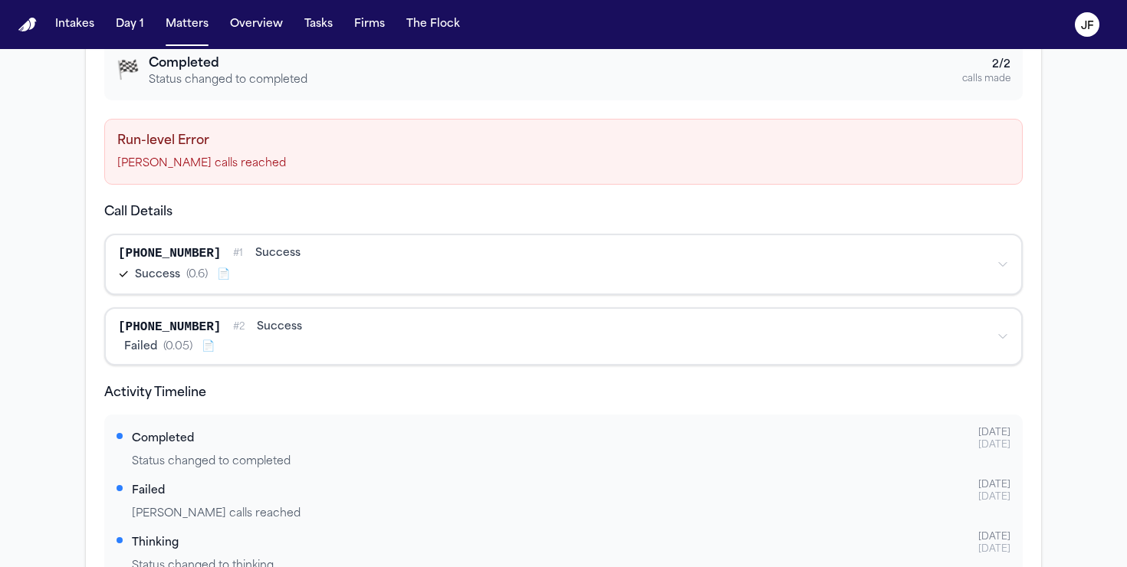
click at [157, 340] on div "Failed ( 0.05 )" at bounding box center [155, 347] width 74 height 15
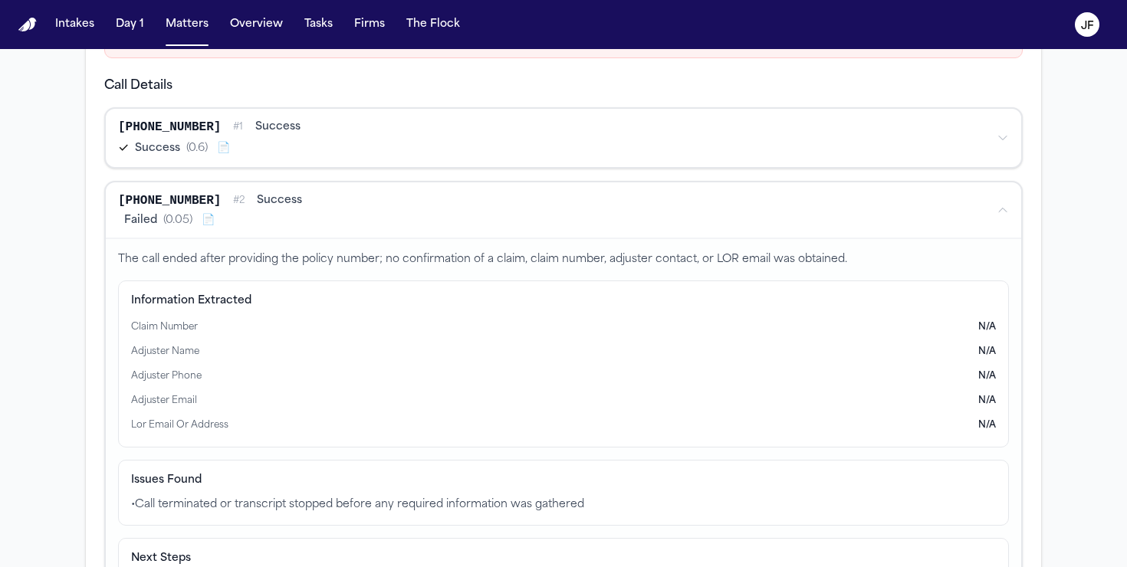
scroll to position [517, 0]
click at [297, 156] on div "✓ Success ( 0.6 ) 📄" at bounding box center [551, 148] width 866 height 18
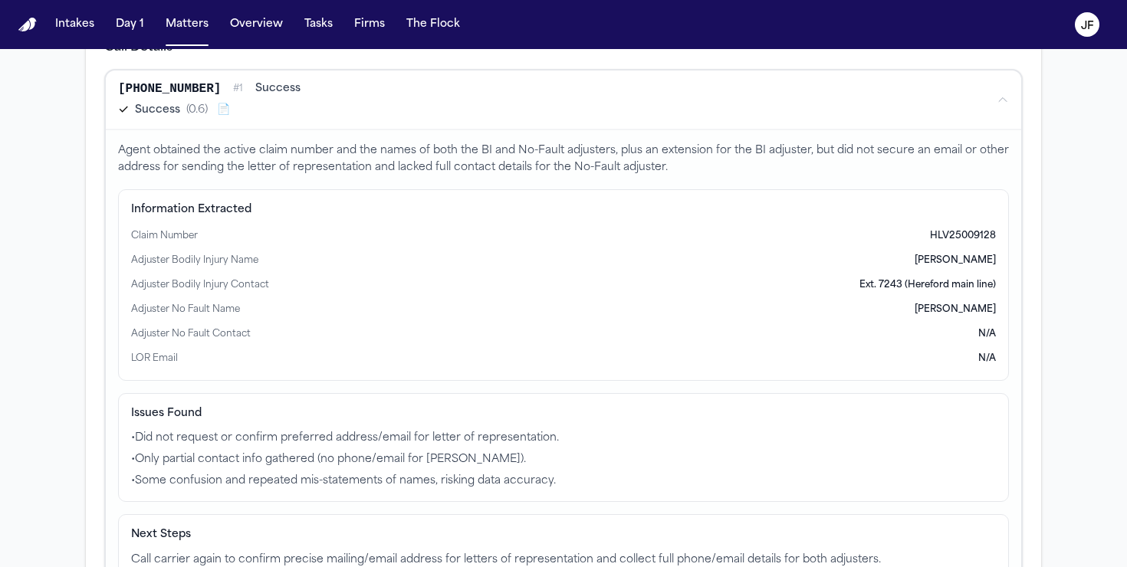
scroll to position [407, 0]
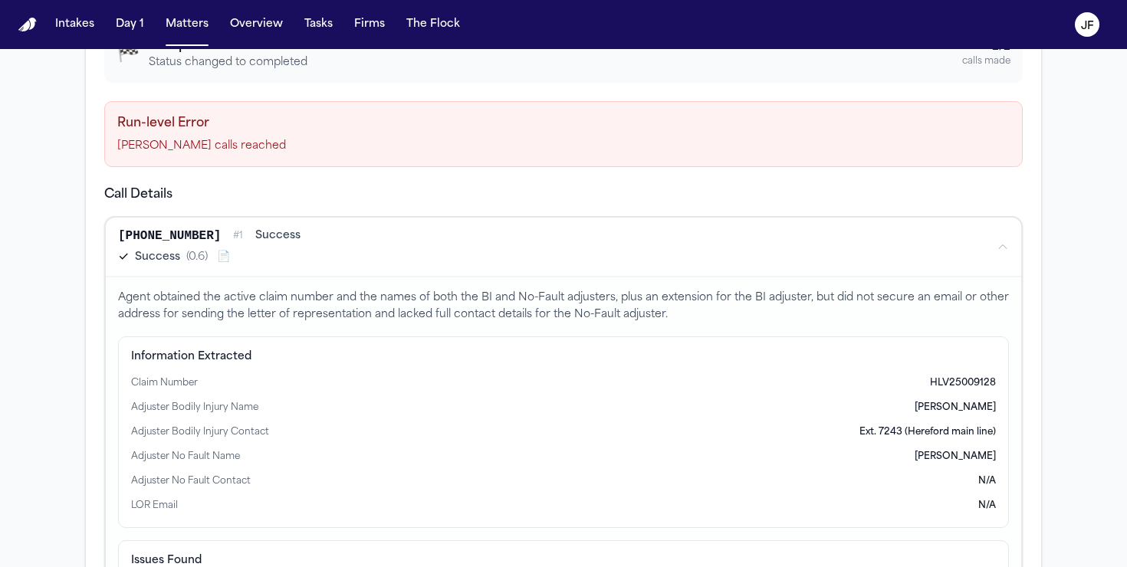
click at [228, 256] on div "✓ Success ( 0.6 ) 📄" at bounding box center [551, 257] width 866 height 18
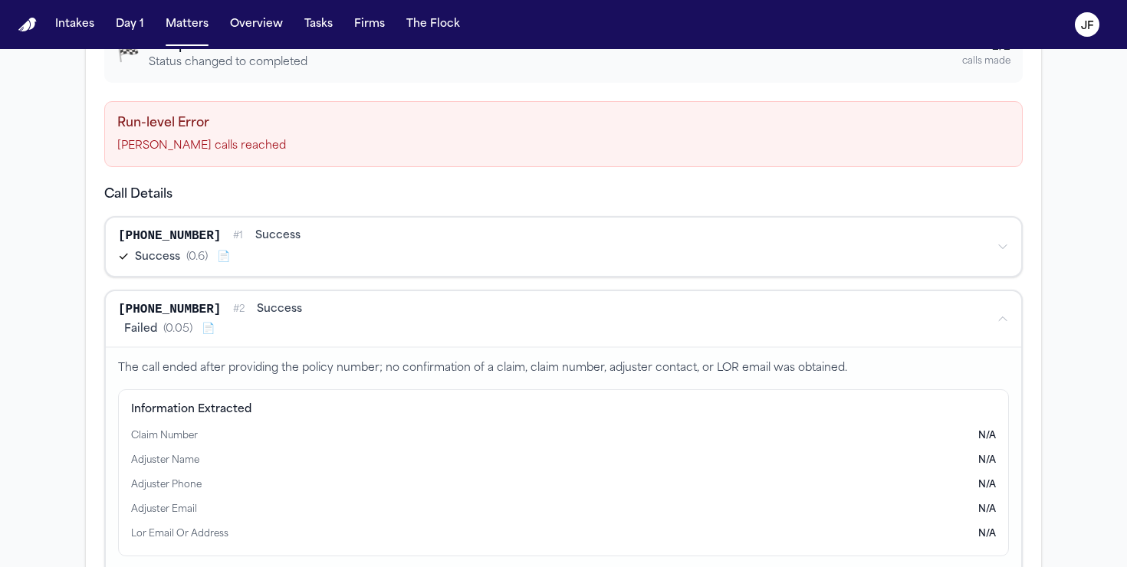
click at [222, 261] on span "📄" at bounding box center [223, 257] width 13 height 15
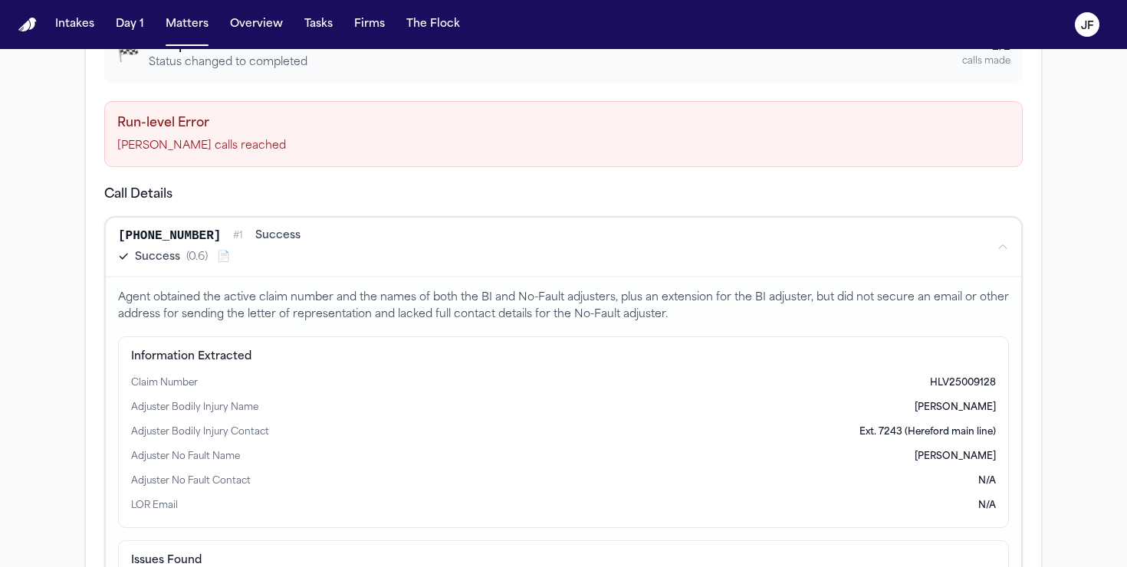
click at [222, 261] on span "📄" at bounding box center [223, 257] width 13 height 15
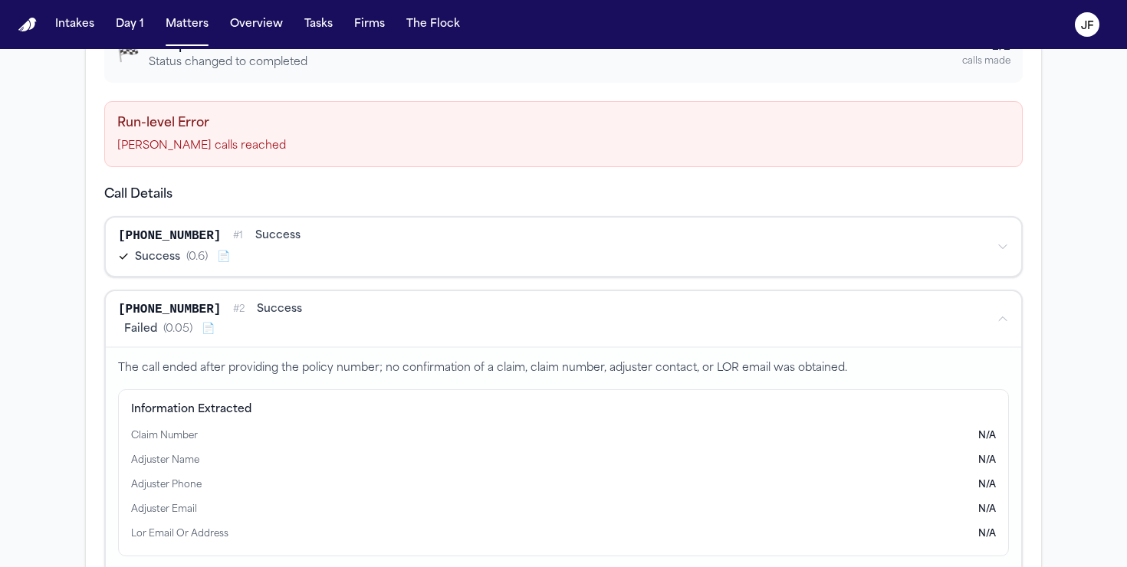
click at [222, 261] on span "📄" at bounding box center [223, 257] width 13 height 15
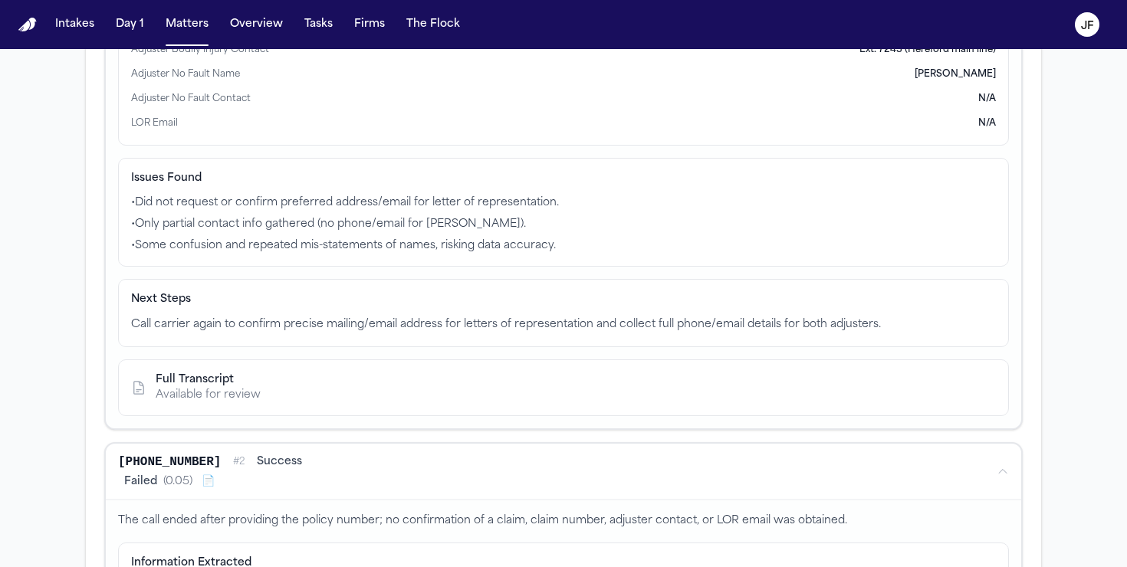
scroll to position [801, 0]
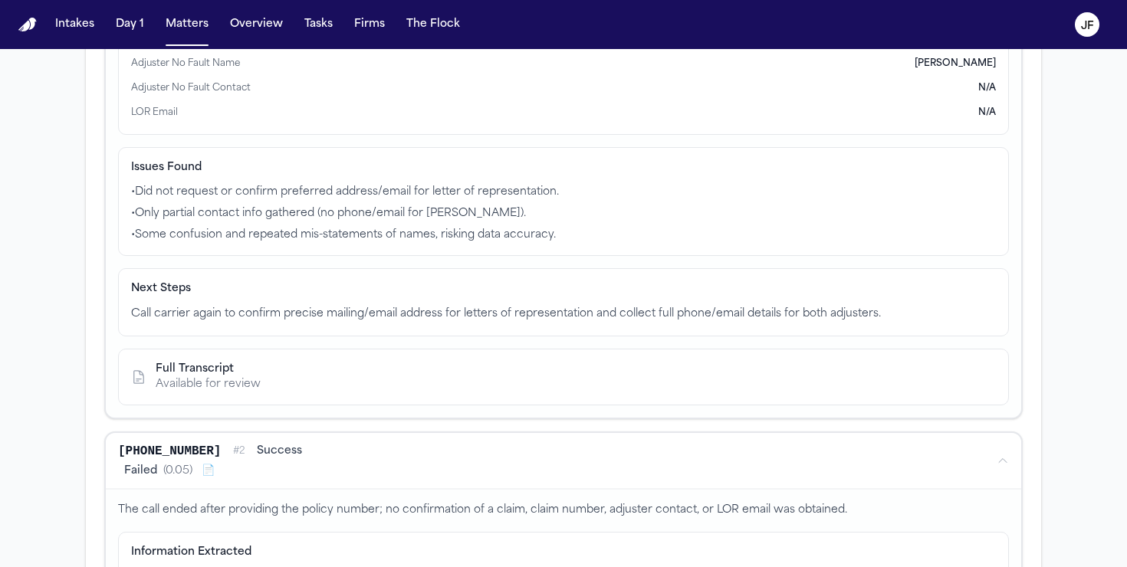
click at [138, 374] on icon at bounding box center [138, 377] width 15 height 15
click at [211, 385] on div "Available for review" at bounding box center [208, 384] width 105 height 15
click at [211, 375] on div "Full Transcript" at bounding box center [208, 369] width 105 height 15
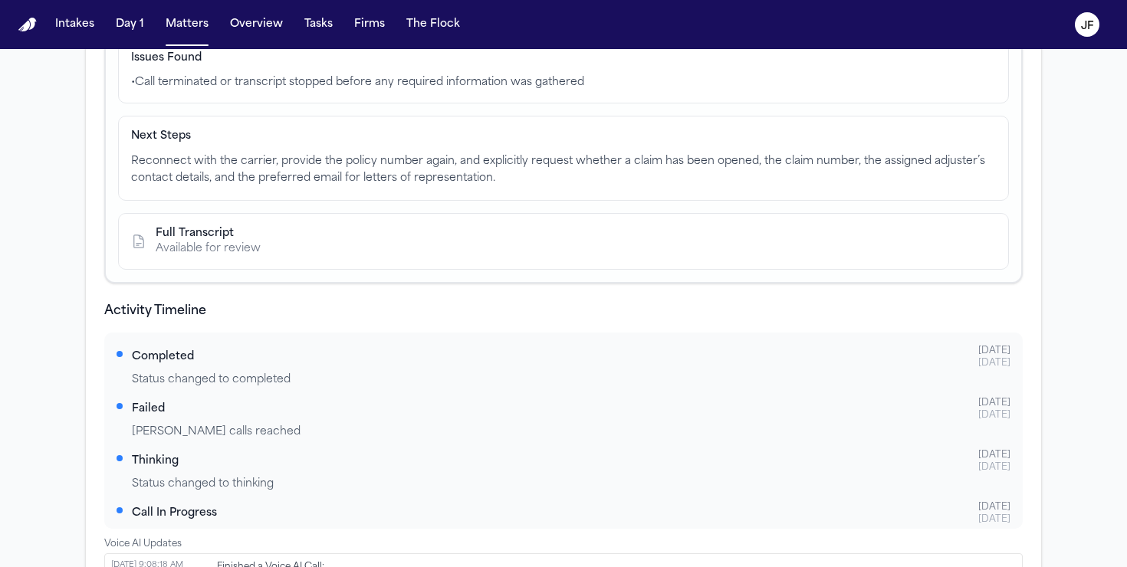
scroll to position [1292, 0]
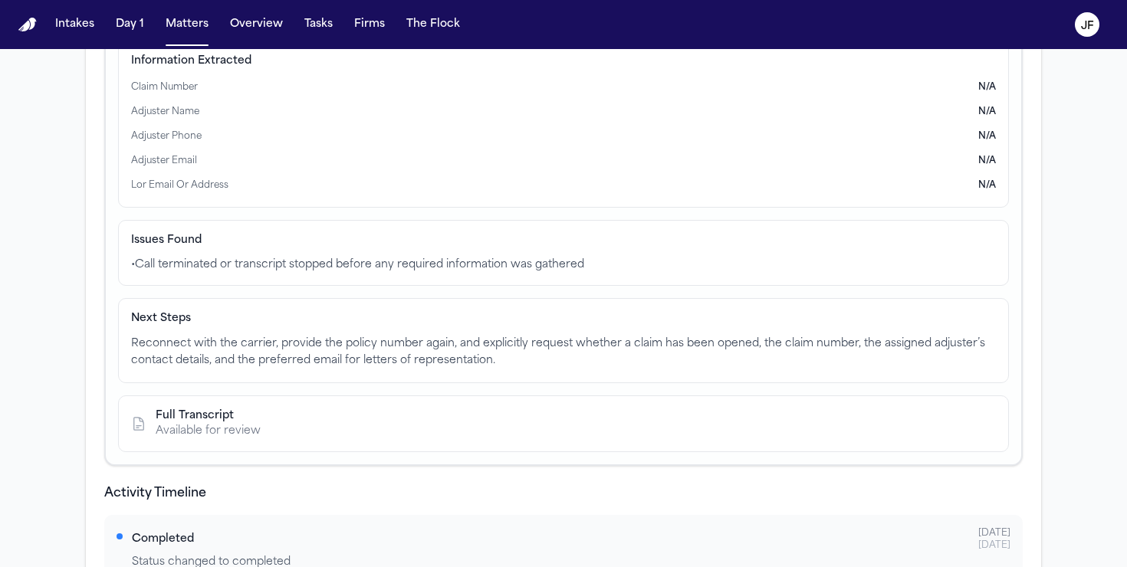
click at [183, 419] on div "Full Transcript" at bounding box center [208, 416] width 105 height 15
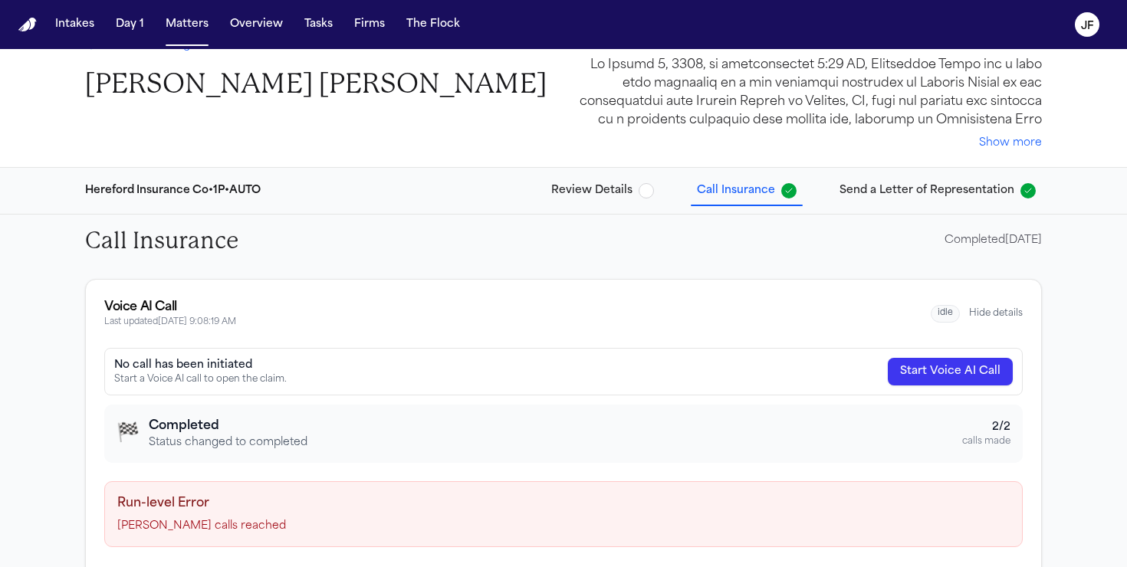
scroll to position [0, 0]
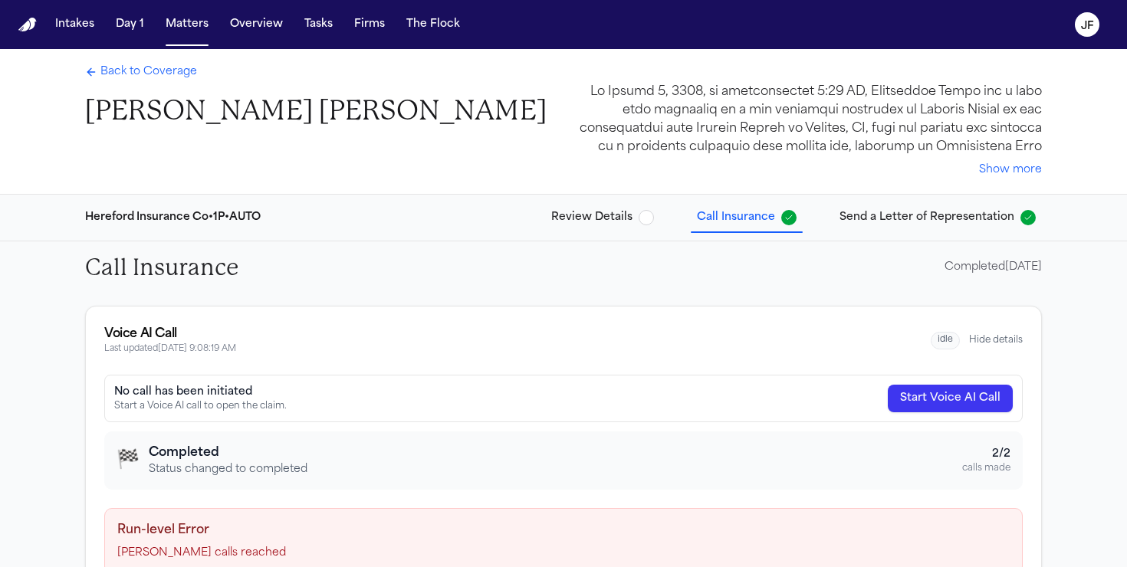
click at [131, 75] on span "Back to Coverage" at bounding box center [148, 71] width 97 height 15
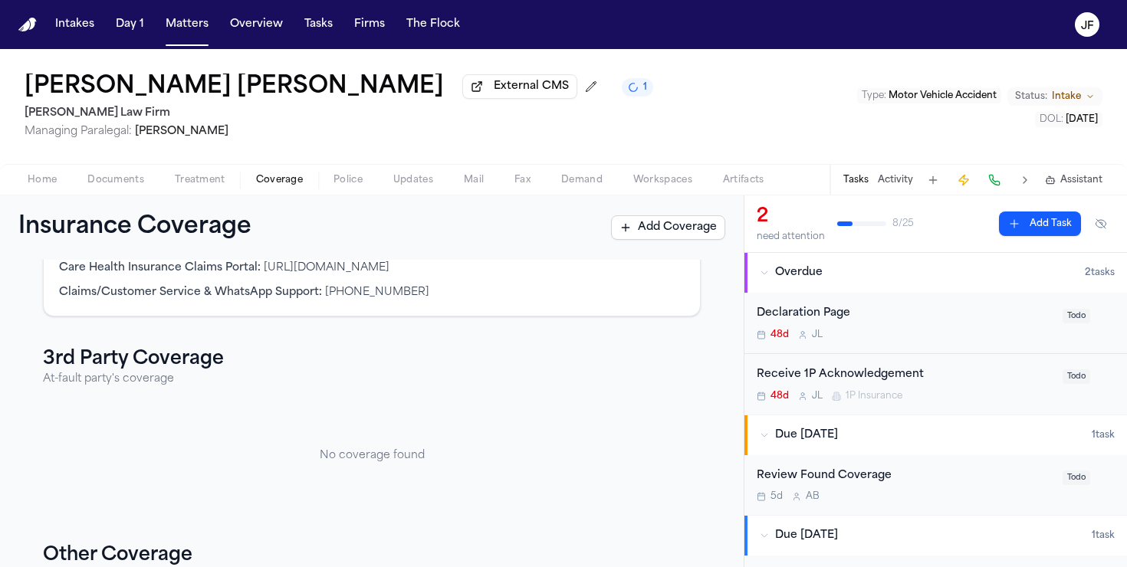
scroll to position [367, 0]
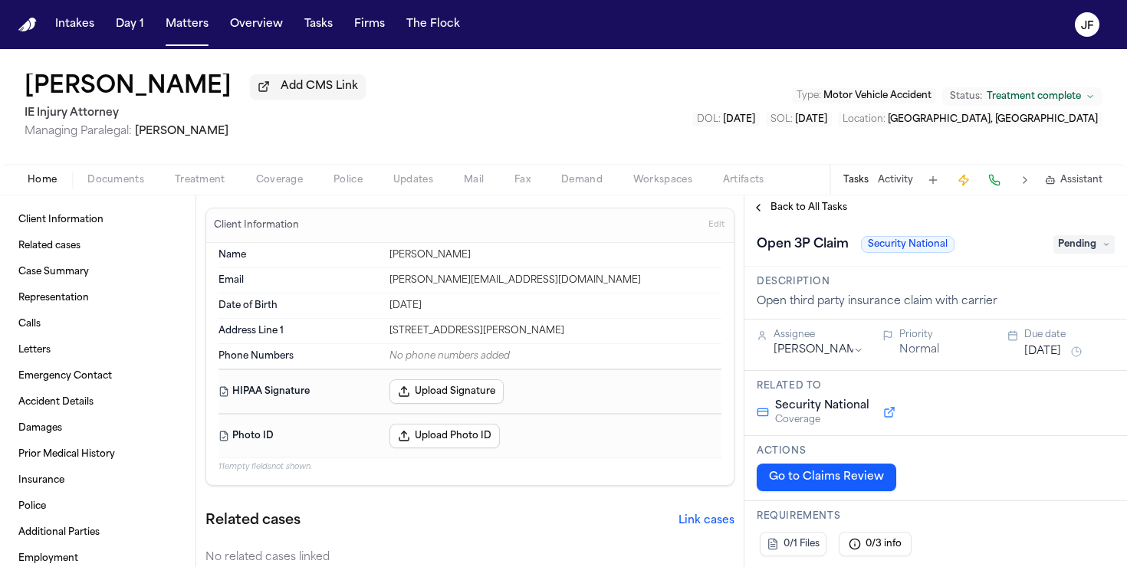
click at [307, 195] on div "Home Documents Treatment Coverage Police Updates Mail Fax Demand Workspaces Art…" at bounding box center [563, 179] width 1127 height 31
click at [302, 194] on div "Home Documents Treatment Coverage Police Updates Mail Fax Demand Workspaces Art…" at bounding box center [563, 179] width 1127 height 31
click at [297, 186] on span "Coverage" at bounding box center [279, 180] width 47 height 12
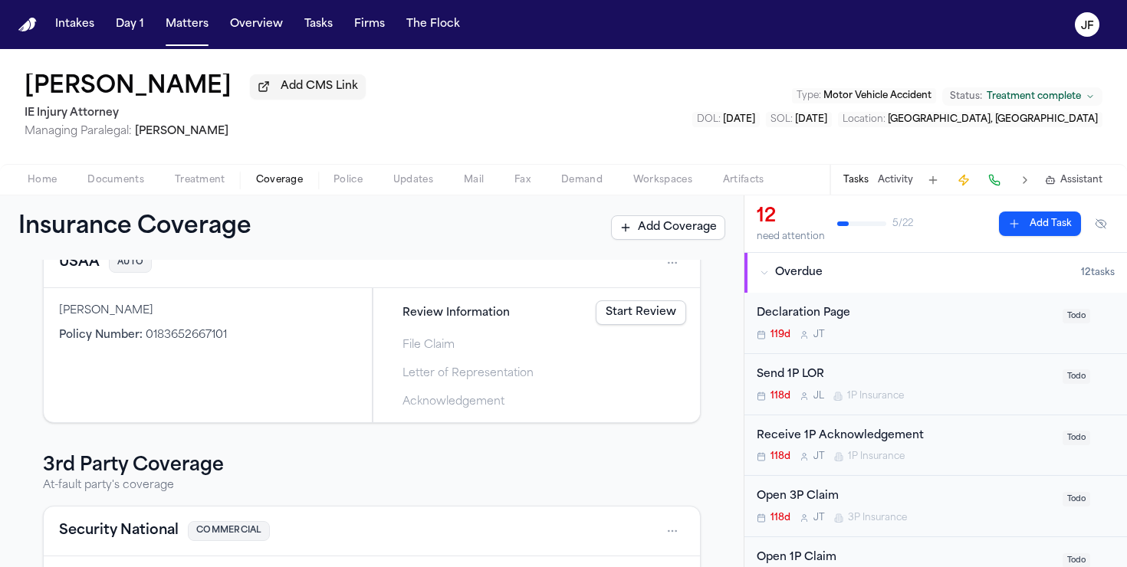
scroll to position [94, 0]
click at [644, 319] on link "Start Review" at bounding box center [641, 312] width 90 height 25
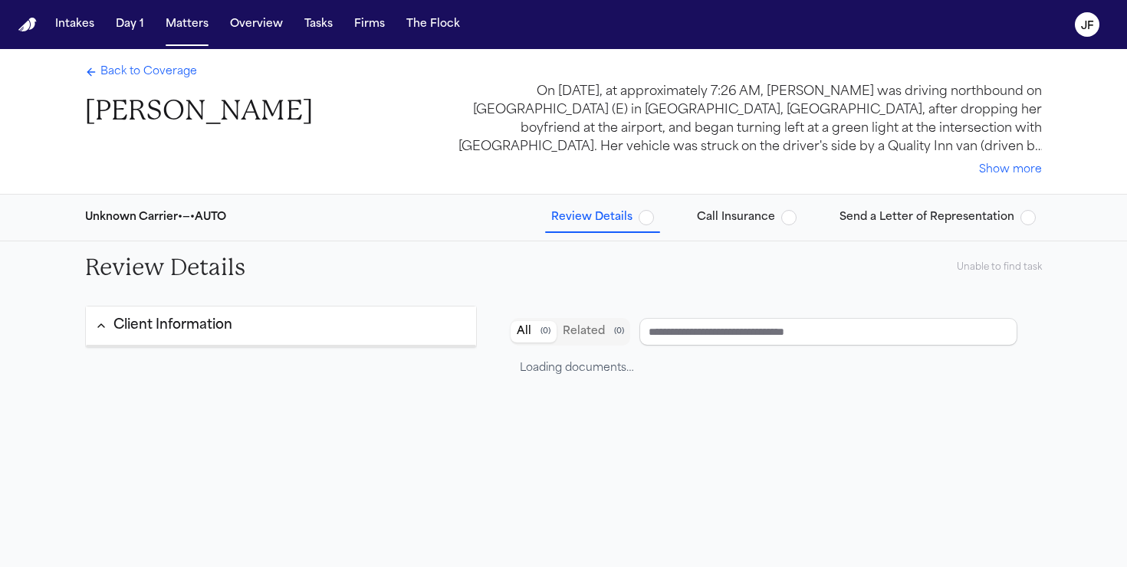
type input "**********"
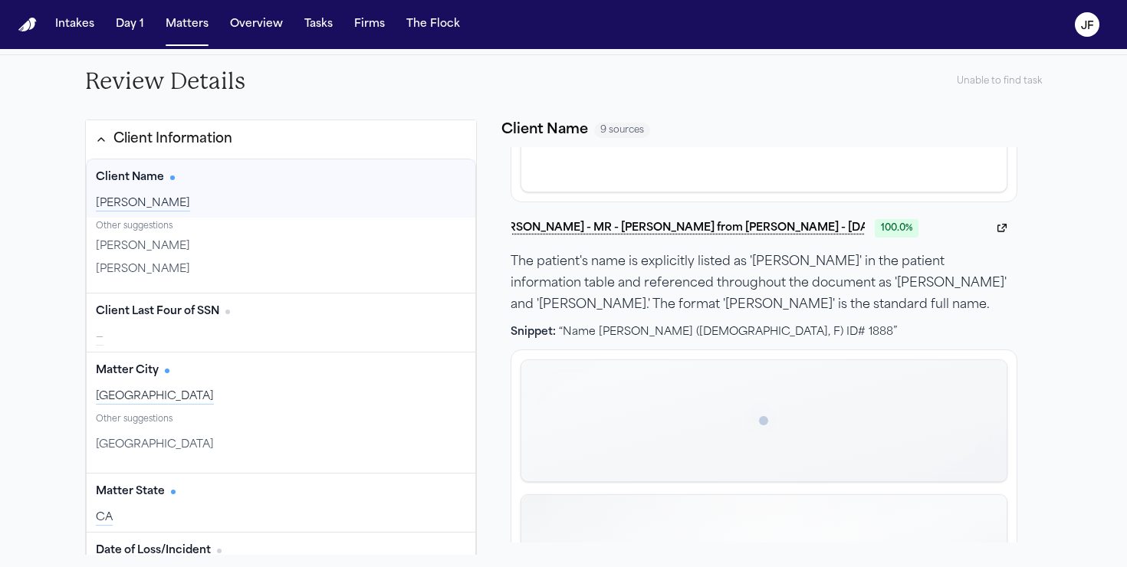
scroll to position [204, 0]
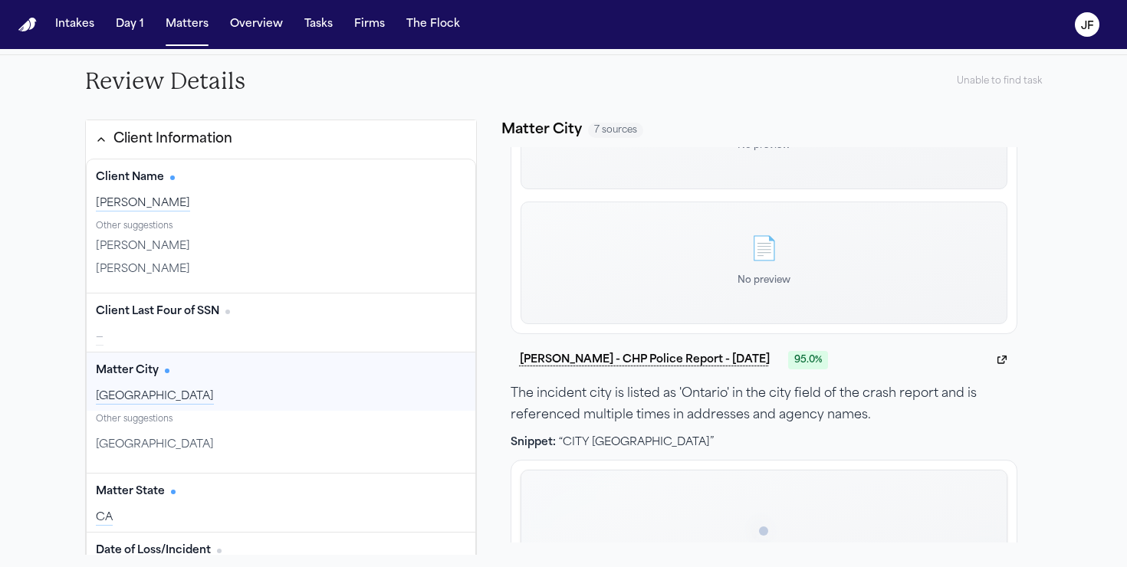
click at [209, 393] on div "Rancho Cucamonga" at bounding box center [281, 397] width 370 height 15
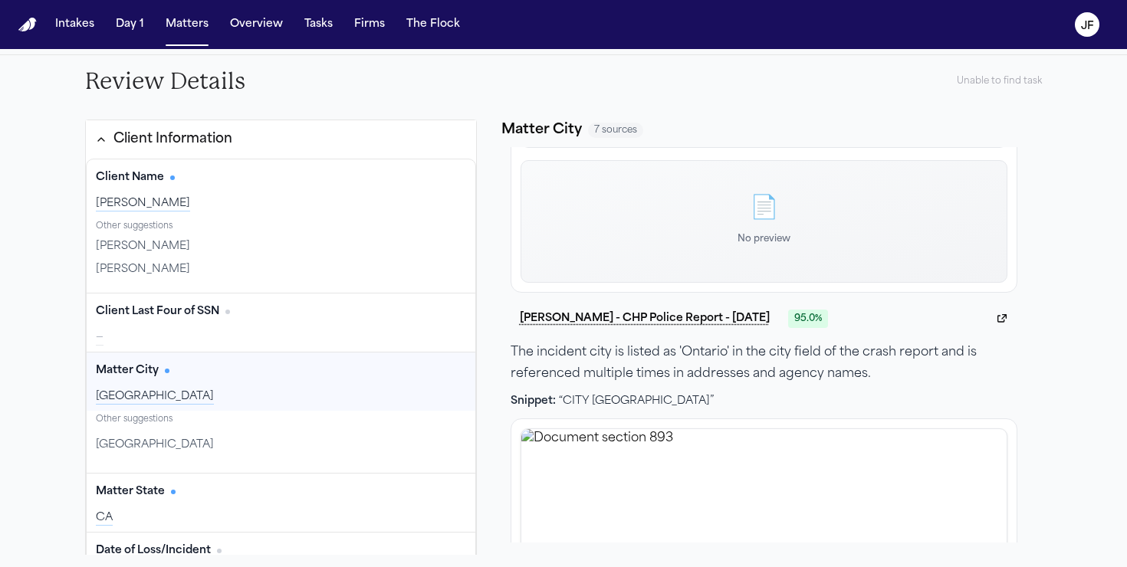
scroll to position [256, 0]
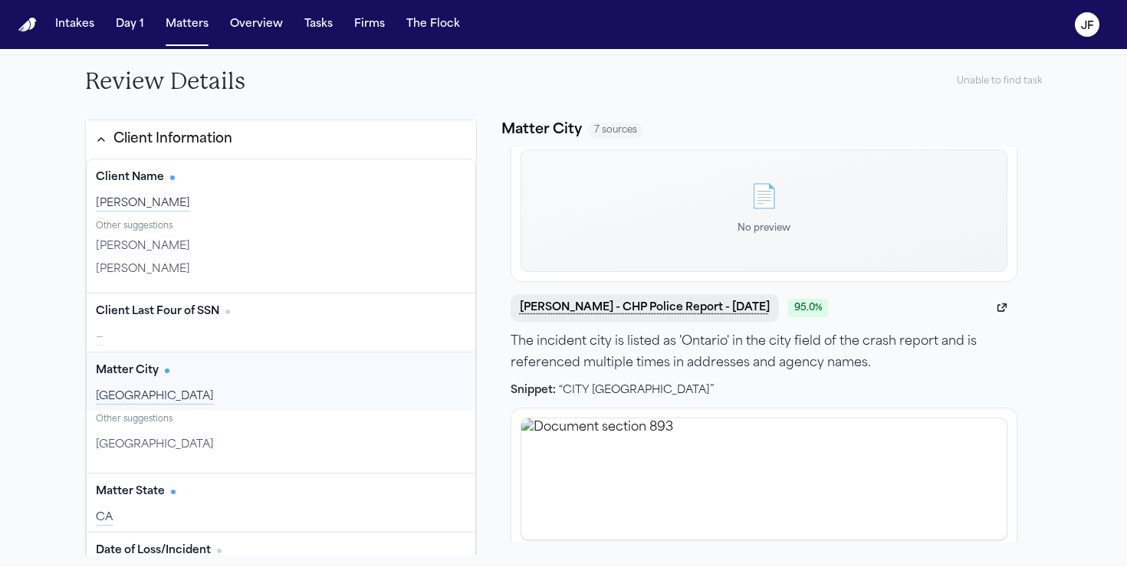
click at [643, 302] on button "A. Acosta - CHP Police Report - 3.25.25" at bounding box center [645, 308] width 268 height 28
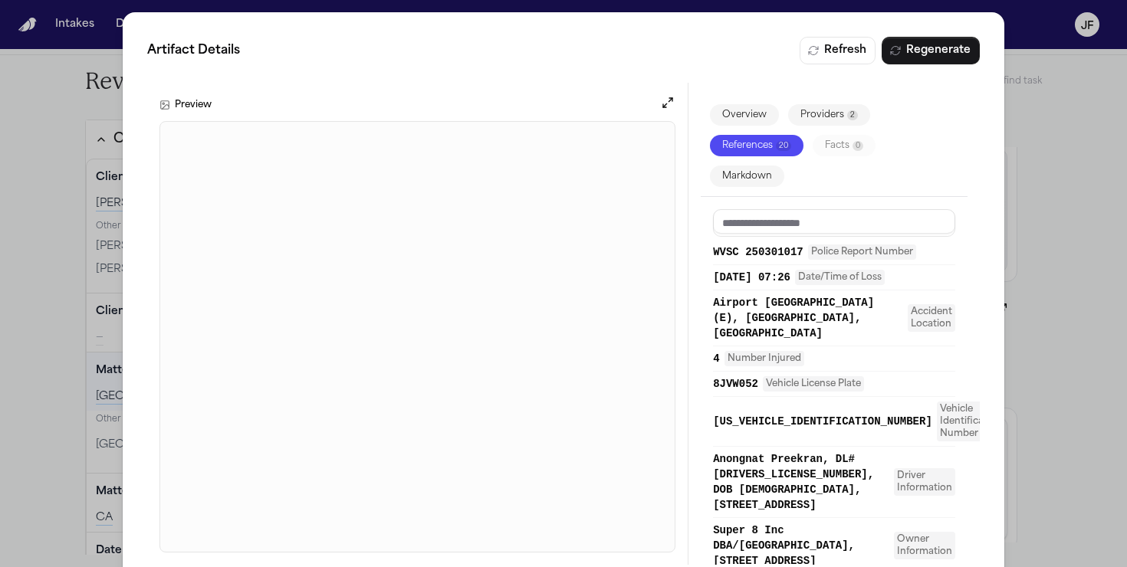
click at [69, 397] on div "Artifact Details Refresh Regenerate Preview Overview Providers 2 References 20 …" at bounding box center [563, 301] width 1127 height 602
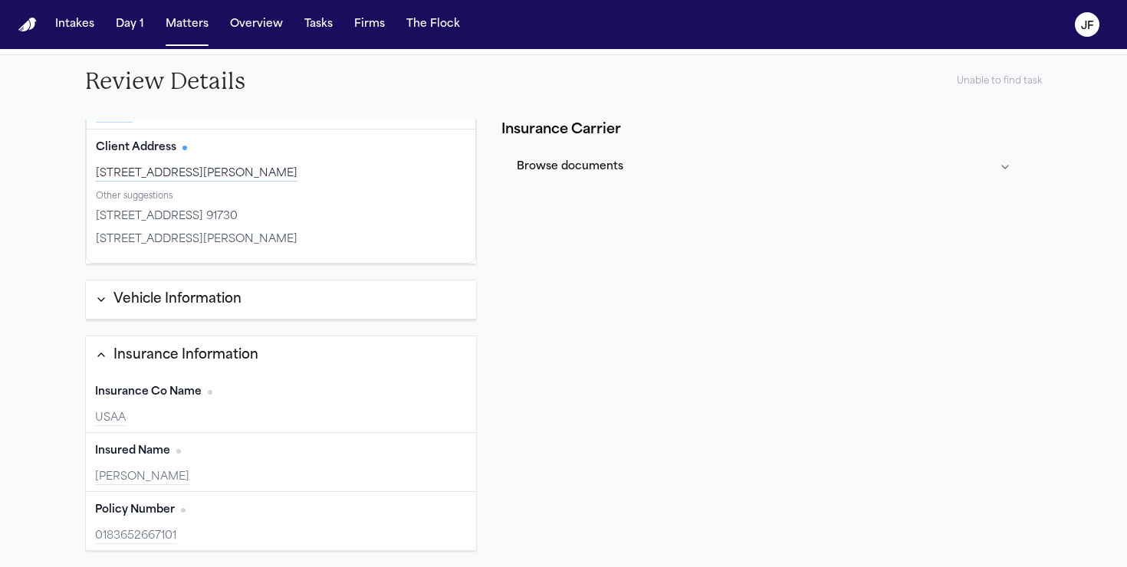
scroll to position [524, 0]
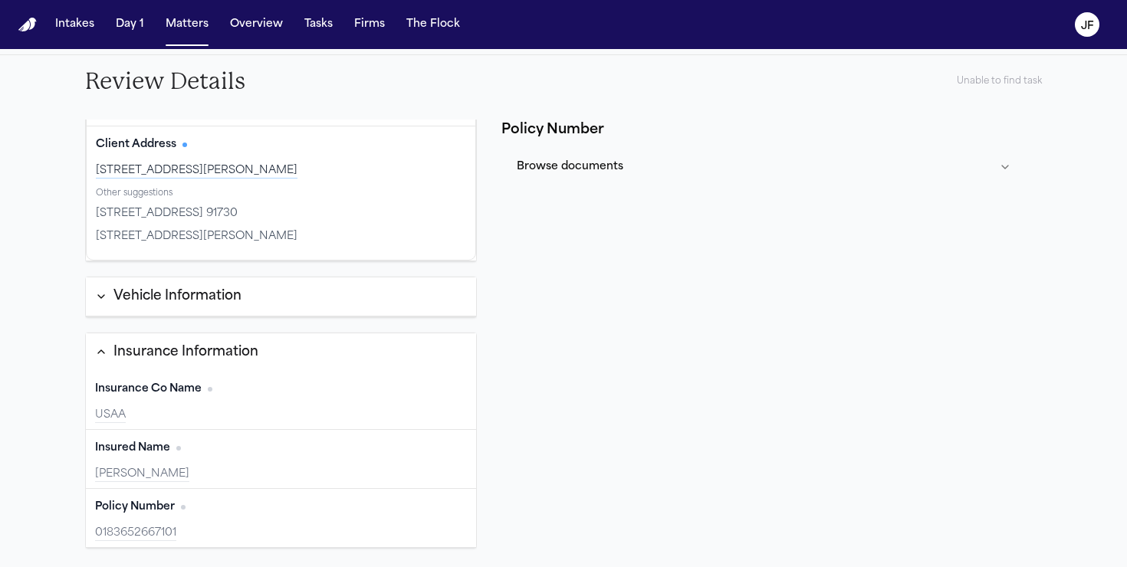
click at [214, 525] on div "Policy Number Edit 0183652667101" at bounding box center [281, 518] width 390 height 58
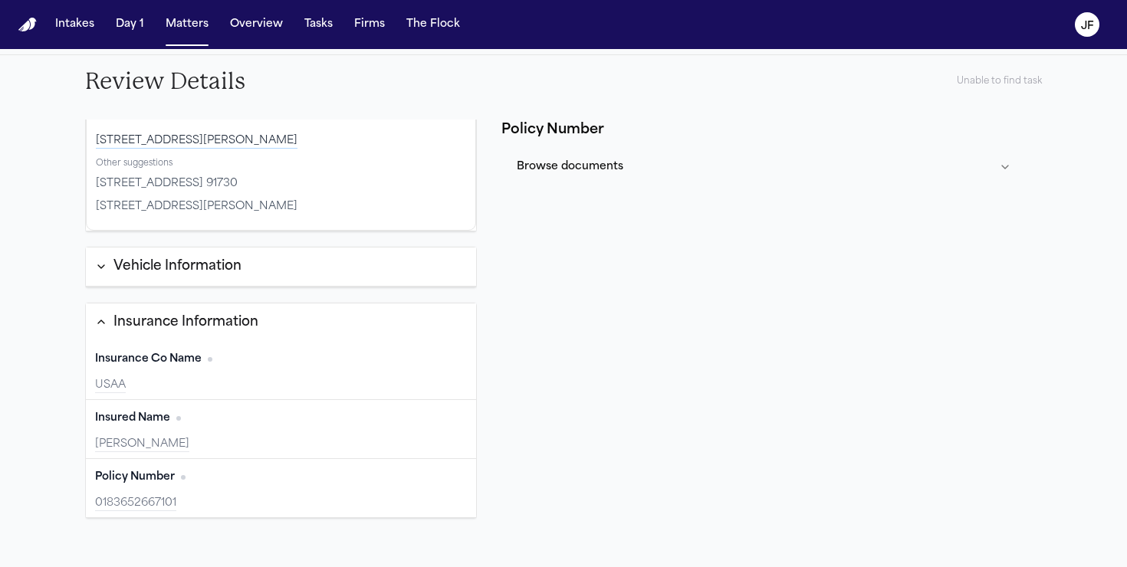
click at [336, 508] on div "0183652667101" at bounding box center [281, 503] width 372 height 15
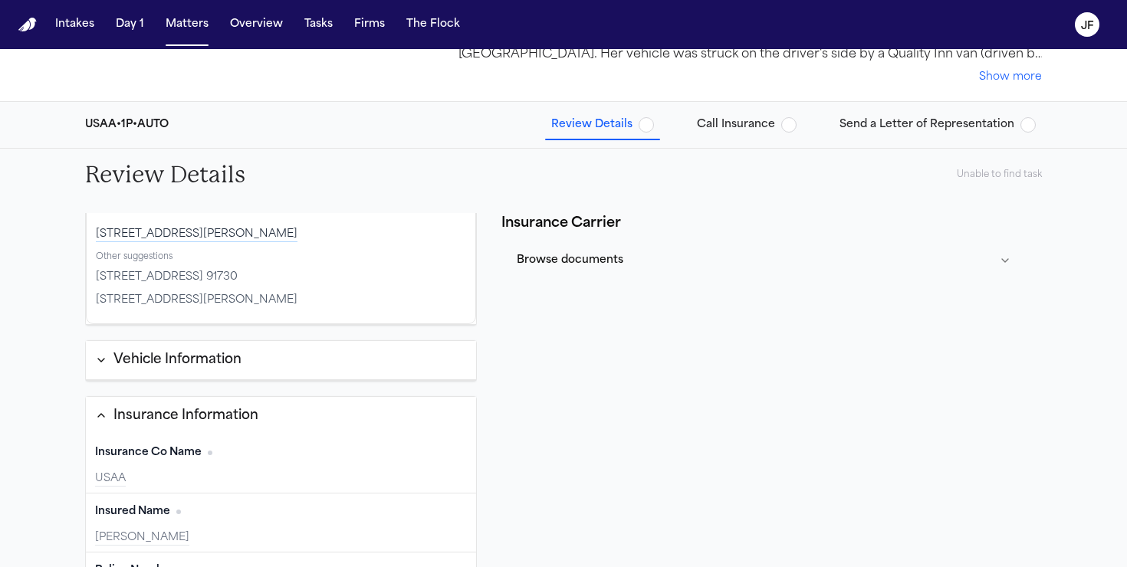
scroll to position [0, 0]
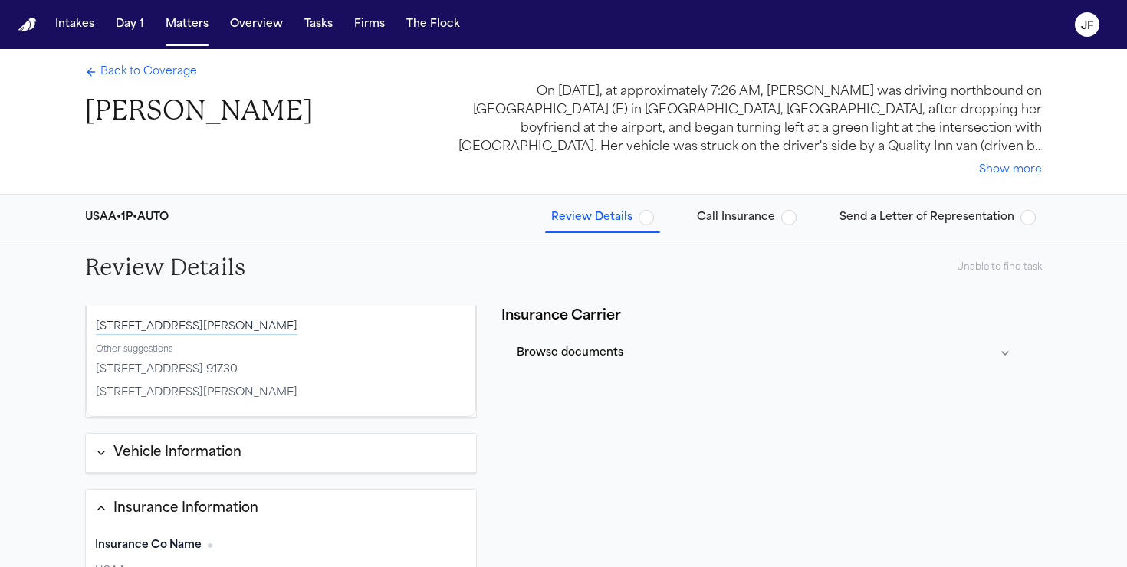
click at [649, 215] on span "button" at bounding box center [646, 217] width 15 height 15
click at [116, 70] on span "Back to Coverage" at bounding box center [148, 71] width 97 height 15
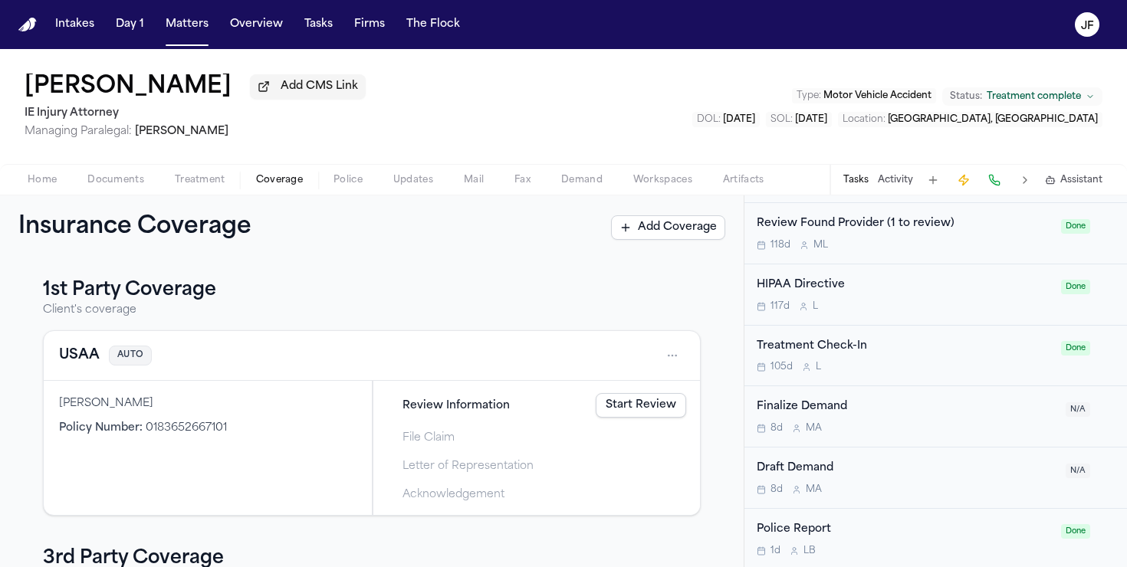
scroll to position [1228, 0]
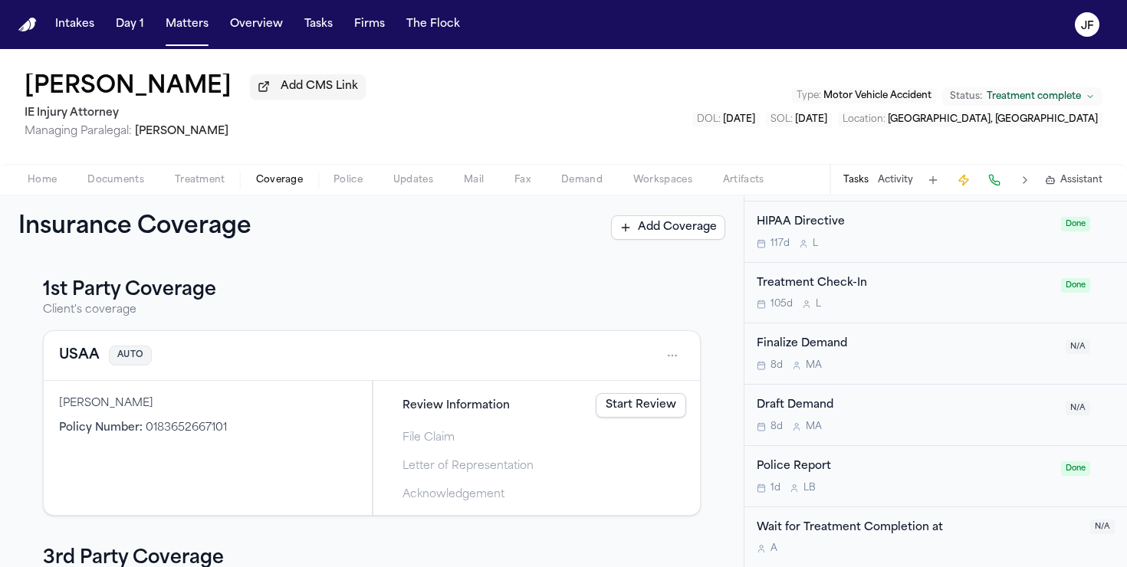
click at [632, 412] on link "Start Review" at bounding box center [641, 405] width 90 height 25
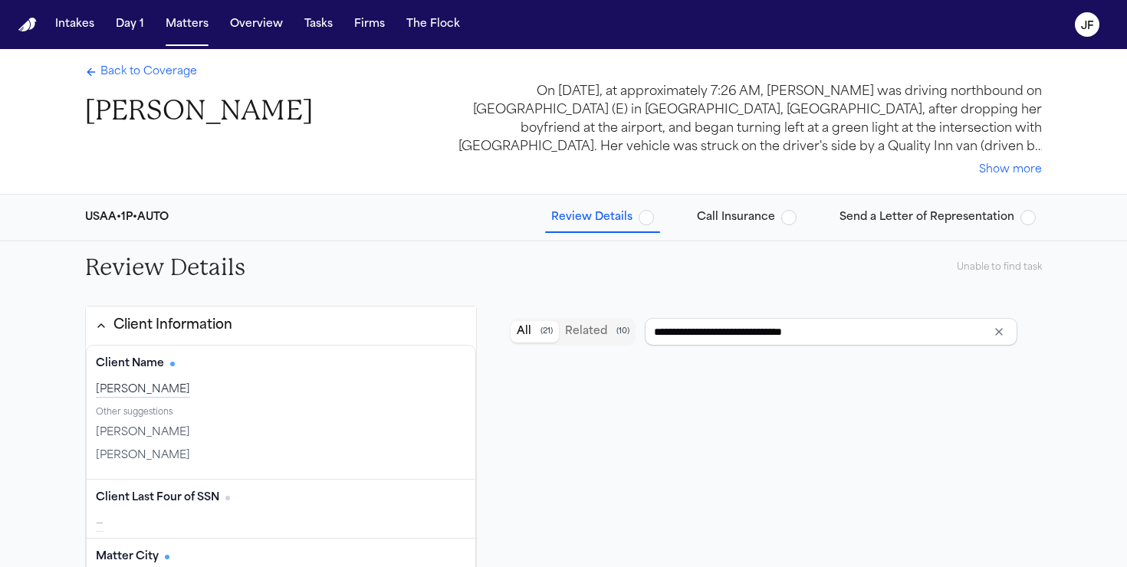
click at [651, 222] on span "button" at bounding box center [646, 217] width 15 height 15
click at [792, 219] on span "button" at bounding box center [788, 217] width 15 height 15
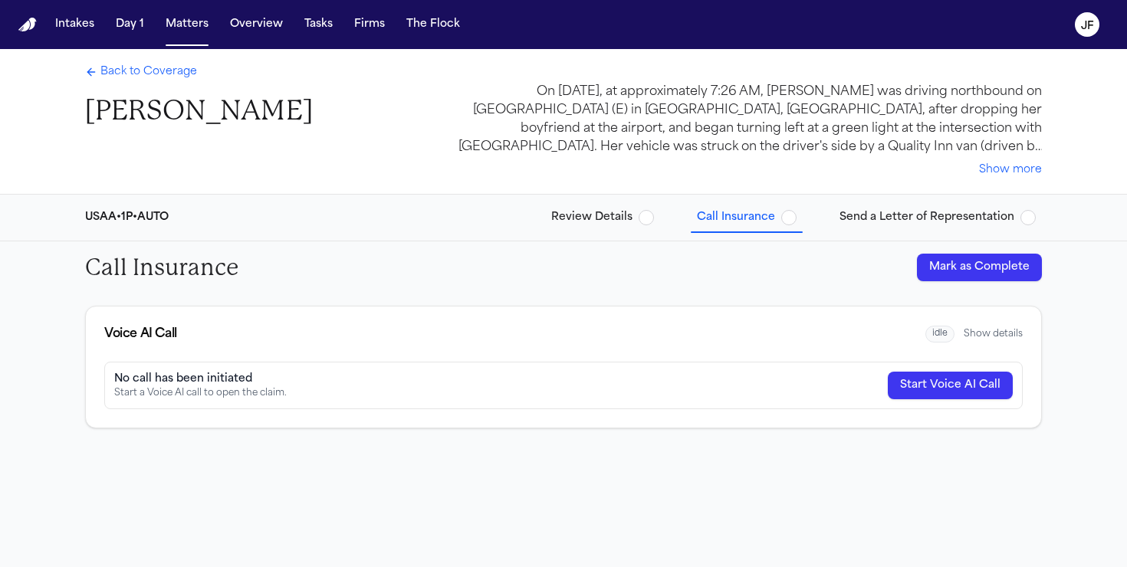
click at [649, 223] on span "button" at bounding box center [646, 217] width 15 height 15
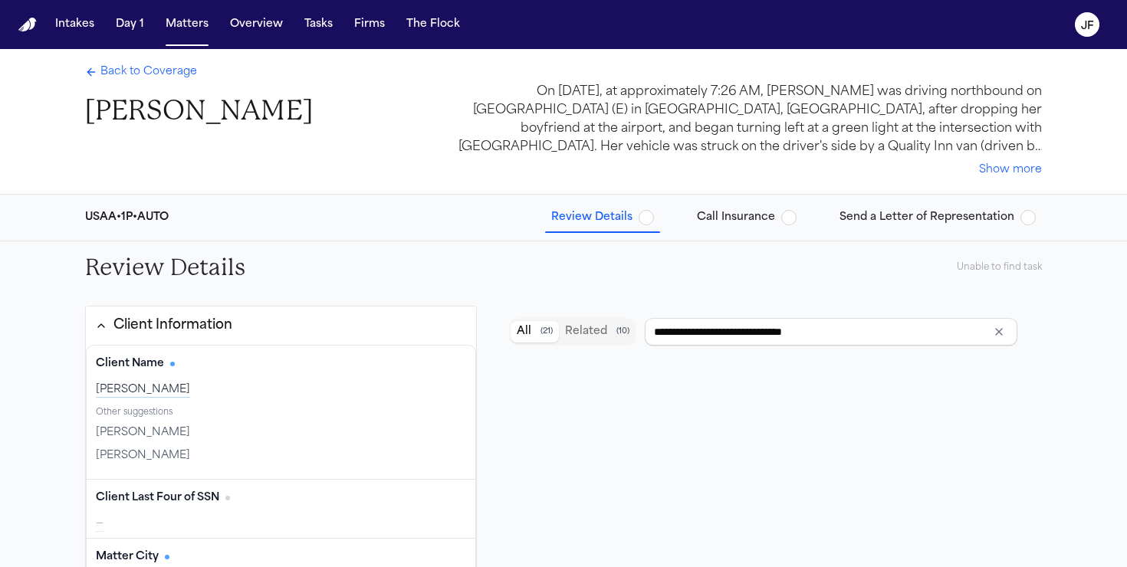
click at [1001, 262] on div "Unable to find task" at bounding box center [999, 267] width 85 height 12
click at [1001, 268] on div "Unable to find task" at bounding box center [999, 267] width 85 height 12
click at [803, 222] on button "Call Insurance" at bounding box center [747, 218] width 112 height 28
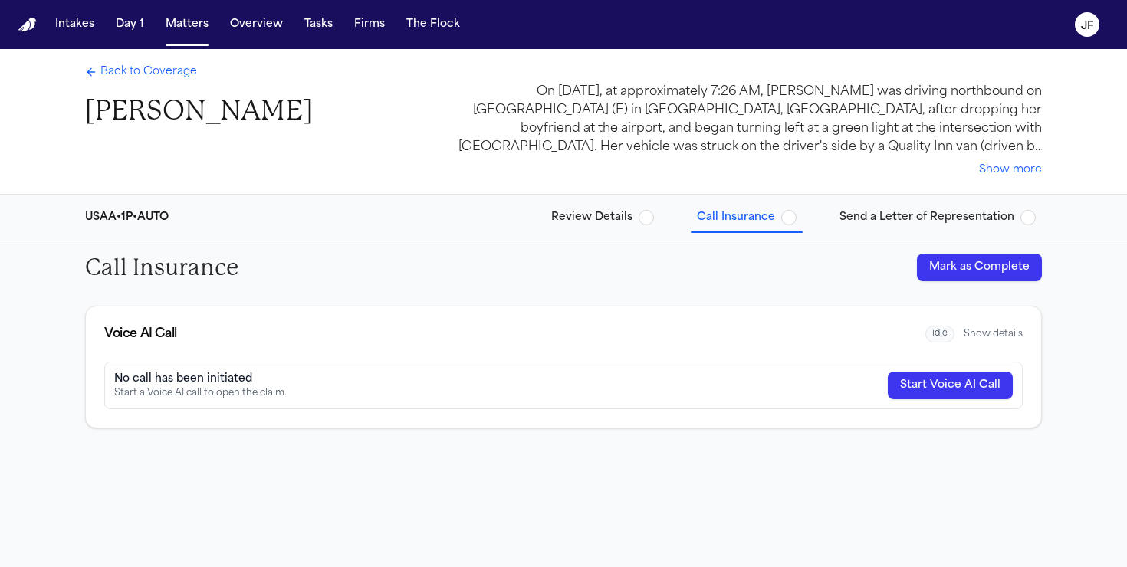
click at [652, 223] on span "button" at bounding box center [646, 217] width 15 height 15
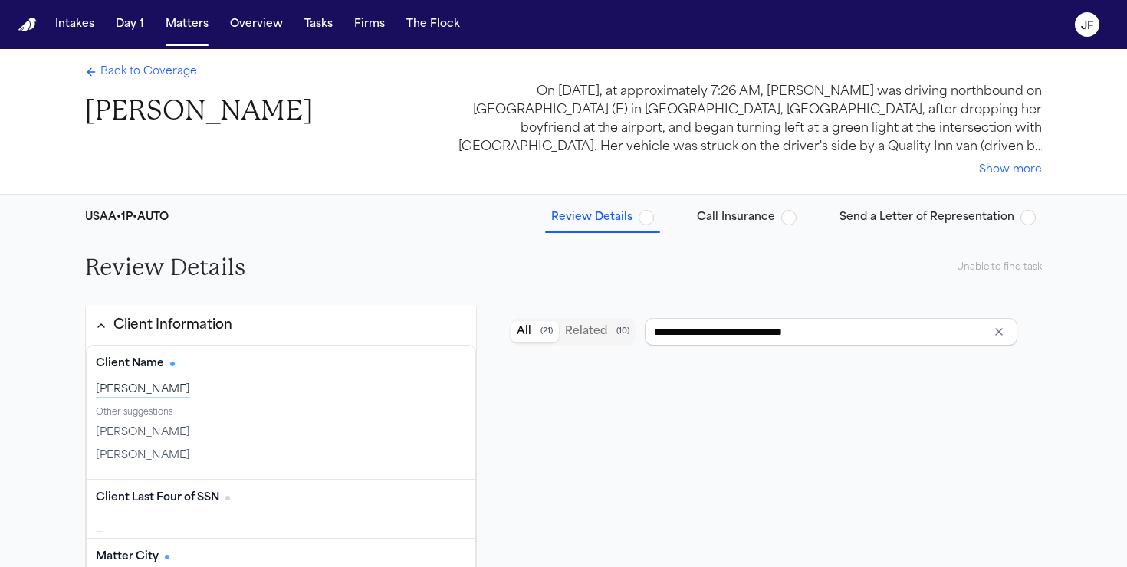
click at [787, 218] on span "button" at bounding box center [788, 217] width 15 height 15
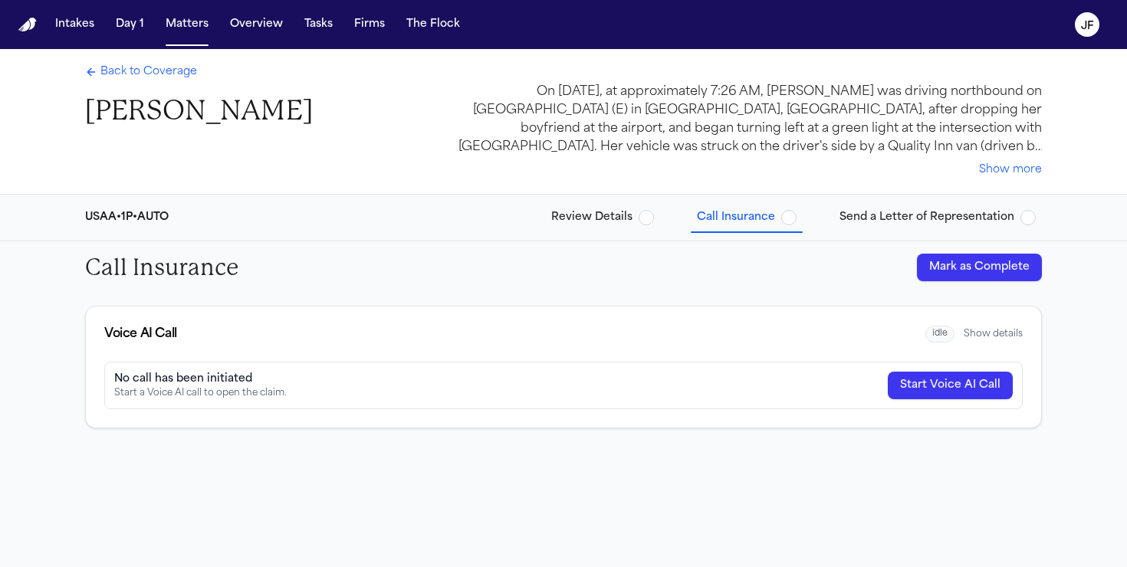
click at [124, 71] on span "Back to Coverage" at bounding box center [148, 71] width 97 height 15
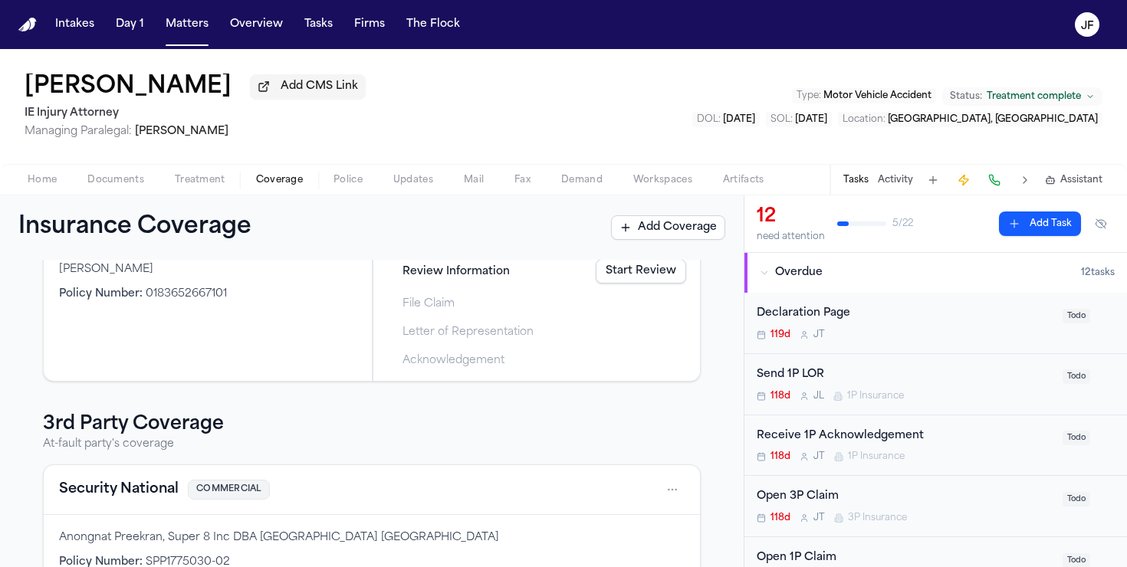
scroll to position [175, 0]
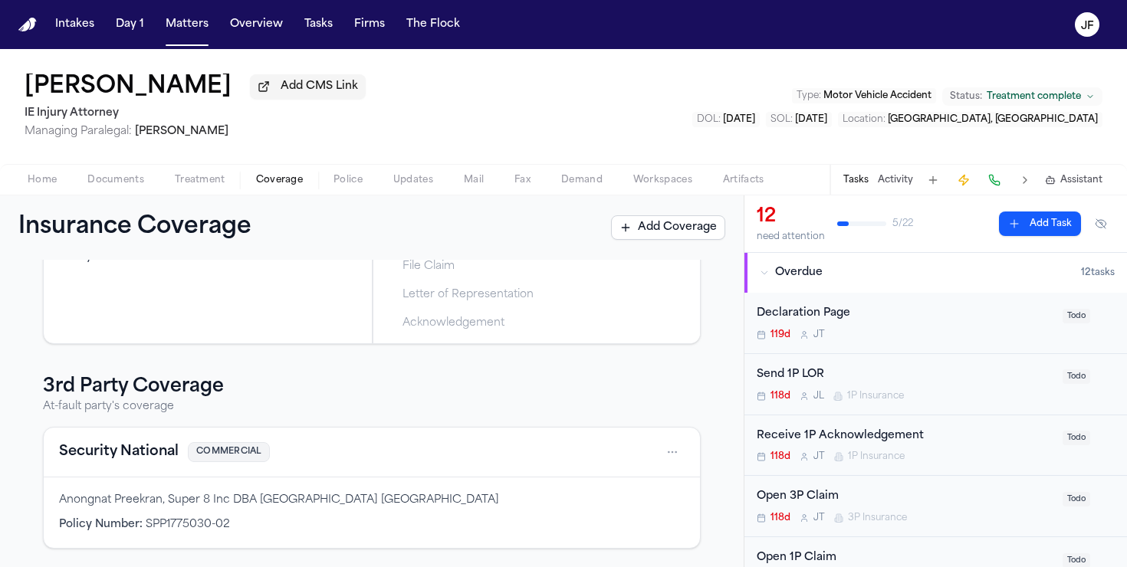
click at [97, 455] on button "Security National" at bounding box center [119, 452] width 120 height 21
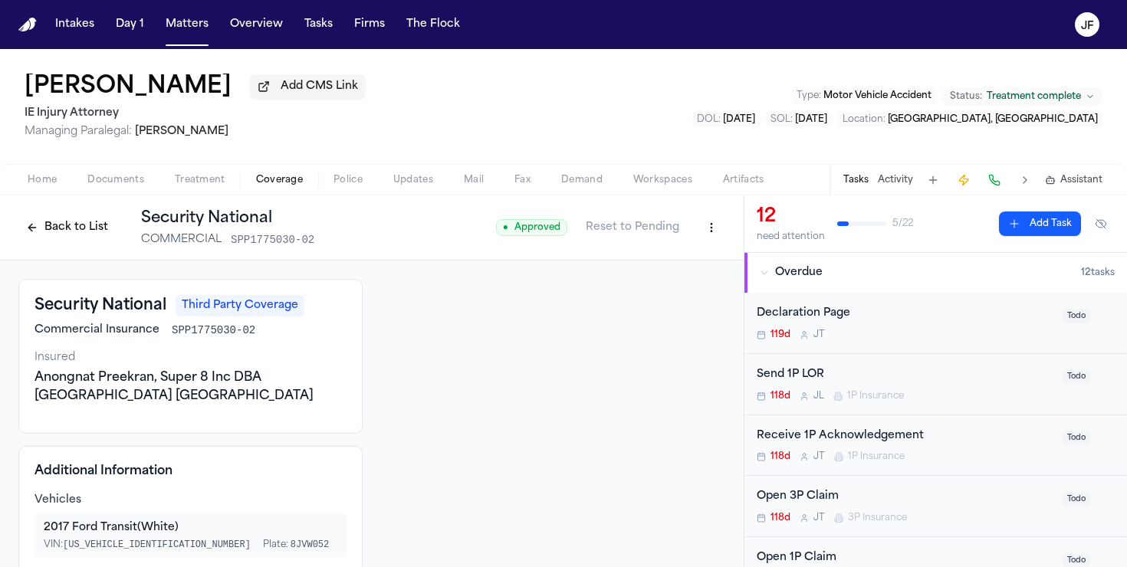
click at [89, 229] on button "Back to List" at bounding box center [66, 227] width 97 height 25
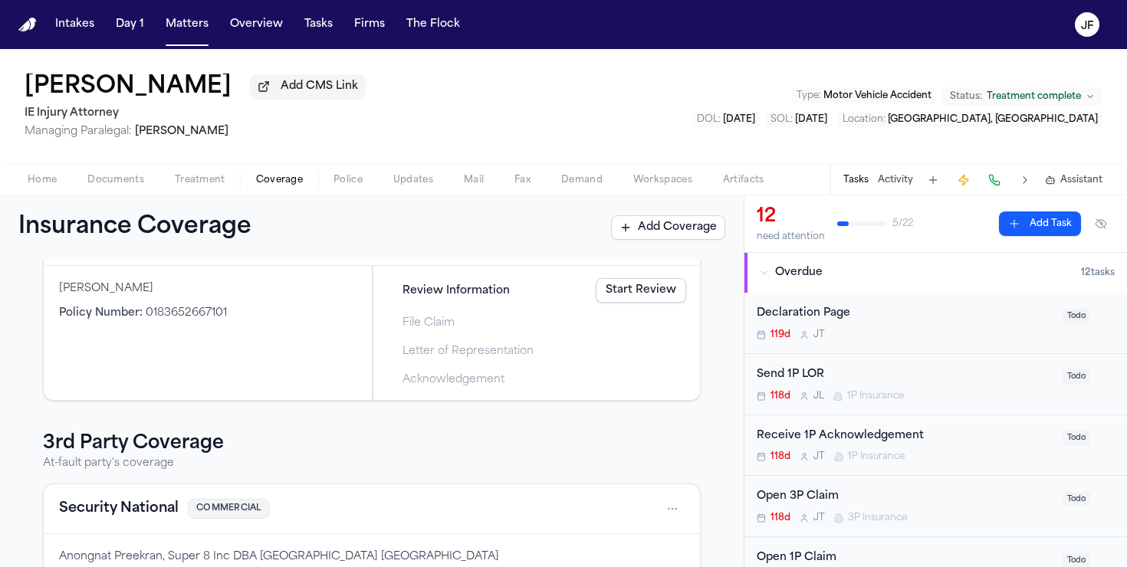
scroll to position [175, 0]
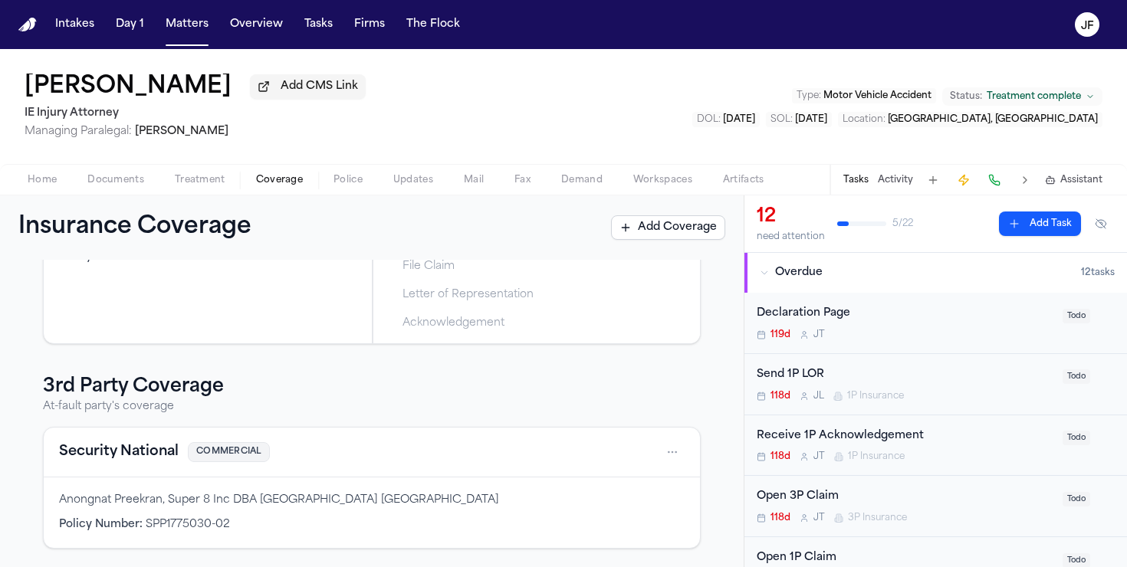
click at [122, 447] on button "Security National" at bounding box center [119, 452] width 120 height 21
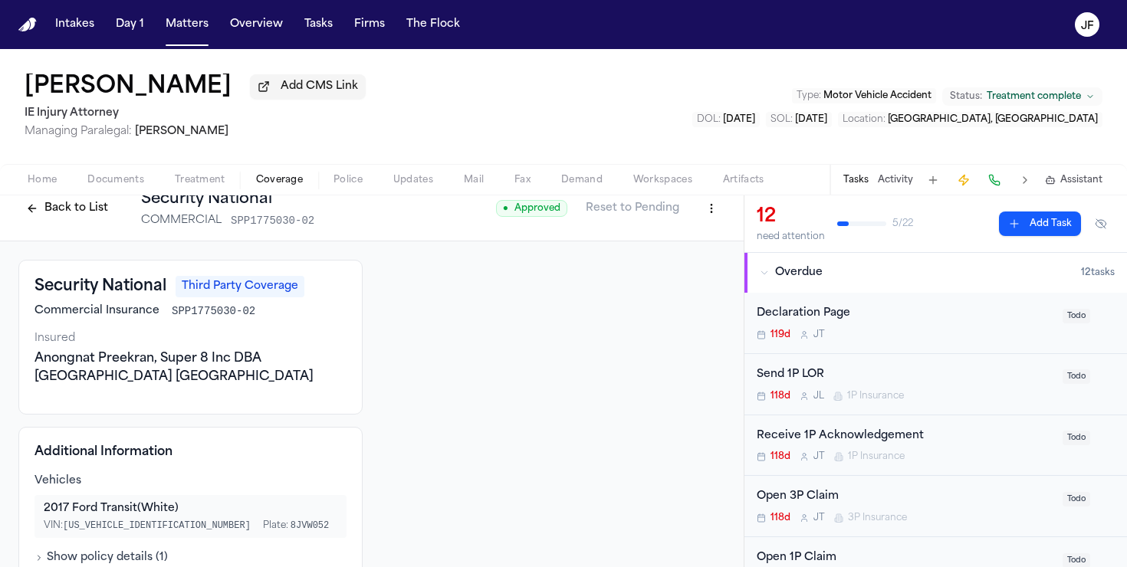
scroll to position [18, 0]
click at [89, 205] on button "Back to List" at bounding box center [66, 209] width 97 height 25
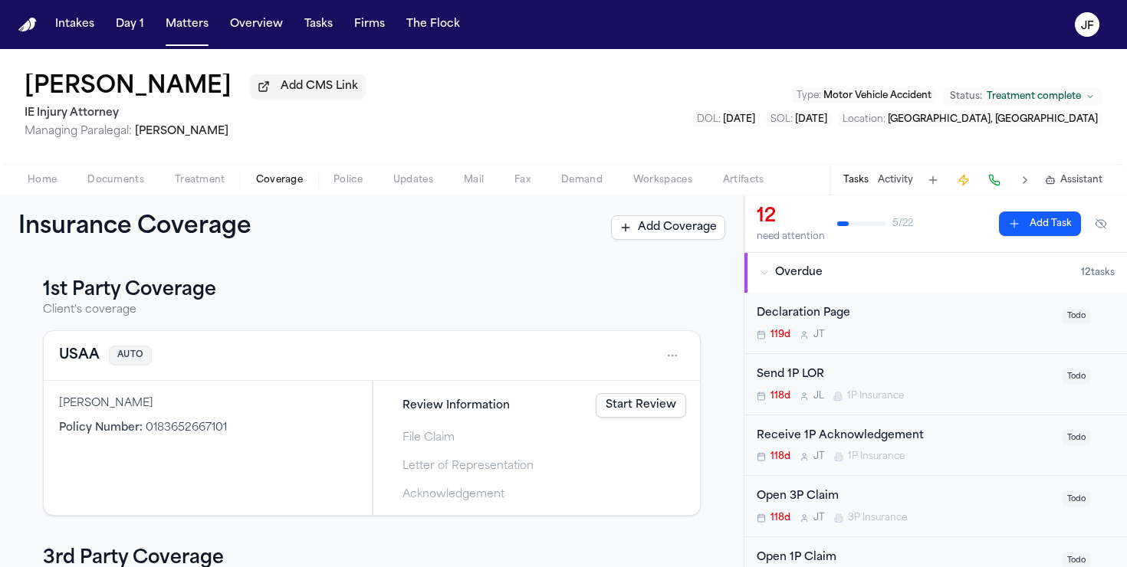
click at [89, 361] on button "USAA" at bounding box center [79, 355] width 41 height 21
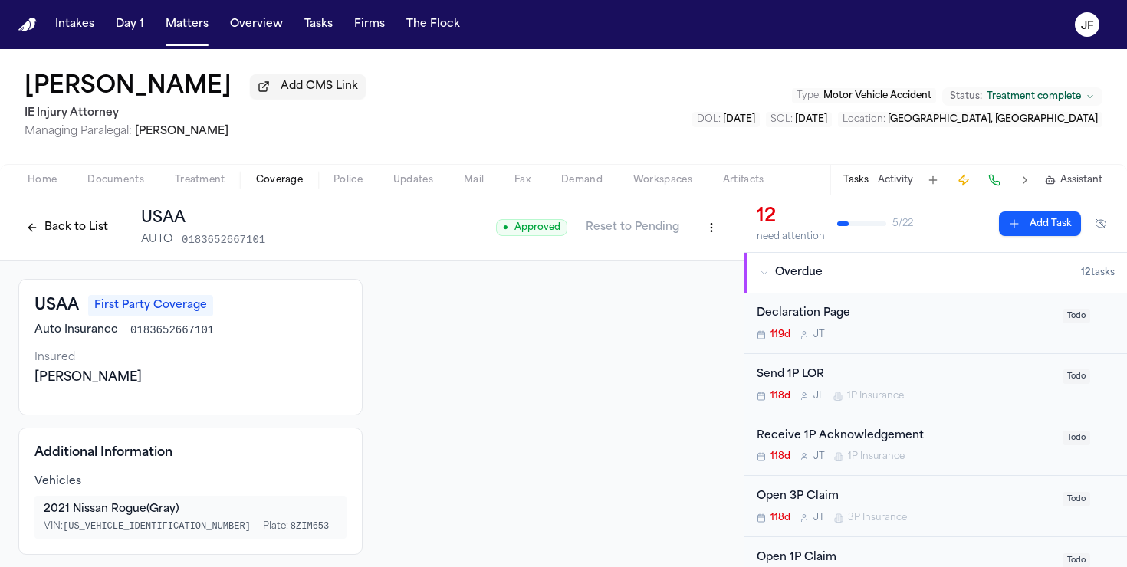
click at [71, 239] on button "Back to List" at bounding box center [66, 227] width 97 height 25
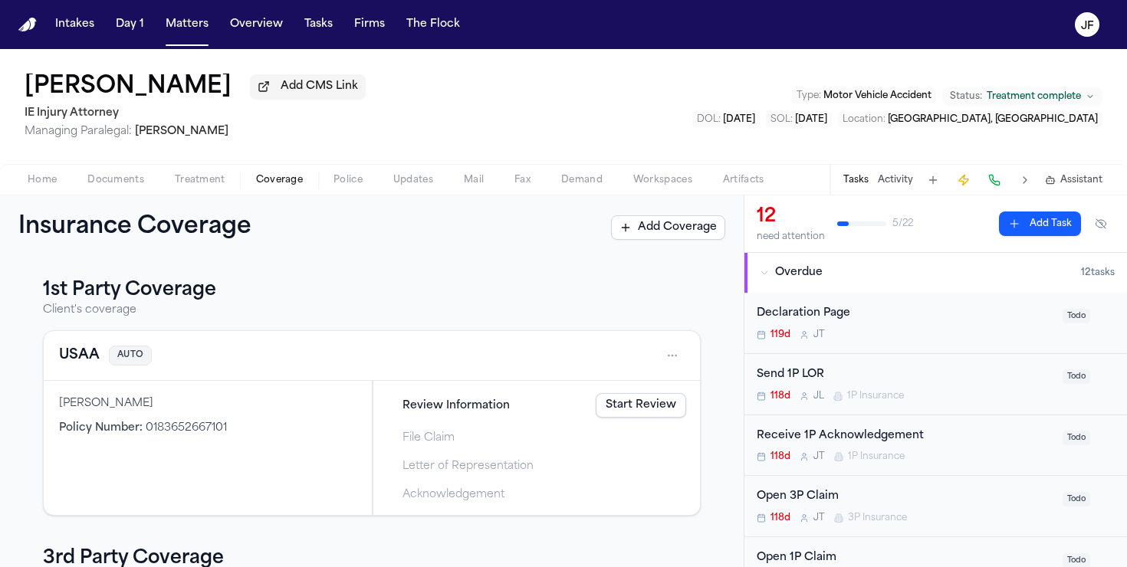
click at [73, 231] on h1 "Insurance Coverage" at bounding box center [151, 228] width 267 height 28
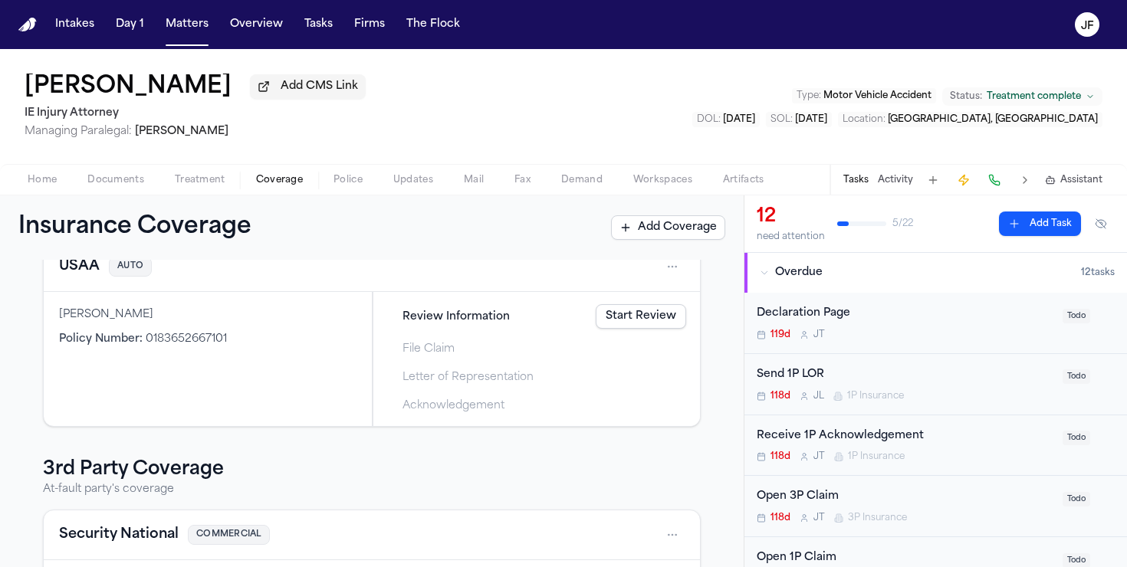
scroll to position [175, 0]
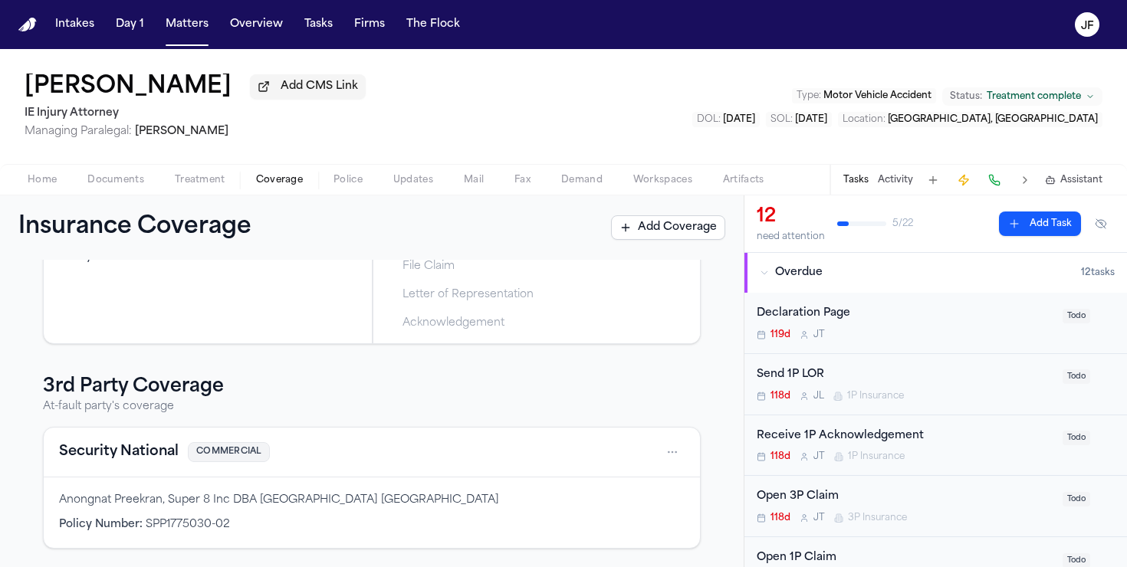
click at [130, 452] on button "Security National" at bounding box center [119, 452] width 120 height 21
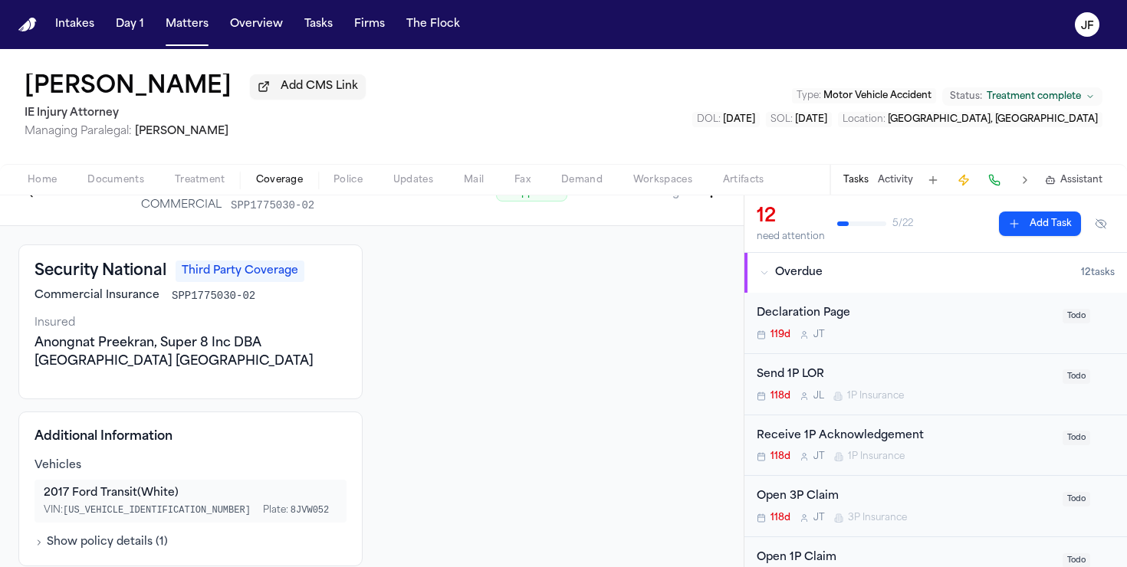
scroll to position [38, 0]
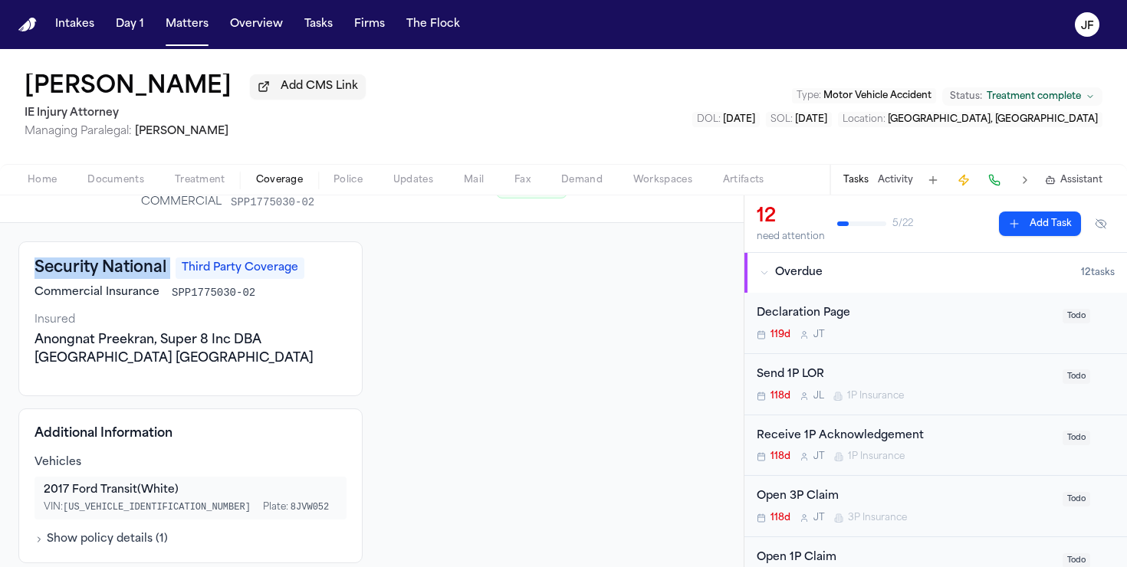
drag, startPoint x: 32, startPoint y: 273, endPoint x: 172, endPoint y: 277, distance: 139.6
click at [172, 277] on div "Security National Third Party Coverage Commercial Insurance SPP1775030-02 Insur…" at bounding box center [190, 319] width 344 height 155
copy h3 "Security National"
click at [39, 381] on div "Security National Third Party Coverage Commercial Insurance SPP1775030-02 Insur…" at bounding box center [190, 319] width 344 height 155
drag, startPoint x: 31, startPoint y: 381, endPoint x: 77, endPoint y: 381, distance: 46.8
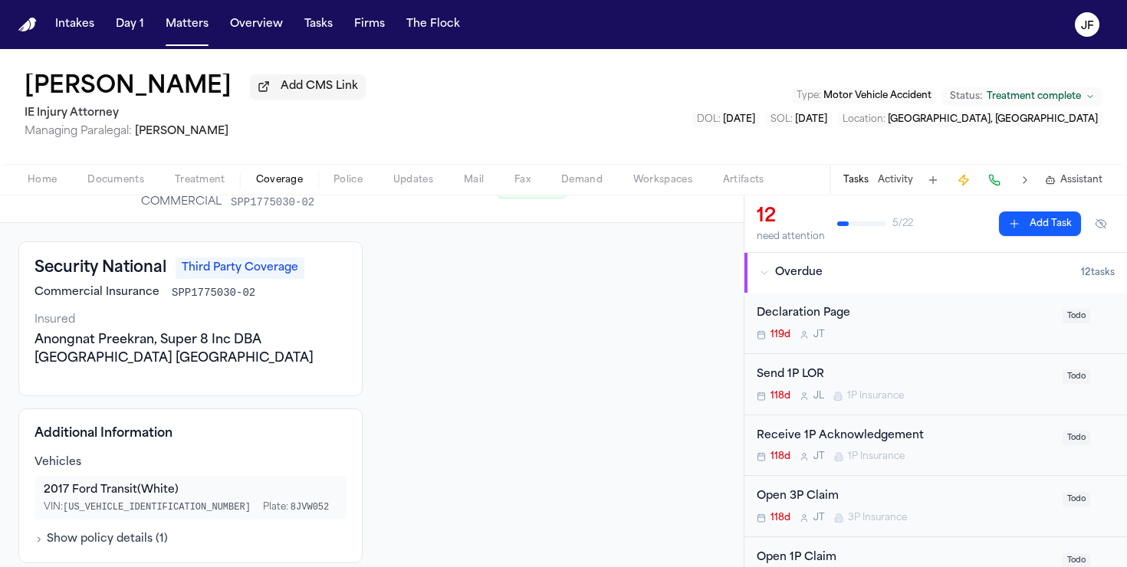
click at [74, 381] on div "Security National Third Party Coverage Commercial Insurance SPP1775030-02 Insur…" at bounding box center [190, 319] width 344 height 155
click at [68, 386] on div "Security National Third Party Coverage Commercial Insurance SPP1775030-02 Insur…" at bounding box center [190, 319] width 344 height 155
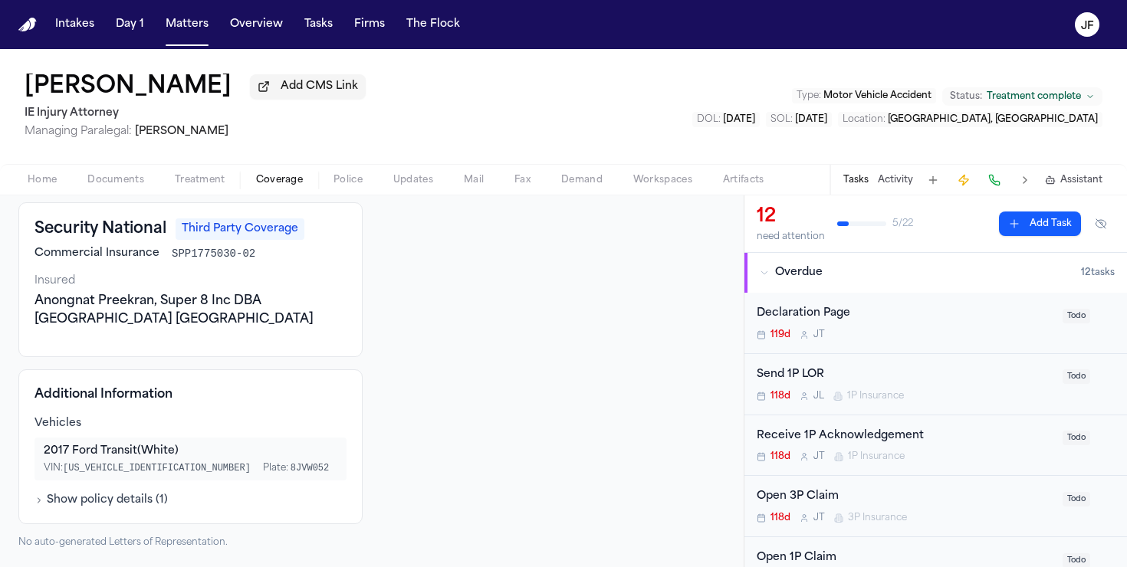
scroll to position [0, 0]
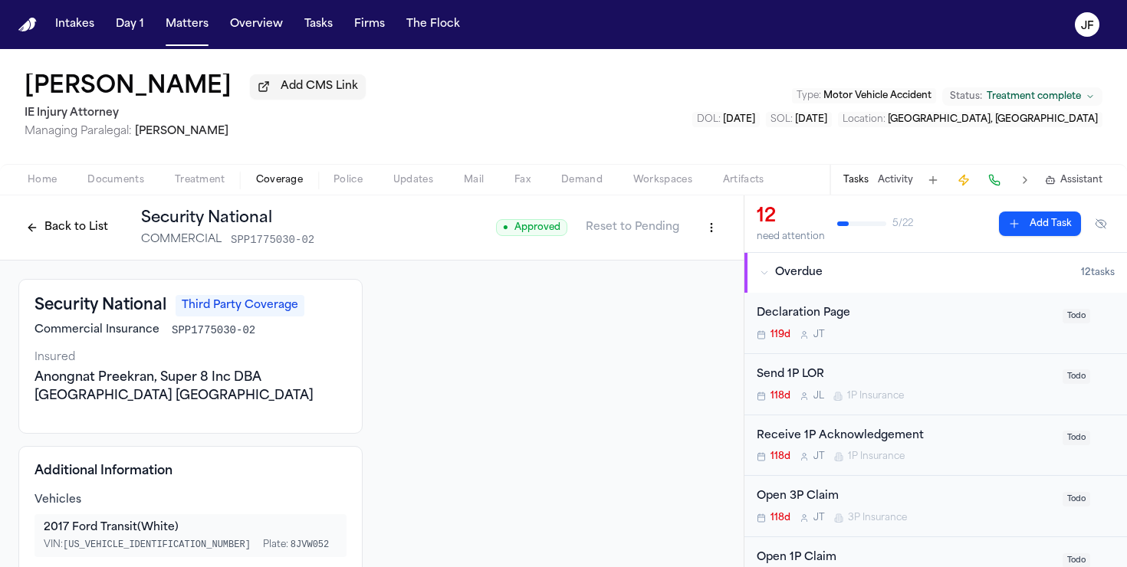
click at [84, 234] on button "Back to List" at bounding box center [66, 227] width 97 height 25
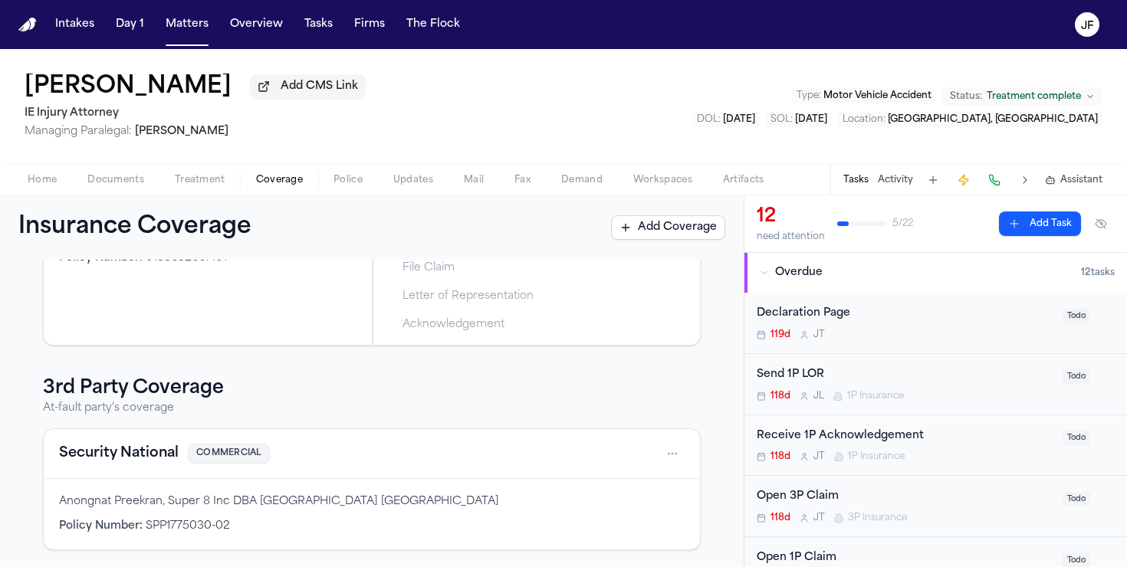
scroll to position [175, 0]
click at [115, 178] on span "Documents" at bounding box center [115, 180] width 57 height 12
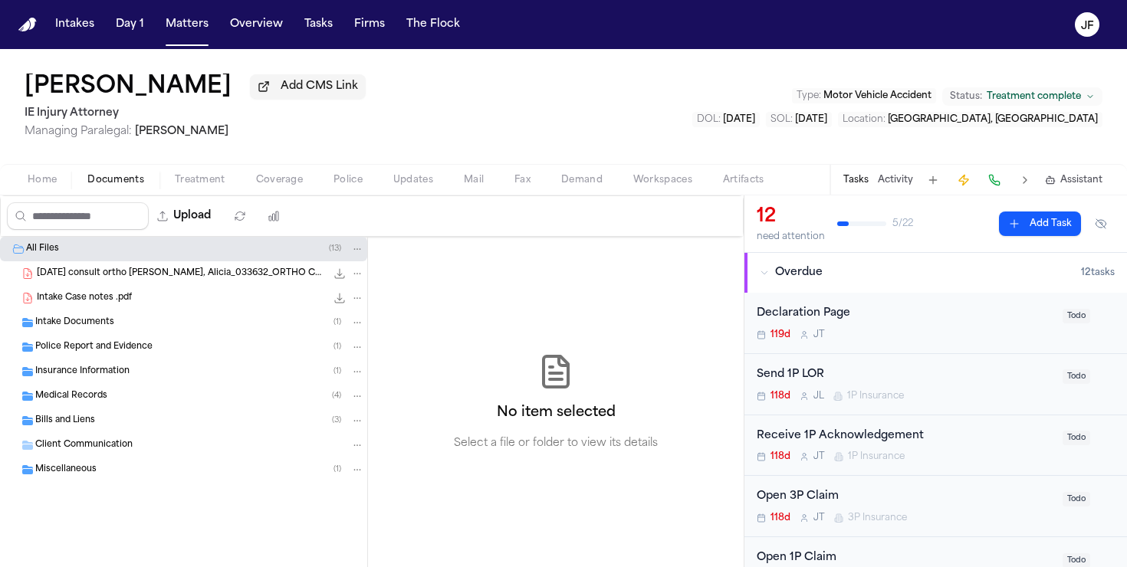
click at [60, 340] on div "Police Report and Evidence ( 1 )" at bounding box center [183, 347] width 367 height 25
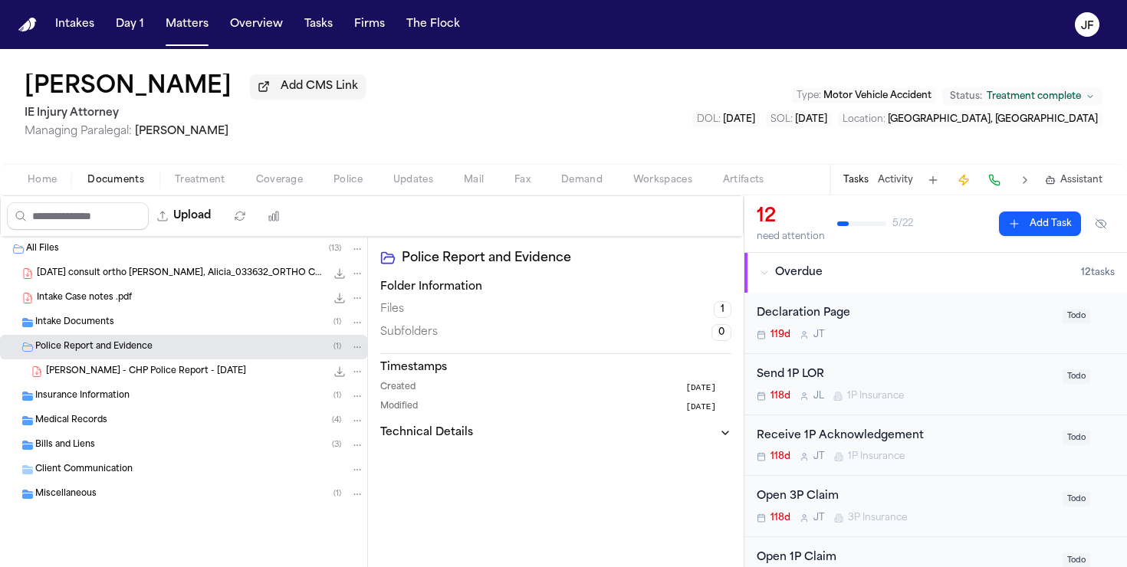
click at [74, 368] on span "A. Acosta - CHP Police Report - 3.25.25" at bounding box center [146, 372] width 200 height 13
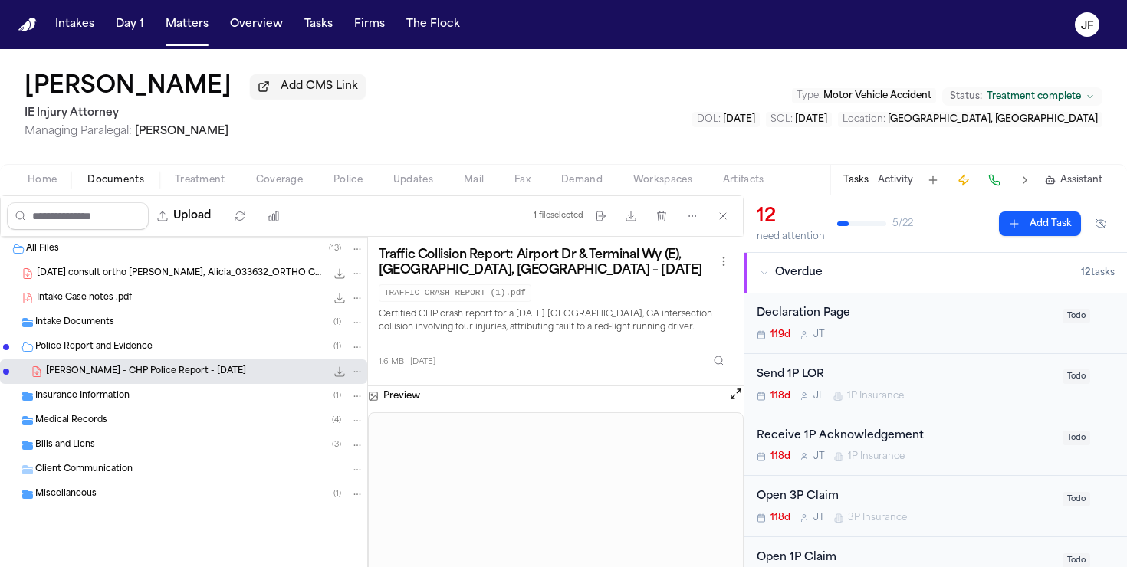
click at [340, 376] on icon "File: A. Acosta - CHP Police Report - 3.25.25" at bounding box center [340, 372] width 10 height 10
click at [288, 172] on div "Home Documents Treatment Coverage Police Updates Mail Fax Demand Workspaces Art…" at bounding box center [563, 179] width 1127 height 31
click at [288, 182] on span "Coverage" at bounding box center [279, 180] width 47 height 12
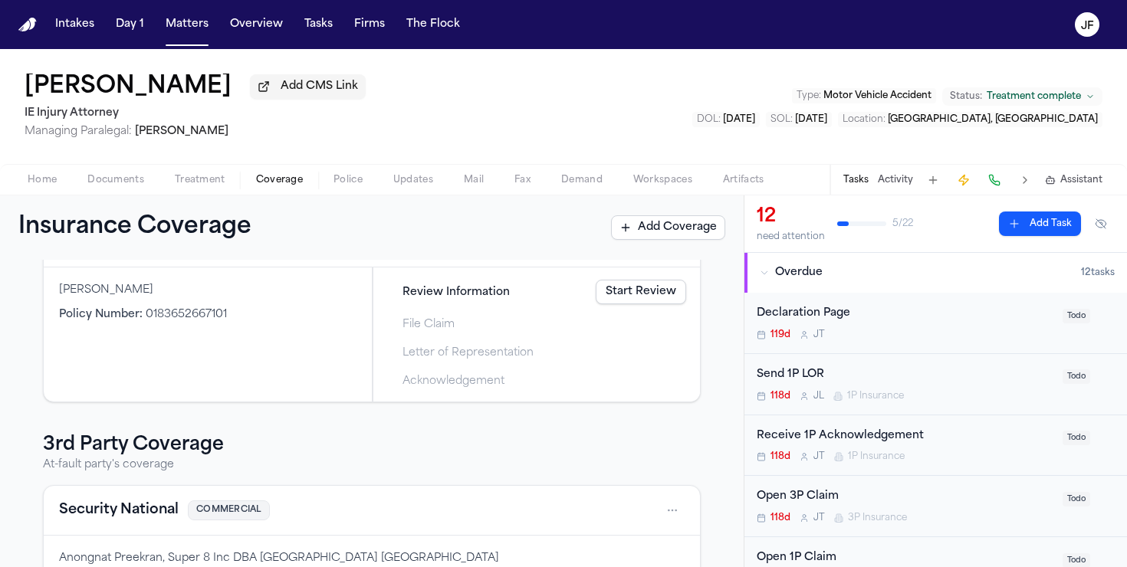
scroll to position [175, 0]
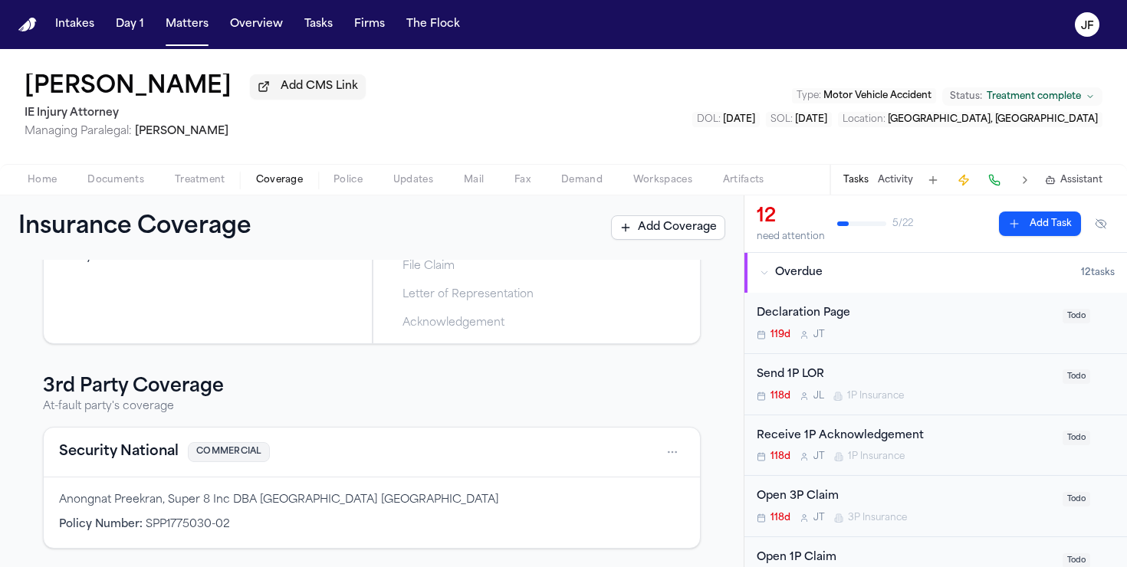
click at [101, 446] on button "Security National" at bounding box center [119, 452] width 120 height 21
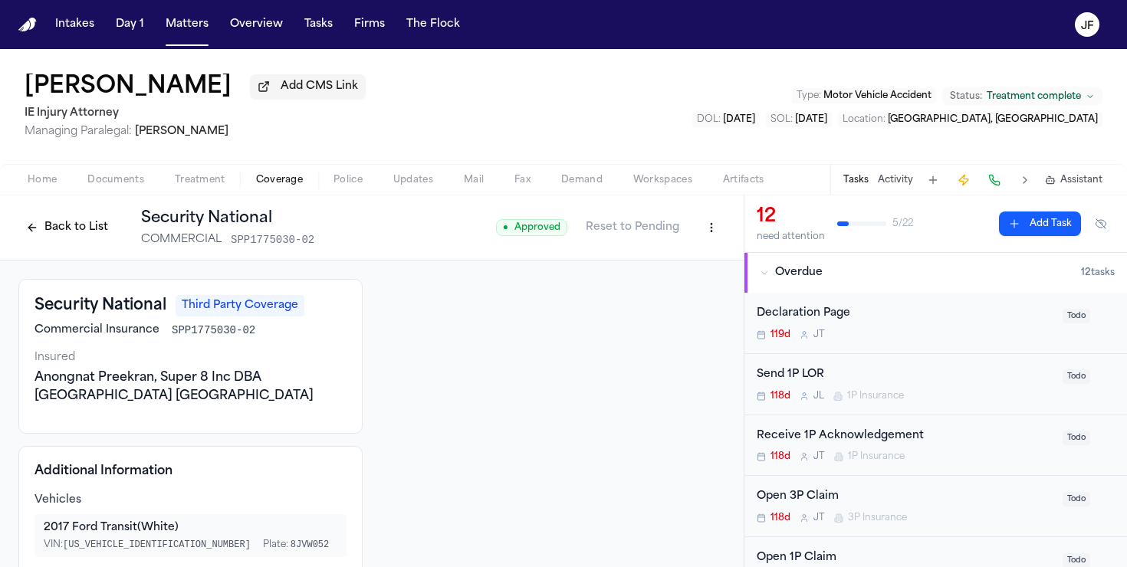
click at [705, 241] on html "Intakes Day 1 Matters Overview Tasks Firms The Flock JF Alicia Acosta Add CMS L…" at bounding box center [563, 283] width 1127 height 567
click at [679, 265] on div "Edit Coverage" at bounding box center [658, 264] width 129 height 25
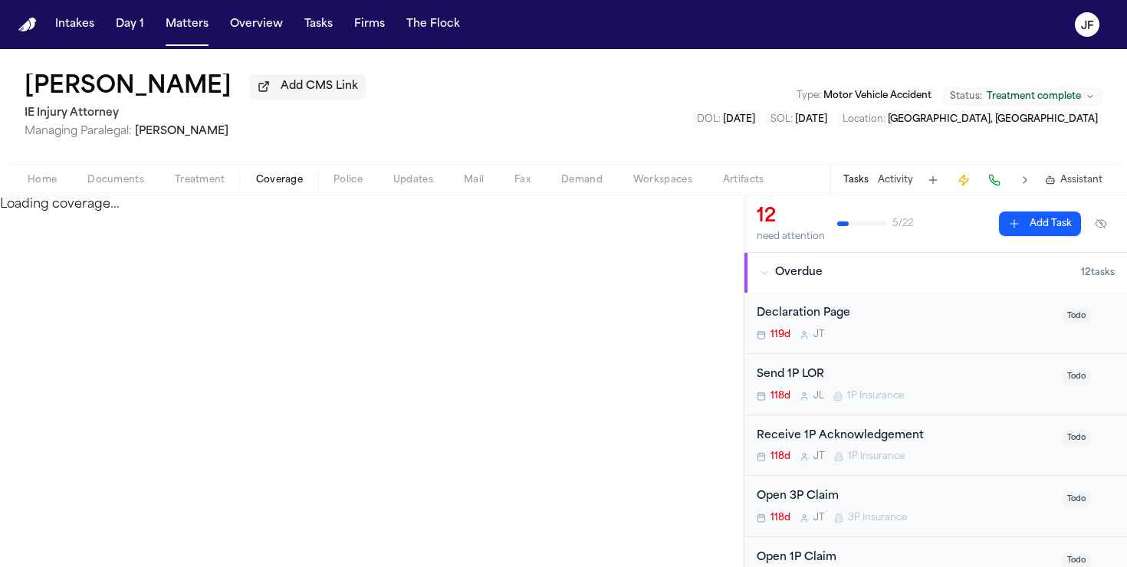
select select "**********"
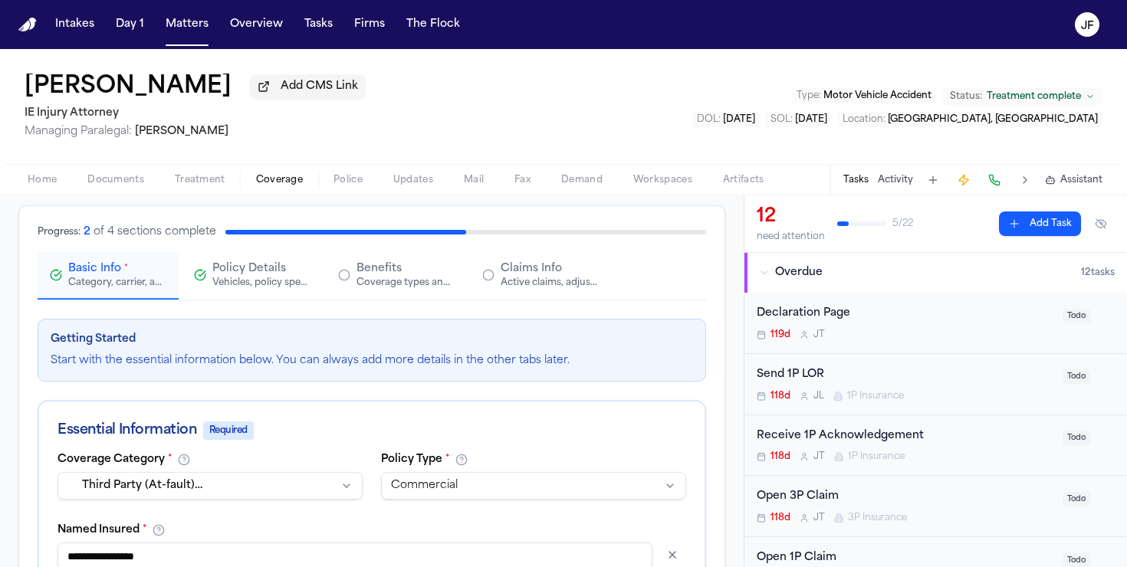
scroll to position [107, 0]
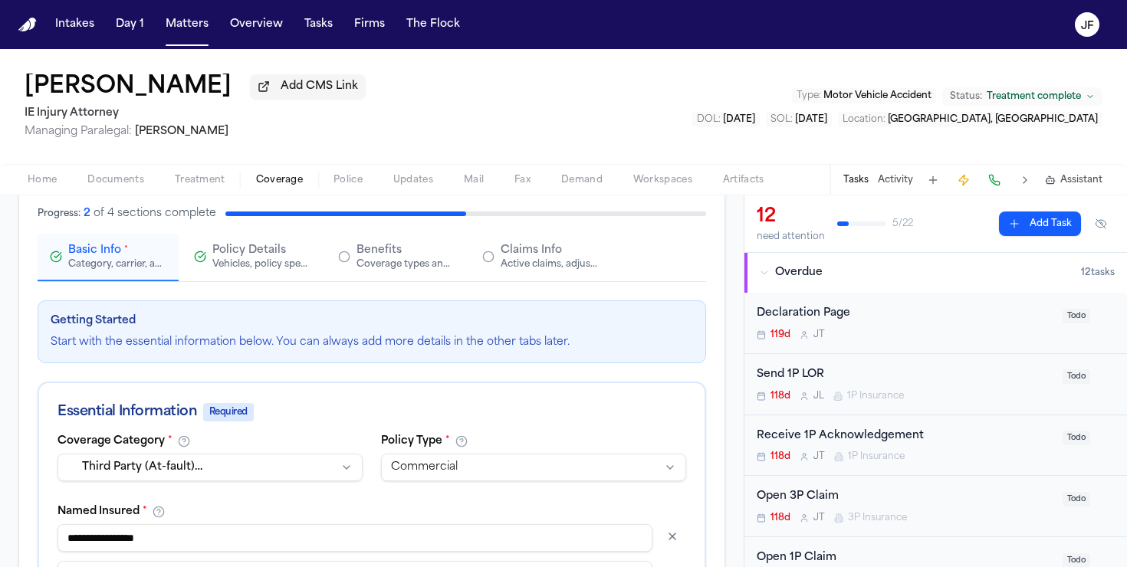
click at [548, 267] on div "Active claims, adjusters, and subrogation details" at bounding box center [550, 264] width 98 height 12
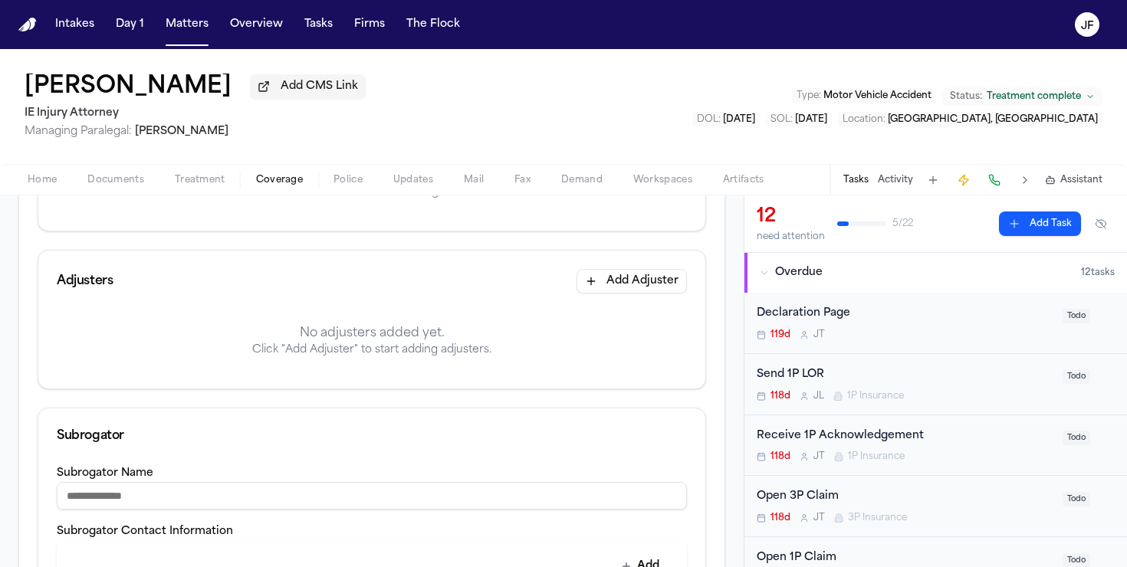
scroll to position [340, 0]
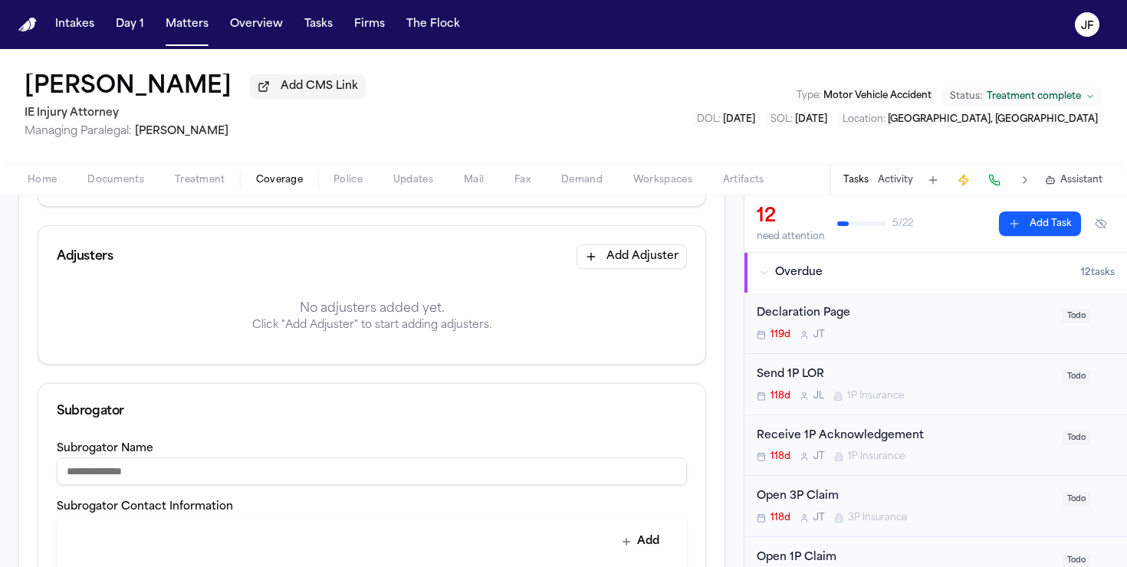
click at [662, 259] on button "Add Adjuster" at bounding box center [632, 257] width 110 height 25
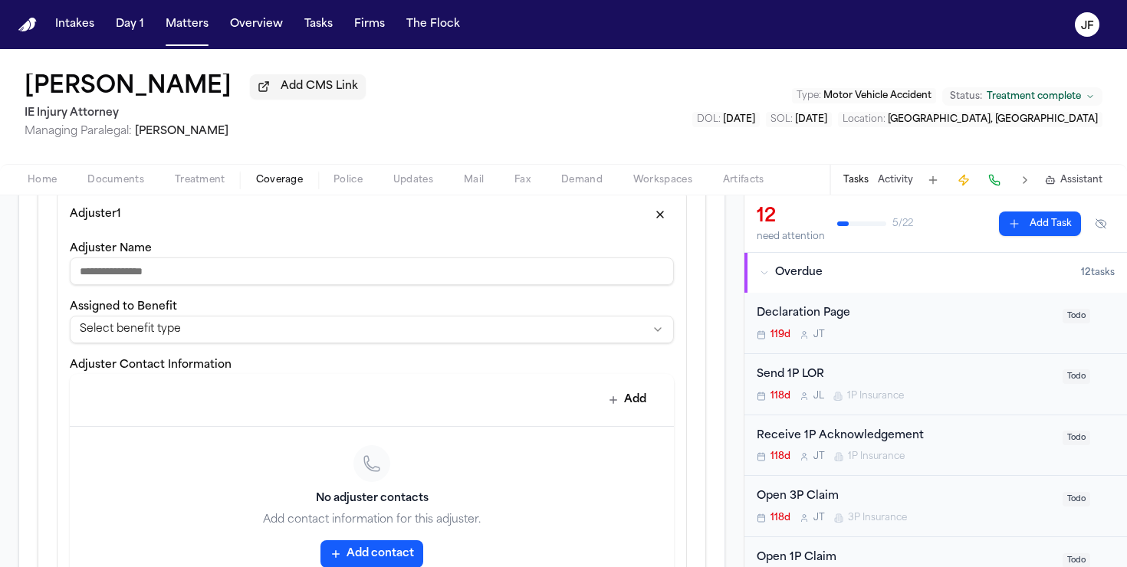
scroll to position [466, 0]
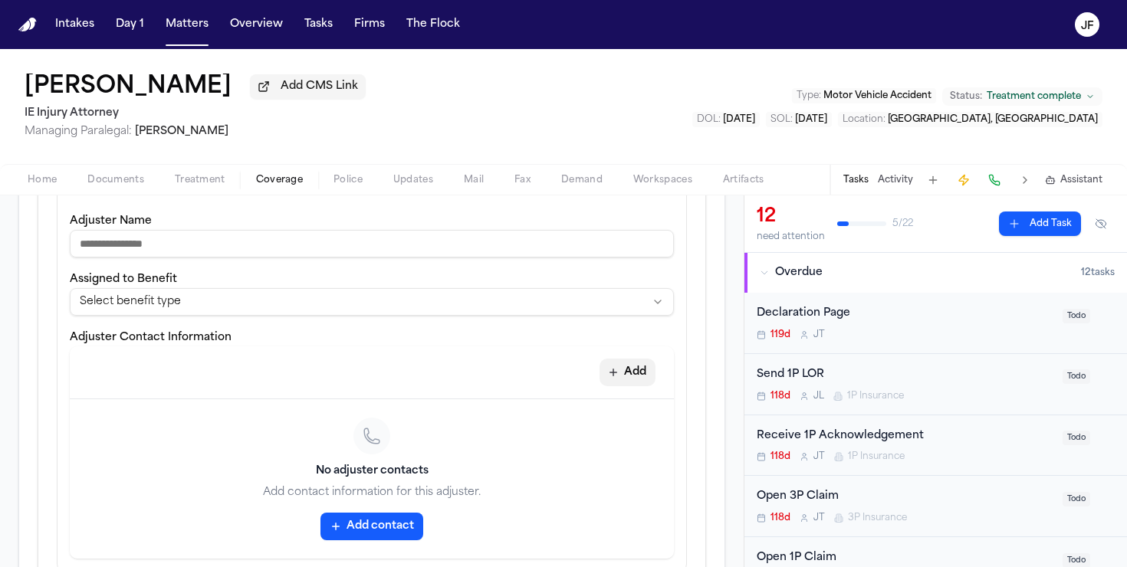
click at [630, 369] on button "Add" at bounding box center [628, 373] width 56 height 28
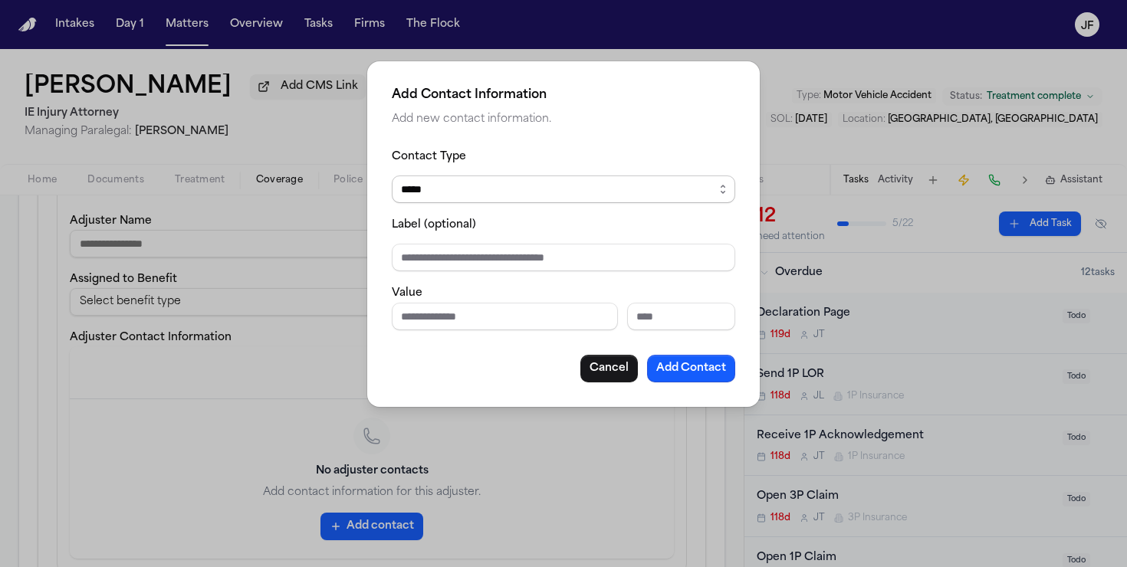
click at [577, 185] on select "***** ***** ******* *** *****" at bounding box center [564, 190] width 344 height 28
click at [600, 371] on button "Cancel" at bounding box center [609, 369] width 58 height 28
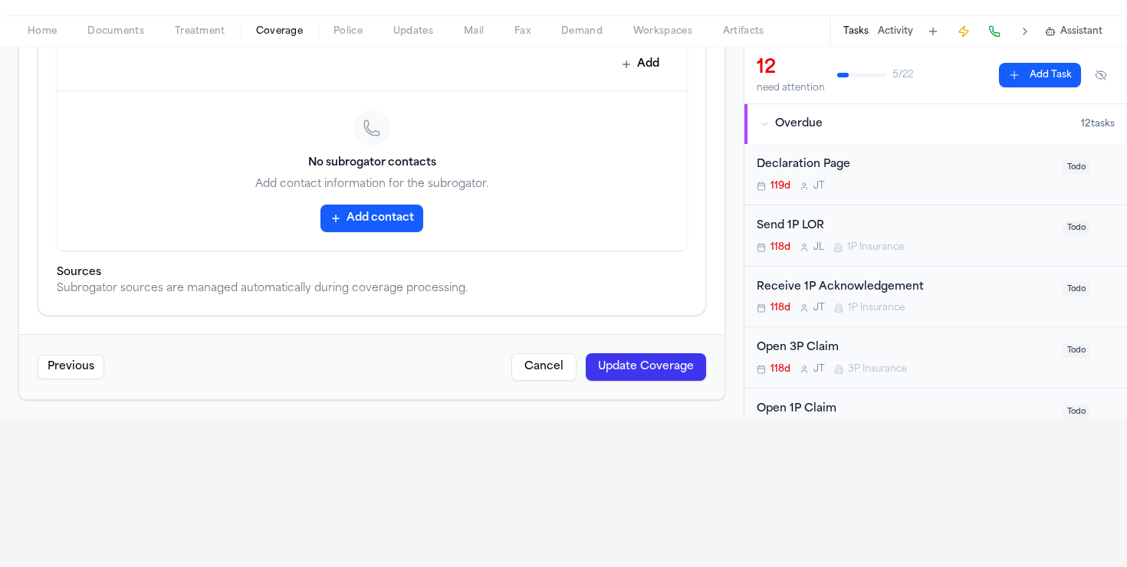
scroll to position [224, 0]
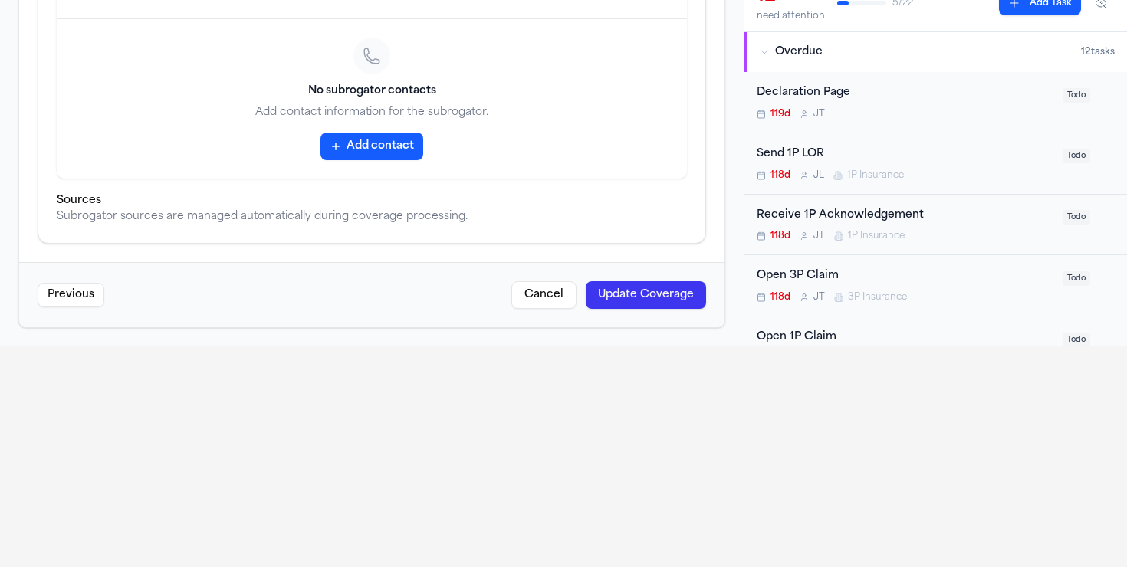
click at [531, 283] on button "Cancel" at bounding box center [543, 295] width 65 height 28
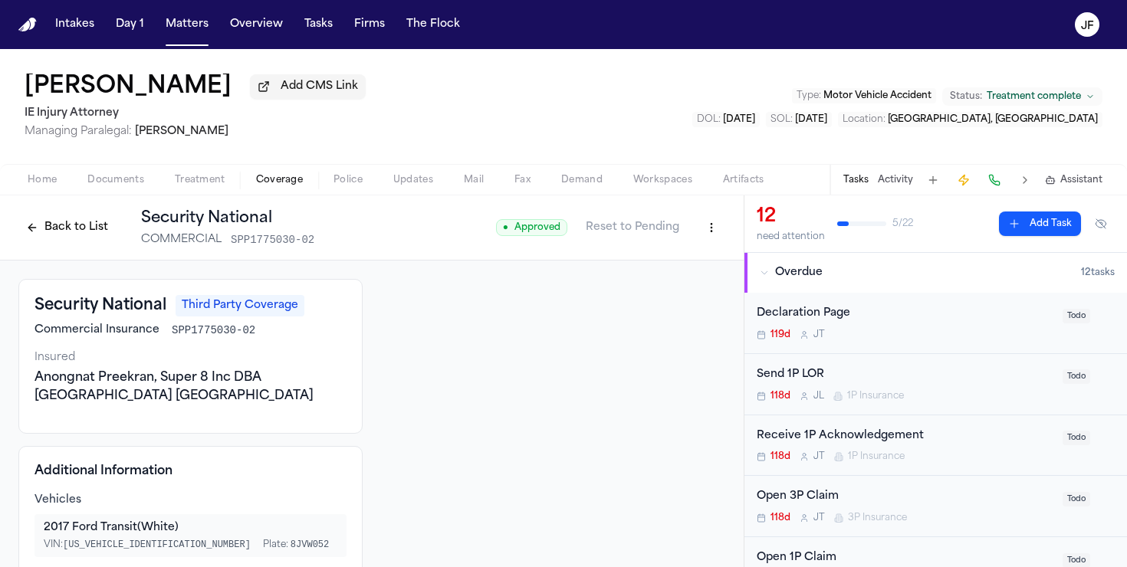
click at [51, 235] on button "Back to List" at bounding box center [66, 227] width 97 height 25
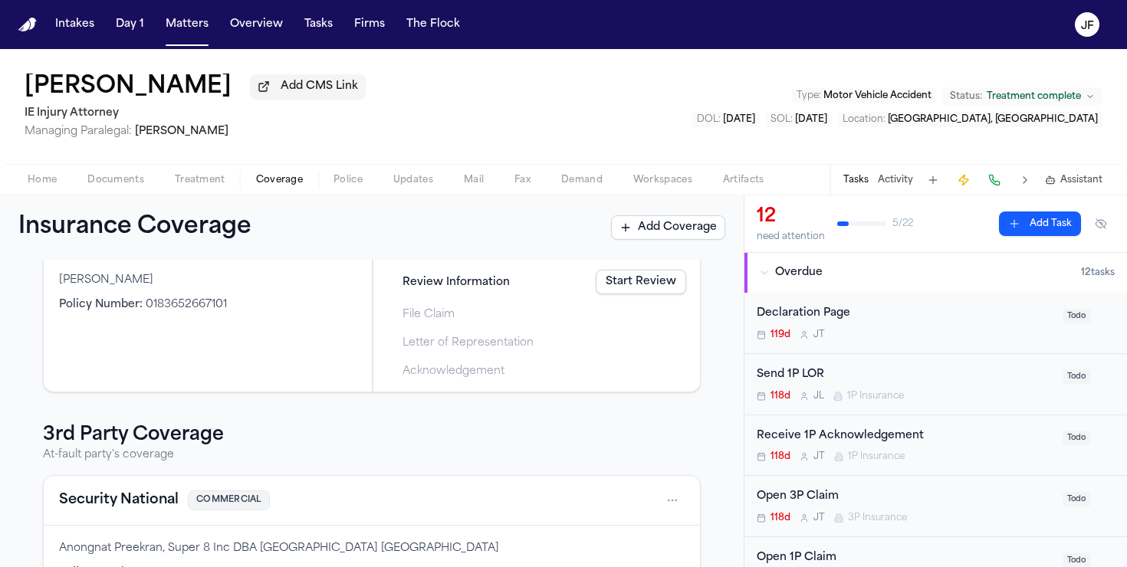
scroll to position [175, 0]
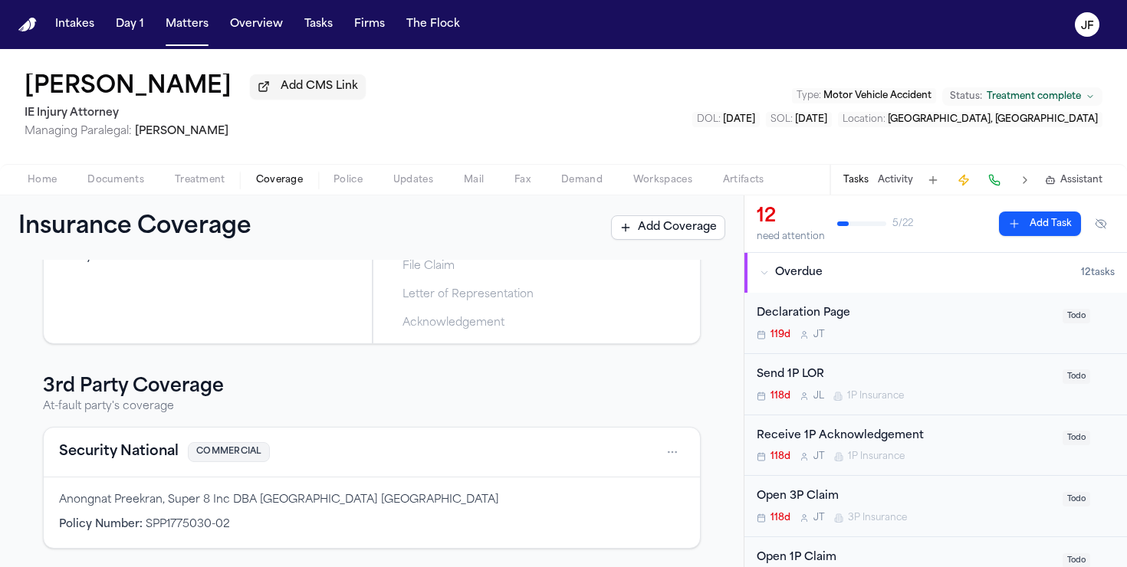
click at [35, 186] on span "Home" at bounding box center [42, 180] width 29 height 12
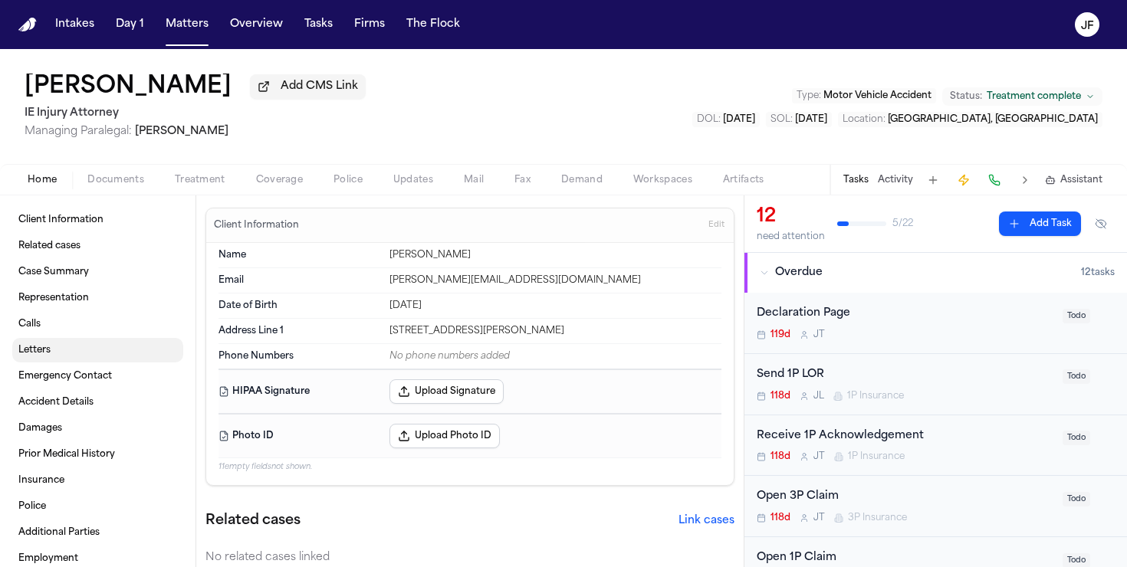
click at [66, 347] on link "Letters" at bounding box center [97, 350] width 171 height 25
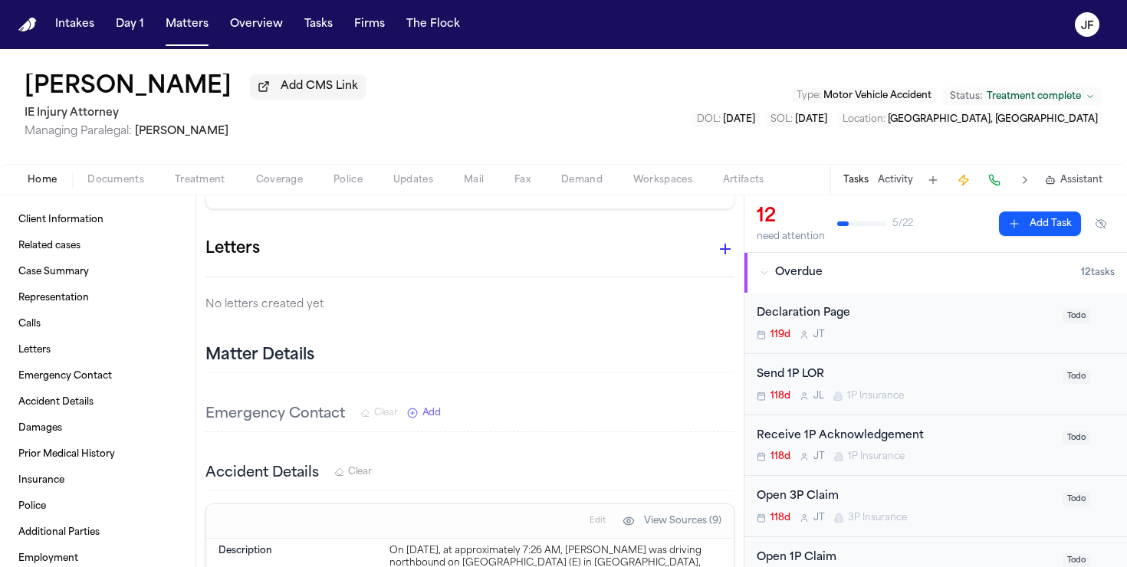
scroll to position [916, 0]
click at [721, 238] on icon "button" at bounding box center [725, 247] width 18 height 18
click at [721, 567] on div at bounding box center [563, 567] width 1127 height 0
click at [180, 42] on nav "Intakes Day 1 Matters Overview Tasks Firms The Flock JF" at bounding box center [563, 24] width 1127 height 49
click at [301, 35] on button "Tasks" at bounding box center [318, 25] width 41 height 28
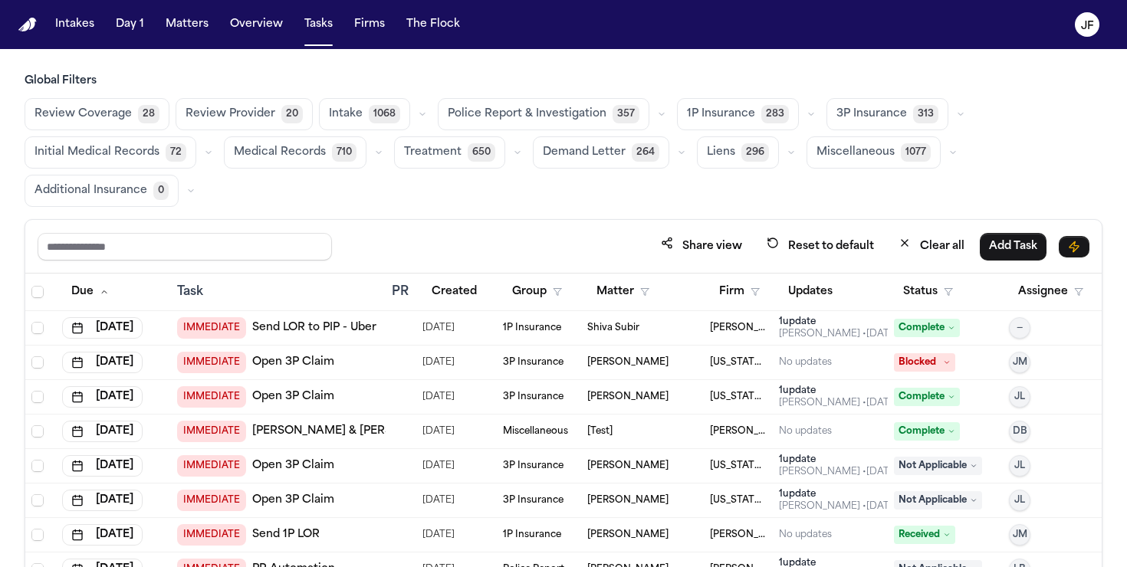
click at [761, 107] on span "283" at bounding box center [775, 114] width 28 height 18
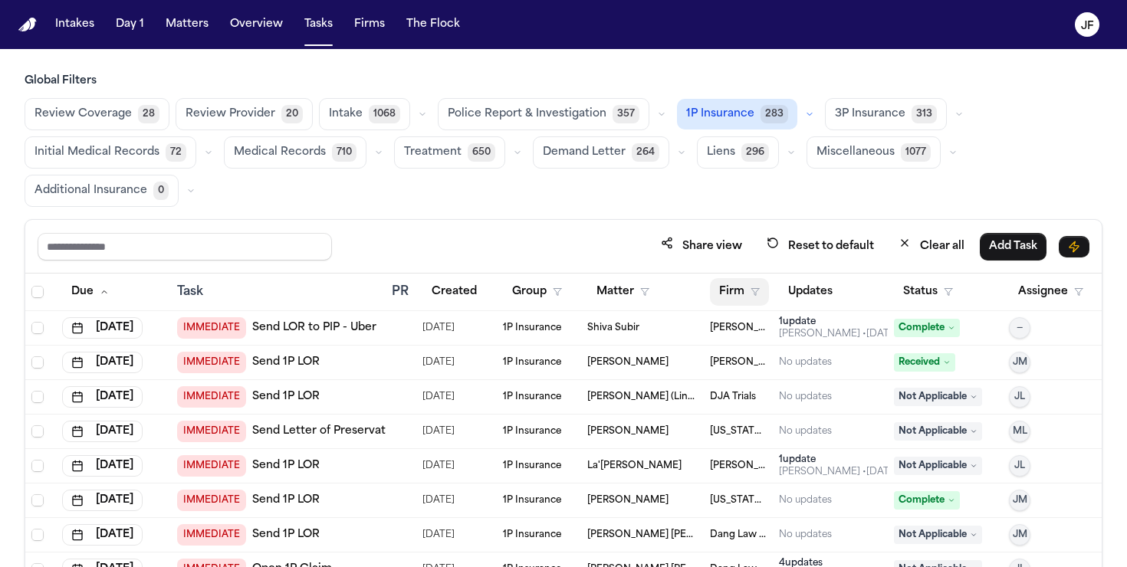
click at [733, 298] on button "Firm" at bounding box center [739, 292] width 59 height 28
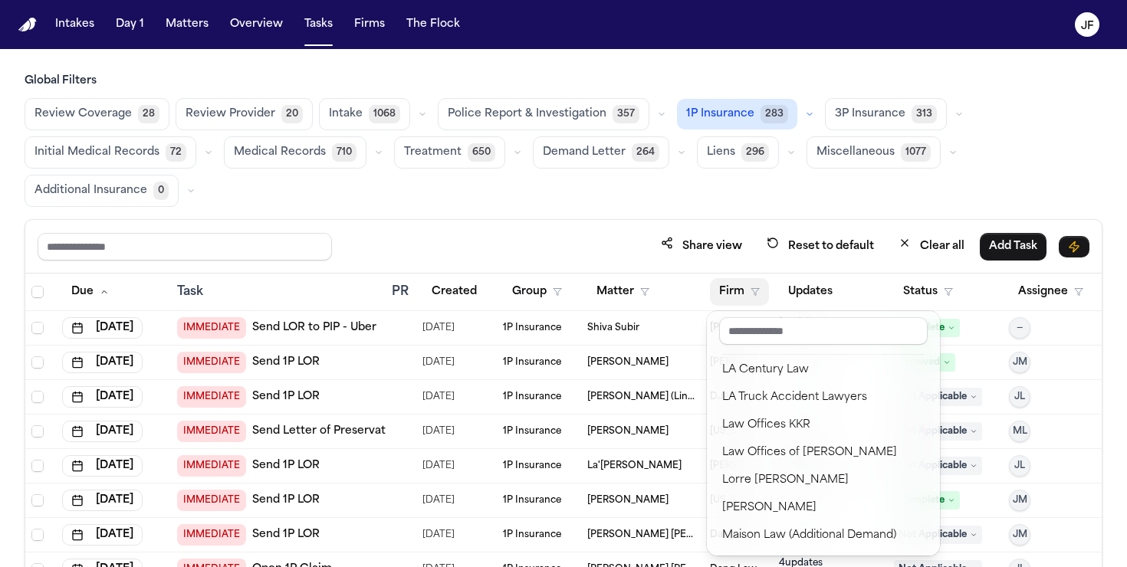
scroll to position [911, 0]
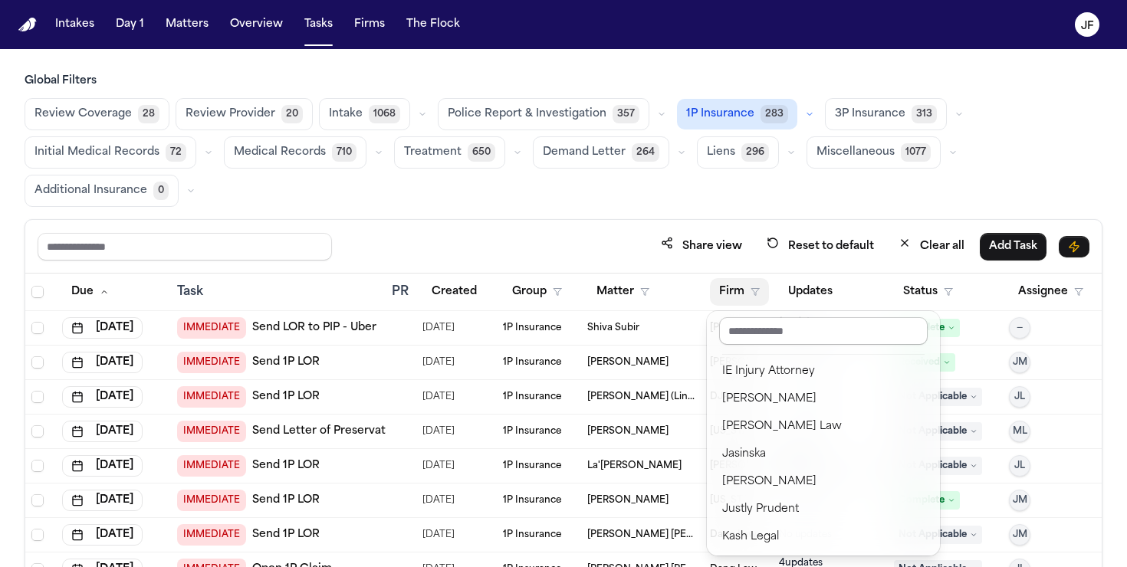
click at [774, 330] on input "text" at bounding box center [823, 331] width 209 height 28
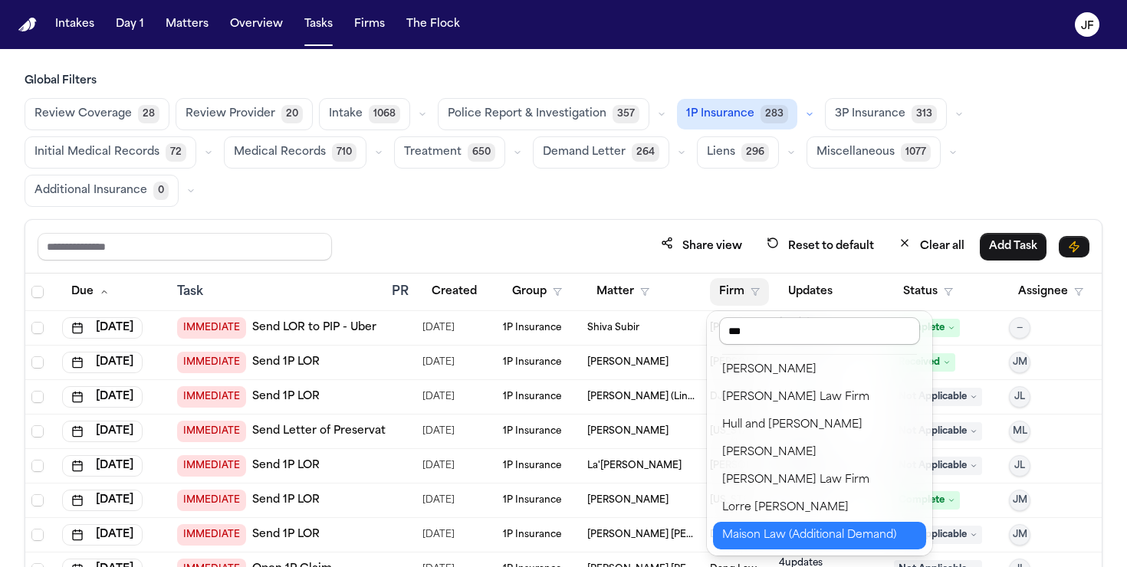
scroll to position [0, 0]
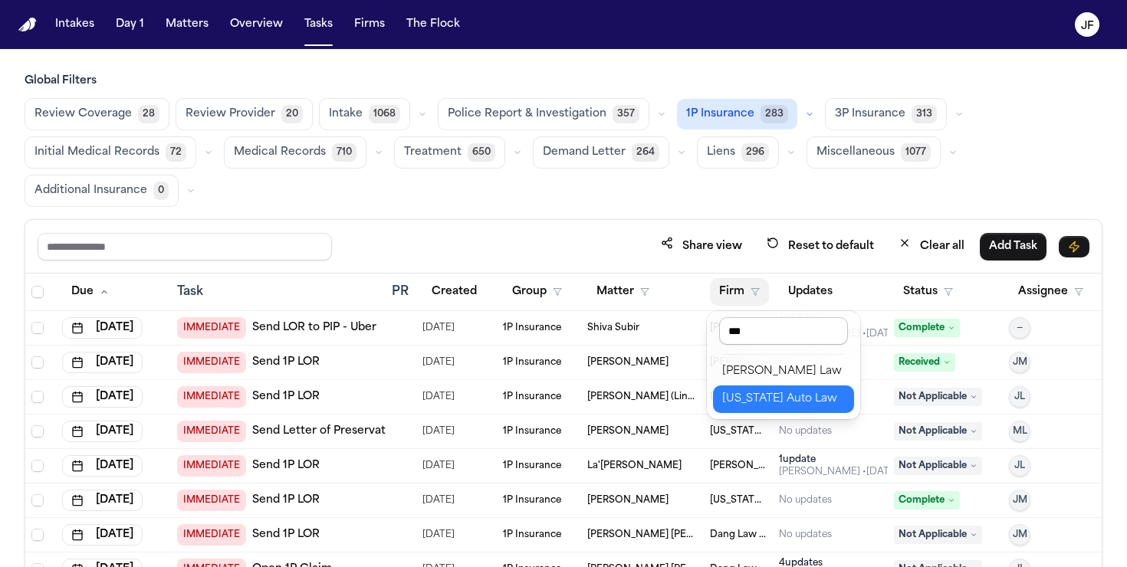
type input "****"
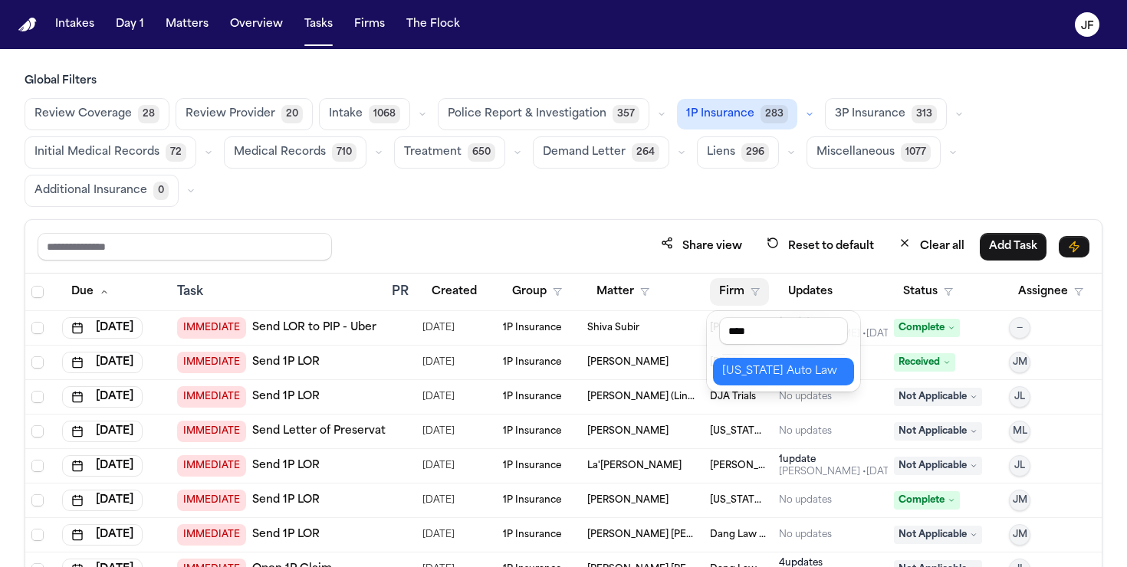
click at [771, 371] on div "[US_STATE] Auto Law" at bounding box center [783, 372] width 123 height 18
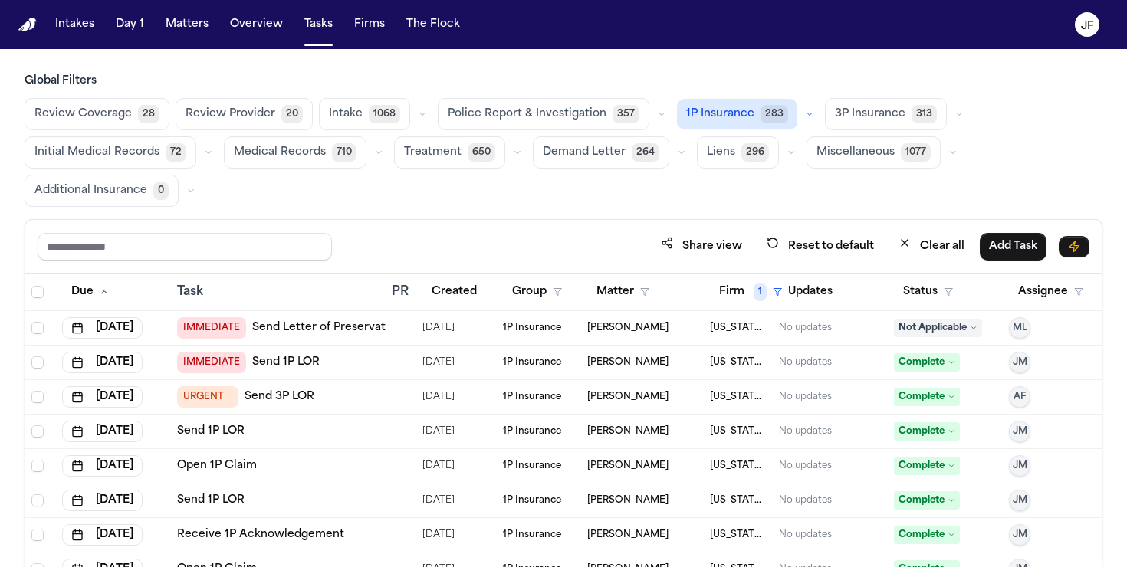
click at [285, 357] on link "Send 1P LOR" at bounding box center [285, 362] width 67 height 15
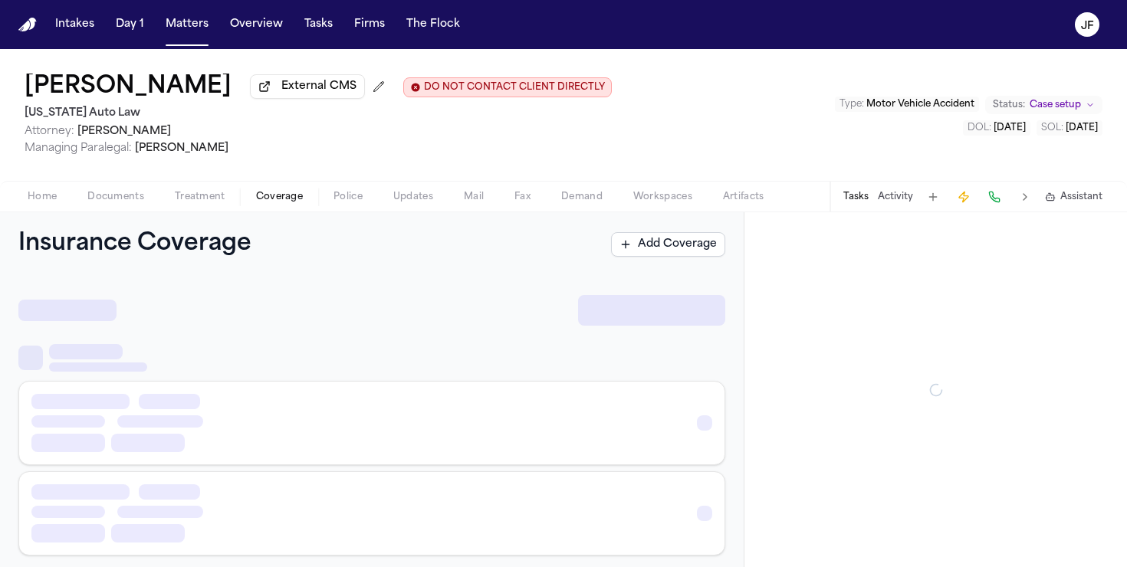
click at [282, 203] on span "Coverage" at bounding box center [279, 197] width 47 height 12
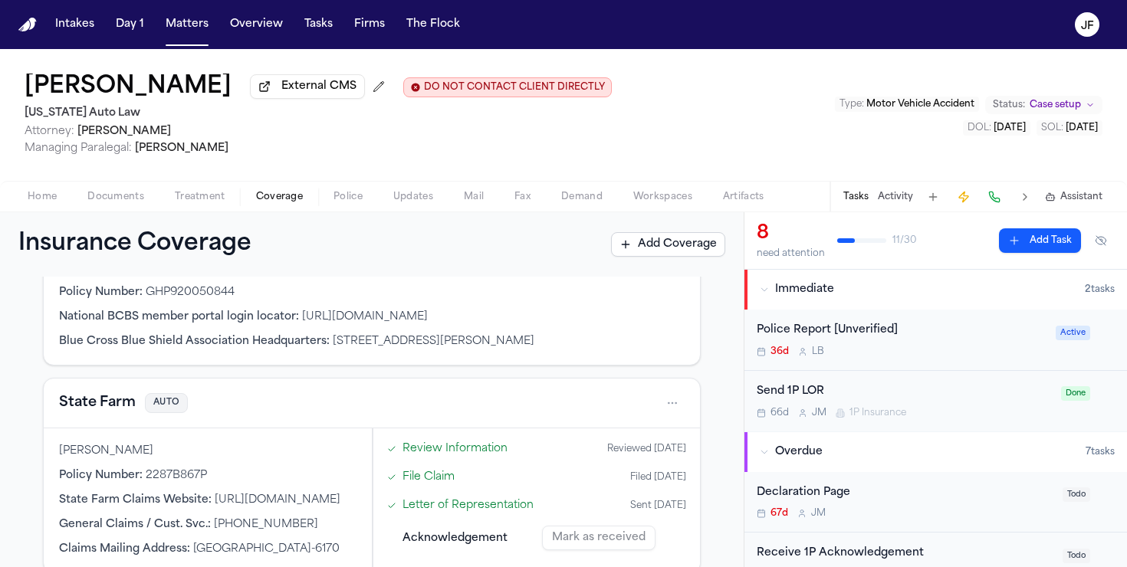
scroll to position [178, 0]
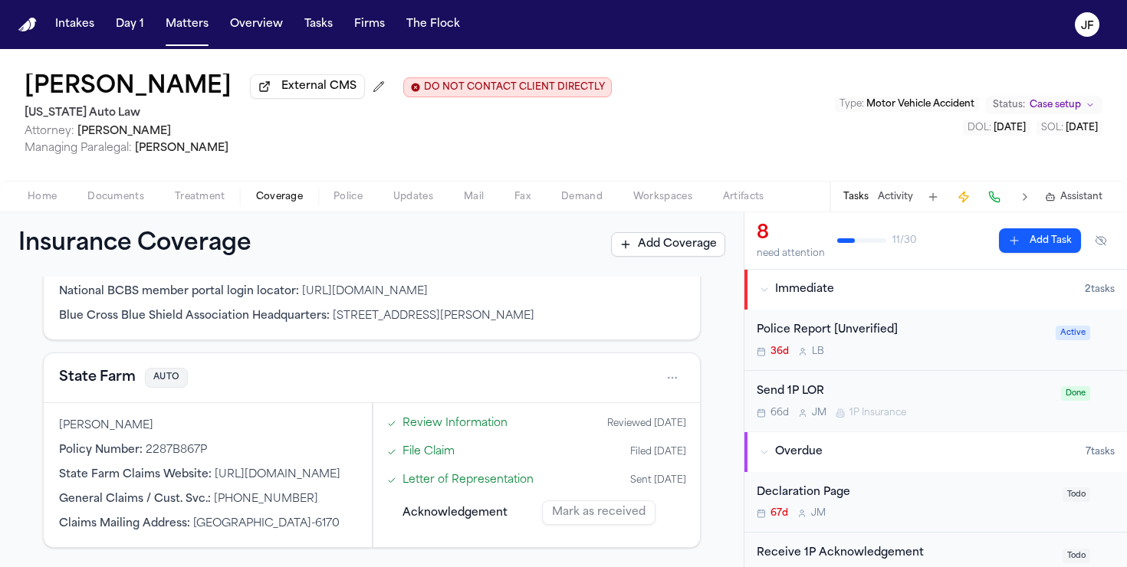
click at [79, 387] on button "State Farm" at bounding box center [97, 377] width 77 height 21
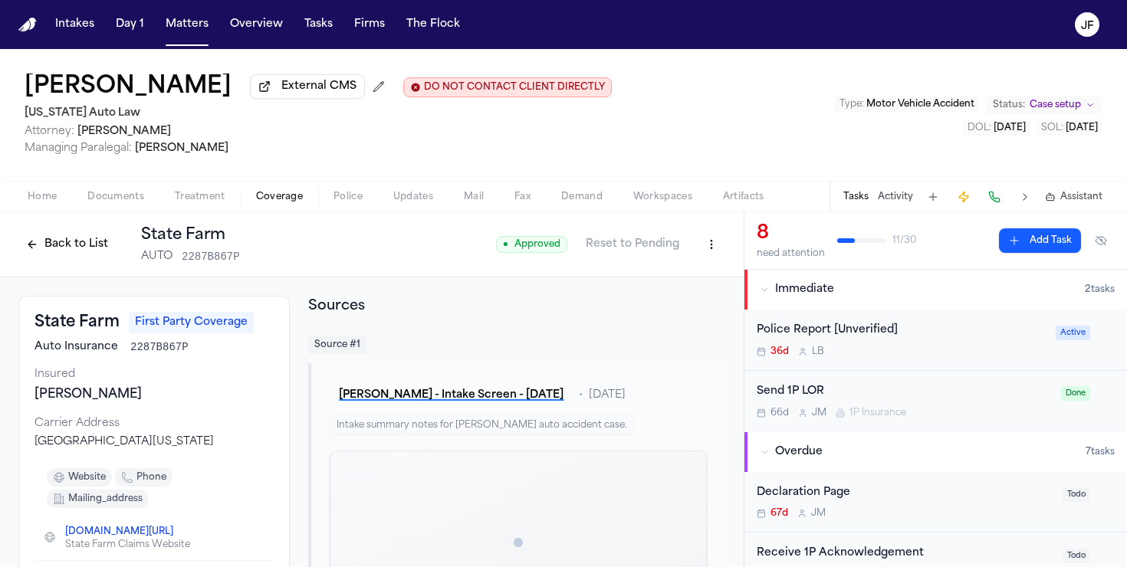
click at [48, 253] on button "Back to List" at bounding box center [66, 244] width 97 height 25
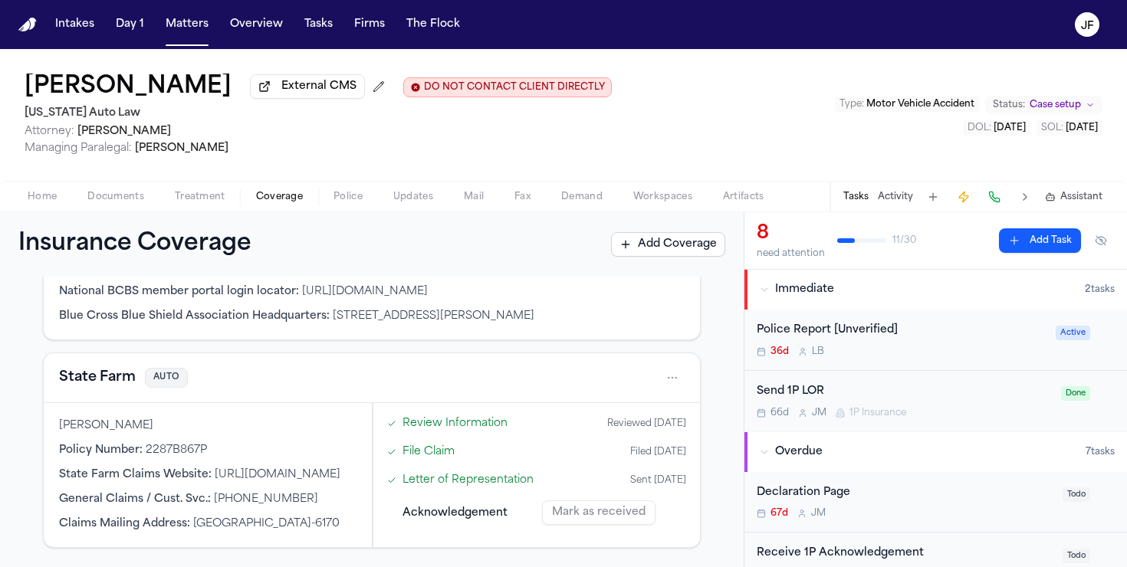
scroll to position [195, 0]
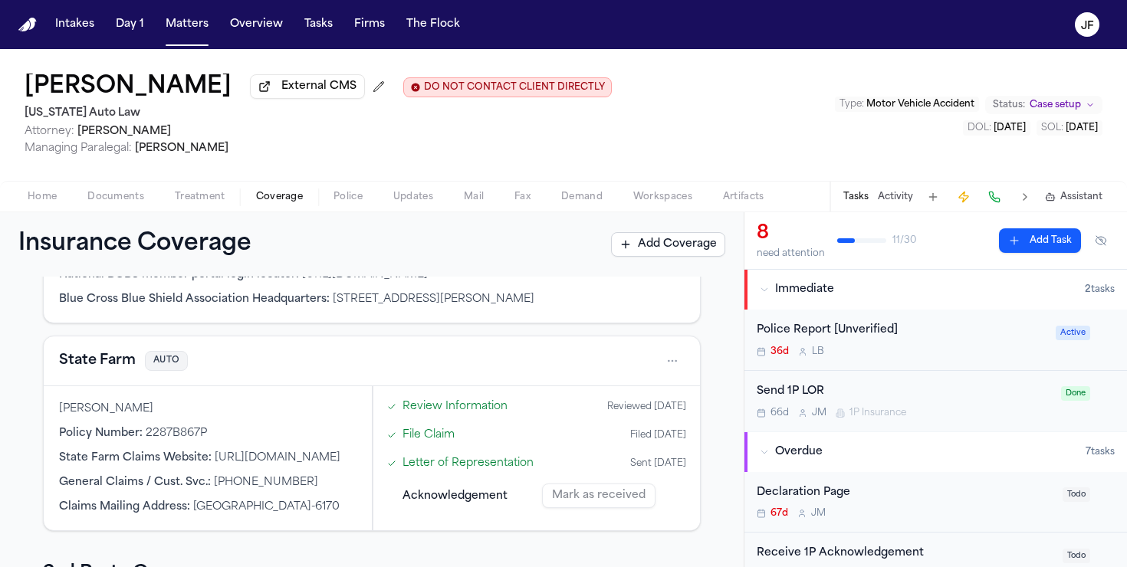
click at [495, 465] on link "Letter of Representation" at bounding box center [468, 463] width 131 height 16
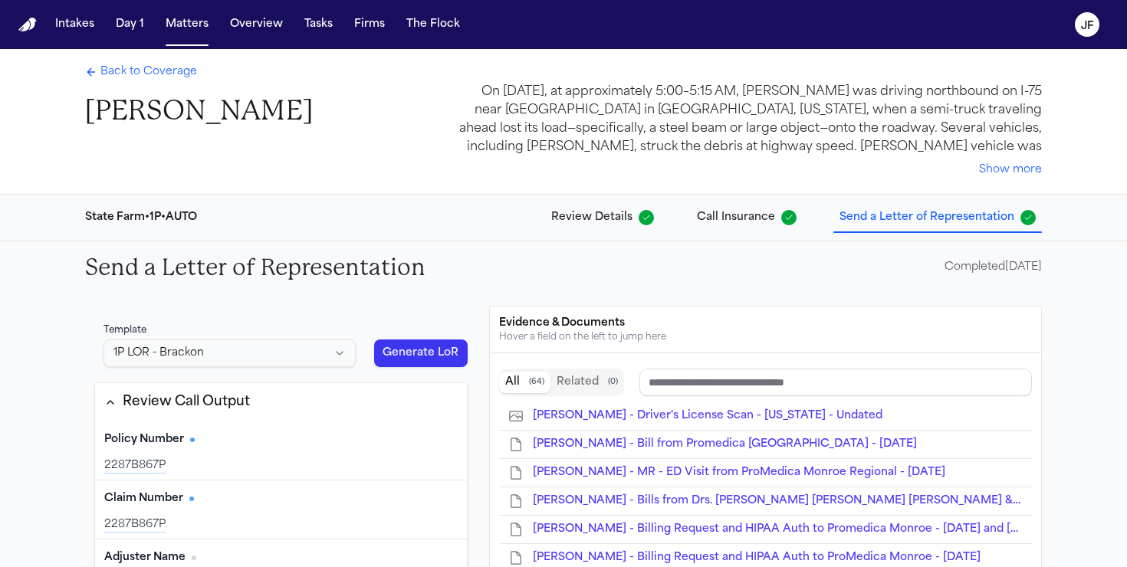
scroll to position [59, 0]
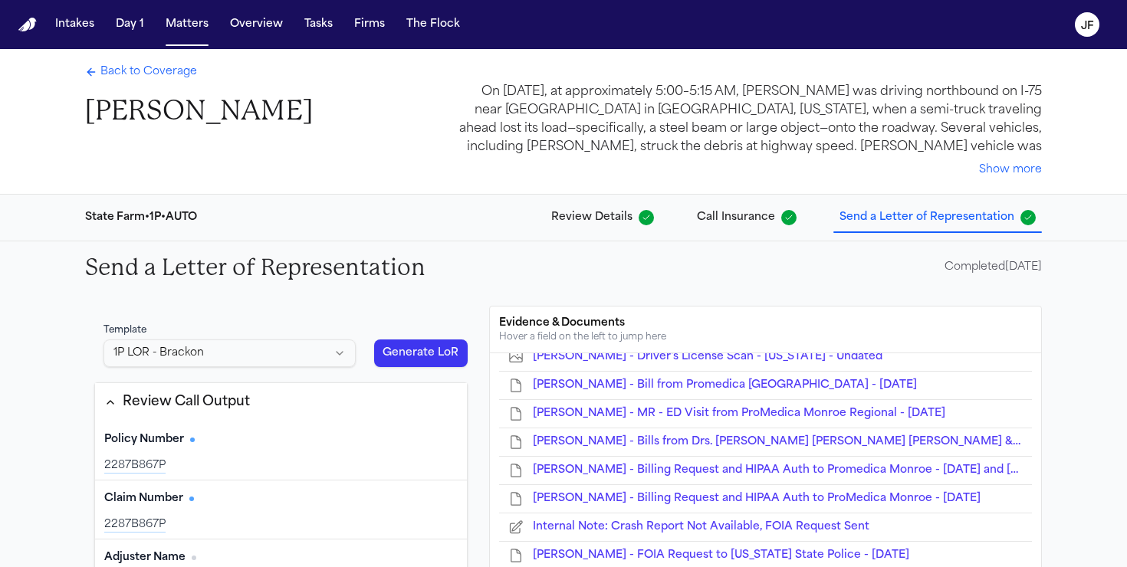
click at [758, 231] on button "Call Insurance" at bounding box center [747, 218] width 112 height 28
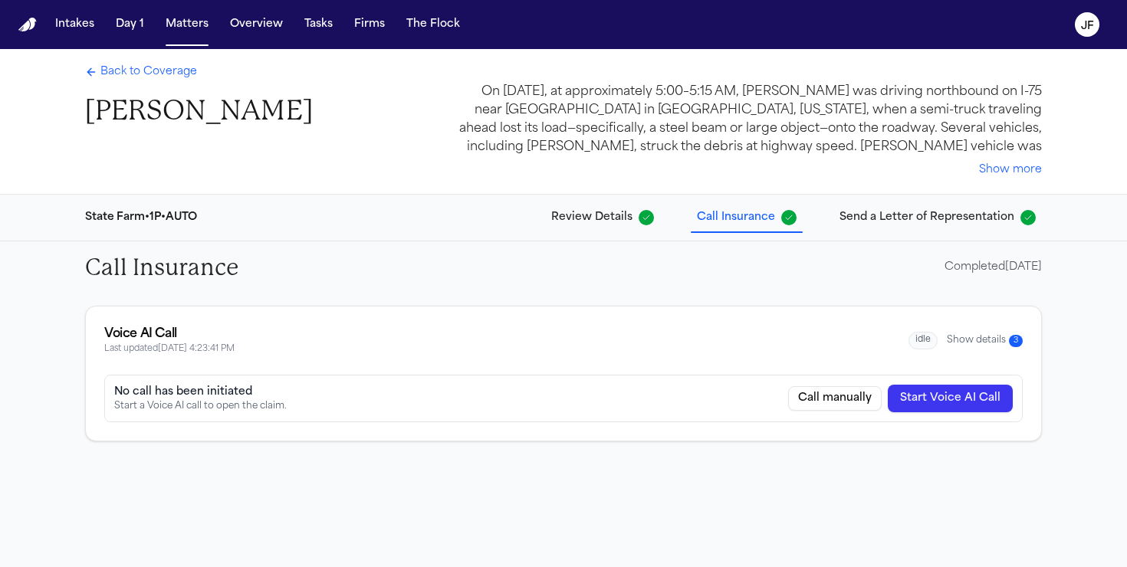
click at [873, 234] on div "State Farm • 1P • AUTO Review Details Call Insurance Send a Letter of Represent…" at bounding box center [563, 218] width 981 height 46
click at [876, 228] on button "Send a Letter of Representation" at bounding box center [938, 218] width 209 height 28
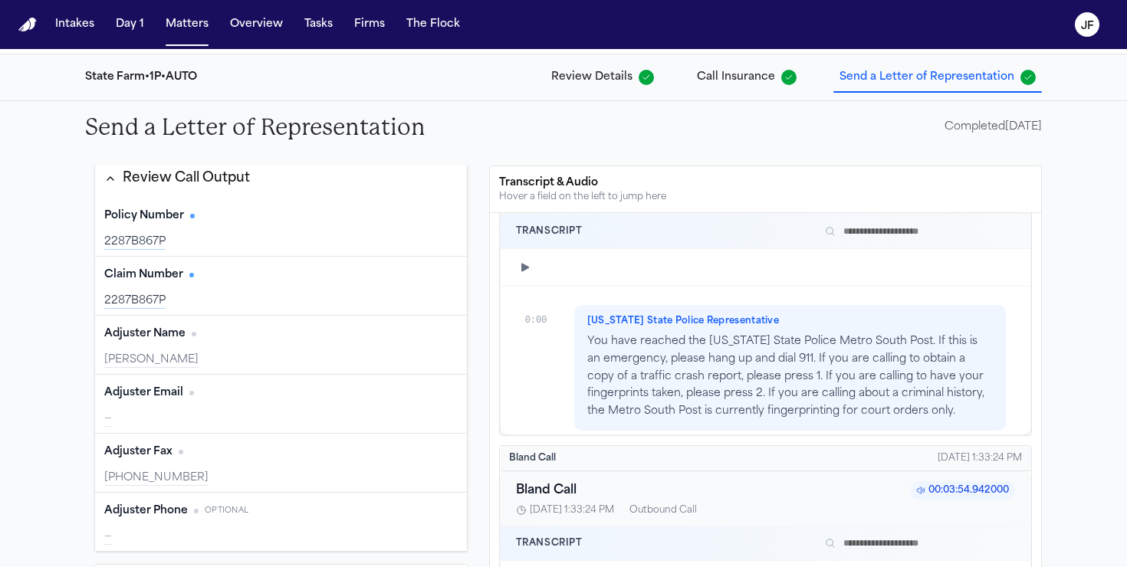
scroll to position [819, 0]
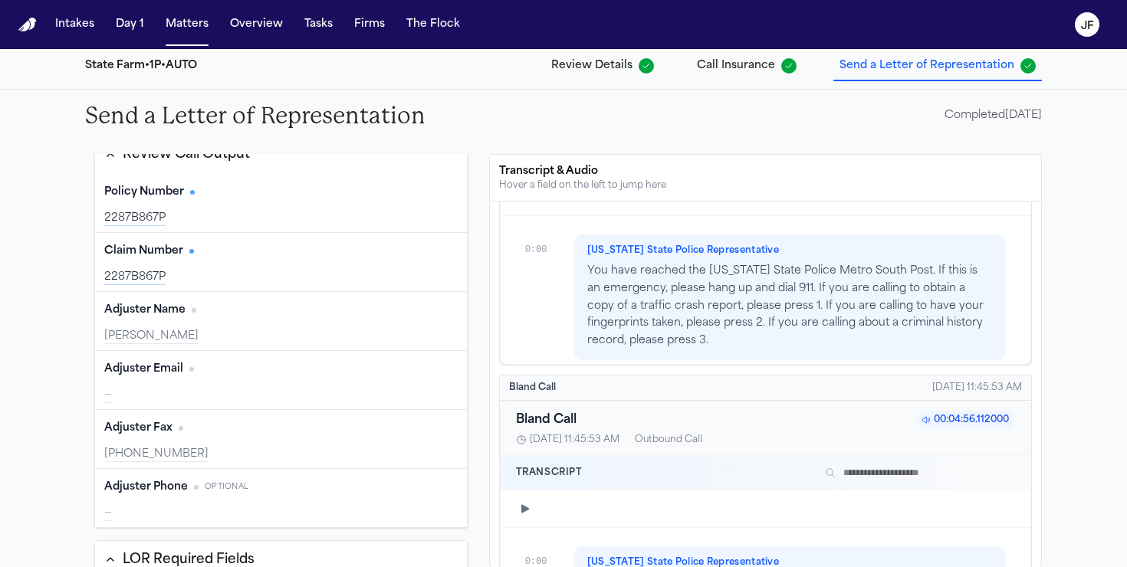
type input "**********"
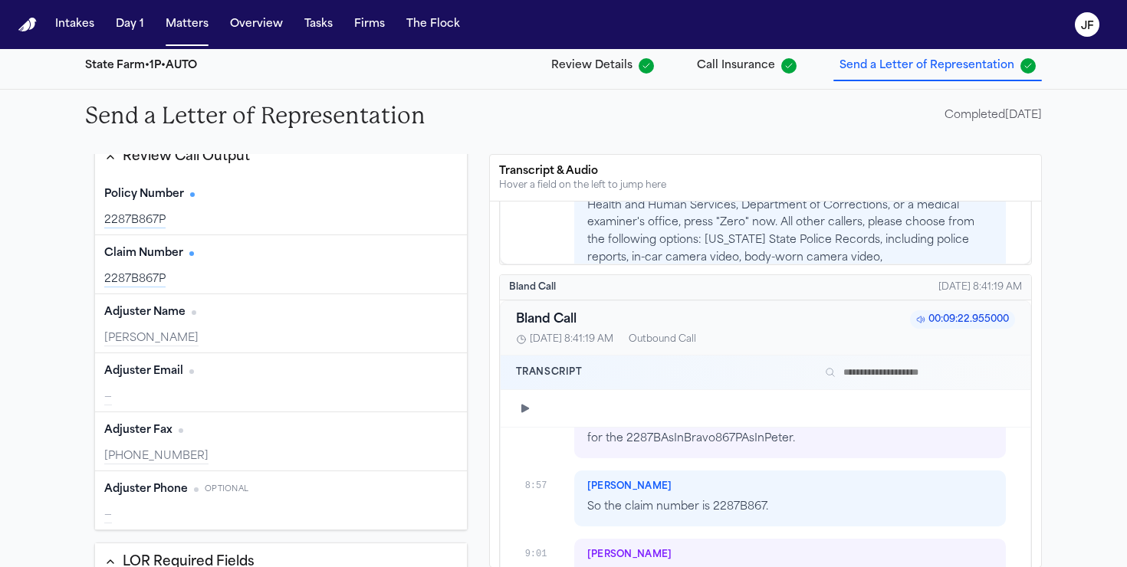
scroll to position [5398, 0]
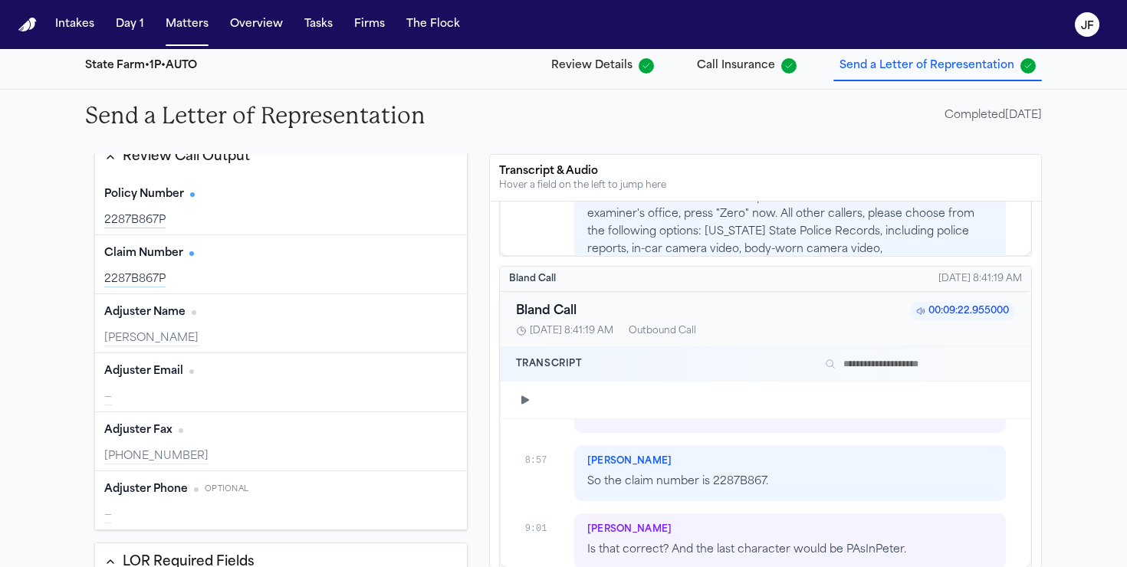
click at [343, 207] on div "Policy Number Edit 2287B867P" at bounding box center [281, 205] width 372 height 59
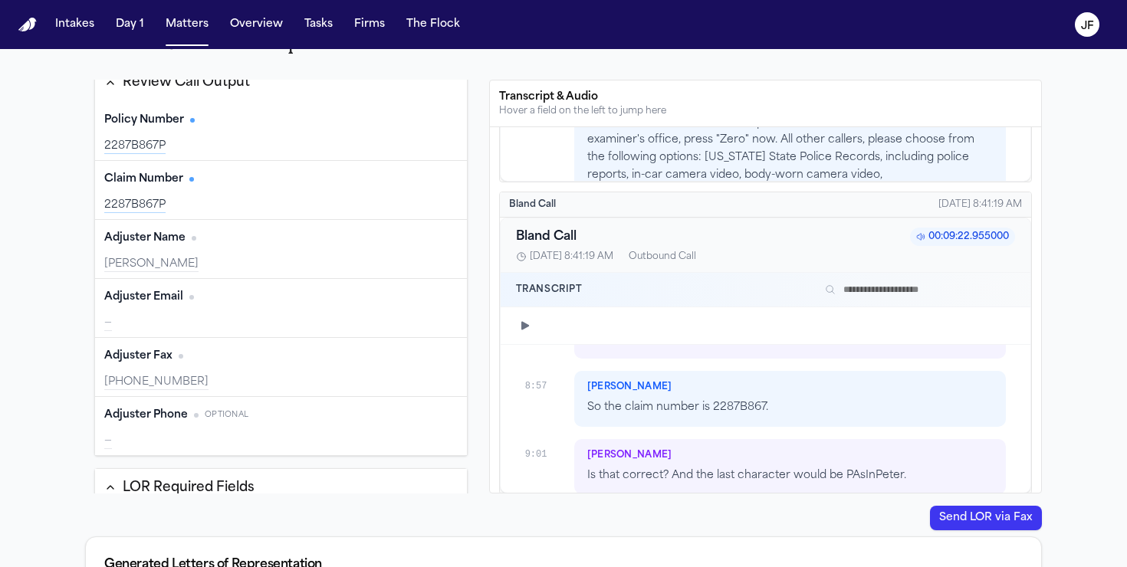
scroll to position [267, 0]
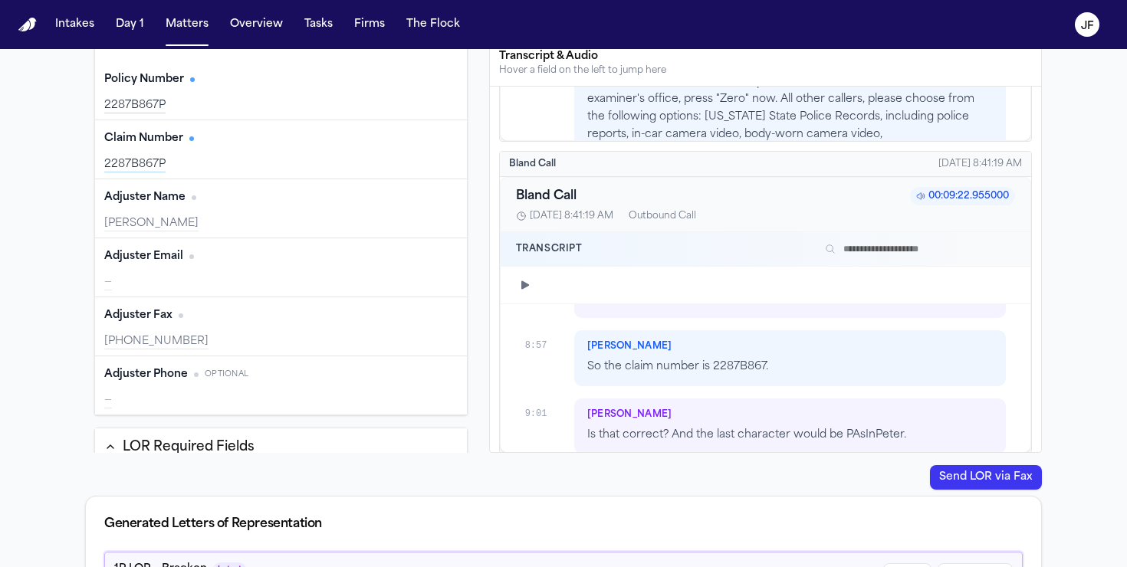
click at [528, 281] on icon "button" at bounding box center [525, 285] width 12 height 12
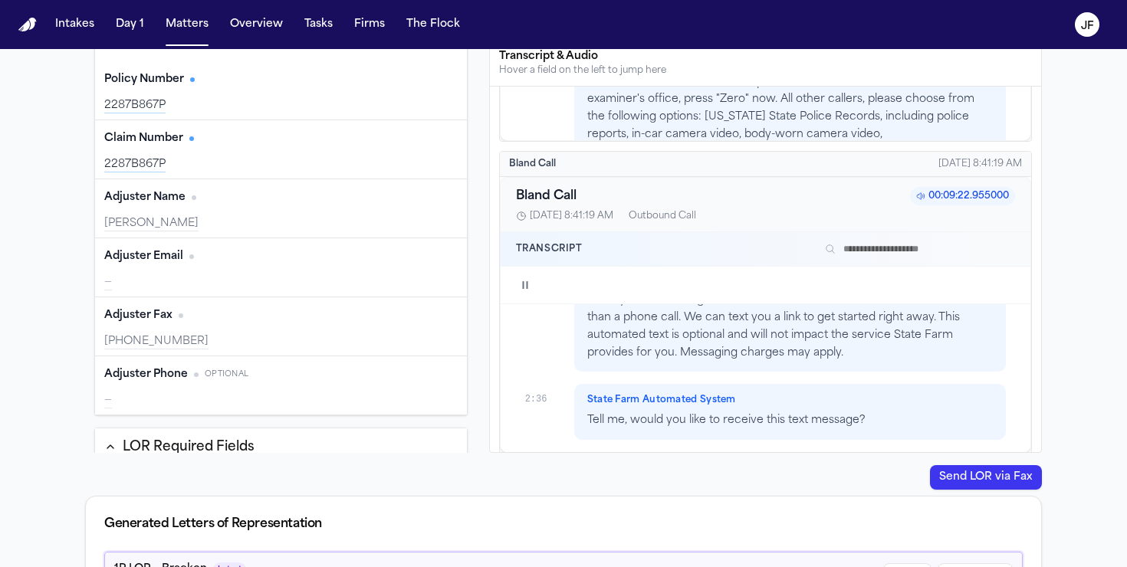
scroll to position [0, 0]
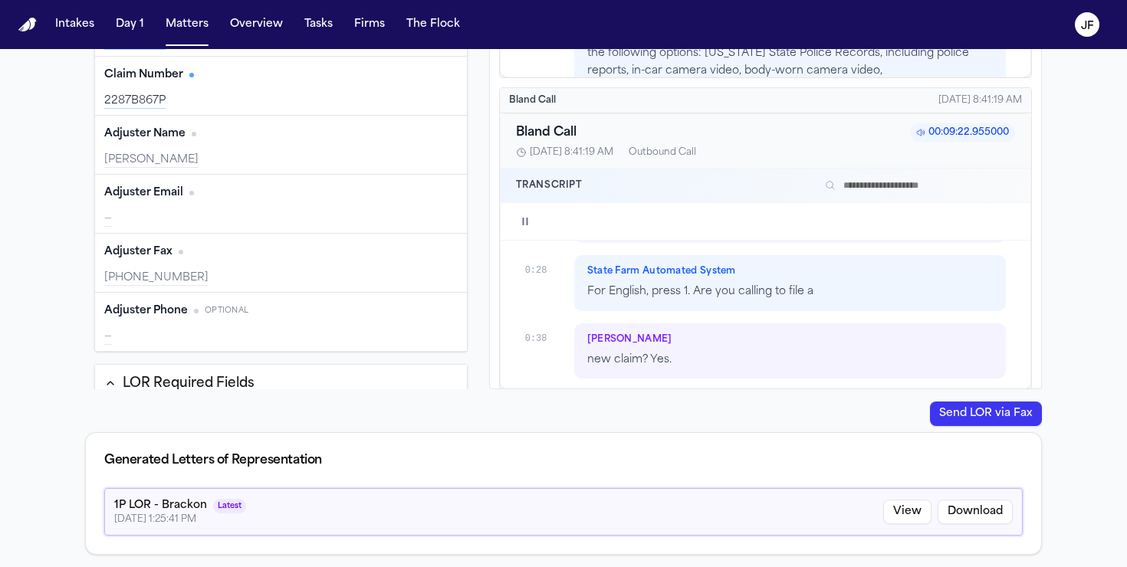
click at [539, 339] on div "0:38" at bounding box center [543, 334] width 37 height 21
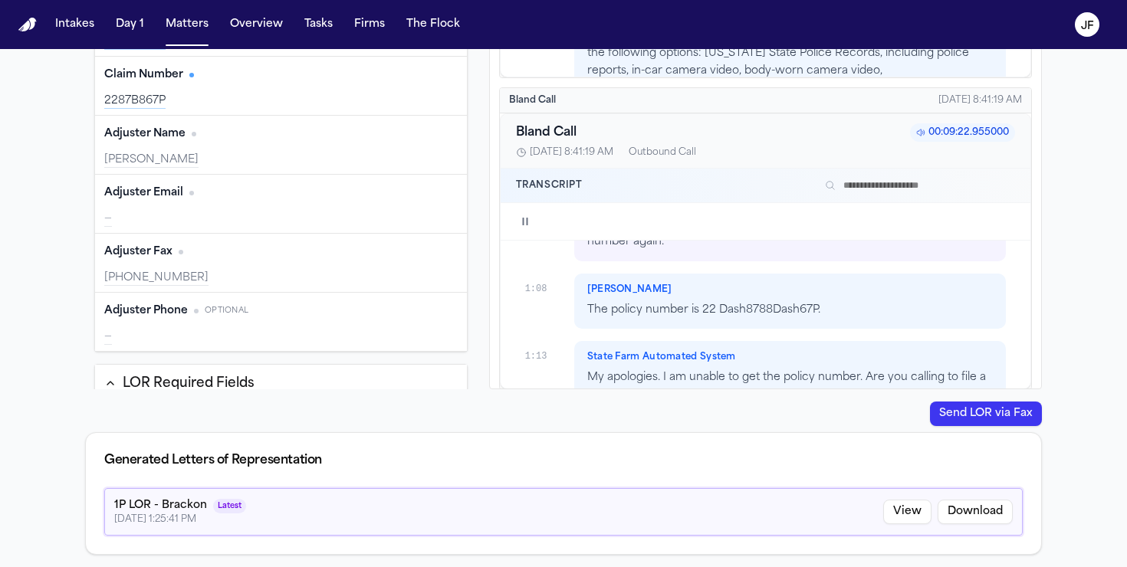
click at [534, 296] on div "1:08 [PERSON_NAME] The policy number is 22 Dash8788Dash67P." at bounding box center [765, 302] width 481 height 56
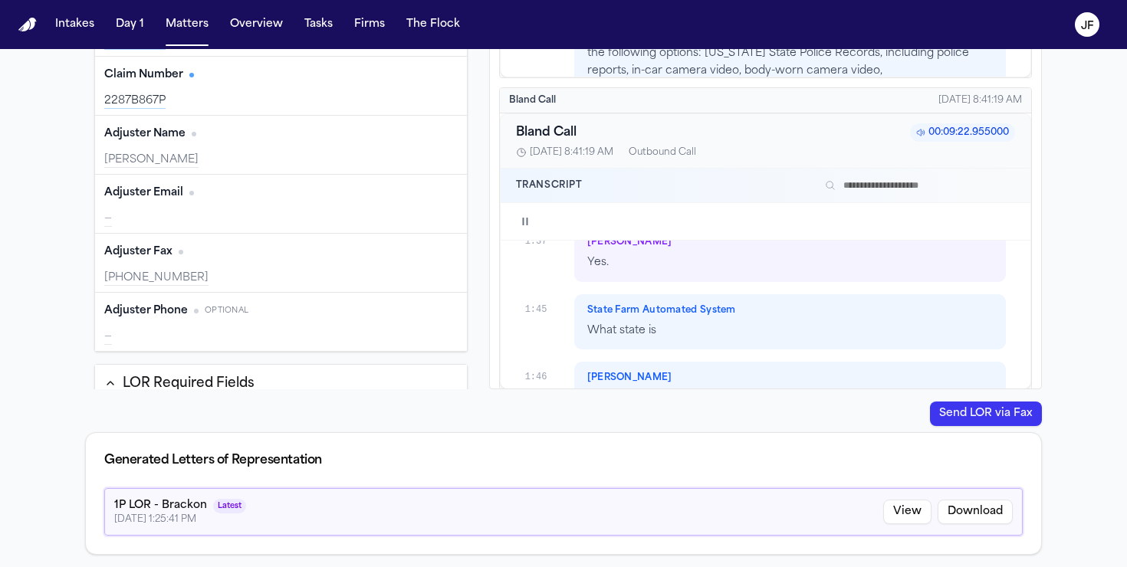
click at [538, 248] on div "1:37 [PERSON_NAME] Yes." at bounding box center [765, 254] width 481 height 56
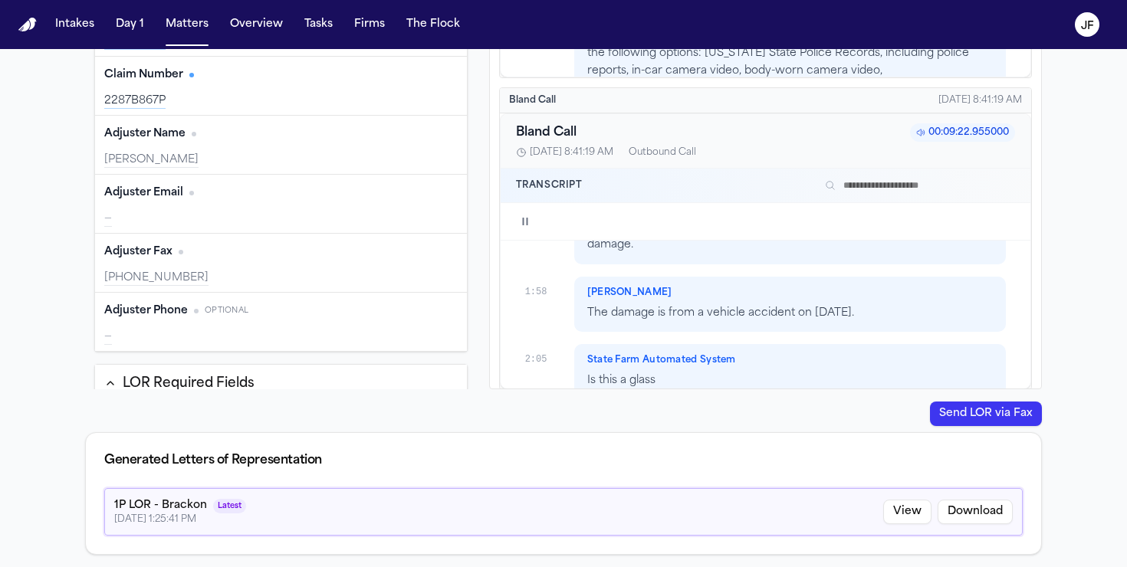
click at [538, 277] on div "1:58" at bounding box center [543, 287] width 37 height 21
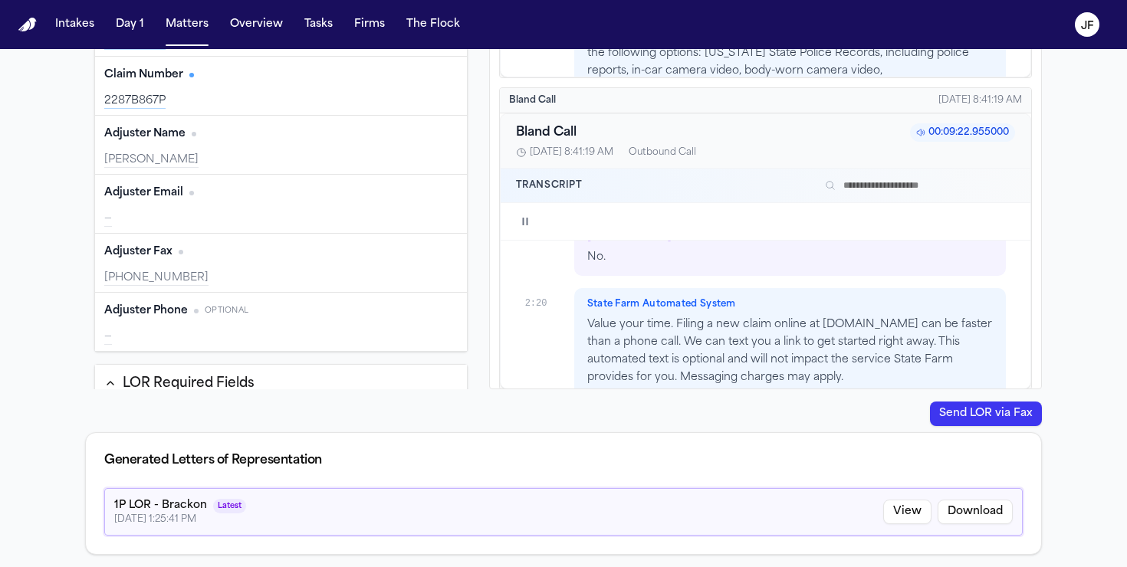
click at [538, 288] on div "2:20" at bounding box center [543, 298] width 37 height 21
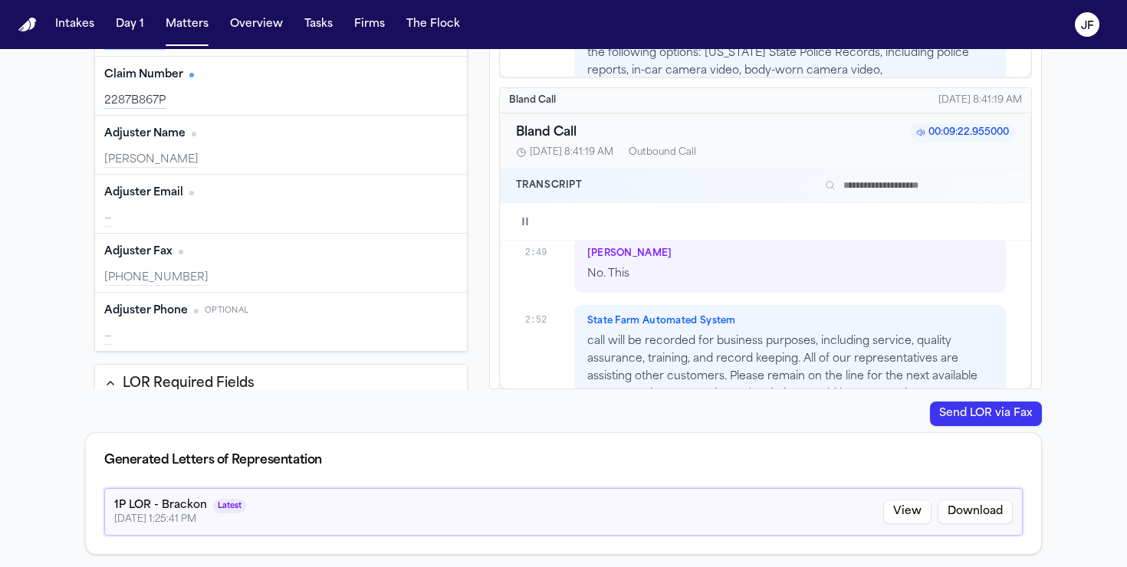
click at [525, 220] on icon "button" at bounding box center [525, 221] width 12 height 12
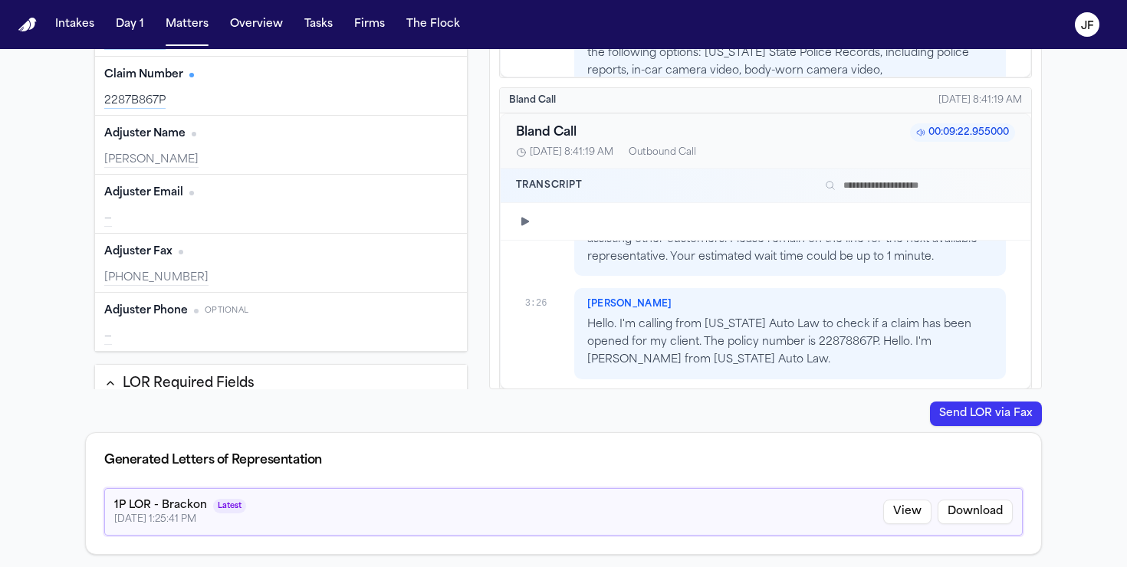
click at [546, 288] on div "3:26" at bounding box center [543, 298] width 37 height 21
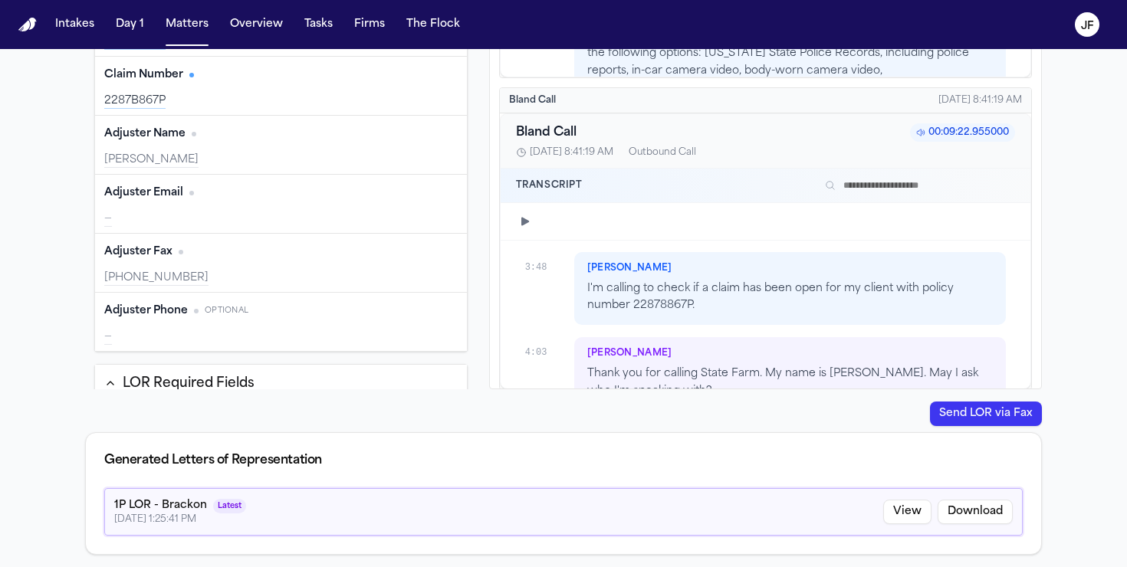
click at [659, 294] on p "I'm calling to check if a claim has been open for my client with policy number …" at bounding box center [790, 298] width 406 height 35
click at [531, 252] on div "3:48" at bounding box center [543, 262] width 37 height 21
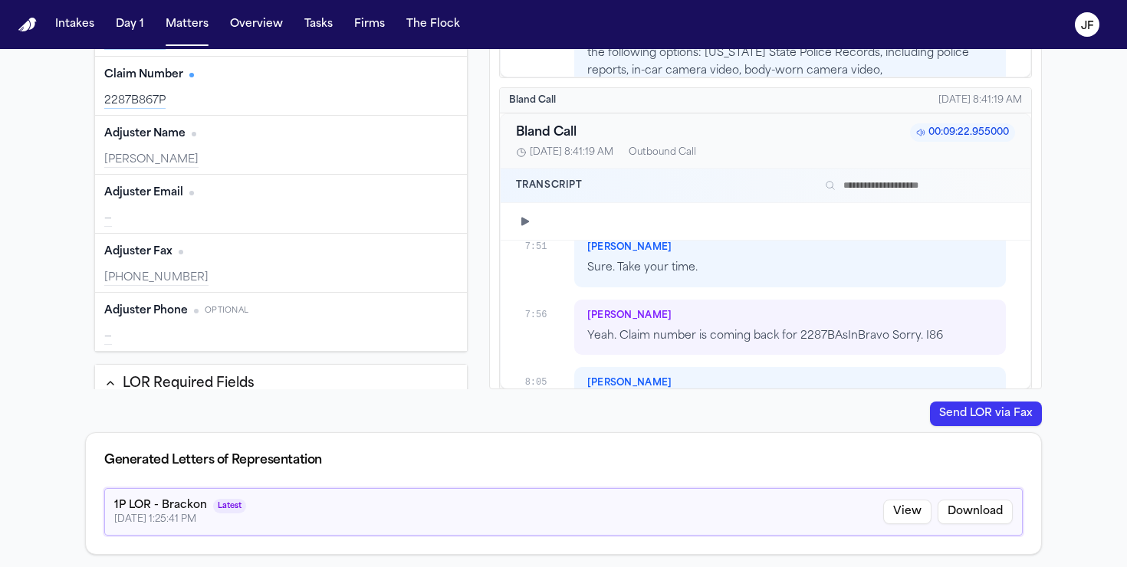
scroll to position [4697, 0]
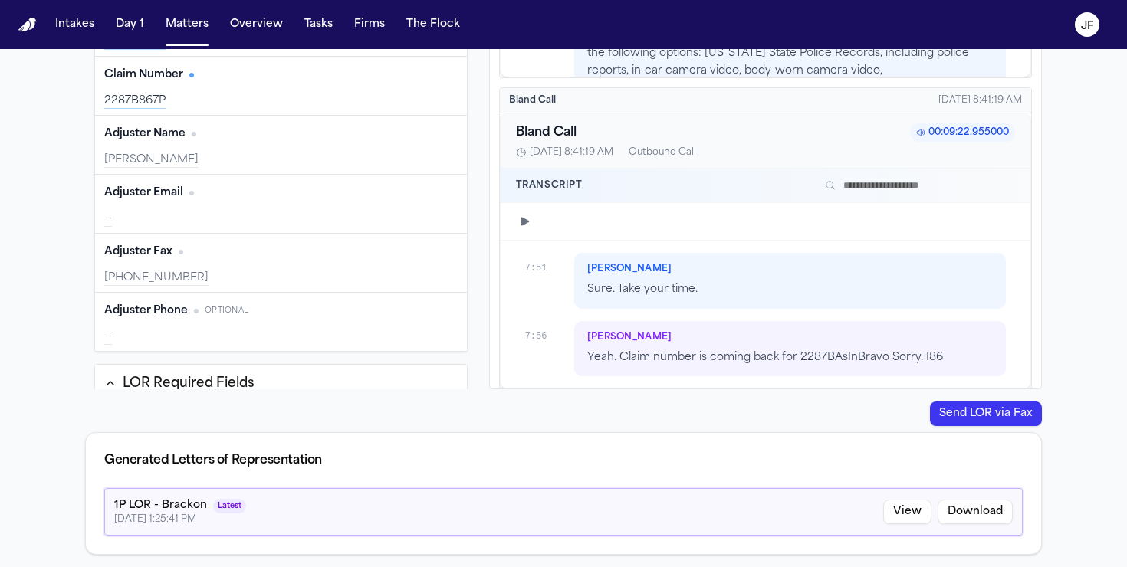
click at [543, 321] on div "7:56" at bounding box center [543, 331] width 37 height 21
click at [525, 222] on icon "button" at bounding box center [525, 222] width 8 height 8
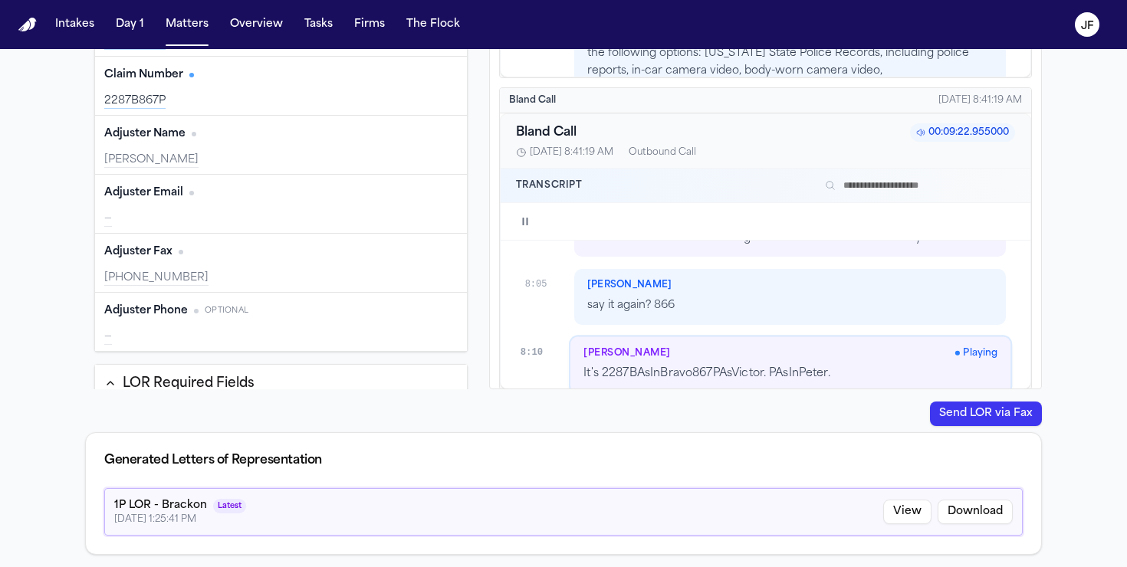
scroll to position [4834, 0]
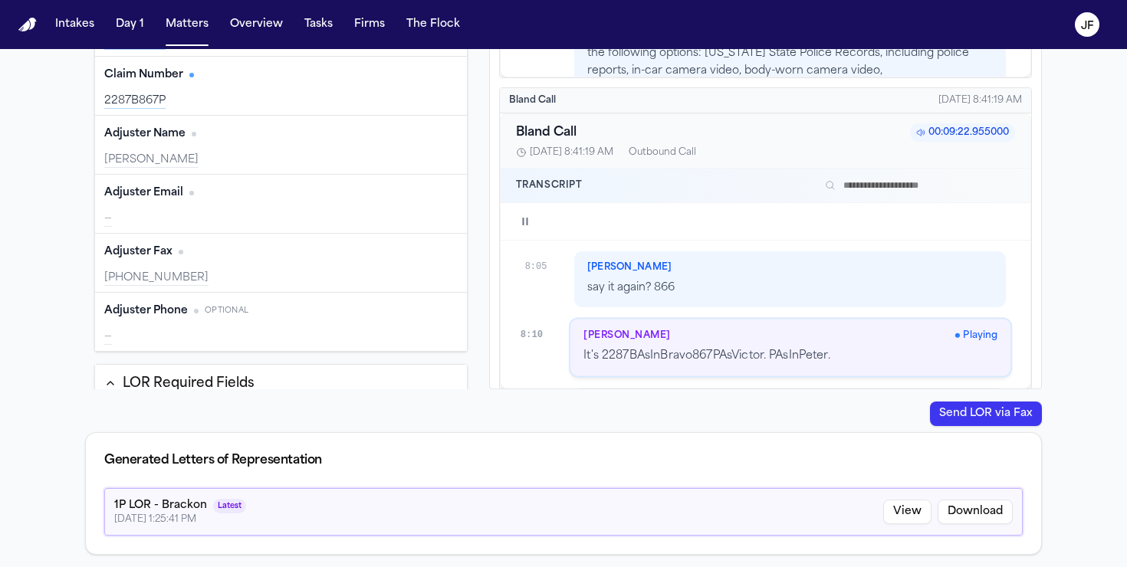
click at [521, 218] on icon "button" at bounding box center [525, 221] width 12 height 12
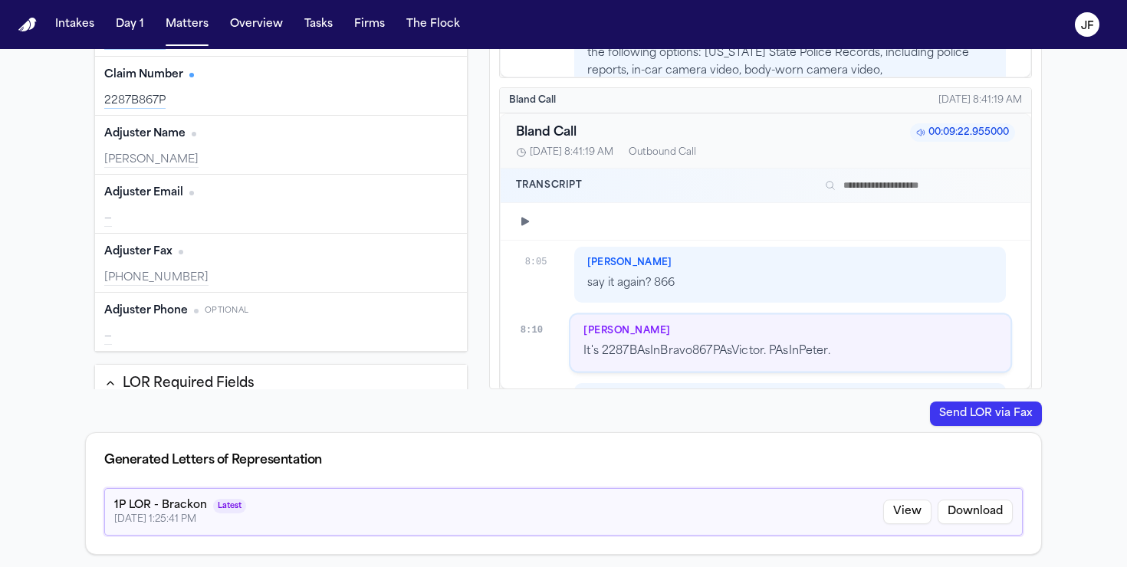
scroll to position [4842, 0]
click at [522, 219] on icon "button" at bounding box center [525, 222] width 8 height 8
click at [515, 219] on div at bounding box center [766, 222] width 530 height 38
click at [514, 212] on div at bounding box center [766, 222] width 530 height 38
click at [523, 218] on icon "button" at bounding box center [525, 221] width 12 height 12
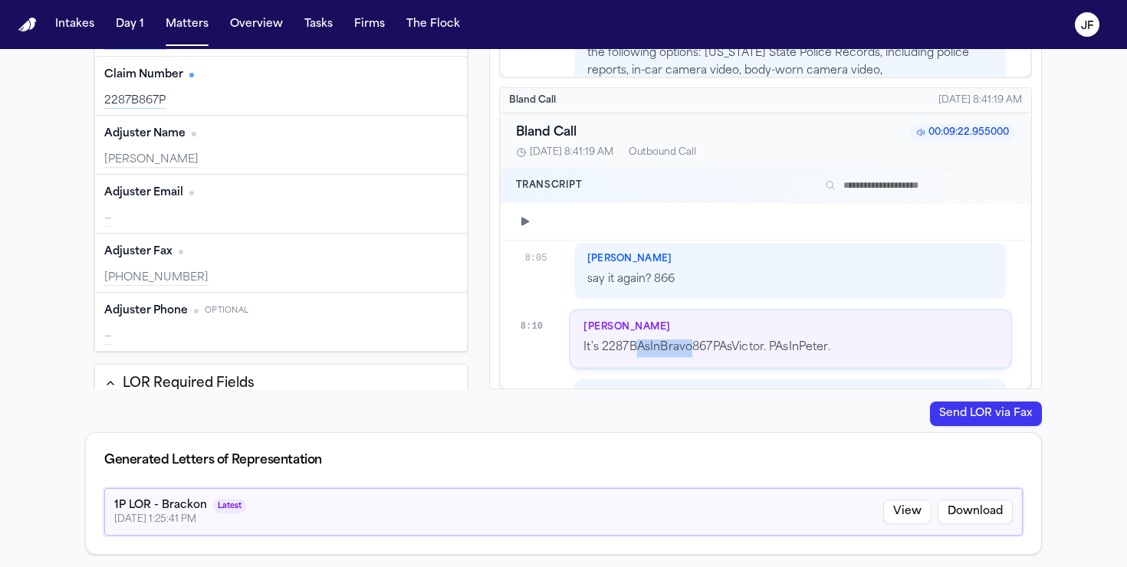
drag, startPoint x: 633, startPoint y: 304, endPoint x: 689, endPoint y: 297, distance: 56.5
click at [689, 340] on p "It's 2287BAsInBravo867PAsVictor. PAsInPeter." at bounding box center [791, 349] width 414 height 18
click at [714, 311] on div "[PERSON_NAME] It's 2287BAsInBravo867PAsVictor. PAsInPeter." at bounding box center [790, 339] width 441 height 57
drag, startPoint x: 722, startPoint y: 301, endPoint x: 760, endPoint y: 302, distance: 38.3
click at [760, 340] on p "It's 2287BAsInBravo867PAsVictor. PAsInPeter." at bounding box center [791, 349] width 414 height 18
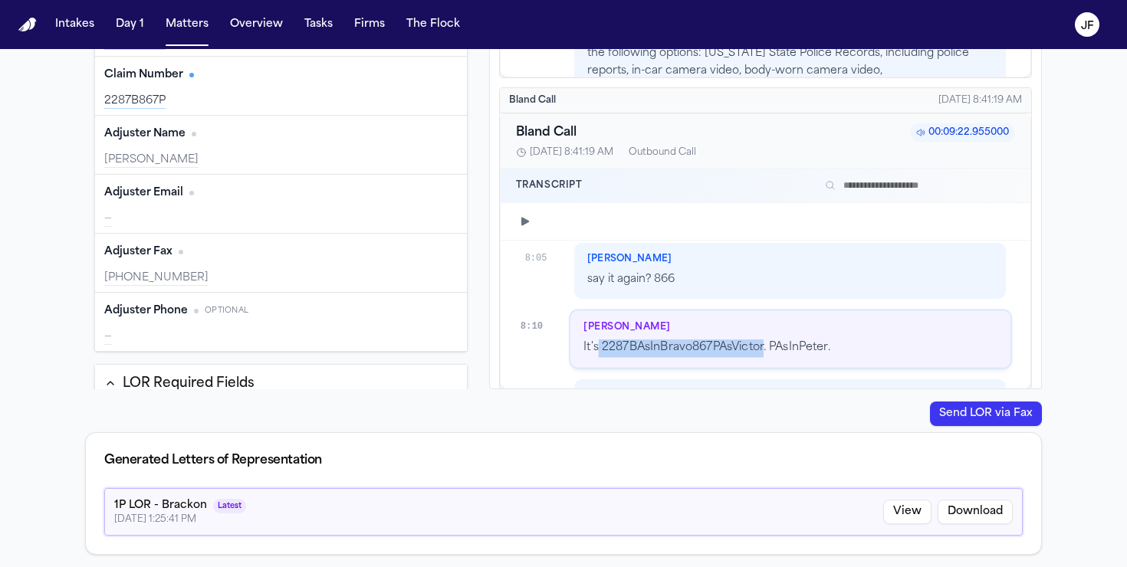
drag, startPoint x: 598, startPoint y: 294, endPoint x: 762, endPoint y: 303, distance: 164.3
click at [762, 340] on p "It's 2287BAsInBravo867PAsVictor. PAsInPeter." at bounding box center [791, 349] width 414 height 18
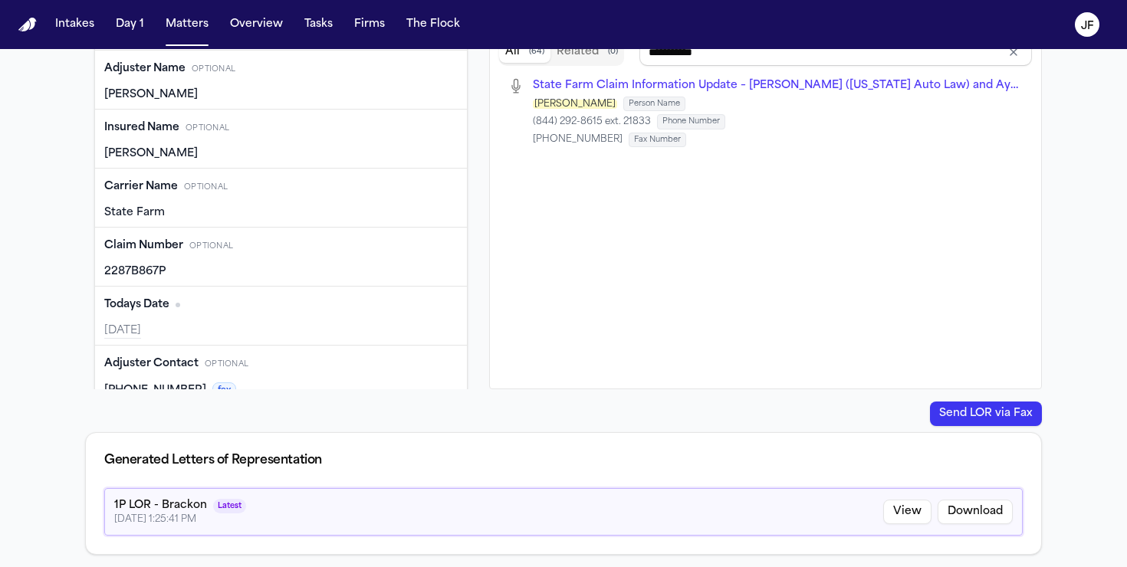
scroll to position [708, 0]
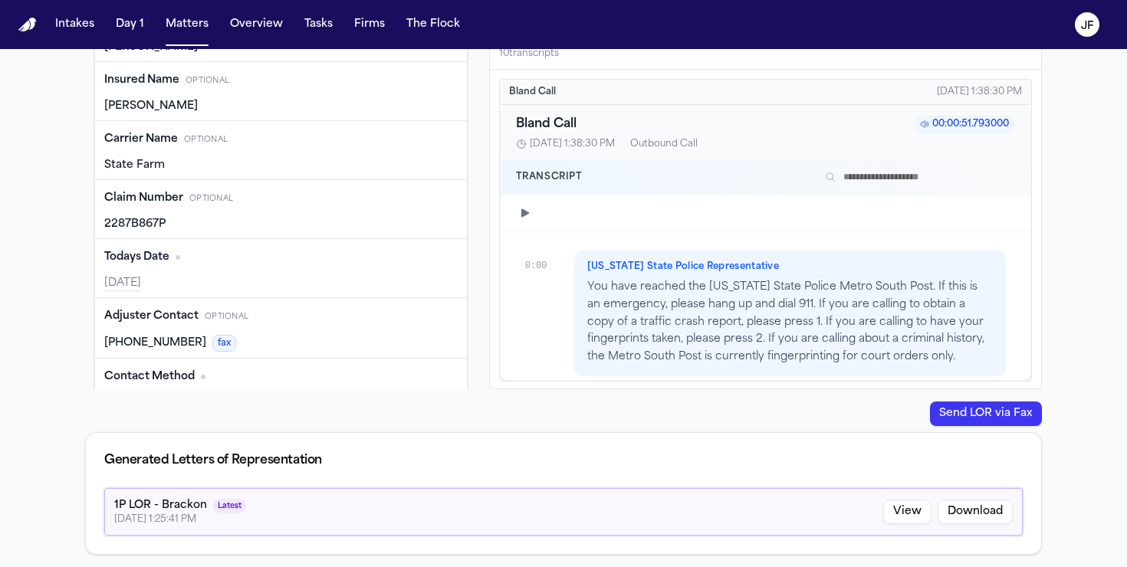
click at [176, 232] on div "Claim Number Optional Edit 2287B867P" at bounding box center [281, 209] width 372 height 59
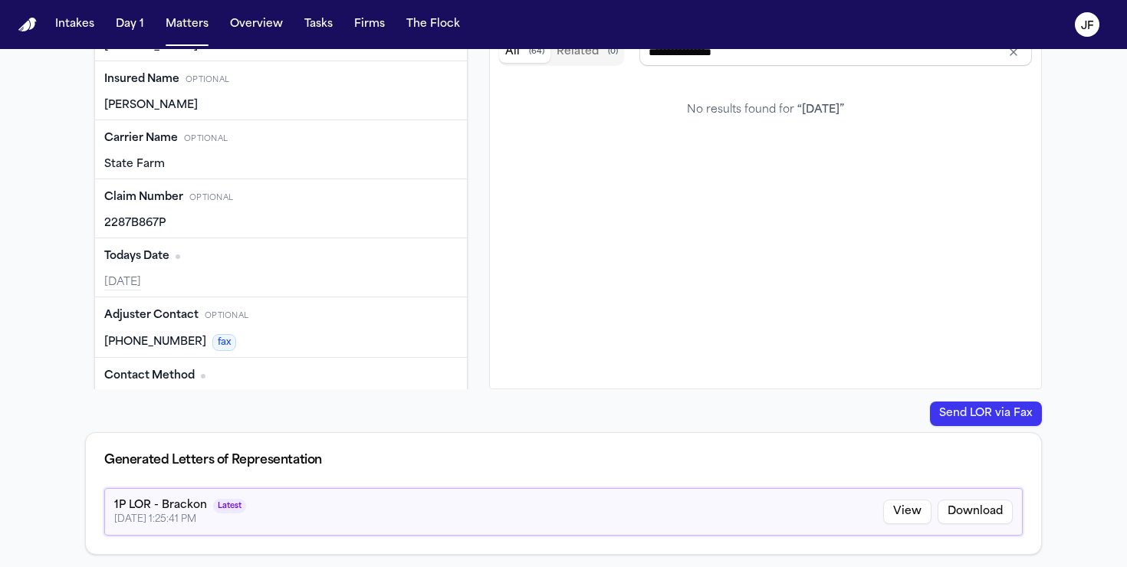
scroll to position [0, 0]
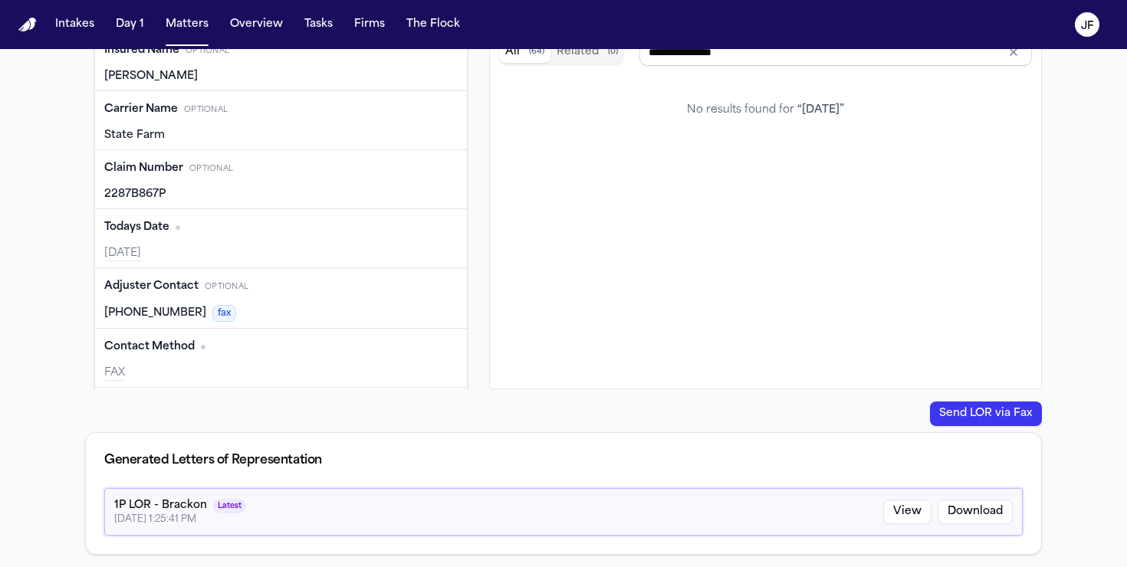
type input "**********"
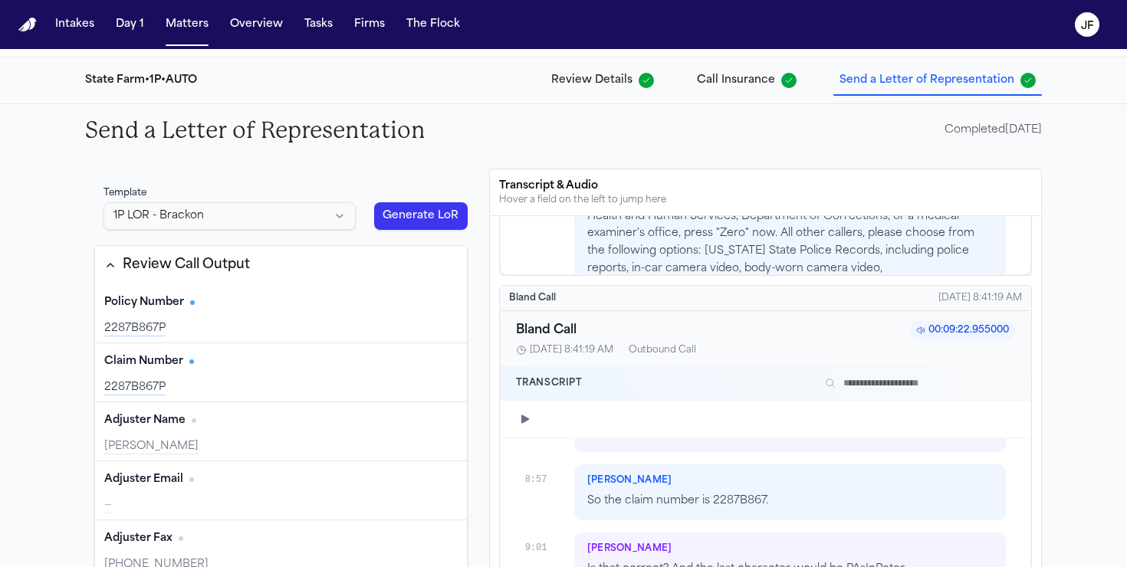
scroll to position [1864, 0]
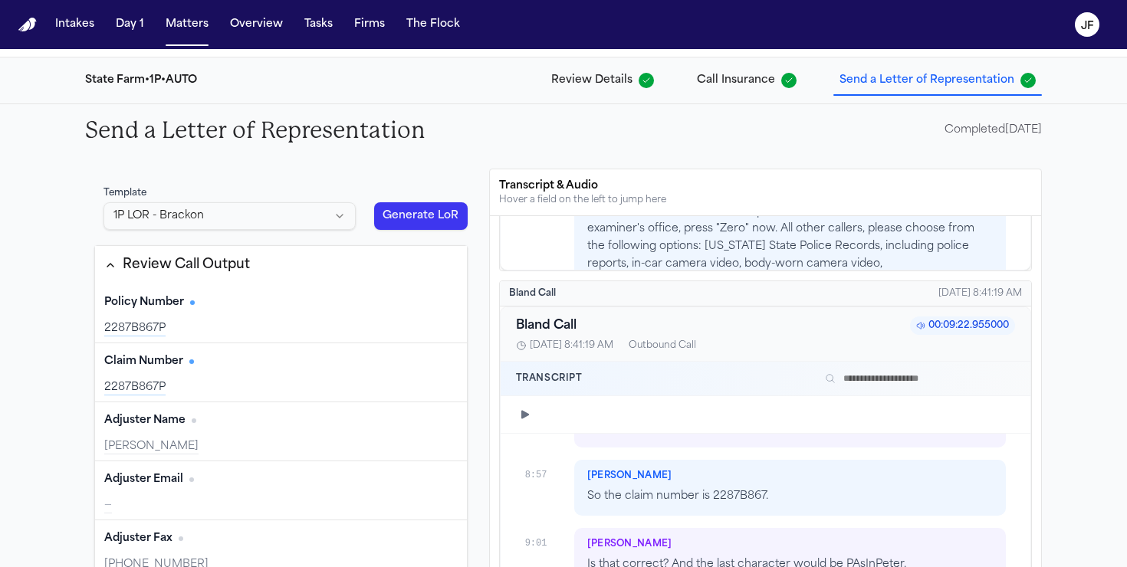
click at [347, 217] on html "Intakes Day 1 Matters Overview Tasks Firms The [PERSON_NAME] Back to Coverage […" at bounding box center [563, 283] width 1127 height 567
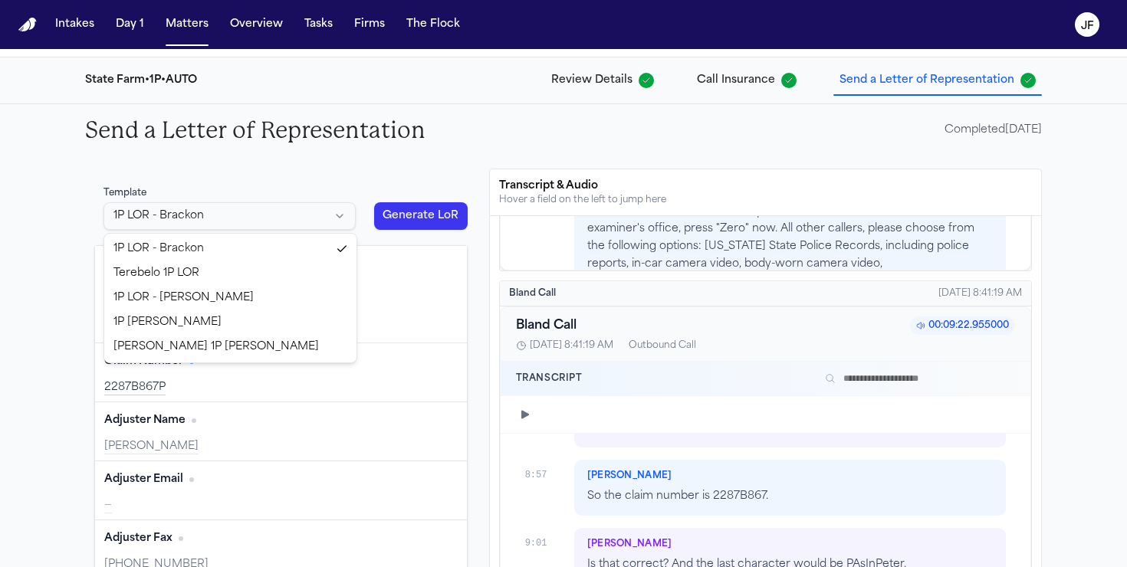
click at [339, 215] on html "Intakes Day 1 Matters Overview Tasks Firms The [PERSON_NAME] Back to Coverage […" at bounding box center [563, 283] width 1127 height 567
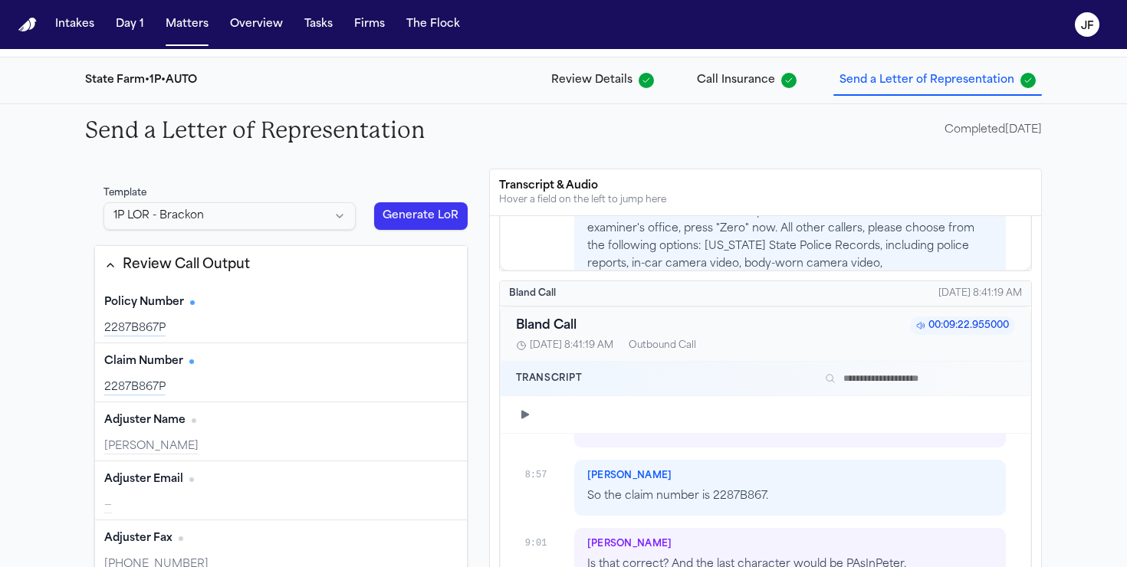
click at [339, 215] on html "Intakes Day 1 Matters Overview Tasks Firms The [PERSON_NAME] Back to Coverage […" at bounding box center [563, 283] width 1127 height 567
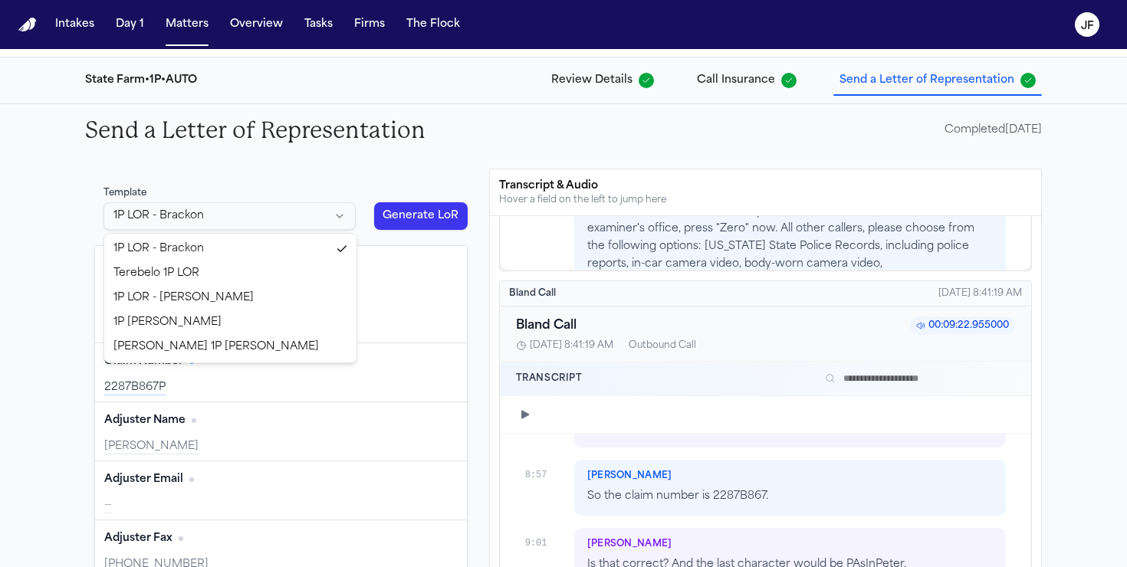
click at [294, 152] on html "Intakes Day 1 Matters Overview Tasks Firms The [PERSON_NAME] Back to Coverage […" at bounding box center [563, 283] width 1127 height 567
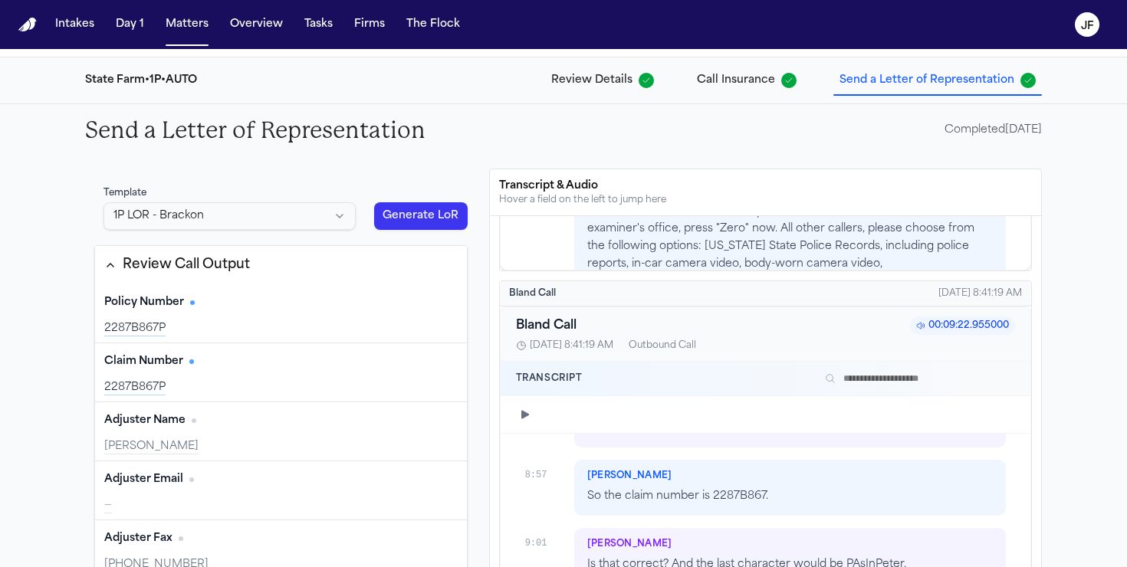
click at [423, 213] on button "Generate LoR" at bounding box center [421, 216] width 94 height 28
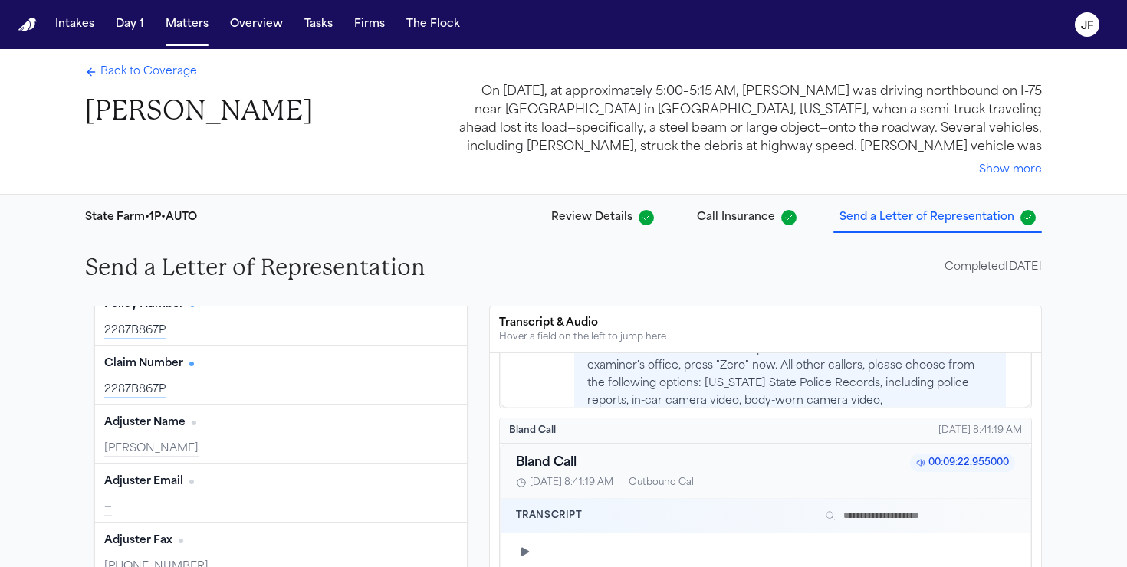
scroll to position [0, 0]
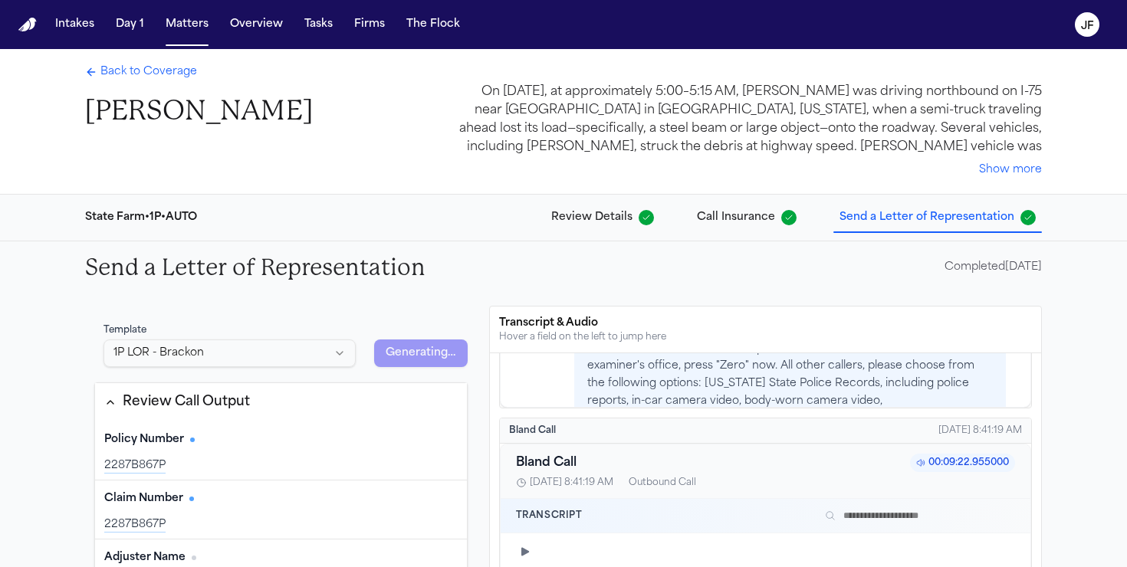
click at [144, 84] on div "Back to Coverage [PERSON_NAME]" at bounding box center [199, 96] width 228 height 64
click at [152, 77] on span "Back to Coverage" at bounding box center [148, 71] width 97 height 15
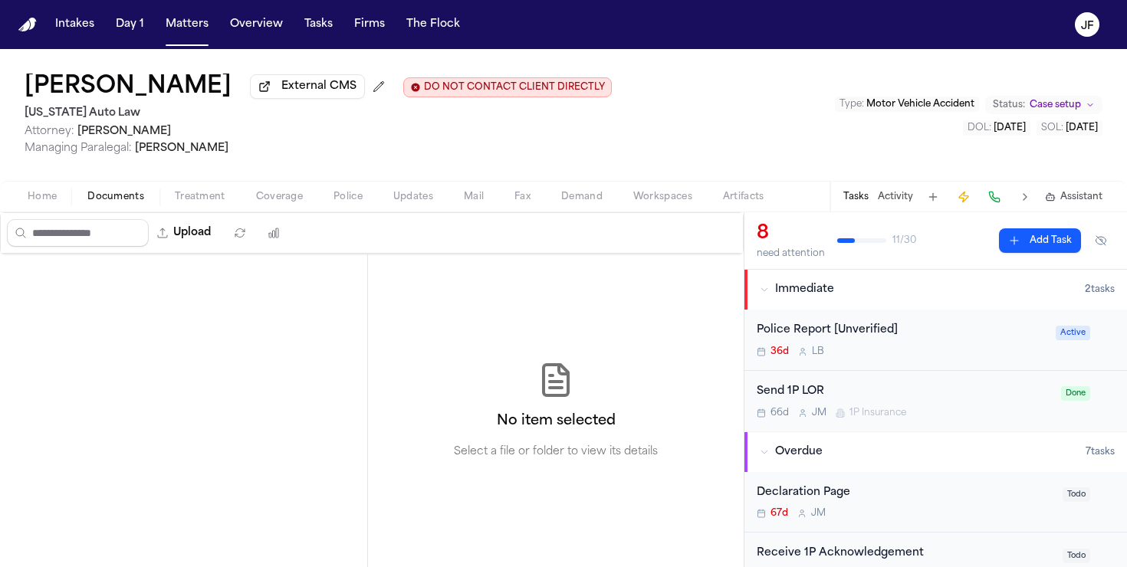
click at [100, 203] on span "Documents" at bounding box center [115, 197] width 57 height 12
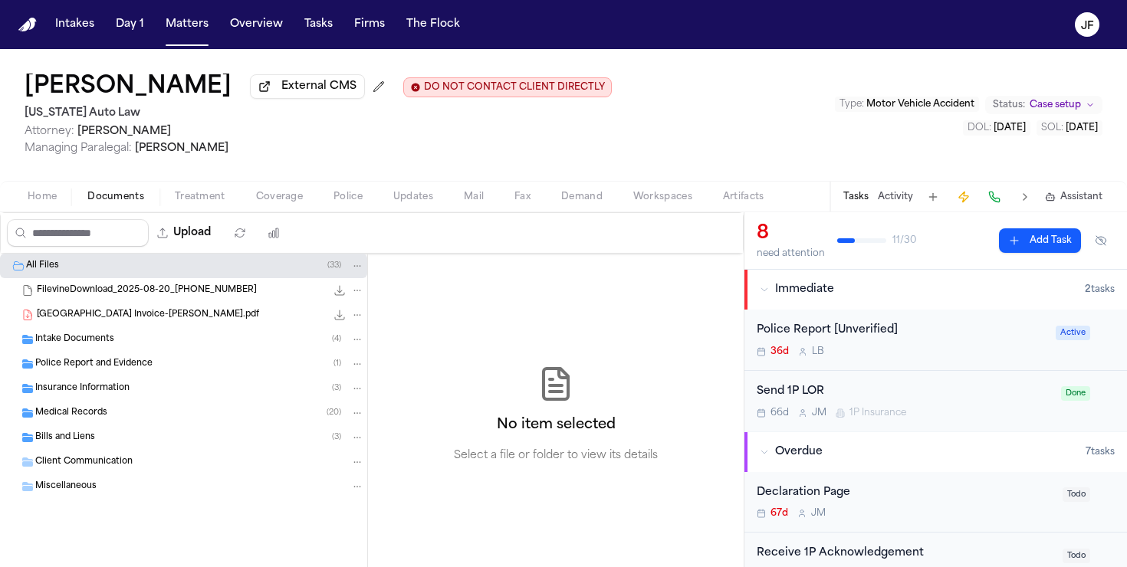
click at [52, 196] on span "Home" at bounding box center [42, 197] width 29 height 12
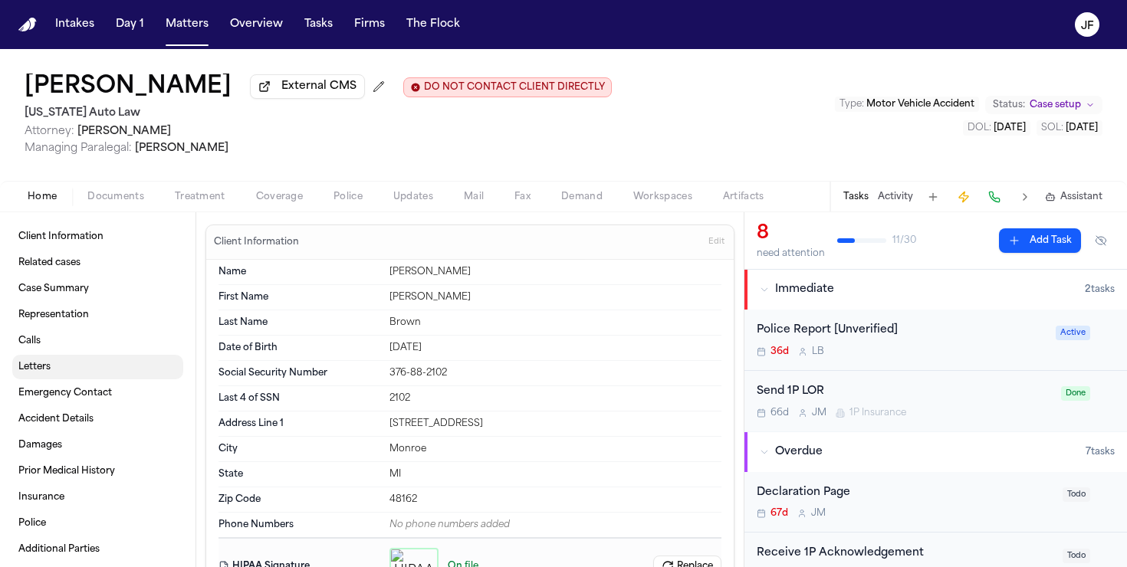
click at [34, 386] on link "Emergency Contact" at bounding box center [97, 393] width 171 height 25
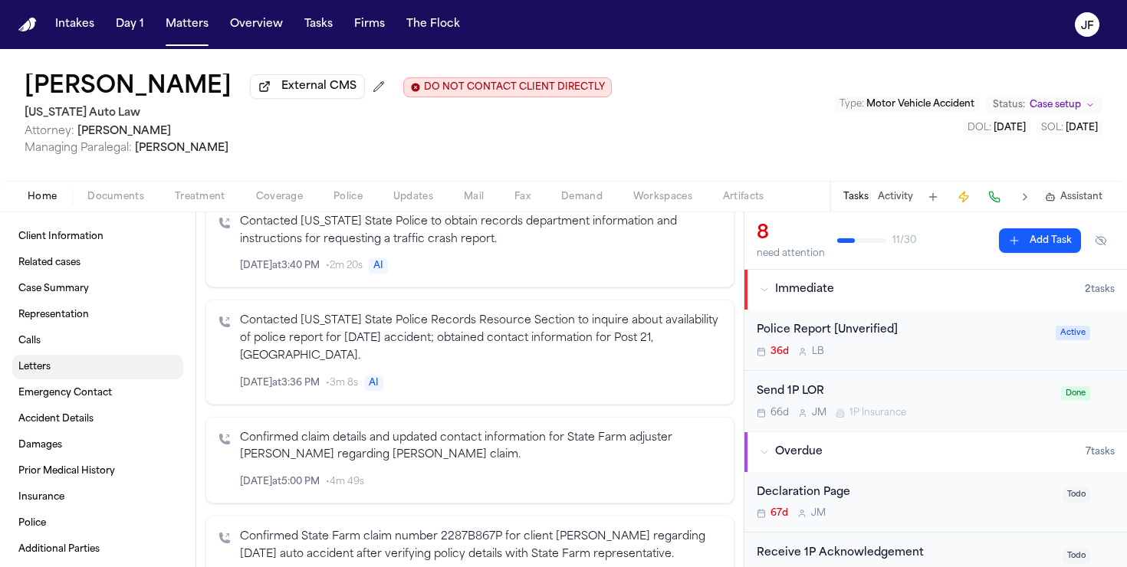
click at [40, 373] on span "Letters" at bounding box center [34, 367] width 32 height 12
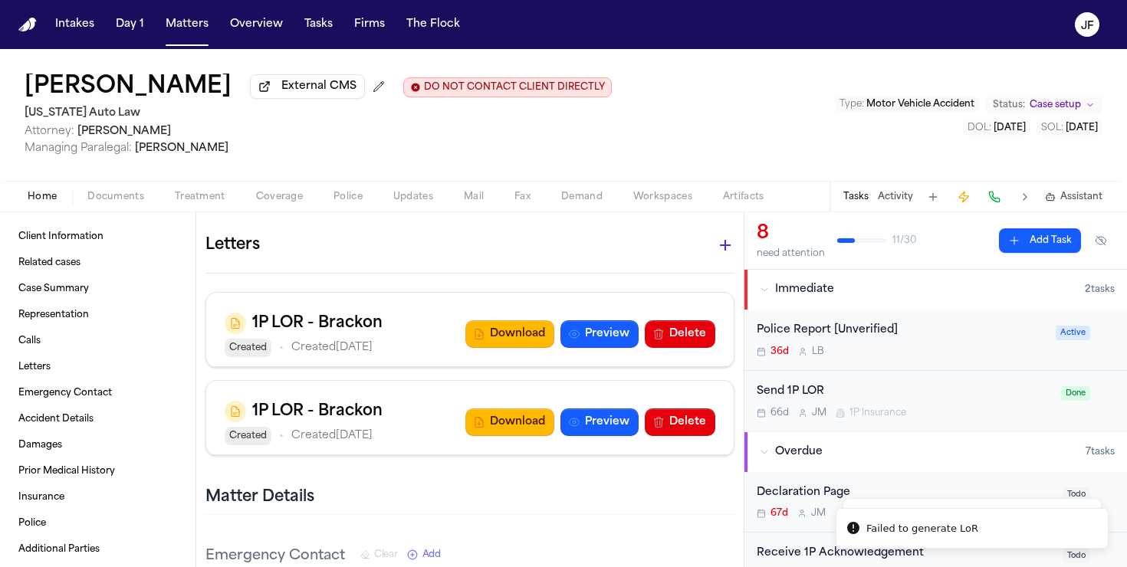
scroll to position [2200, 0]
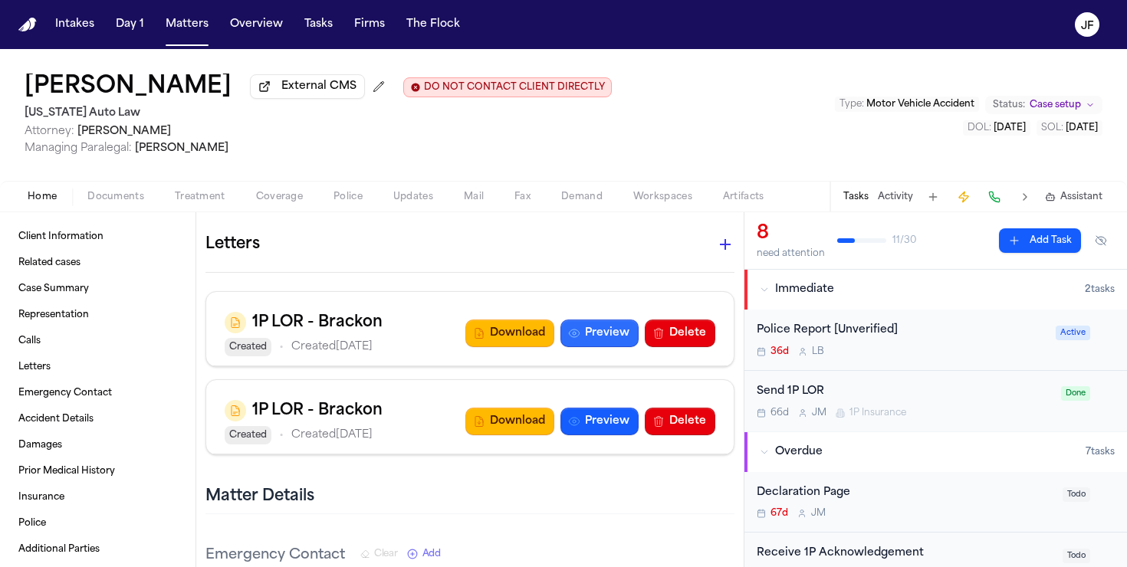
click at [605, 320] on button "Preview" at bounding box center [600, 334] width 78 height 28
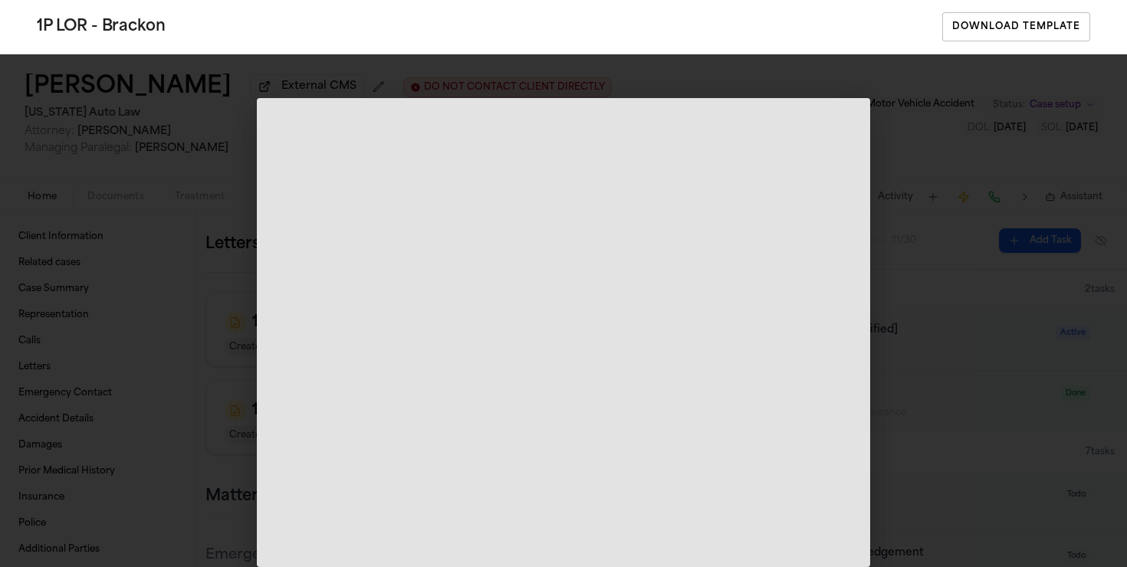
click at [21, 379] on div "1P LOR - Brackon Download Template" at bounding box center [563, 283] width 1127 height 567
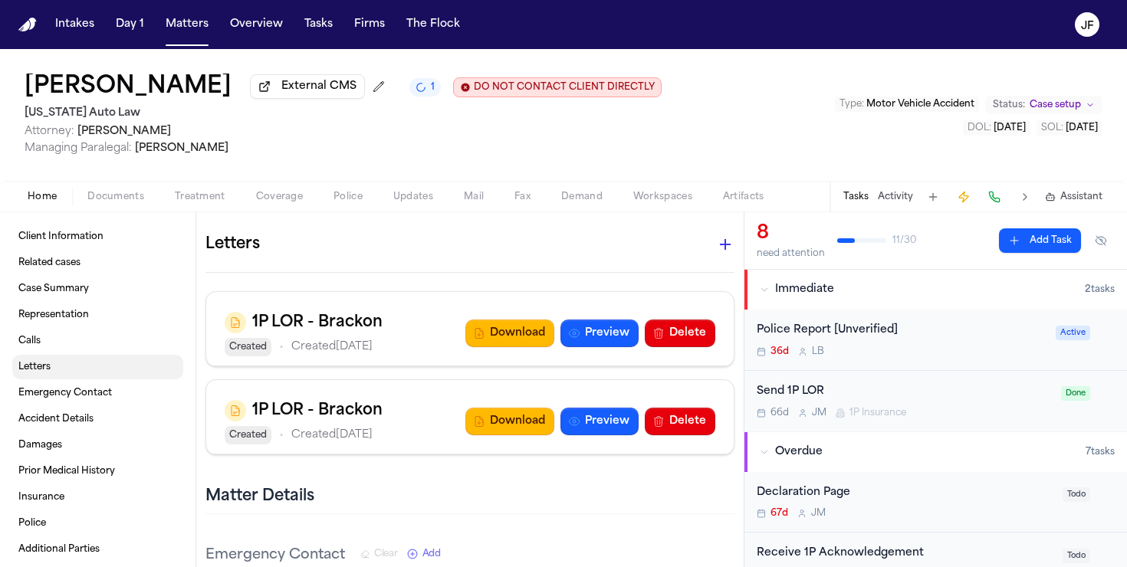
click at [30, 373] on span "Letters" at bounding box center [34, 367] width 32 height 12
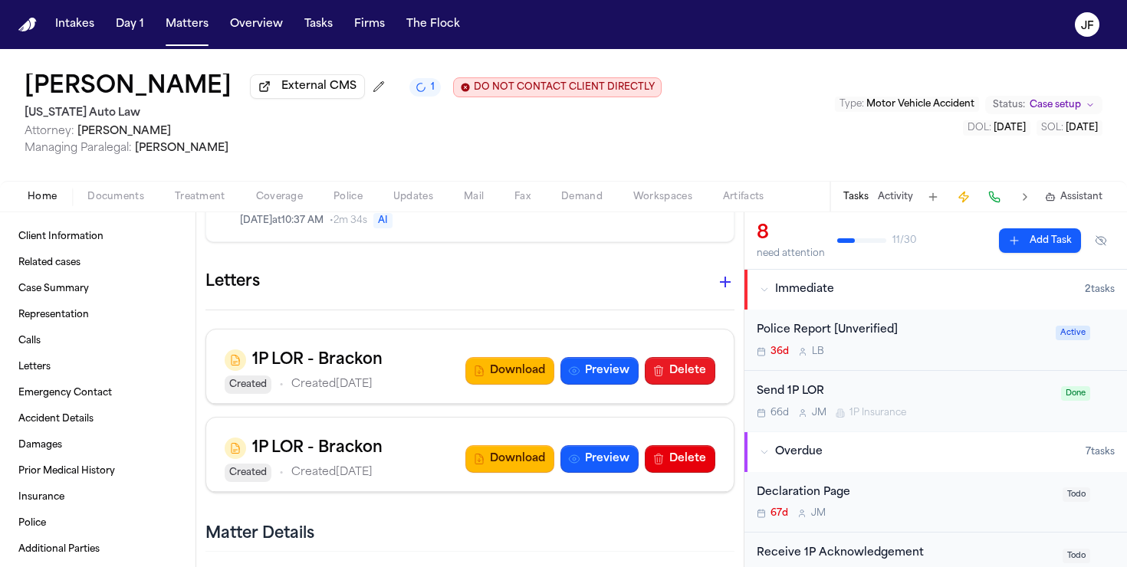
click at [691, 357] on button "Delete" at bounding box center [680, 371] width 71 height 28
click at [600, 357] on button "Preview" at bounding box center [600, 371] width 78 height 28
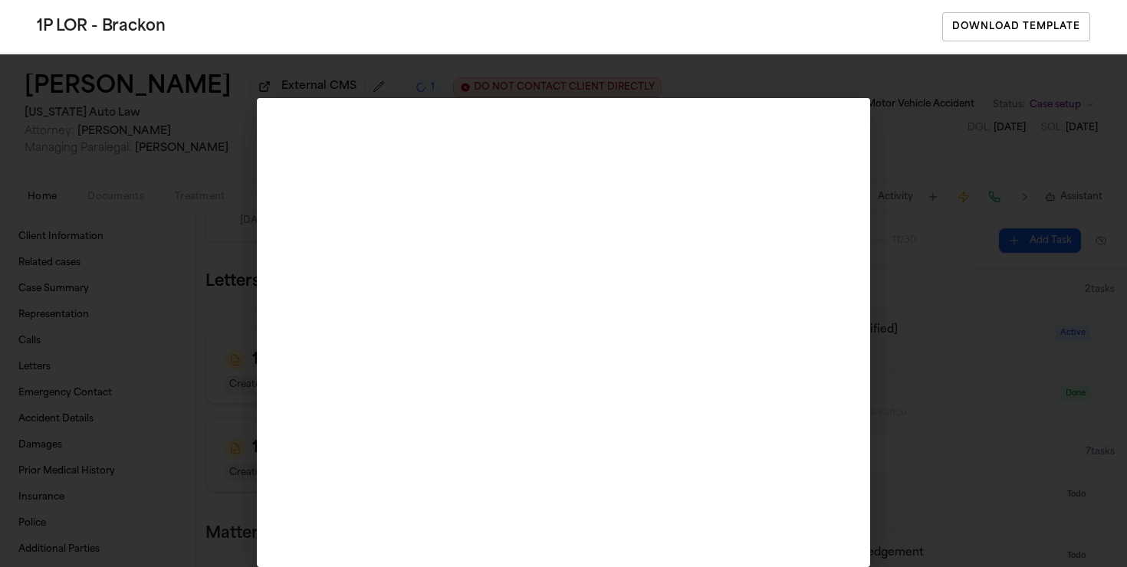
click at [161, 328] on div "1P LOR - Brackon Download Template" at bounding box center [563, 283] width 1127 height 567
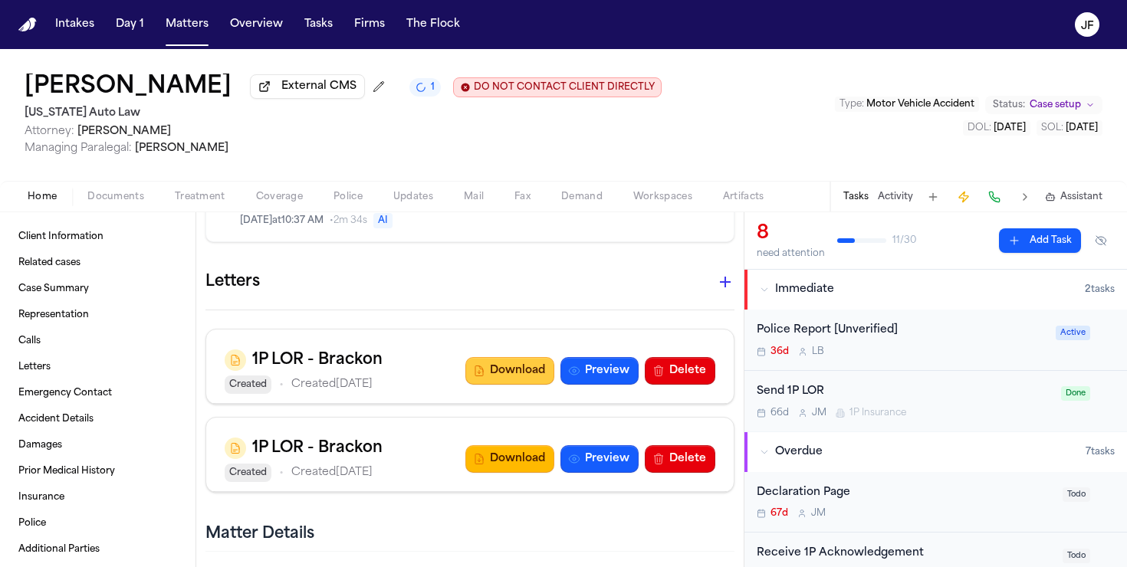
click at [518, 357] on button "Download" at bounding box center [509, 371] width 89 height 28
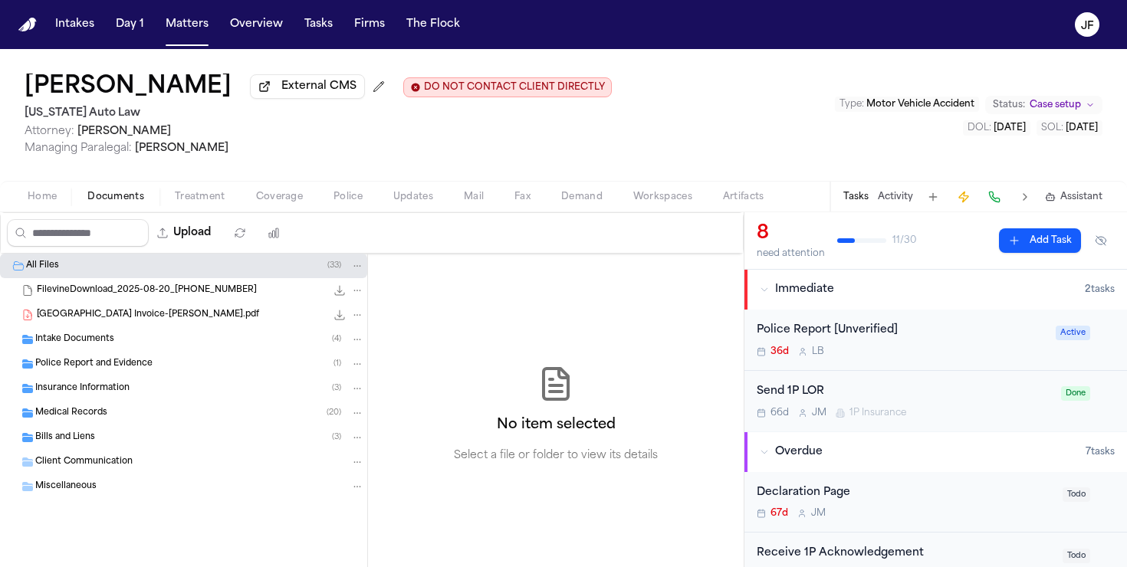
click at [139, 203] on span "Documents" at bounding box center [115, 197] width 57 height 12
click at [162, 350] on div "Intake Documents ( 4 )" at bounding box center [183, 339] width 367 height 25
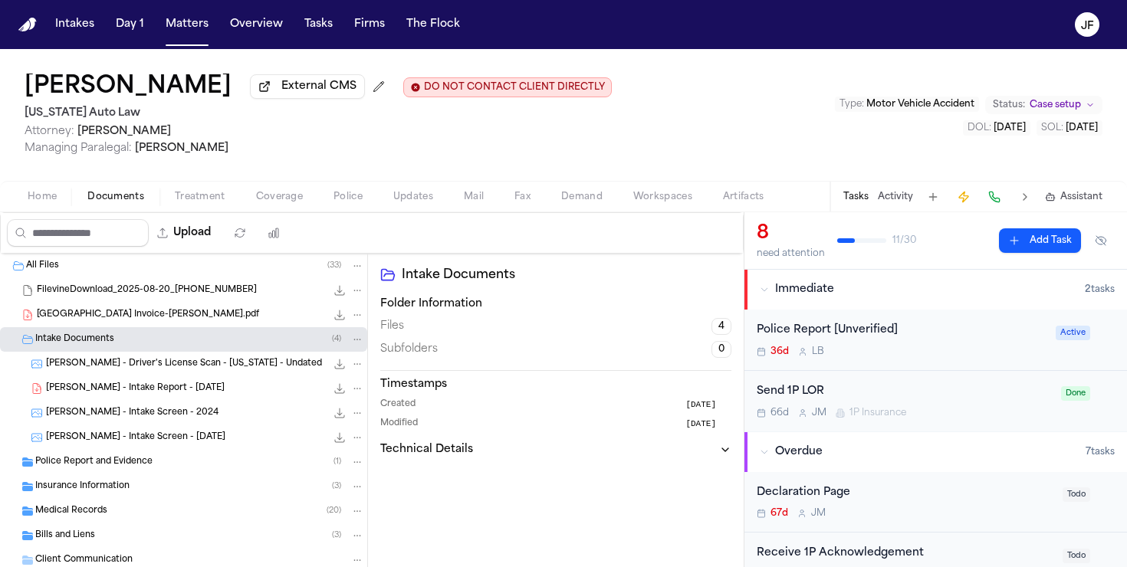
click at [174, 347] on div "Intake Documents ( 4 )" at bounding box center [199, 340] width 329 height 14
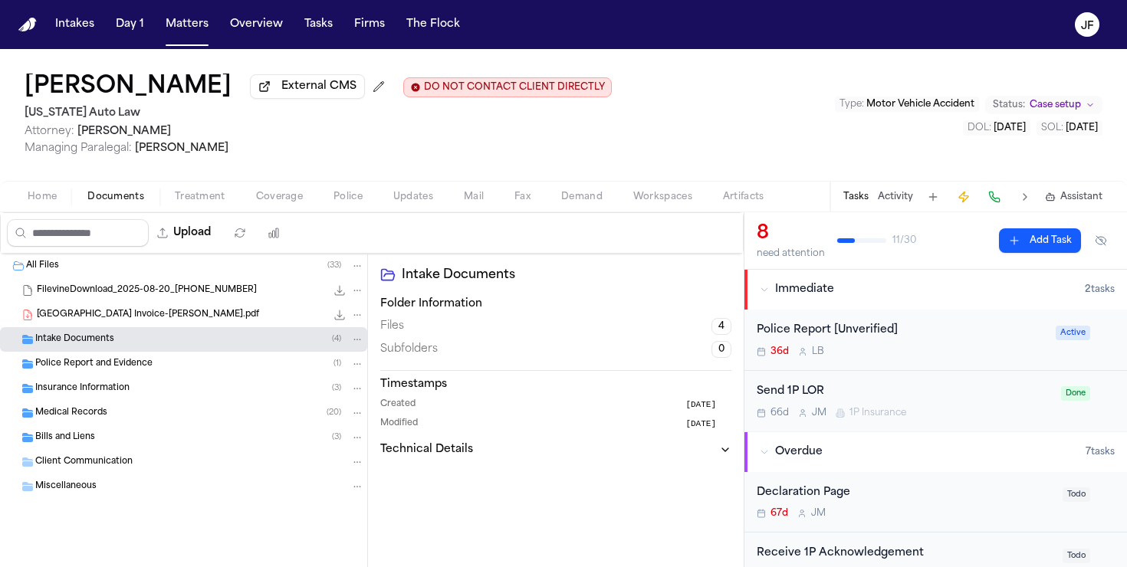
click at [173, 387] on div "Insurance Information ( 3 )" at bounding box center [199, 389] width 329 height 14
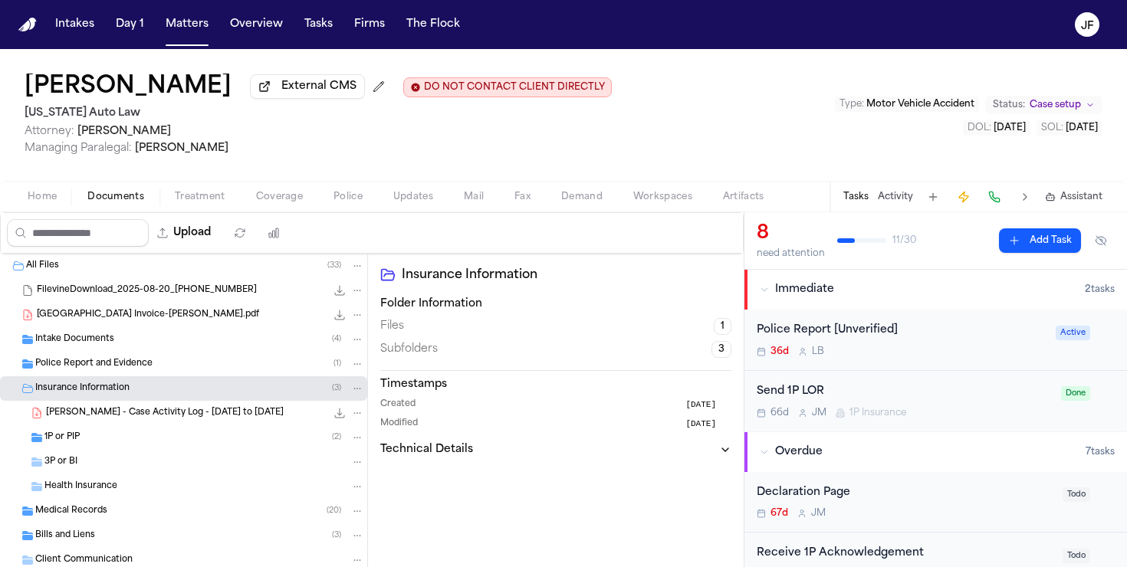
click at [160, 461] on div "3P or BI" at bounding box center [204, 462] width 320 height 14
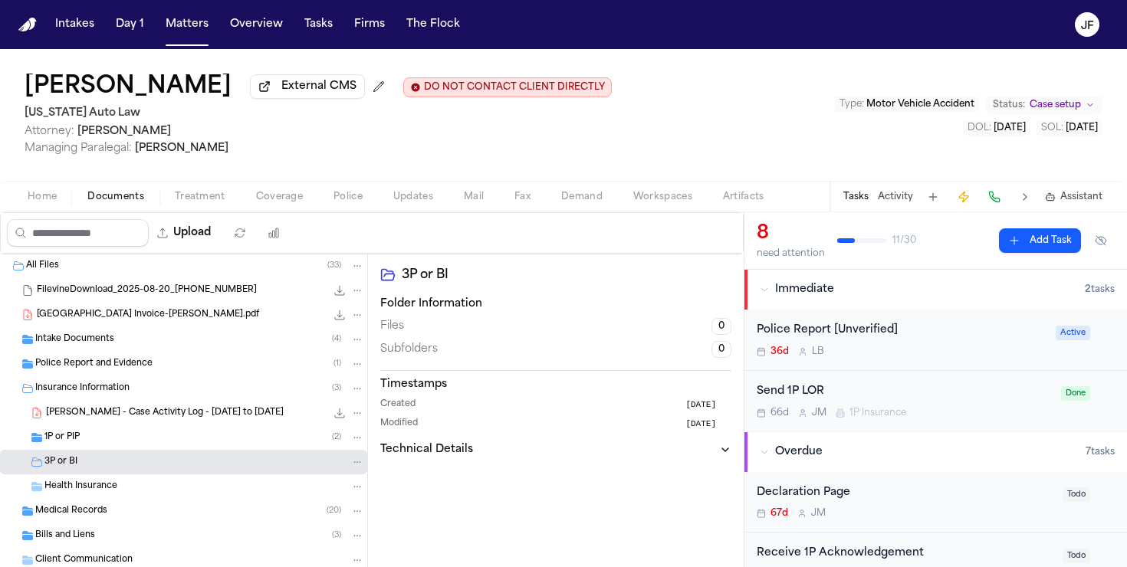
click at [163, 442] on div "1P or PIP ( 2 )" at bounding box center [204, 438] width 320 height 14
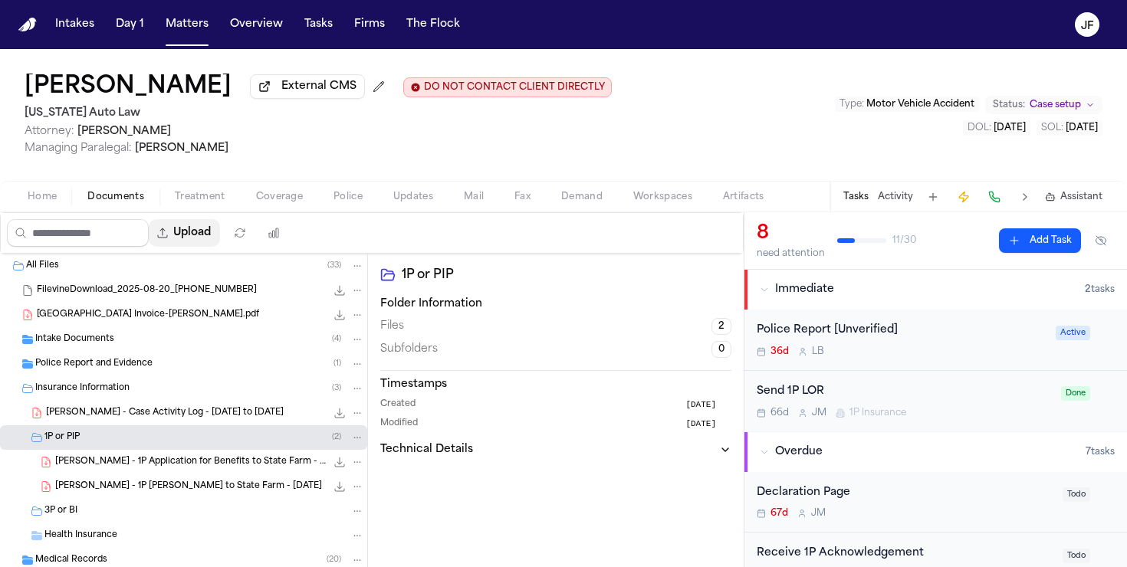
click at [209, 238] on button "Upload" at bounding box center [184, 233] width 71 height 28
select select "**********"
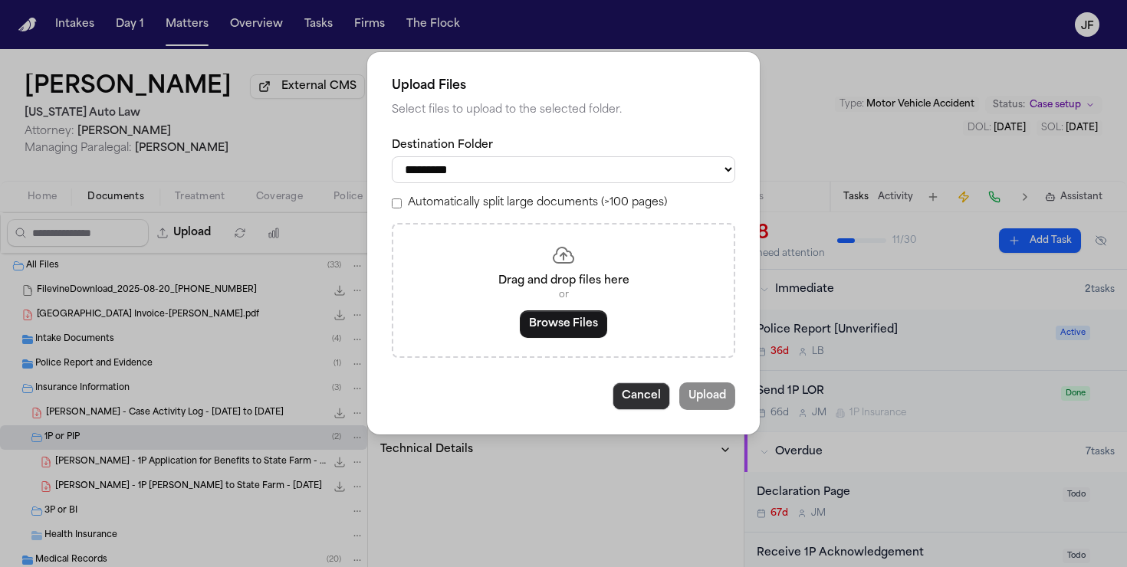
click at [634, 403] on button "Cancel" at bounding box center [642, 397] width 58 height 28
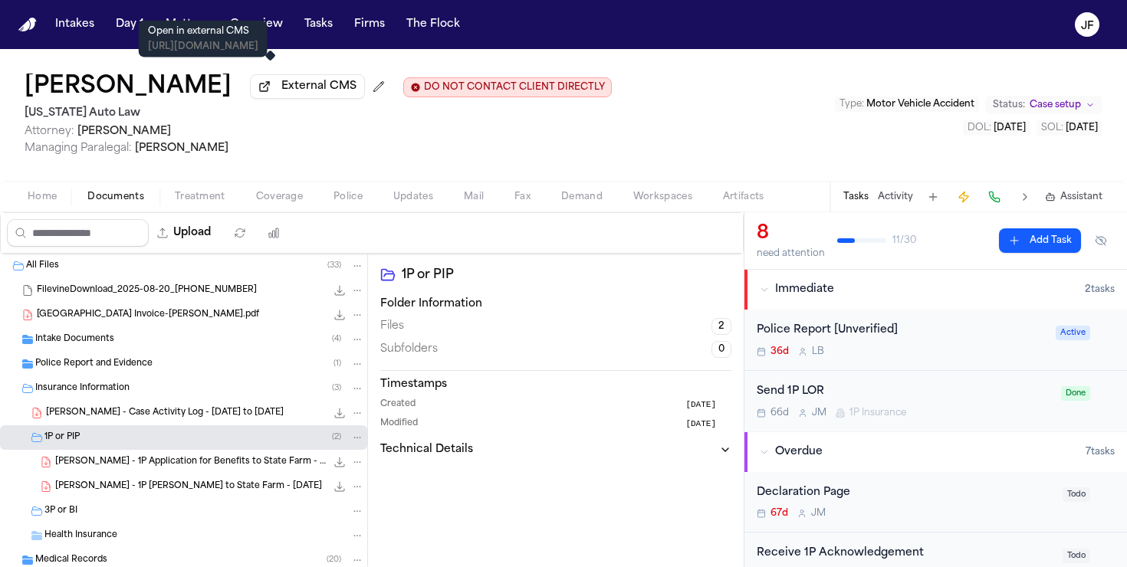
click at [281, 94] on span "External CMS" at bounding box center [318, 86] width 75 height 15
click at [281, 86] on span "External CMS" at bounding box center [318, 86] width 75 height 15
click at [281, 91] on span "External CMS" at bounding box center [318, 86] width 75 height 15
click at [232, 510] on div "3P or BI" at bounding box center [204, 512] width 320 height 14
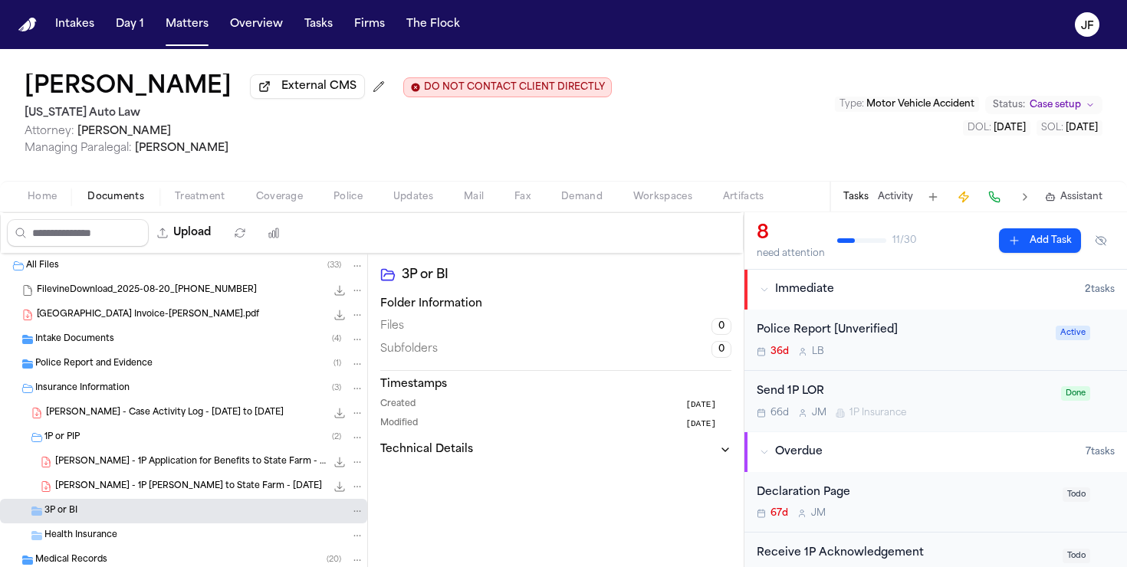
click at [252, 475] on div "[PERSON_NAME] - 1P Application for Benefits to State Farm - [DATE] 216.4 KB • P…" at bounding box center [183, 462] width 367 height 25
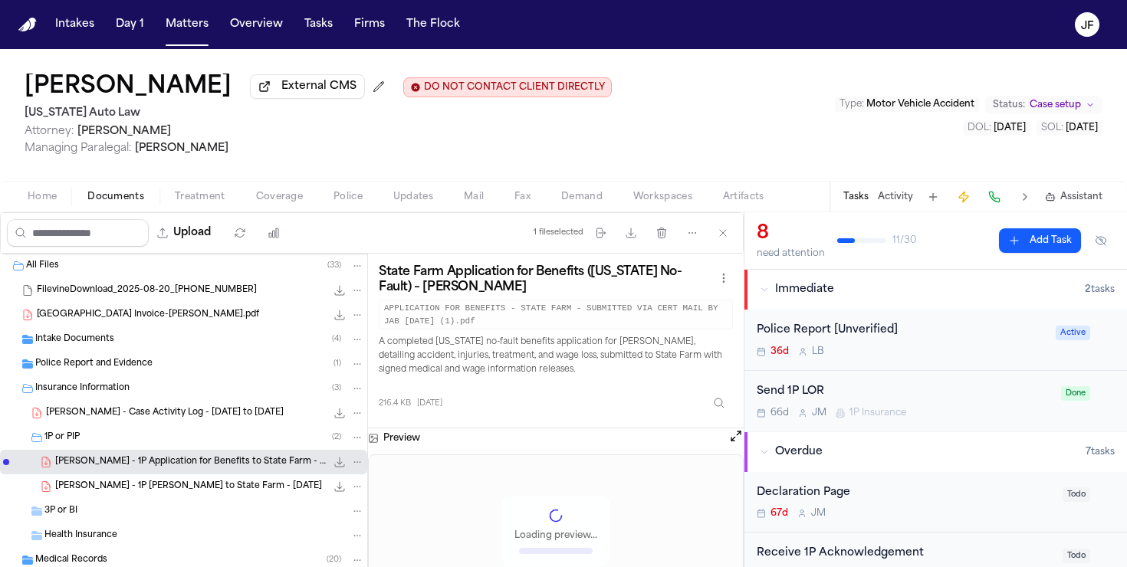
click at [253, 462] on span "[PERSON_NAME] - 1P Application for Benefits to State Farm - [DATE]" at bounding box center [190, 462] width 271 height 13
click at [265, 443] on div "1P or PIP ( 2 )" at bounding box center [204, 438] width 320 height 14
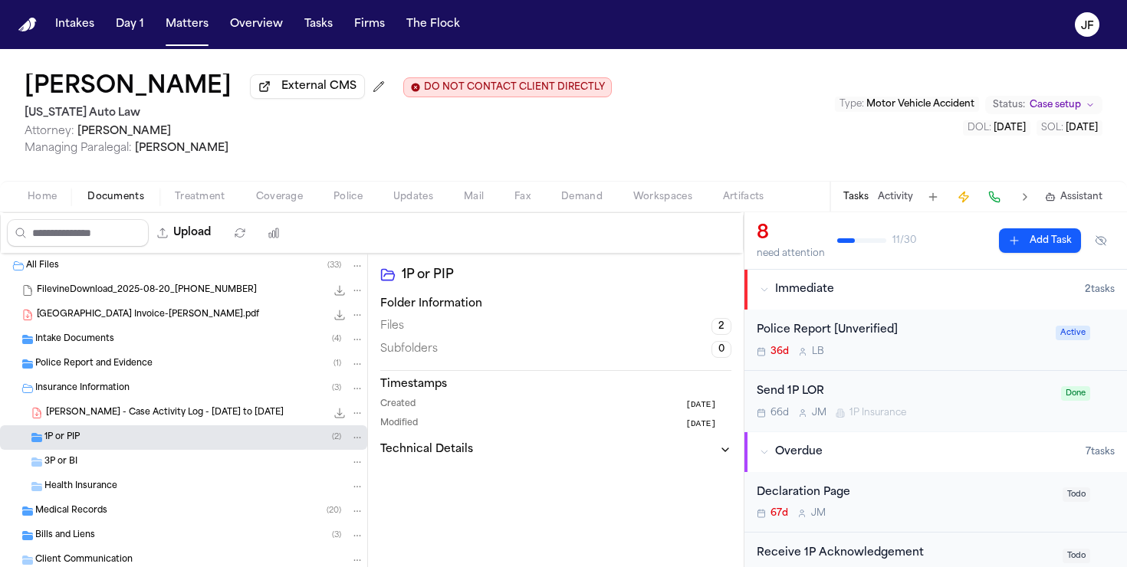
click at [903, 394] on div "Send 1P LOR" at bounding box center [904, 392] width 295 height 18
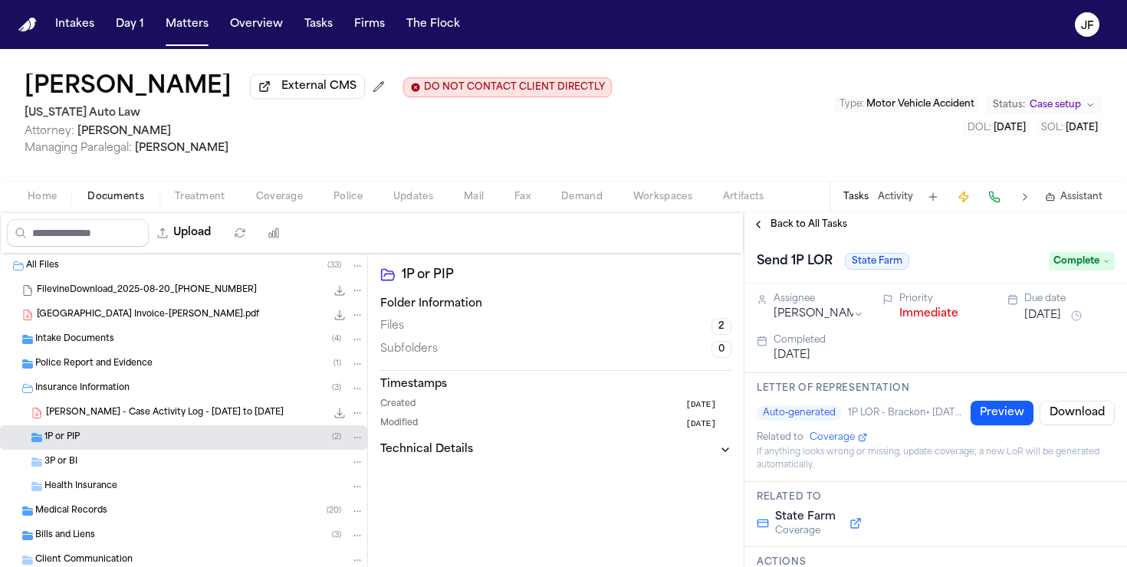
click at [917, 321] on button "Immediate" at bounding box center [928, 314] width 59 height 15
click at [823, 237] on div "Back to All Tasks" at bounding box center [936, 224] width 383 height 25
click at [827, 225] on span "Back to All Tasks" at bounding box center [809, 225] width 77 height 12
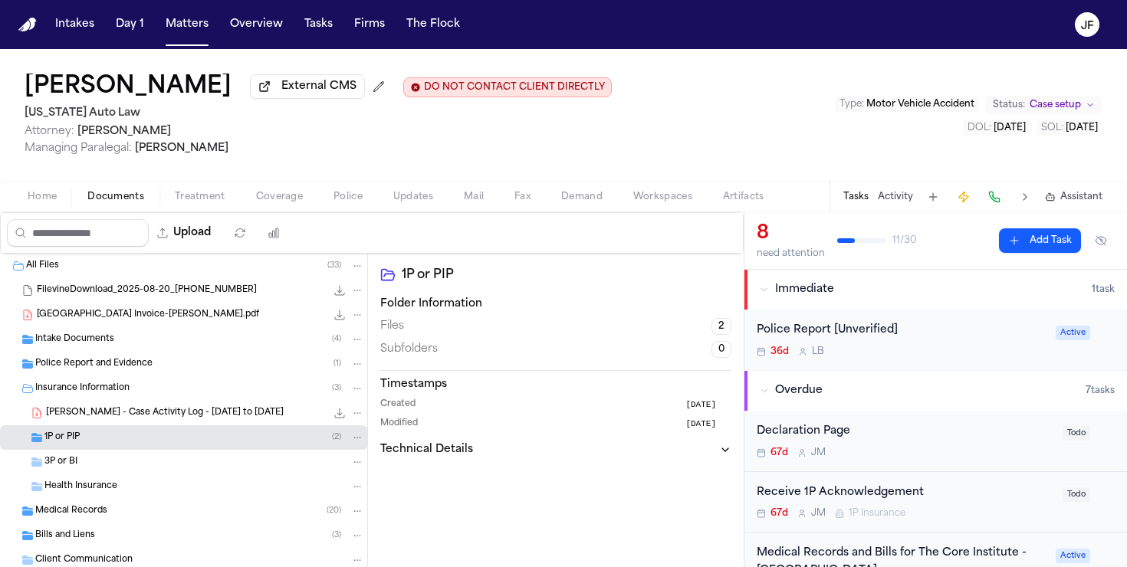
click at [945, 347] on div "Police Report [Unverified] 36d L B" at bounding box center [902, 340] width 290 height 36
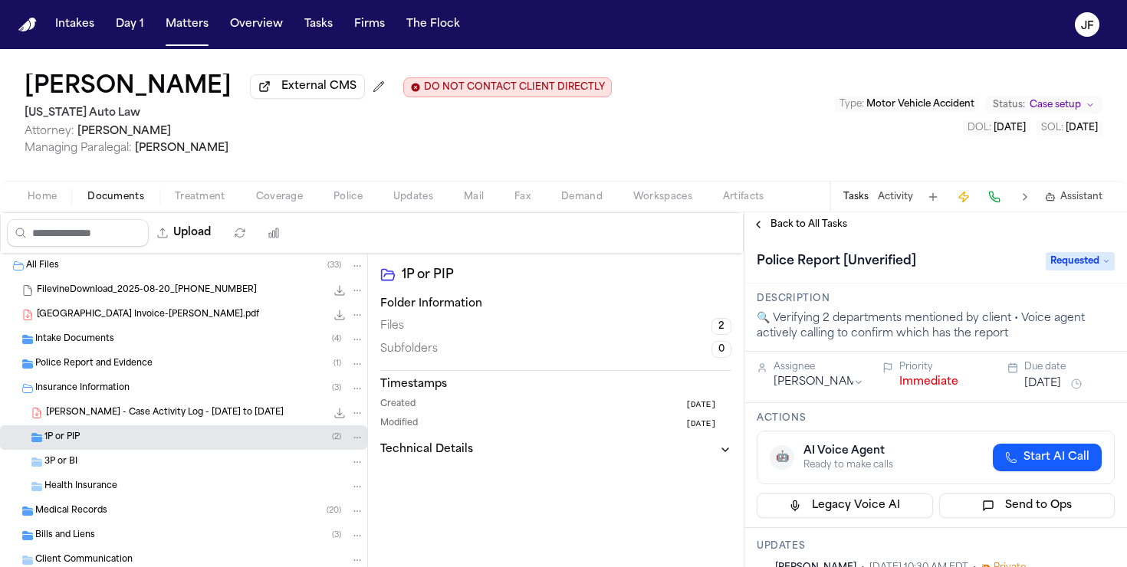
click at [926, 390] on button "Immediate" at bounding box center [928, 382] width 59 height 15
click at [817, 229] on span "Back to All Tasks" at bounding box center [809, 225] width 77 height 12
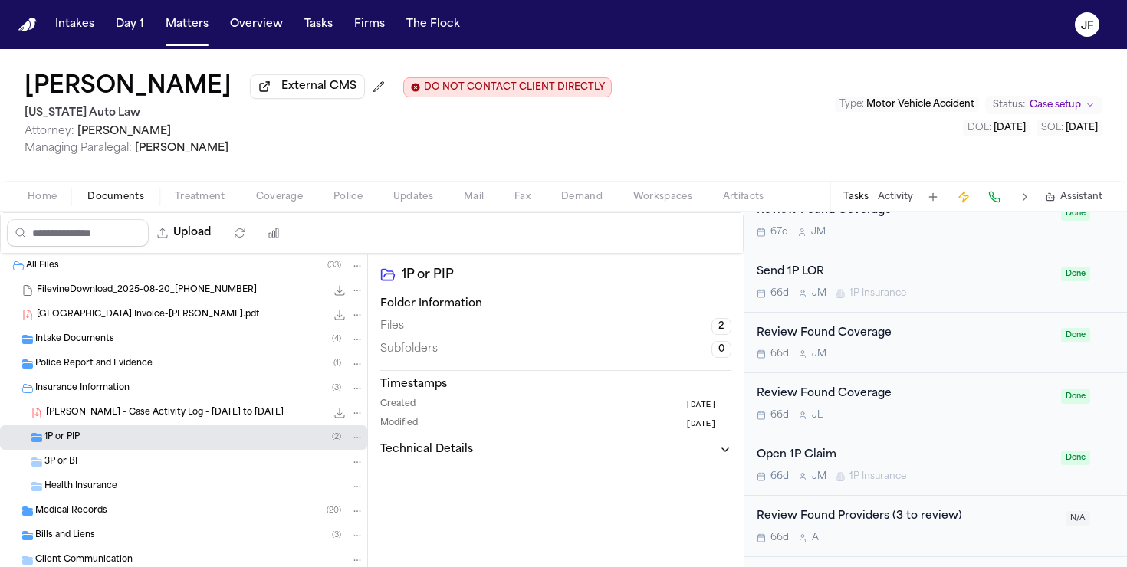
scroll to position [1194, 0]
